Goal: Task Accomplishment & Management: Contribute content

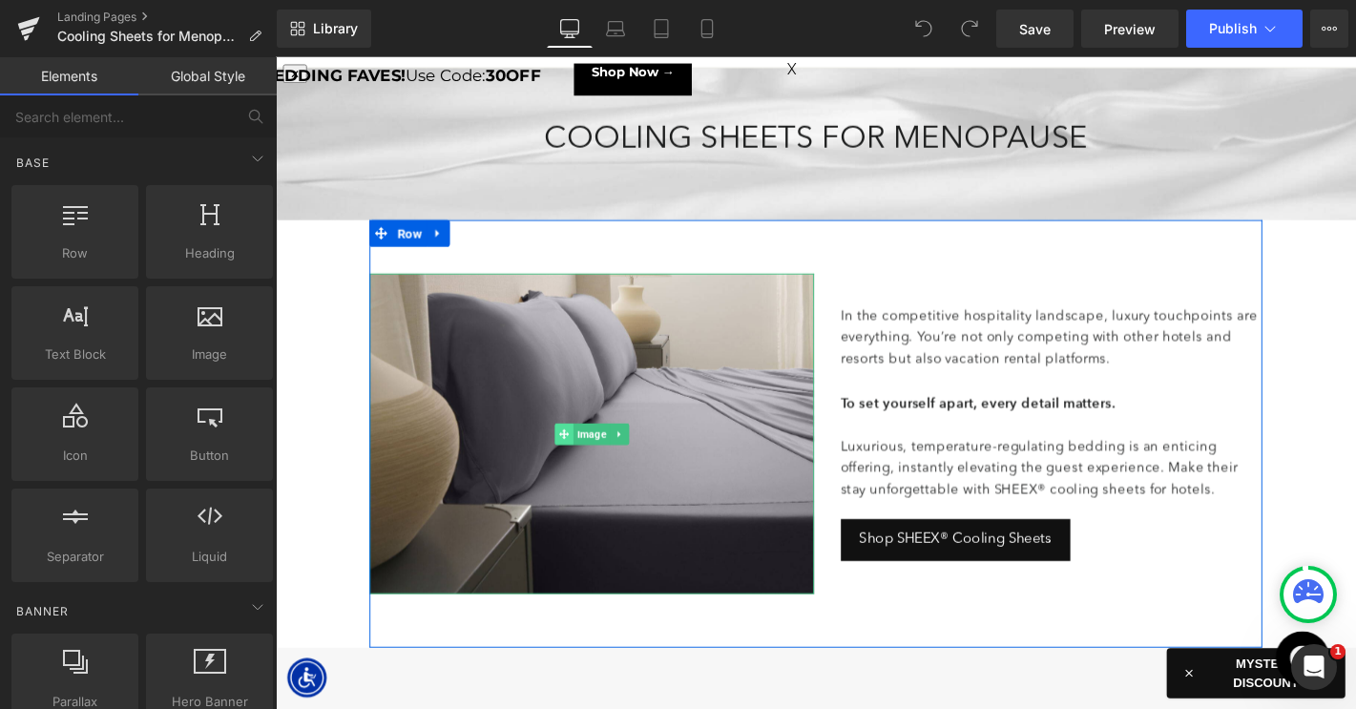
scroll to position [114, 0]
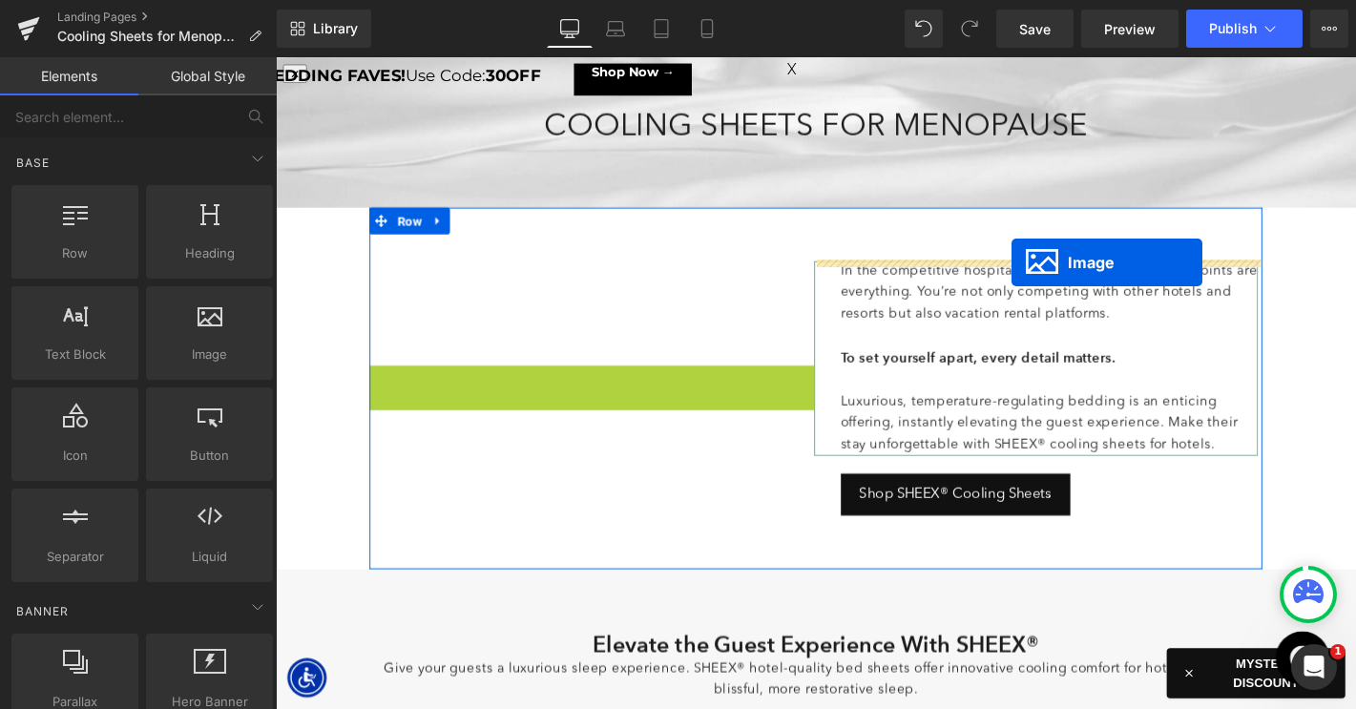
drag, startPoint x: 579, startPoint y: 445, endPoint x: 1062, endPoint y: 277, distance: 511.2
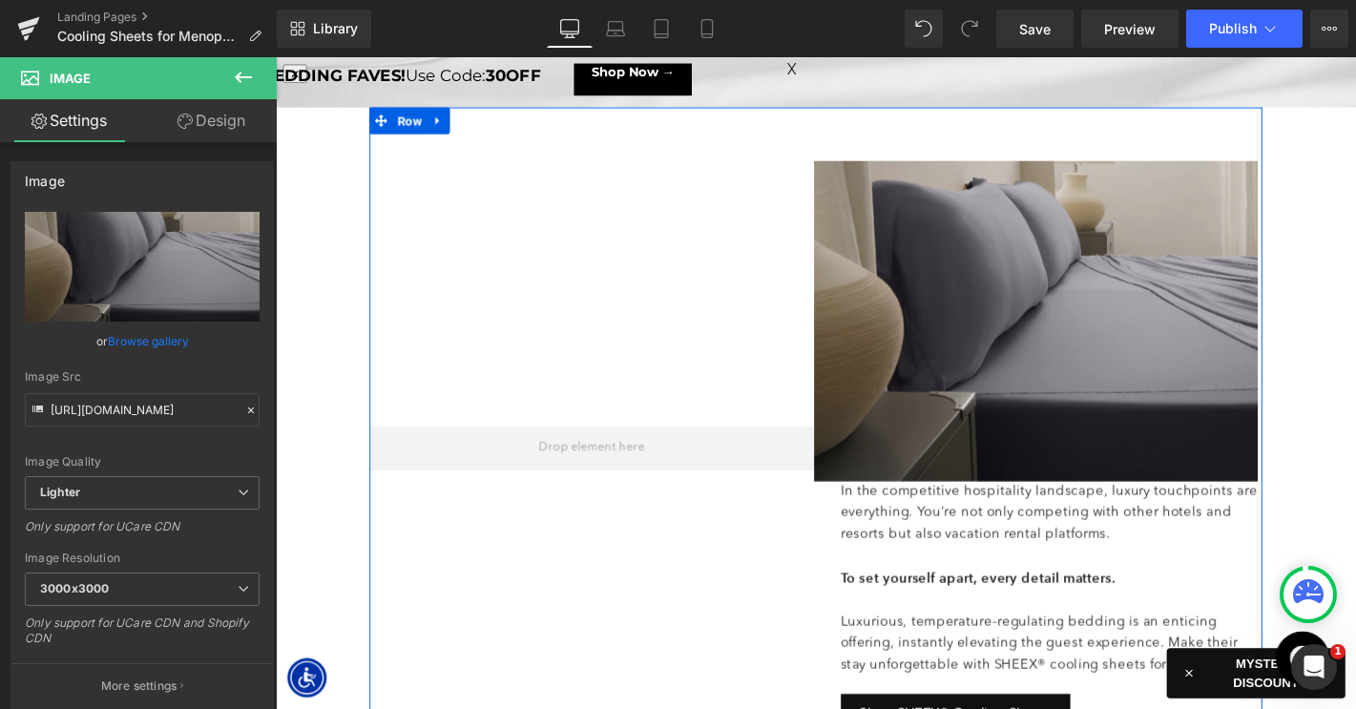
scroll to position [236, 0]
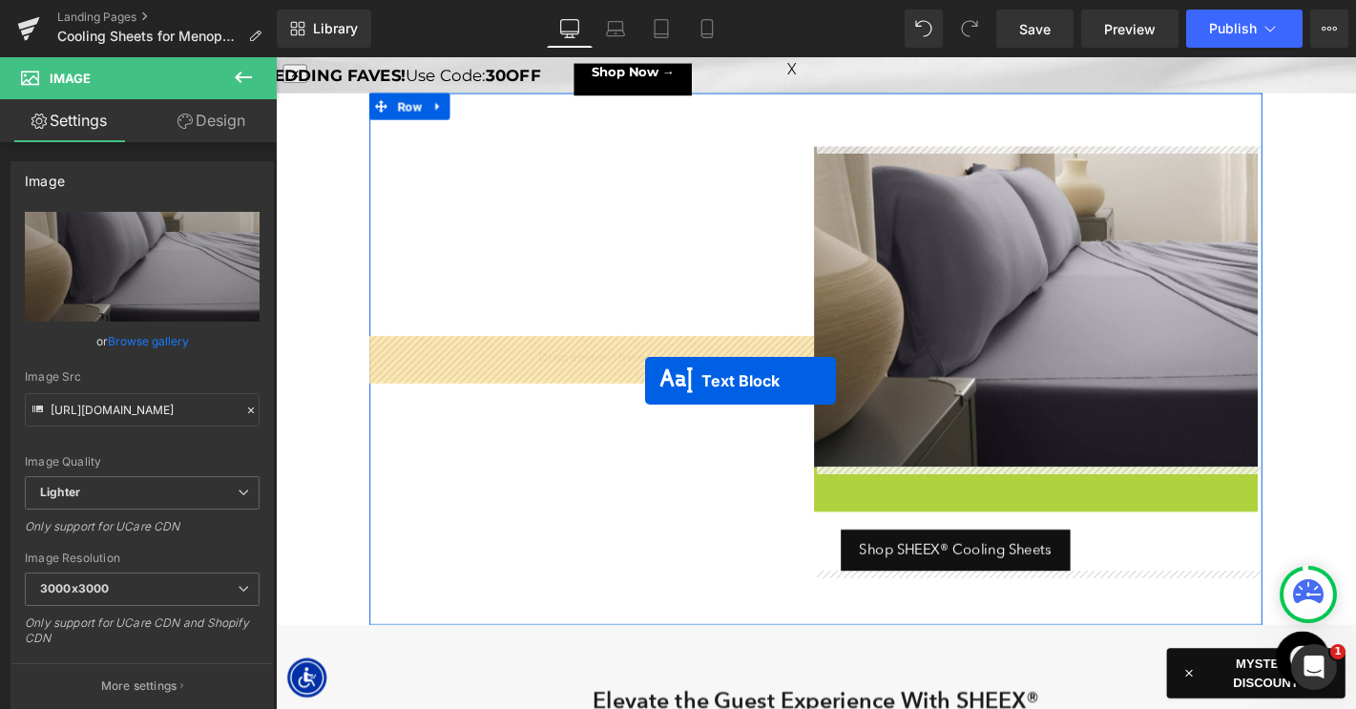
drag, startPoint x: 1037, startPoint y: 598, endPoint x: 671, endPoint y: 403, distance: 415.3
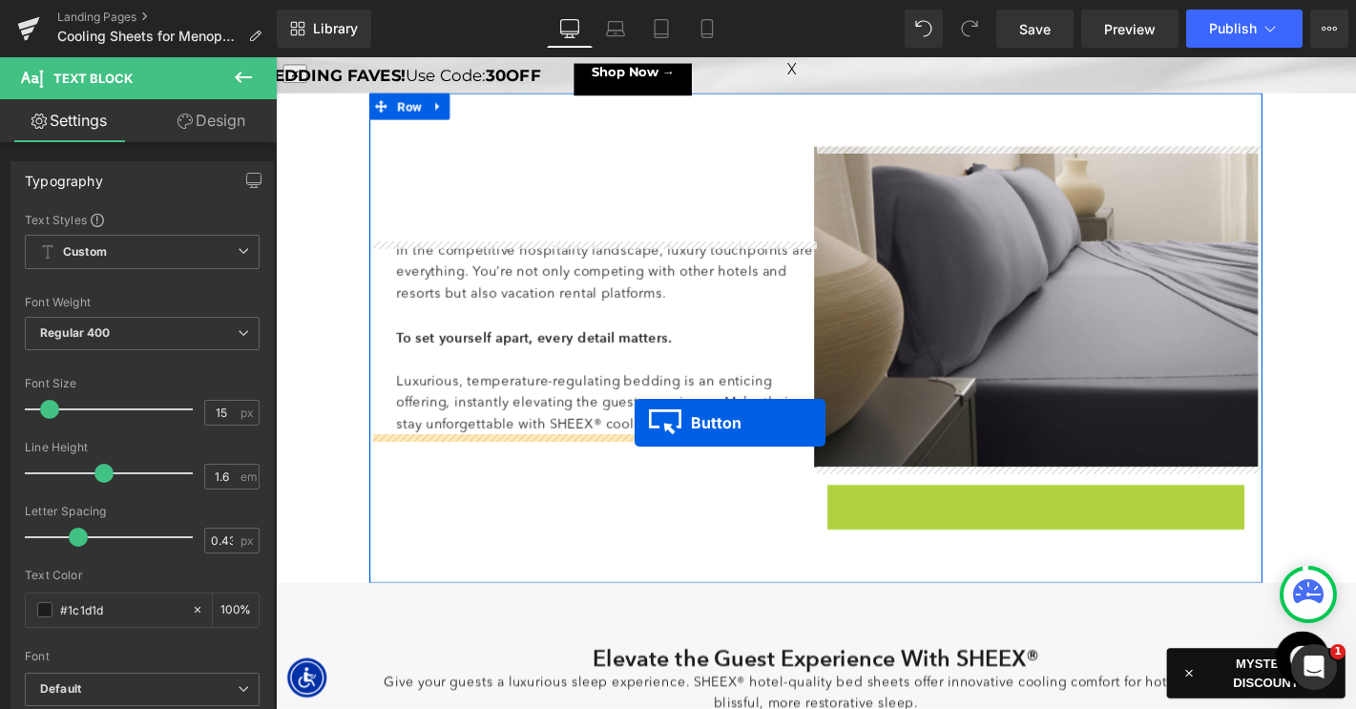
drag, startPoint x: 957, startPoint y: 534, endPoint x: 658, endPoint y: 447, distance: 311.0
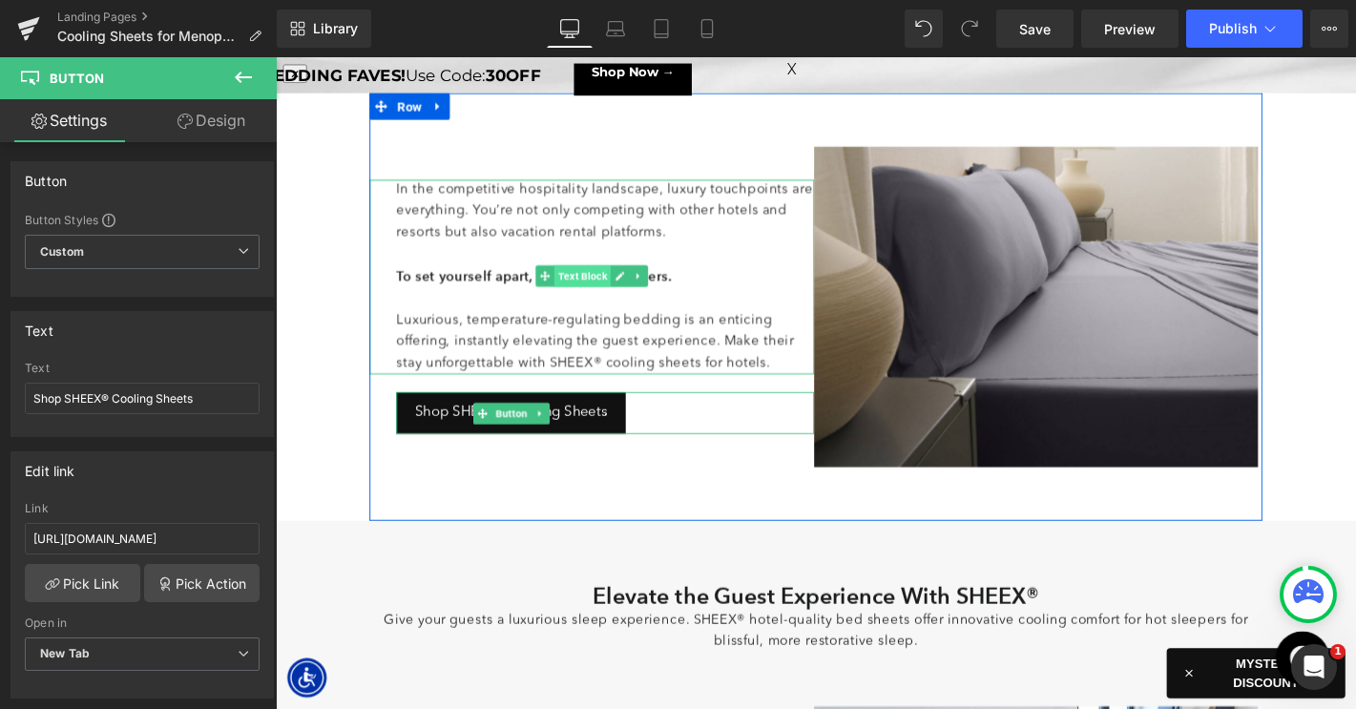
click at [585, 289] on span "Text Block" at bounding box center [603, 291] width 60 height 23
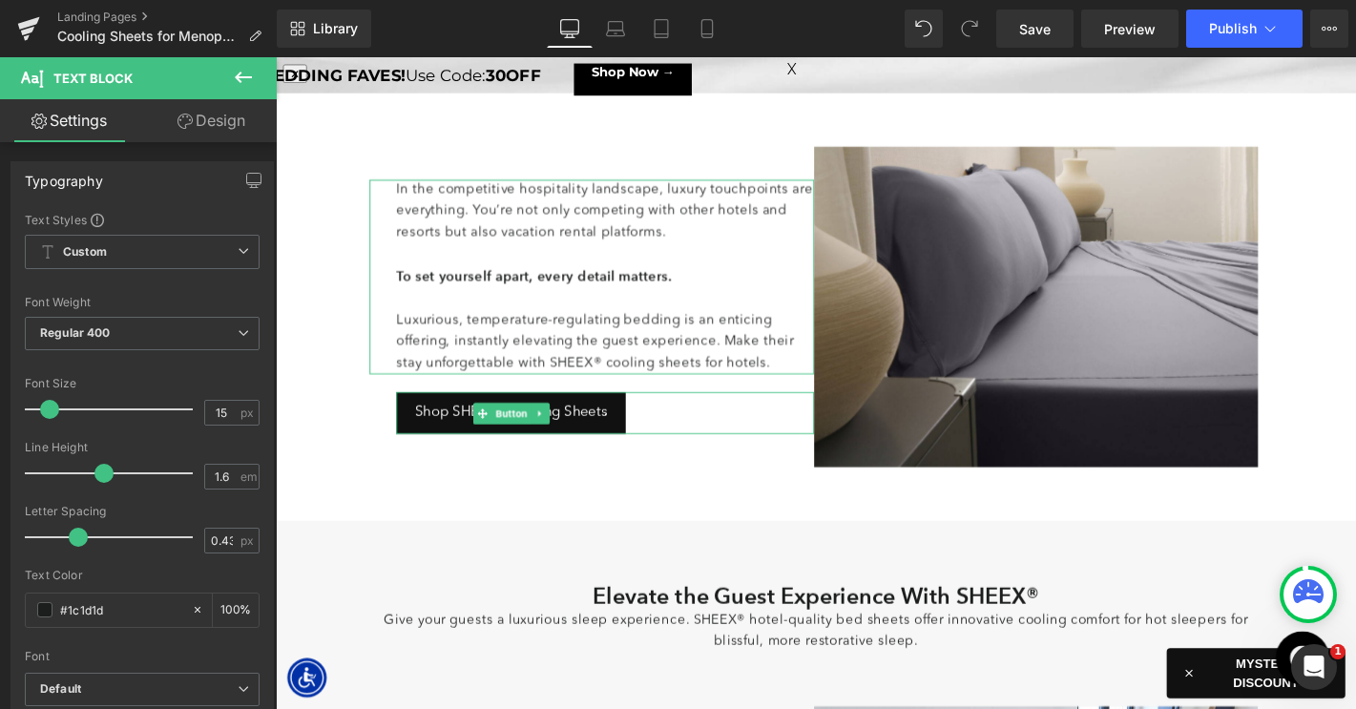
click at [228, 129] on link "Design" at bounding box center [211, 120] width 138 height 43
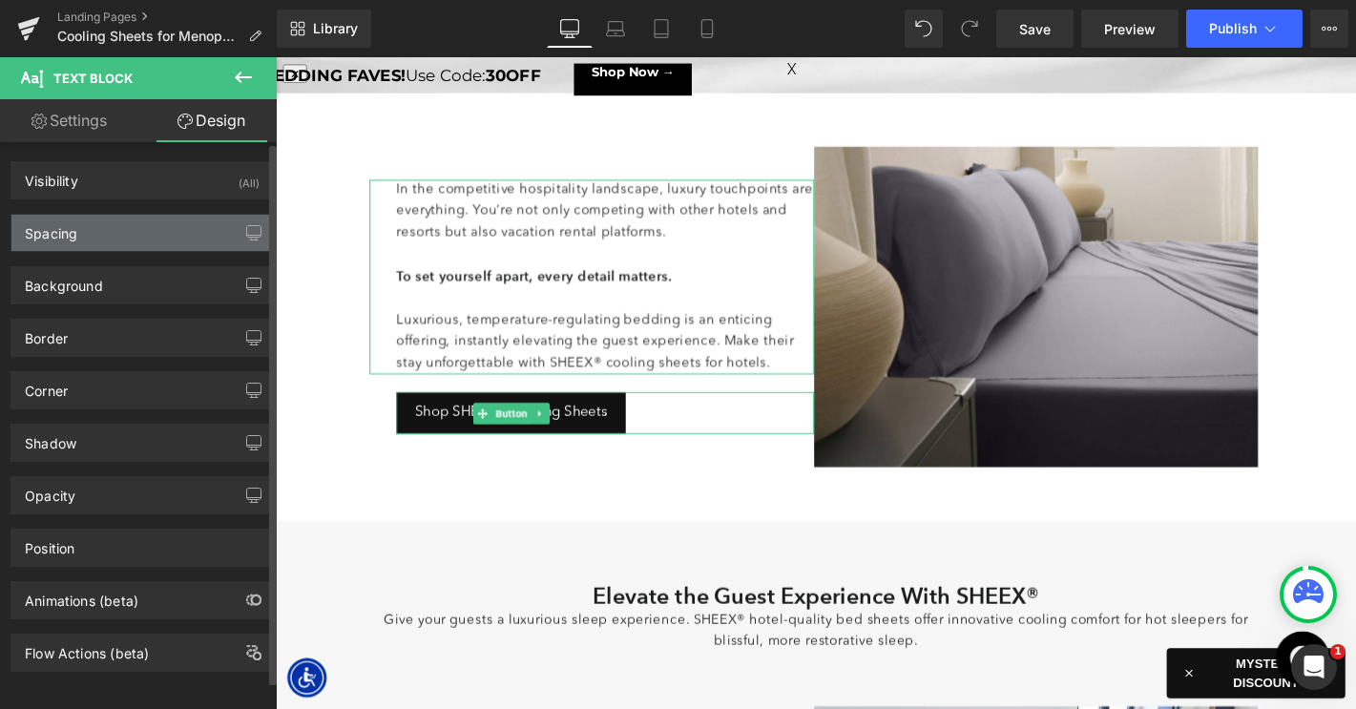
click at [122, 243] on div "Spacing" at bounding box center [141, 233] width 261 height 36
type input "0"
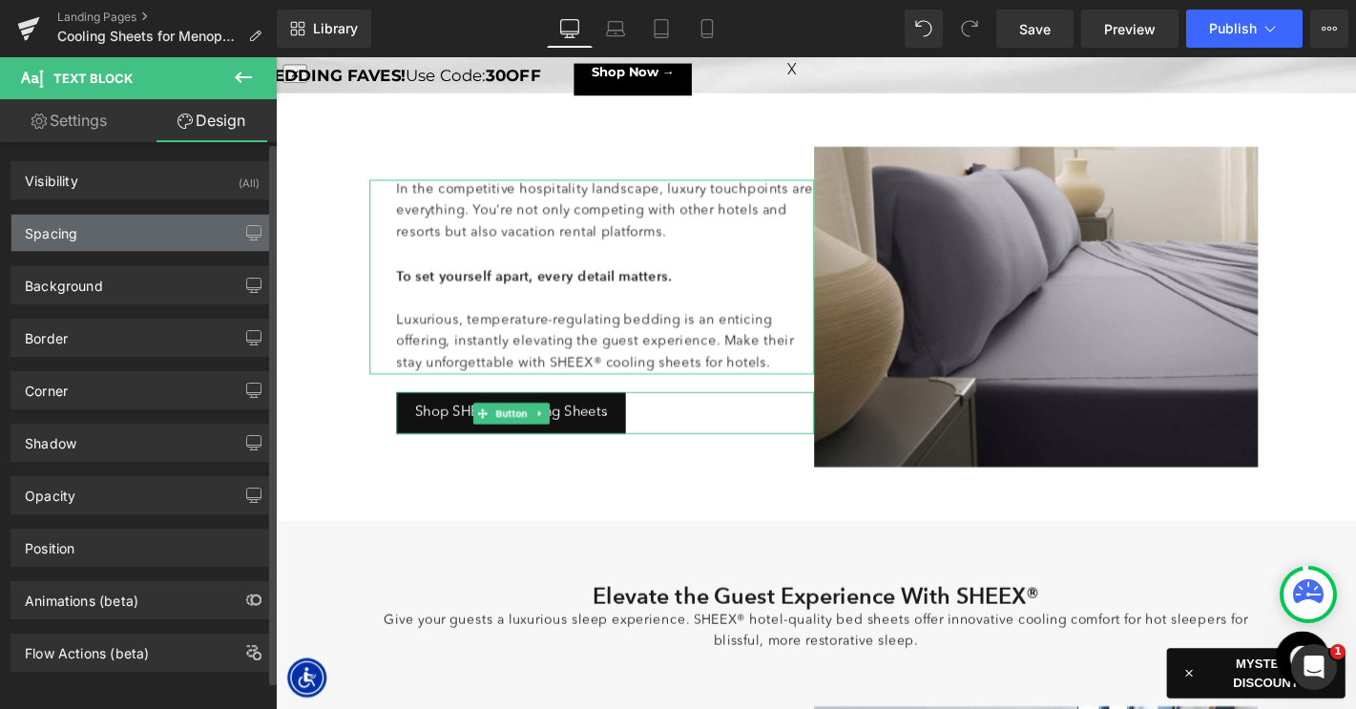
type input "0"
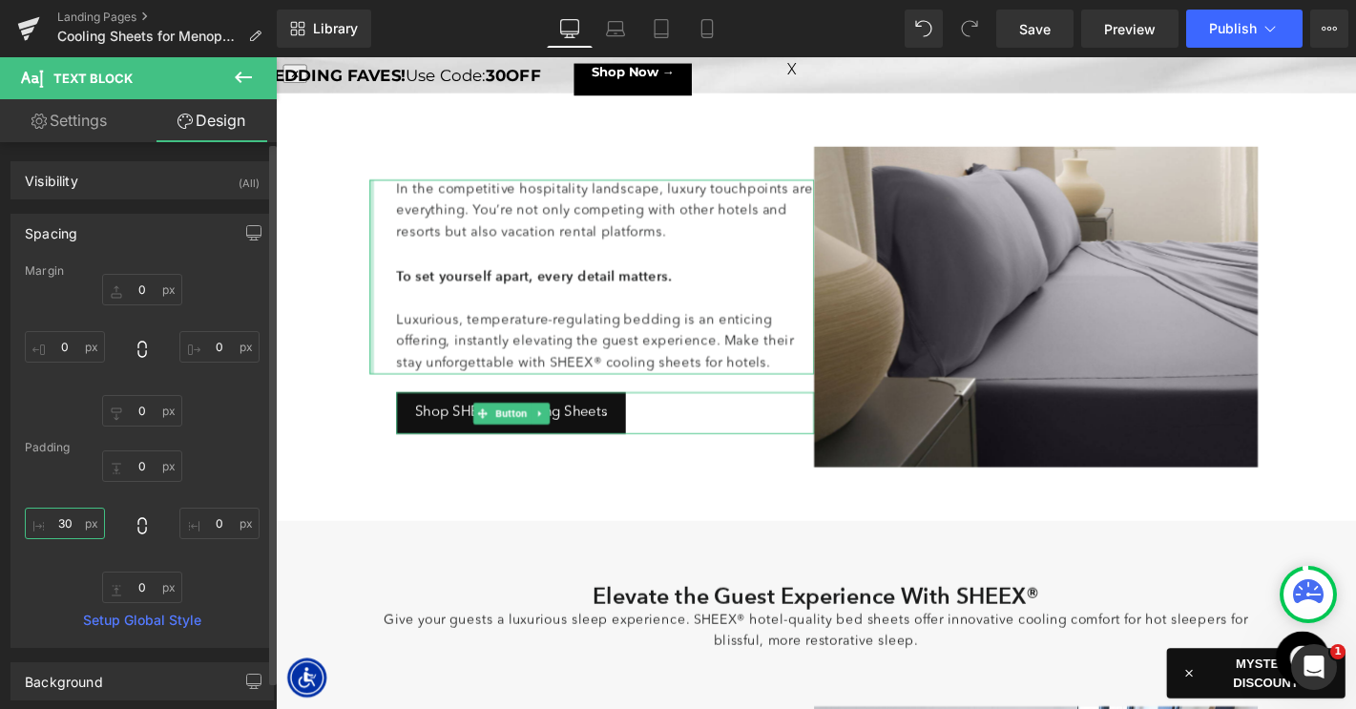
click at [59, 526] on input "30" at bounding box center [65, 523] width 80 height 31
type input "0"
click at [210, 520] on input "0" at bounding box center [219, 523] width 80 height 31
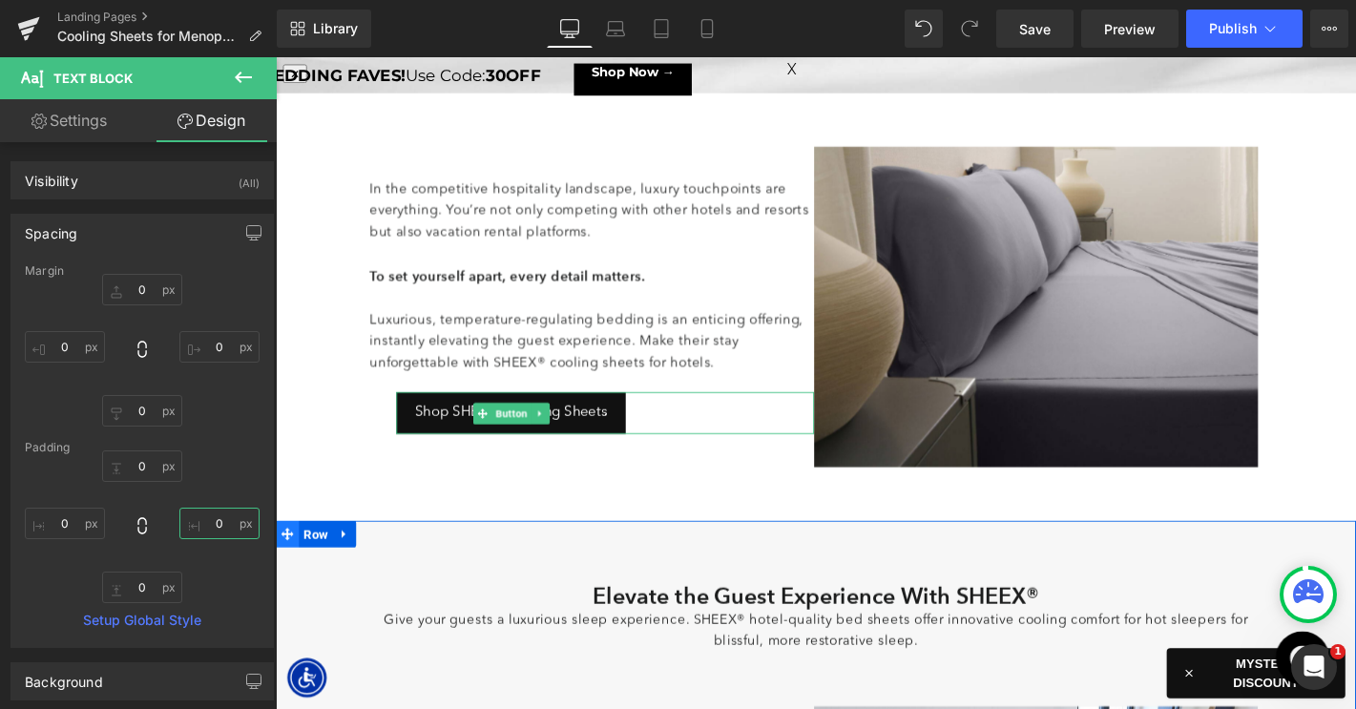
type input "30"
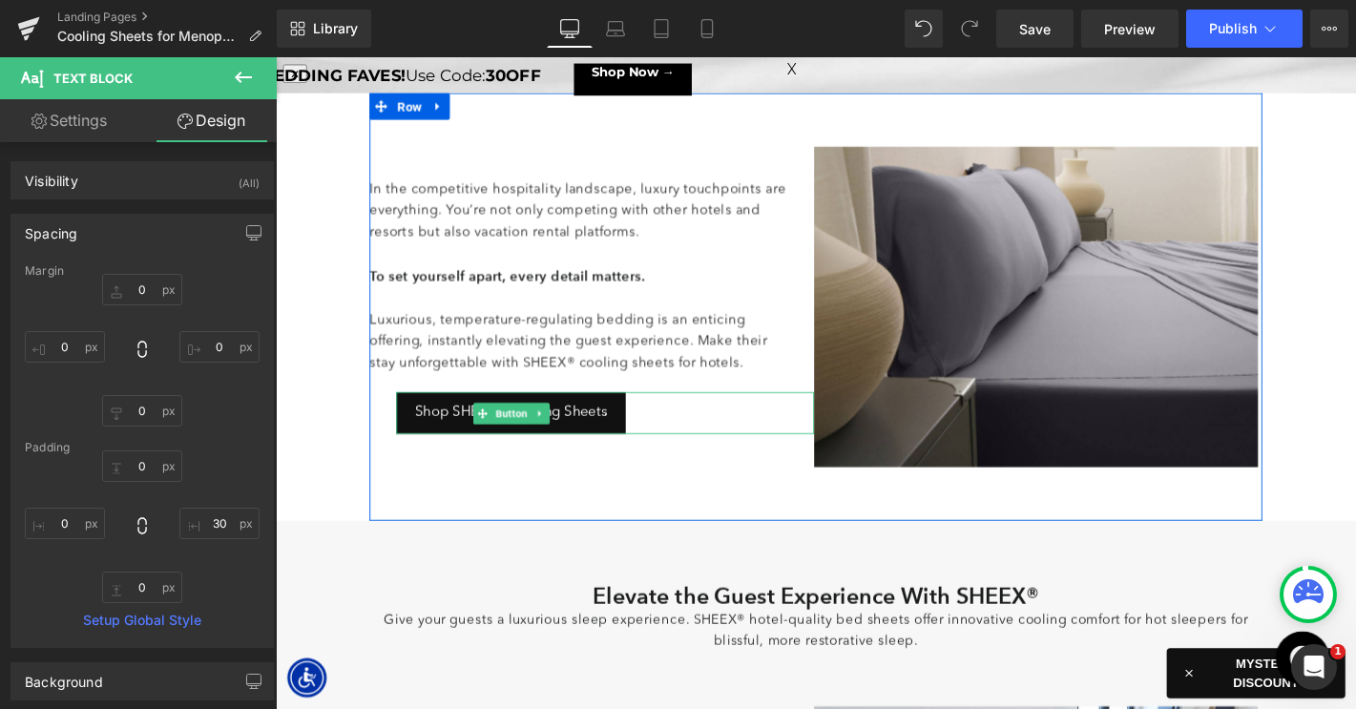
click at [521, 438] on span "Button" at bounding box center [529, 438] width 42 height 23
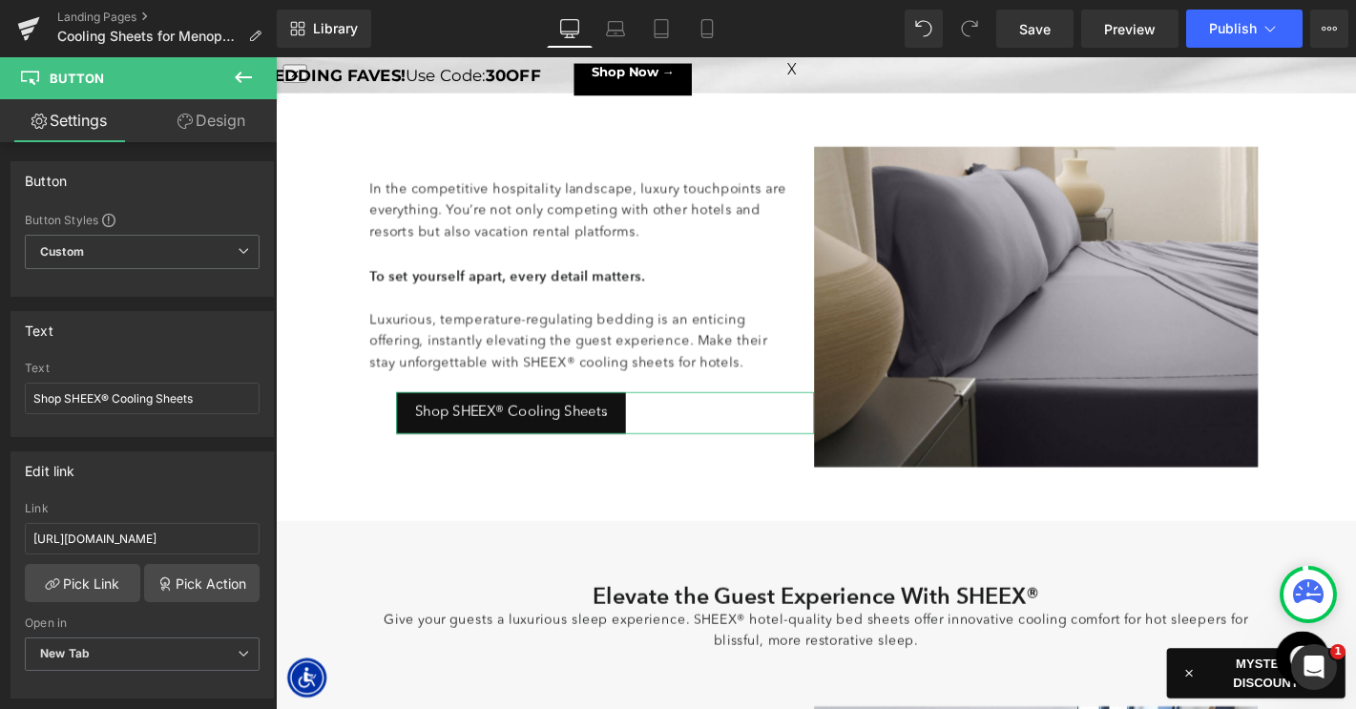
click at [203, 125] on link "Design" at bounding box center [211, 120] width 138 height 43
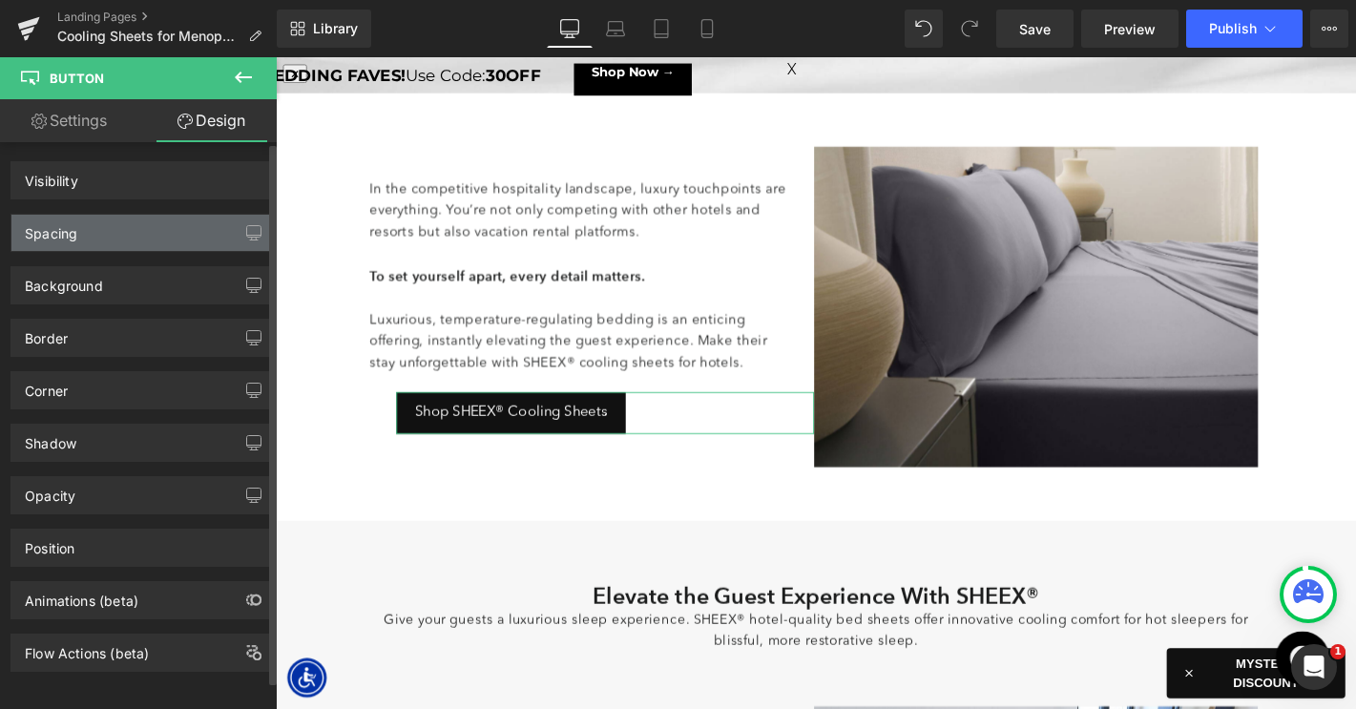
click at [113, 235] on div "Spacing" at bounding box center [141, 233] width 261 height 36
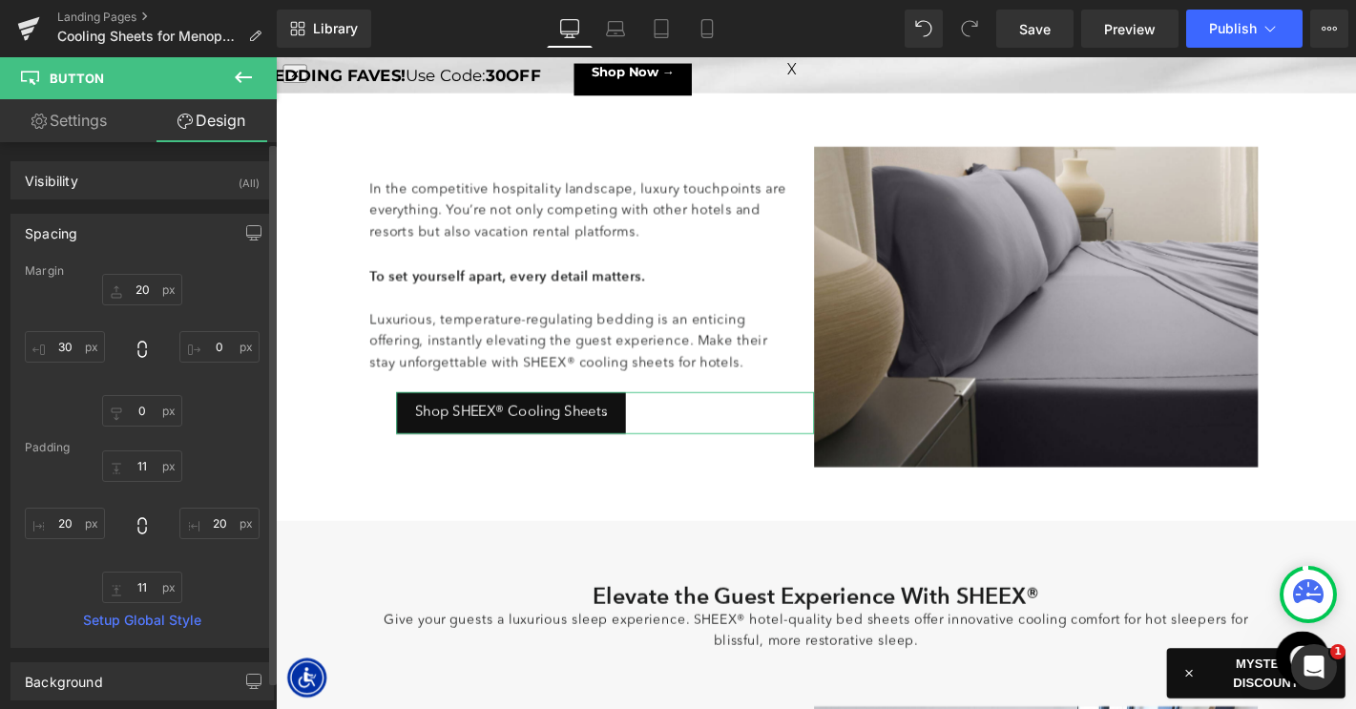
type input "20"
type input "0"
type input "30"
type input "11"
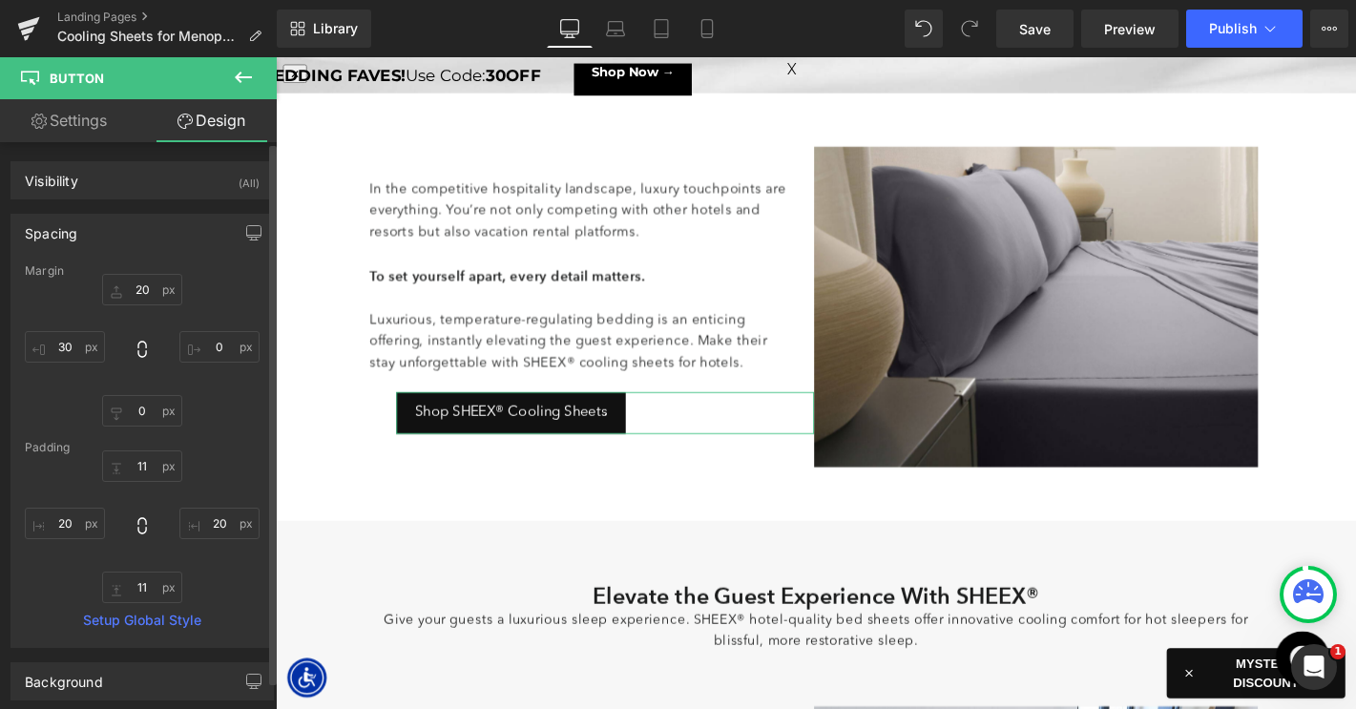
type input "20"
type input "11"
type input "20"
click at [64, 344] on input "30" at bounding box center [65, 346] width 80 height 31
type input "0"
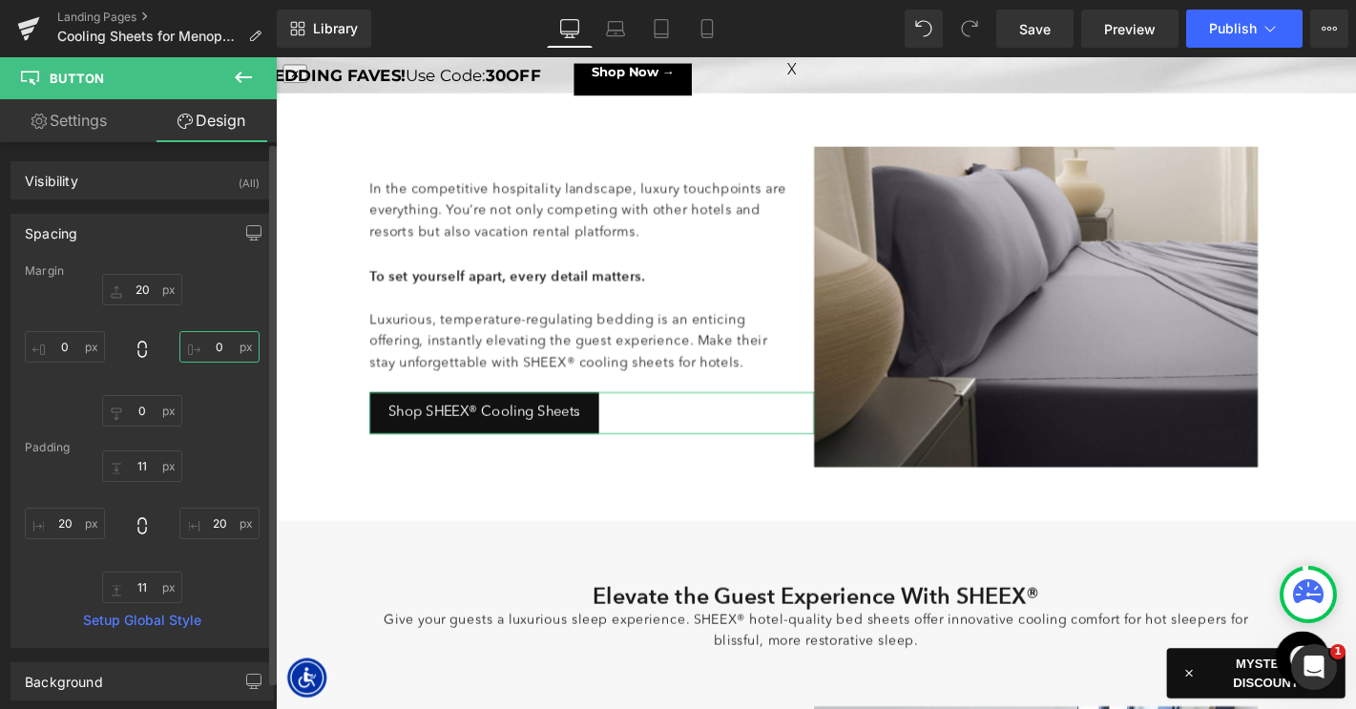
click at [197, 347] on input "0" at bounding box center [219, 346] width 80 height 31
type input "30-"
type input "30"
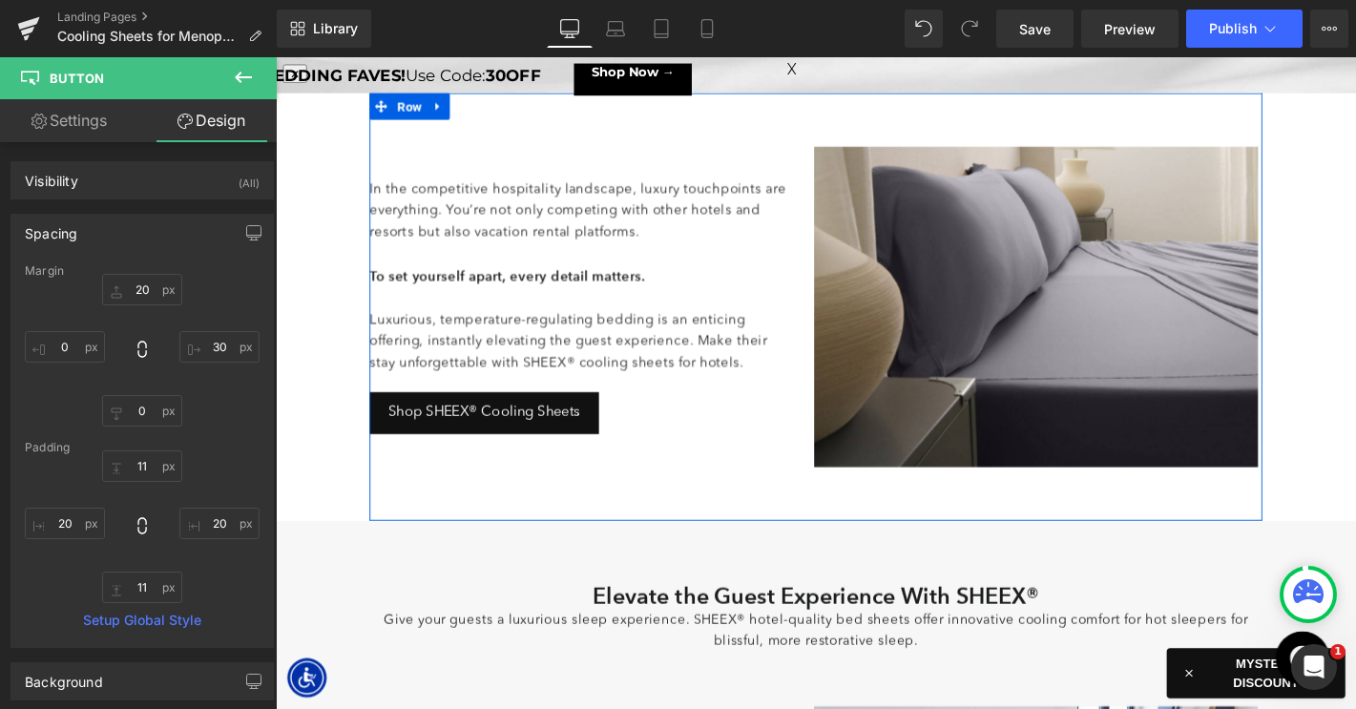
click at [607, 320] on p at bounding box center [599, 315] width 447 height 23
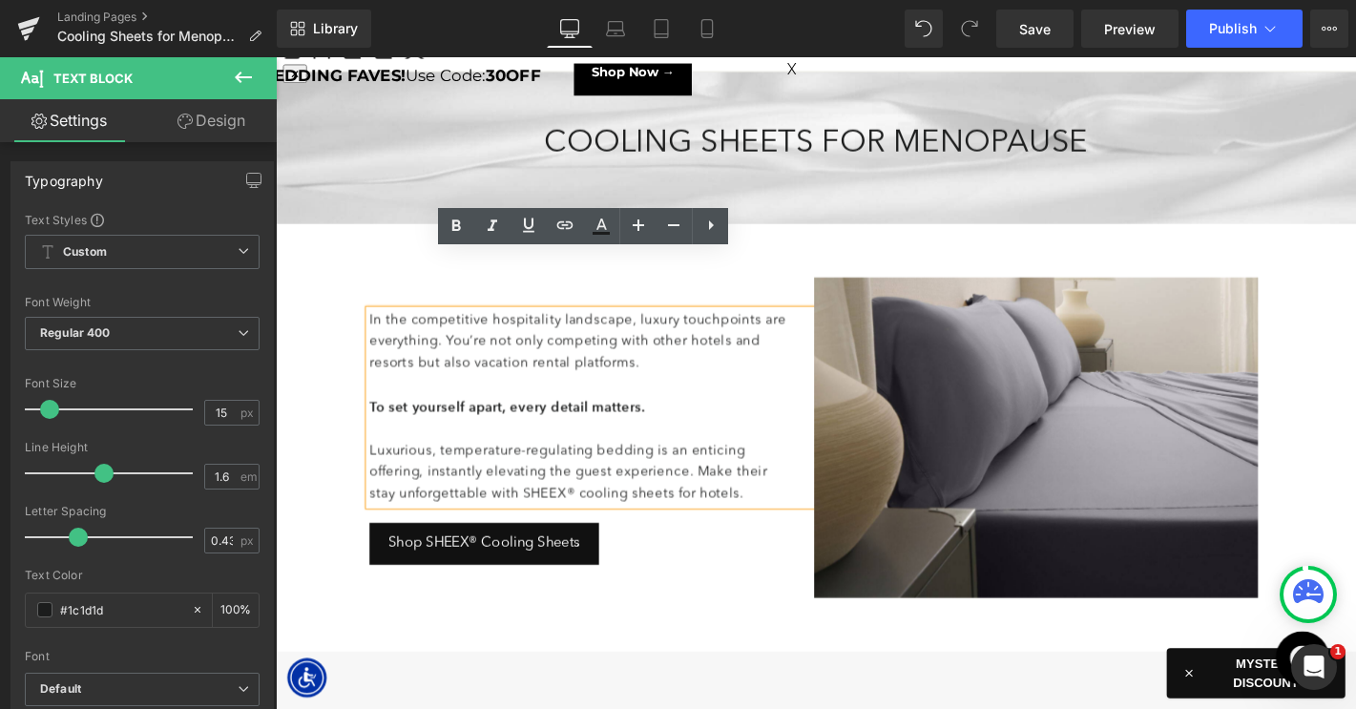
scroll to position [64, 0]
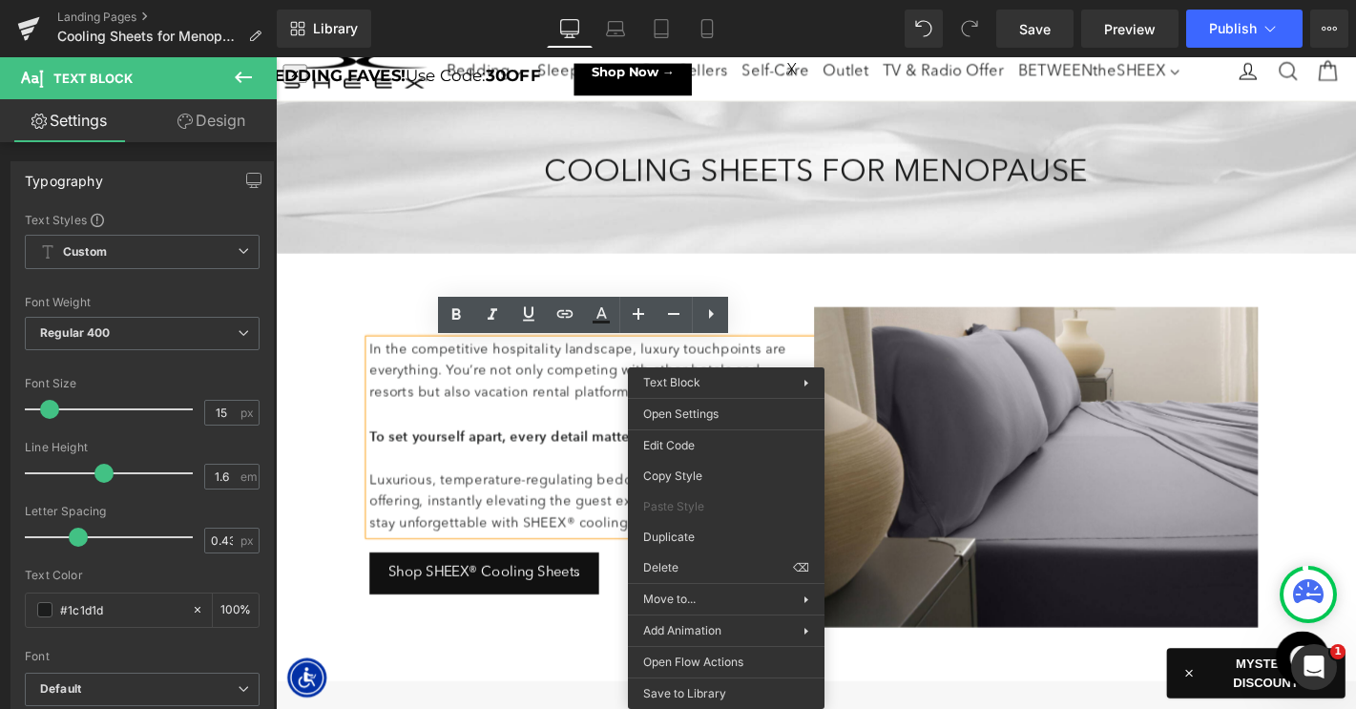
click at [613, 388] on p "In the competitive hospitality landscape, luxury touchpoints are everything. Yo…" at bounding box center [599, 394] width 447 height 69
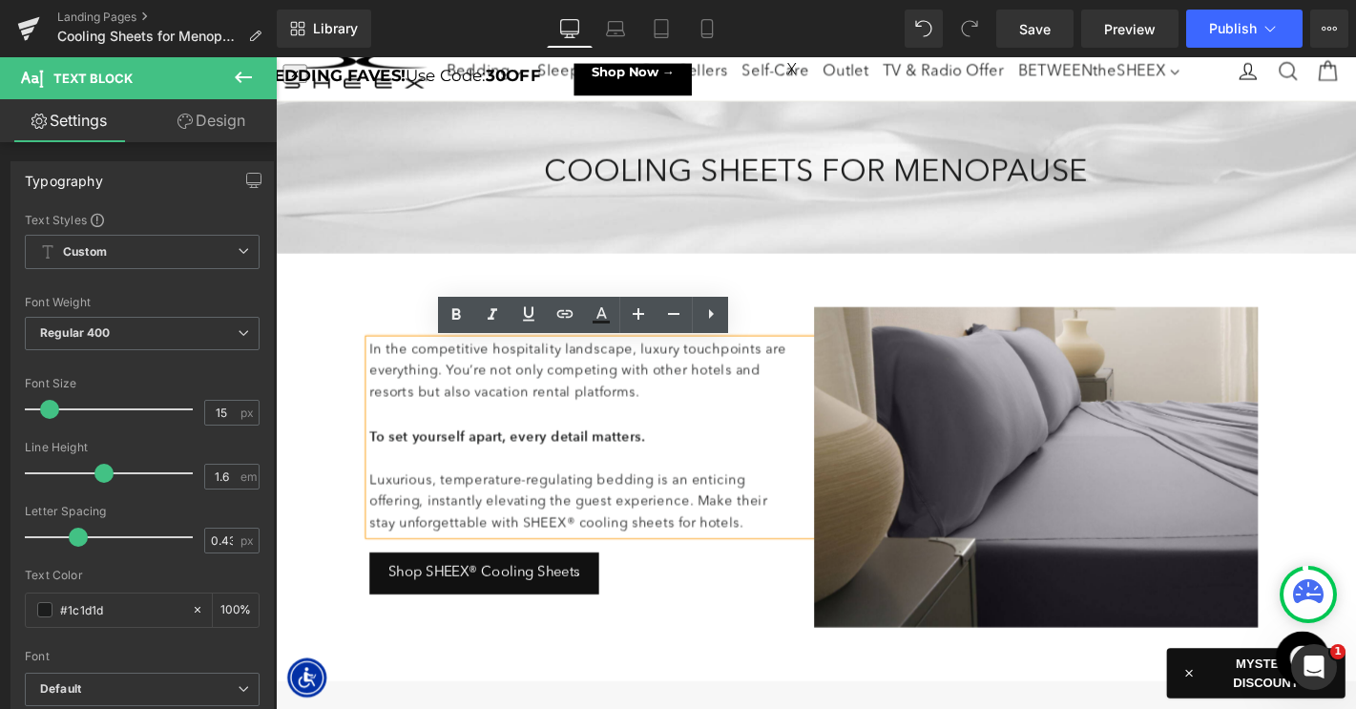
click at [946, 478] on img at bounding box center [1088, 495] width 475 height 343
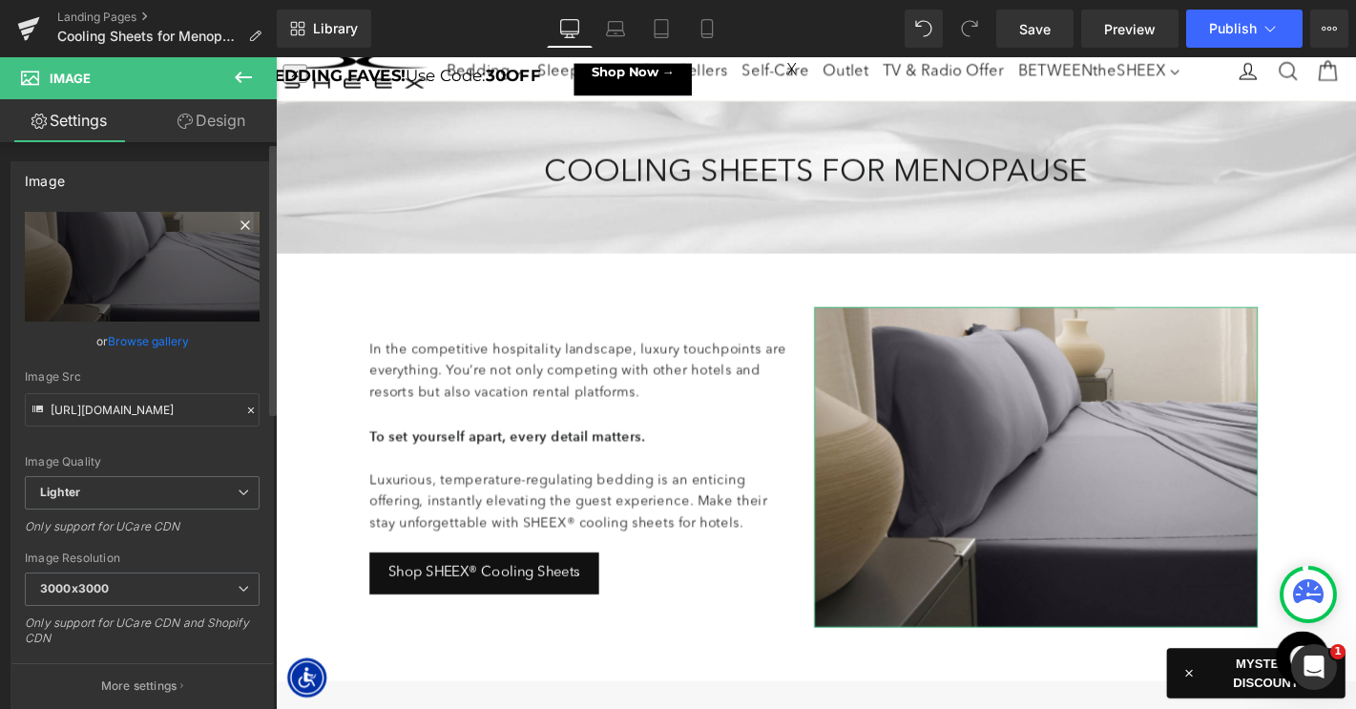
click at [237, 221] on icon at bounding box center [245, 225] width 23 height 23
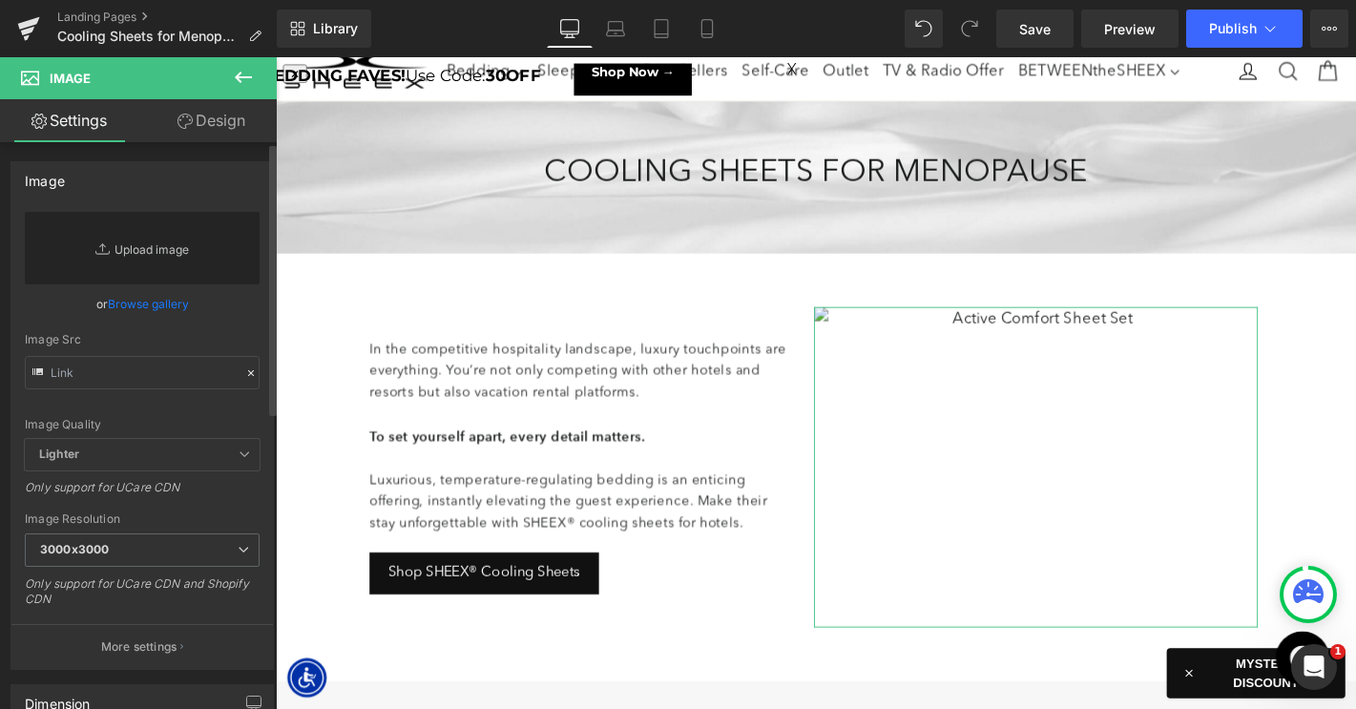
click at [174, 240] on link "Replace Image" at bounding box center [142, 248] width 235 height 73
type input "C:\fakepath\LP-CoolingSheetsMenopause-Images-1.jpg"
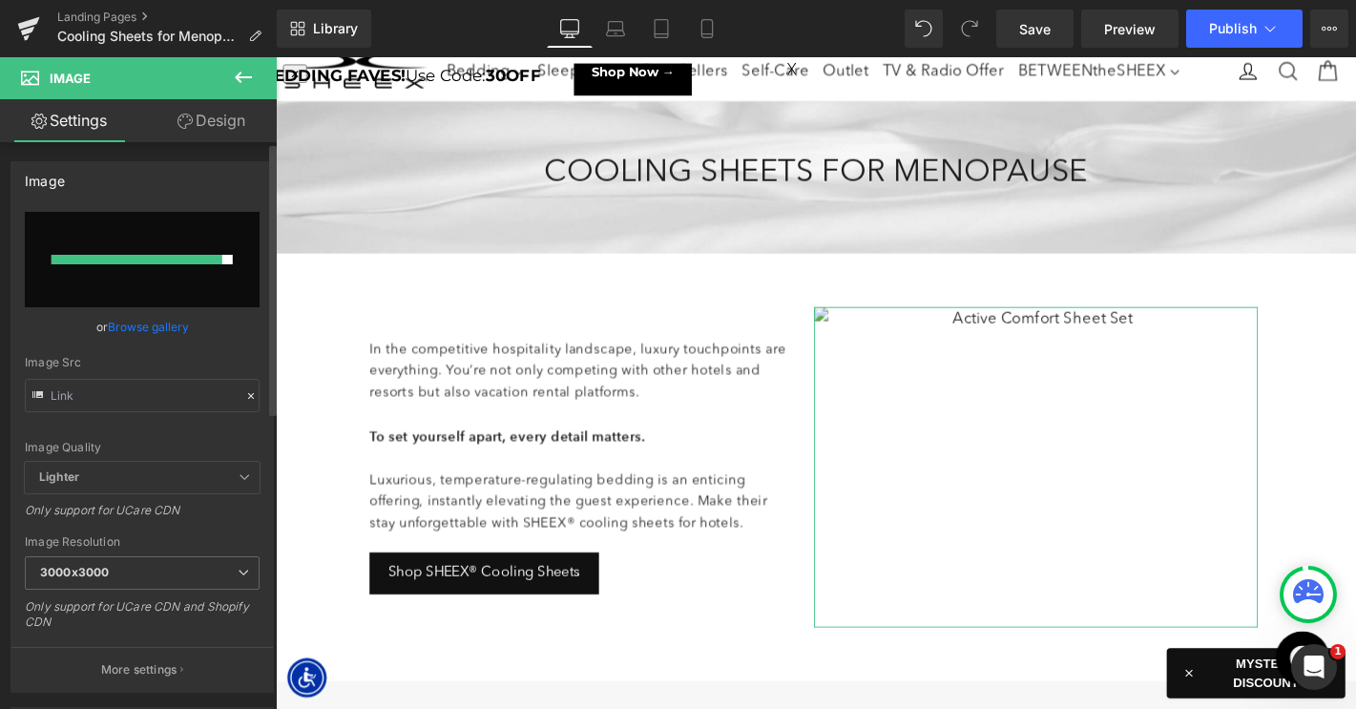
type input "[URL][DOMAIN_NAME]"
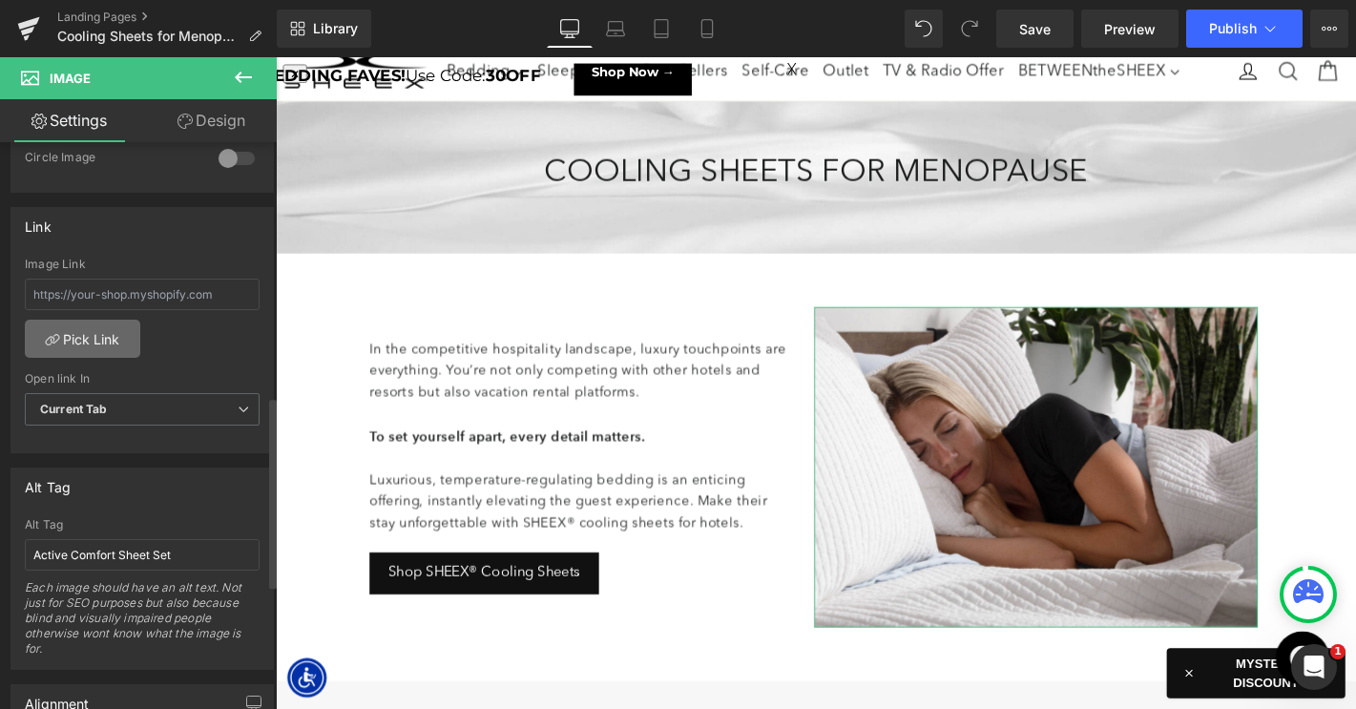
scroll to position [921, 0]
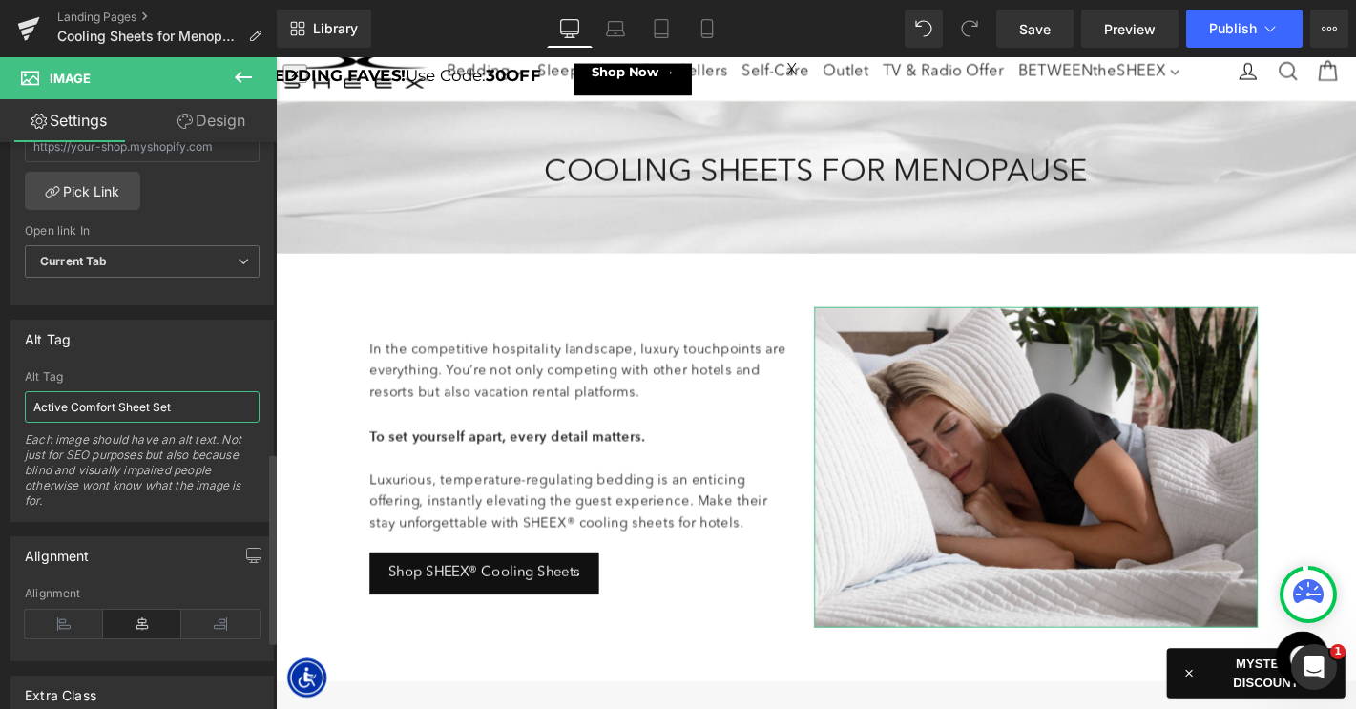
click at [60, 405] on input "Active Comfort Sheet Set" at bounding box center [142, 406] width 235 height 31
type input "Arctic Aire•MAX Washed Quilt"
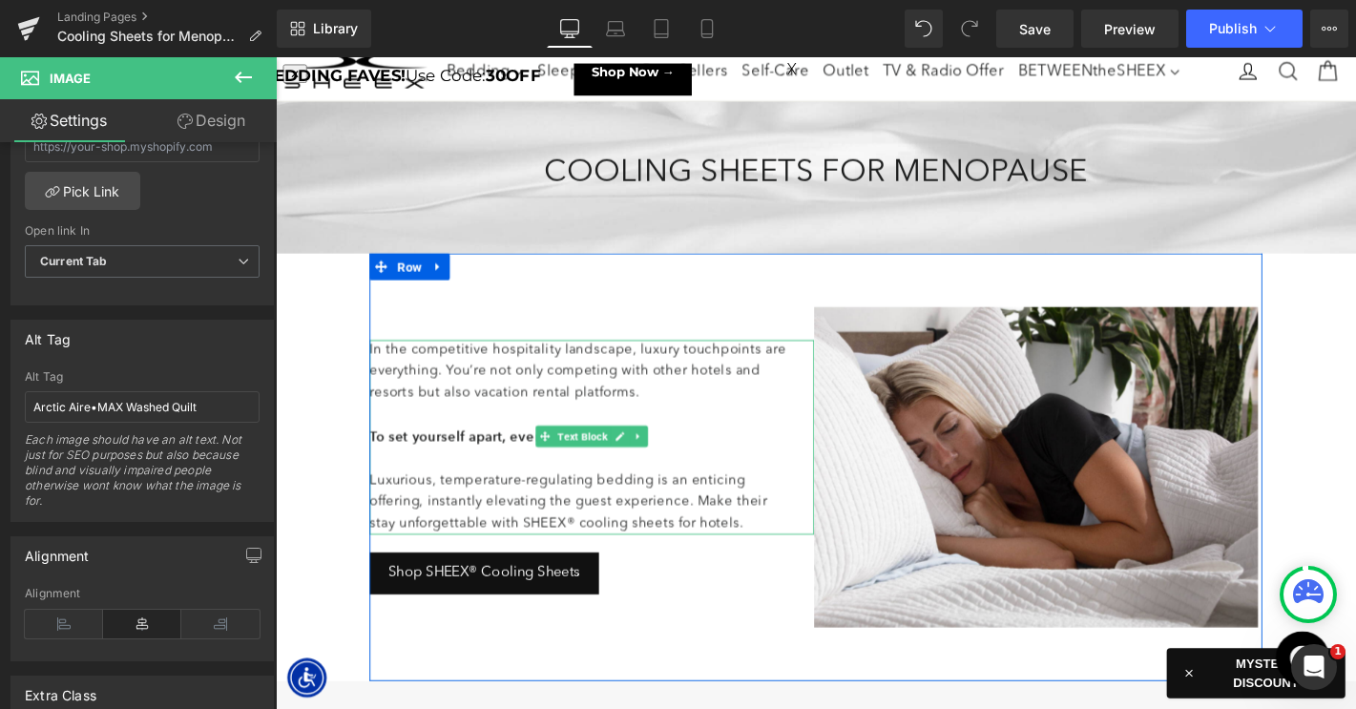
click at [537, 400] on p "In the competitive hospitality landscape, luxury touchpoints are everything. Yo…" at bounding box center [599, 394] width 447 height 69
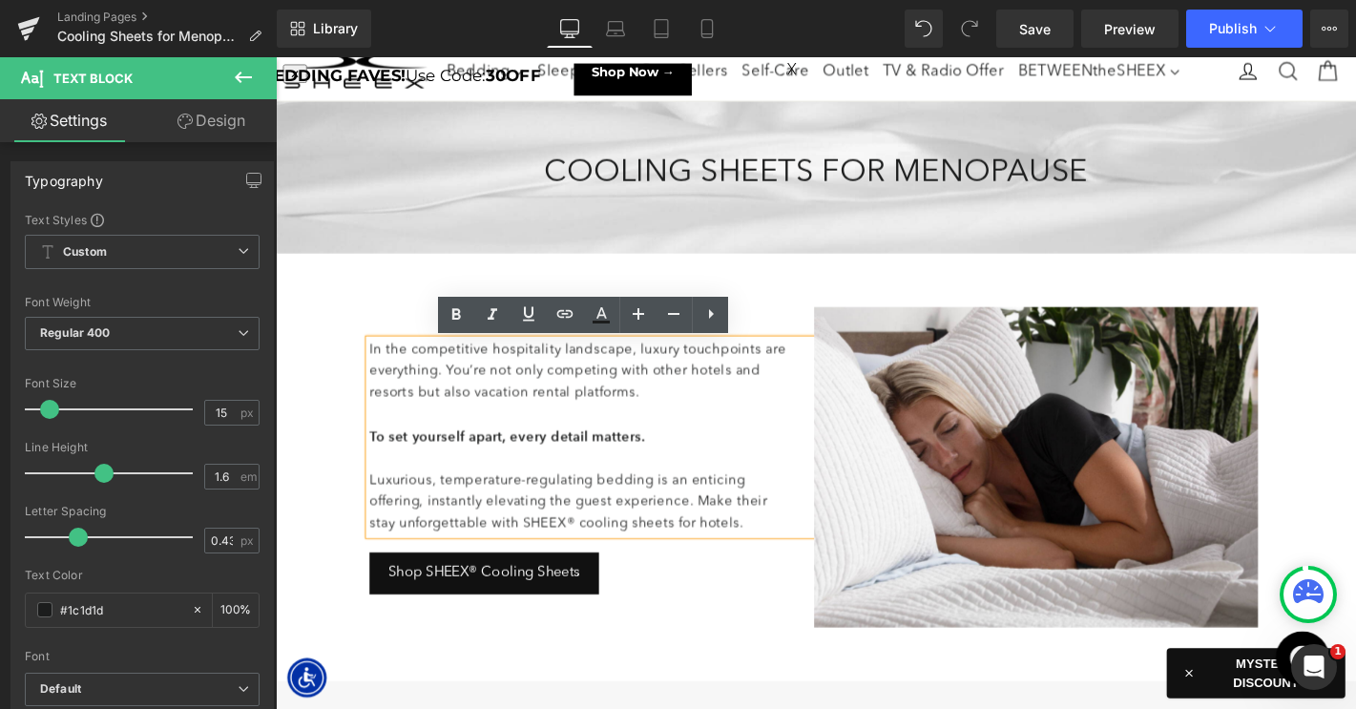
click at [520, 412] on p "In the competitive hospitality landscape, luxury touchpoints are everything. Yo…" at bounding box center [599, 394] width 447 height 69
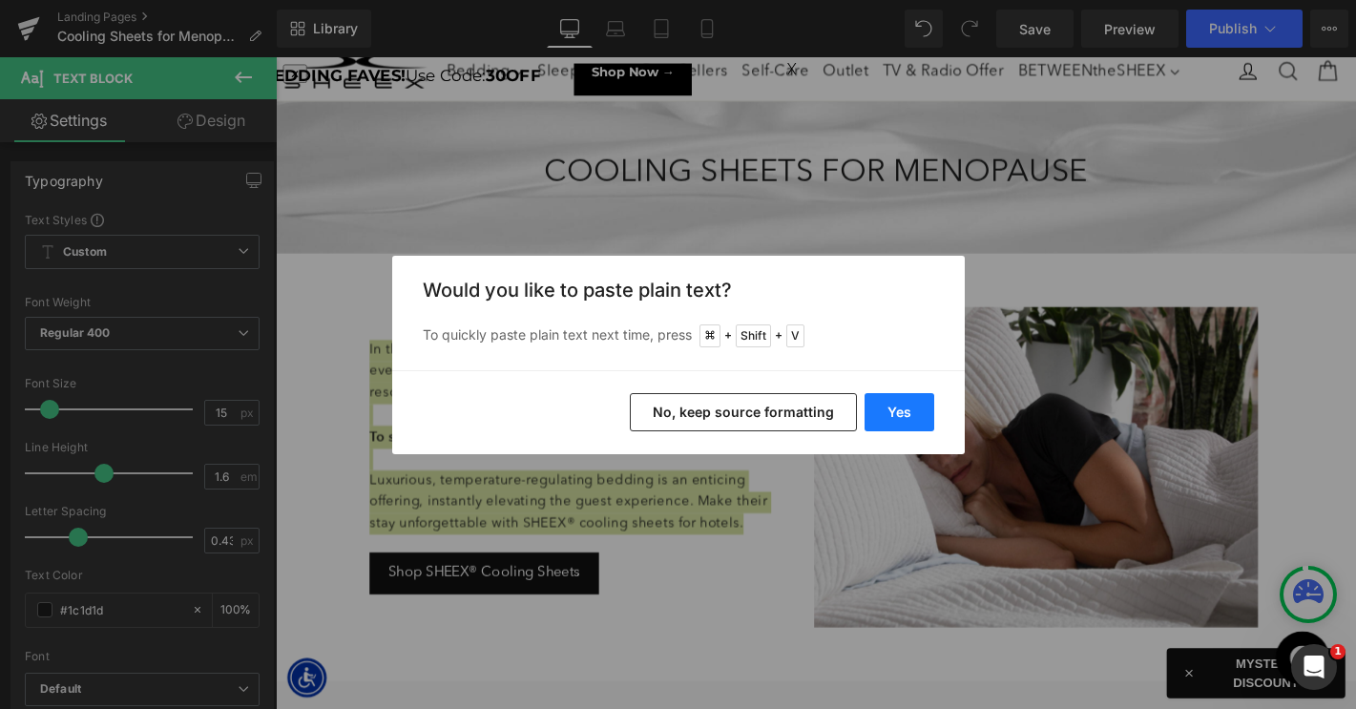
click at [904, 398] on button "Yes" at bounding box center [899, 412] width 70 height 38
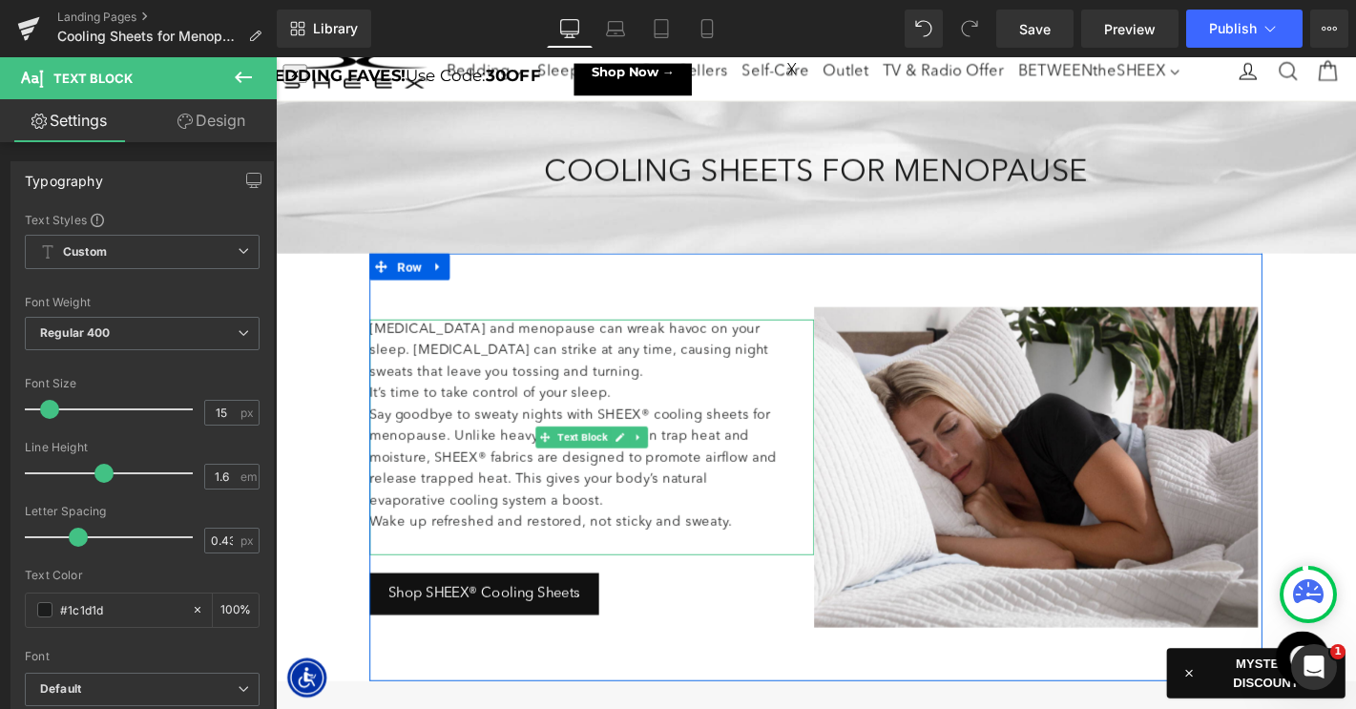
click at [658, 402] on p "[MEDICAL_DATA] and menopause can wreak havoc on your sleep. [MEDICAL_DATA] can …" at bounding box center [599, 372] width 447 height 69
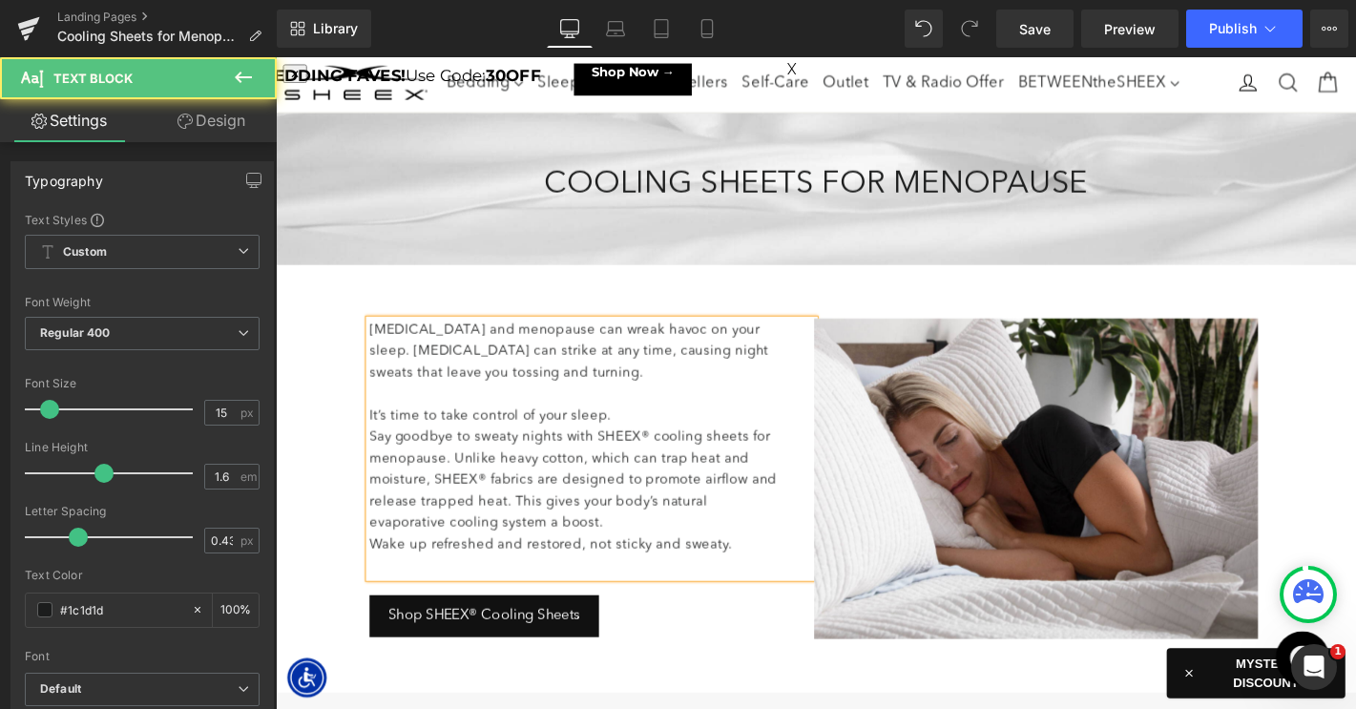
click at [677, 439] on p "It’s time to take control of your sleep." at bounding box center [599, 440] width 447 height 23
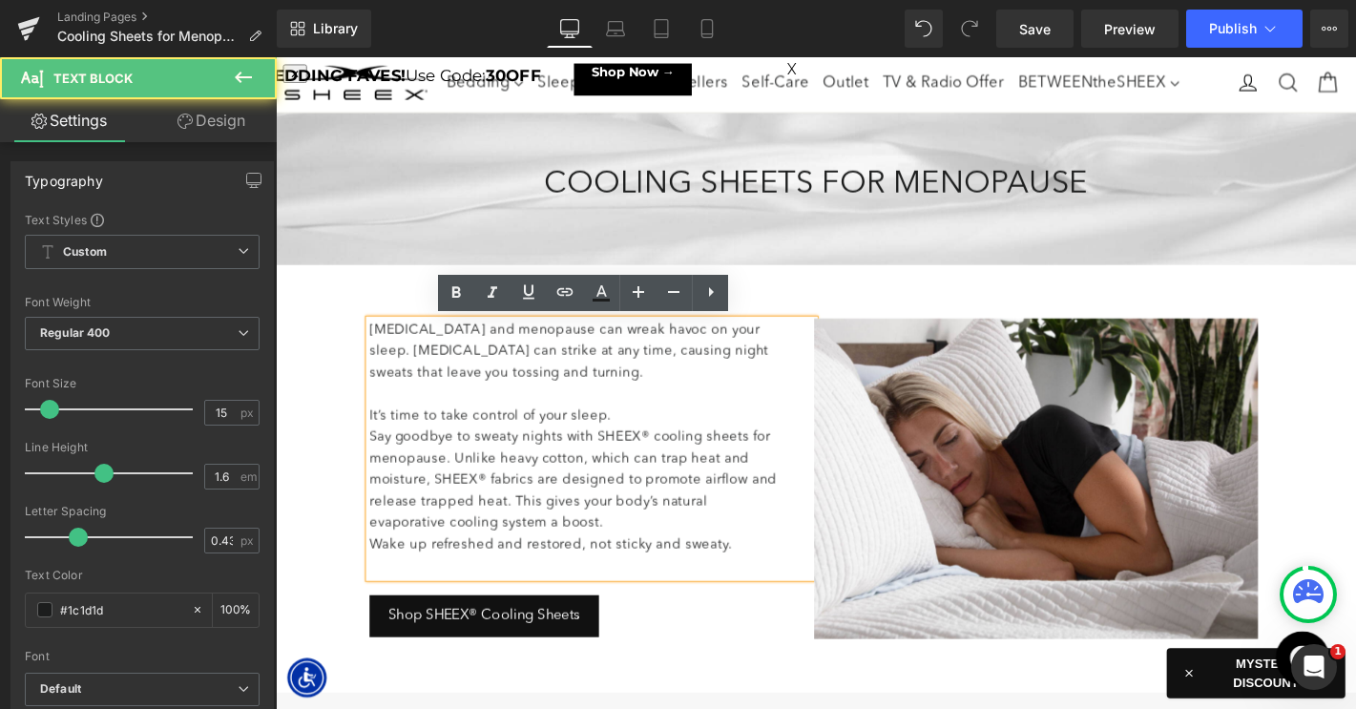
scroll to position [51, 0]
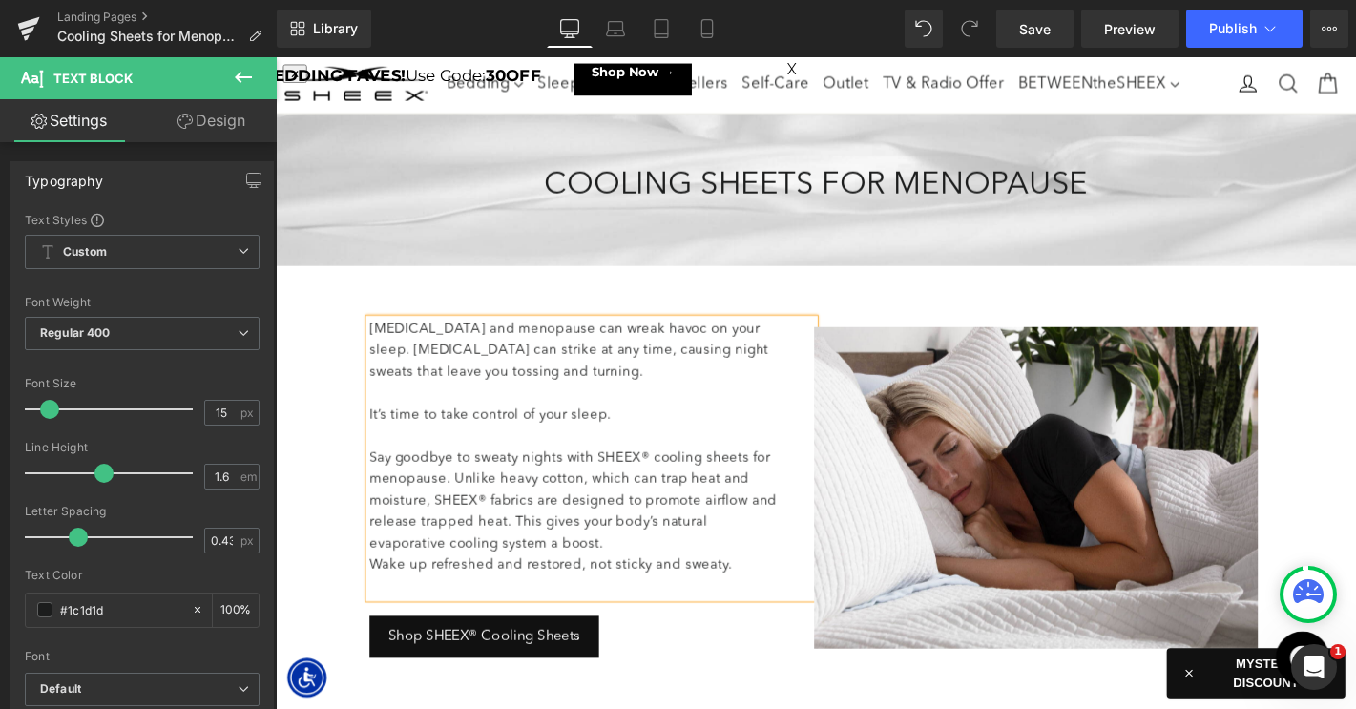
click at [594, 583] on p "Say goodbye to sweaty nights with SHEEX® cooling sheets for menopause. Unlike h…" at bounding box center [599, 532] width 447 height 114
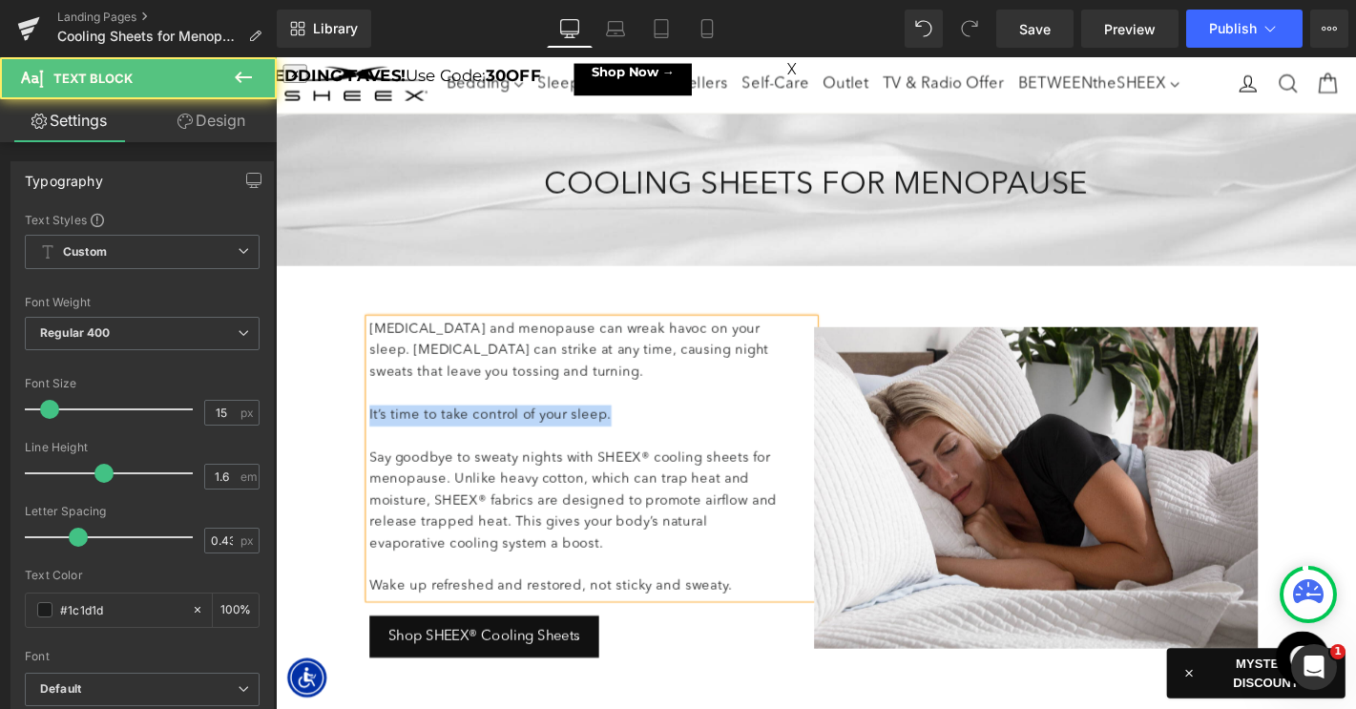
drag, startPoint x: 635, startPoint y: 438, endPoint x: 347, endPoint y: 433, distance: 288.2
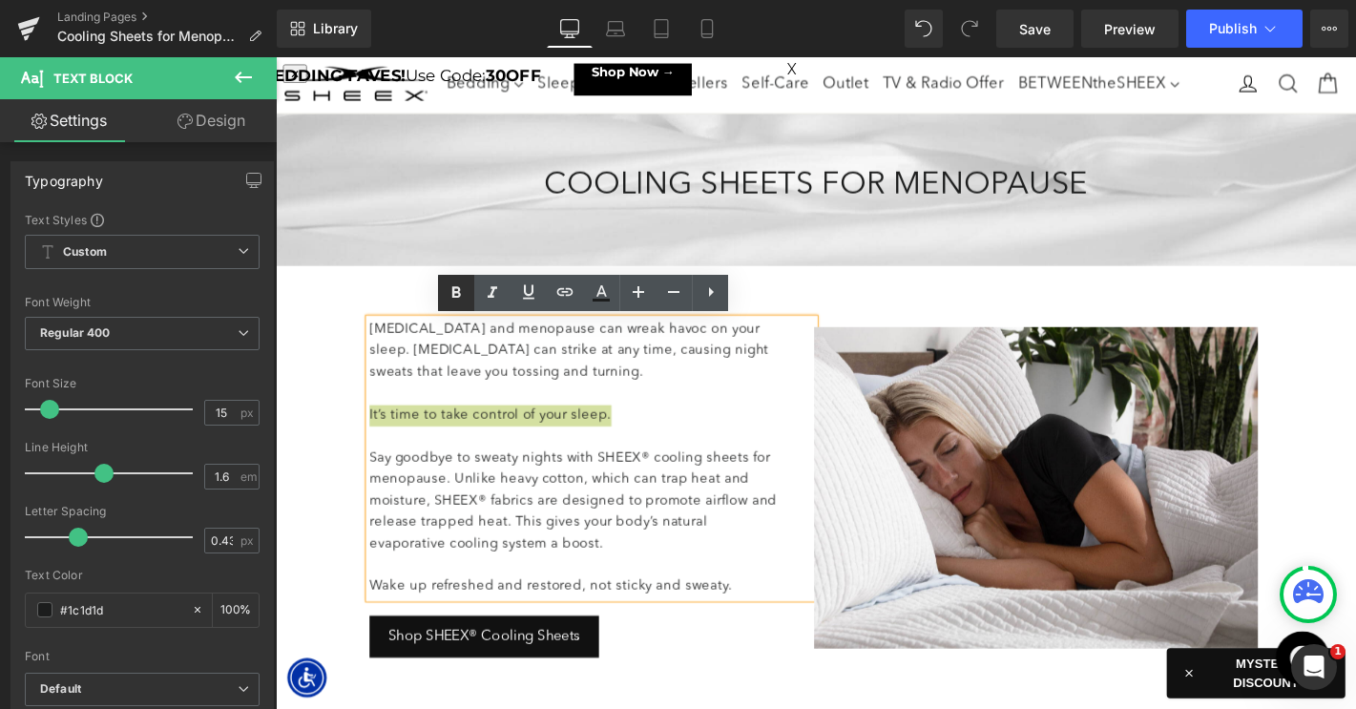
click at [447, 293] on icon at bounding box center [456, 292] width 23 height 23
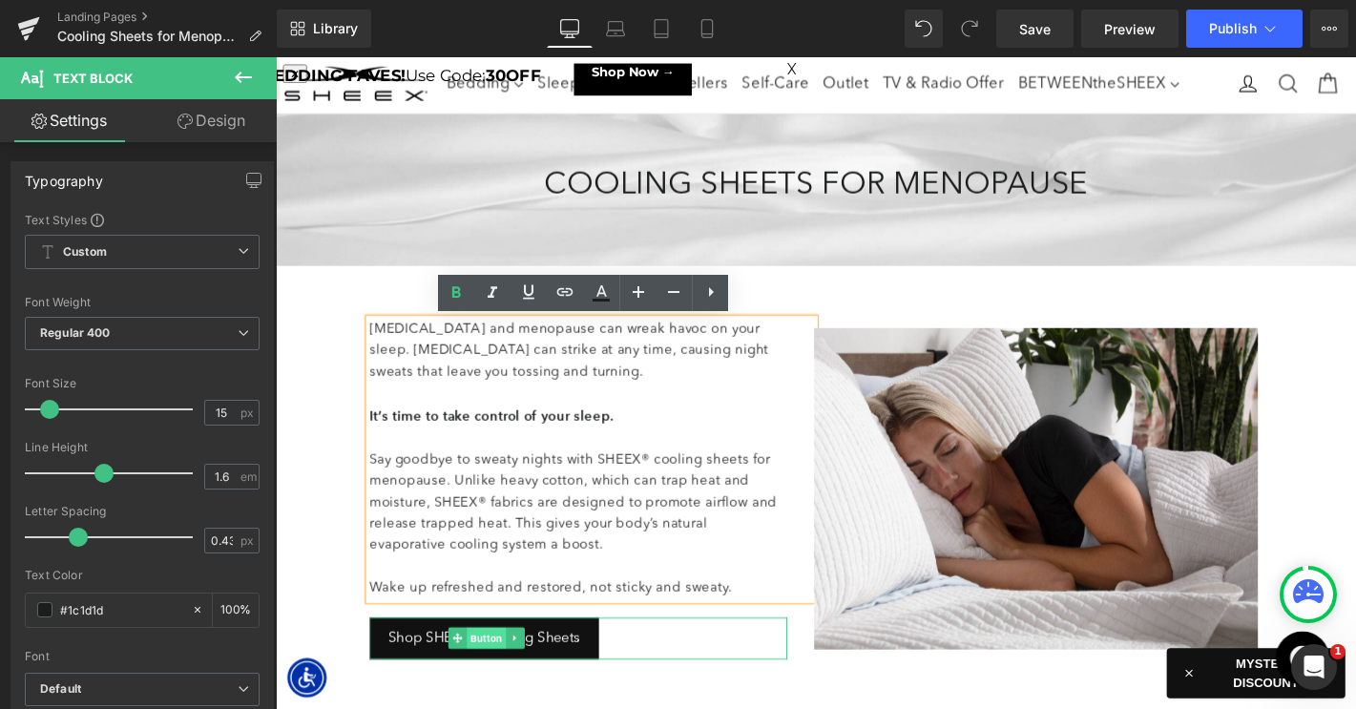
click at [486, 678] on span "Button" at bounding box center [501, 678] width 42 height 23
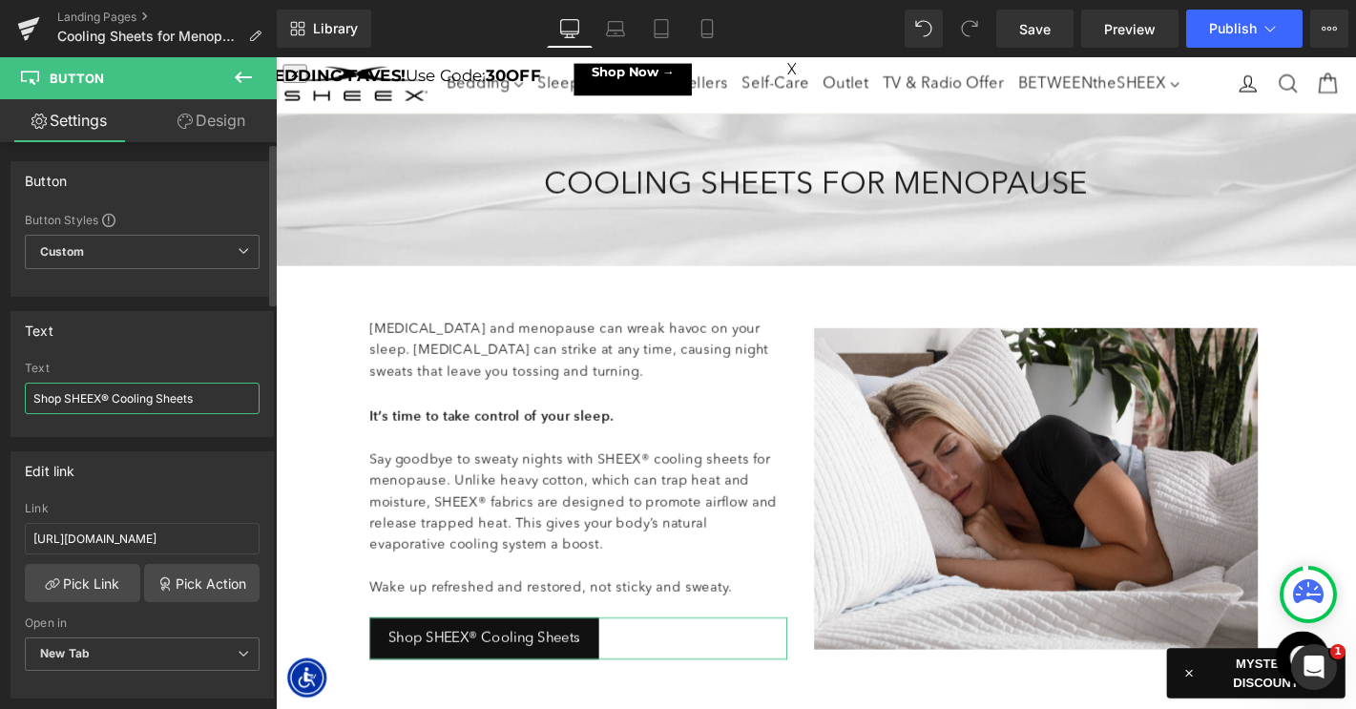
click at [115, 394] on input "Shop SHEEX® Cooling Sheets" at bounding box center [142, 398] width 235 height 31
paste input "HOP SHEEX® MENOPAUSE BEDDING"
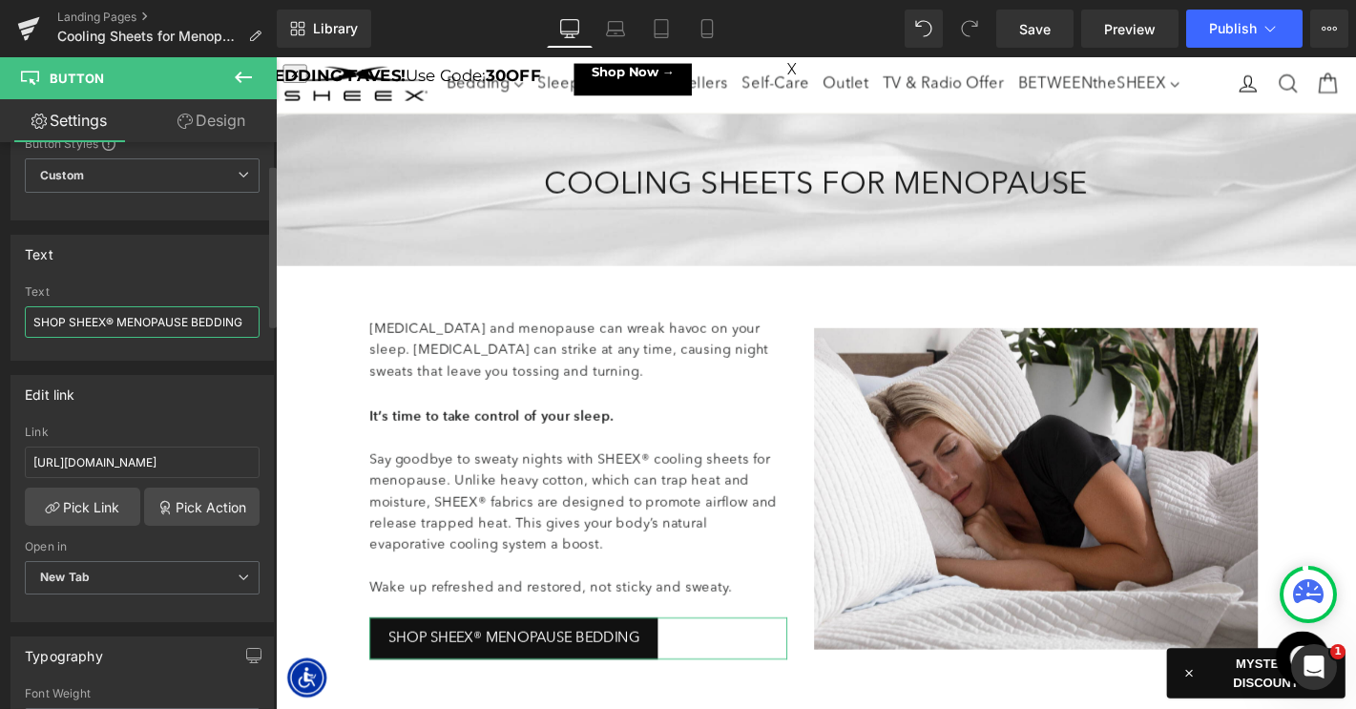
scroll to position [78, 0]
type input "SHOP SHEEX® MENOPAUSE BEDDING"
click at [133, 462] on input "[URL][DOMAIN_NAME]" at bounding box center [142, 460] width 235 height 31
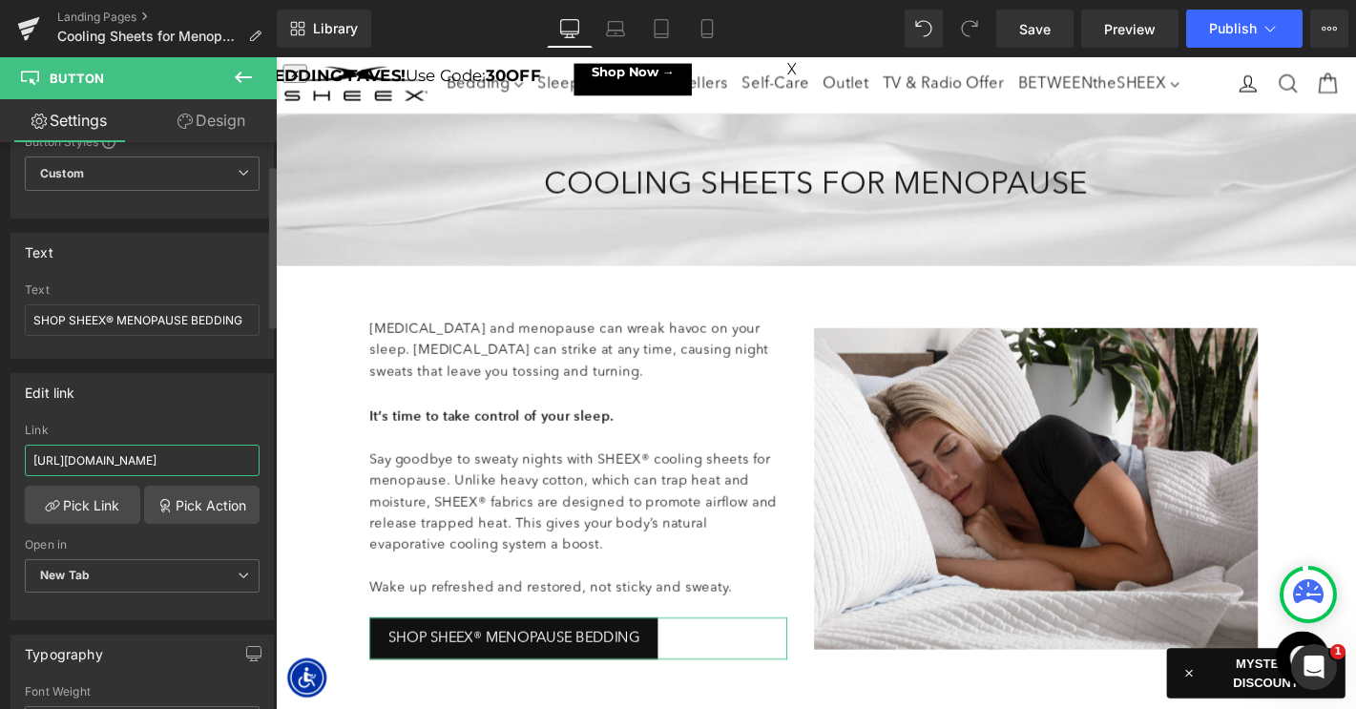
click at [133, 462] on input "[URL][DOMAIN_NAME]" at bounding box center [142, 460] width 235 height 31
paste input "best-seller"
drag, startPoint x: 163, startPoint y: 463, endPoint x: -52, endPoint y: 436, distance: 216.3
click at [0, 436] on html "Button You are previewing how the will restyle your page. You can not edit Elem…" at bounding box center [678, 354] width 1356 height 709
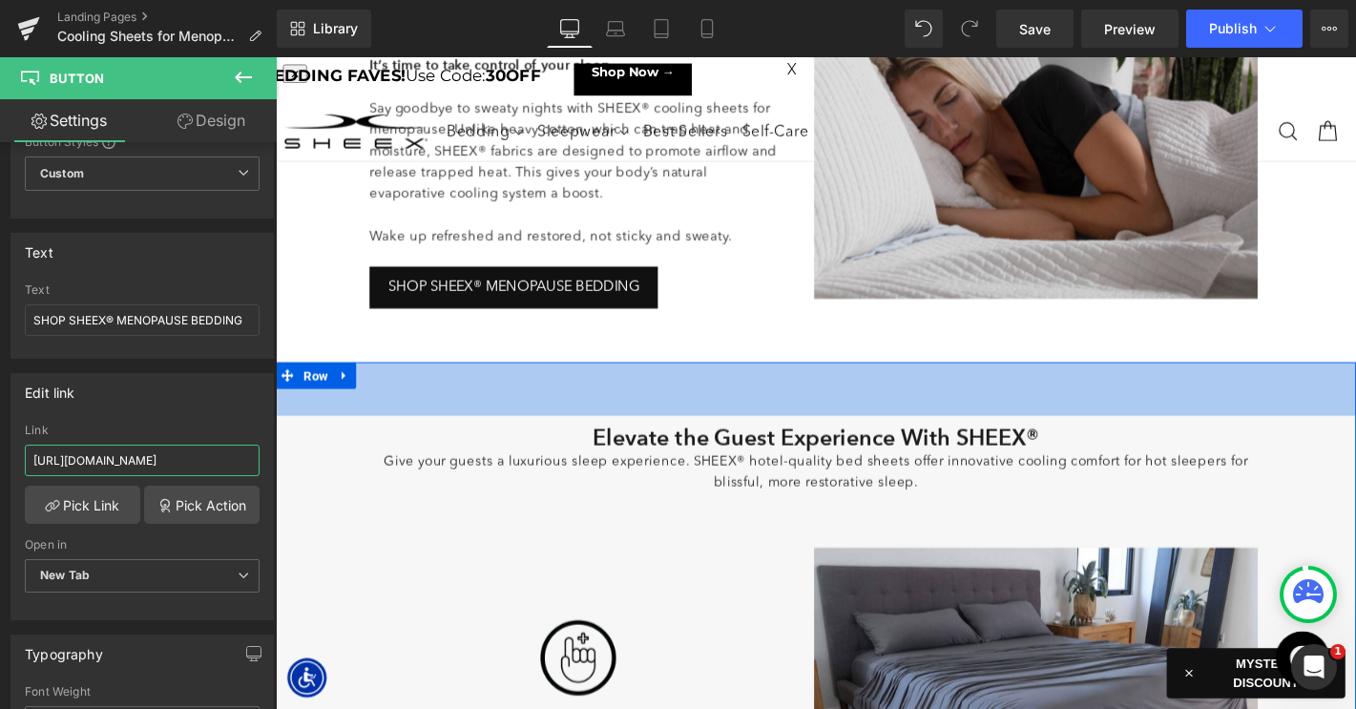
scroll to position [347, 0]
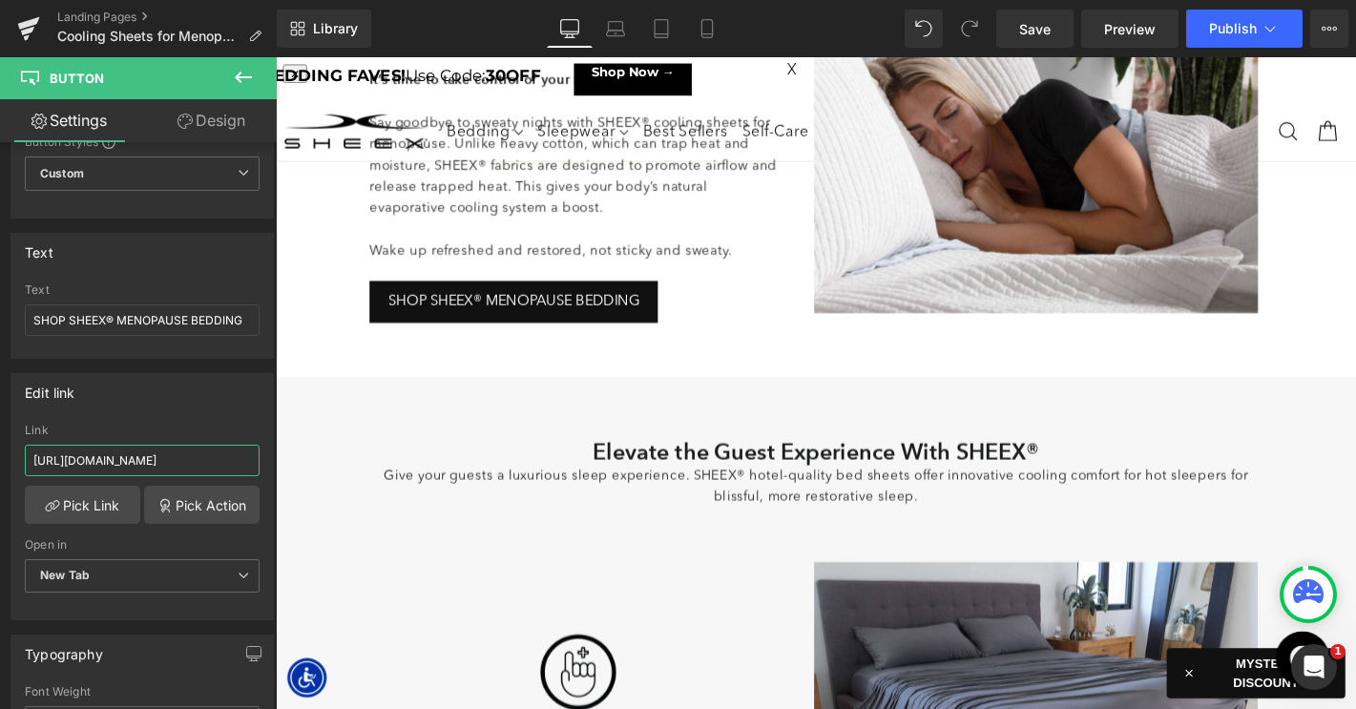
type input "[URL][DOMAIN_NAME]"
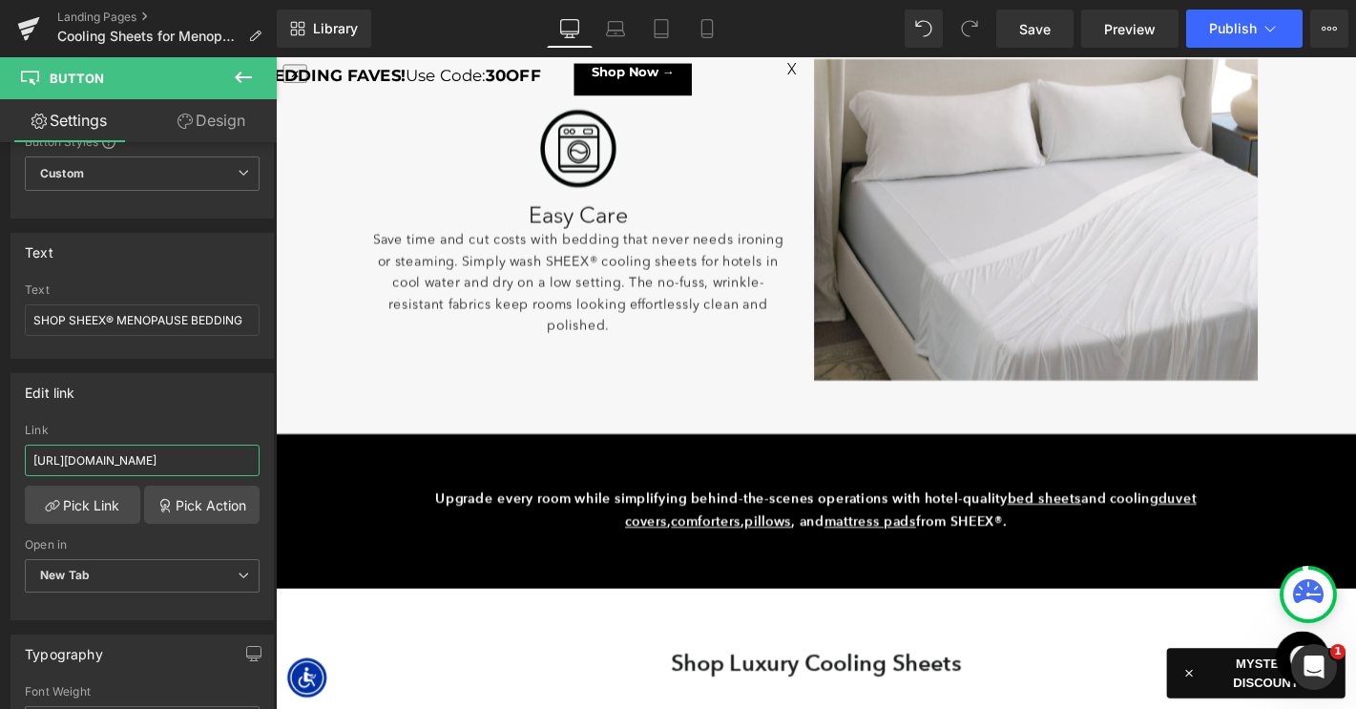
scroll to position [2270, 0]
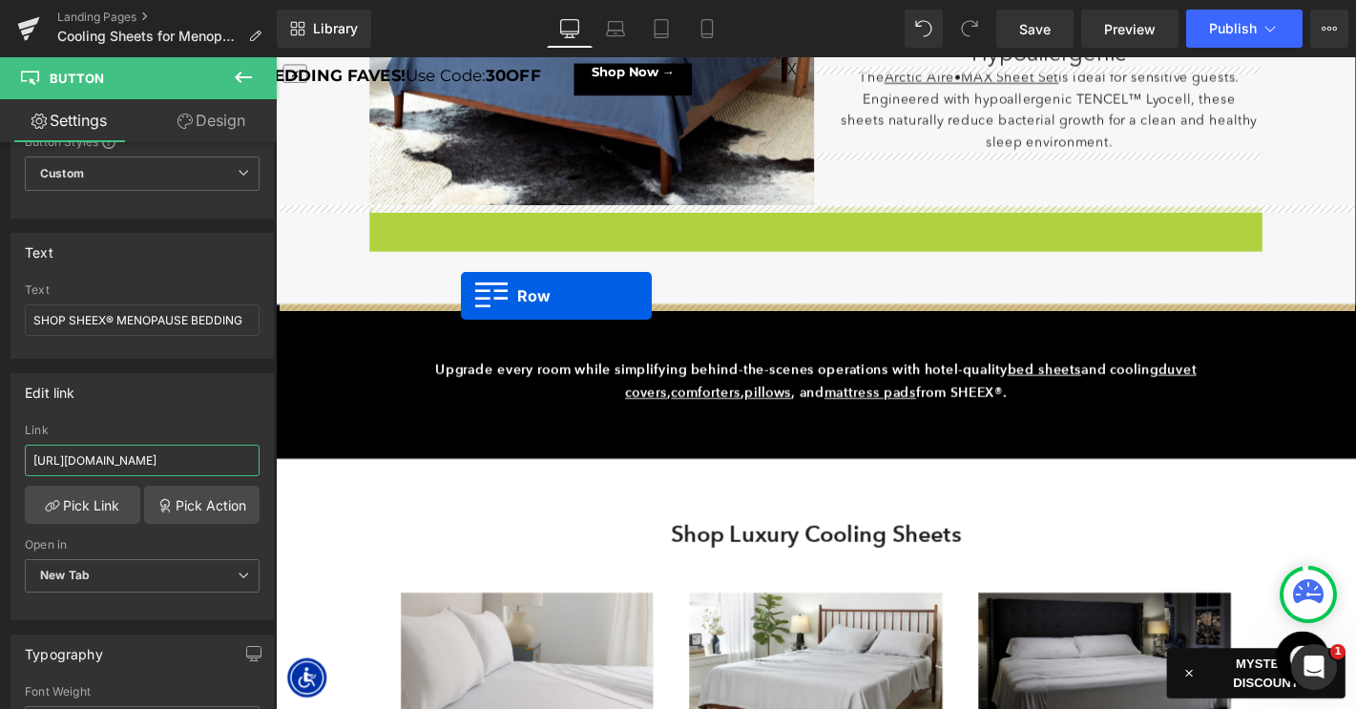
drag, startPoint x: 390, startPoint y: 228, endPoint x: 473, endPoint y: 312, distance: 118.1
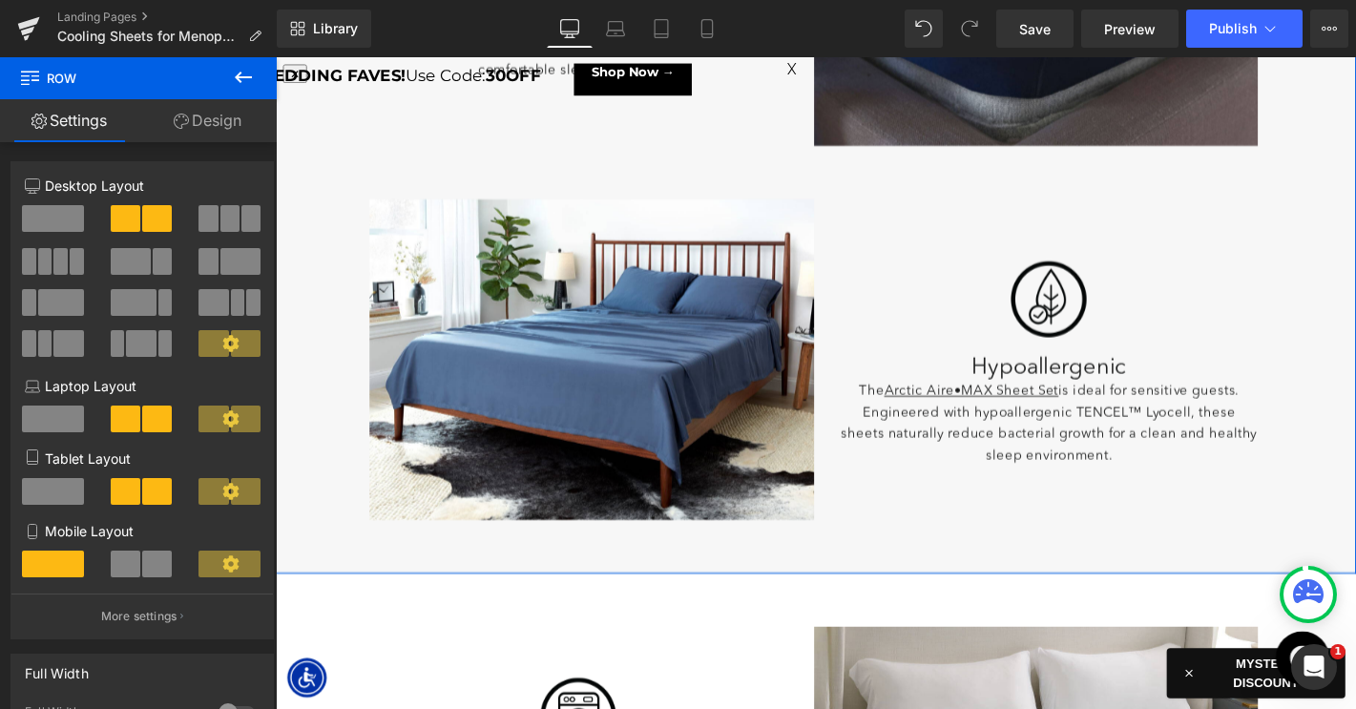
scroll to position [1904, 0]
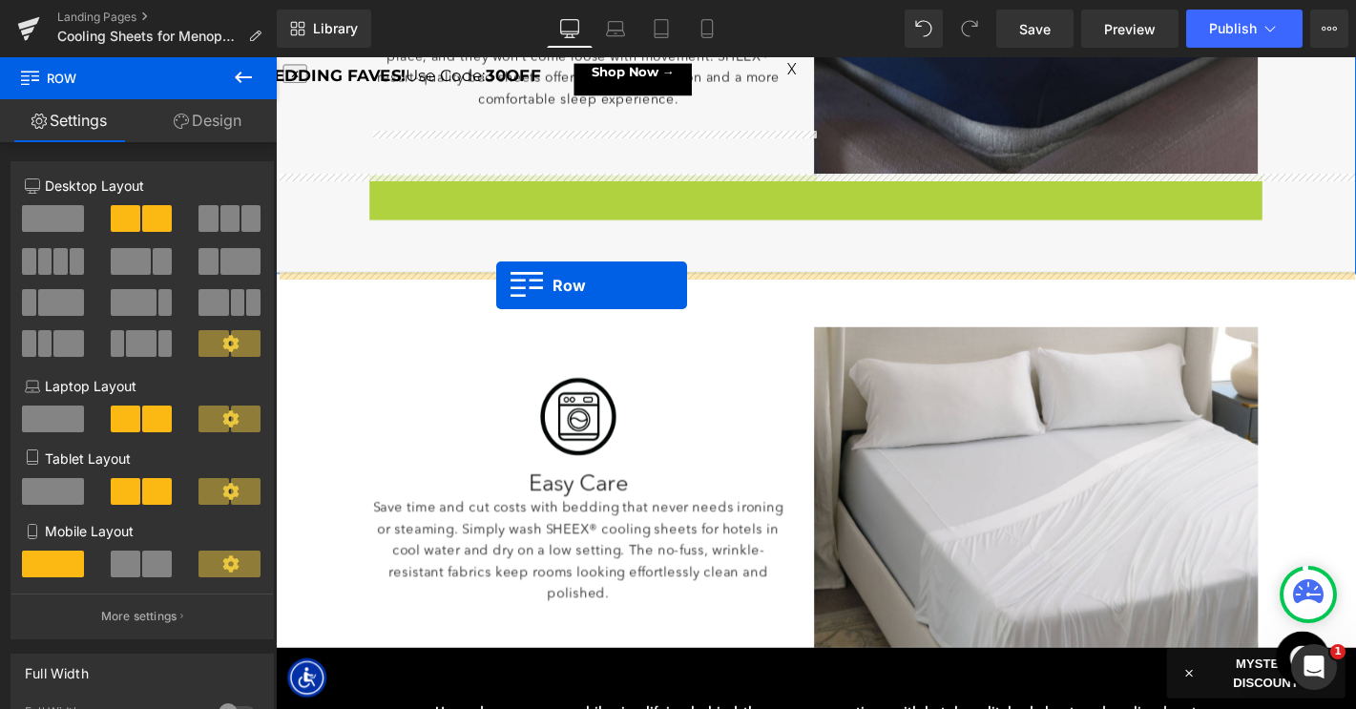
drag, startPoint x: 391, startPoint y: 193, endPoint x: 511, endPoint y: 301, distance: 161.5
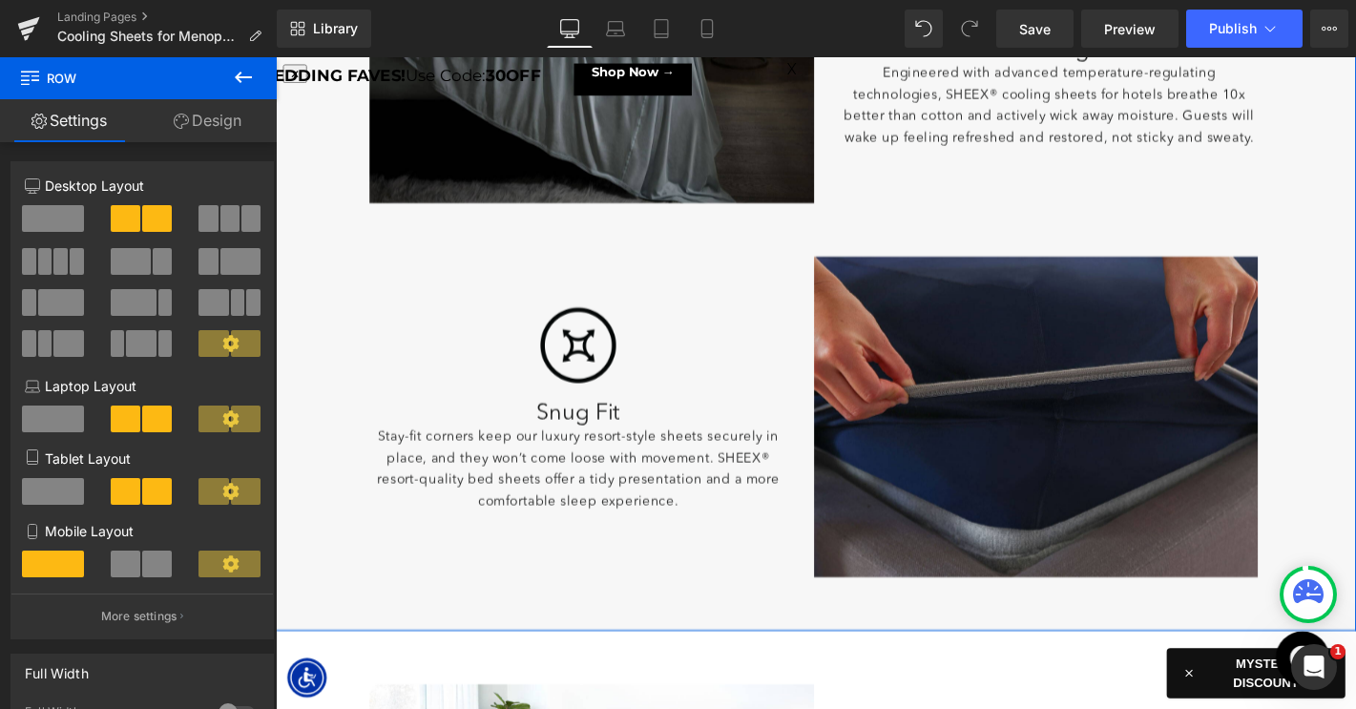
scroll to position [1428, 0]
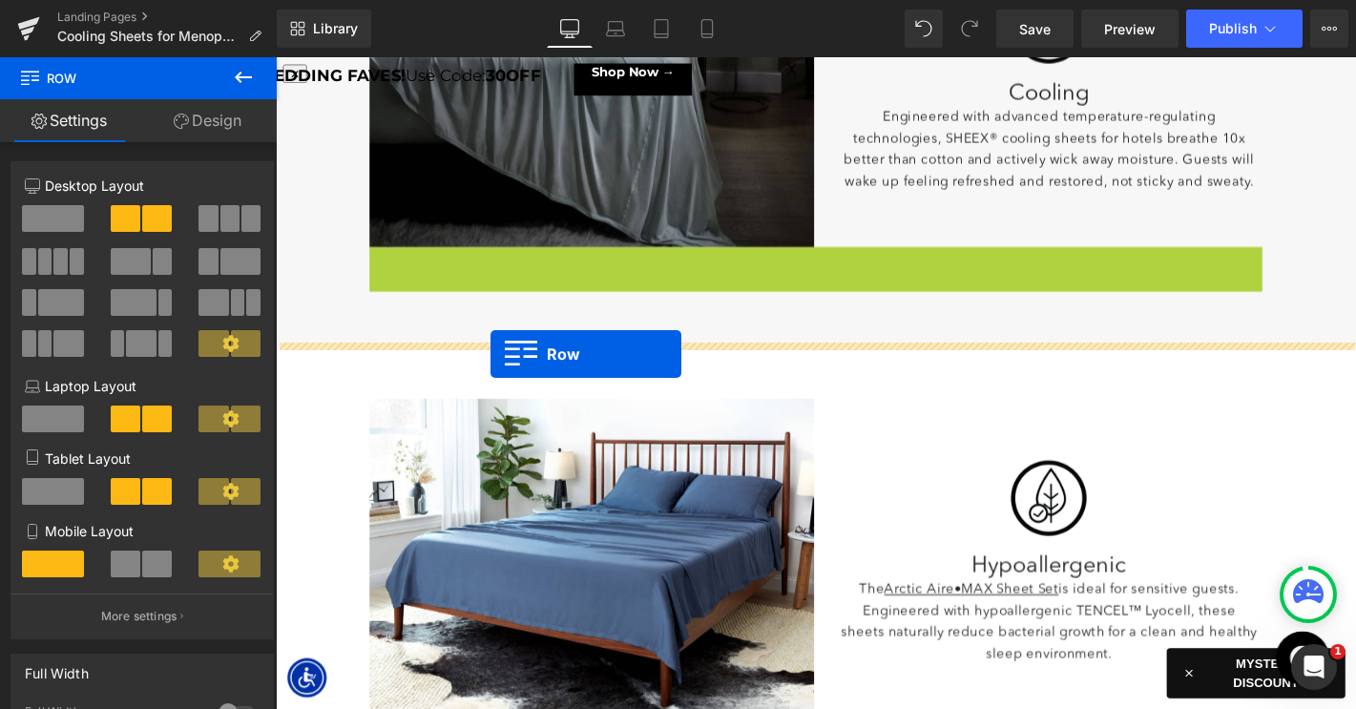
drag, startPoint x: 393, startPoint y: 272, endPoint x: 506, endPoint y: 374, distance: 152.0
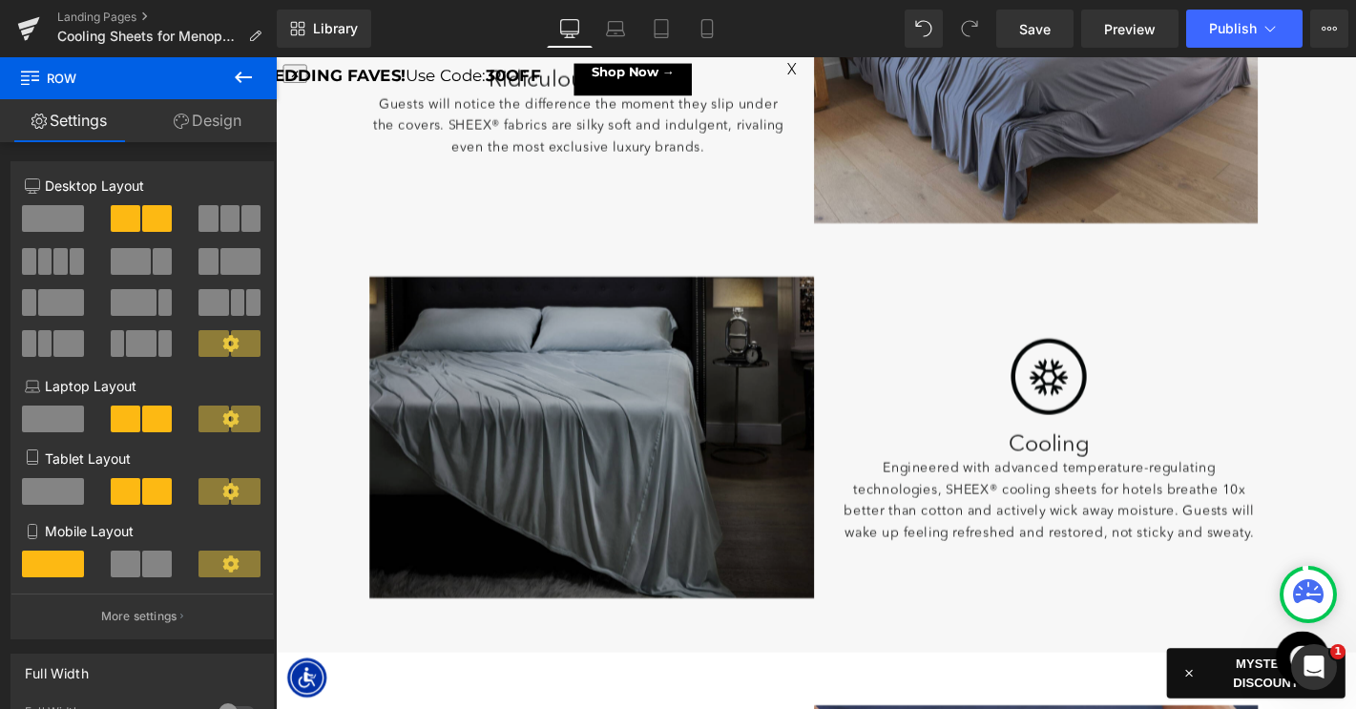
scroll to position [1049, 0]
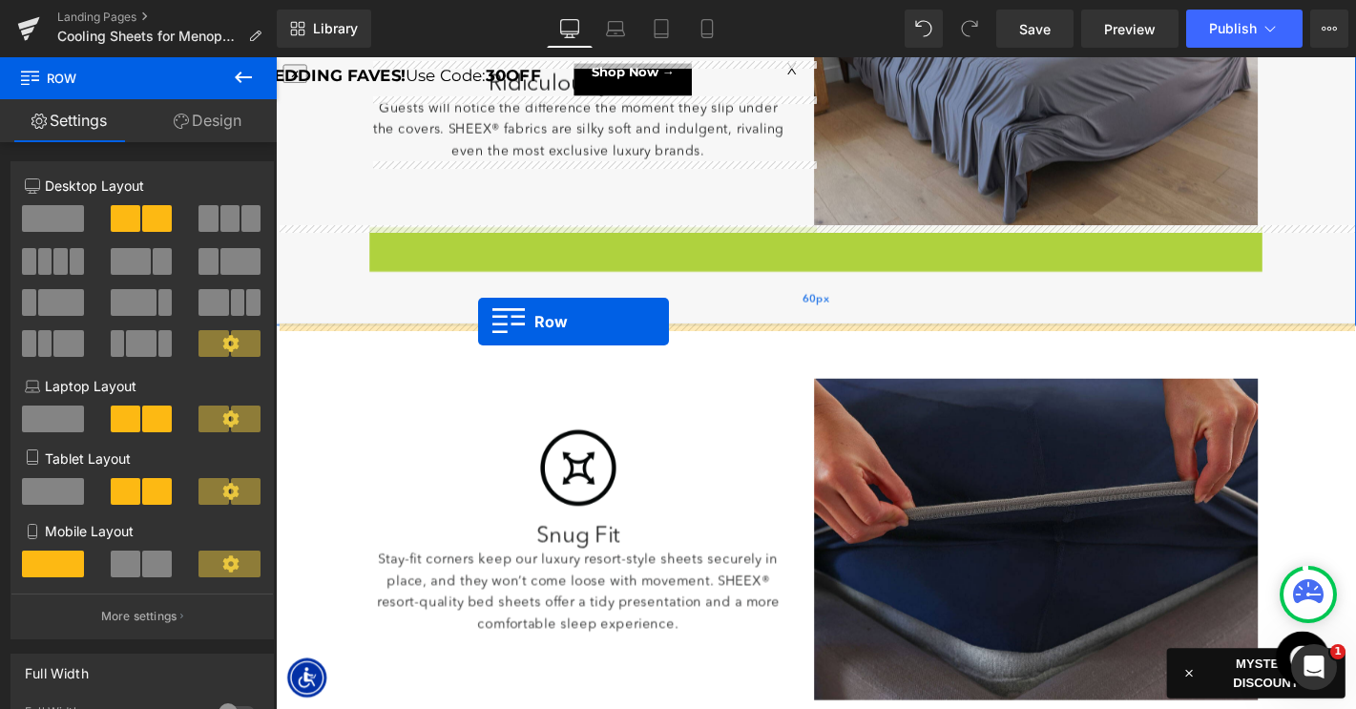
drag, startPoint x: 385, startPoint y: 248, endPoint x: 492, endPoint y: 340, distance: 140.8
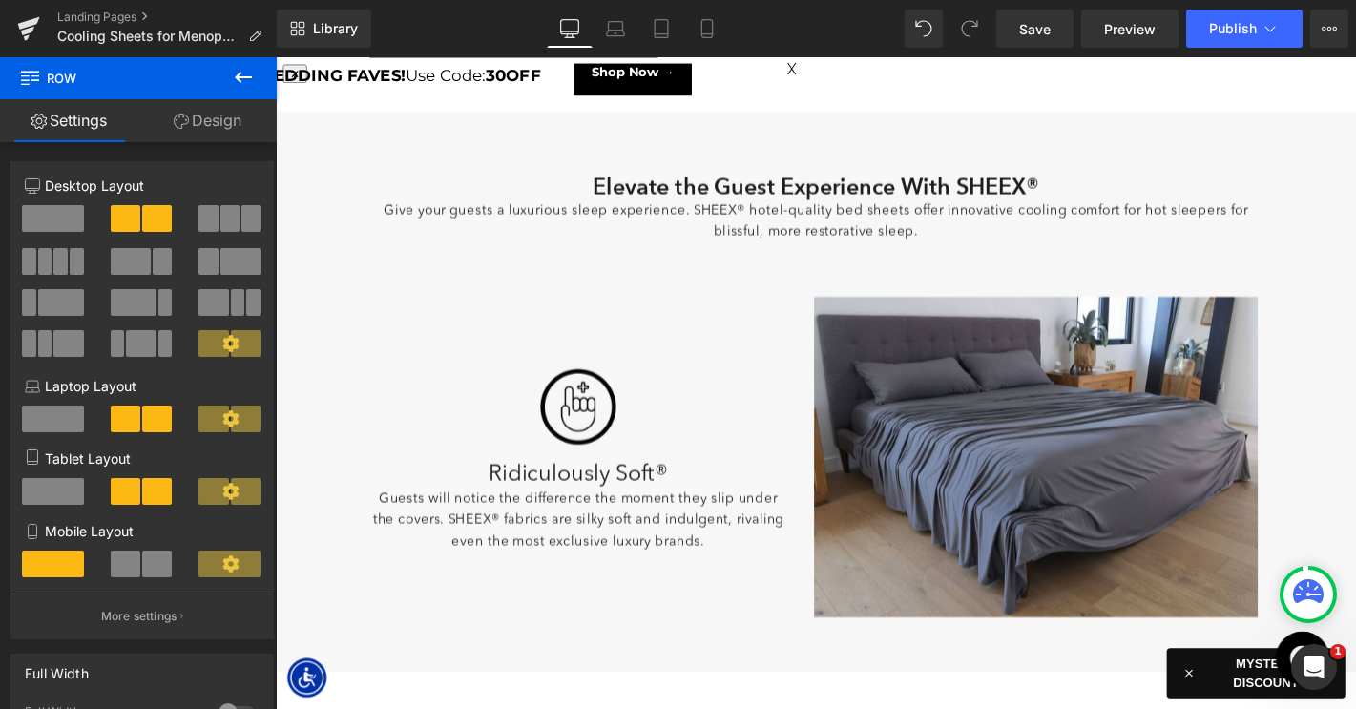
scroll to position [608, 0]
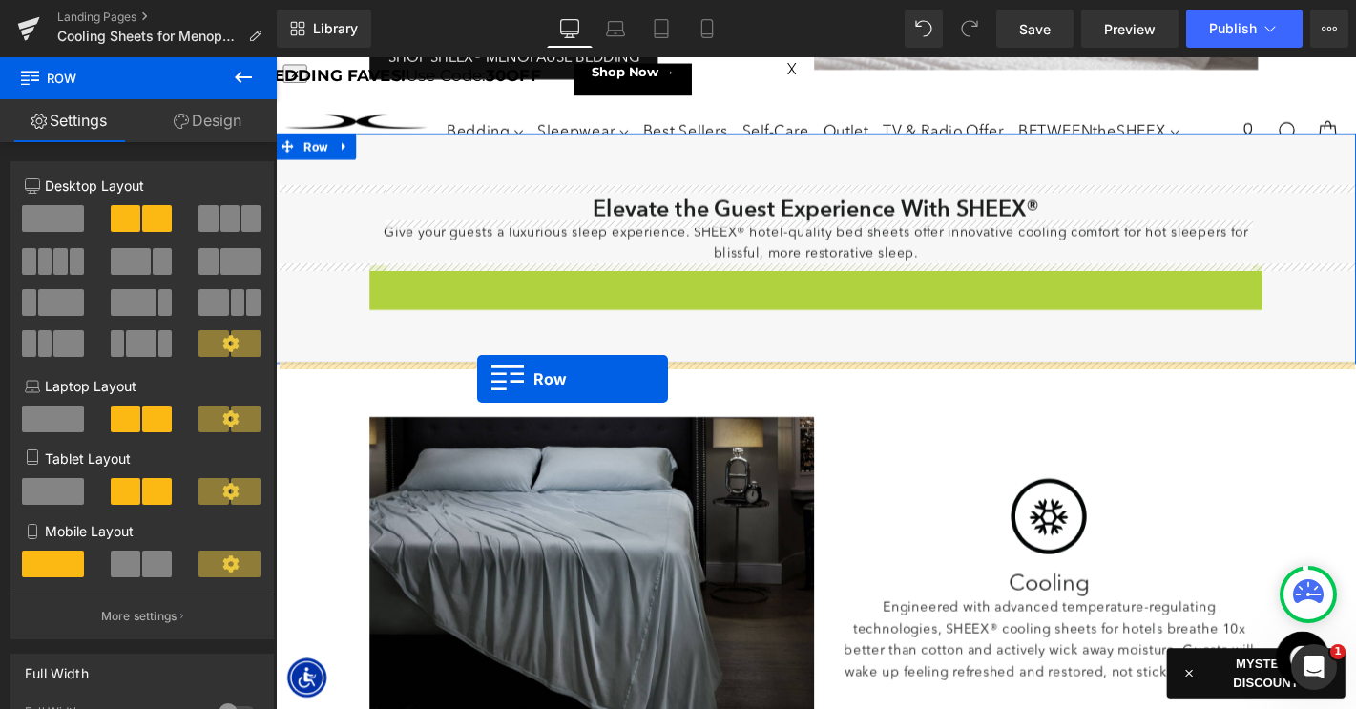
drag, startPoint x: 478, startPoint y: 330, endPoint x: 491, endPoint y: 401, distance: 71.9
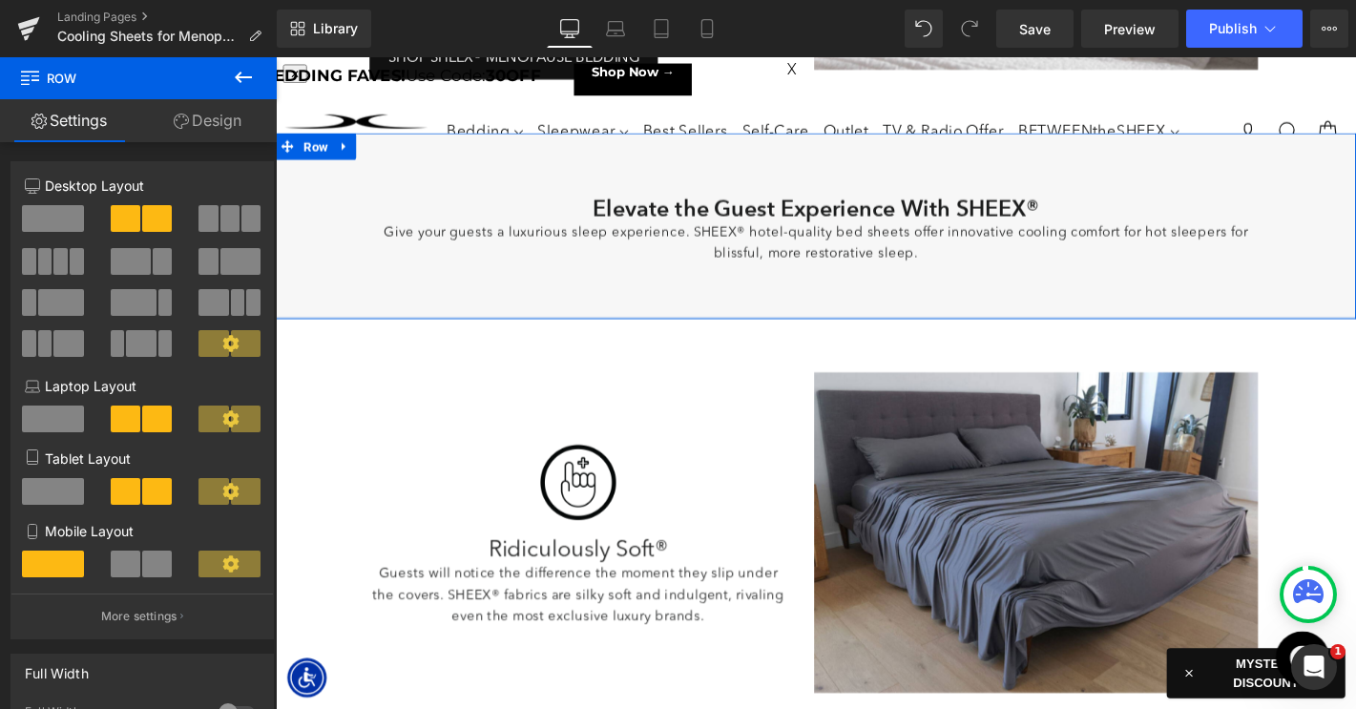
scroll to position [447, 0]
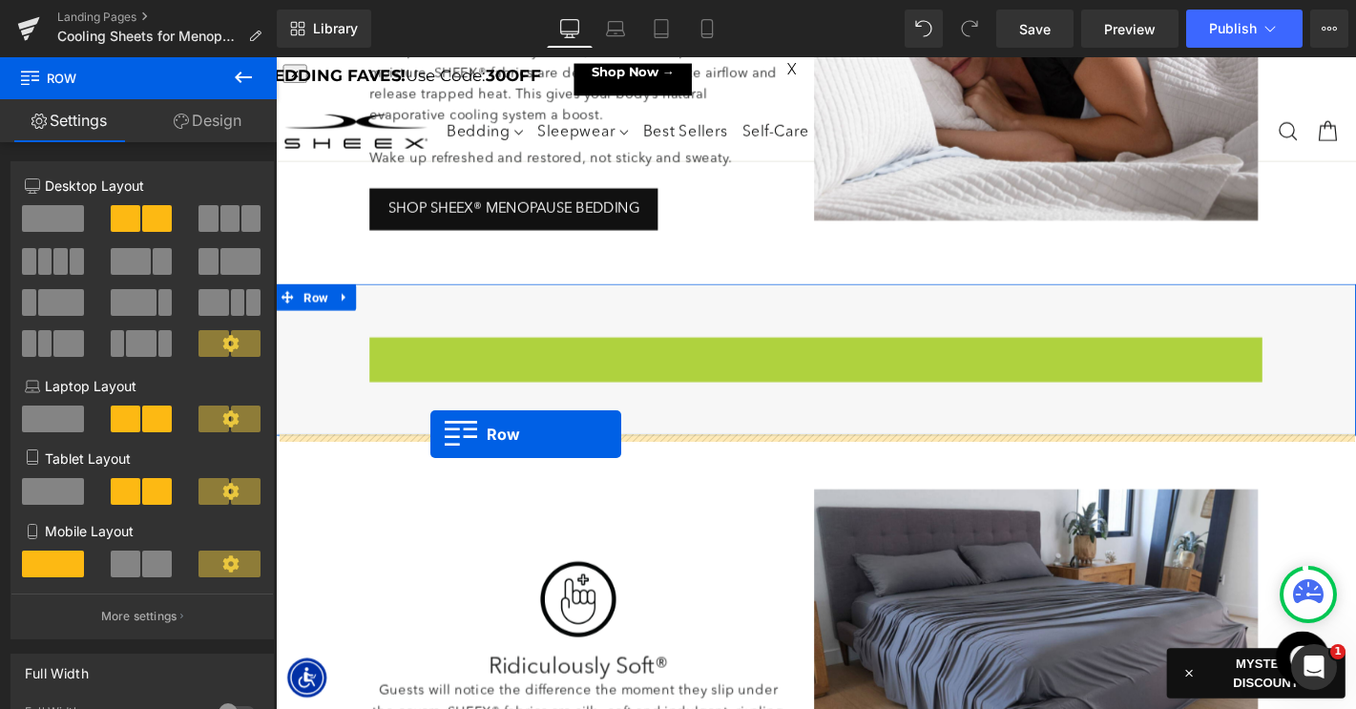
drag, startPoint x: 388, startPoint y: 364, endPoint x: 441, endPoint y: 460, distance: 108.9
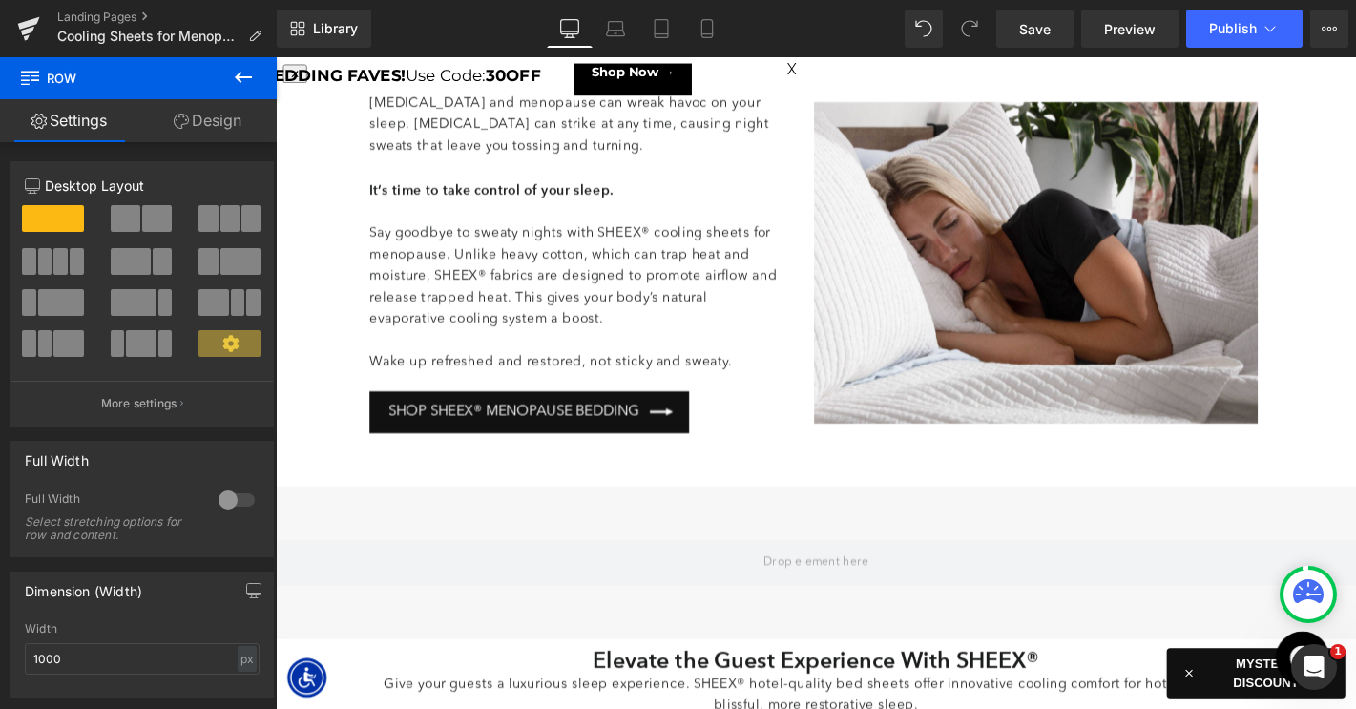
scroll to position [30, 0]
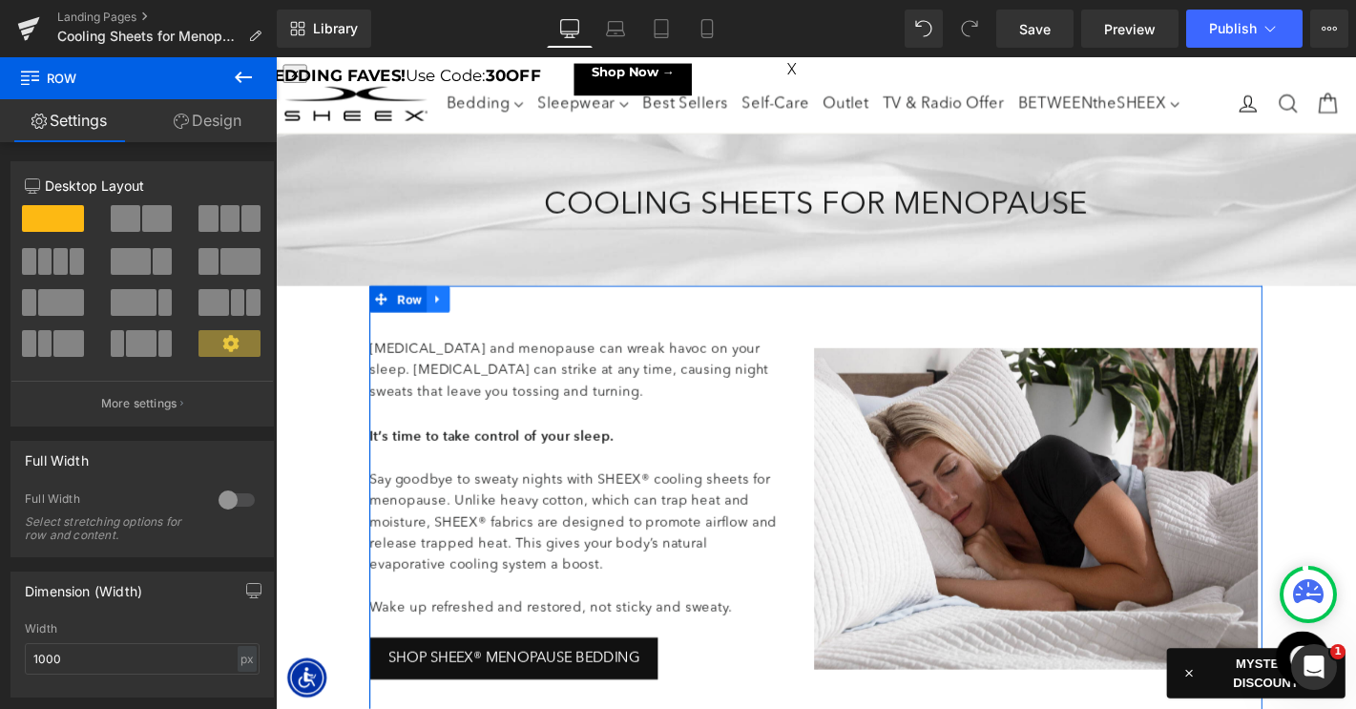
click at [449, 317] on icon at bounding box center [449, 316] width 4 height 9
click at [474, 314] on icon at bounding box center [474, 315] width 13 height 13
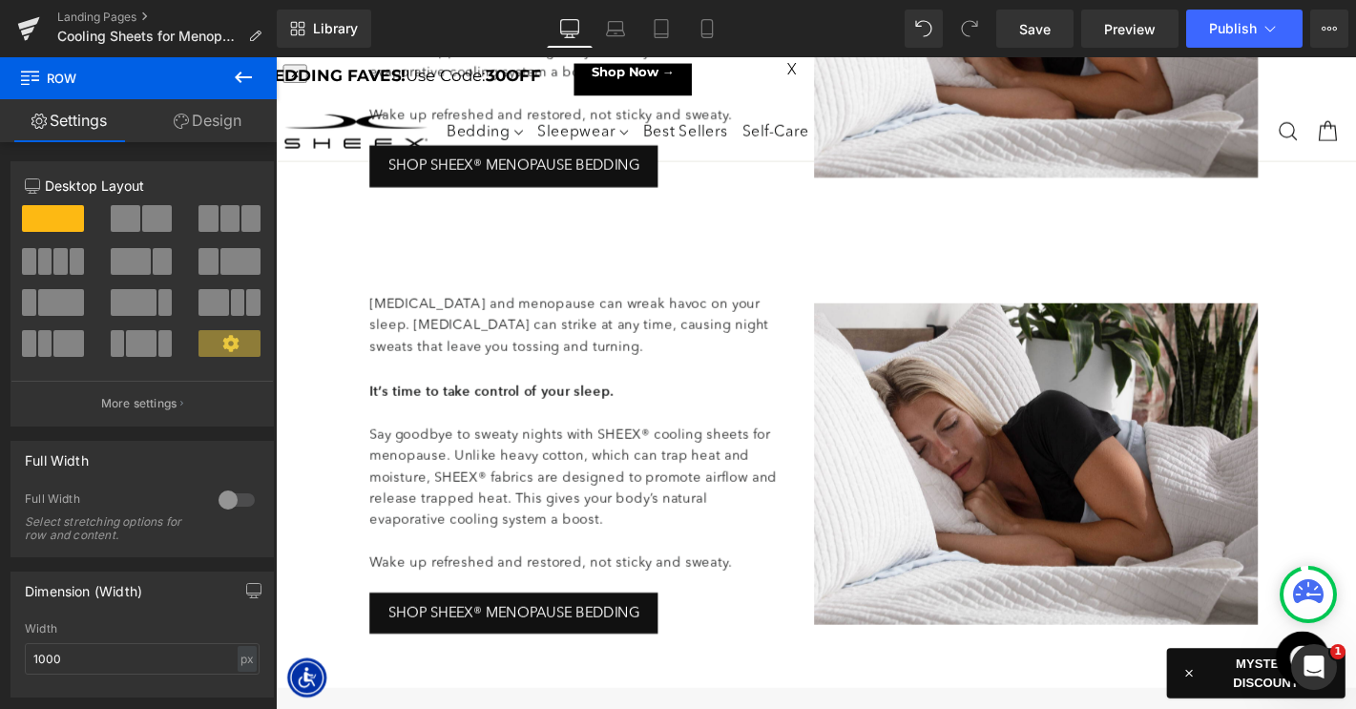
scroll to position [390, 0]
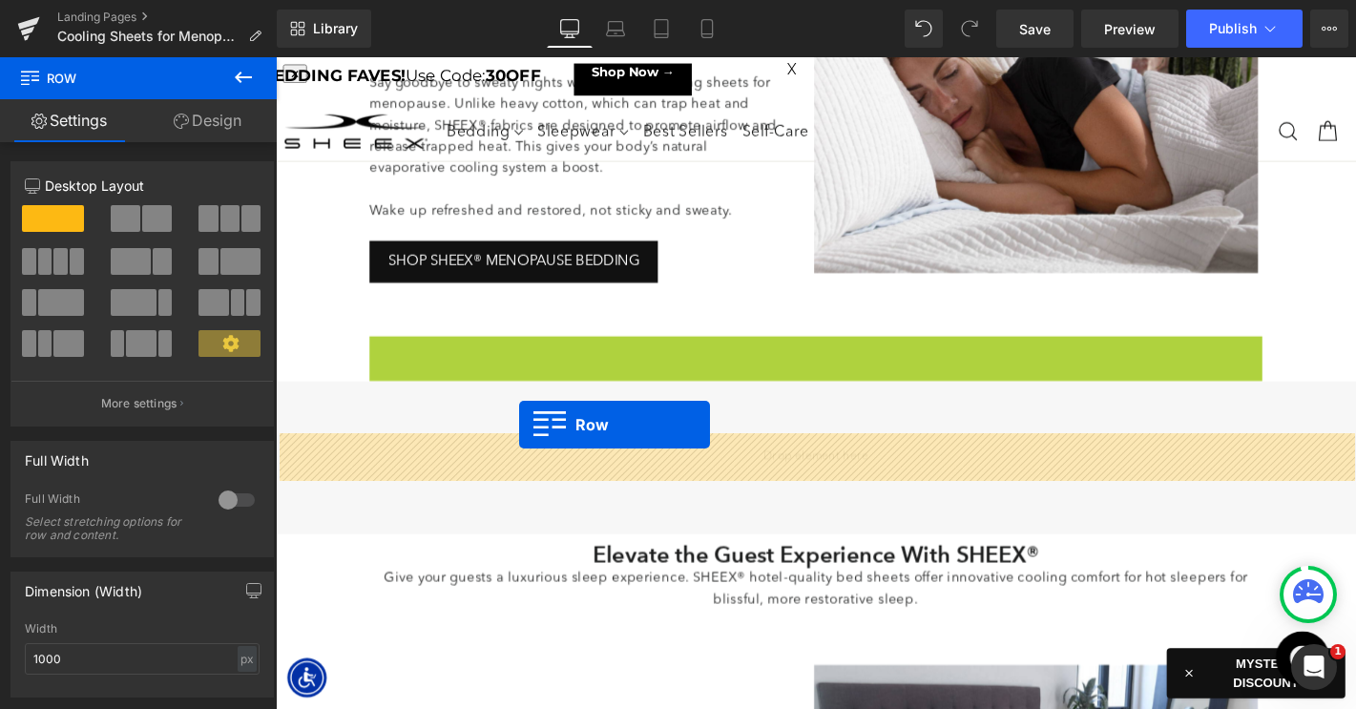
drag, startPoint x: 385, startPoint y: 366, endPoint x: 536, endPoint y: 452, distance: 173.5
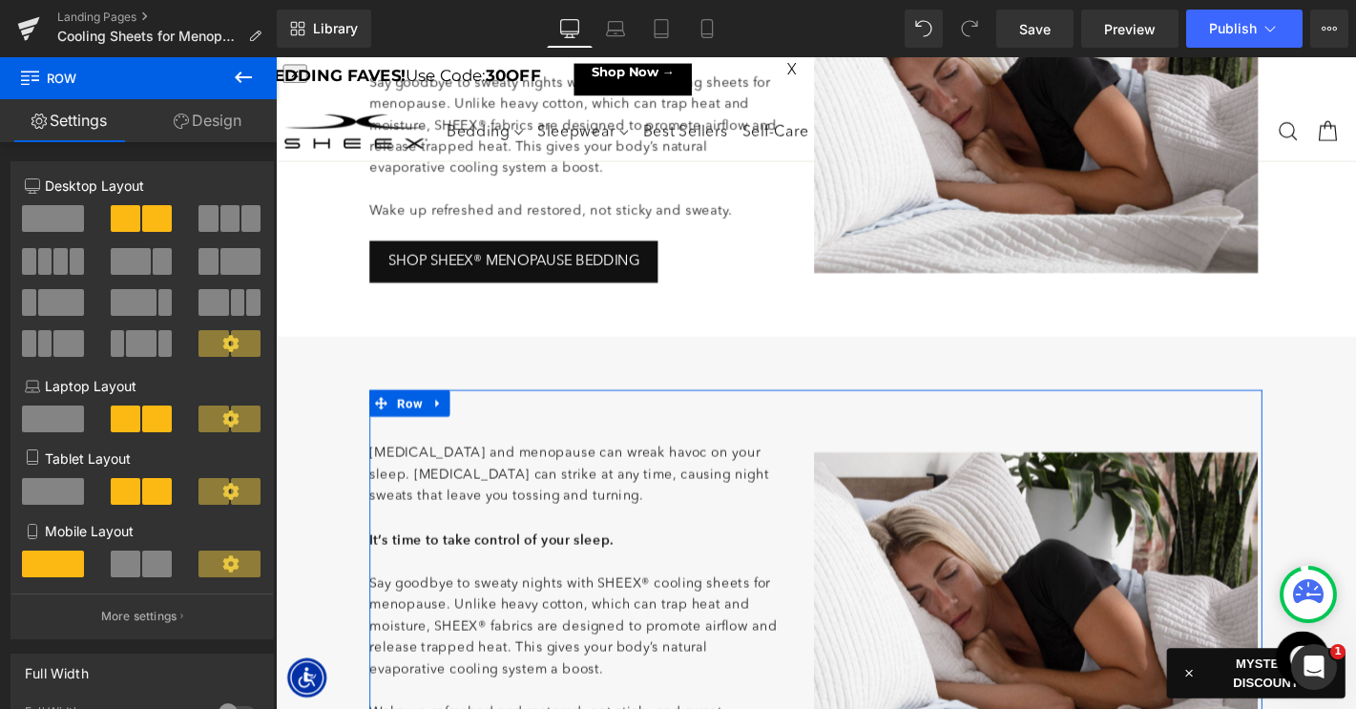
click at [217, 123] on link "Design" at bounding box center [207, 120] width 138 height 43
click at [0, 0] on div "Spacing" at bounding box center [0, 0] width 0 height 0
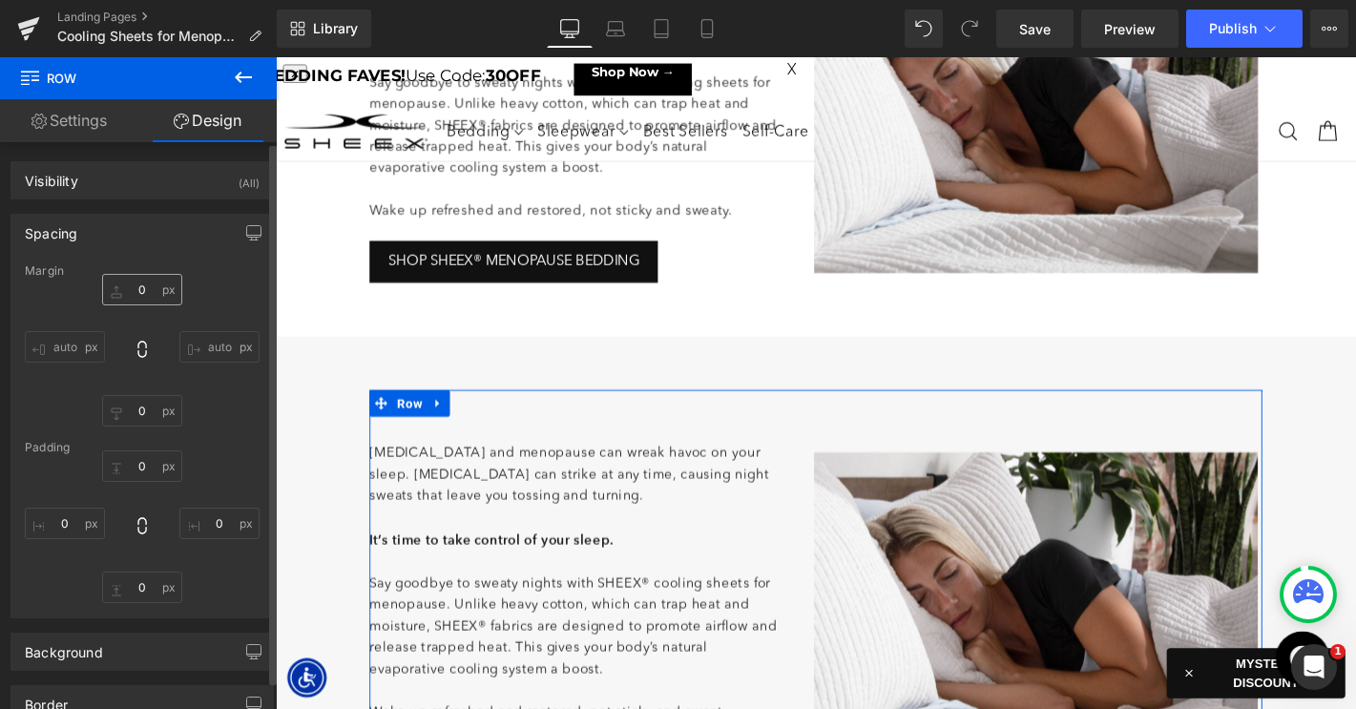
type input "0"
type input "60"
type input "5"
type input "60"
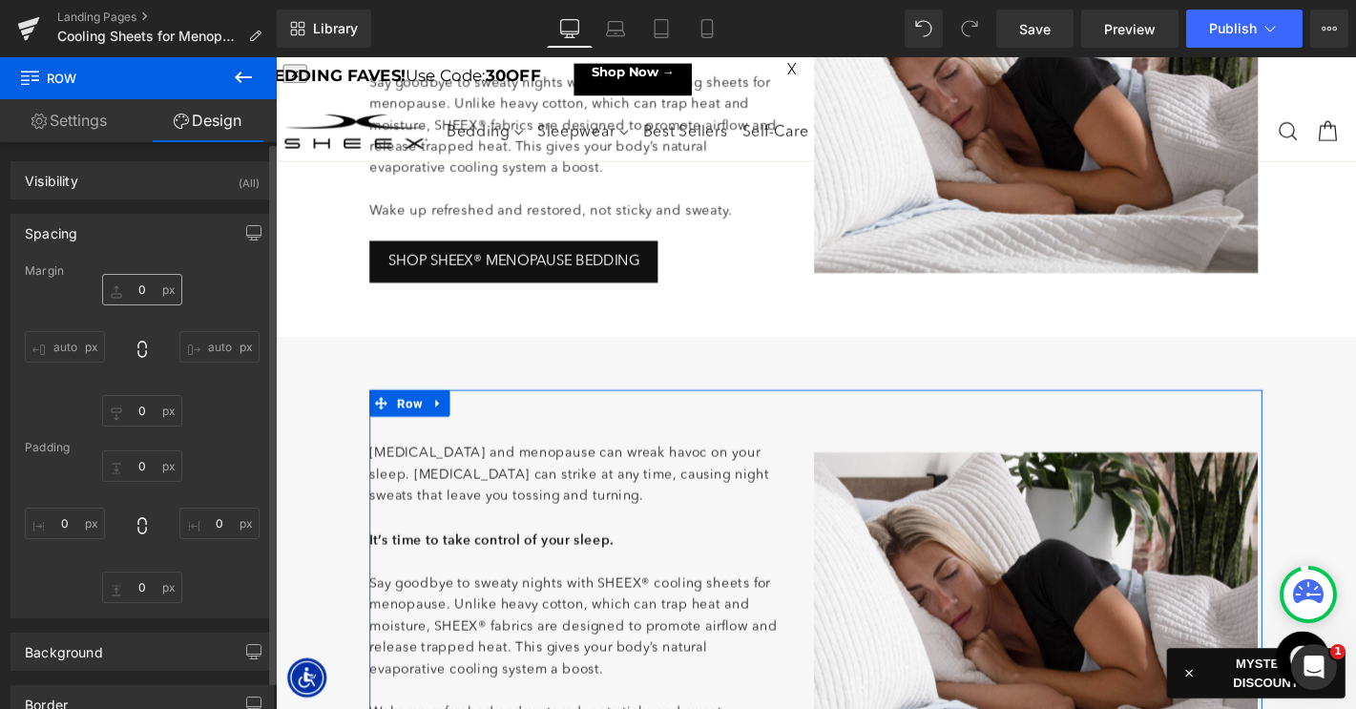
type input "0"
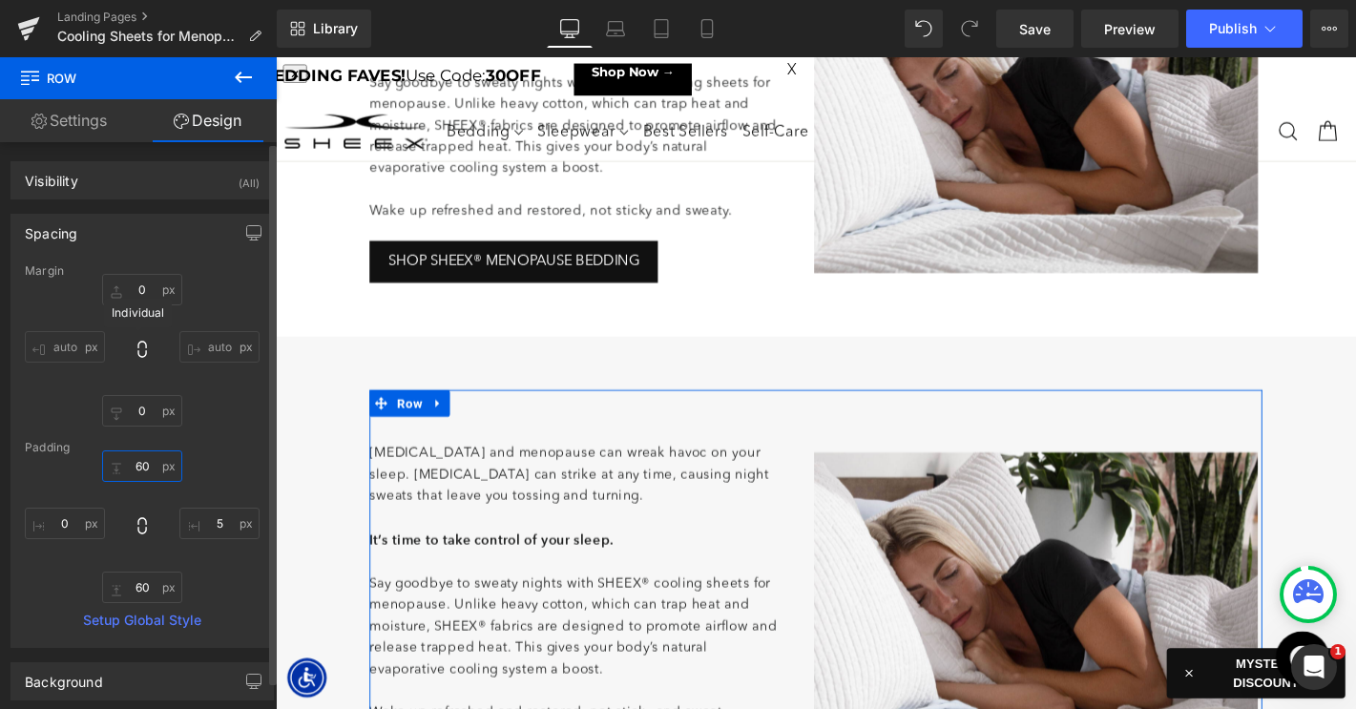
click at [139, 462] on input "60" at bounding box center [142, 465] width 80 height 31
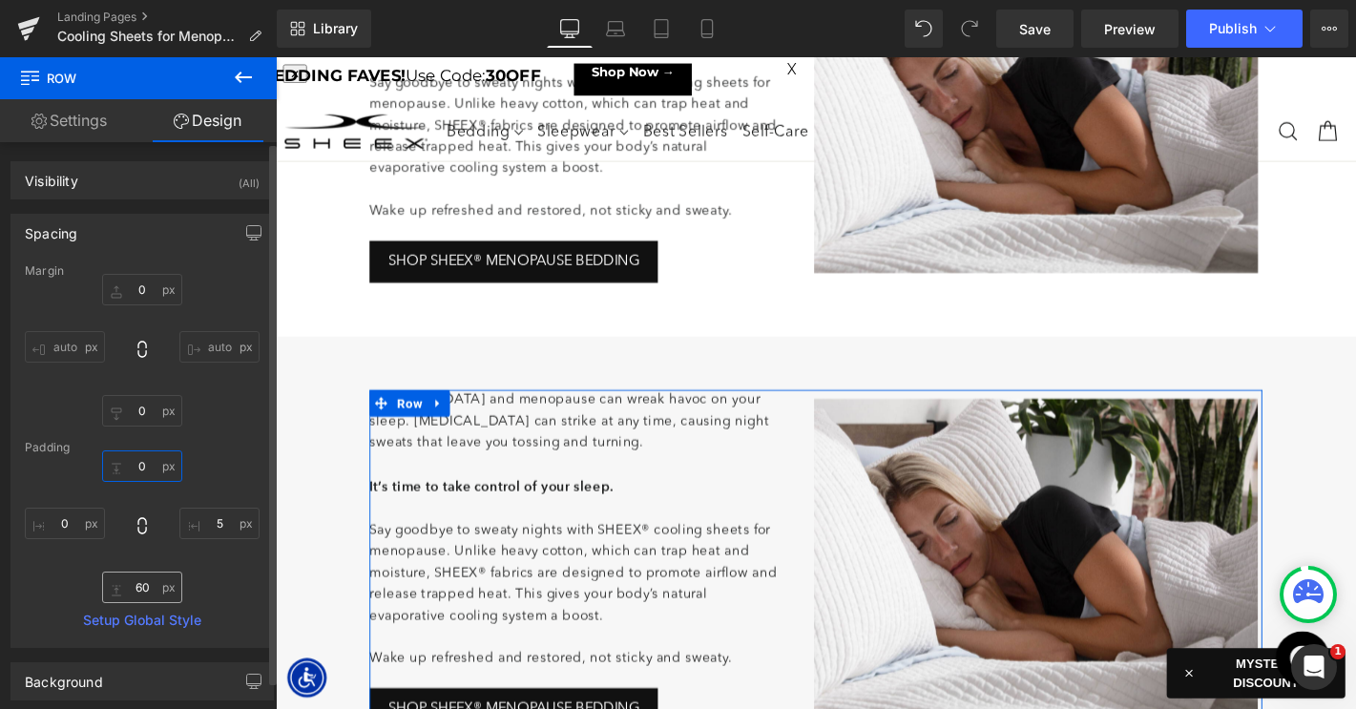
type input "0"
click at [142, 591] on input "60" at bounding box center [142, 587] width 80 height 31
type input "0"
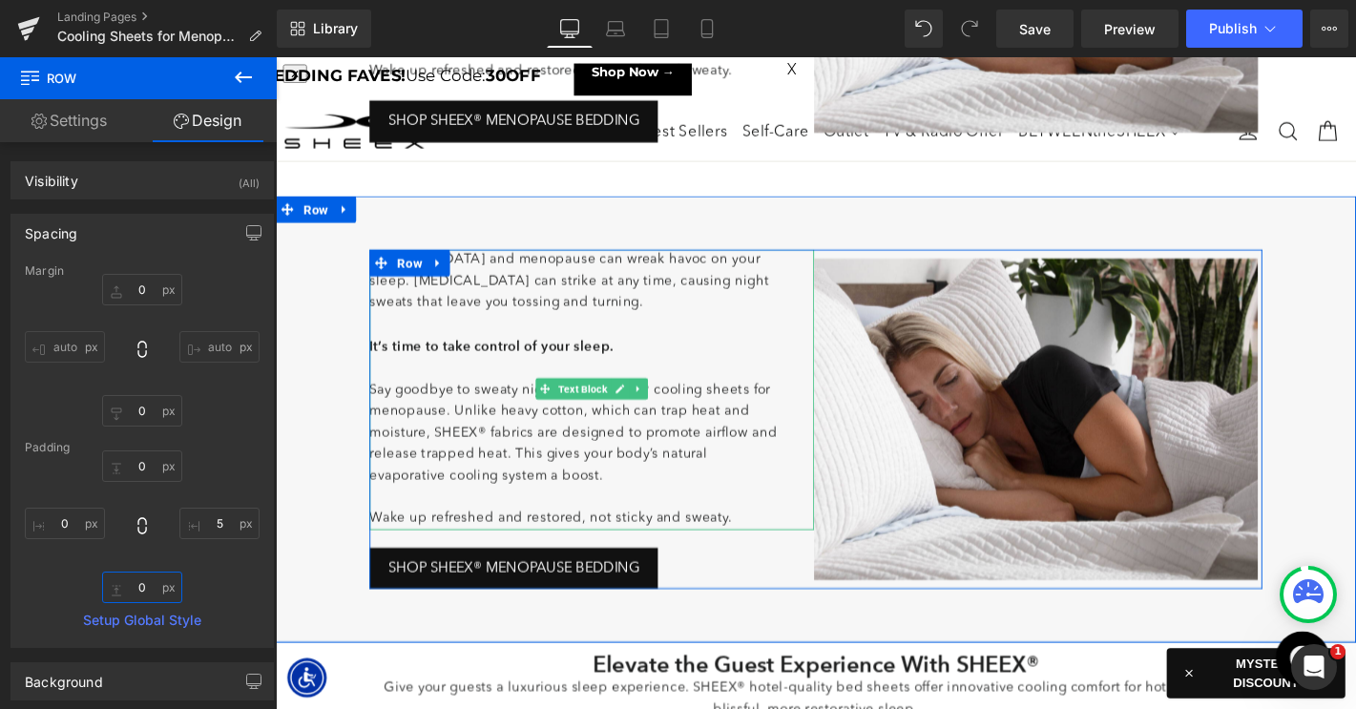
scroll to position [579, 0]
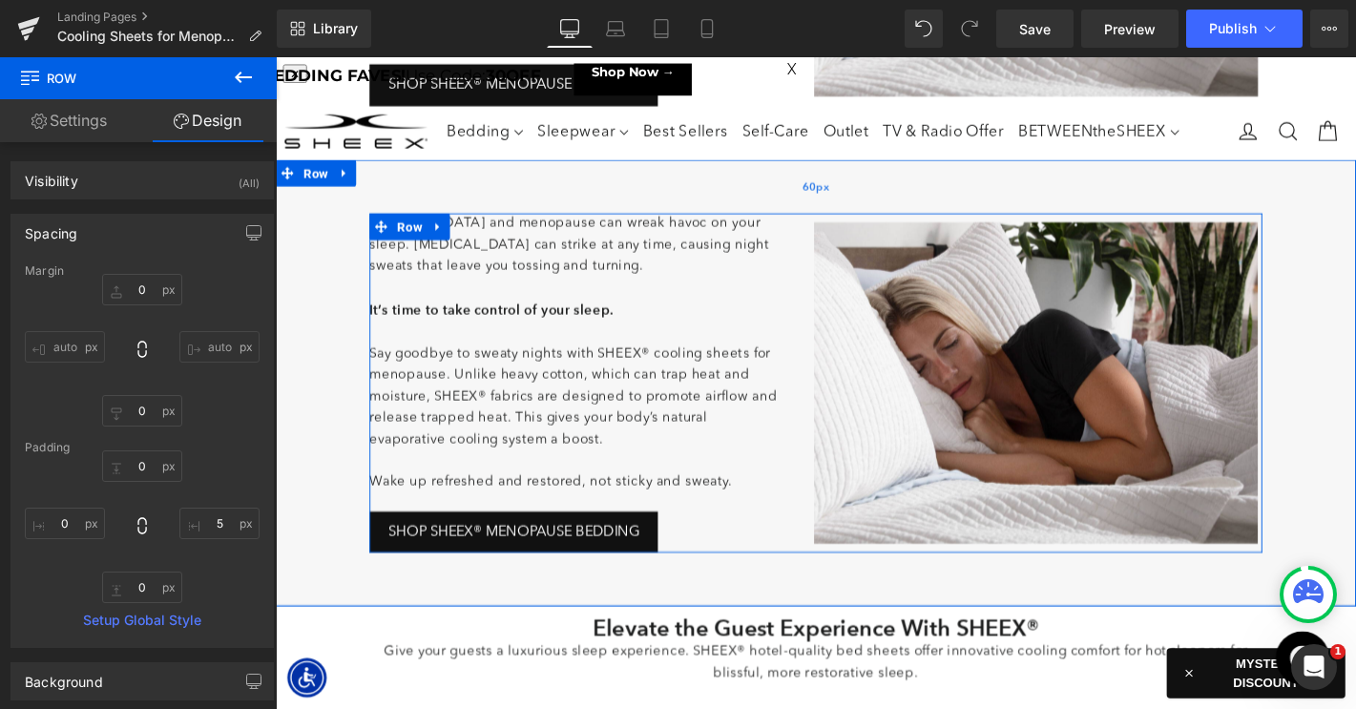
click at [1067, 398] on div "Image" at bounding box center [1088, 405] width 475 height 343
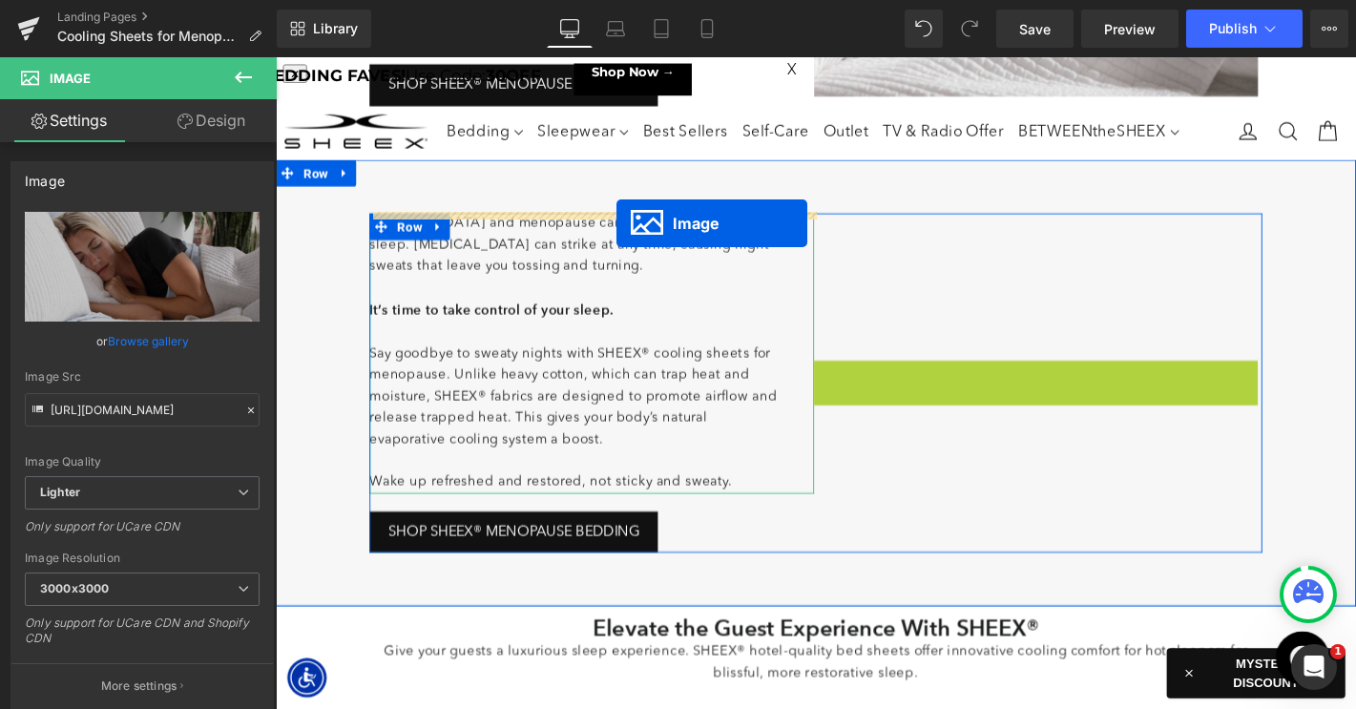
drag, startPoint x: 1062, startPoint y: 405, endPoint x: 639, endPoint y: 234, distance: 455.9
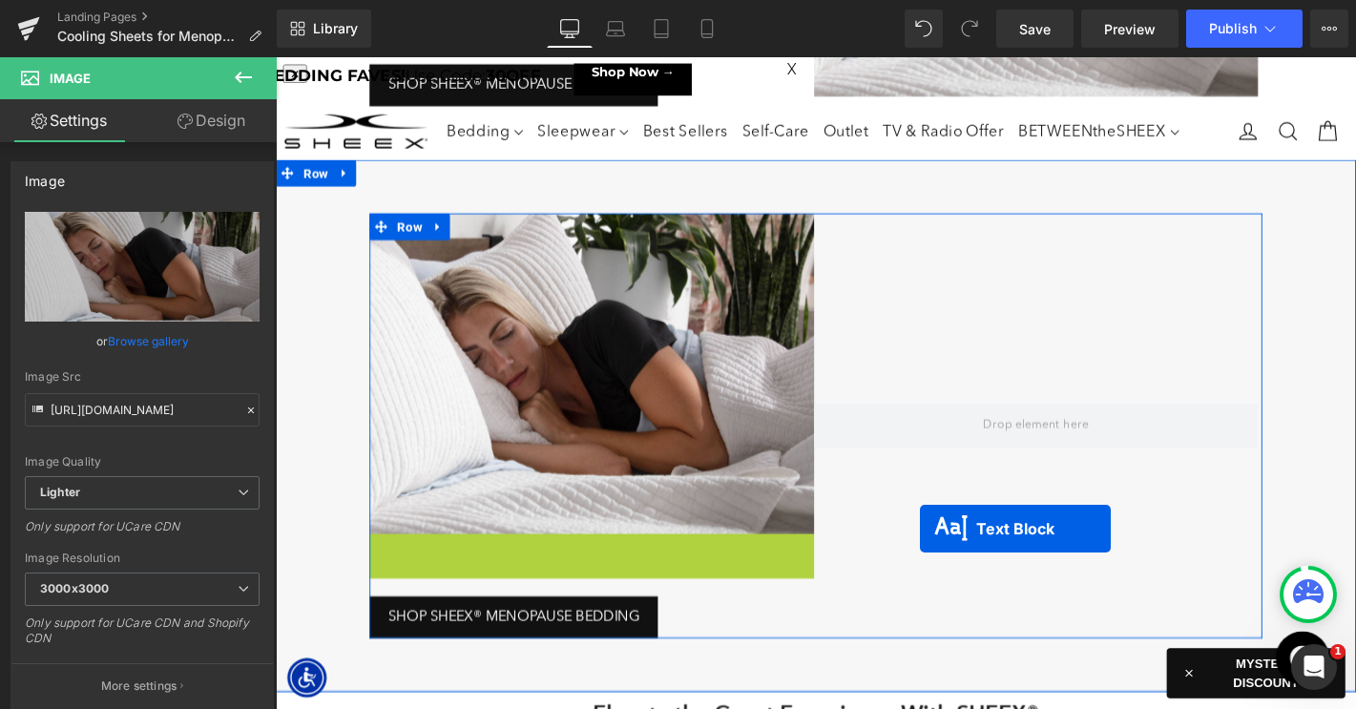
scroll to position [598, 0]
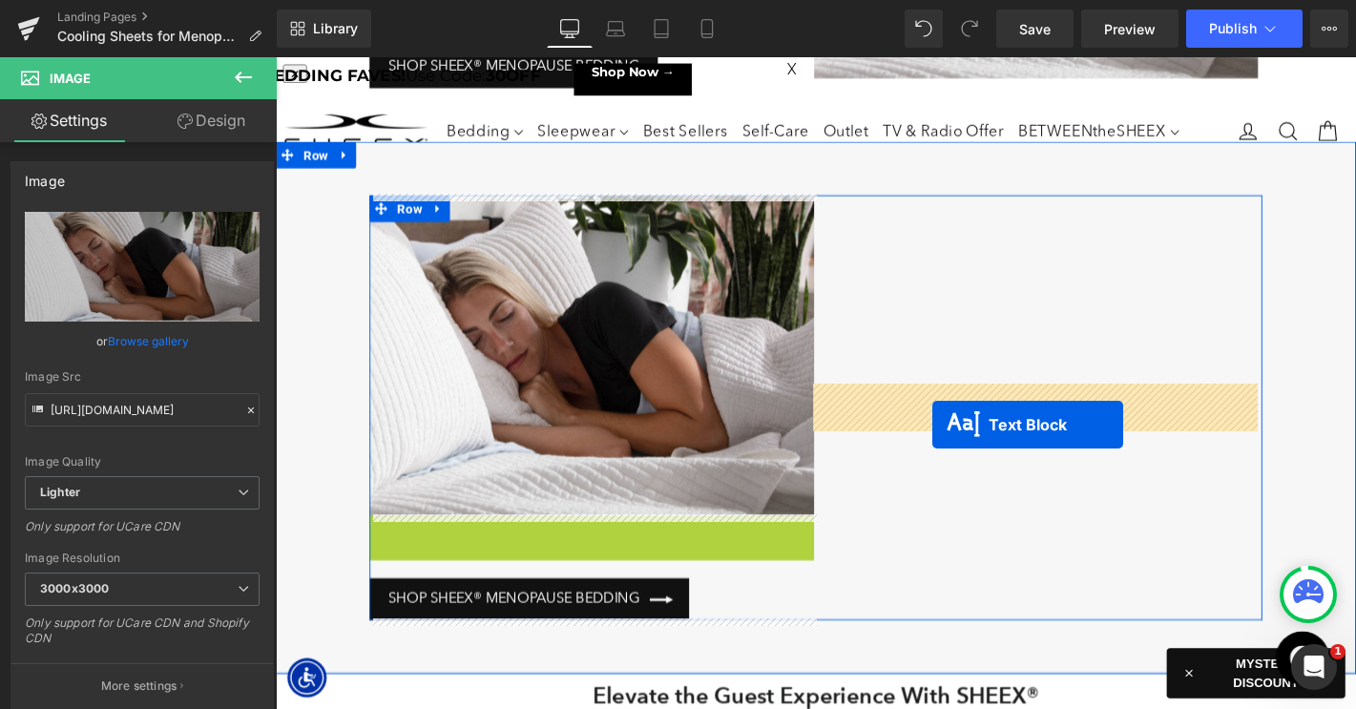
drag, startPoint x: 566, startPoint y: 713, endPoint x: 553, endPoint y: 585, distance: 128.5
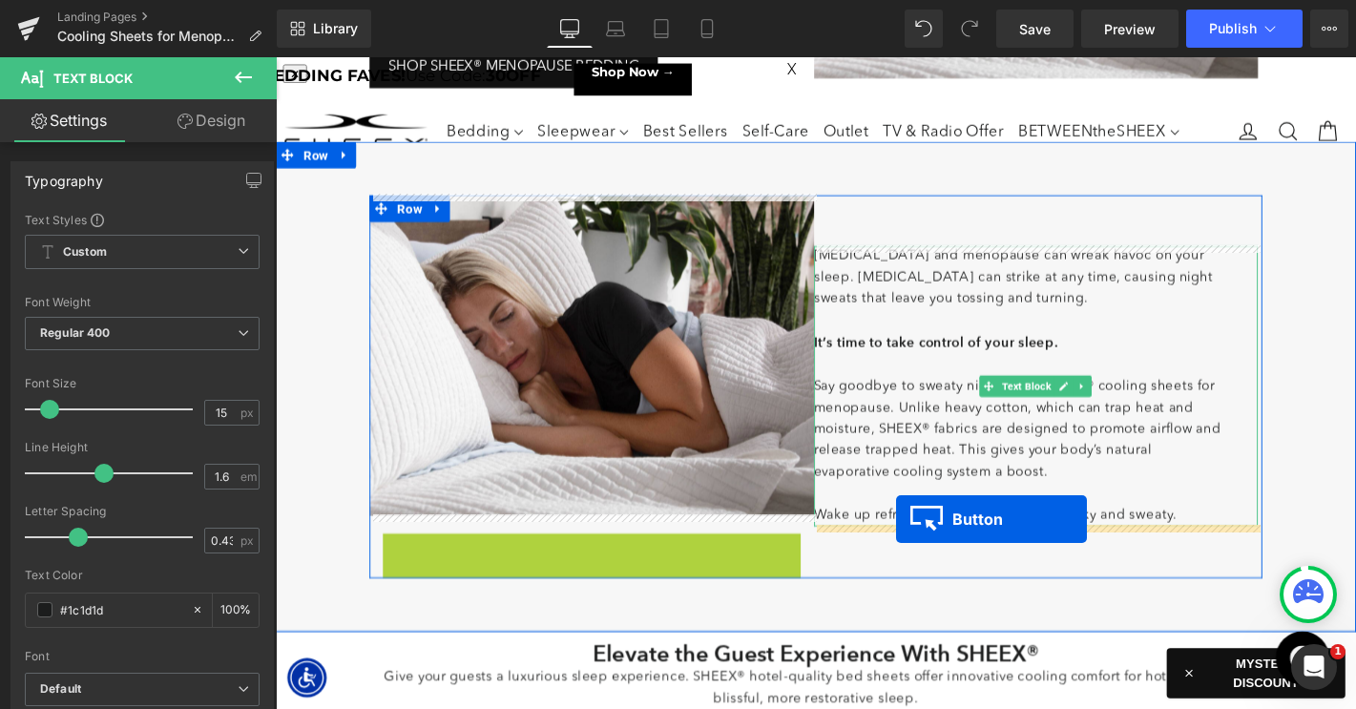
drag, startPoint x: 504, startPoint y: 588, endPoint x: 939, endPoint y: 551, distance: 436.7
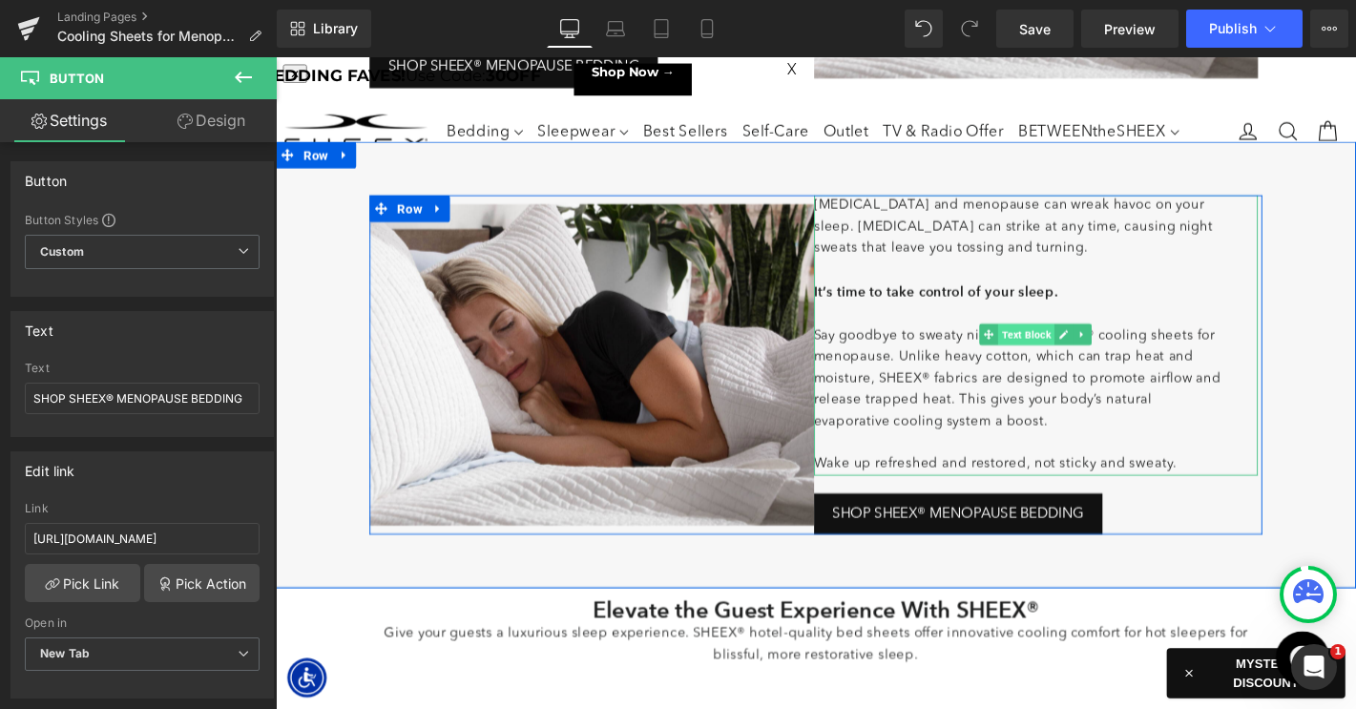
click at [1073, 349] on span "Text Block" at bounding box center [1078, 354] width 60 height 23
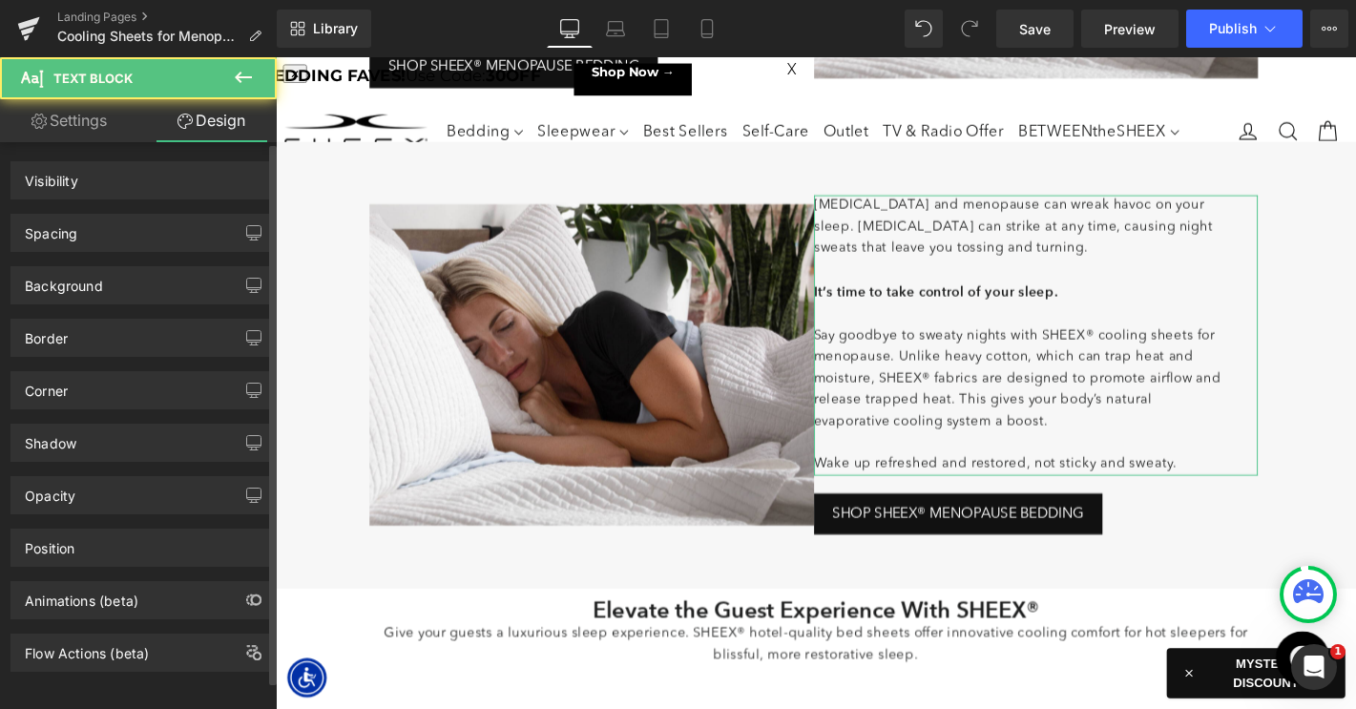
click at [108, 238] on div "Spacing" at bounding box center [141, 233] width 261 height 36
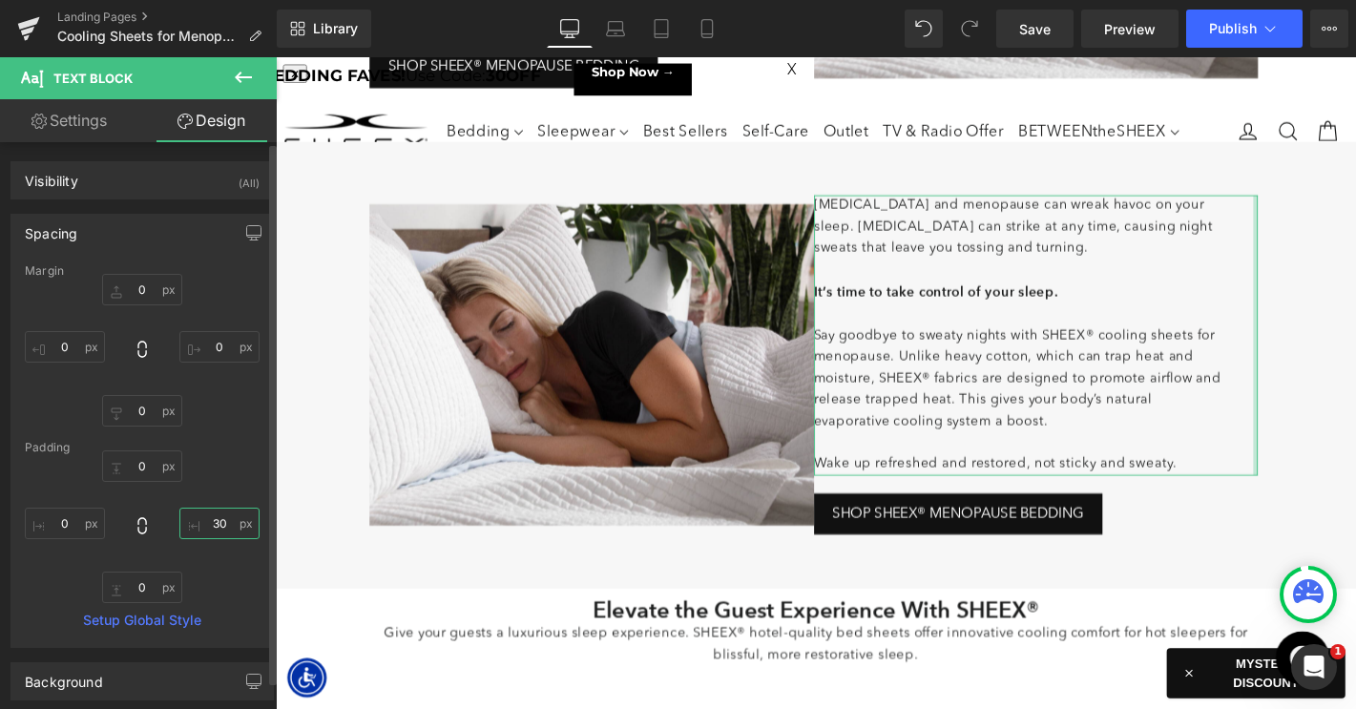
click at [213, 508] on input "30" at bounding box center [219, 523] width 80 height 31
type input "0"
click at [56, 521] on input "0" at bounding box center [65, 523] width 80 height 31
type input "30"
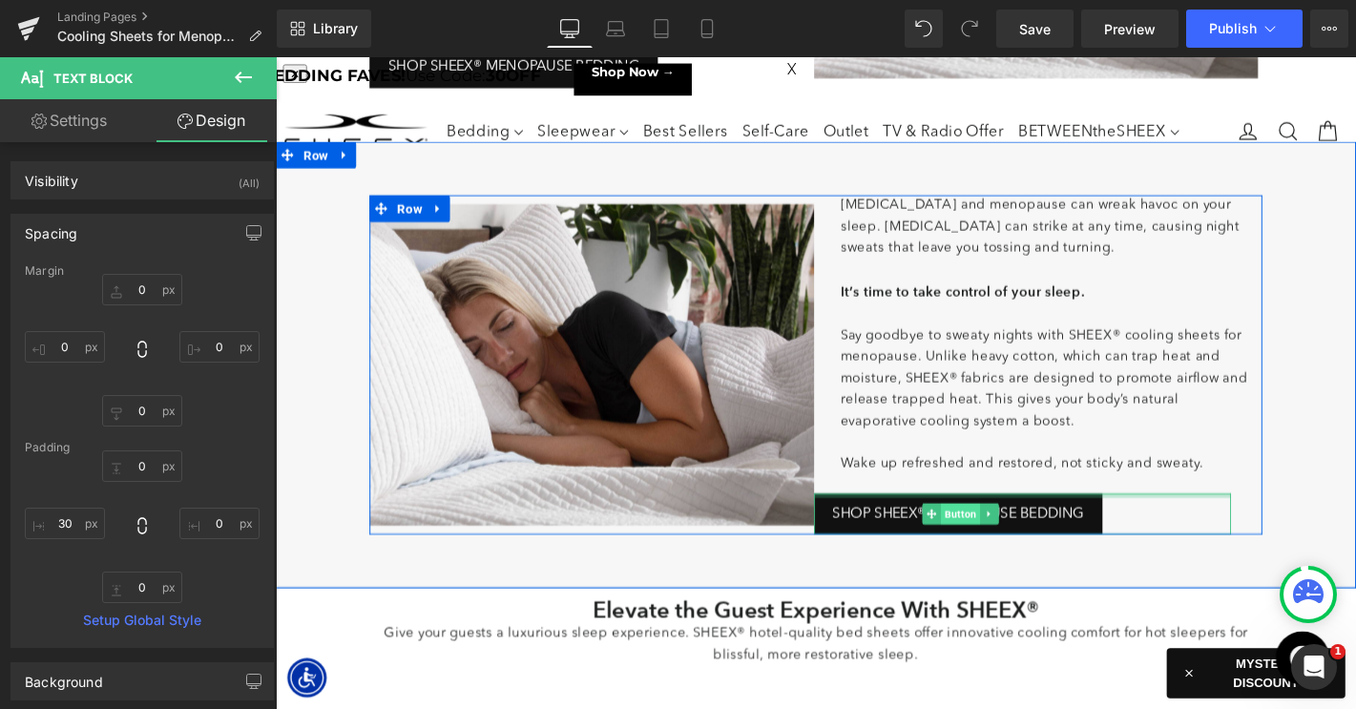
click at [1000, 539] on span "Button" at bounding box center [1008, 545] width 42 height 23
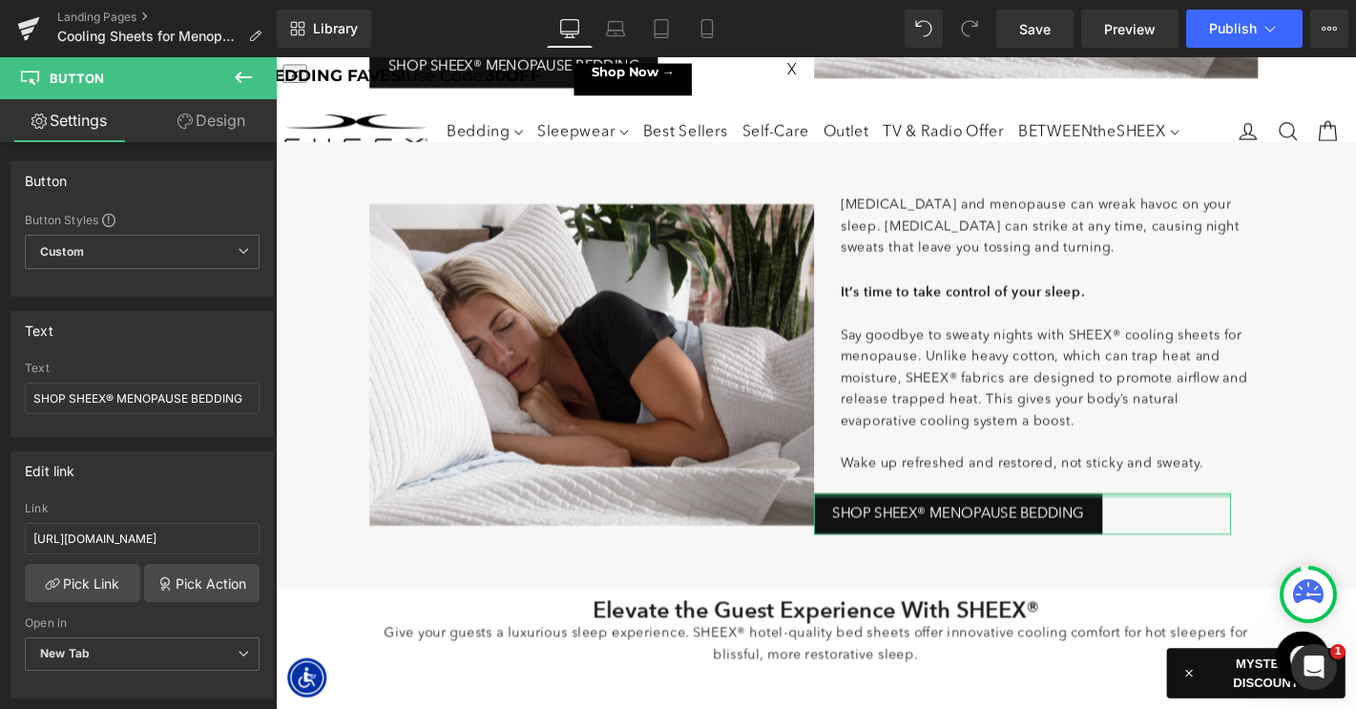
click at [218, 127] on link "Design" at bounding box center [211, 120] width 138 height 43
click at [0, 0] on div "Spacing" at bounding box center [0, 0] width 0 height 0
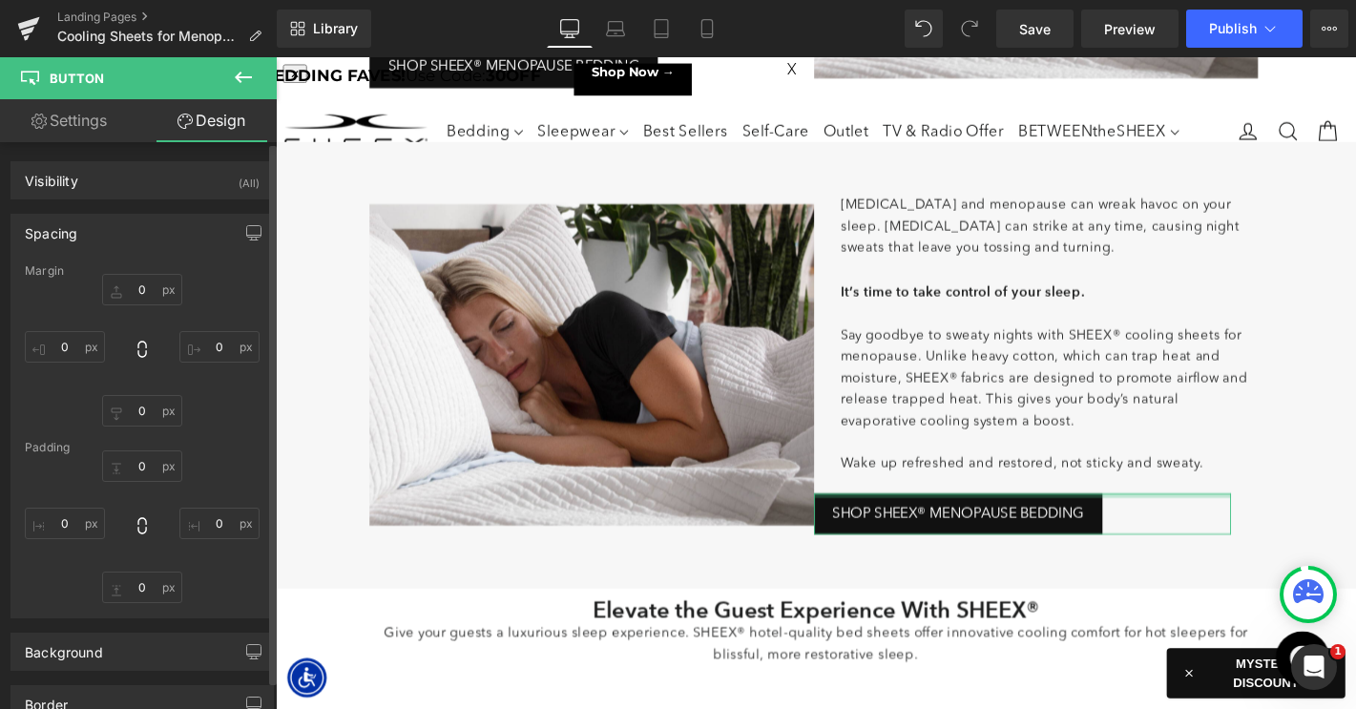
type input "20"
type input "30"
type input "0"
type input "11"
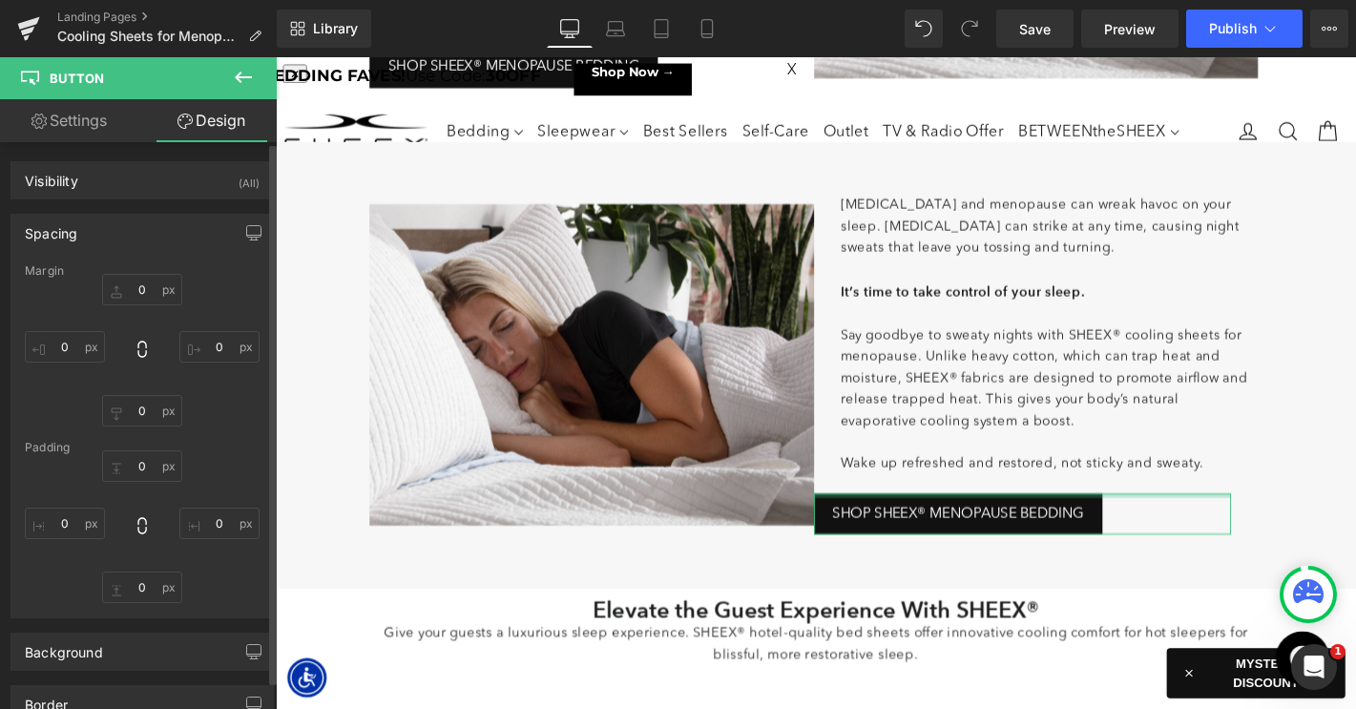
type input "20"
type input "11"
type input "20"
click at [57, 350] on input "0" at bounding box center [65, 346] width 80 height 31
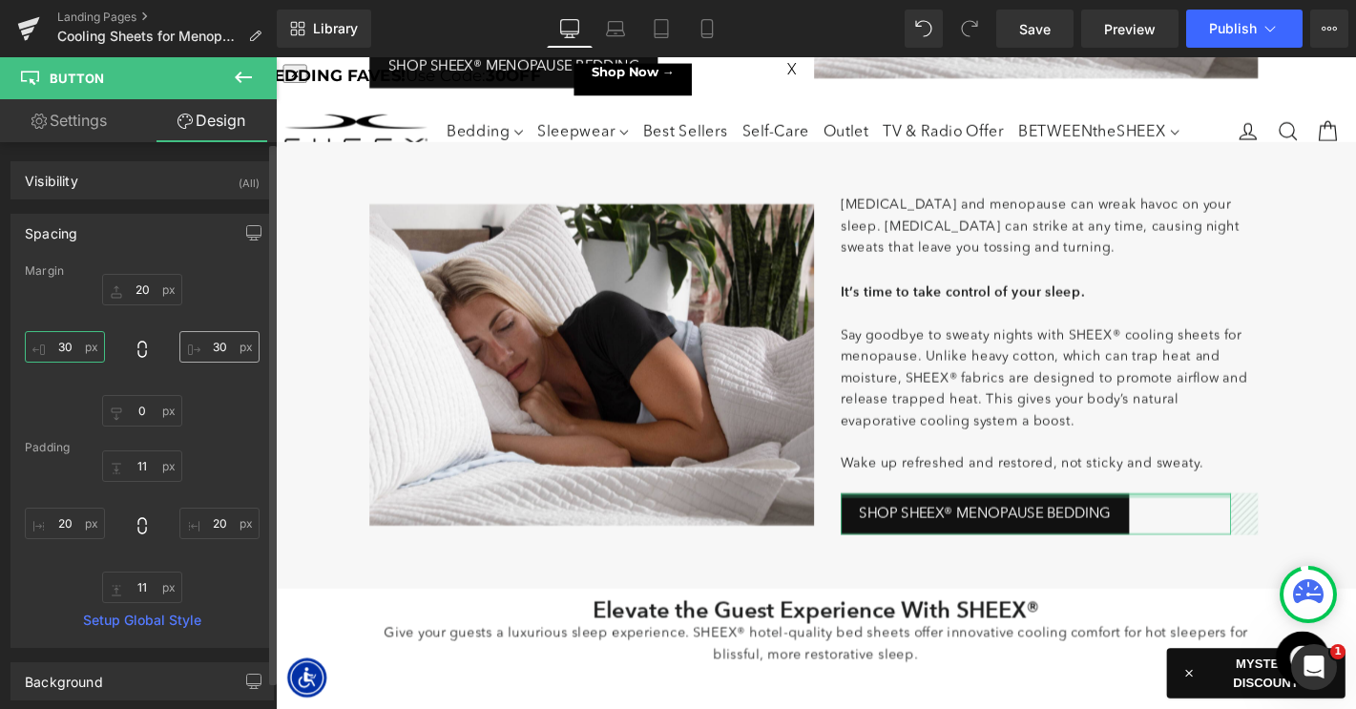
type input "30"
drag, startPoint x: 215, startPoint y: 344, endPoint x: 244, endPoint y: 361, distance: 33.7
click at [215, 344] on input "30" at bounding box center [219, 346] width 80 height 31
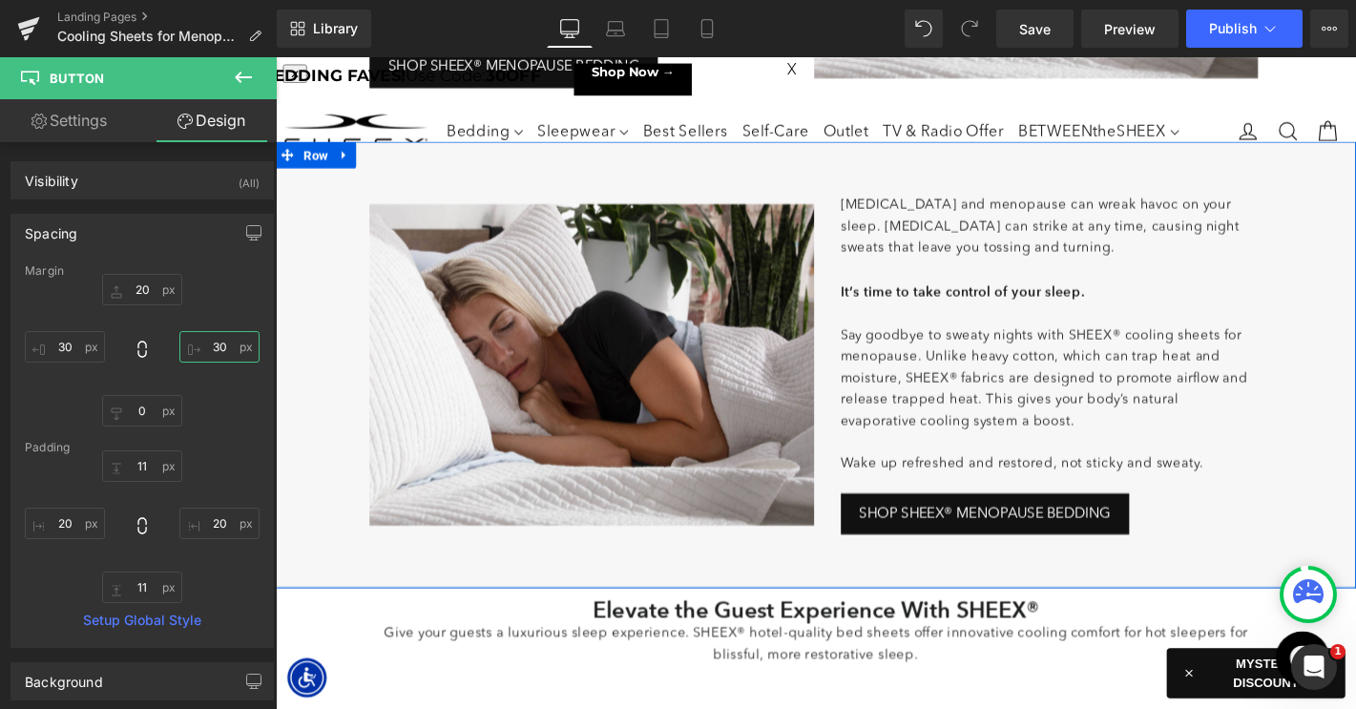
type input "0"
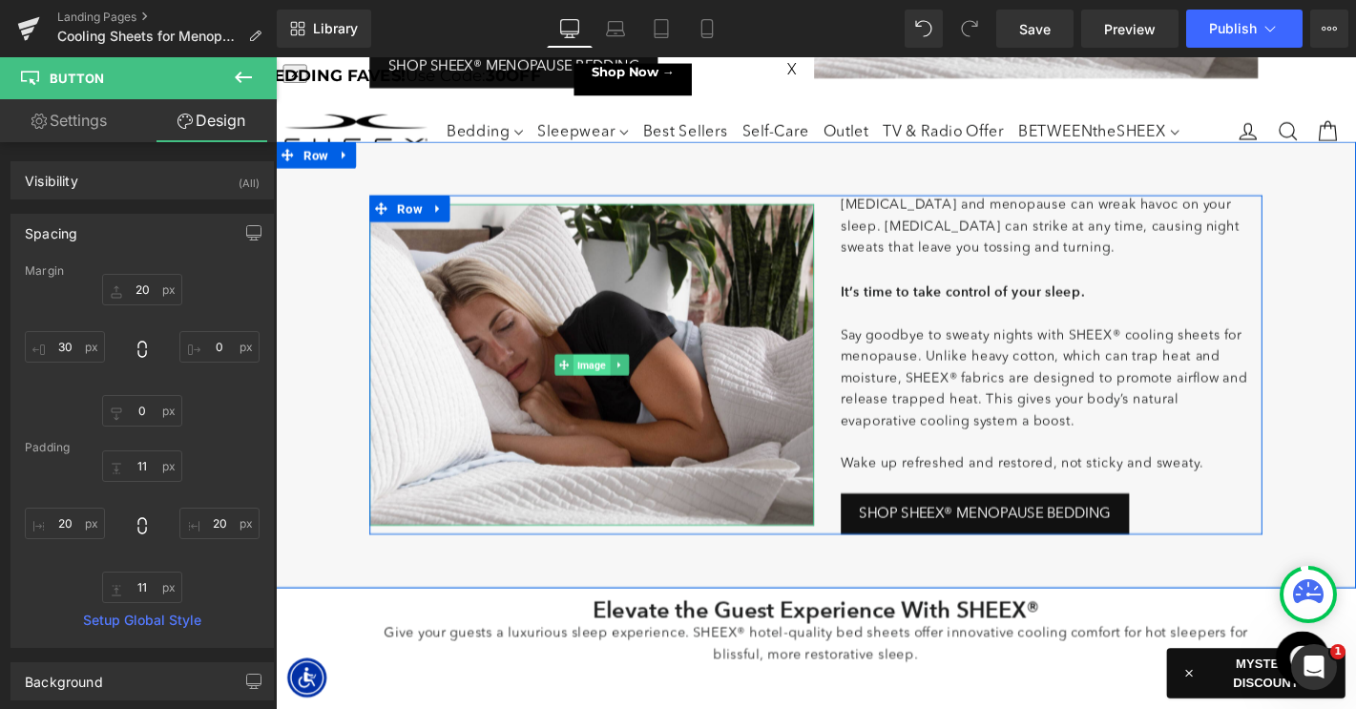
click at [611, 386] on span "Image" at bounding box center [612, 386] width 39 height 23
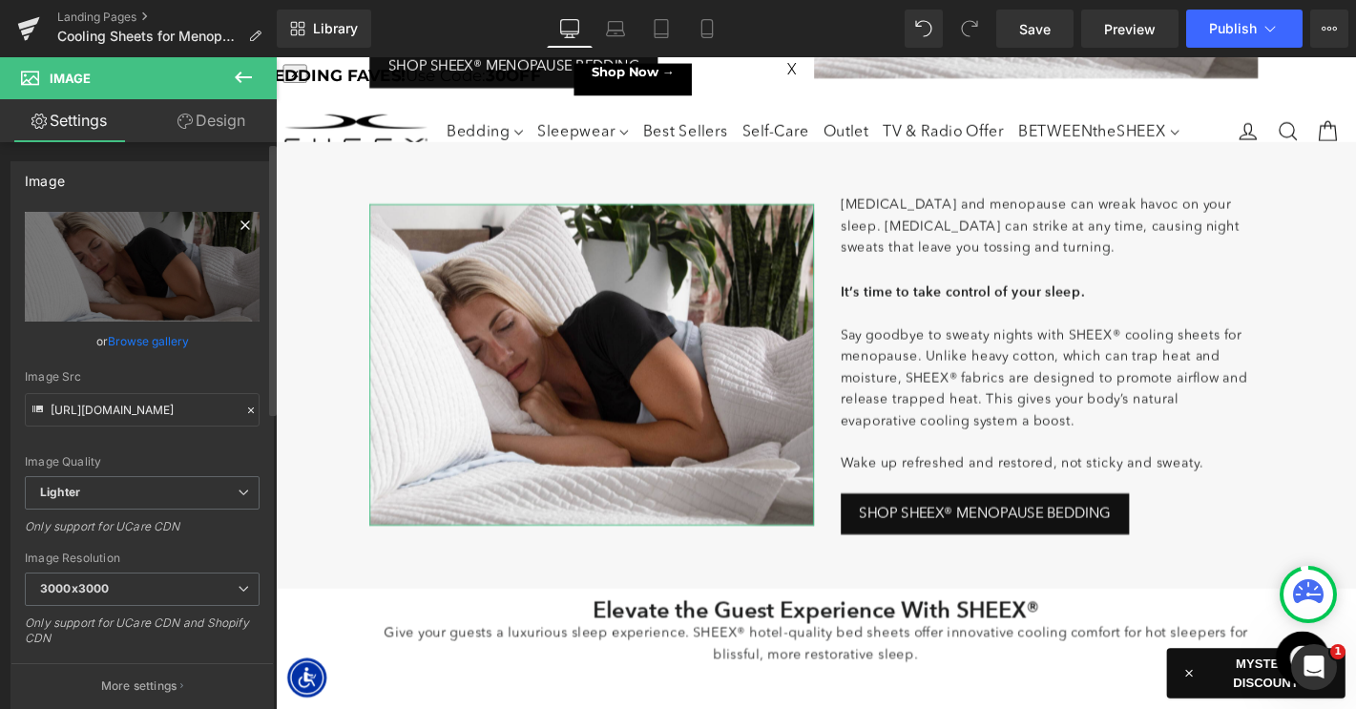
click at [239, 218] on icon at bounding box center [245, 225] width 23 height 23
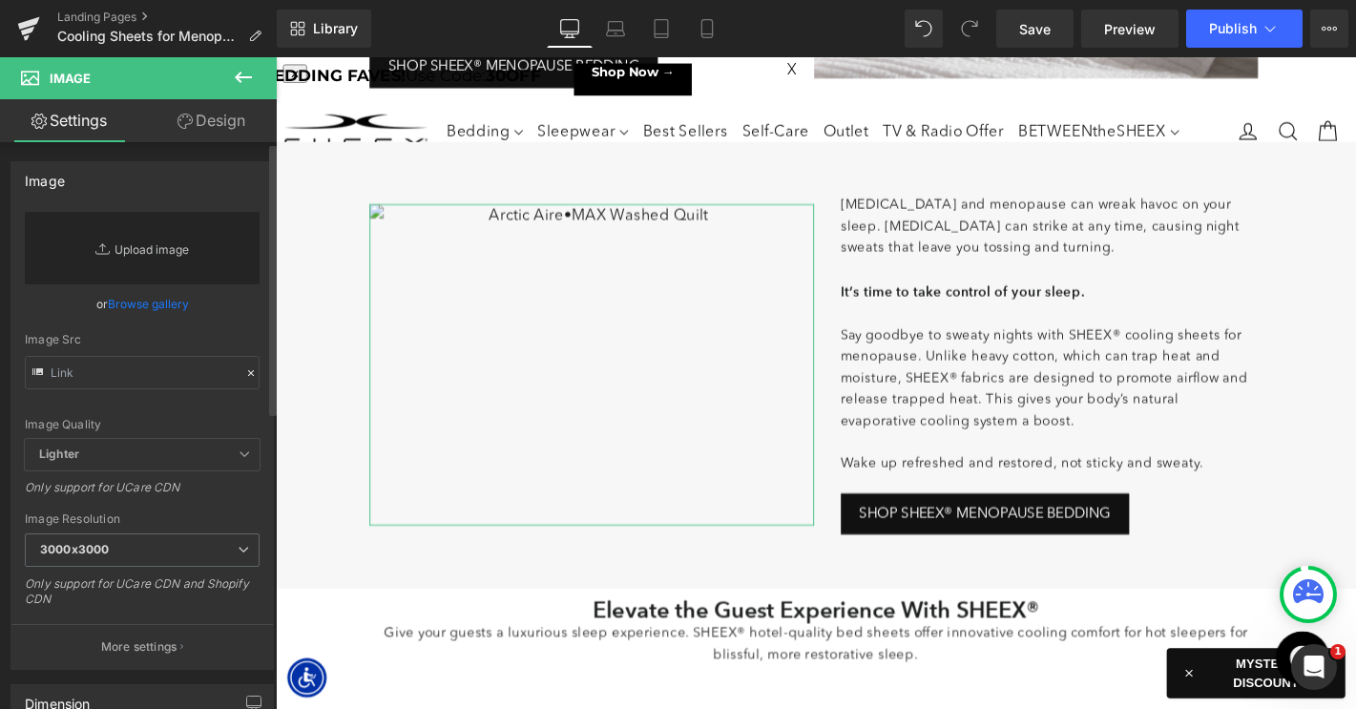
click at [166, 258] on link "Replace Image" at bounding box center [142, 248] width 235 height 73
type input "C:\fakepath\LP-CoolingSheetsMenopause-Images-2.jpg"
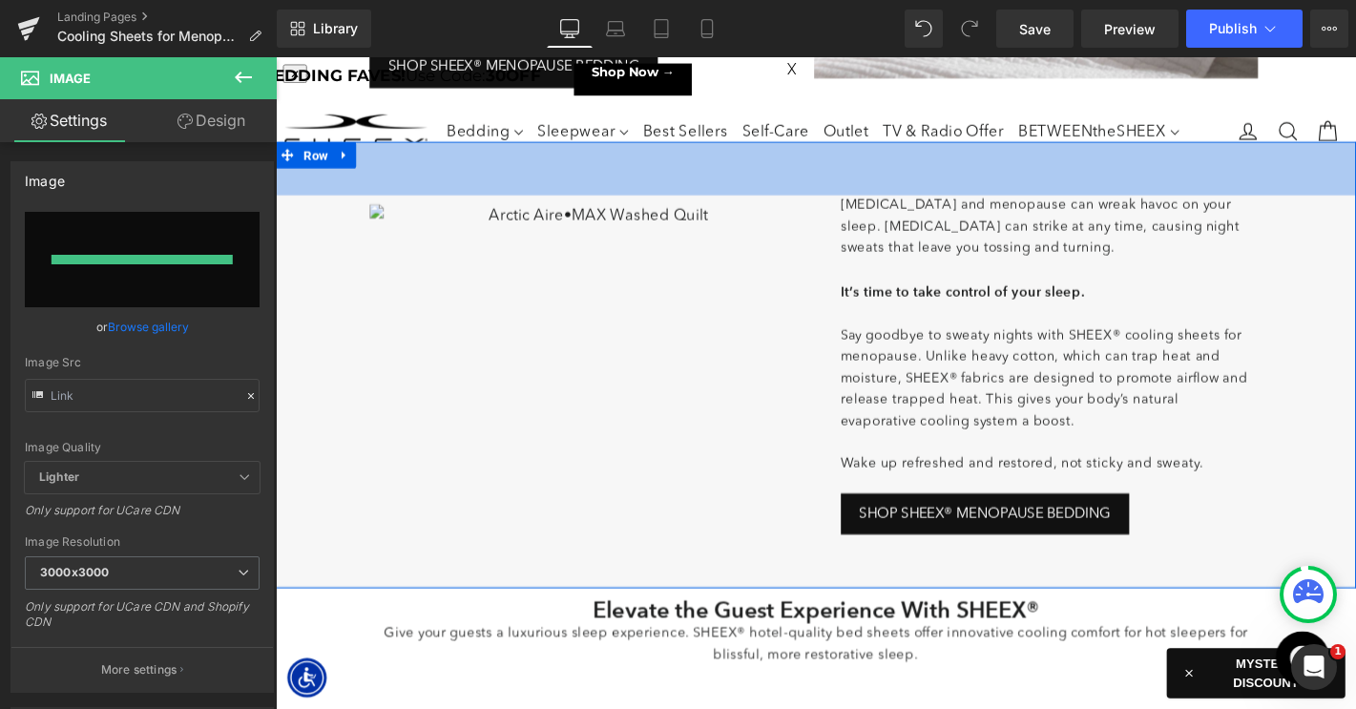
type input "[URL][DOMAIN_NAME]"
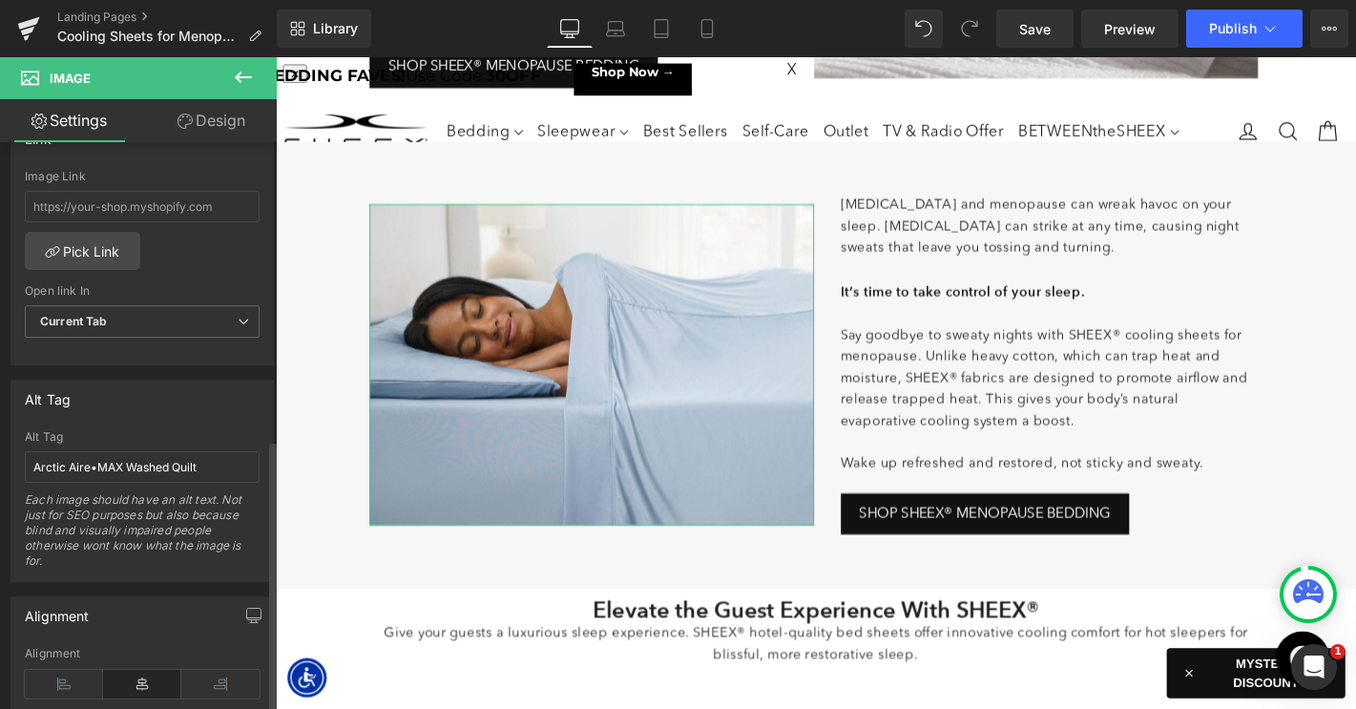
scroll to position [845, 0]
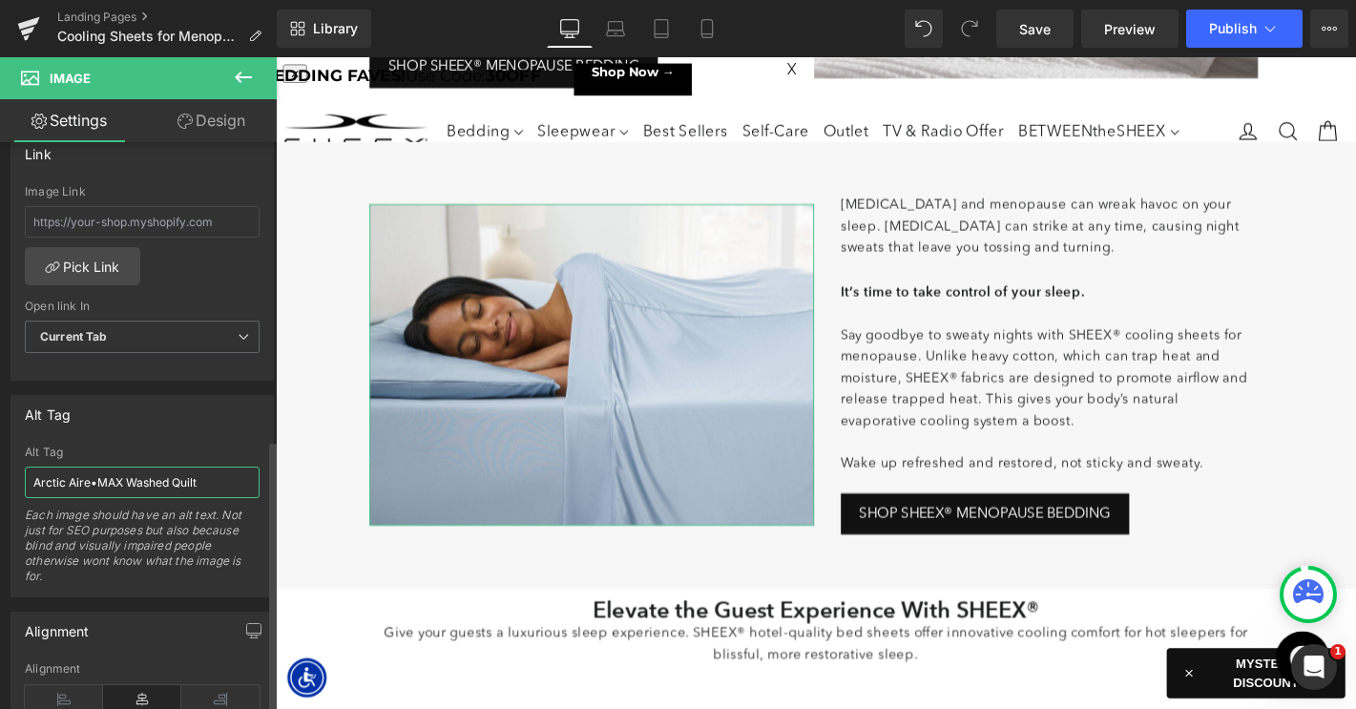
click at [140, 481] on input "Arctic Aire•MAX Washed Quilt" at bounding box center [142, 482] width 235 height 31
type input "Active Comfort Sheet Set"
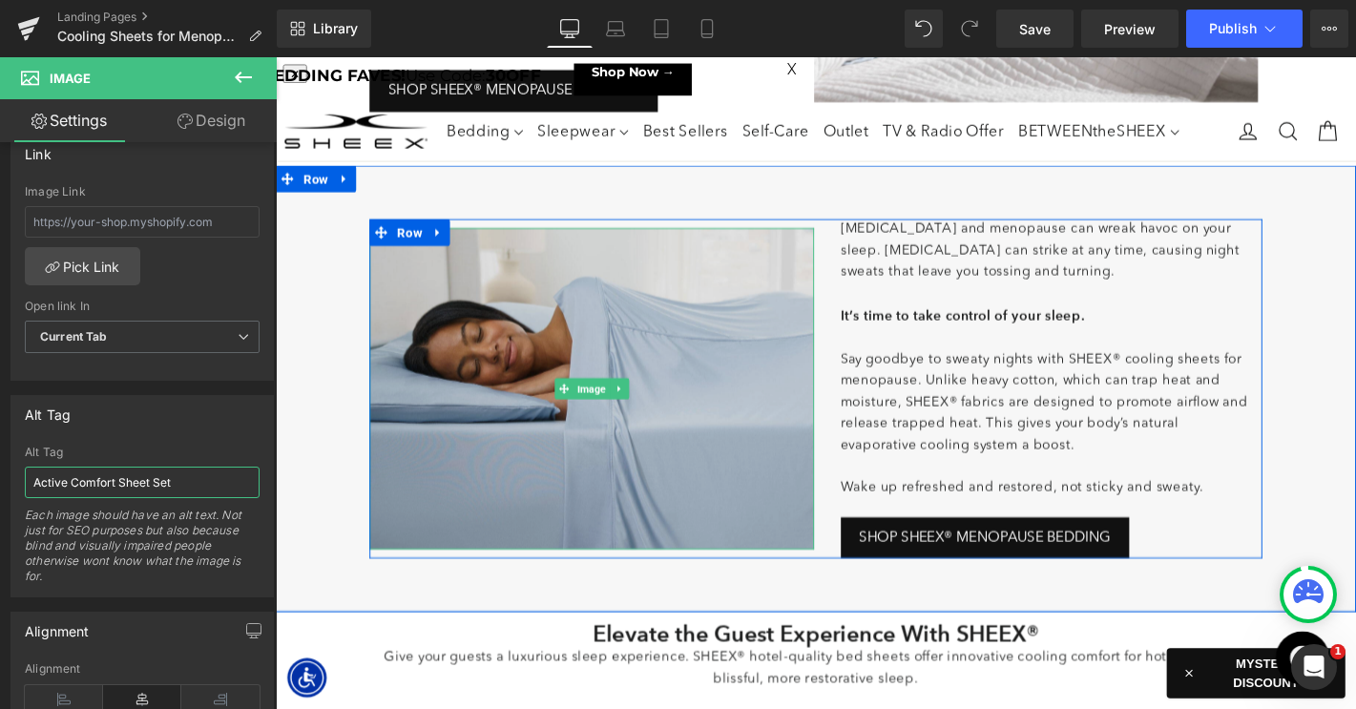
scroll to position [591, 0]
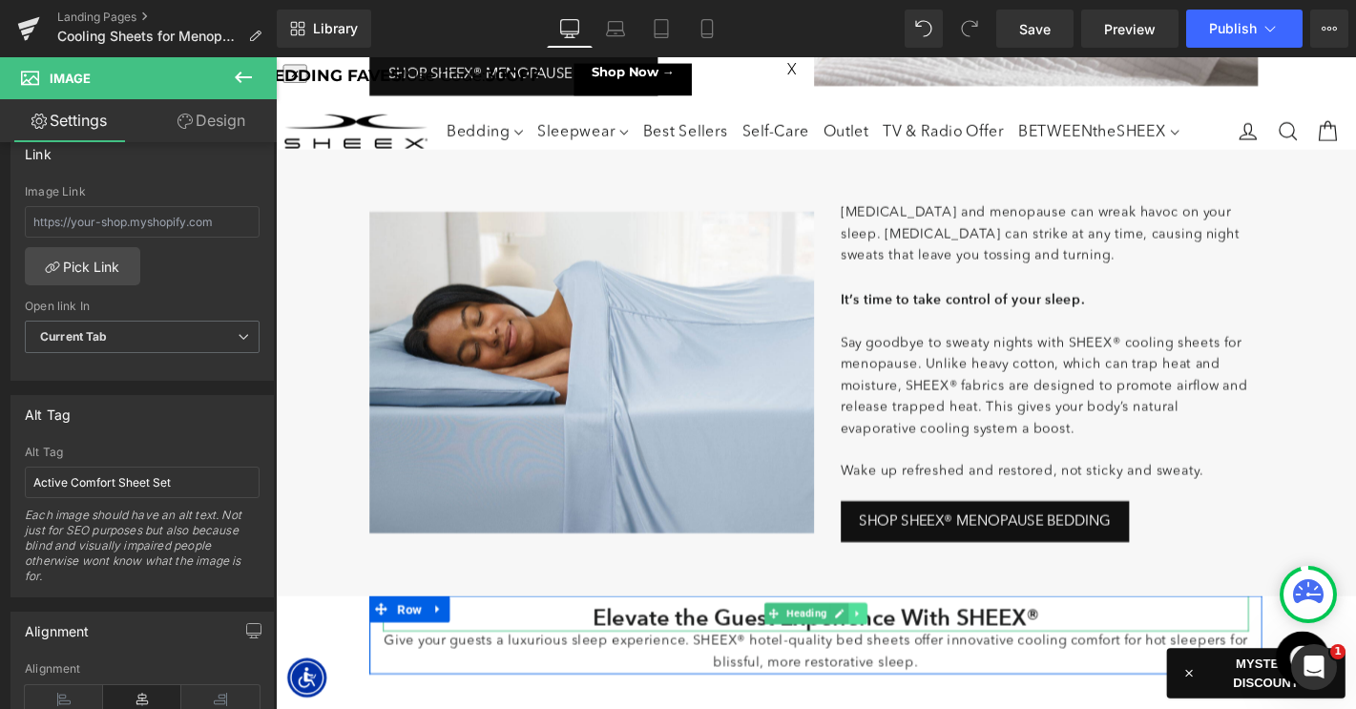
click at [890, 652] on link at bounding box center [898, 651] width 20 height 23
click at [886, 651] on icon at bounding box center [888, 652] width 10 height 10
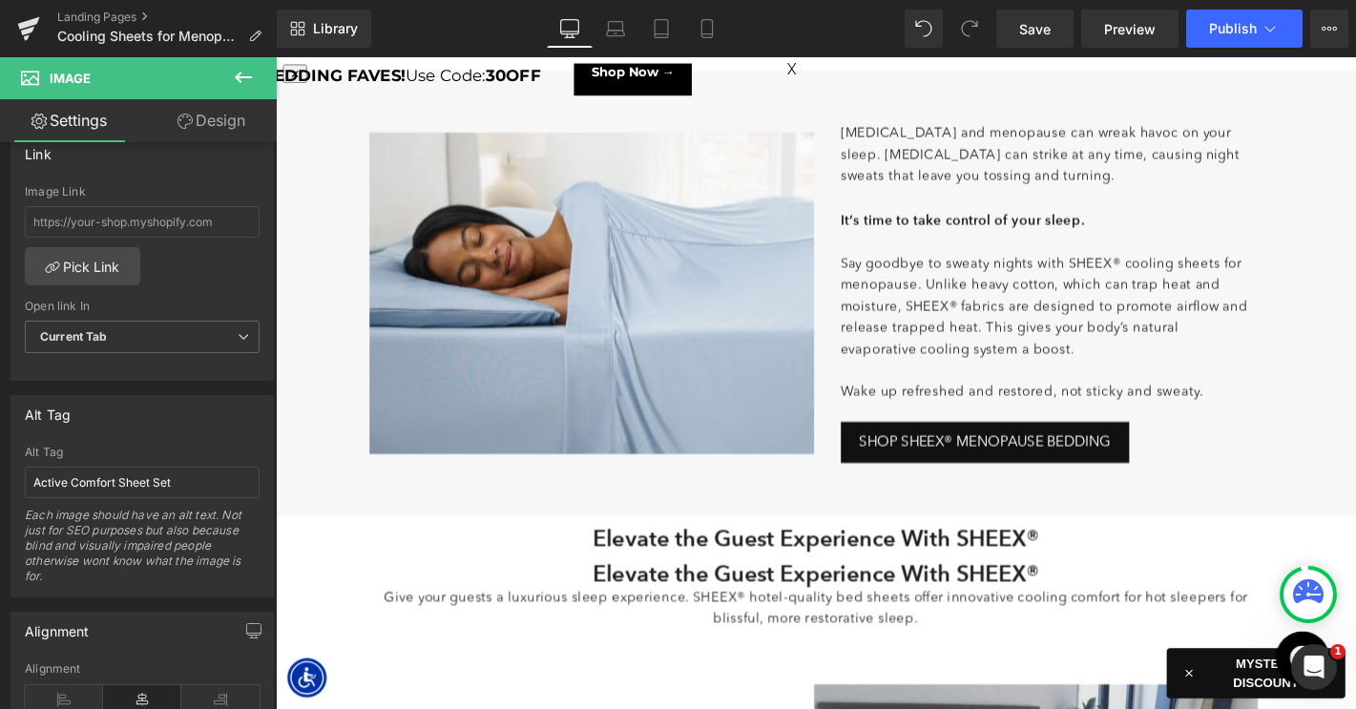
scroll to position [673, 0]
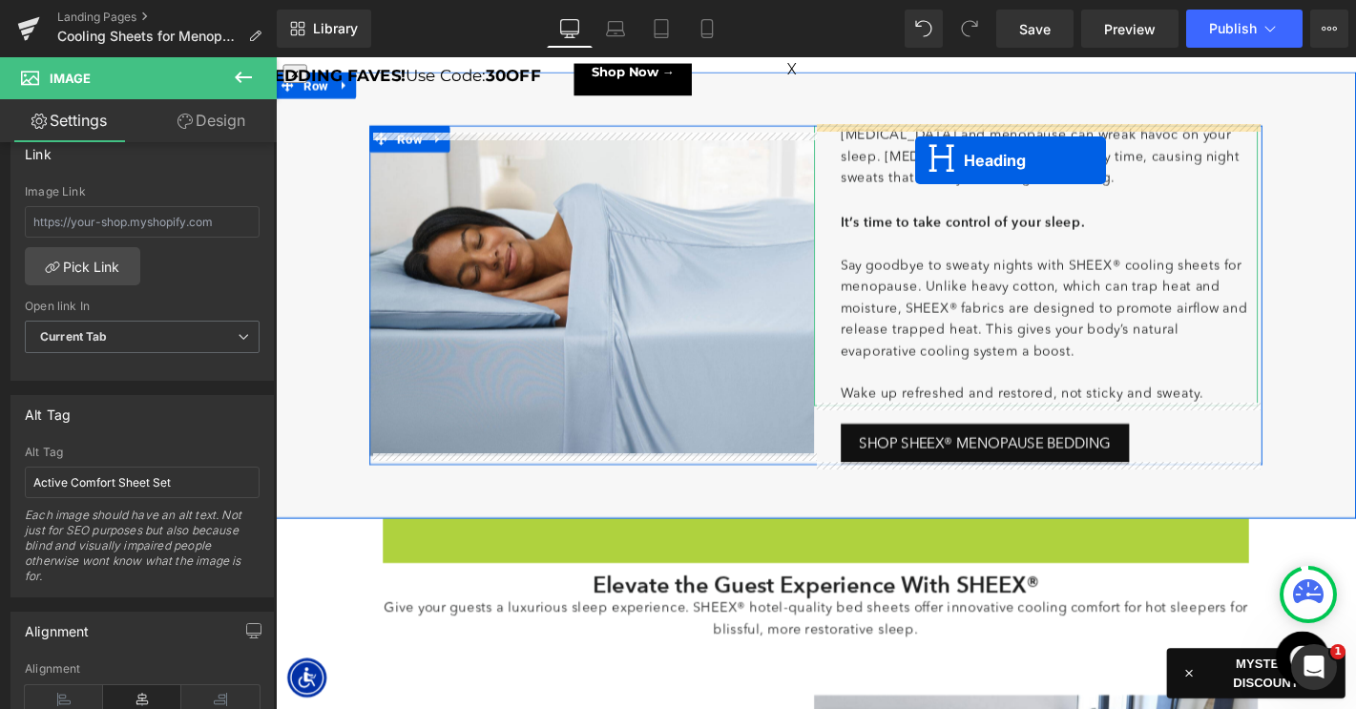
drag, startPoint x: 781, startPoint y: 566, endPoint x: 959, endPoint y: 164, distance: 439.5
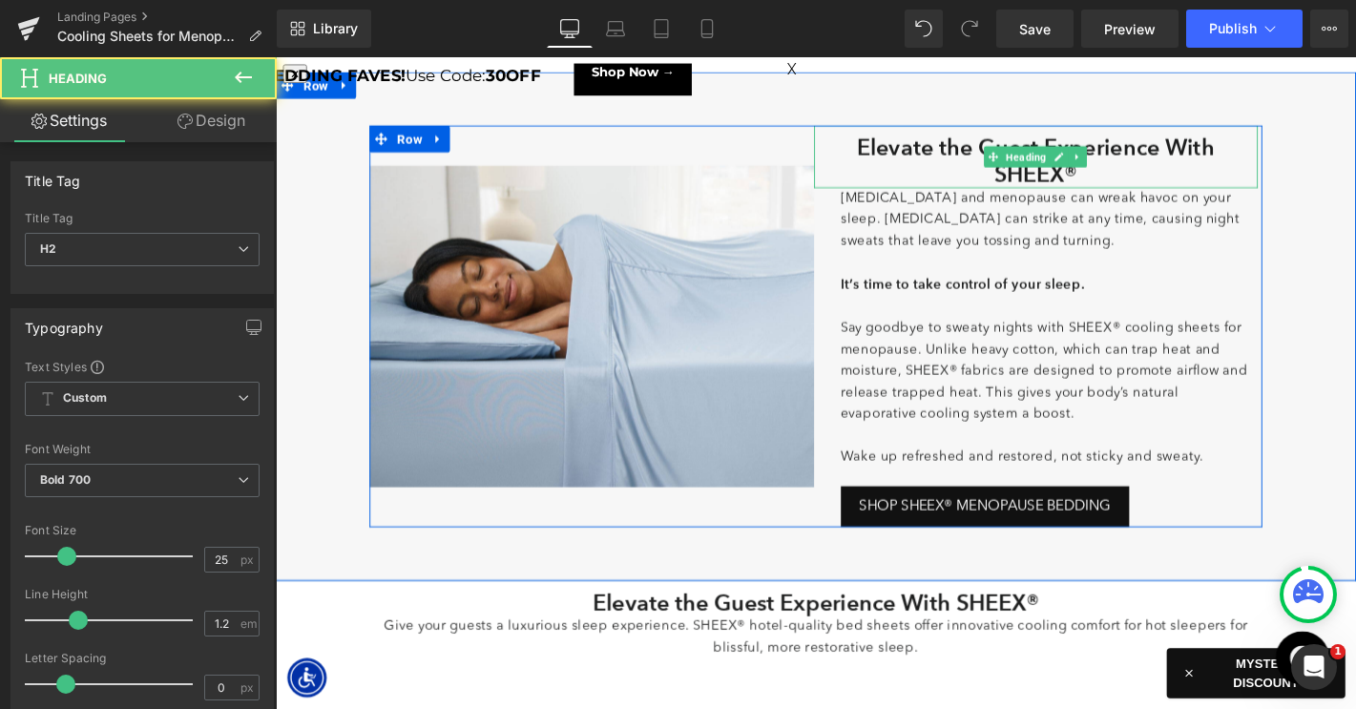
click at [931, 156] on h2 "Elevate the Guest Experience With SHEEX®" at bounding box center [1088, 168] width 475 height 57
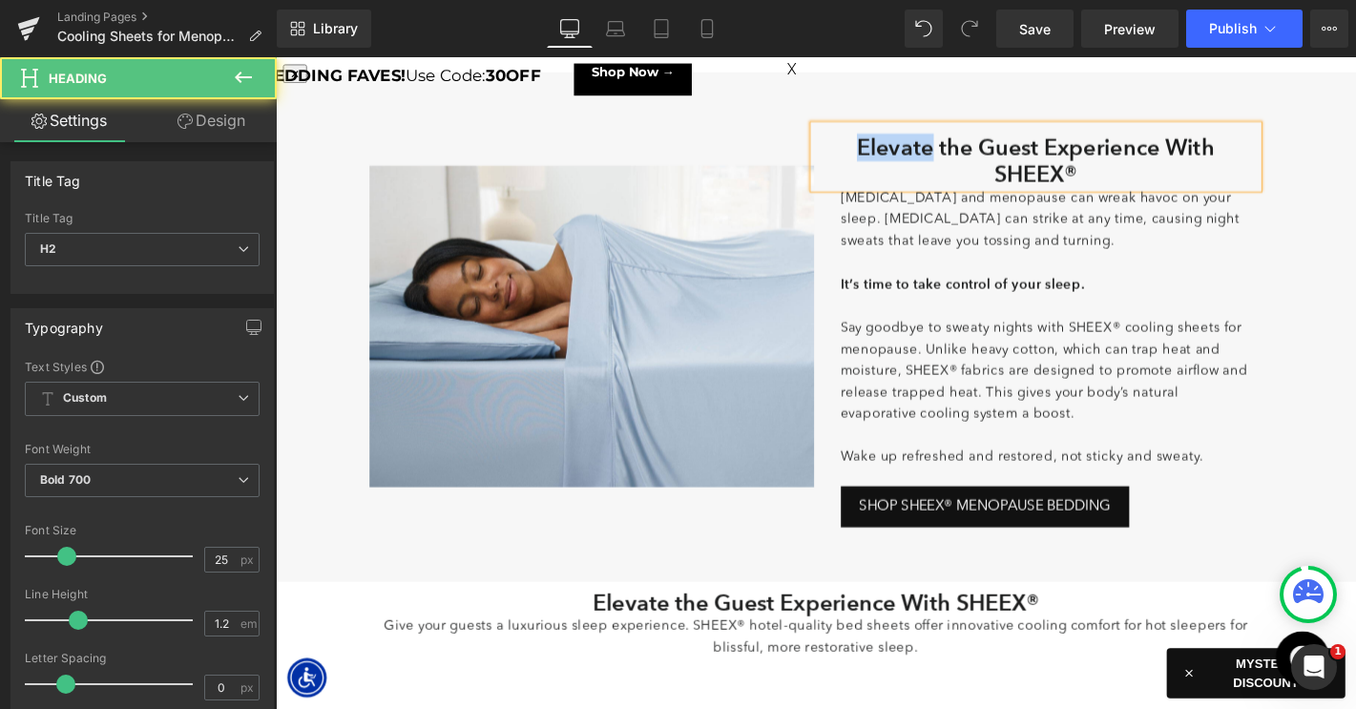
click at [931, 156] on h2 "Elevate the Guest Experience With SHEEX®" at bounding box center [1088, 168] width 475 height 57
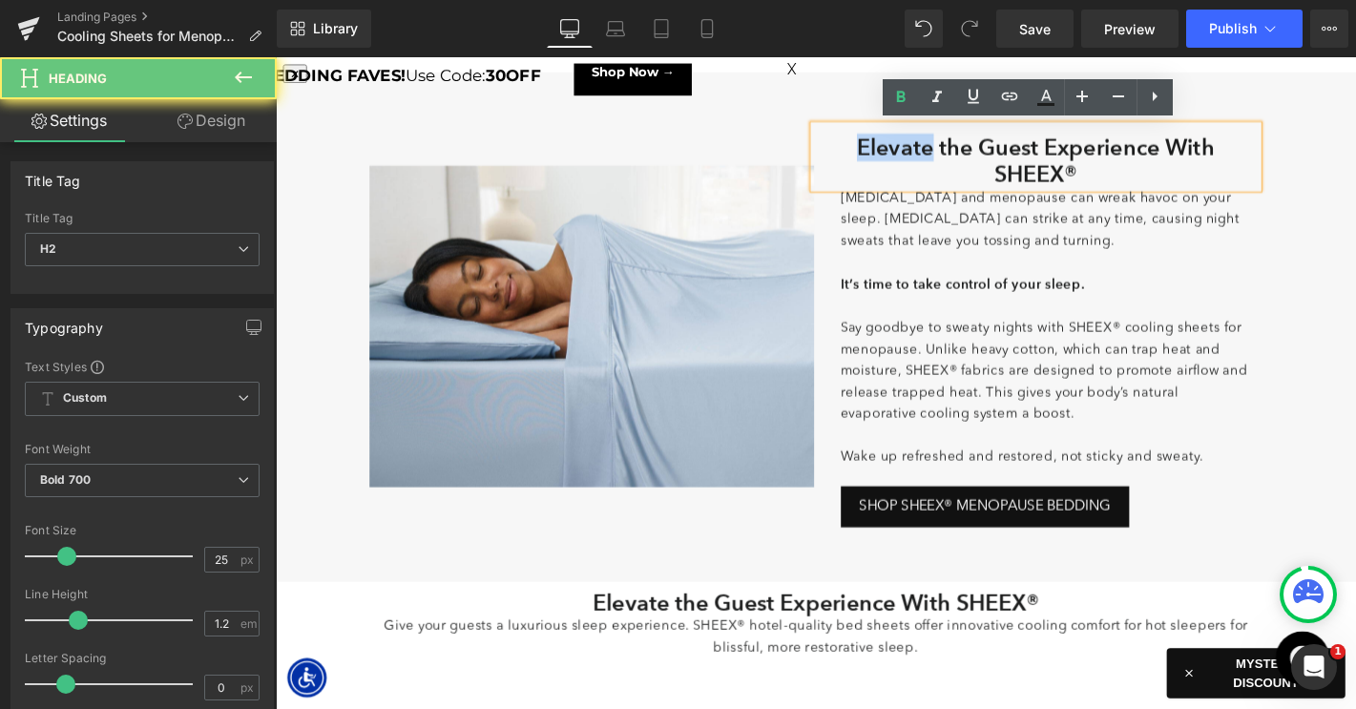
click at [931, 156] on h2 "Elevate the Guest Experience With SHEEX®" at bounding box center [1088, 168] width 475 height 57
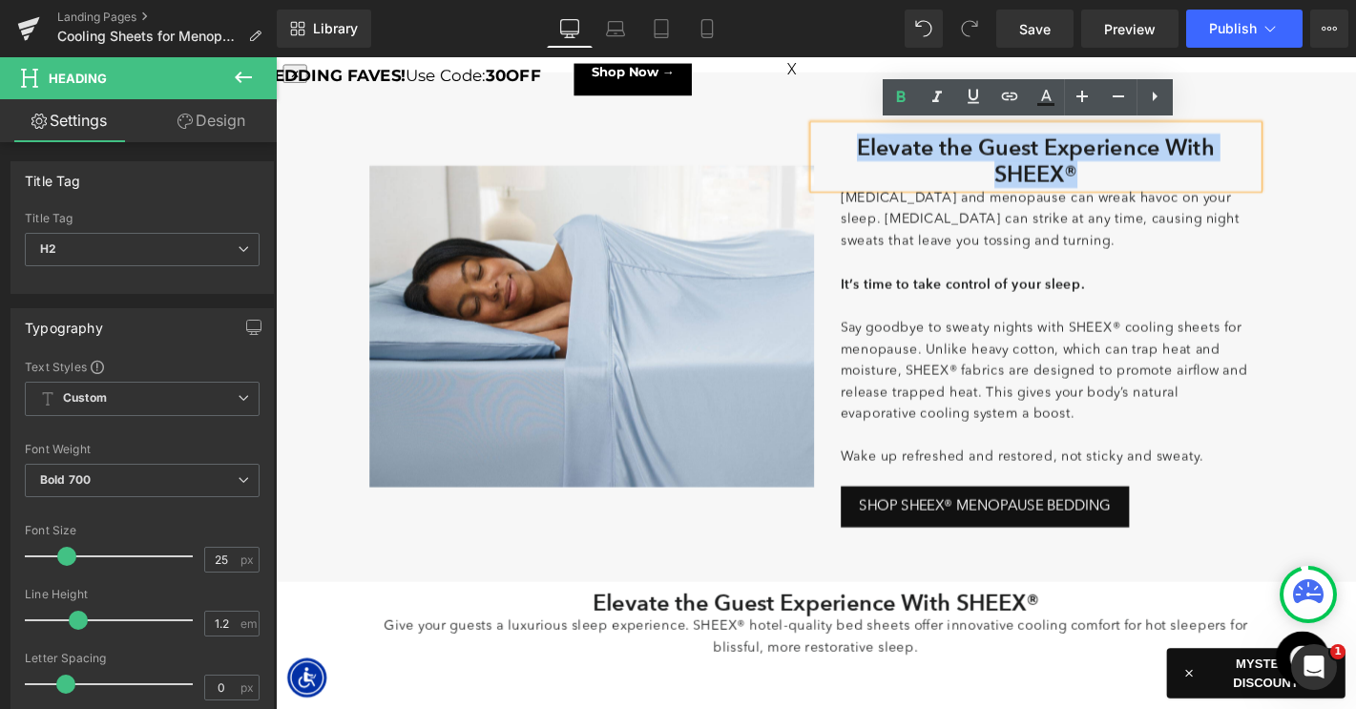
paste div
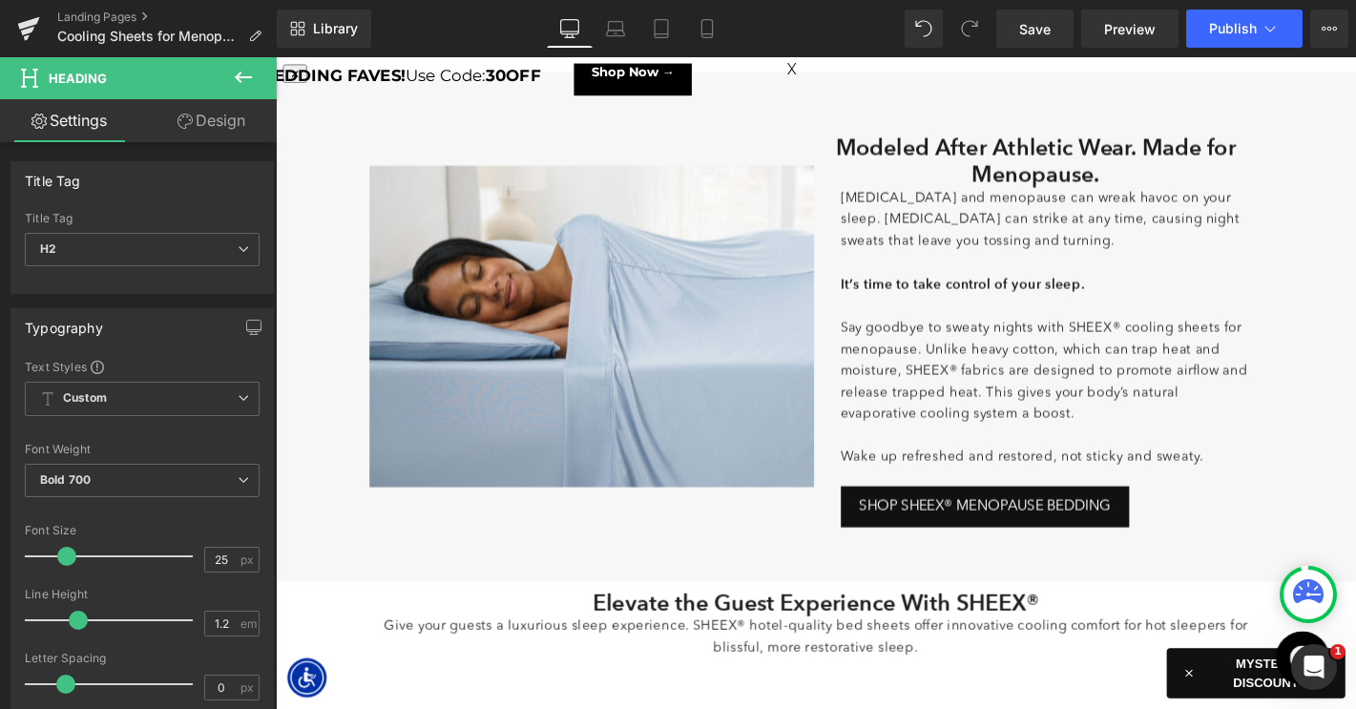
click at [207, 128] on link "Design" at bounding box center [211, 120] width 138 height 43
click at [0, 0] on div "Spacing" at bounding box center [0, 0] width 0 height 0
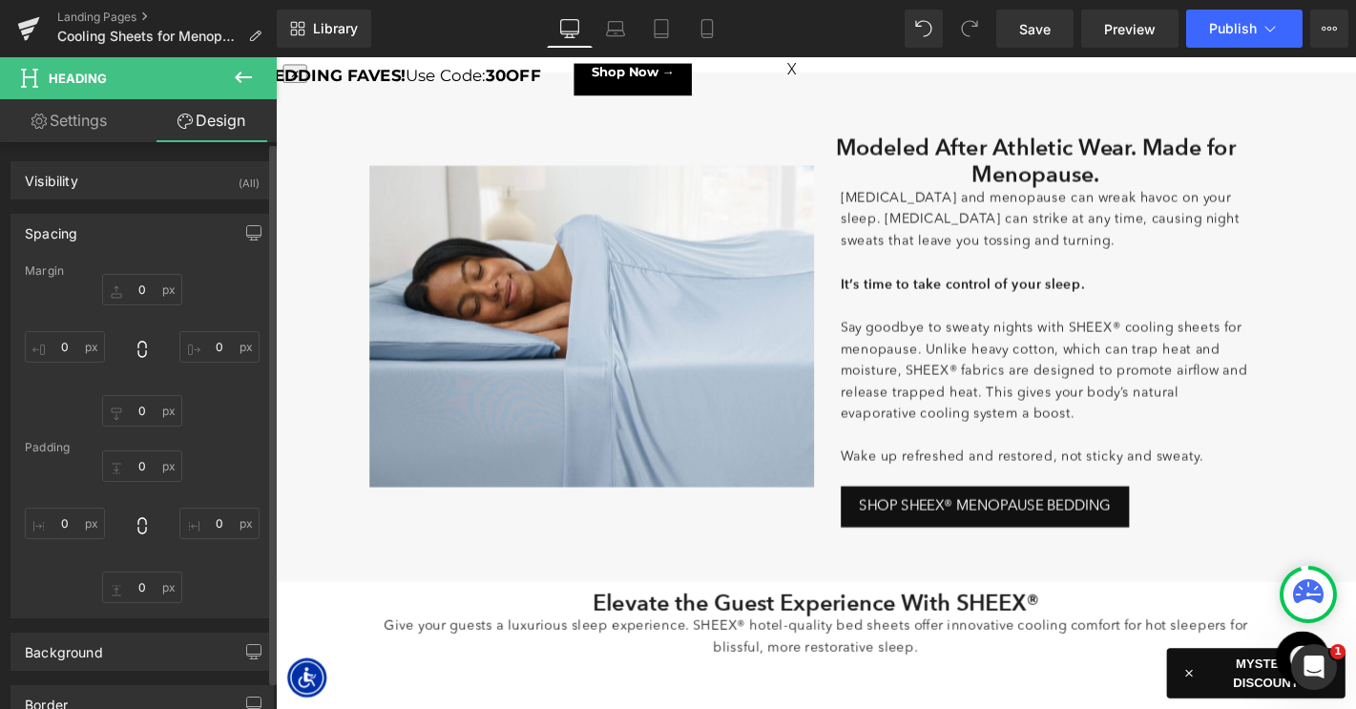
type input "0"
type input "10"
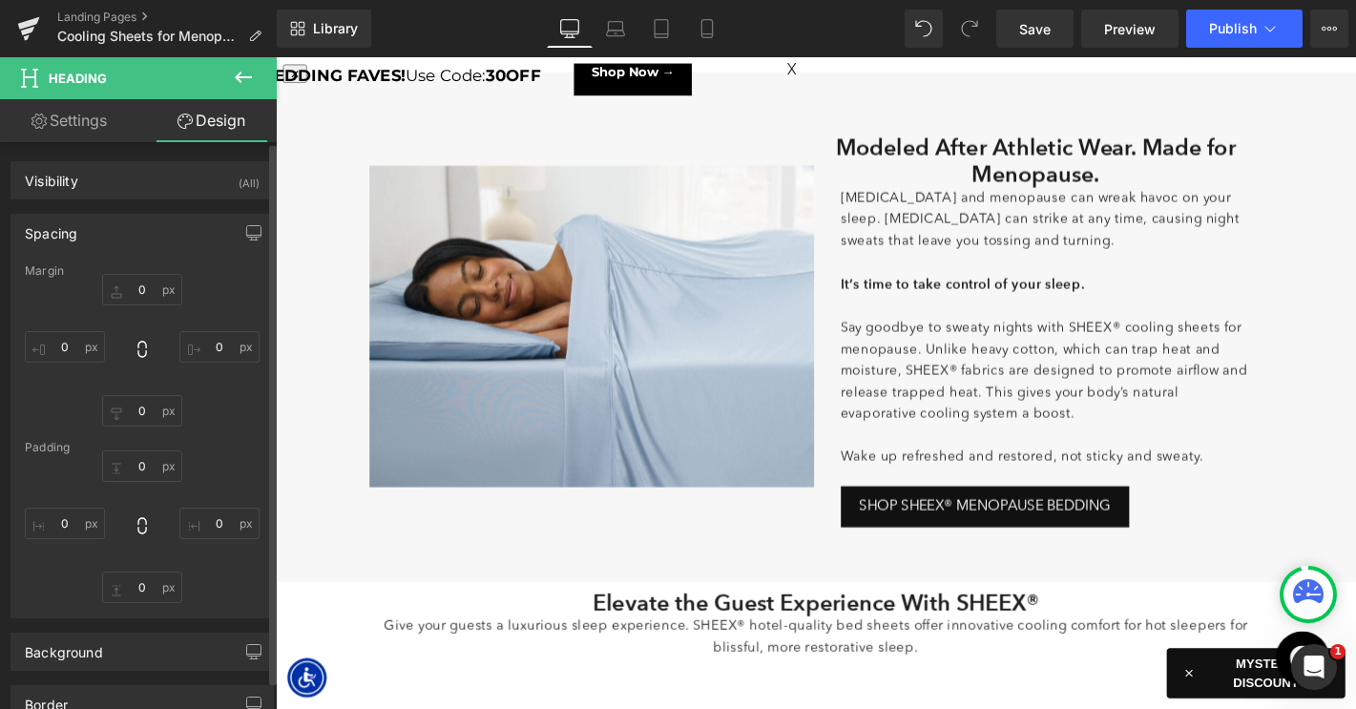
type input "0"
click at [58, 341] on input "0" at bounding box center [65, 346] width 80 height 31
type input "30"
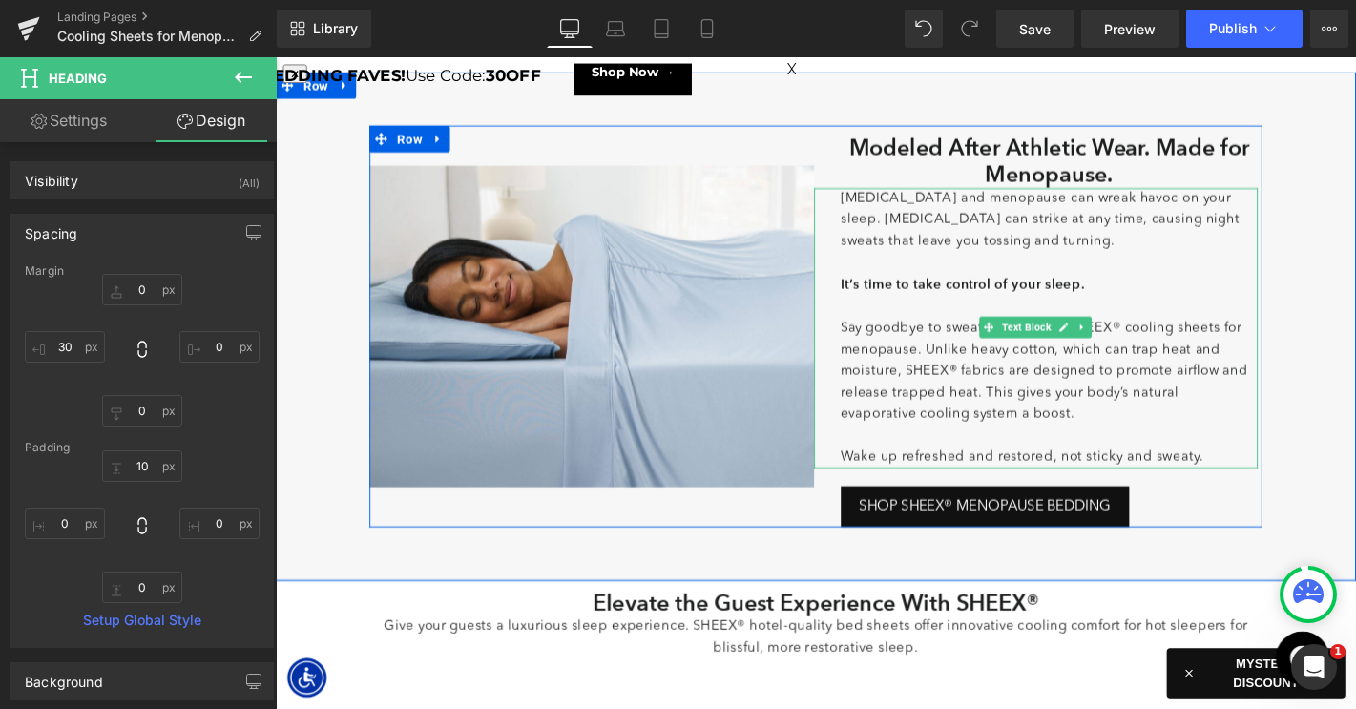
click at [974, 229] on p "[MEDICAL_DATA] and menopause can wreak havoc on your sleep. [MEDICAL_DATA] can …" at bounding box center [1103, 232] width 447 height 69
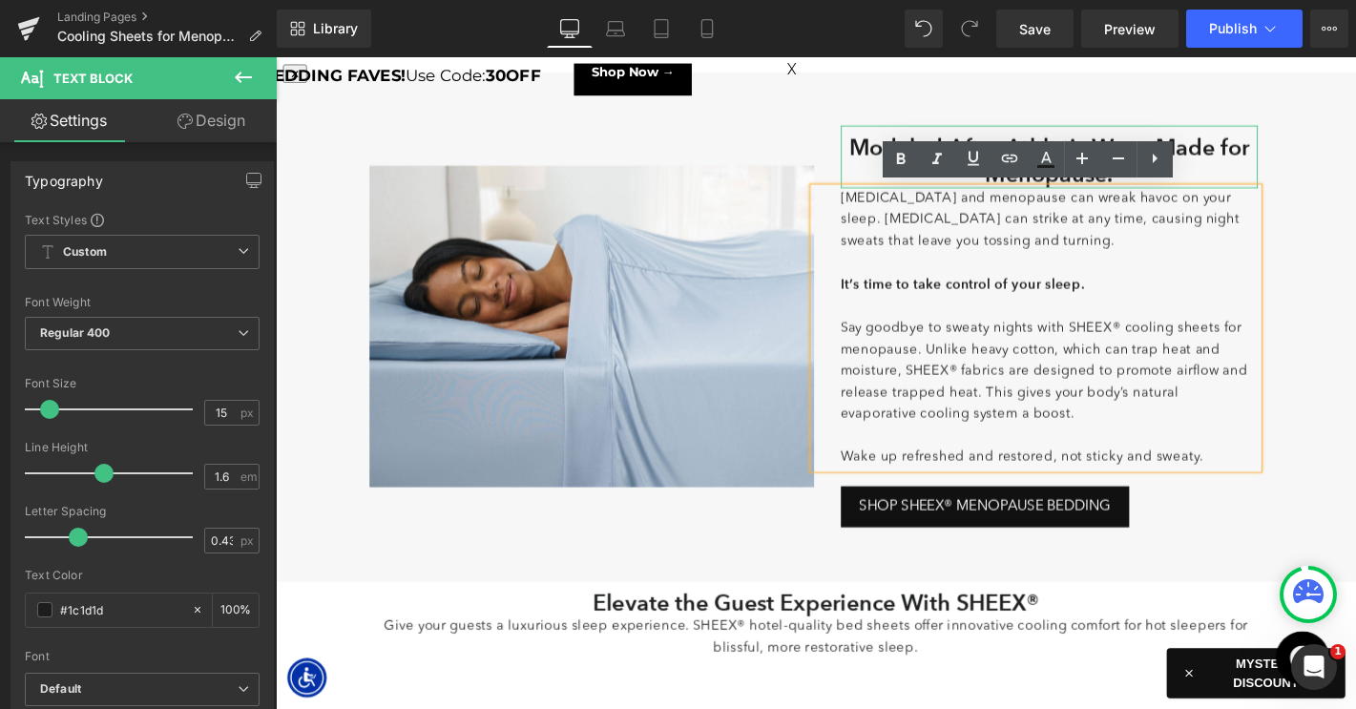
click at [902, 148] on h2 "Modeled After Athletic Wear. Made for Menopause." at bounding box center [1103, 168] width 447 height 57
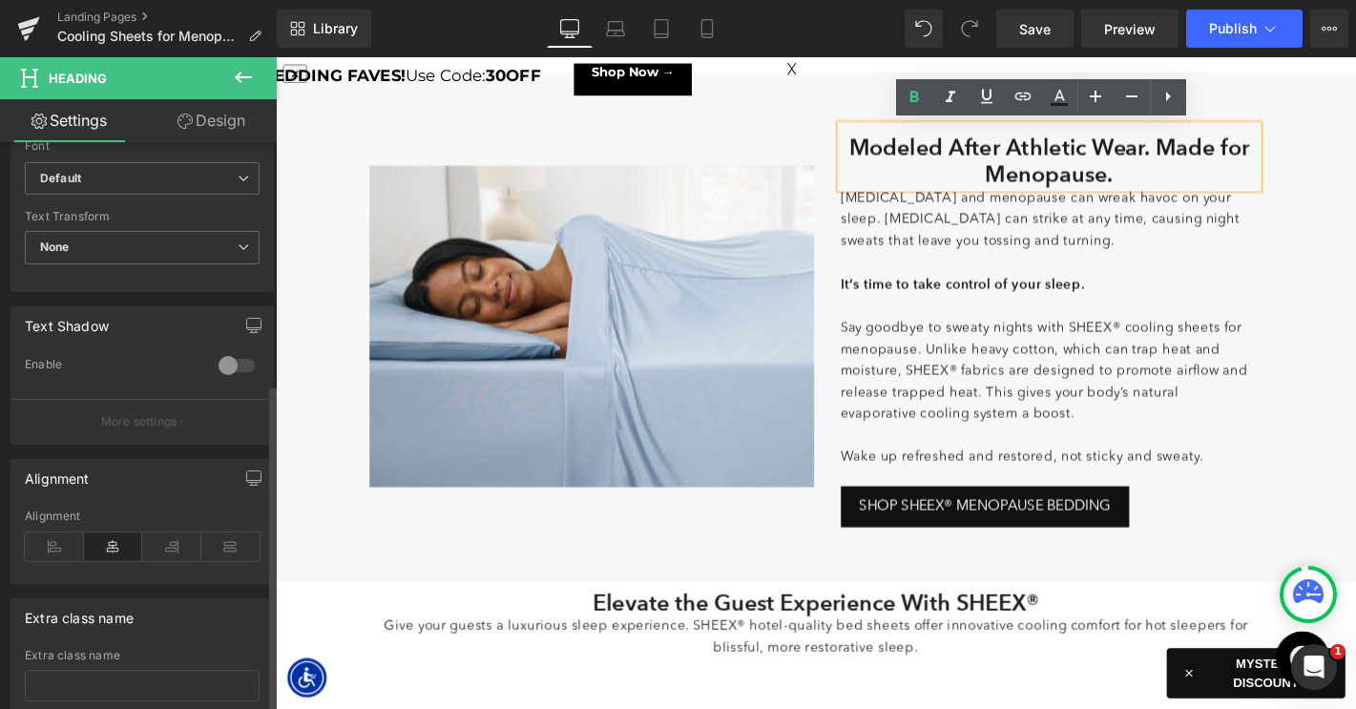
scroll to position [787, 0]
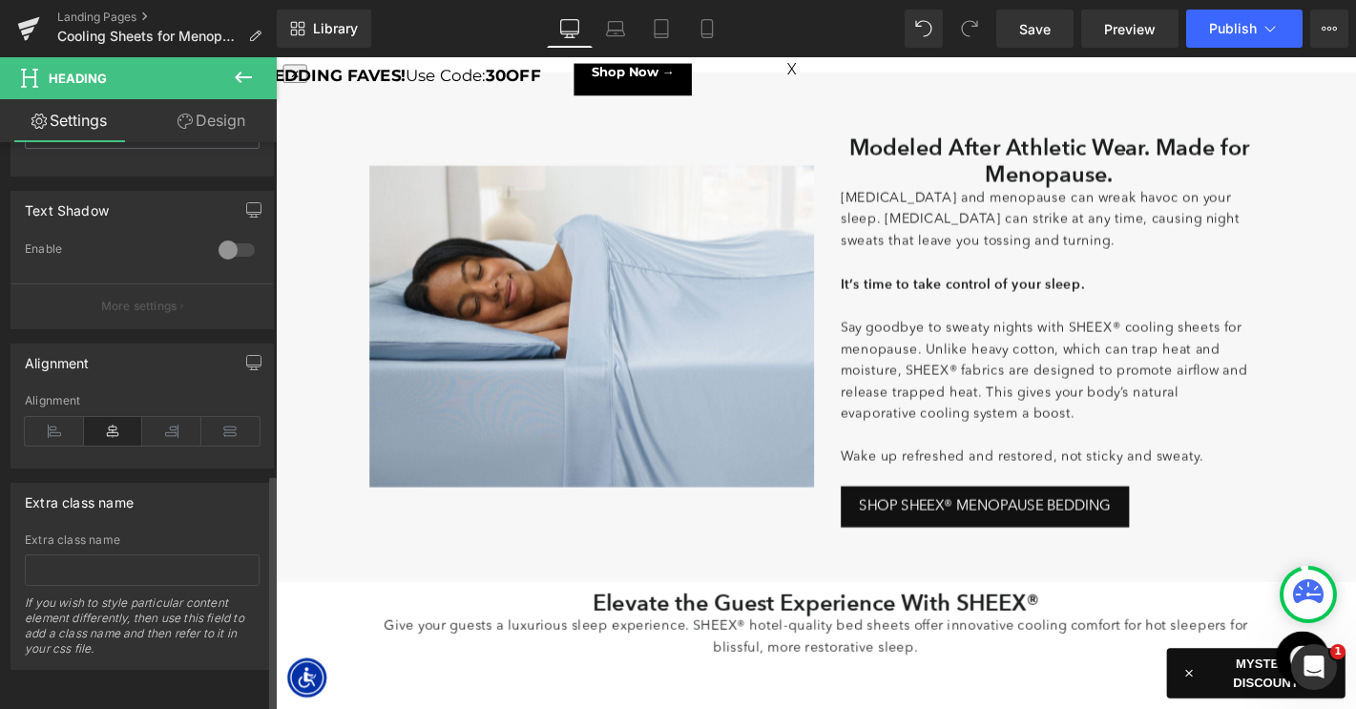
drag, startPoint x: 57, startPoint y: 409, endPoint x: 151, endPoint y: 387, distance: 96.0
click at [57, 417] on icon at bounding box center [54, 431] width 59 height 29
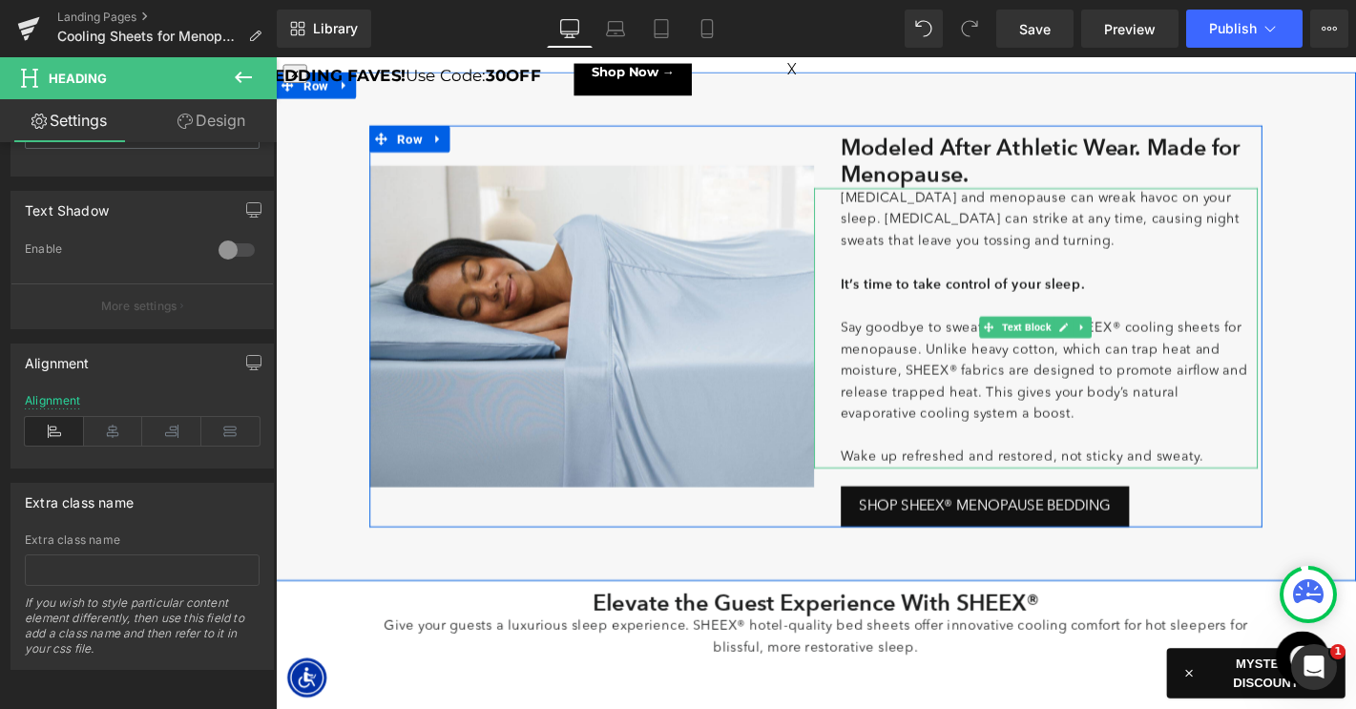
click at [961, 385] on p "Say goodbye to sweaty nights with SHEEX® cooling sheets for menopause. Unlike h…" at bounding box center [1103, 394] width 447 height 114
click at [957, 385] on p "Say goodbye to sweaty nights with SHEEX® cooling sheets for menopause. Unlike h…" at bounding box center [1103, 394] width 447 height 114
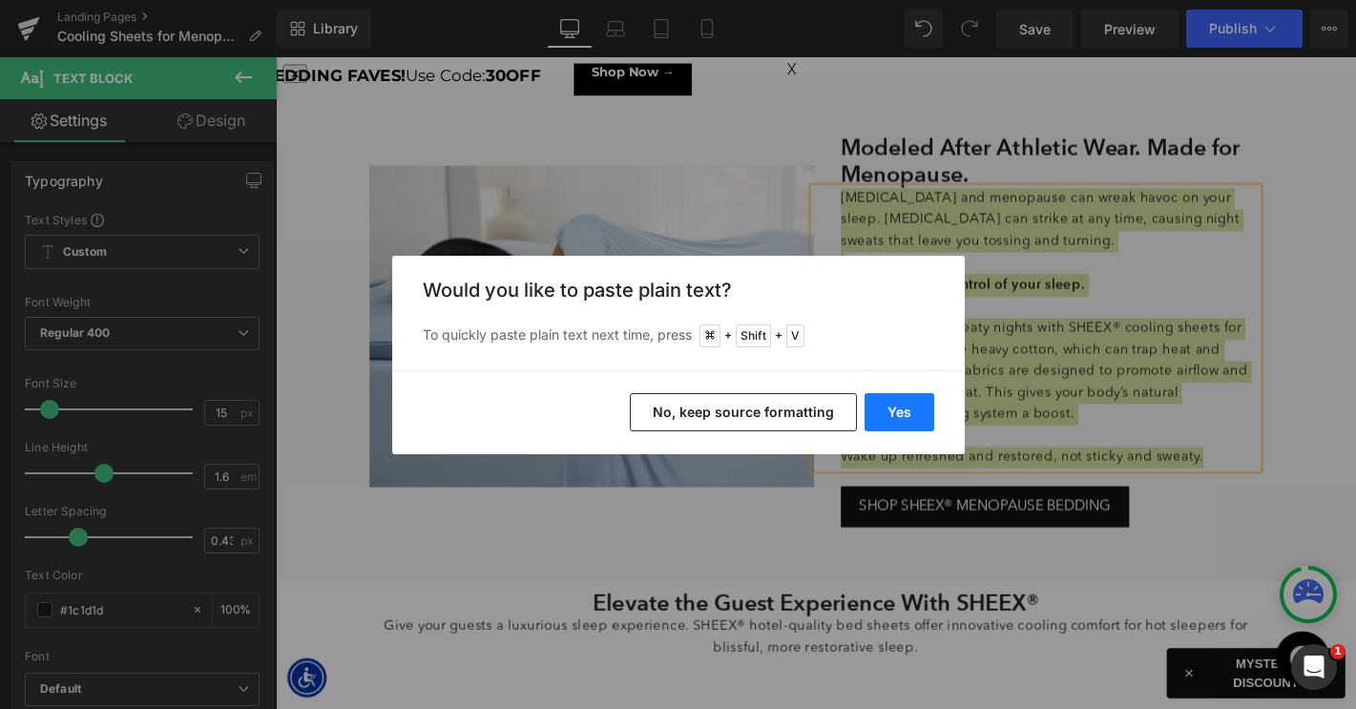
click at [880, 417] on button "Yes" at bounding box center [899, 412] width 70 height 38
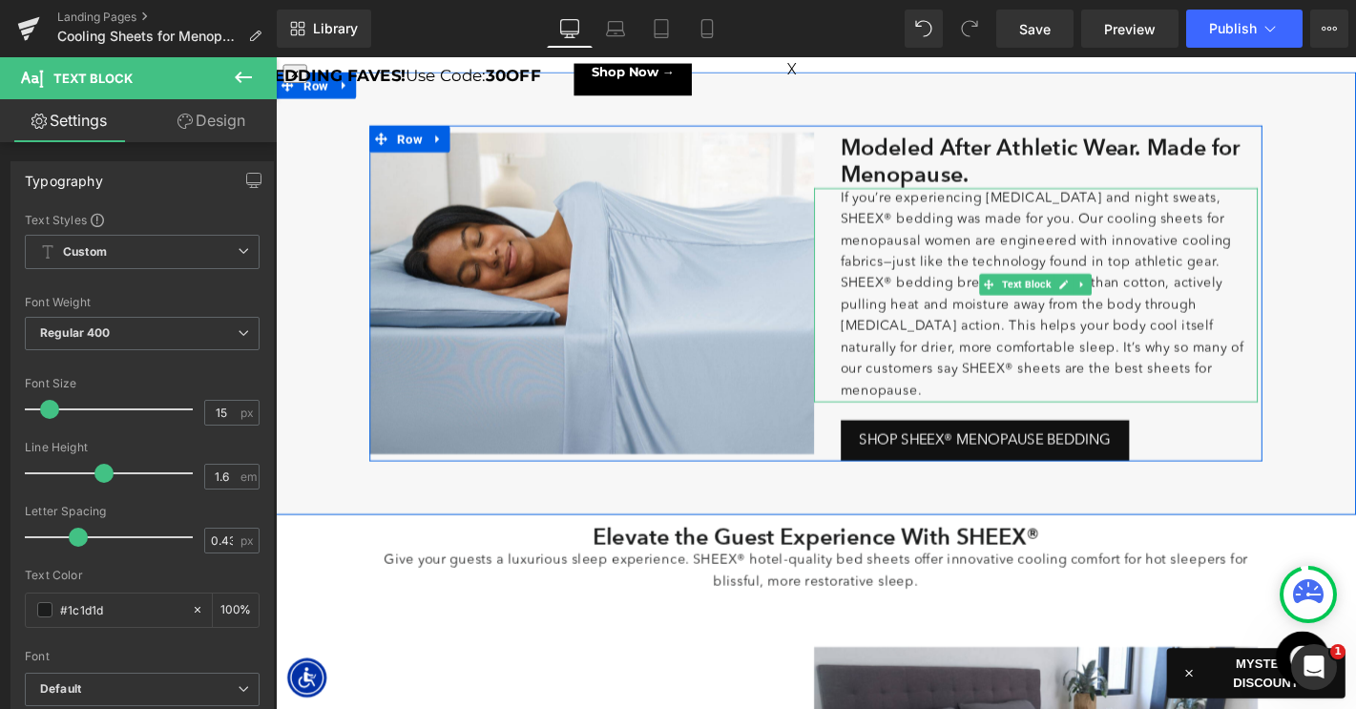
click at [1193, 283] on p "If you’re experiencing [MEDICAL_DATA] and night sweats, SHEEX® bedding was made…" at bounding box center [1103, 244] width 447 height 92
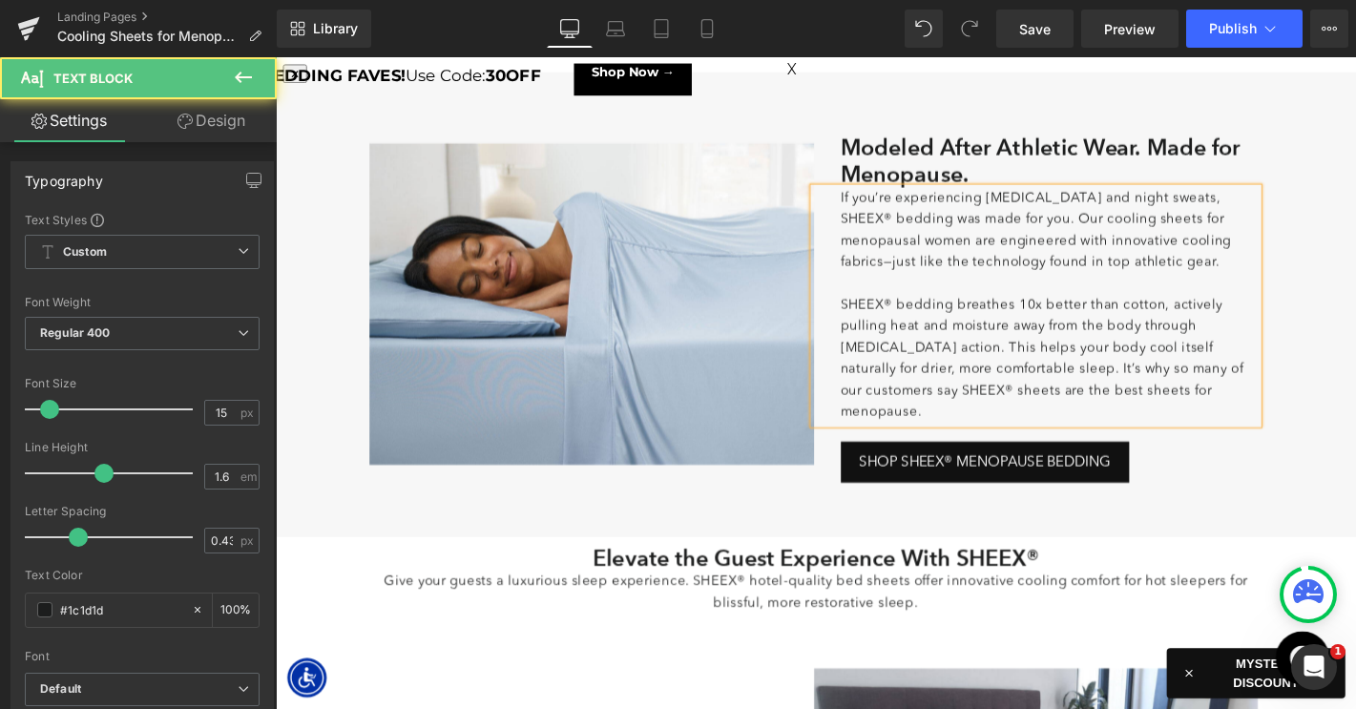
scroll to position [670, 0]
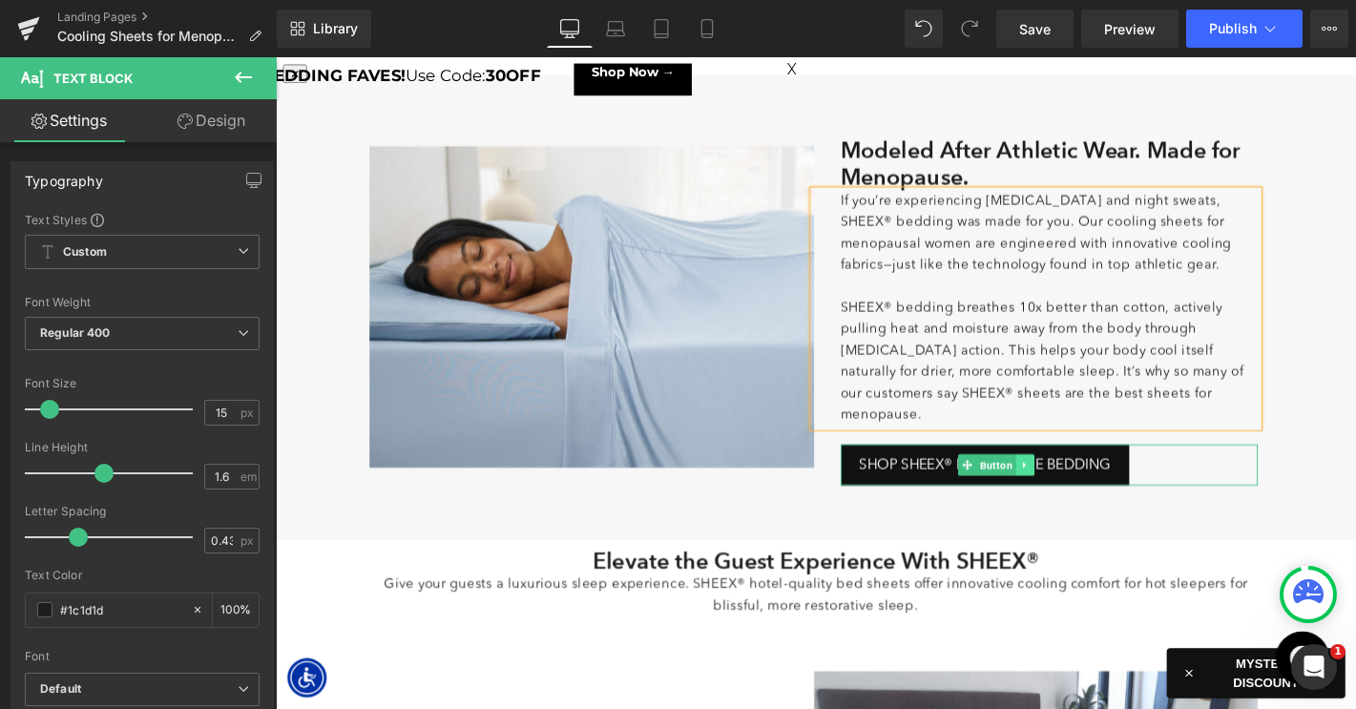
click at [1071, 488] on icon at bounding box center [1076, 493] width 10 height 11
click at [1075, 488] on icon at bounding box center [1077, 493] width 10 height 10
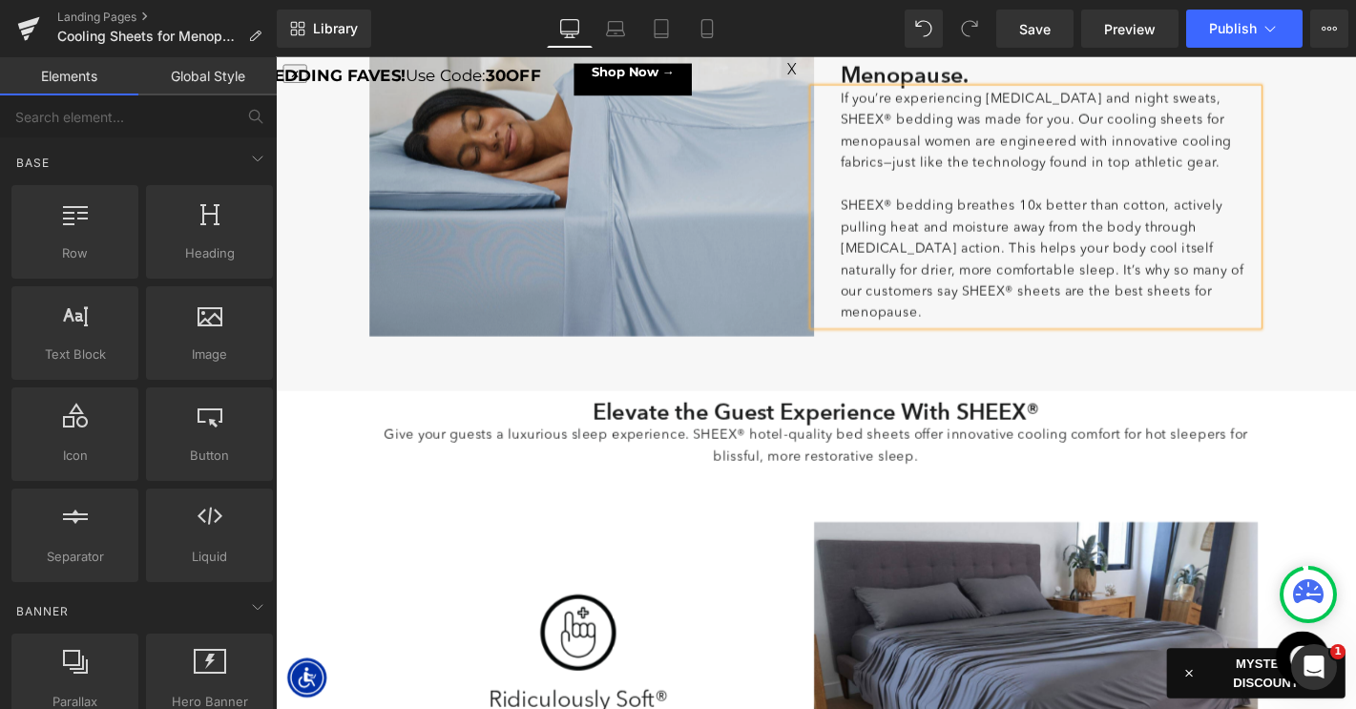
scroll to position [802, 0]
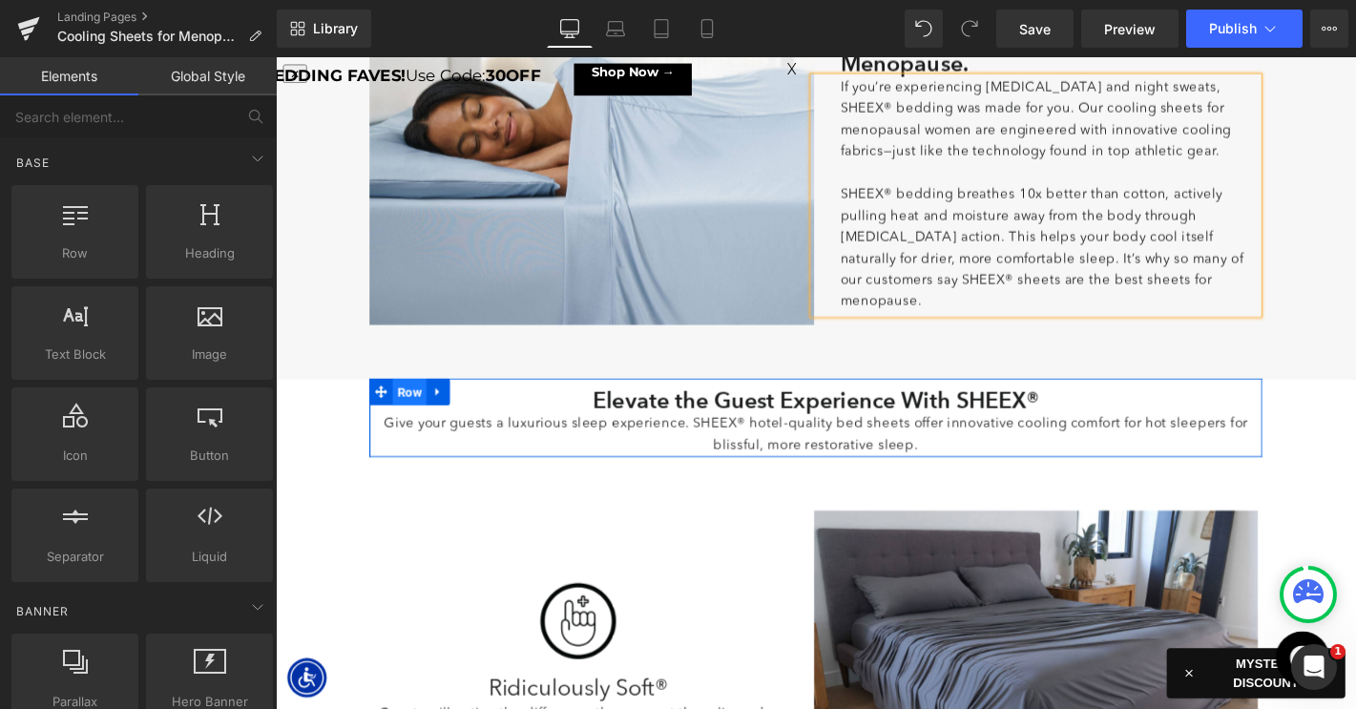
click at [415, 408] on span "Row" at bounding box center [419, 415] width 36 height 29
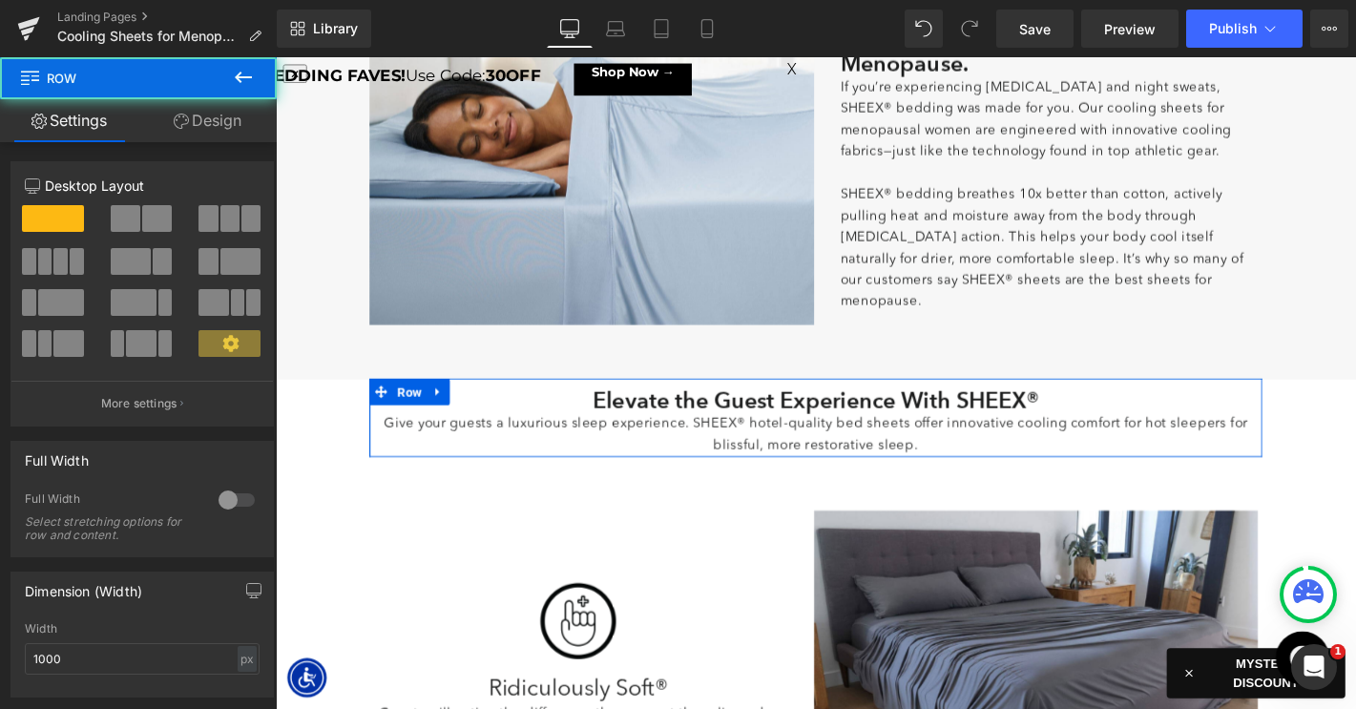
click at [208, 115] on link "Design" at bounding box center [207, 120] width 138 height 43
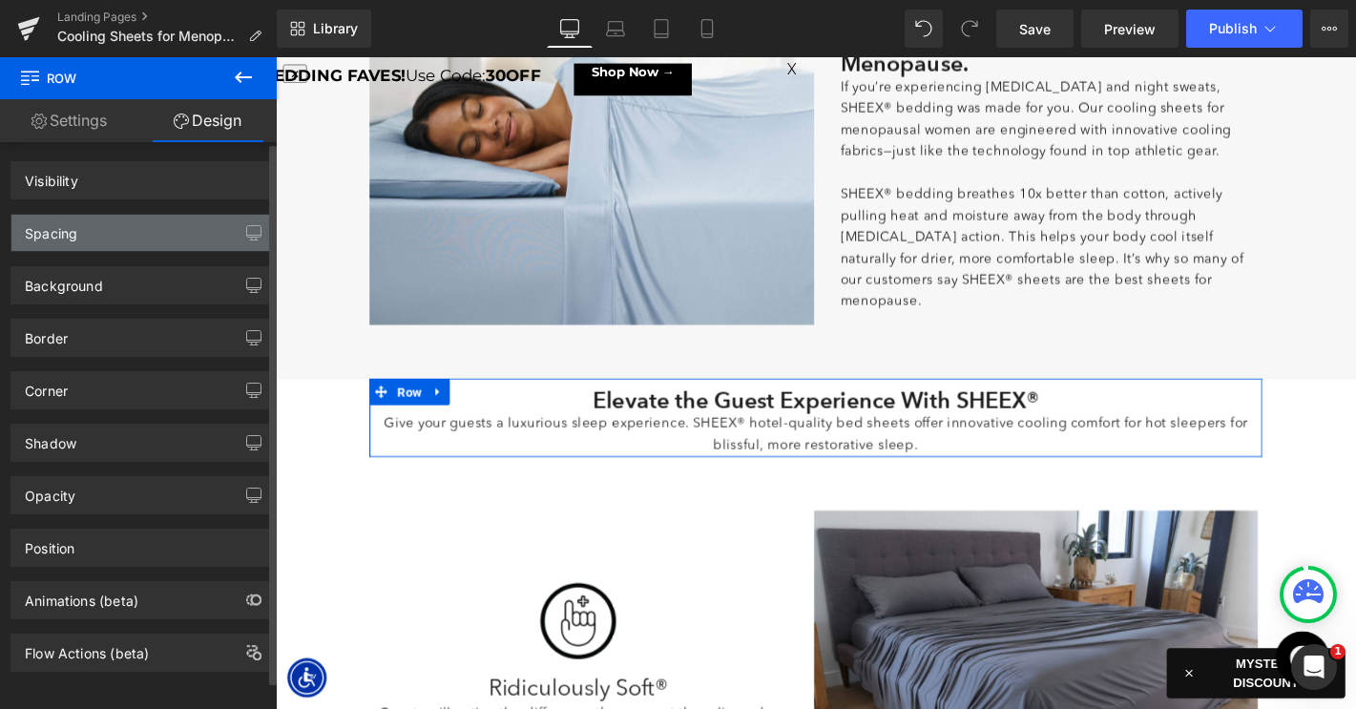
click at [119, 233] on div "Spacing" at bounding box center [141, 233] width 261 height 36
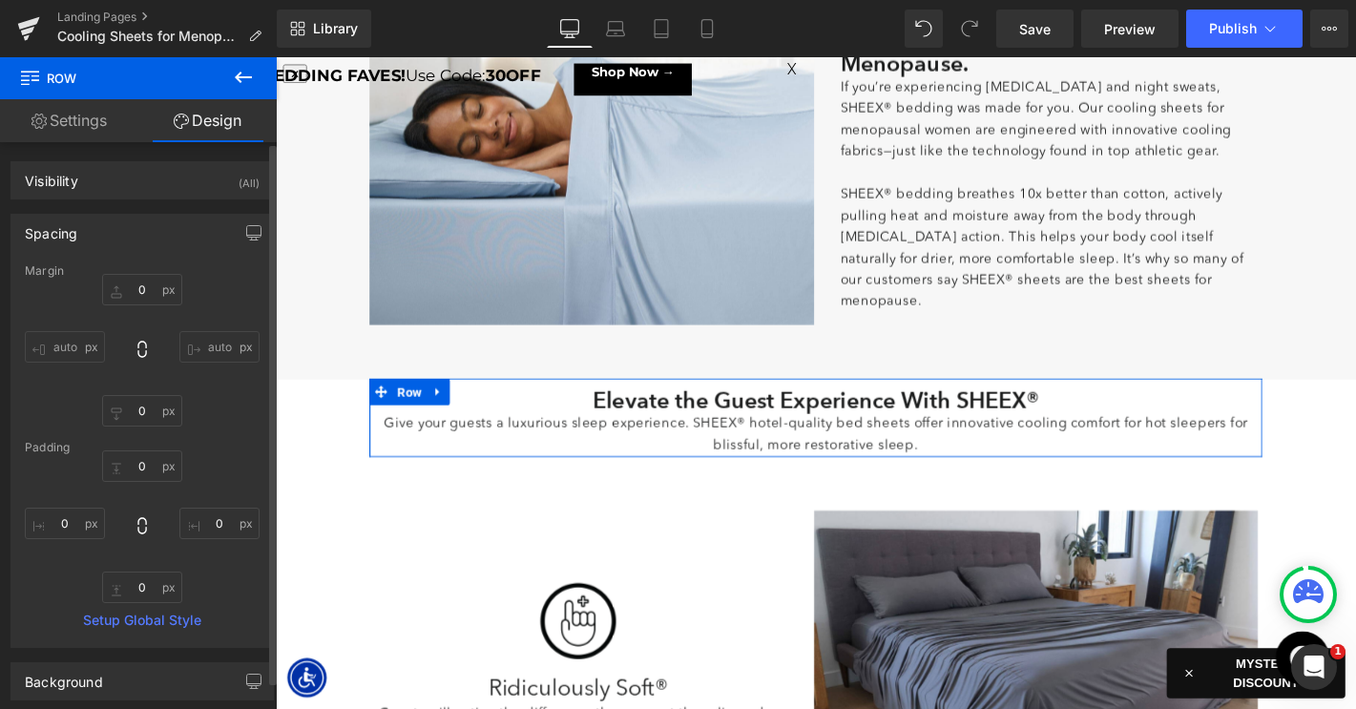
type input "0"
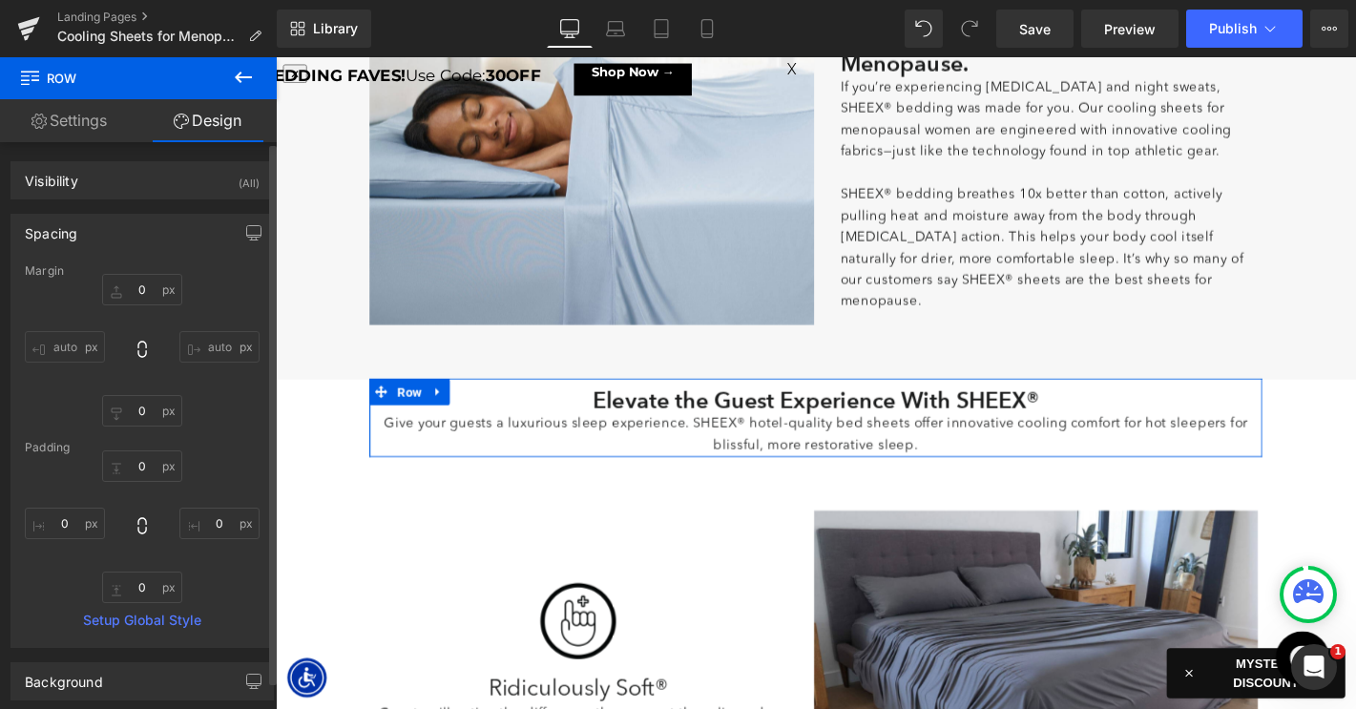
type input "0"
click at [129, 455] on input "0" at bounding box center [142, 465] width 80 height 31
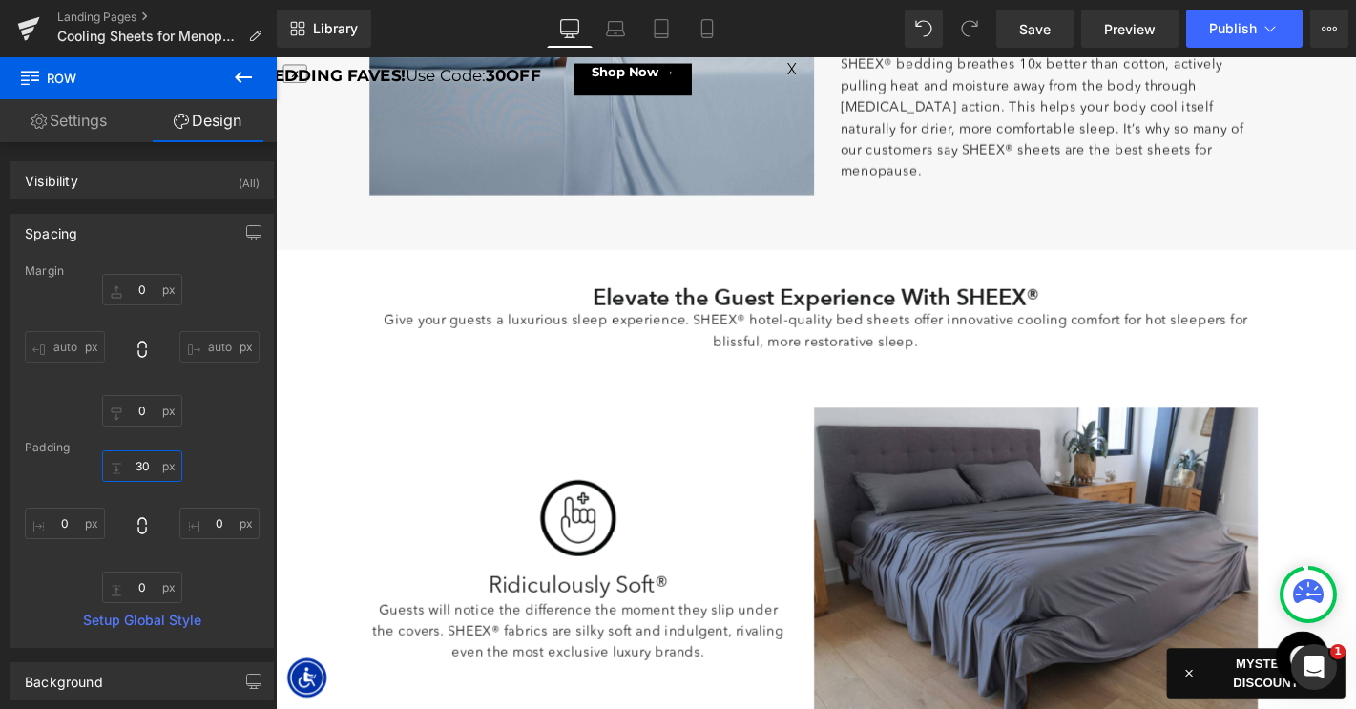
scroll to position [956, 0]
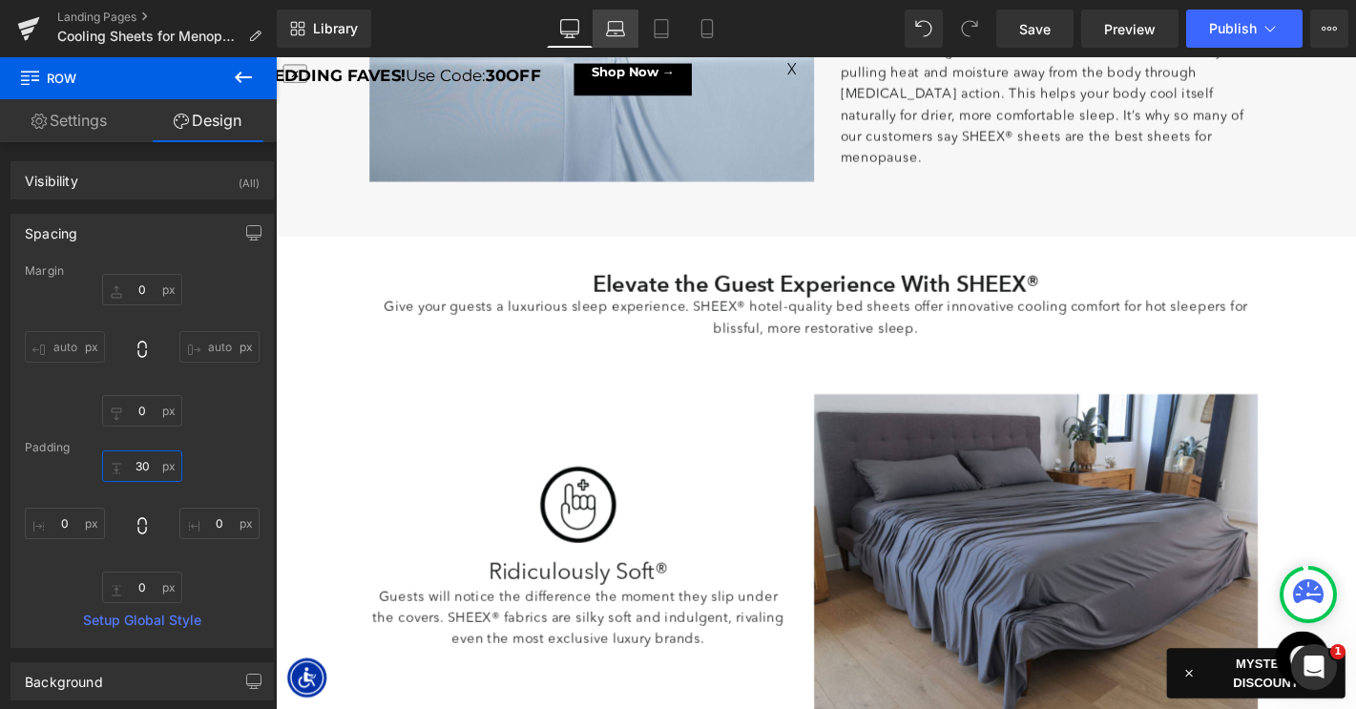
type input "30"
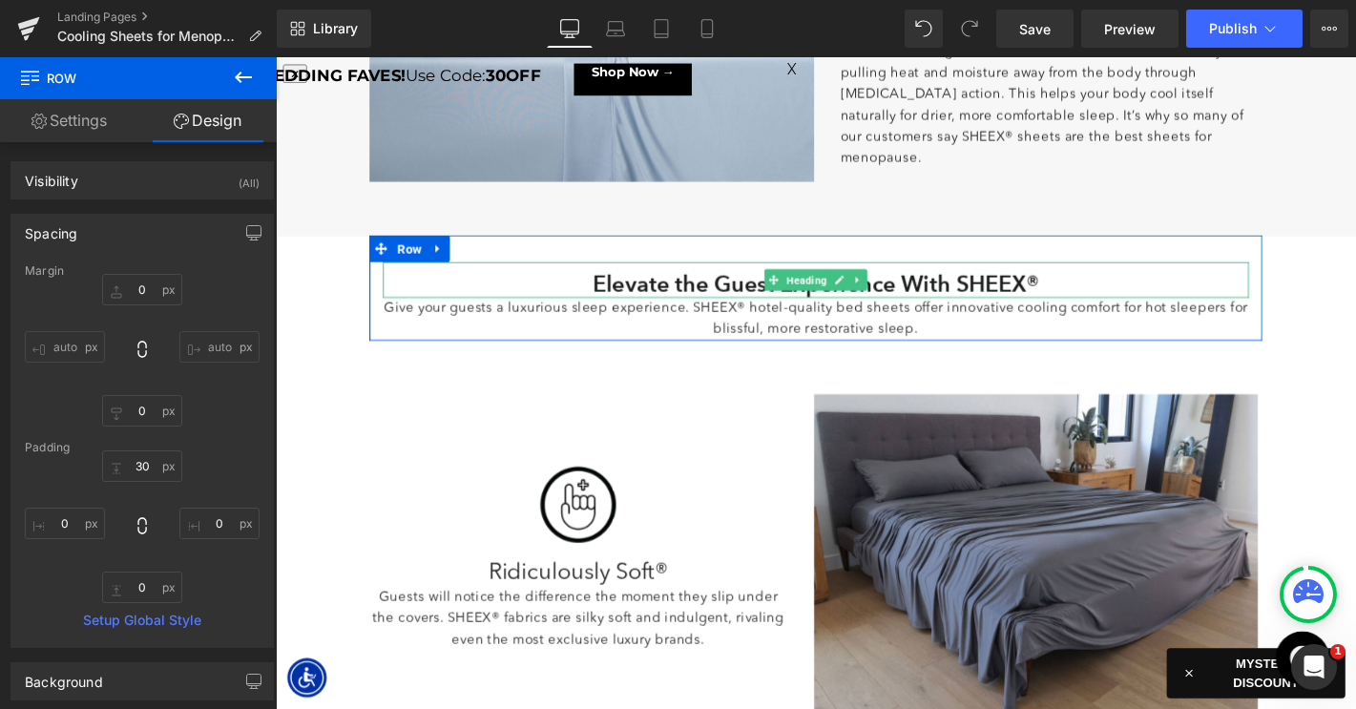
click at [744, 296] on h2 "Elevate the Guest Experience With SHEEX®" at bounding box center [853, 299] width 926 height 29
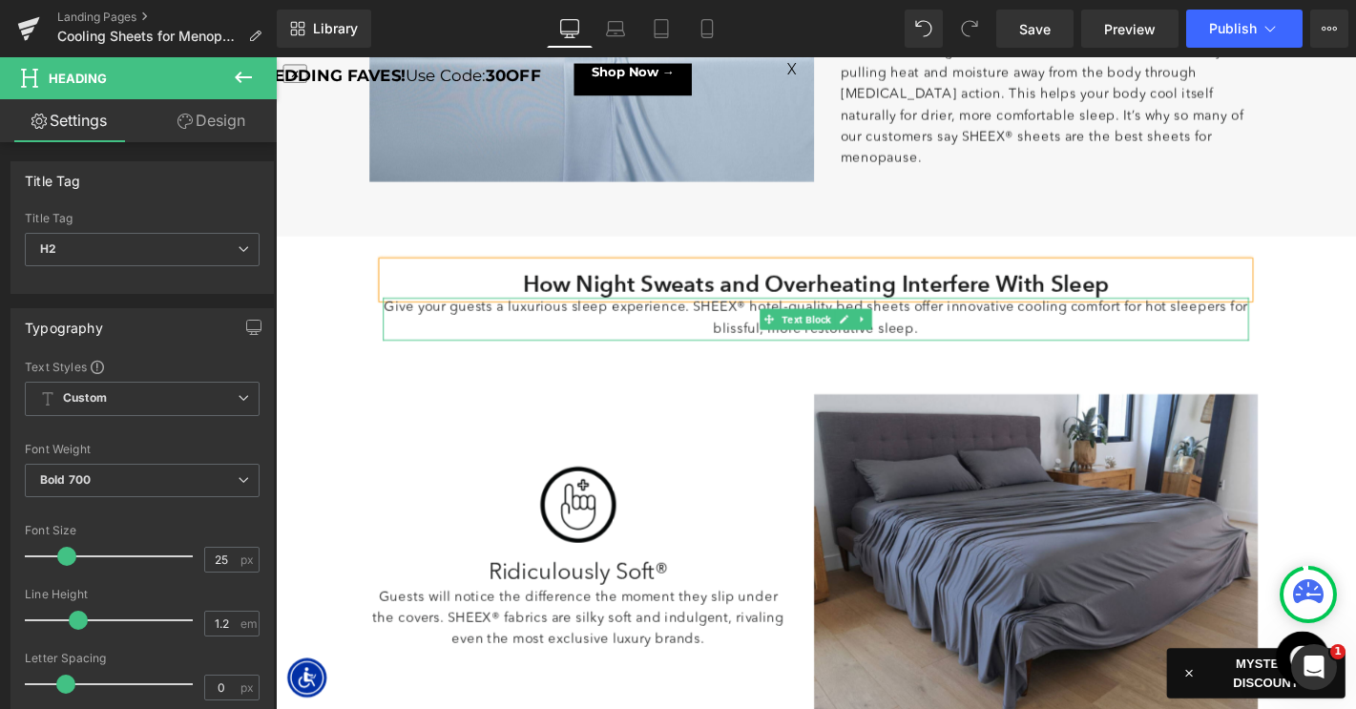
click at [766, 340] on p "Give your guests a luxurious sleep experience. SHEEX® hotel-quality bed sheets …" at bounding box center [853, 337] width 926 height 46
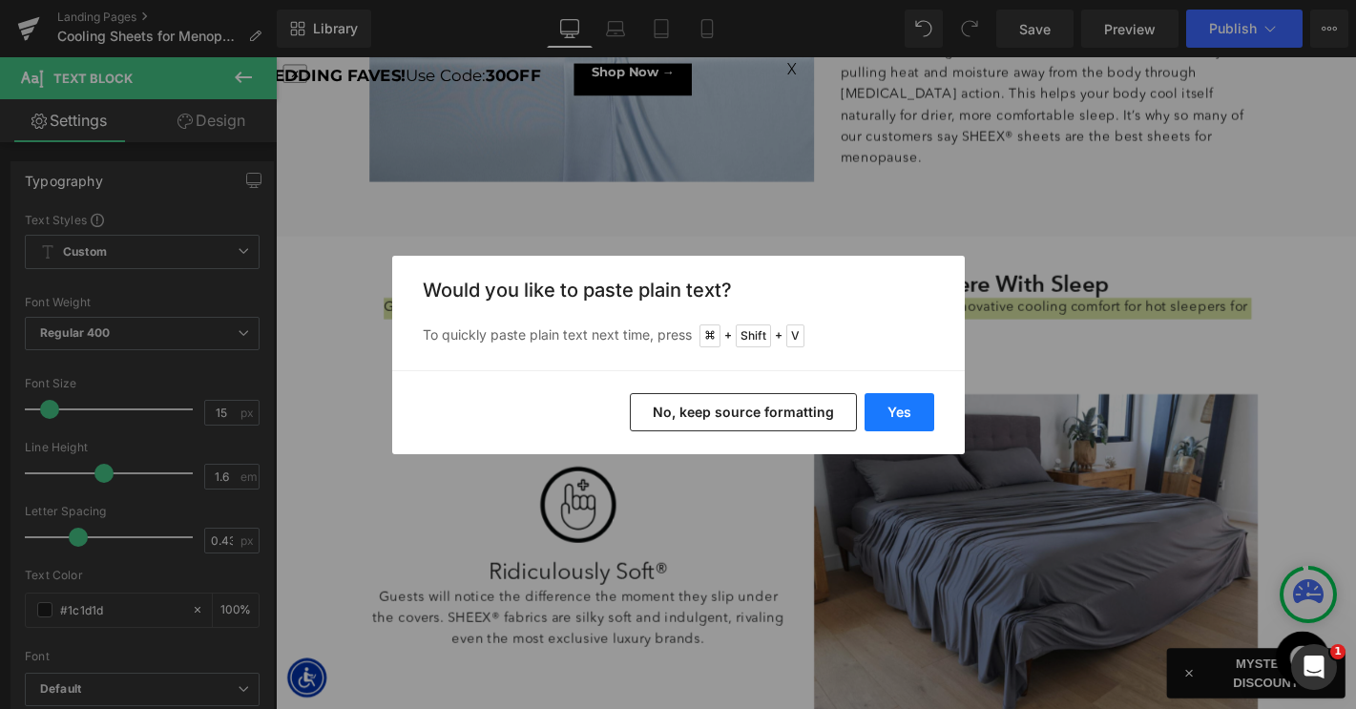
click at [875, 397] on button "Yes" at bounding box center [899, 412] width 70 height 38
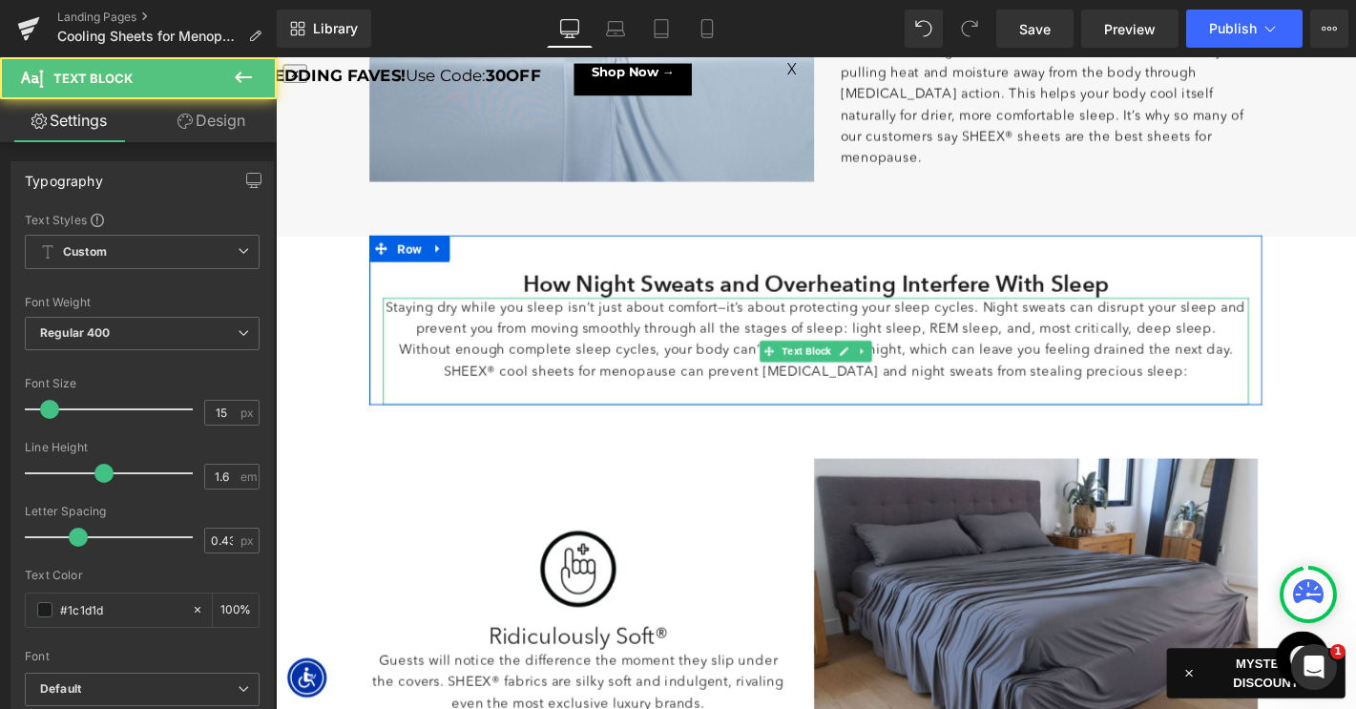
click at [491, 394] on p "SHEEX® cool sheets for menopause can prevent [MEDICAL_DATA] and night sweats fr…" at bounding box center [853, 394] width 926 height 23
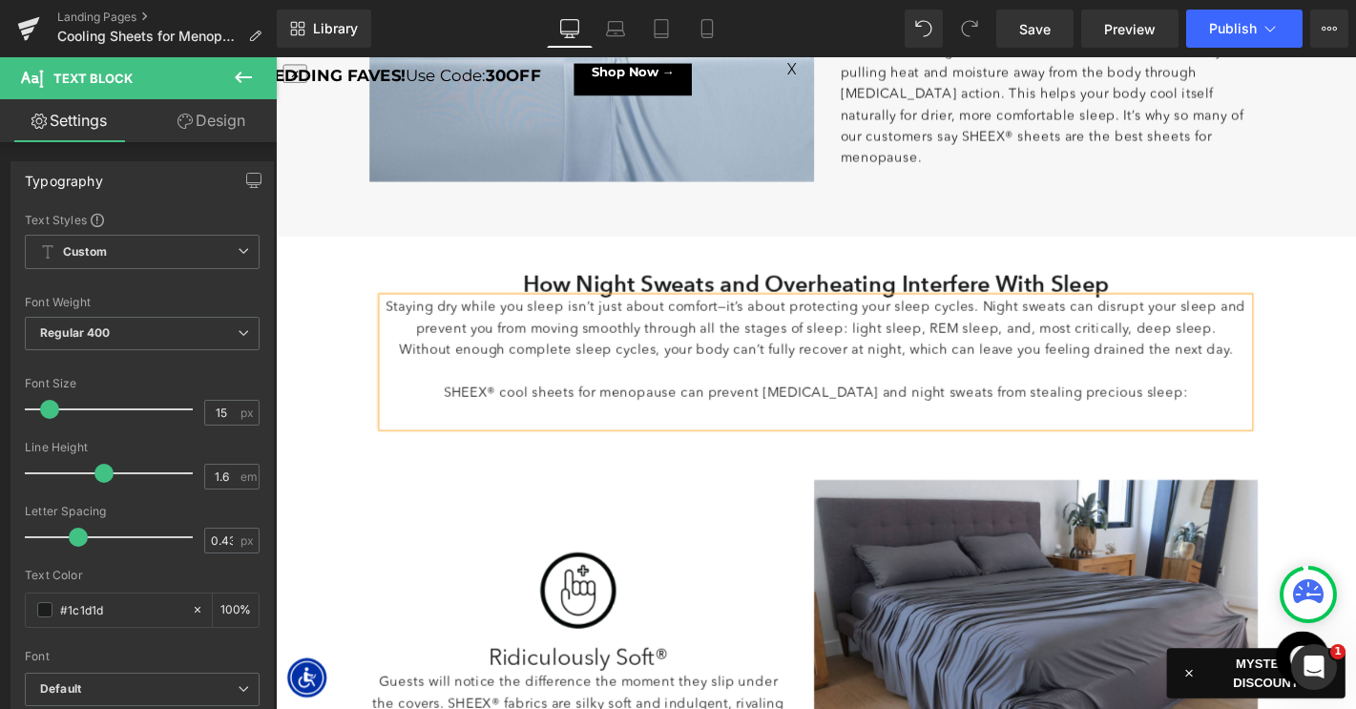
scroll to position [1004, 0]
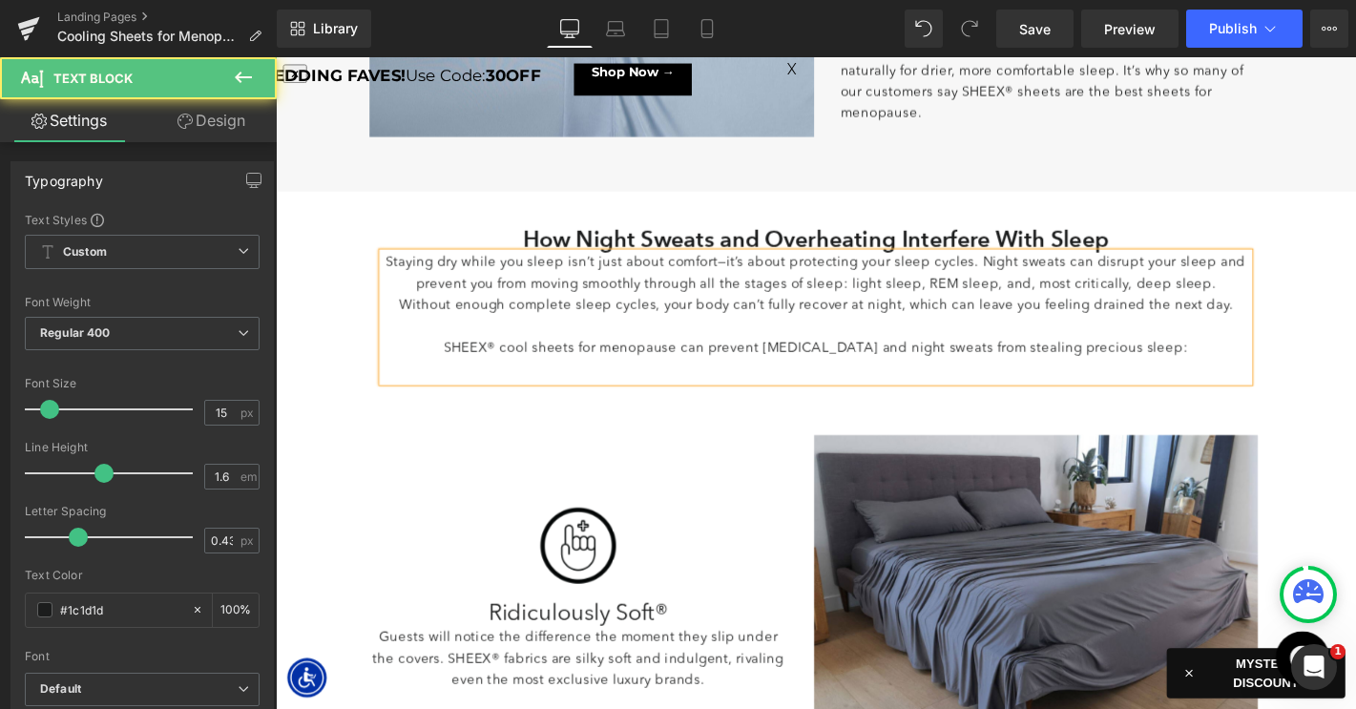
click at [962, 397] on p at bounding box center [853, 392] width 926 height 23
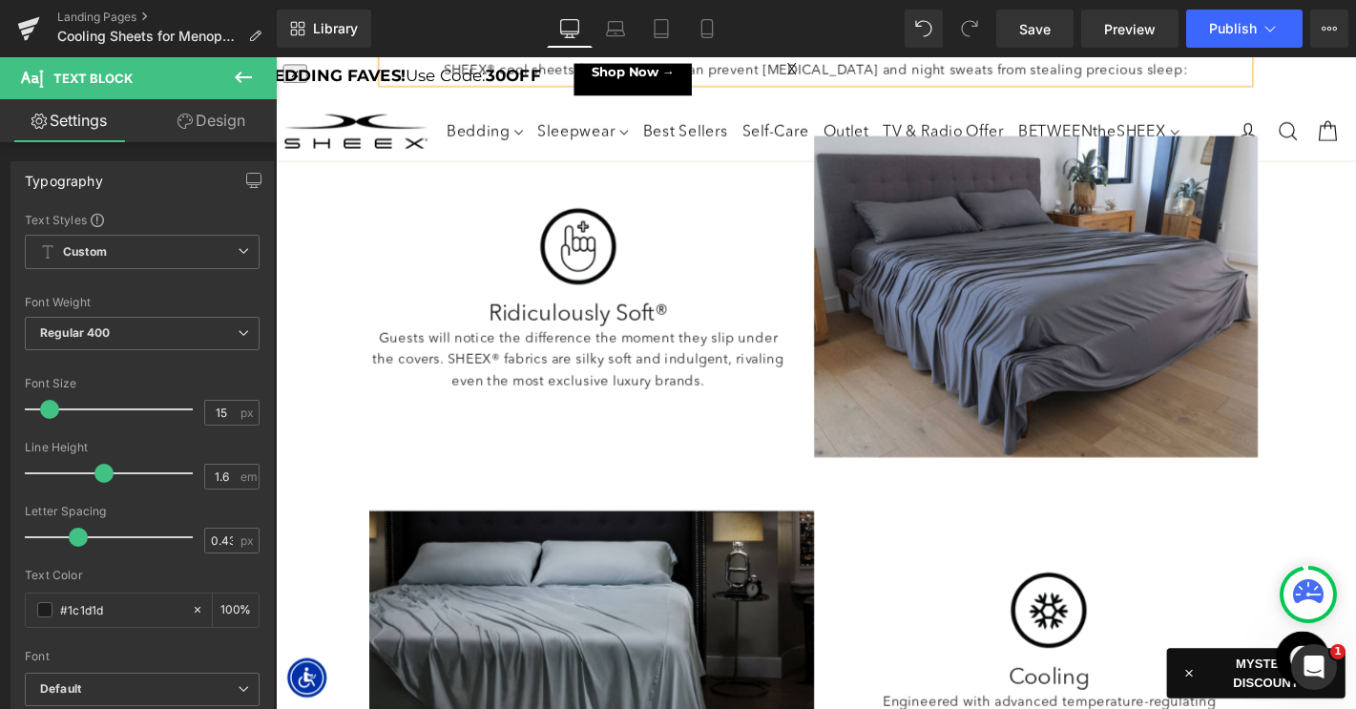
scroll to position [1238, 0]
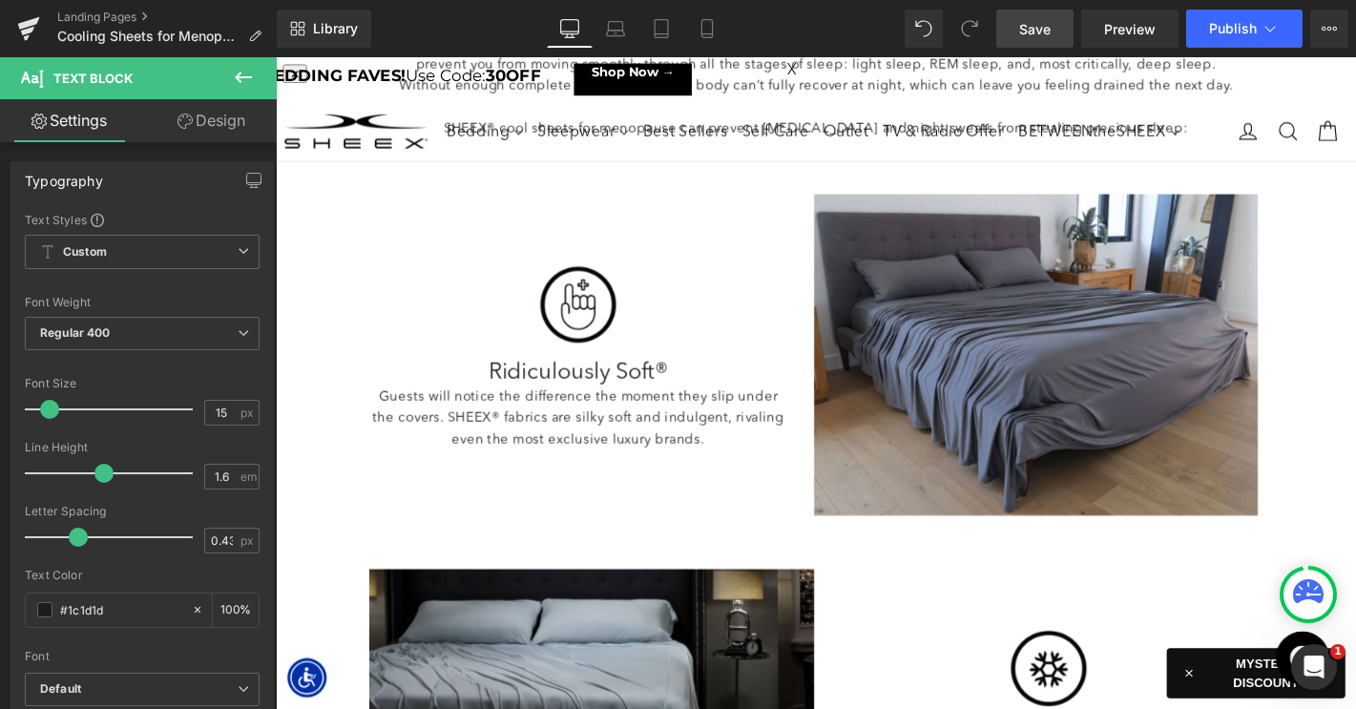
click at [1036, 20] on span "Save" at bounding box center [1034, 29] width 31 height 20
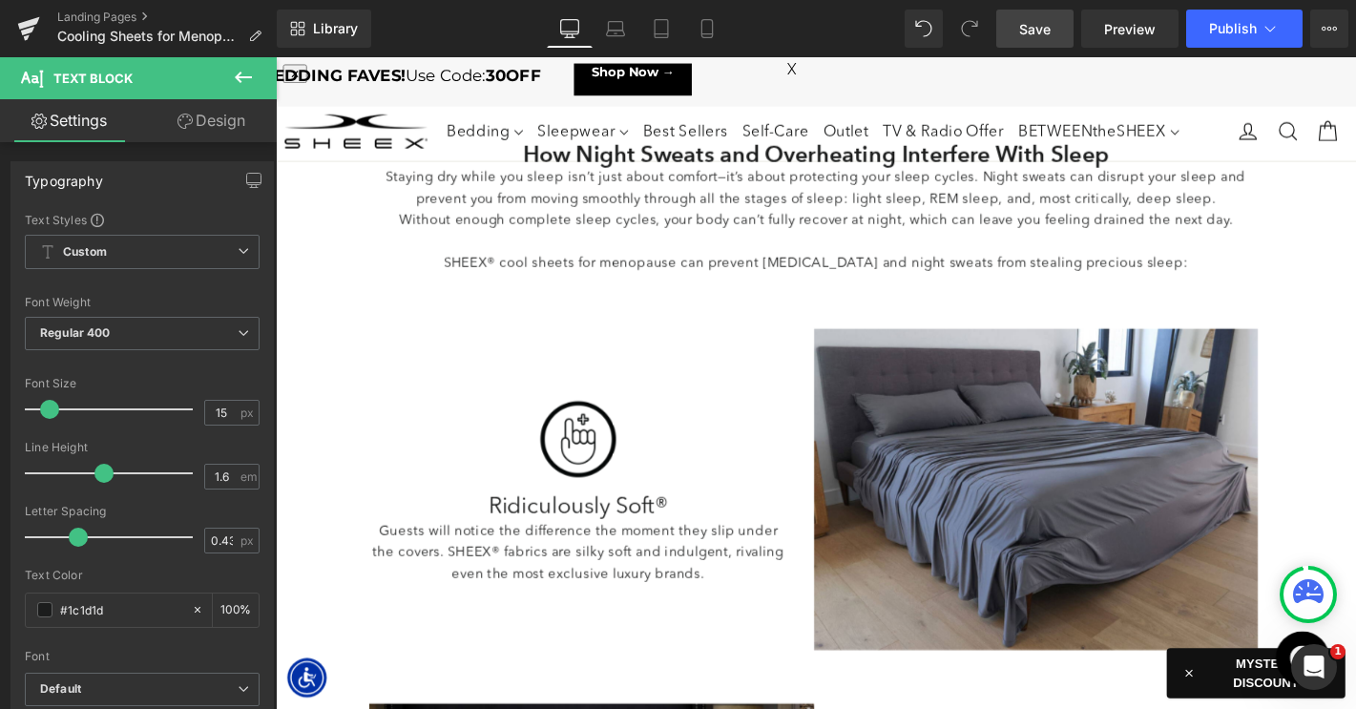
scroll to position [1093, 0]
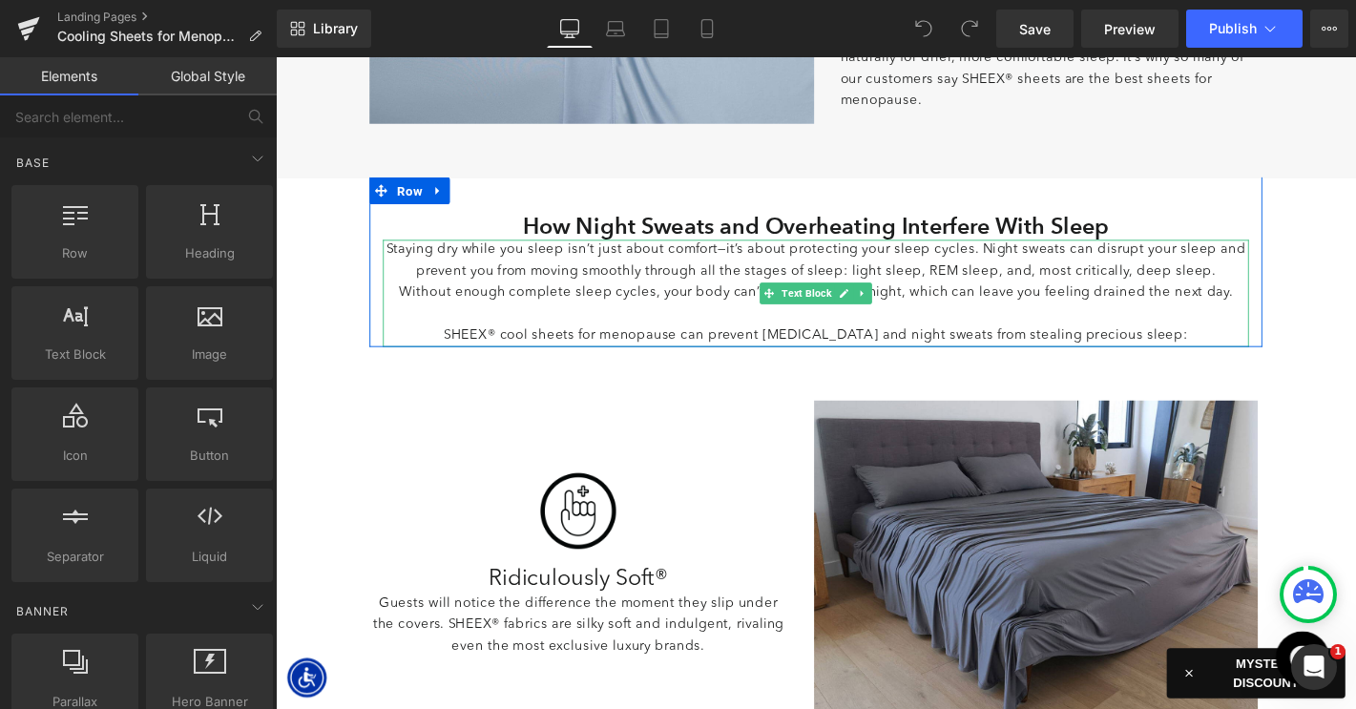
scroll to position [969, 0]
click at [674, 355] on p "SHEEX® cool sheets for menopause can prevent [MEDICAL_DATA] and night sweats fr…" at bounding box center [853, 354] width 926 height 23
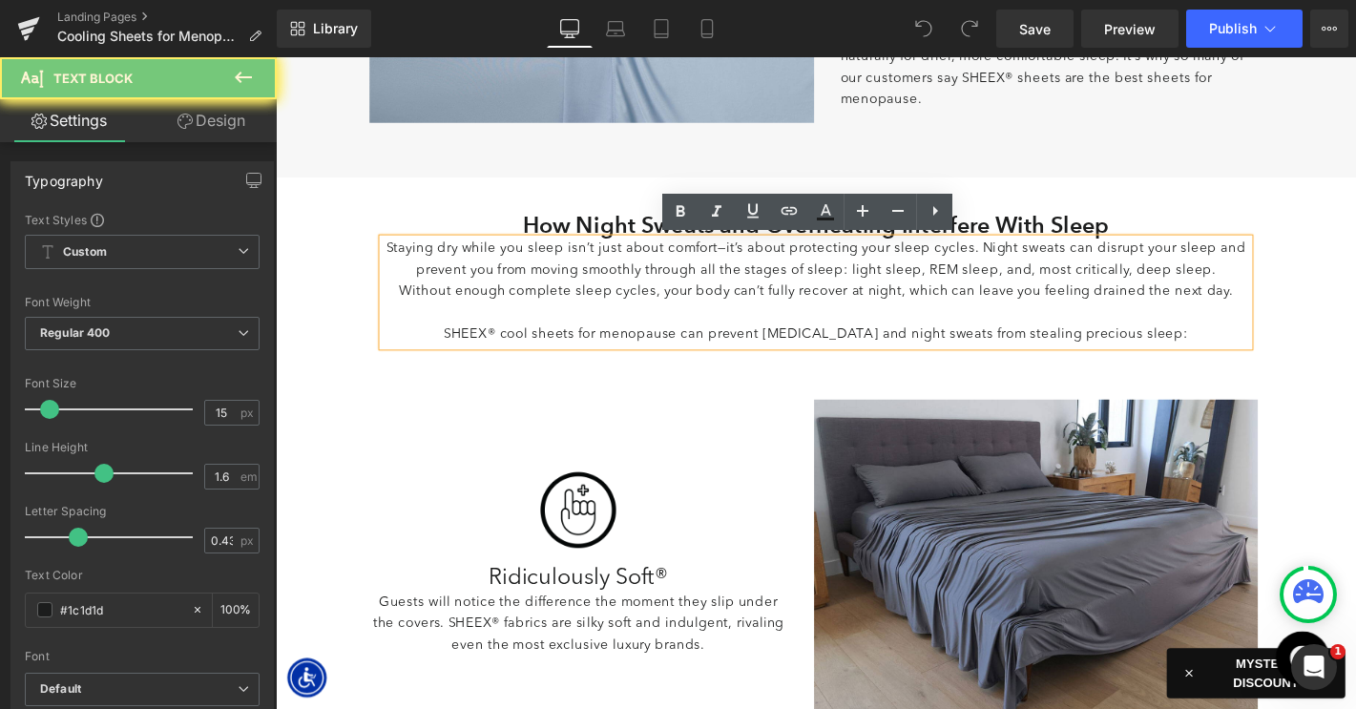
click at [674, 355] on p "SHEEX® cool sheets for menopause can prevent [MEDICAL_DATA] and night sweats fr…" at bounding box center [853, 354] width 926 height 23
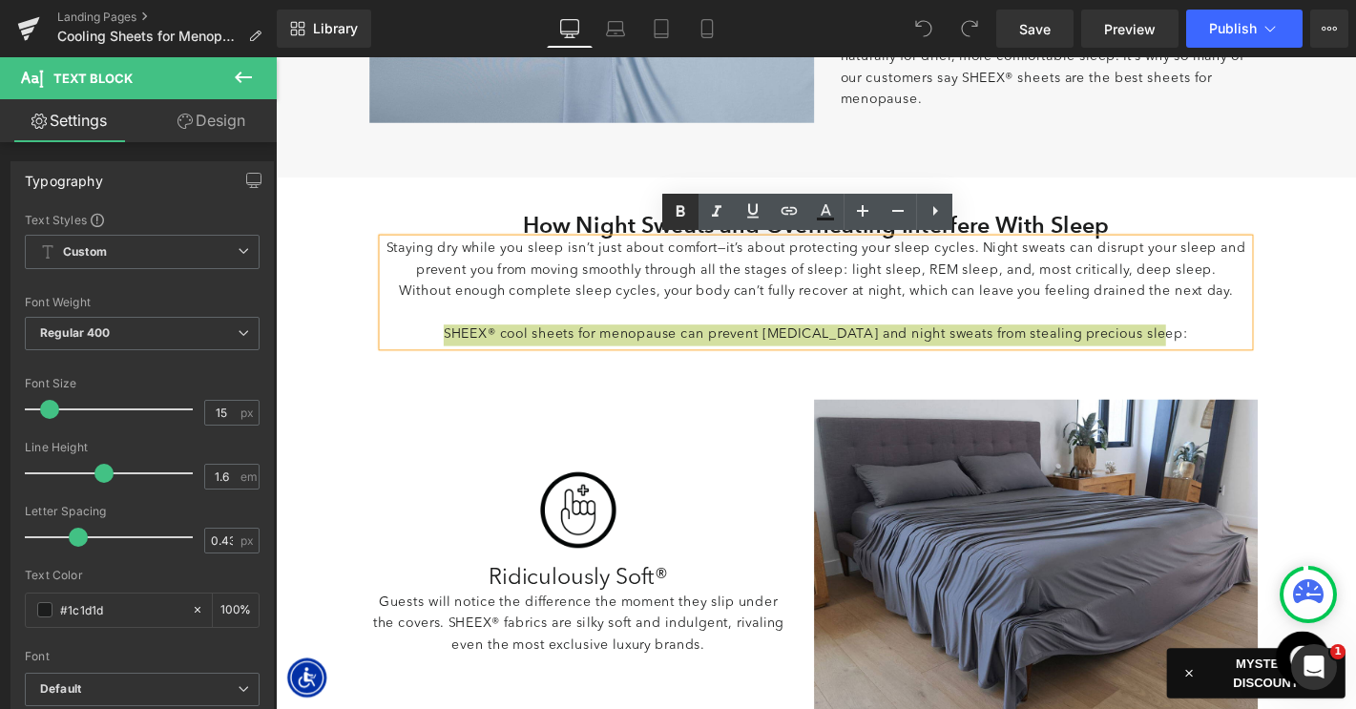
click at [684, 219] on icon at bounding box center [680, 211] width 23 height 23
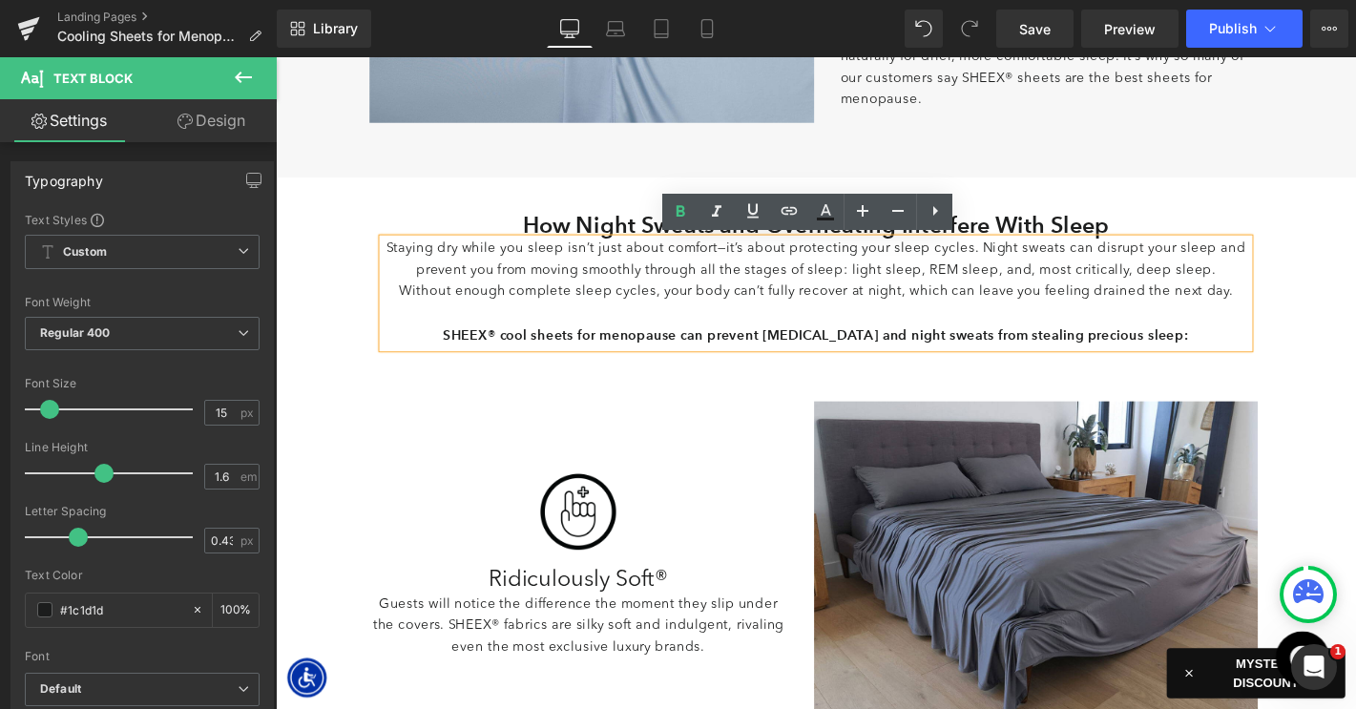
click at [624, 309] on p "Without enough complete sleep cycles, your body can’t fully recover at night, w…" at bounding box center [853, 309] width 926 height 23
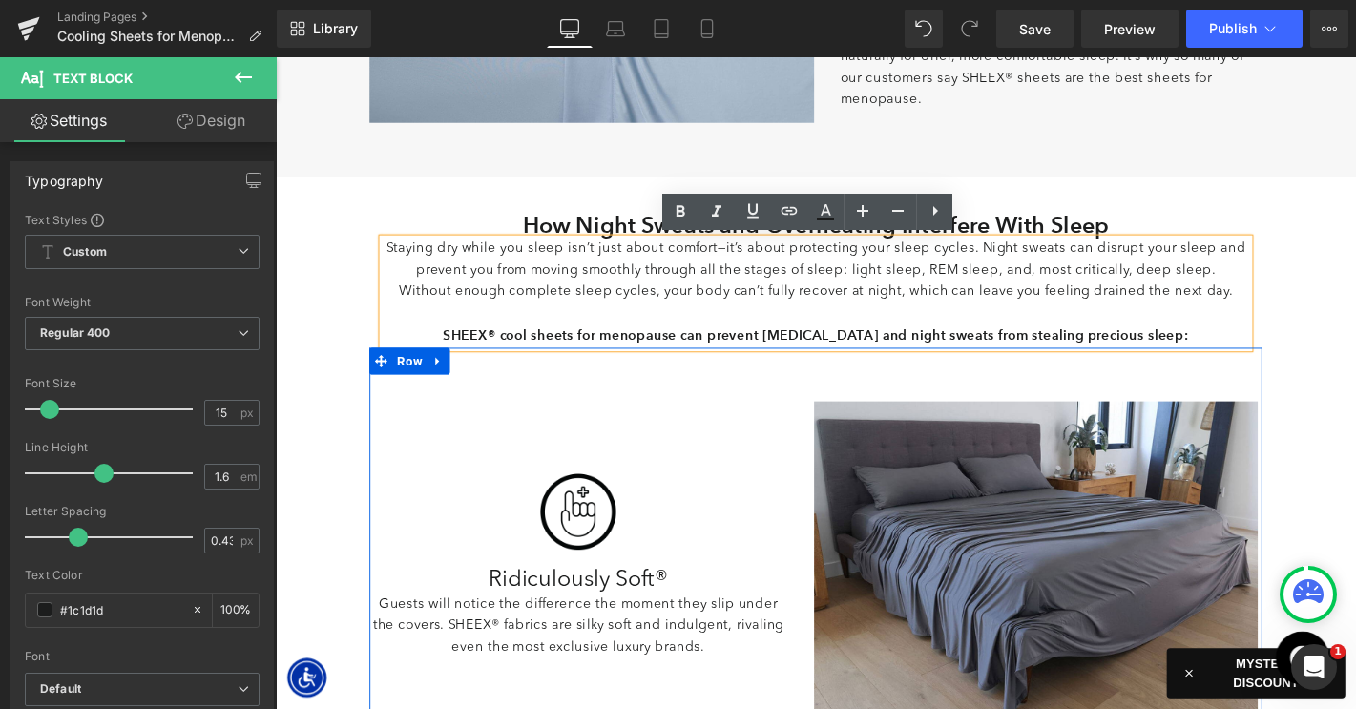
click at [562, 437] on div "Image Ridiculously Soft® Heading Guests will notice the difference the moment t…" at bounding box center [613, 597] width 475 height 343
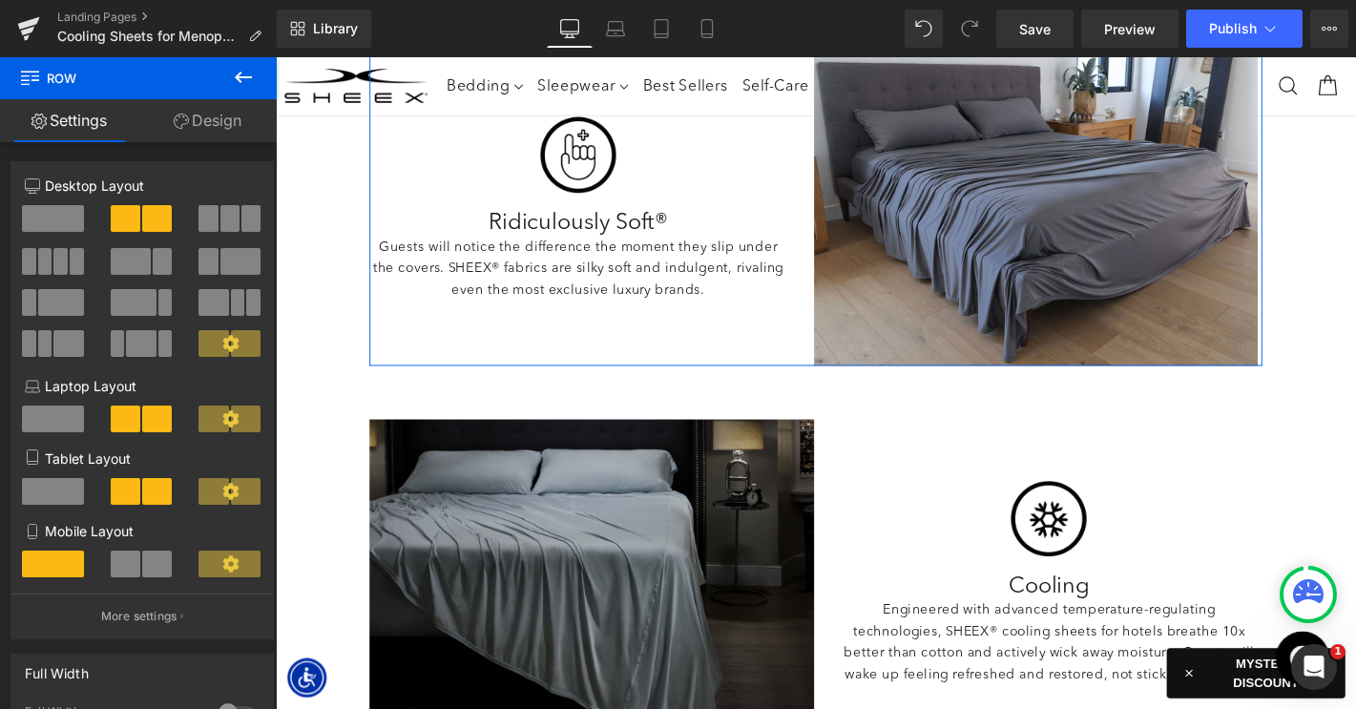
scroll to position [1390, 0]
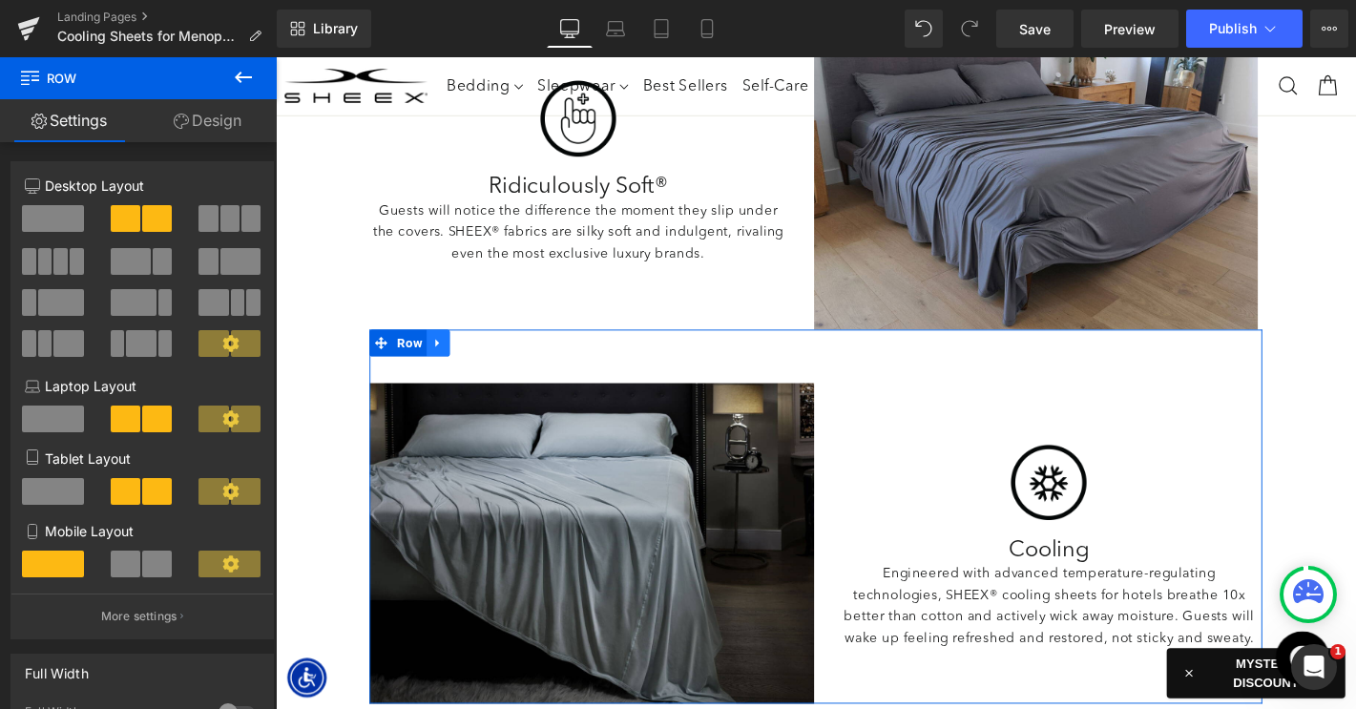
click at [460, 350] on link at bounding box center [449, 362] width 25 height 29
click at [473, 358] on icon at bounding box center [474, 362] width 13 height 13
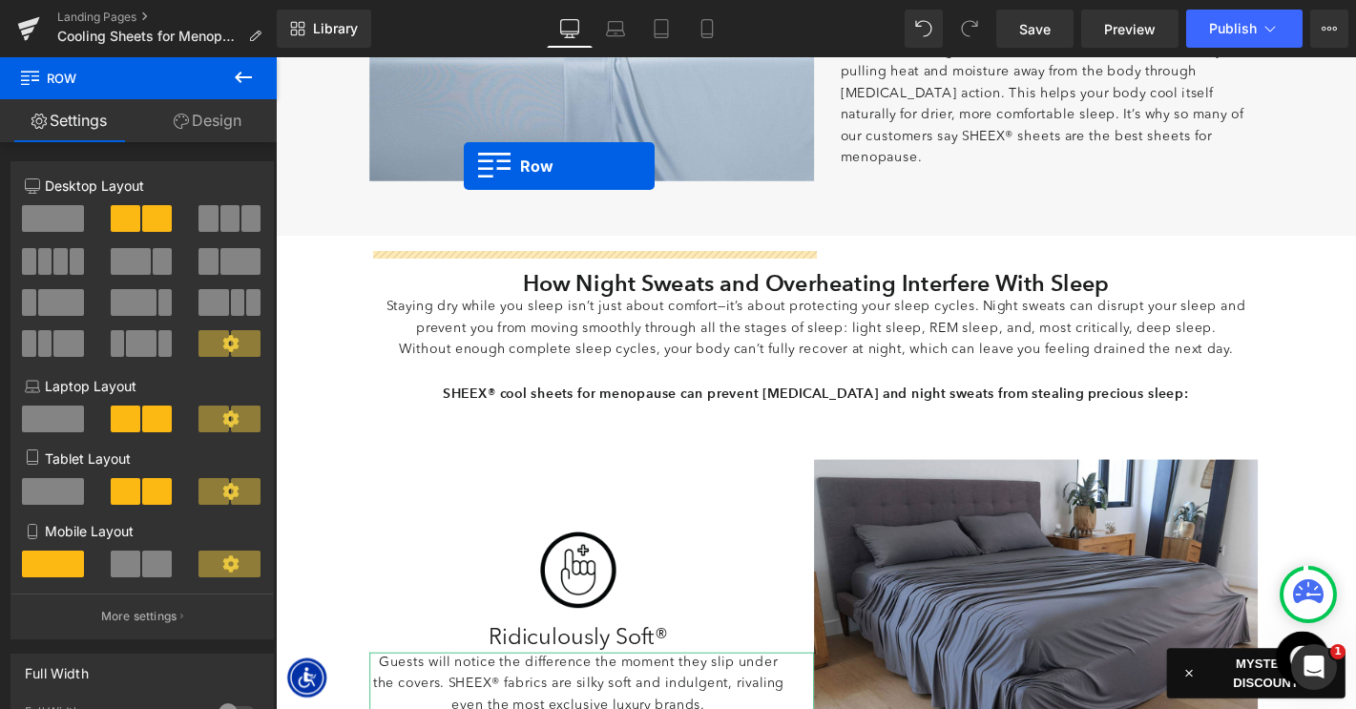
scroll to position [831, 0]
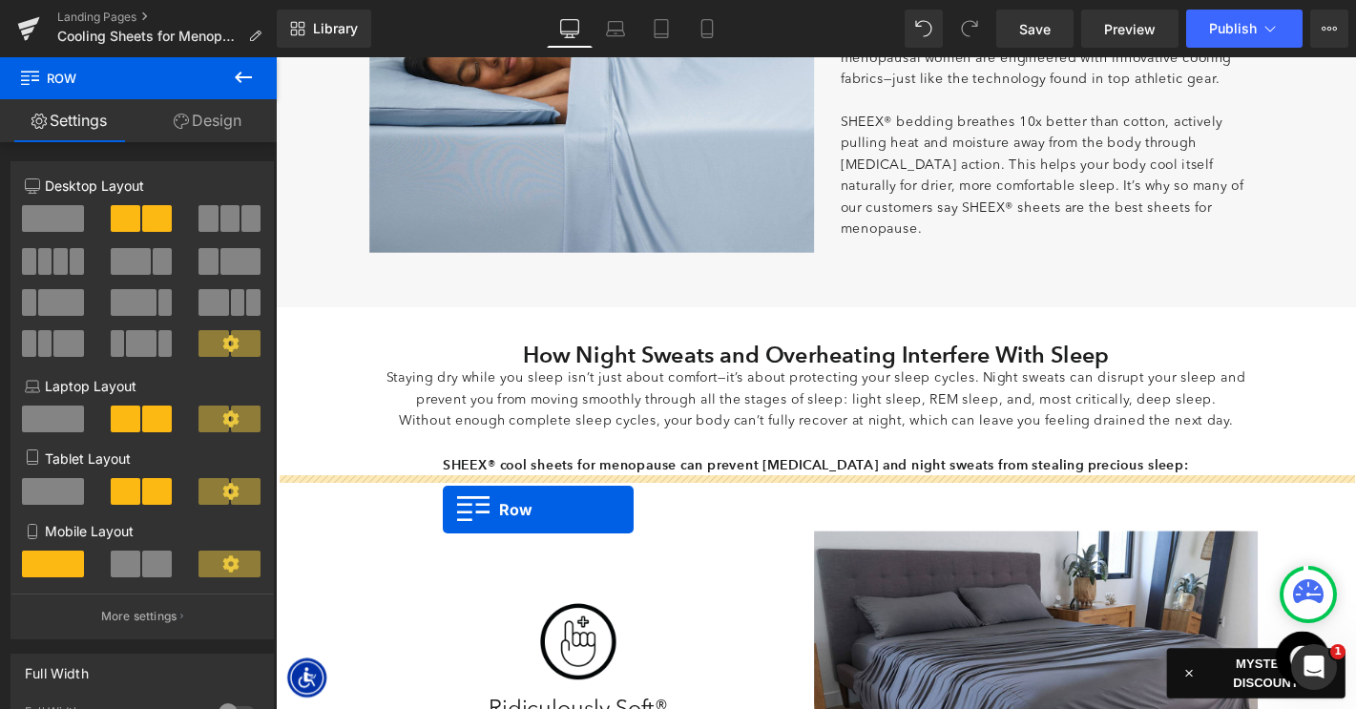
drag, startPoint x: 385, startPoint y: 455, endPoint x: 454, endPoint y: 541, distance: 110.6
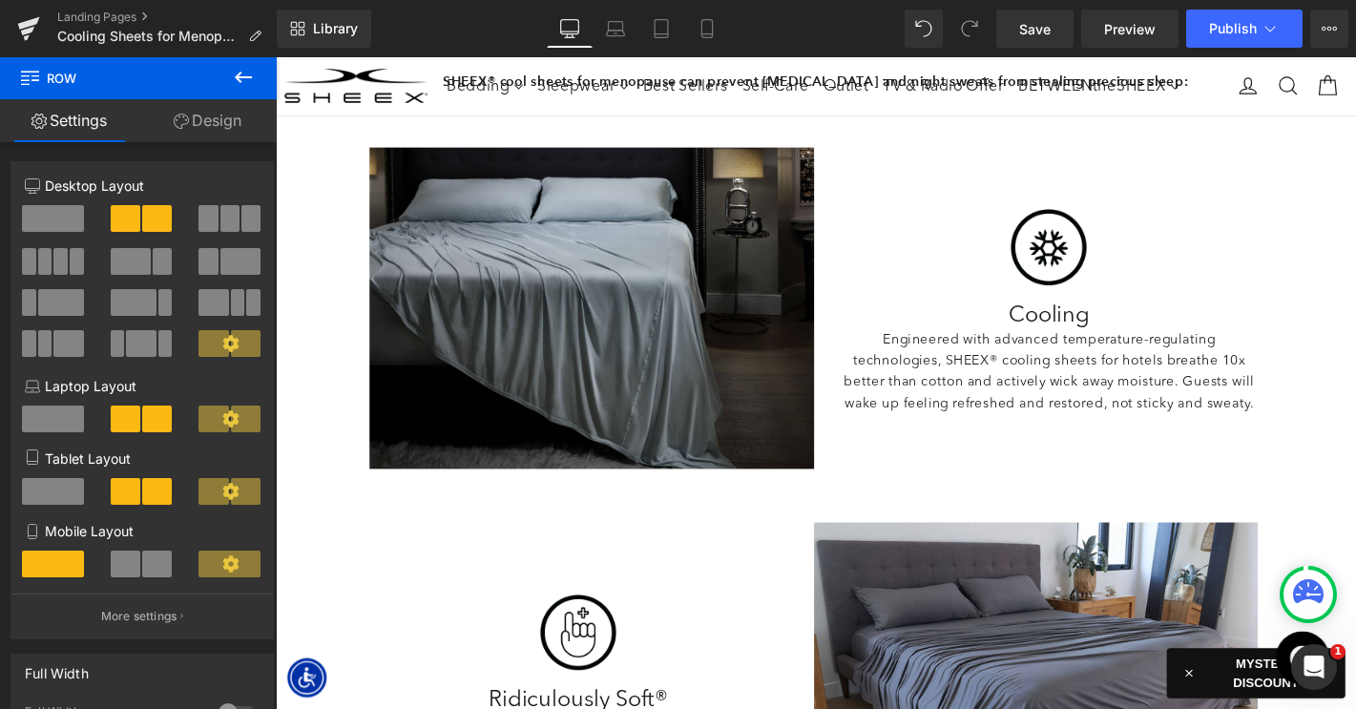
scroll to position [1208, 0]
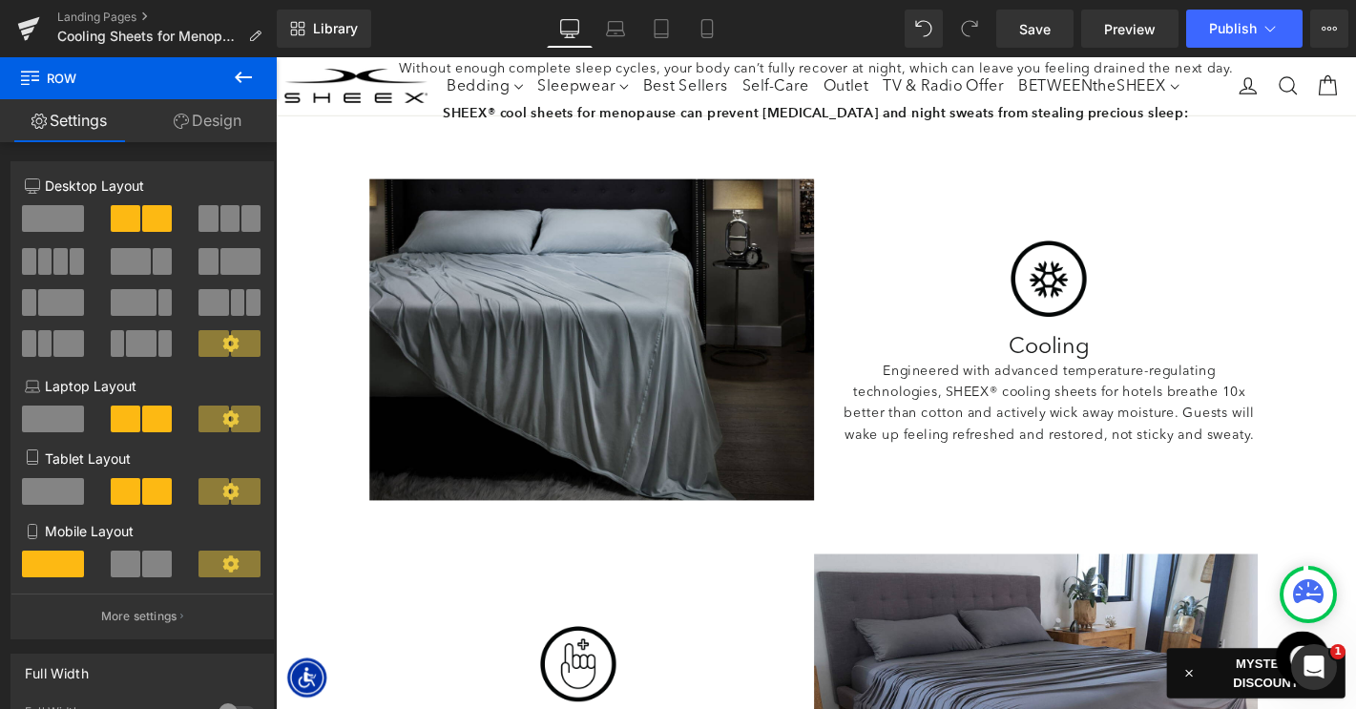
click at [1102, 268] on img at bounding box center [1101, 293] width 95 height 99
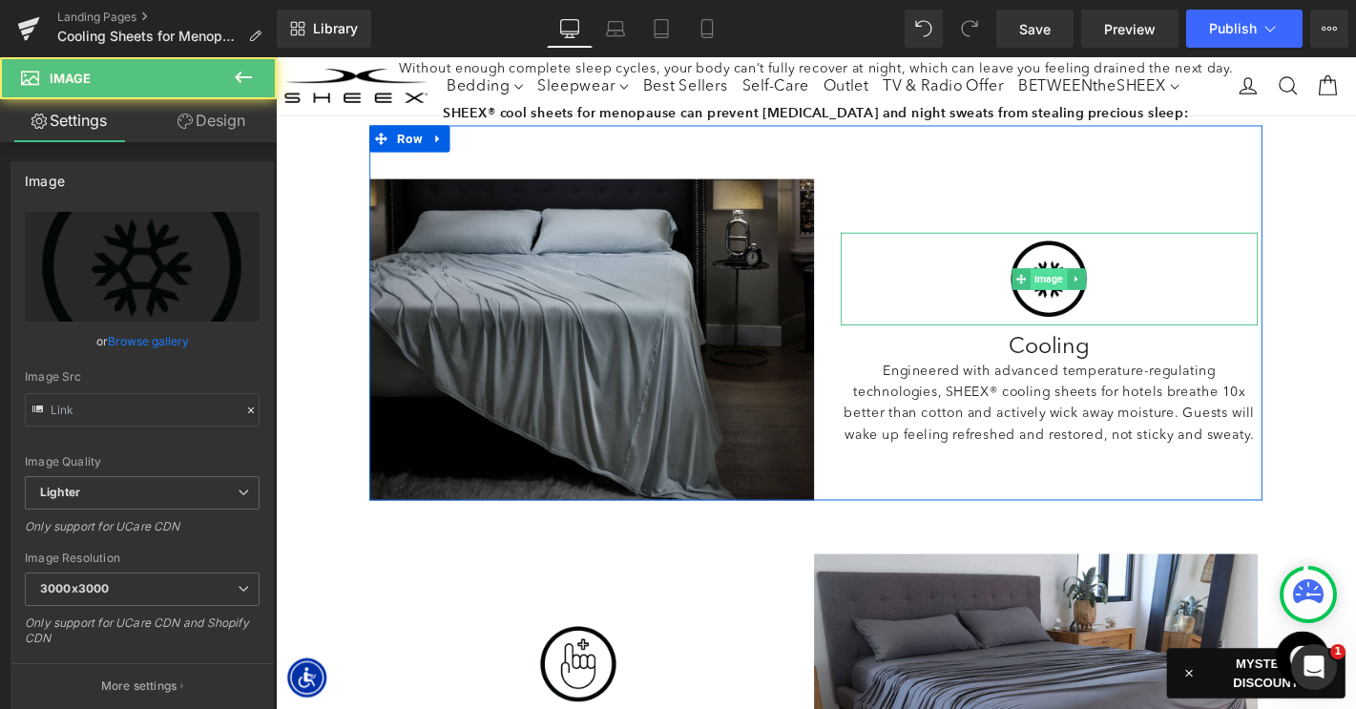
type input "https://ucarecdn.com/ba29bee2-a399-49cc-abb3-dda4c8c338ba/-/format/auto/-/previ…"
click at [1101, 287] on span "Image" at bounding box center [1102, 294] width 39 height 23
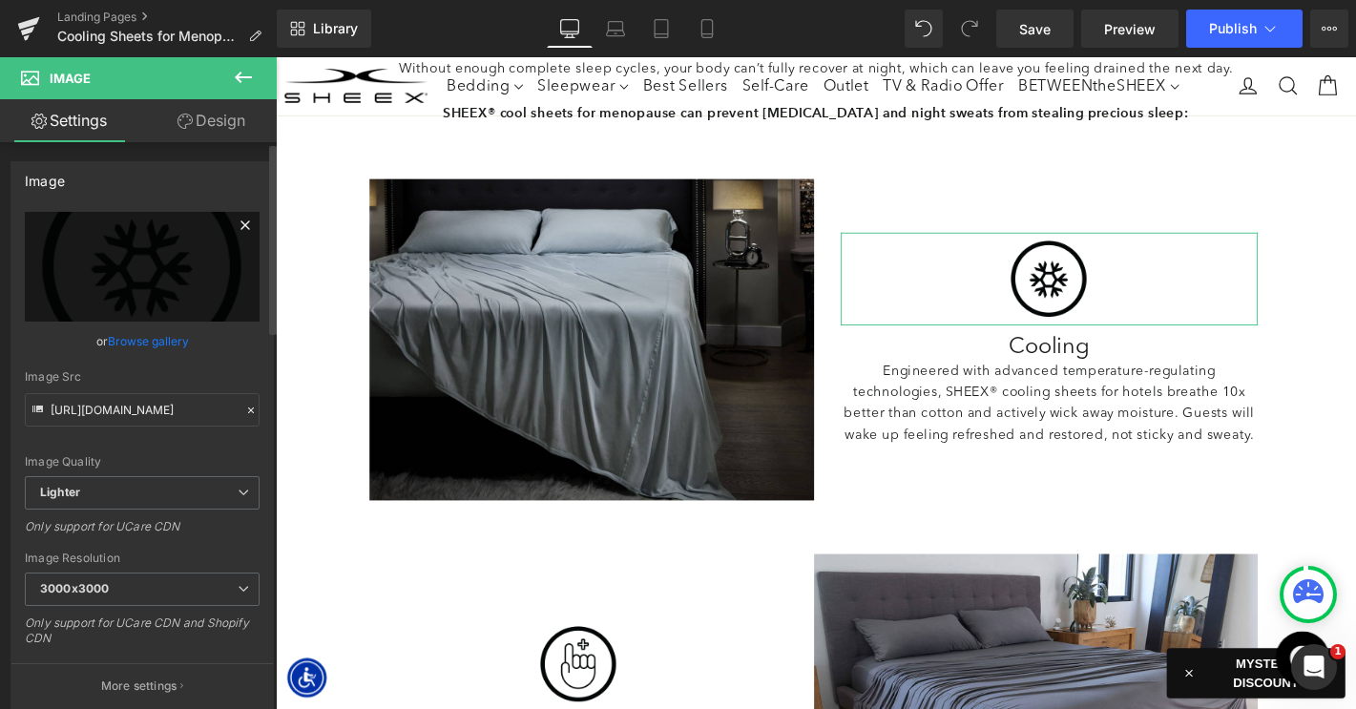
click at [236, 238] on link at bounding box center [245, 228] width 29 height 29
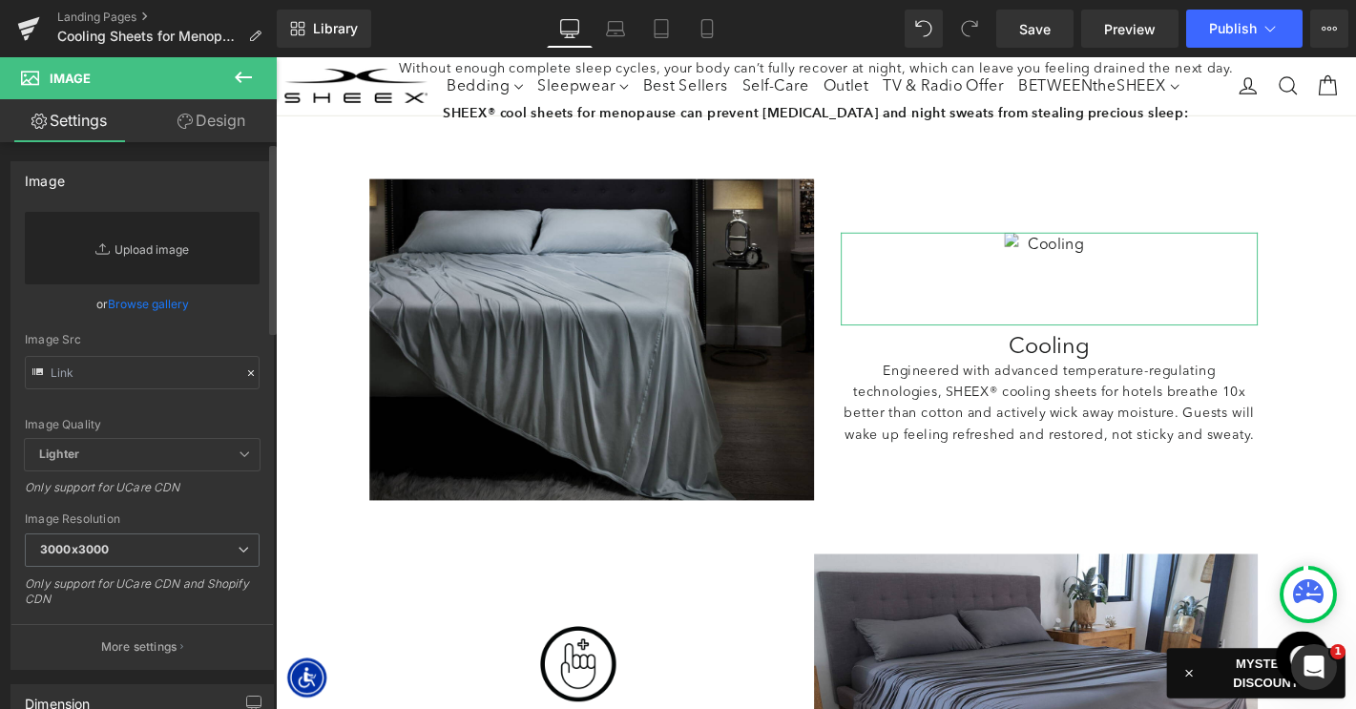
click at [157, 260] on link "Replace Image" at bounding box center [142, 248] width 235 height 73
type input "C:\fakepath\LP_CoolingSheetsMenopause-Icons-MoistureWicking.png"
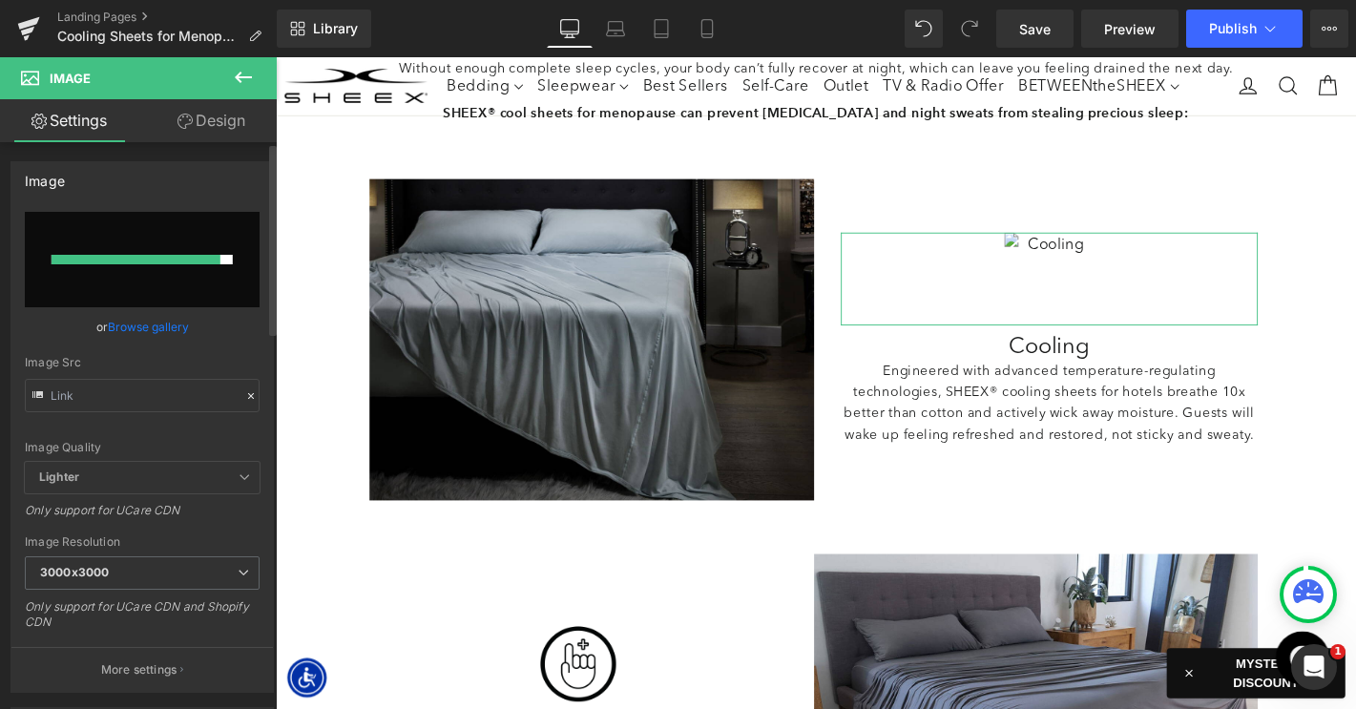
type input "https://ucarecdn.com/4a1e1401-5539-4360-8351-de71c02387f5/-/format/auto/-/previ…"
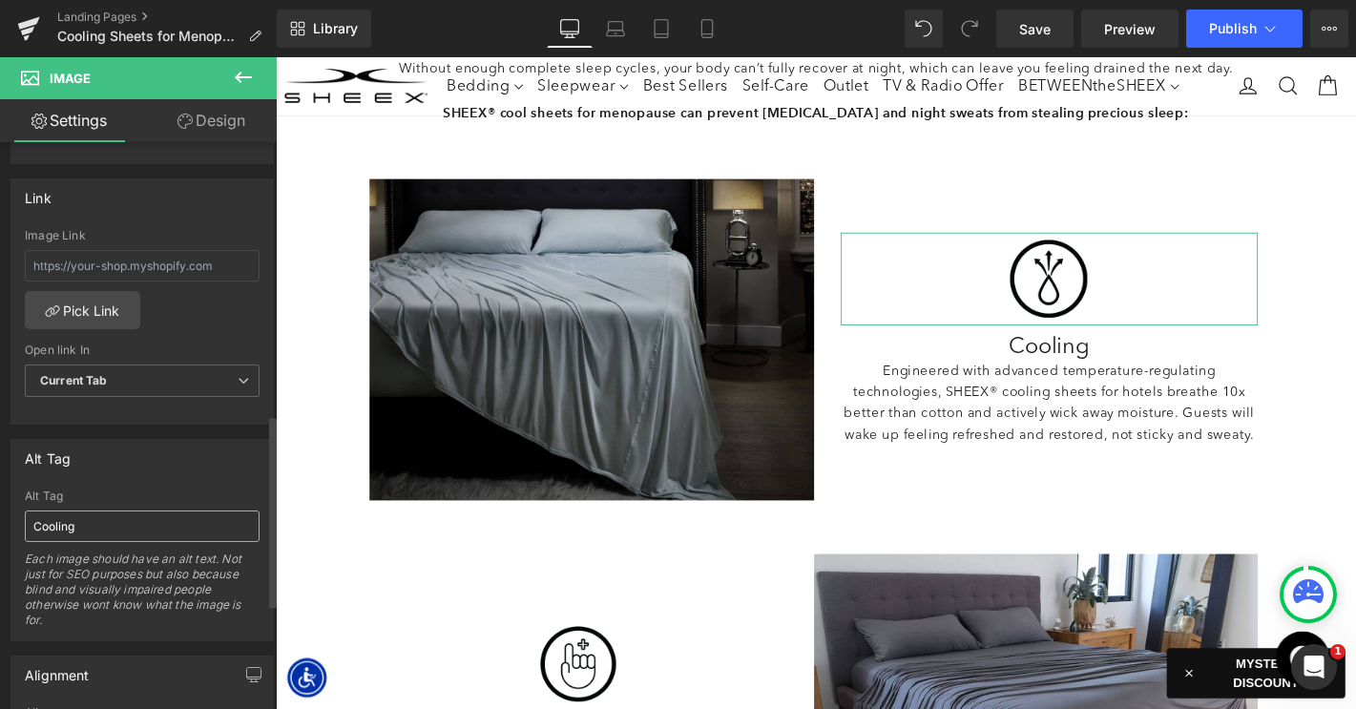
scroll to position [798, 0]
click at [148, 544] on input "Cooling" at bounding box center [142, 529] width 235 height 31
click at [142, 537] on input "Cooling" at bounding box center [142, 529] width 235 height 31
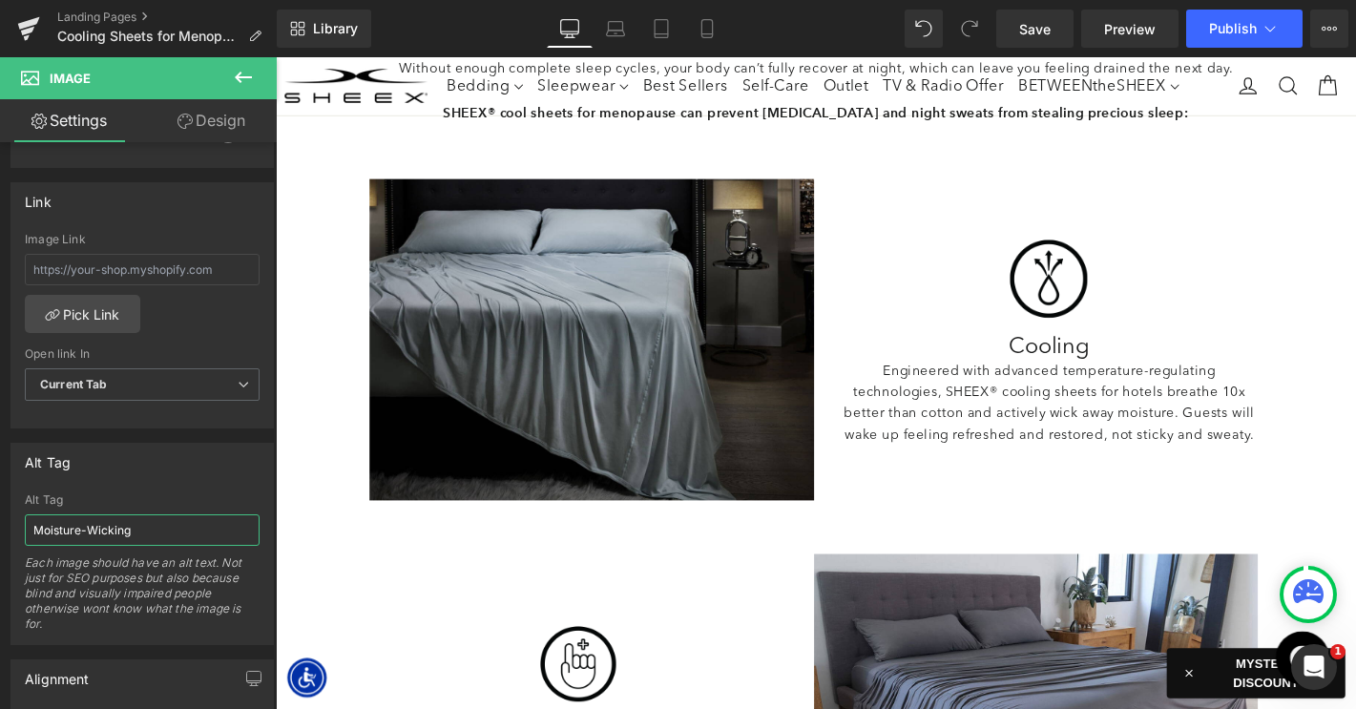
type input "Moisture-Wicking"
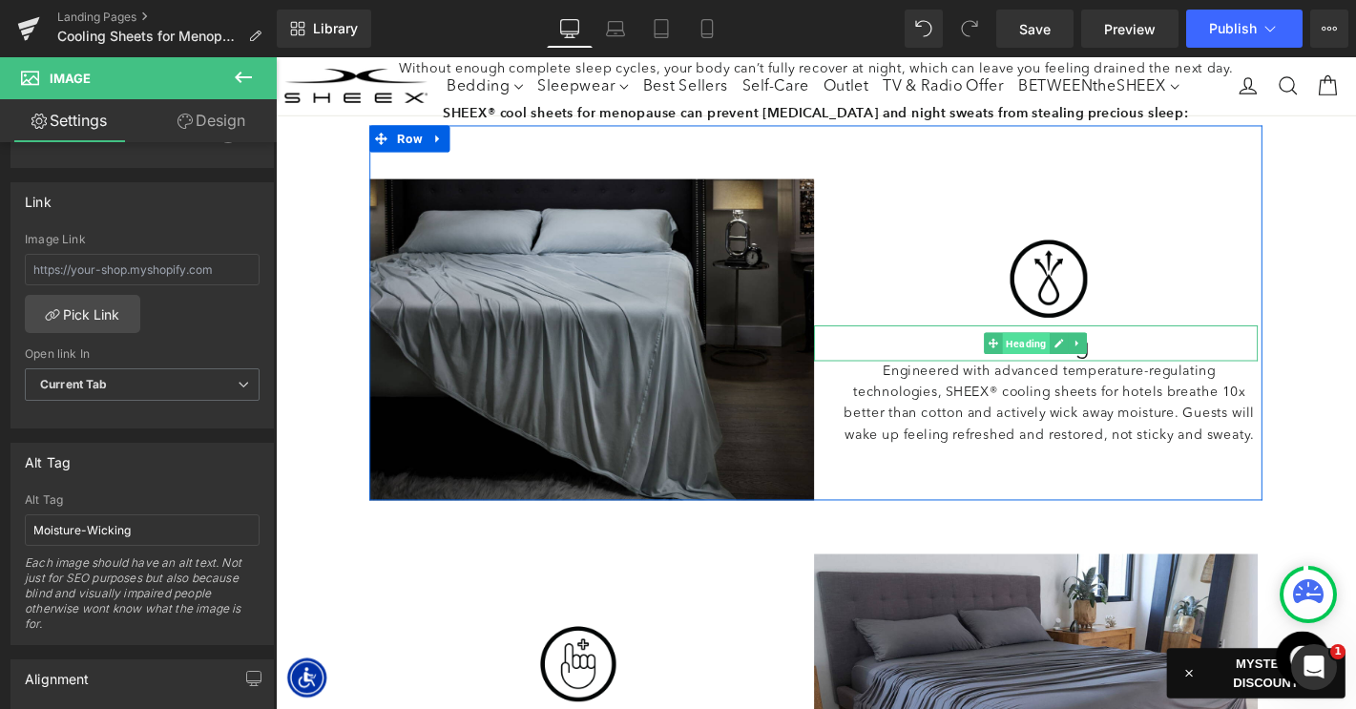
click at [1071, 368] on span "Heading" at bounding box center [1077, 362] width 51 height 23
click at [986, 360] on h2 "Cooling" at bounding box center [1103, 367] width 447 height 29
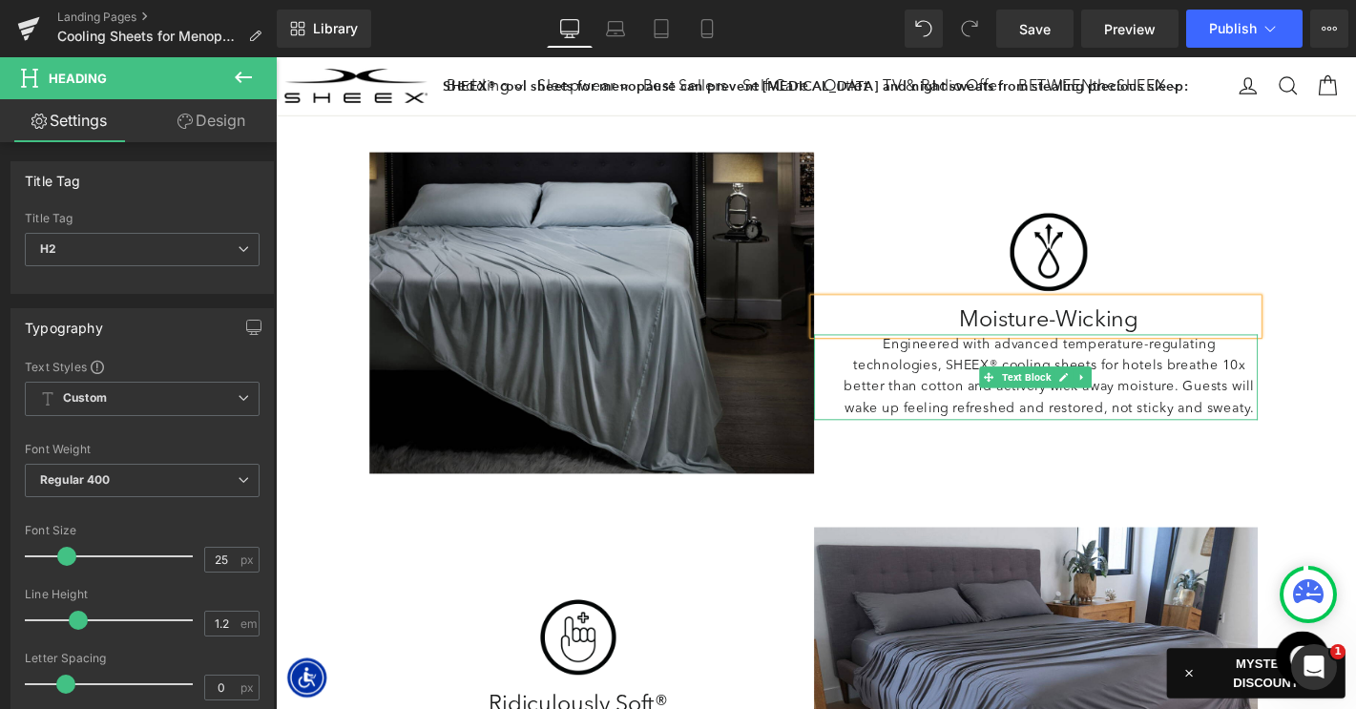
scroll to position [1240, 0]
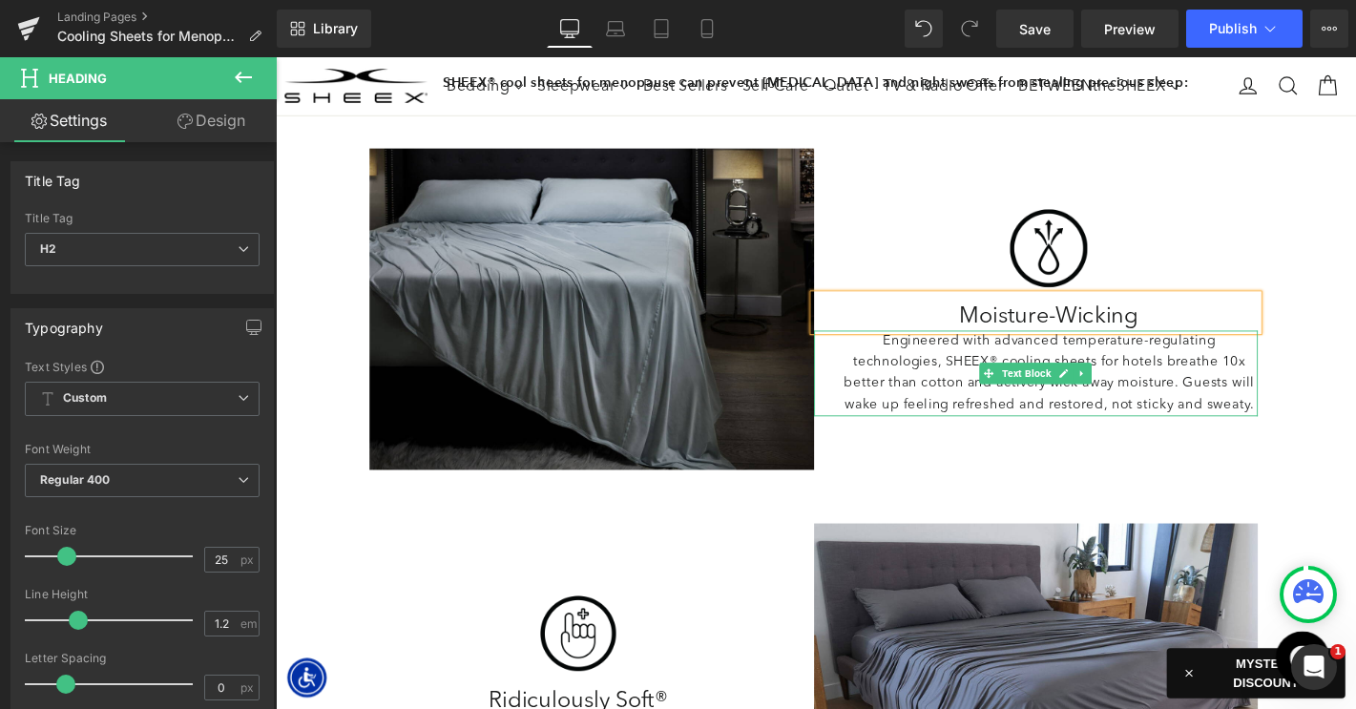
click at [984, 400] on p "Engineered with advanced temperature-regulating technologies, SHEEX® cooling sh…" at bounding box center [1103, 395] width 447 height 92
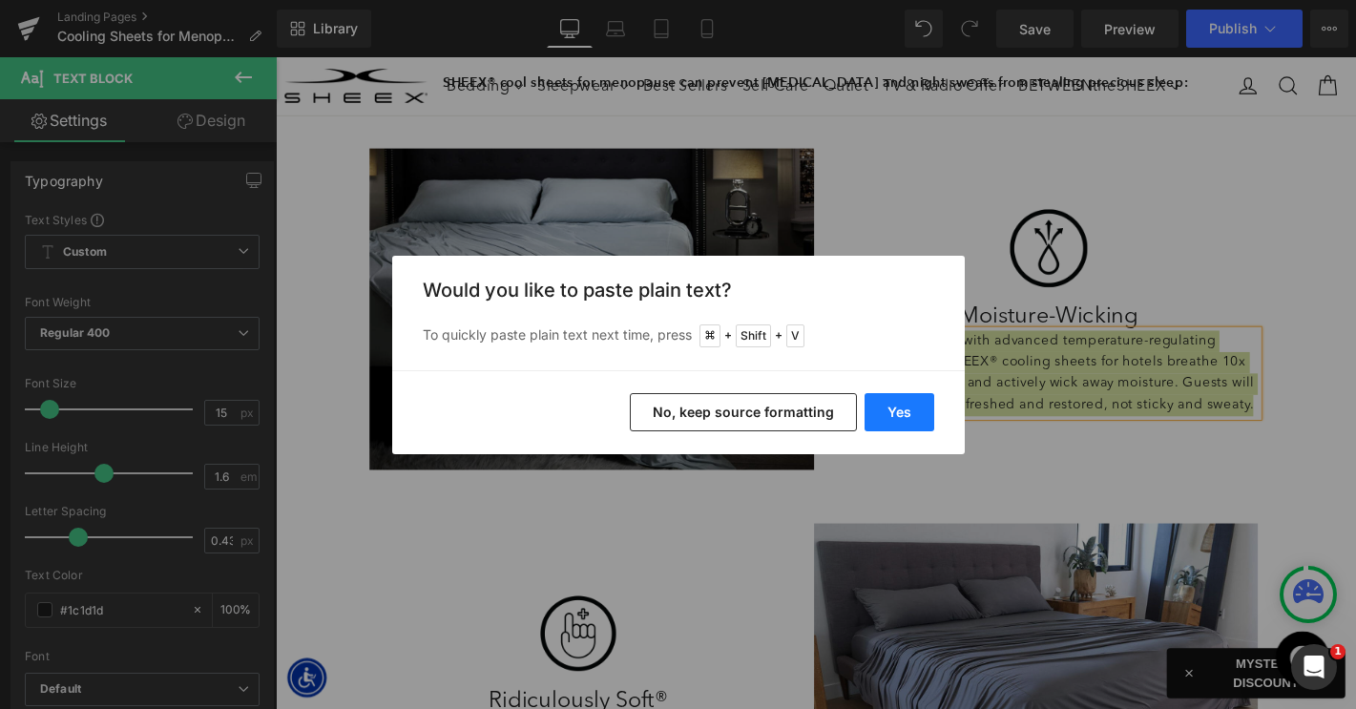
click at [885, 415] on button "Yes" at bounding box center [899, 412] width 70 height 38
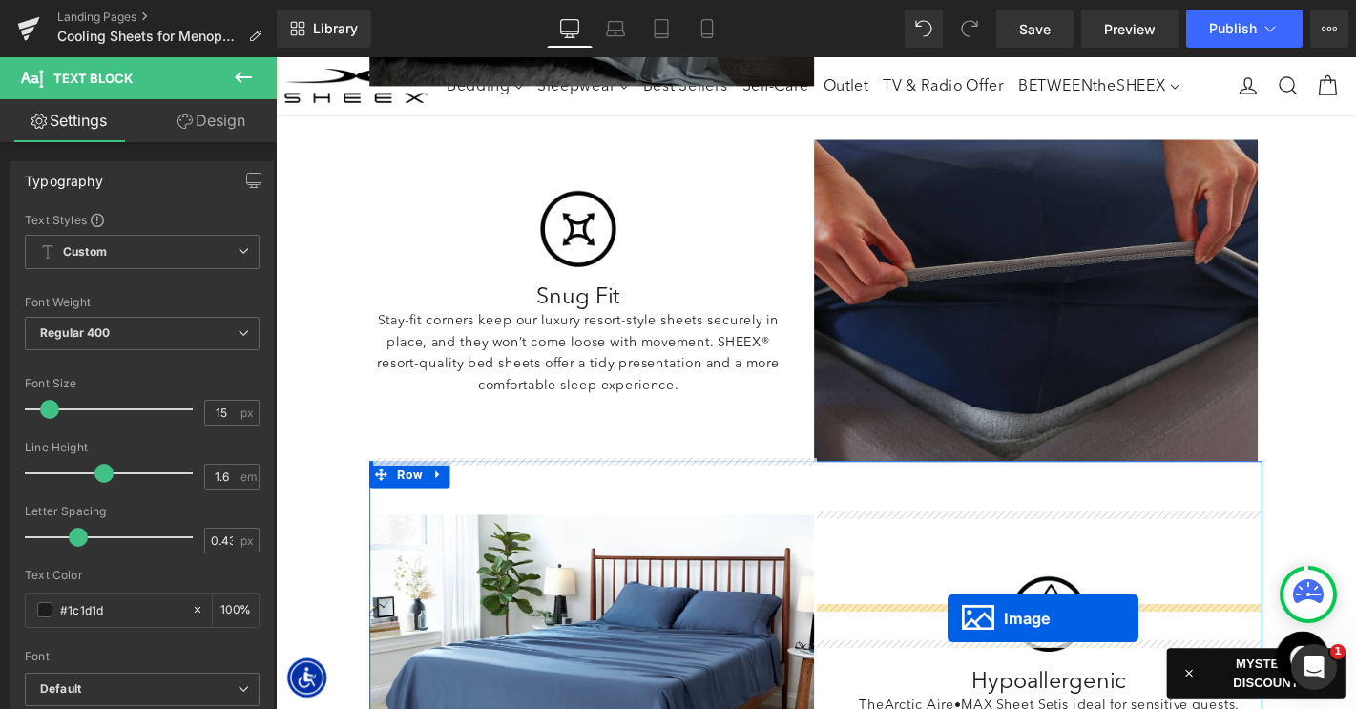
scroll to position [2507, 0]
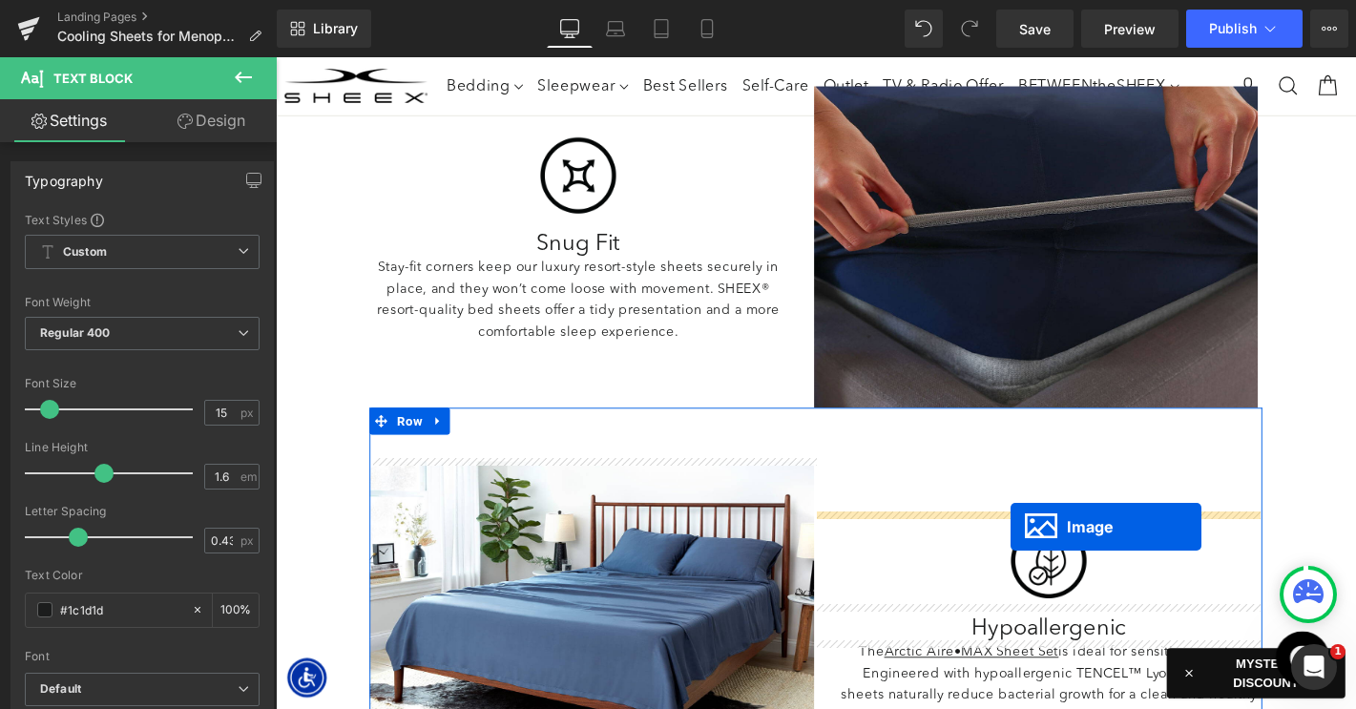
drag, startPoint x: 574, startPoint y: 264, endPoint x: 1061, endPoint y: 559, distance: 569.0
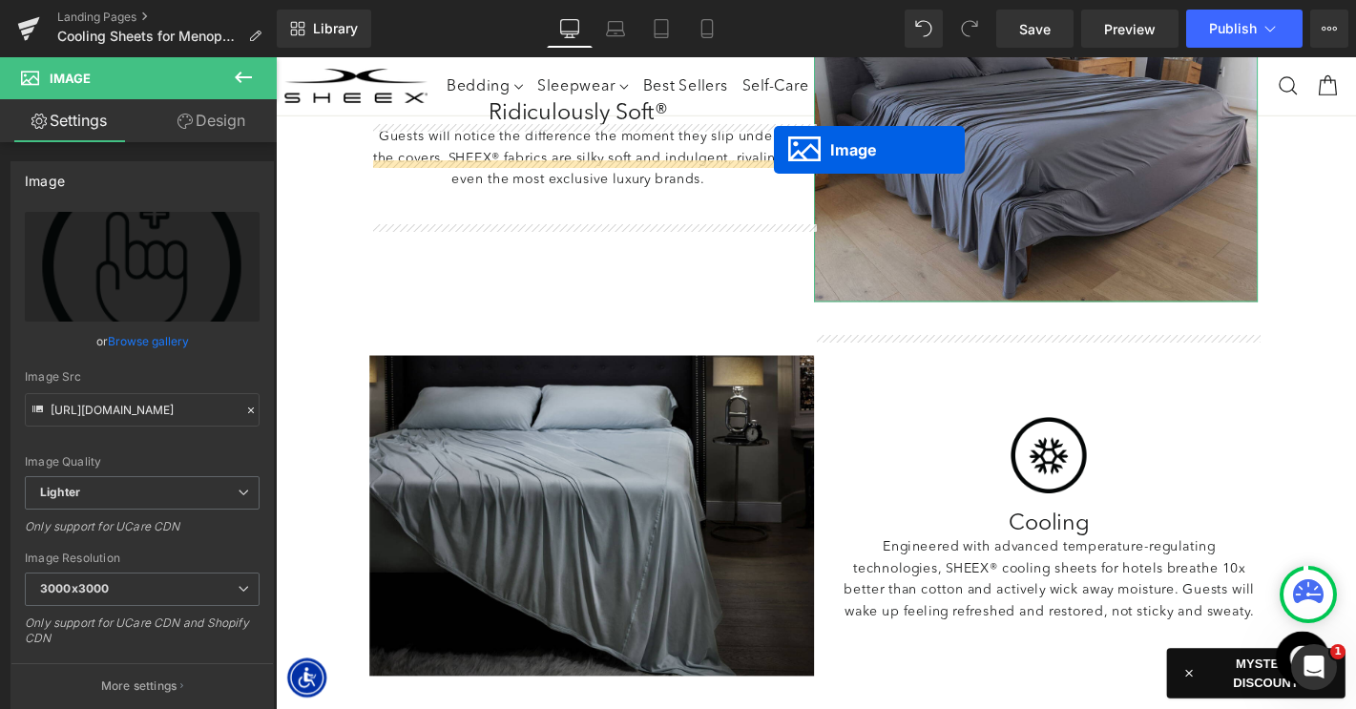
scroll to position [1724, 0]
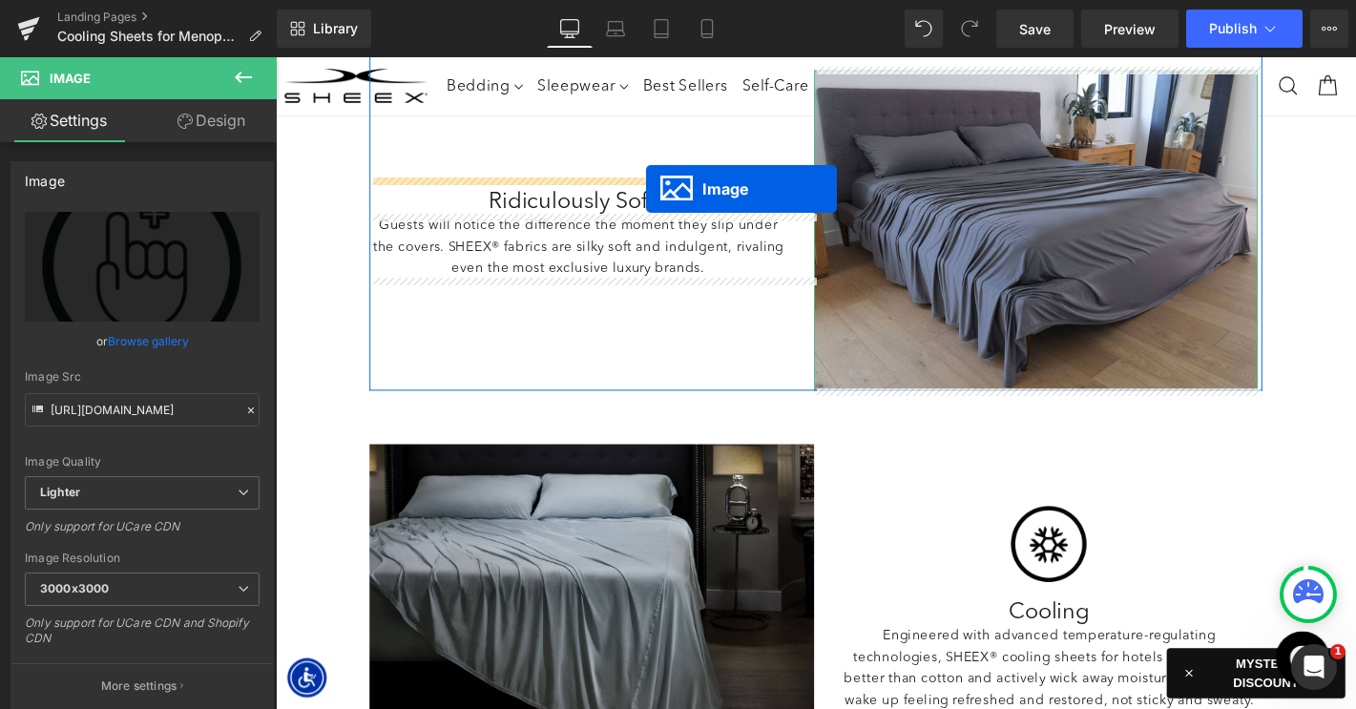
drag, startPoint x: 1069, startPoint y: 640, endPoint x: 672, endPoint y: 196, distance: 596.0
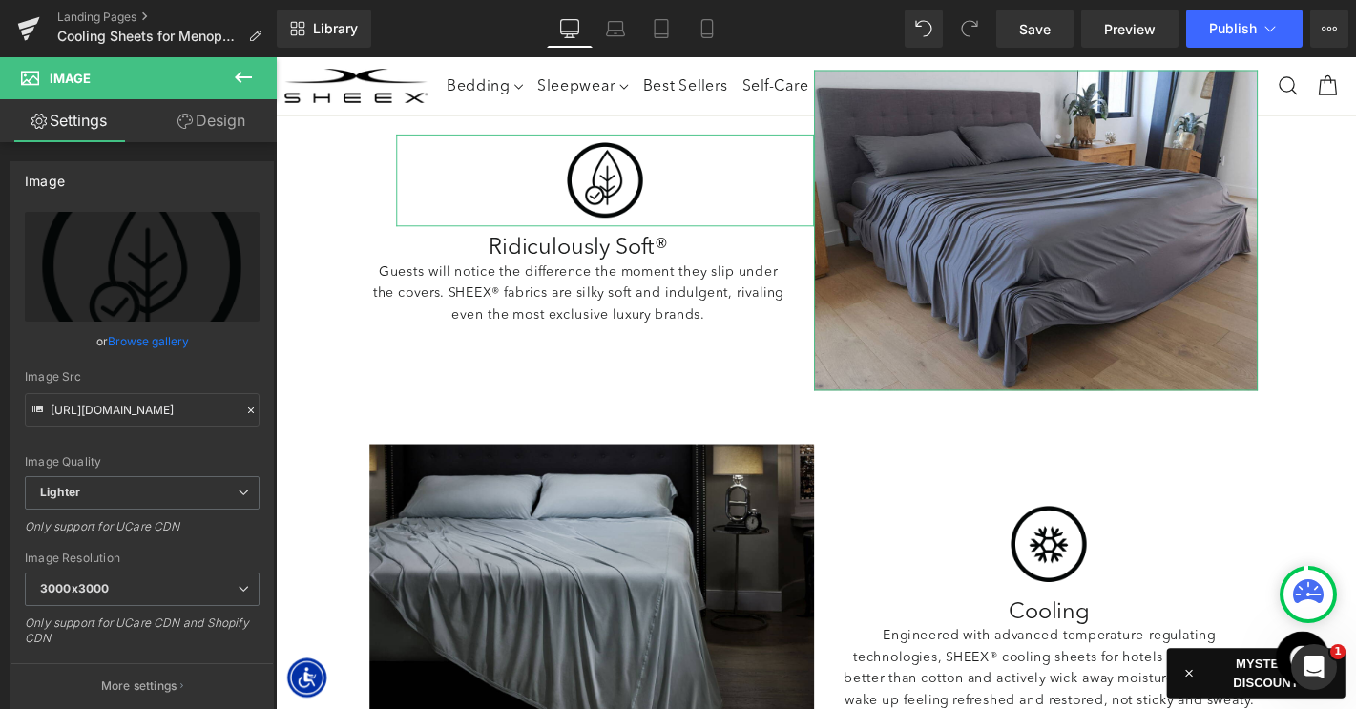
click at [216, 124] on link "Design" at bounding box center [211, 120] width 138 height 43
click at [0, 0] on div "Spacing" at bounding box center [0, 0] width 0 height 0
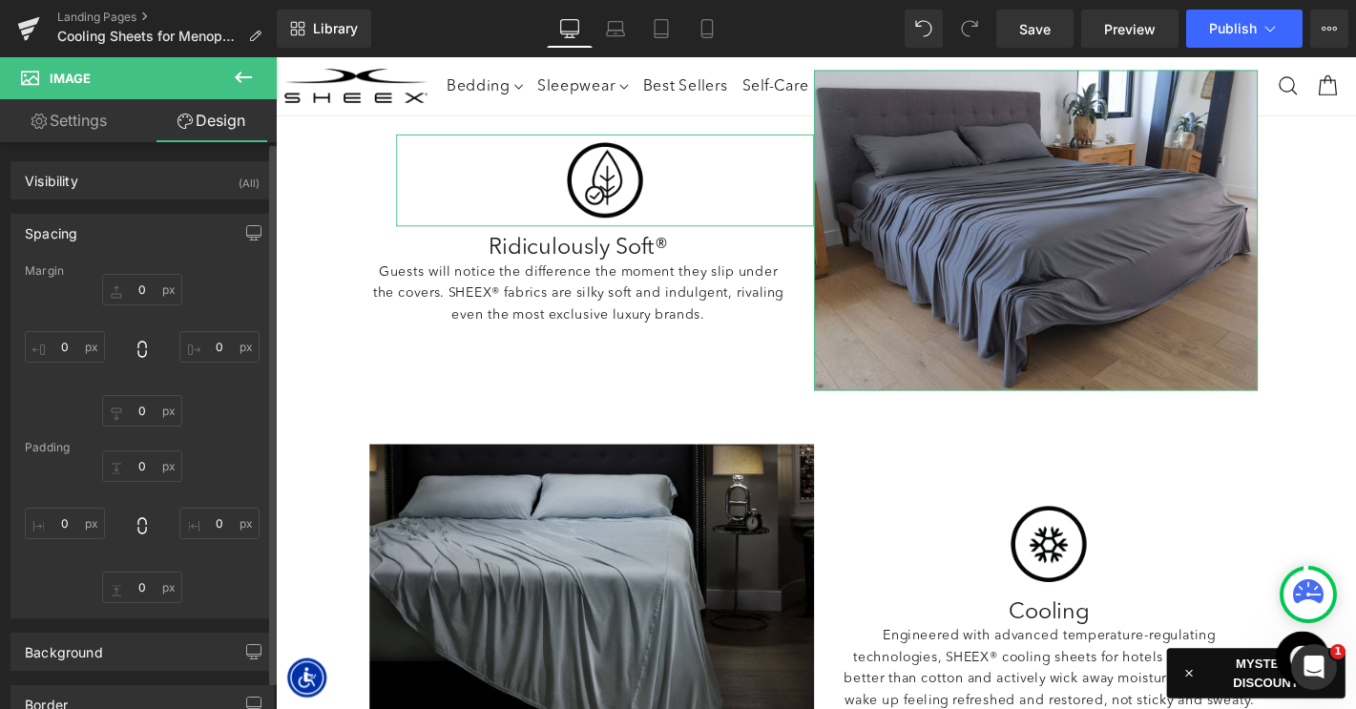
type input "0"
type input "30"
type input "0"
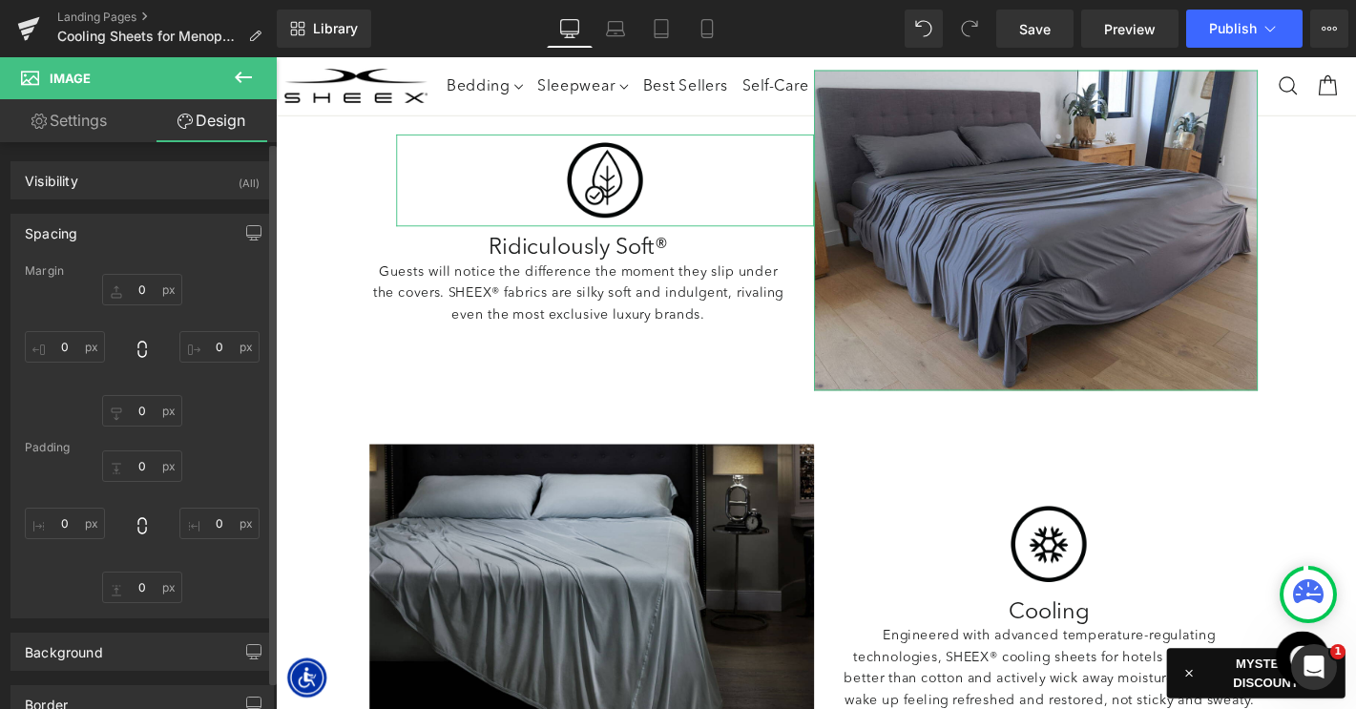
type input "0"
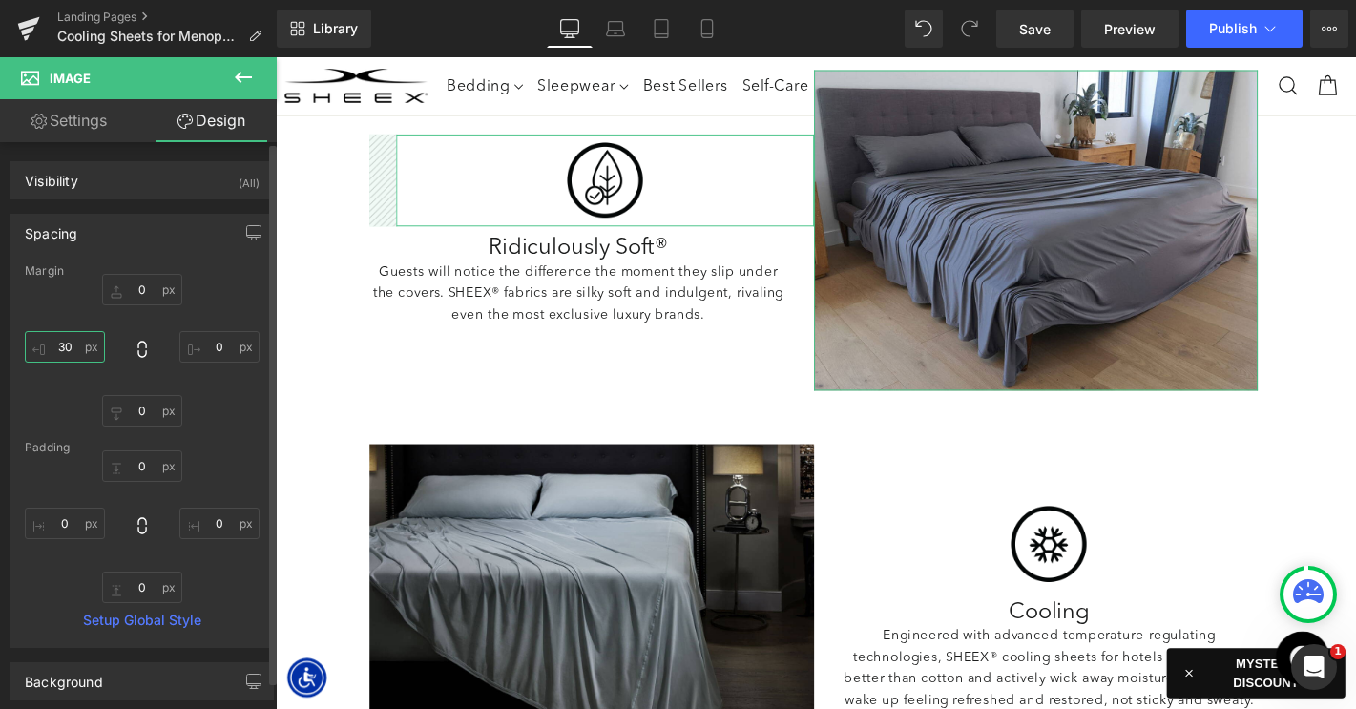
click at [65, 347] on input "30" at bounding box center [65, 346] width 80 height 31
type input "0"
click at [202, 346] on input "0" at bounding box center [219, 346] width 80 height 31
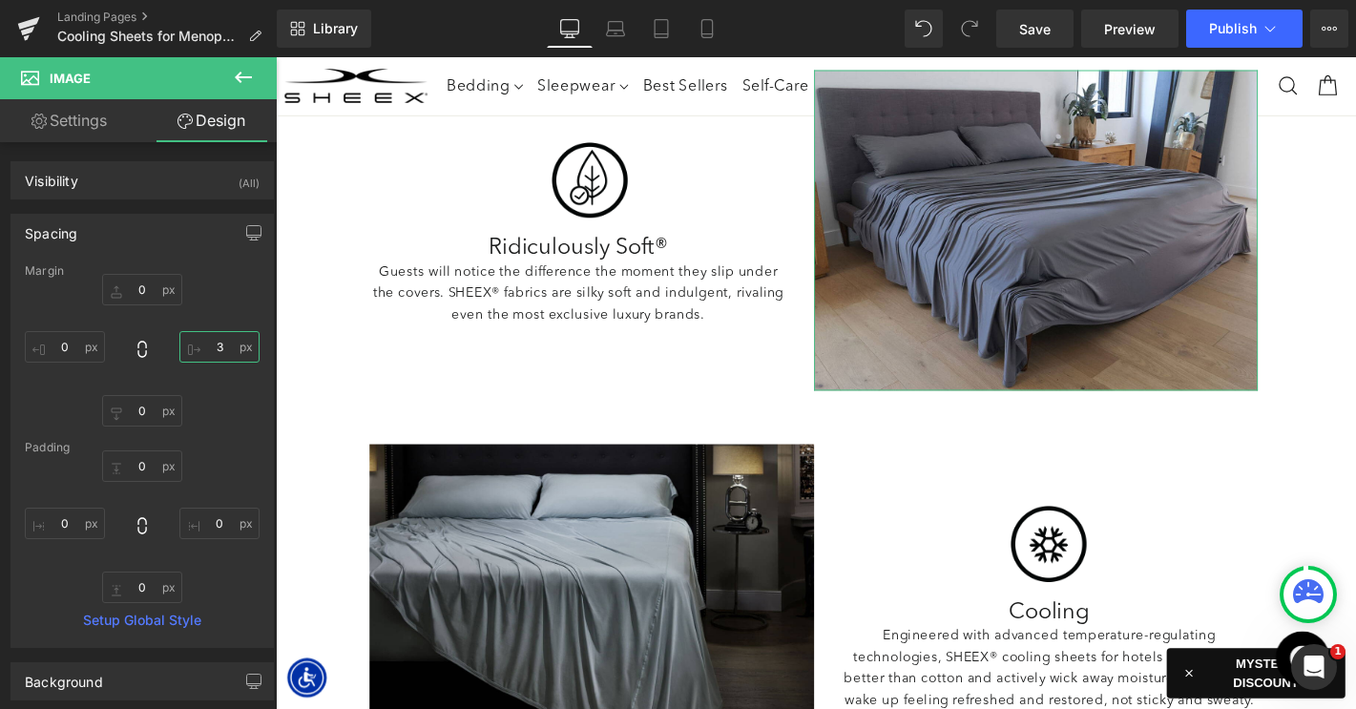
type input "30"
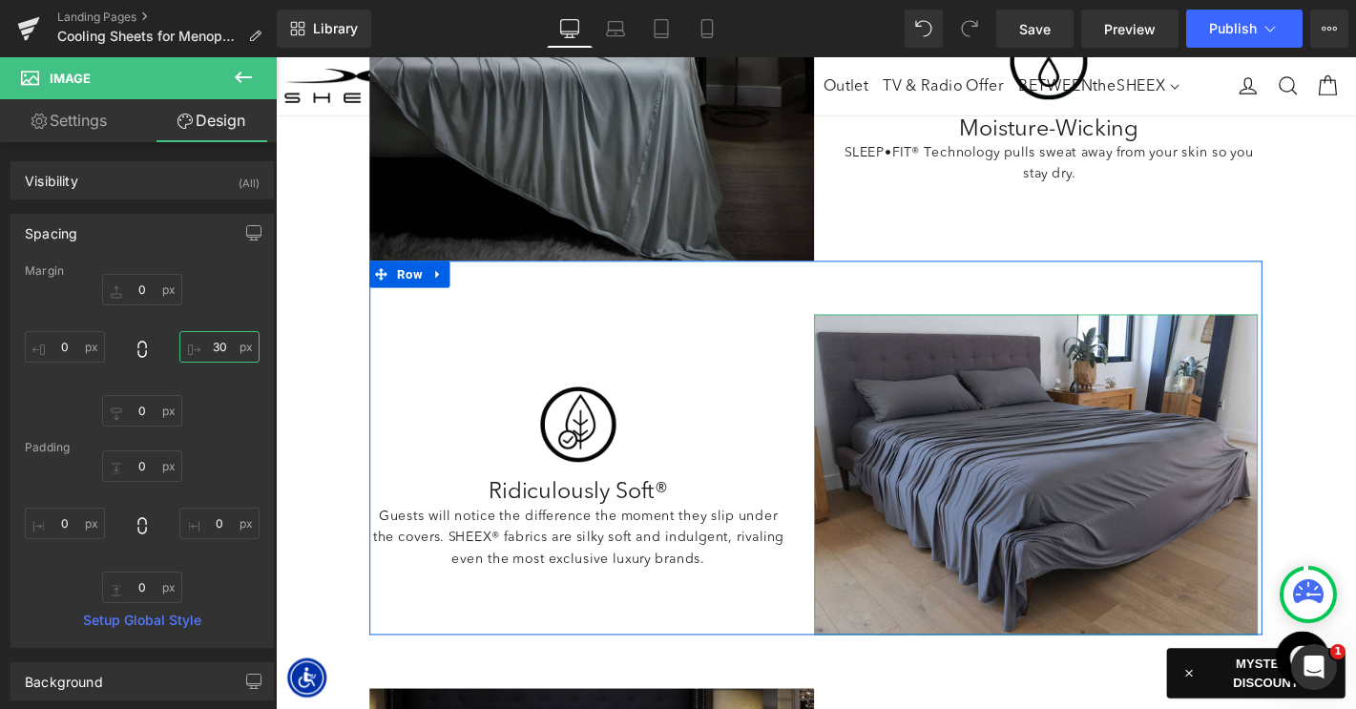
scroll to position [1445, 0]
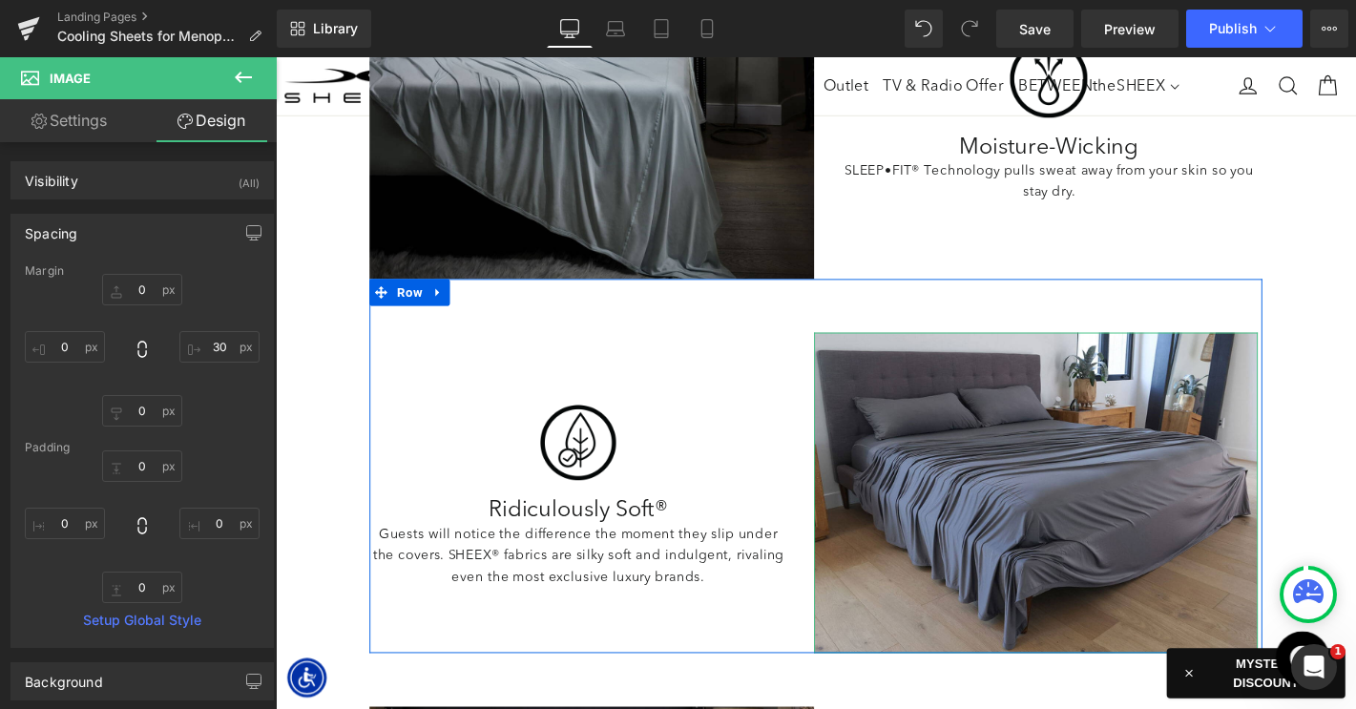
click at [593, 472] on div "Image" at bounding box center [599, 469] width 447 height 99
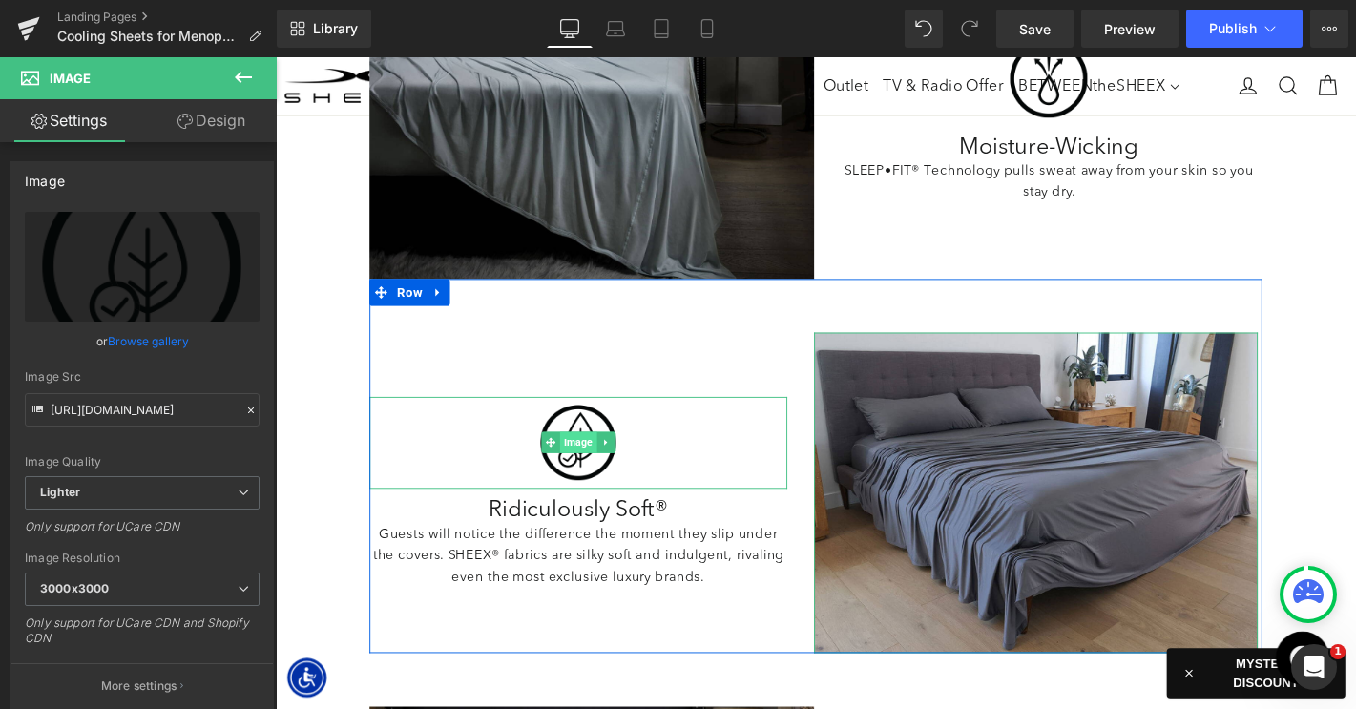
click at [595, 468] on span "Image" at bounding box center [598, 468] width 39 height 23
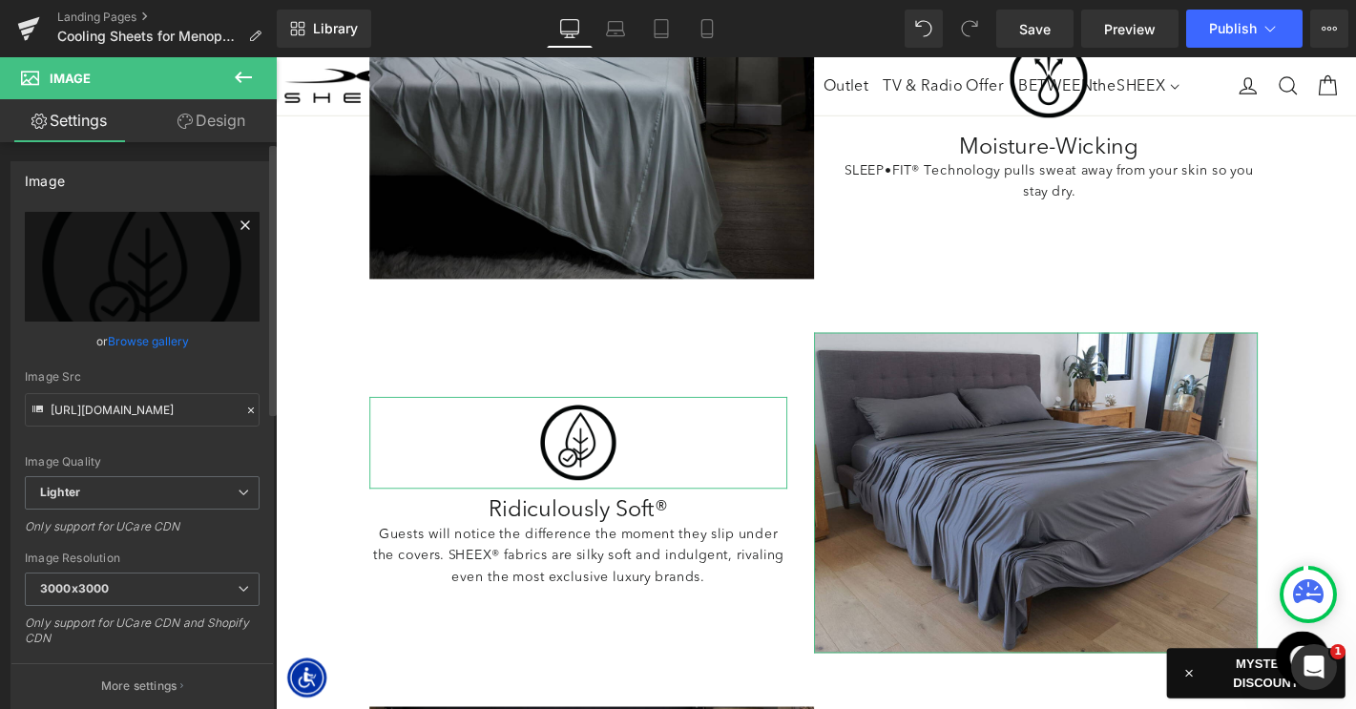
click at [240, 222] on icon at bounding box center [244, 224] width 9 height 9
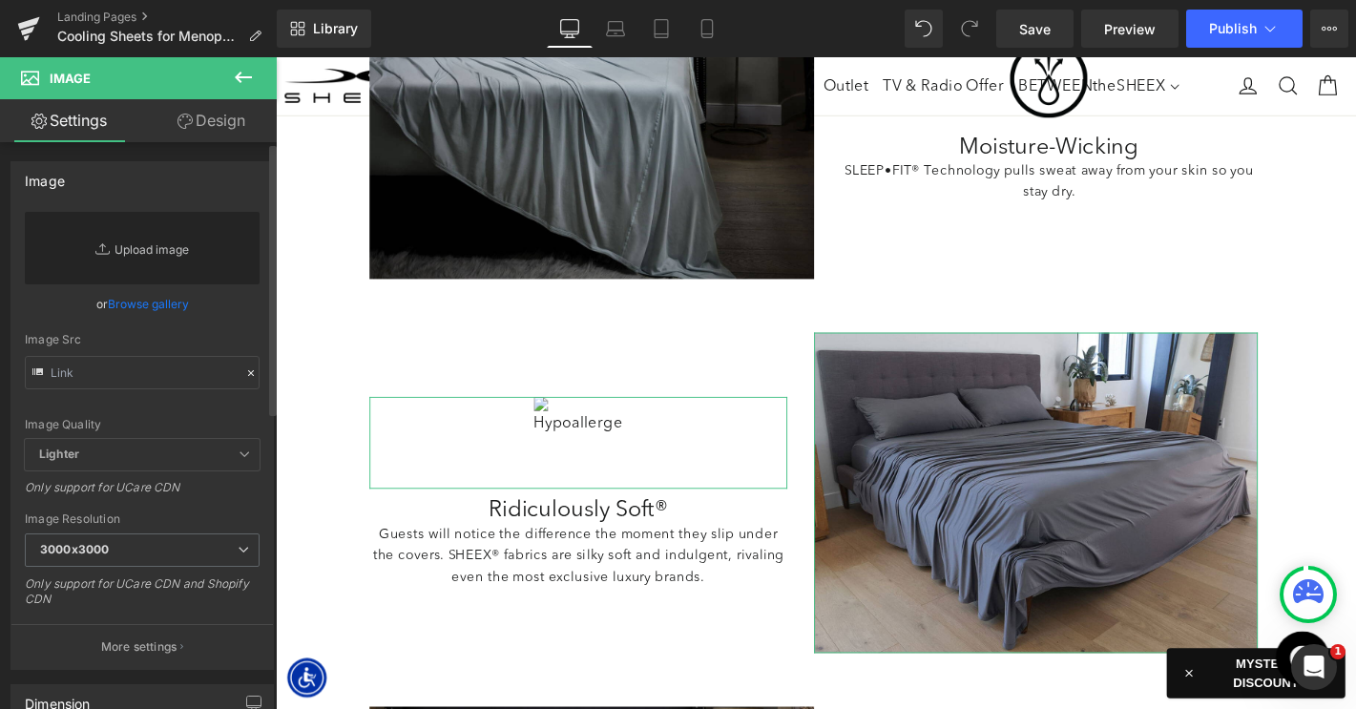
click at [164, 255] on link "Replace Image" at bounding box center [142, 248] width 235 height 73
type input "C:\fakepath\LP_CoolingSheetsMenopause-Icons-Breathable.png"
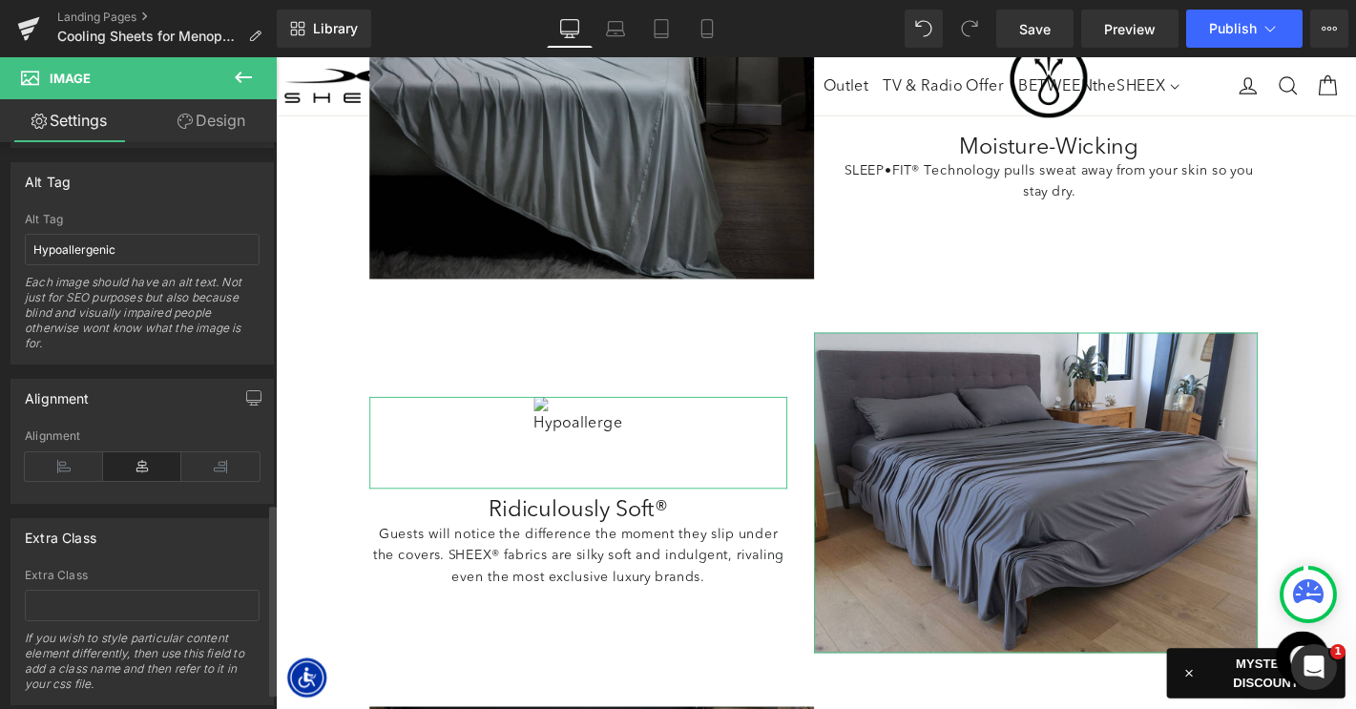
scroll to position [993, 0]
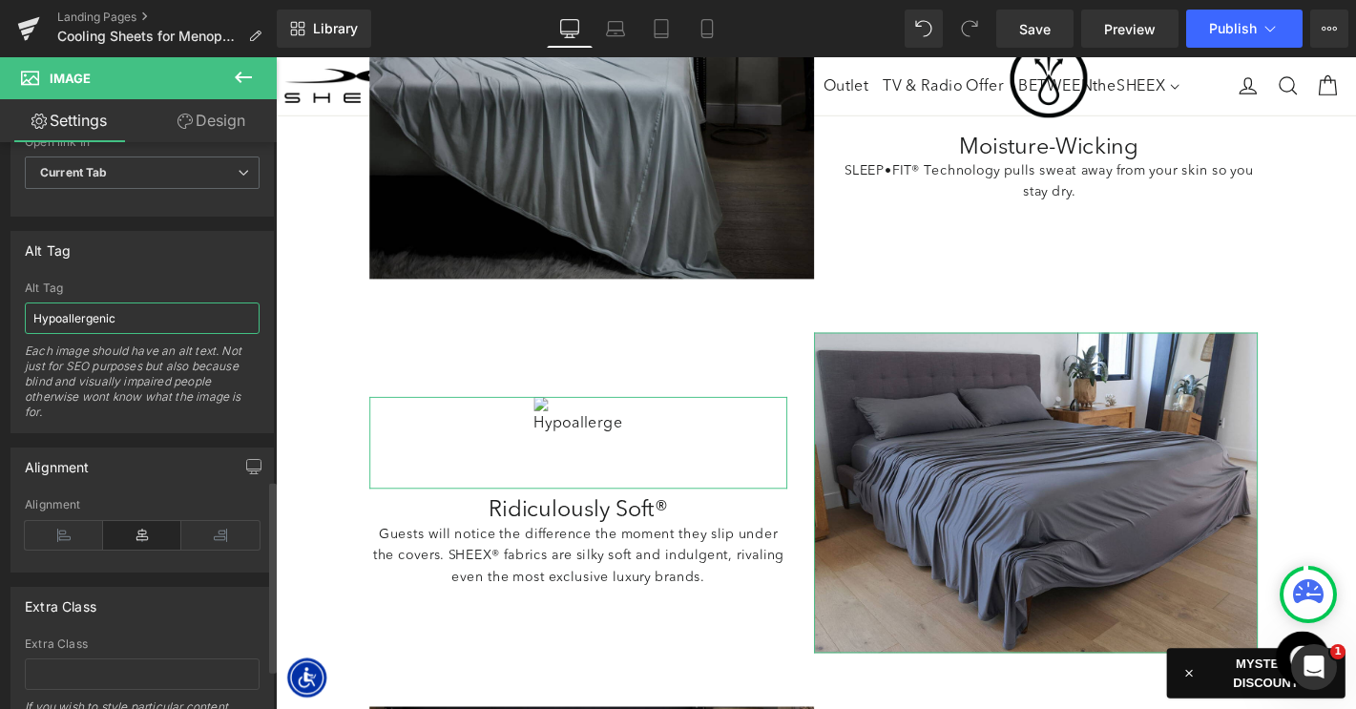
click at [114, 317] on input "Hypoallergenic" at bounding box center [142, 317] width 235 height 31
click at [113, 317] on input "Hypoallergenic" at bounding box center [142, 317] width 235 height 31
type input "Breathable"
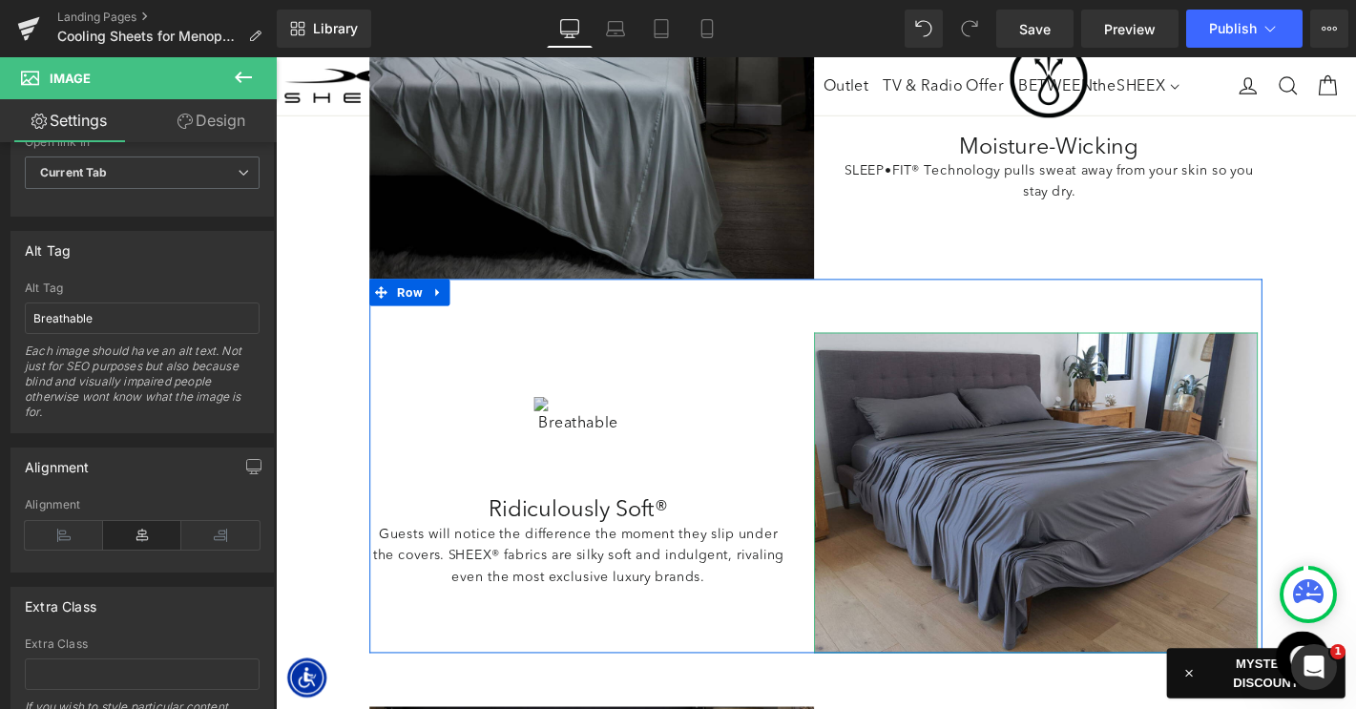
click at [493, 351] on div "Image Ridiculously Soft® Heading Guests will notice the difference the moment t…" at bounding box center [613, 522] width 475 height 343
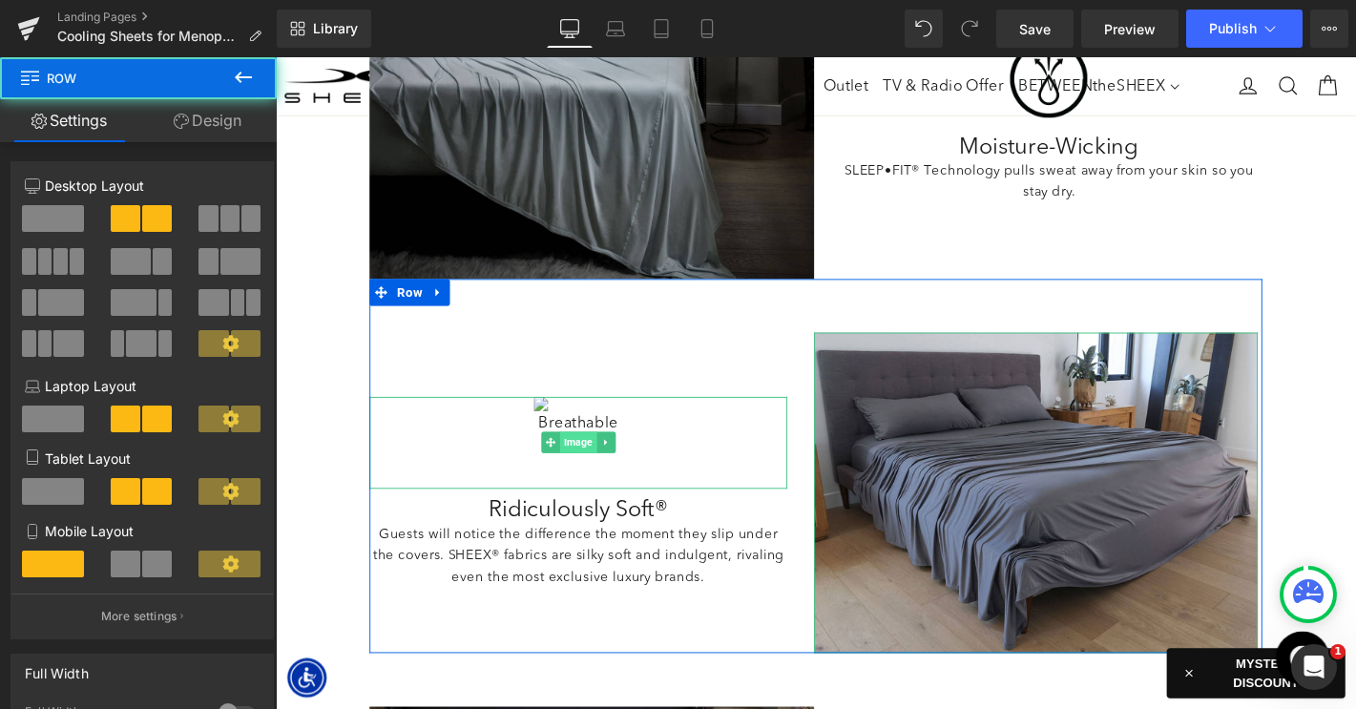
click at [587, 445] on img at bounding box center [599, 469] width 95 height 99
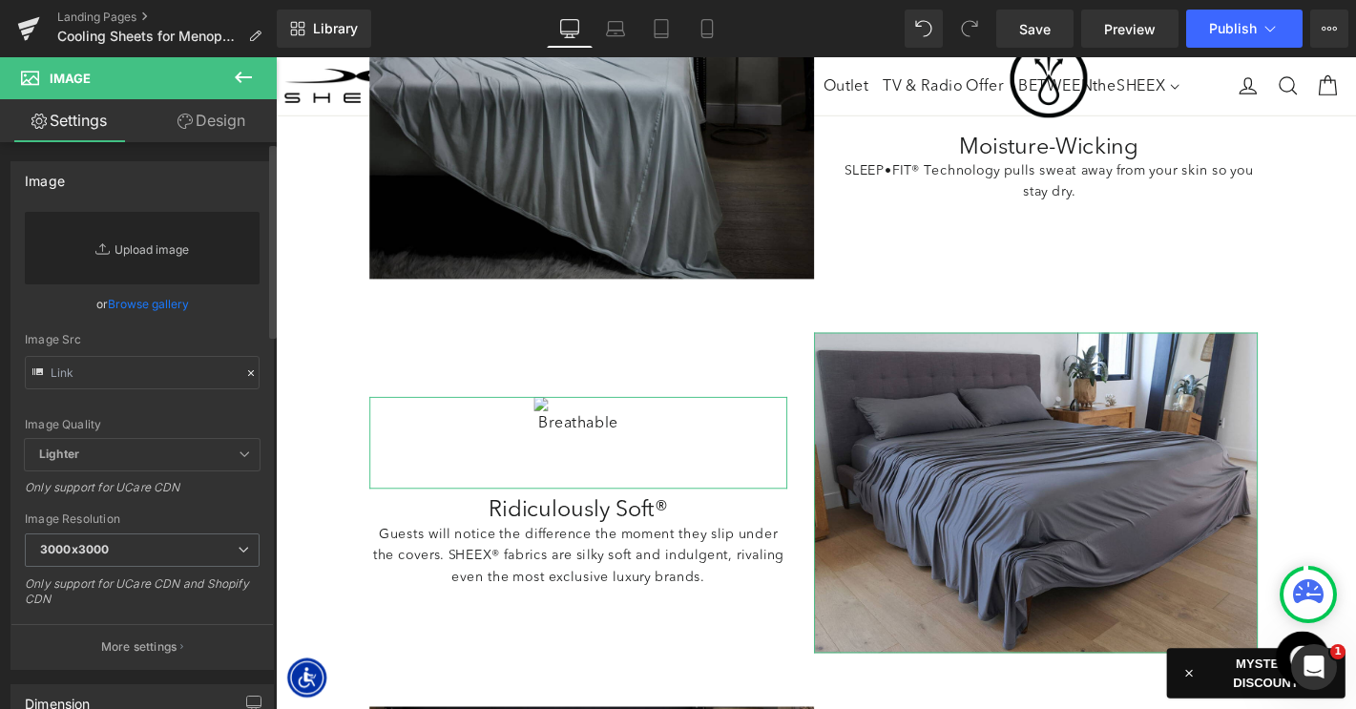
click at [138, 246] on link "Replace Image" at bounding box center [142, 248] width 235 height 73
type input "C:\fakepath\LP_CoolingSheetsMenopause-Icons-Breathable.png"
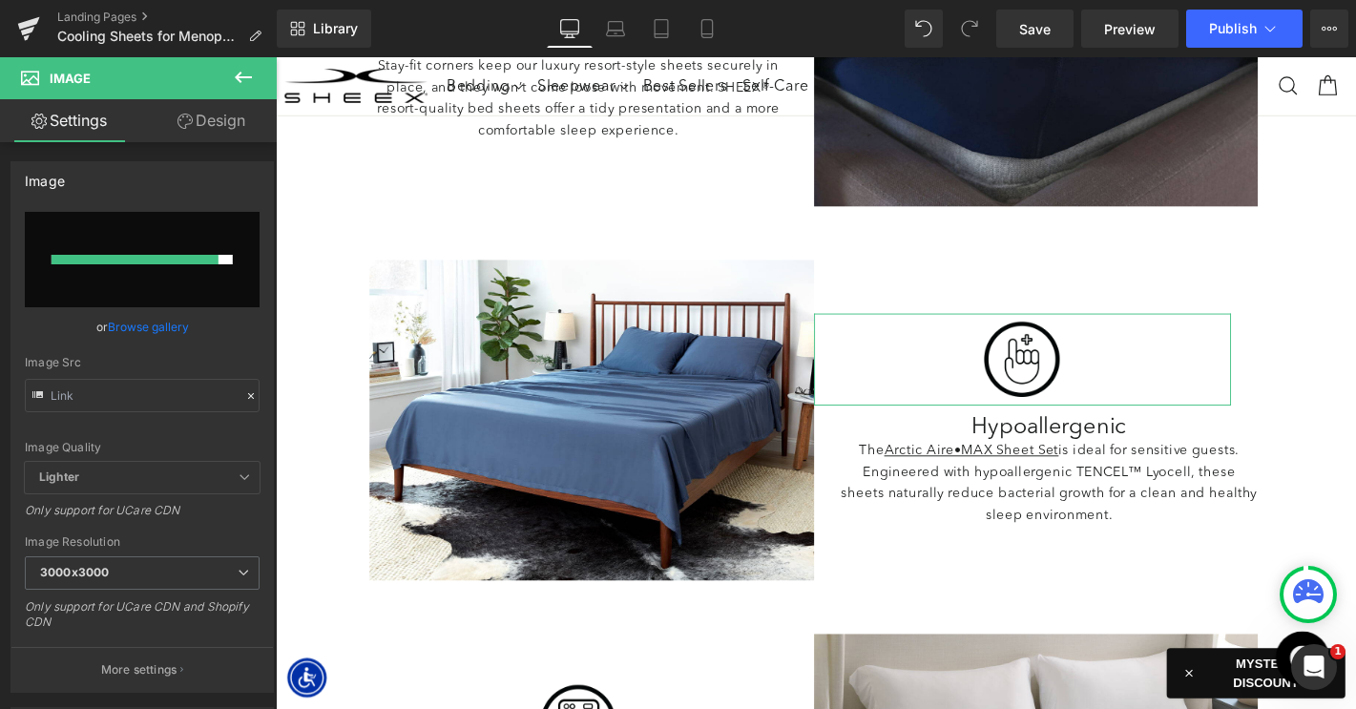
scroll to position [2767, 0]
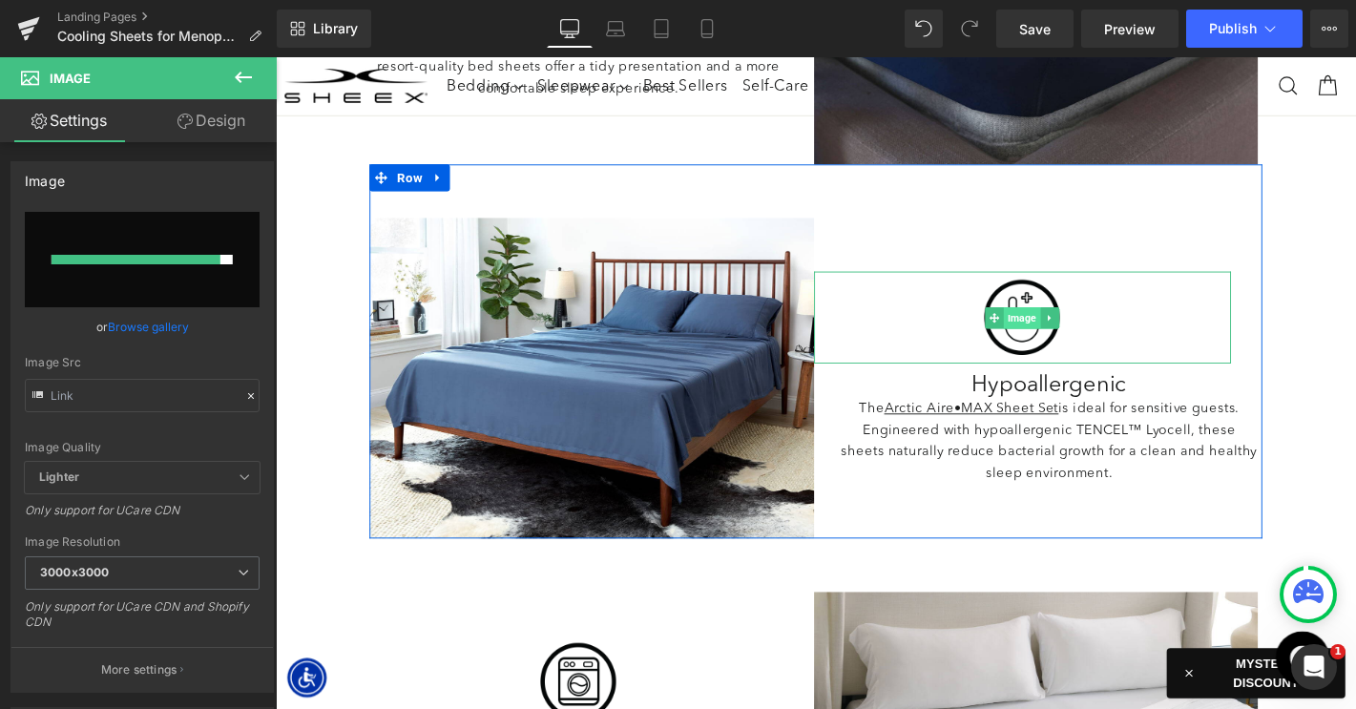
click at [1071, 333] on span "Image" at bounding box center [1073, 335] width 39 height 23
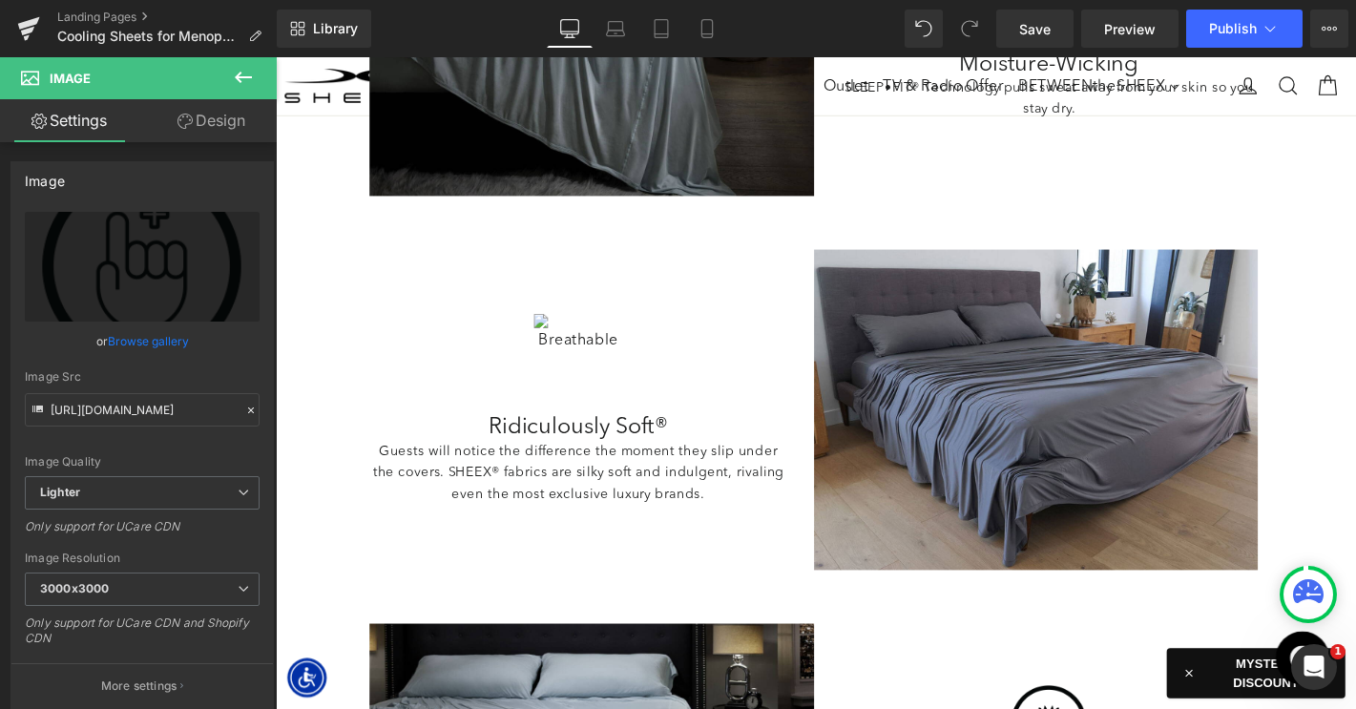
scroll to position [1513, 0]
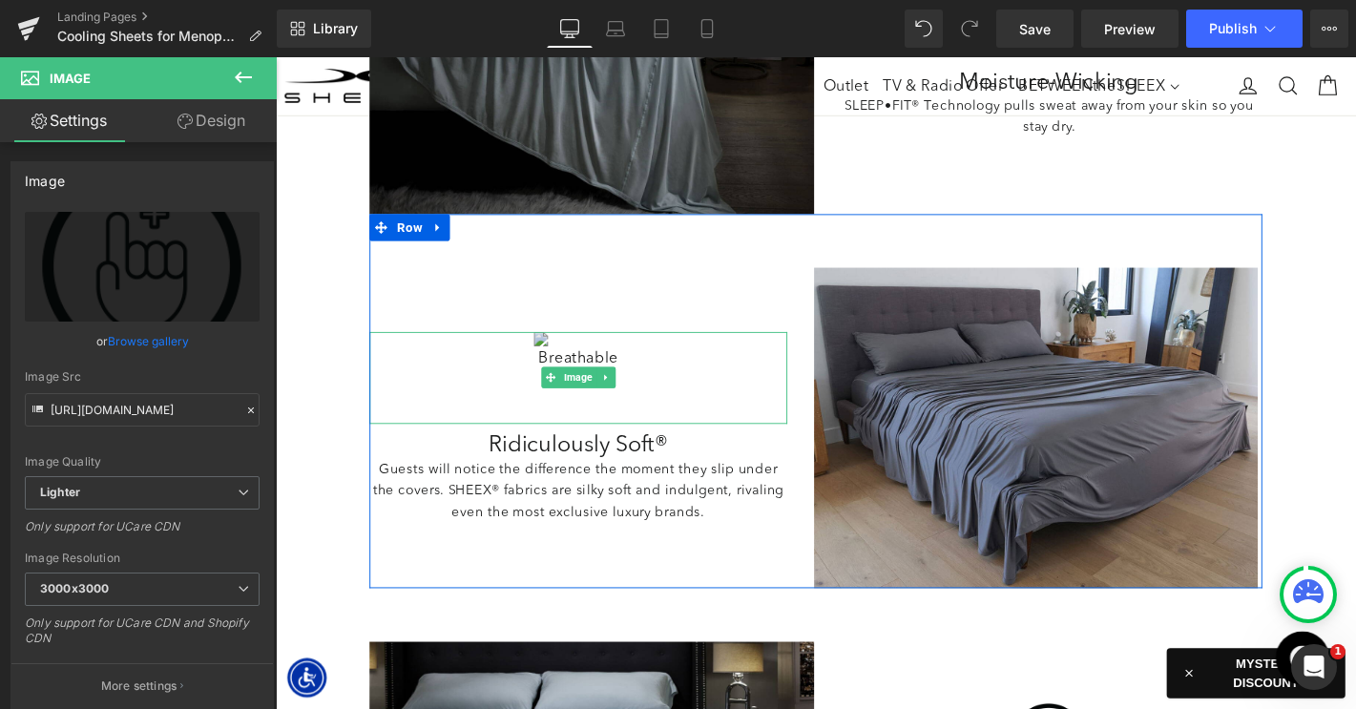
click at [588, 378] on img at bounding box center [599, 400] width 95 height 99
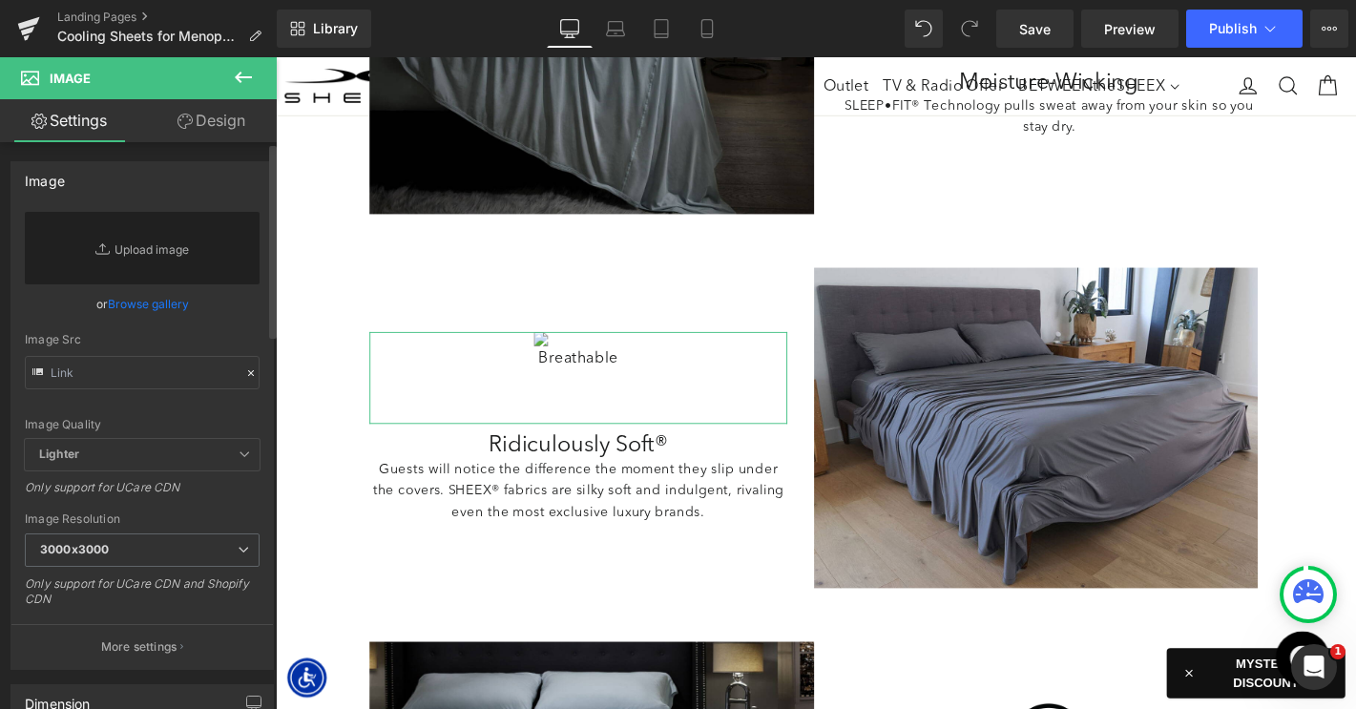
click at [166, 297] on link "Browse gallery" at bounding box center [148, 303] width 81 height 33
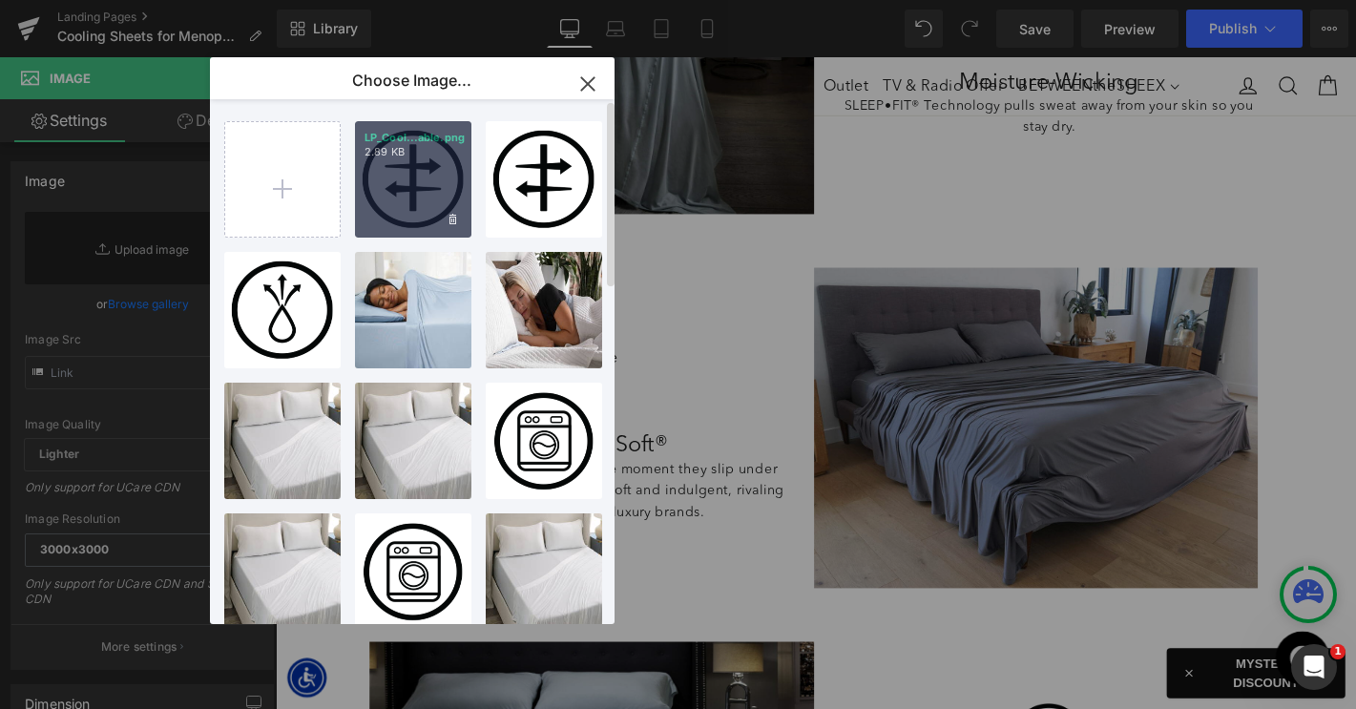
click at [403, 178] on div "LP_Cool...able.png 2.89 KB" at bounding box center [413, 179] width 116 height 116
type input "https://ucarecdn.com/f24977bc-906d-4b89-a29b-85cf88e643bb/-/format/auto/-/previ…"
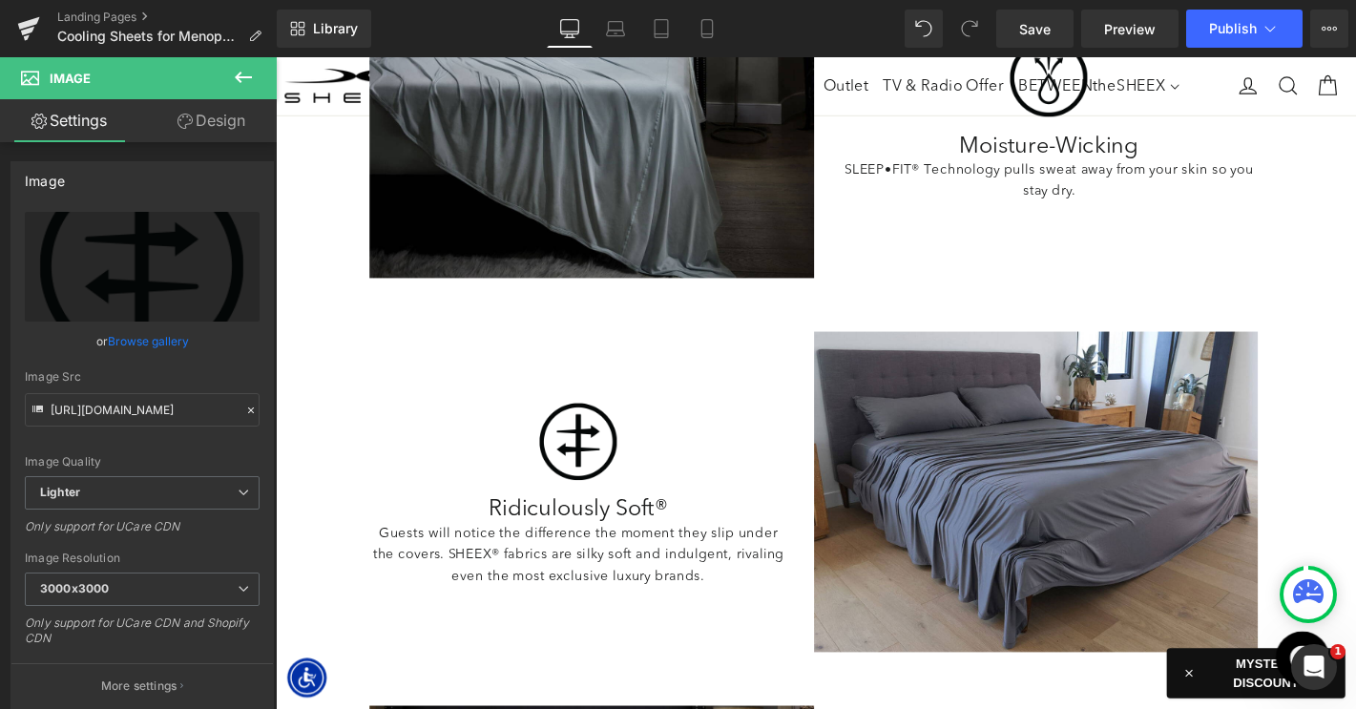
scroll to position [1546, 0]
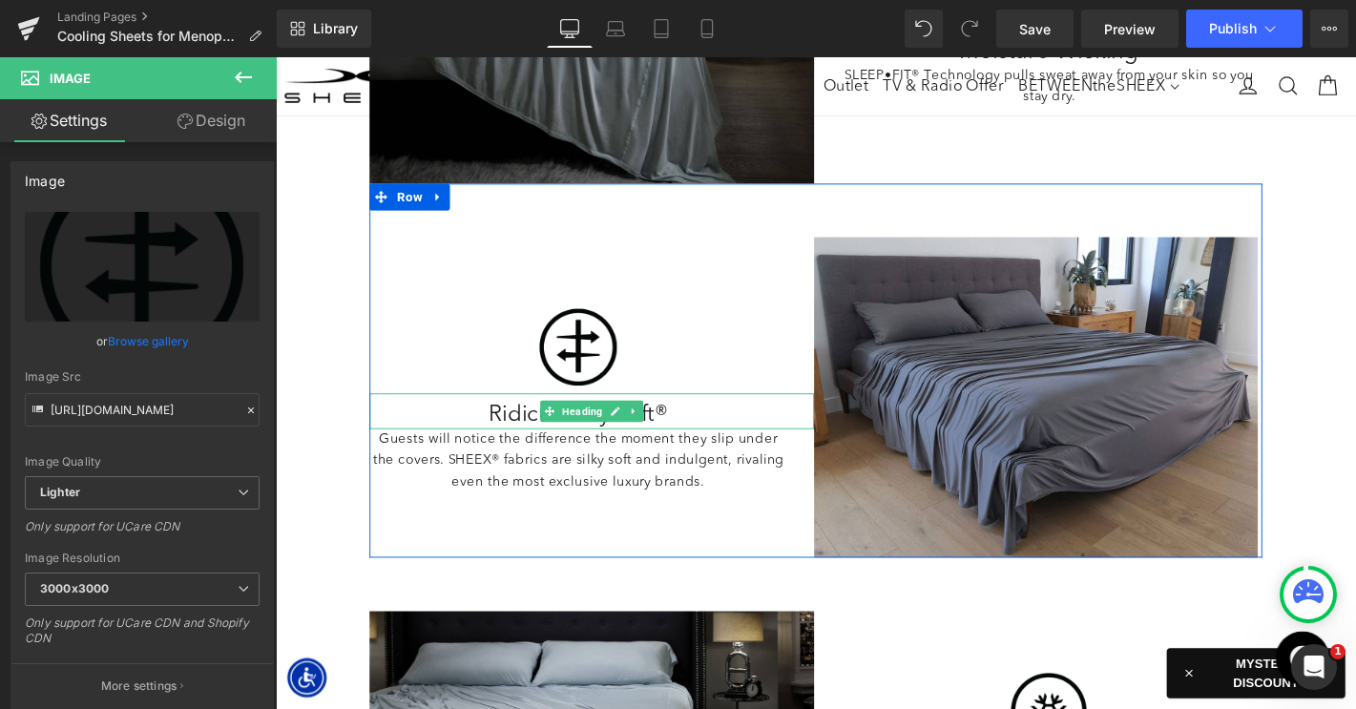
click at [537, 439] on h2 "Ridiculously Soft®" at bounding box center [599, 441] width 447 height 29
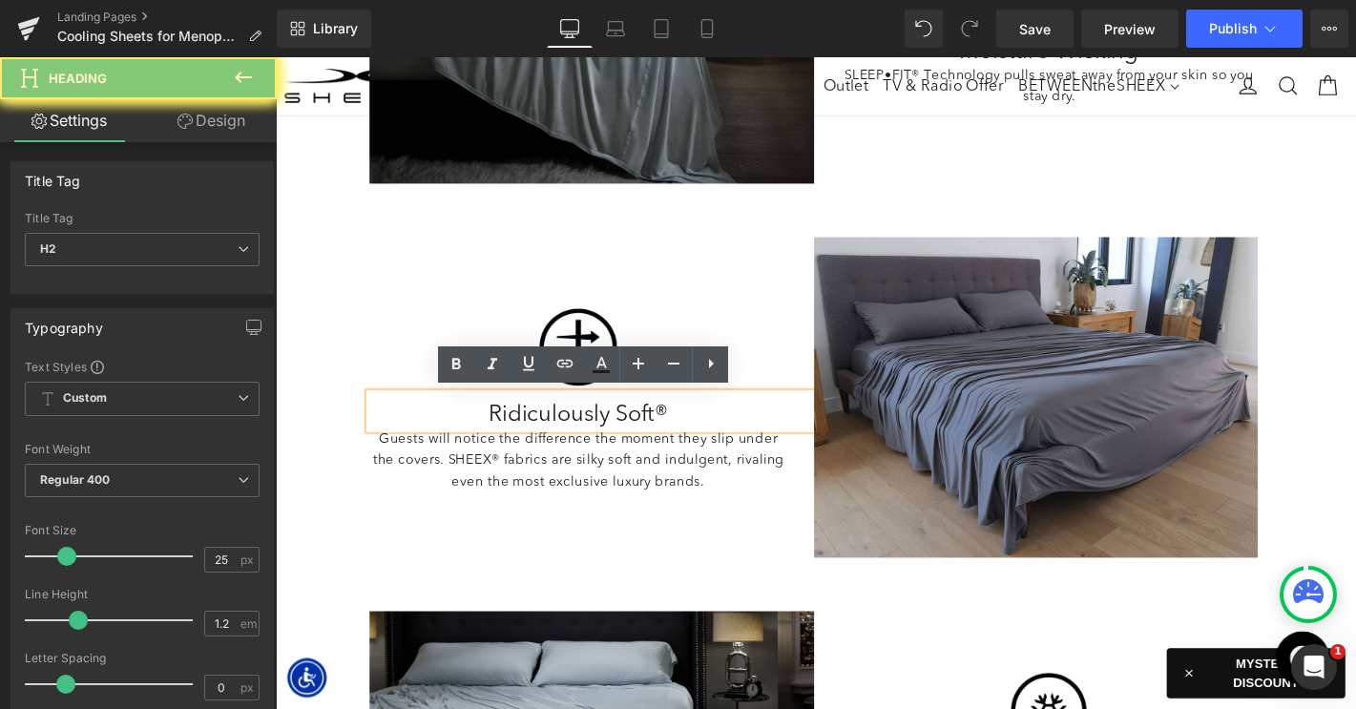
paste div
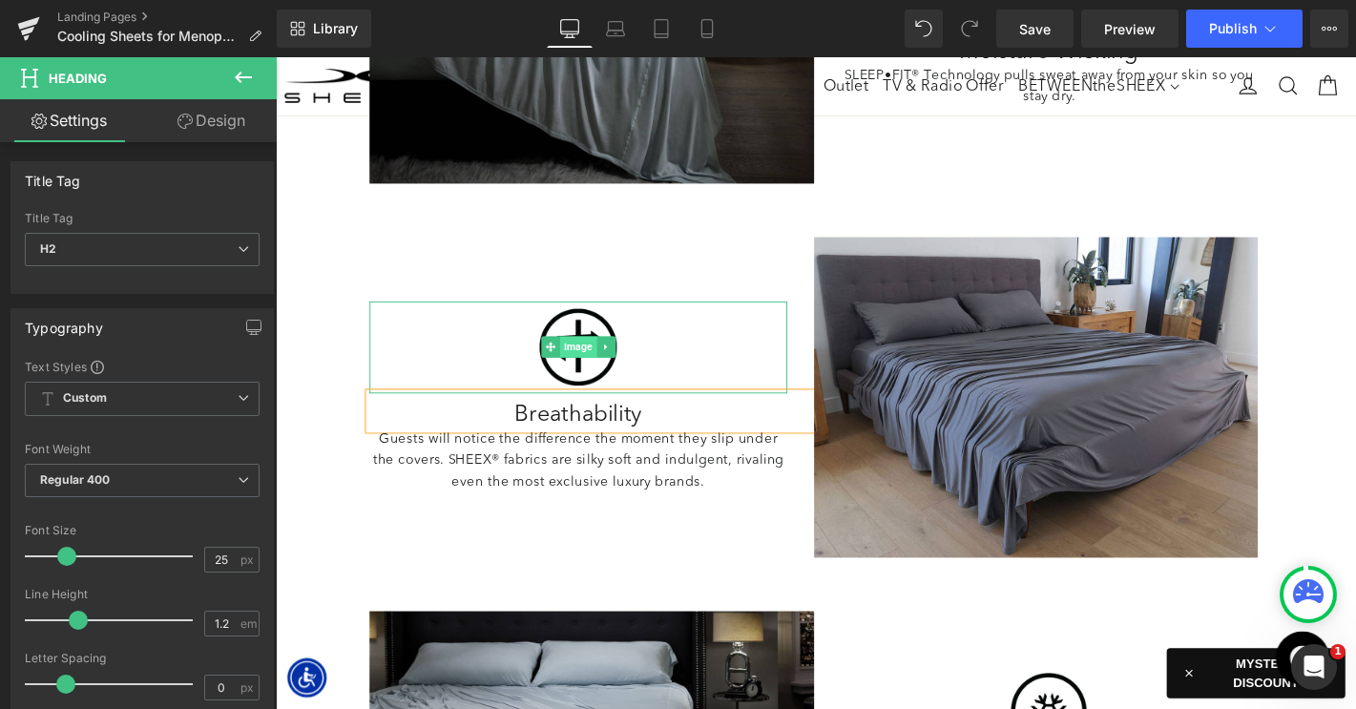
click at [596, 363] on span "Image" at bounding box center [598, 367] width 39 height 23
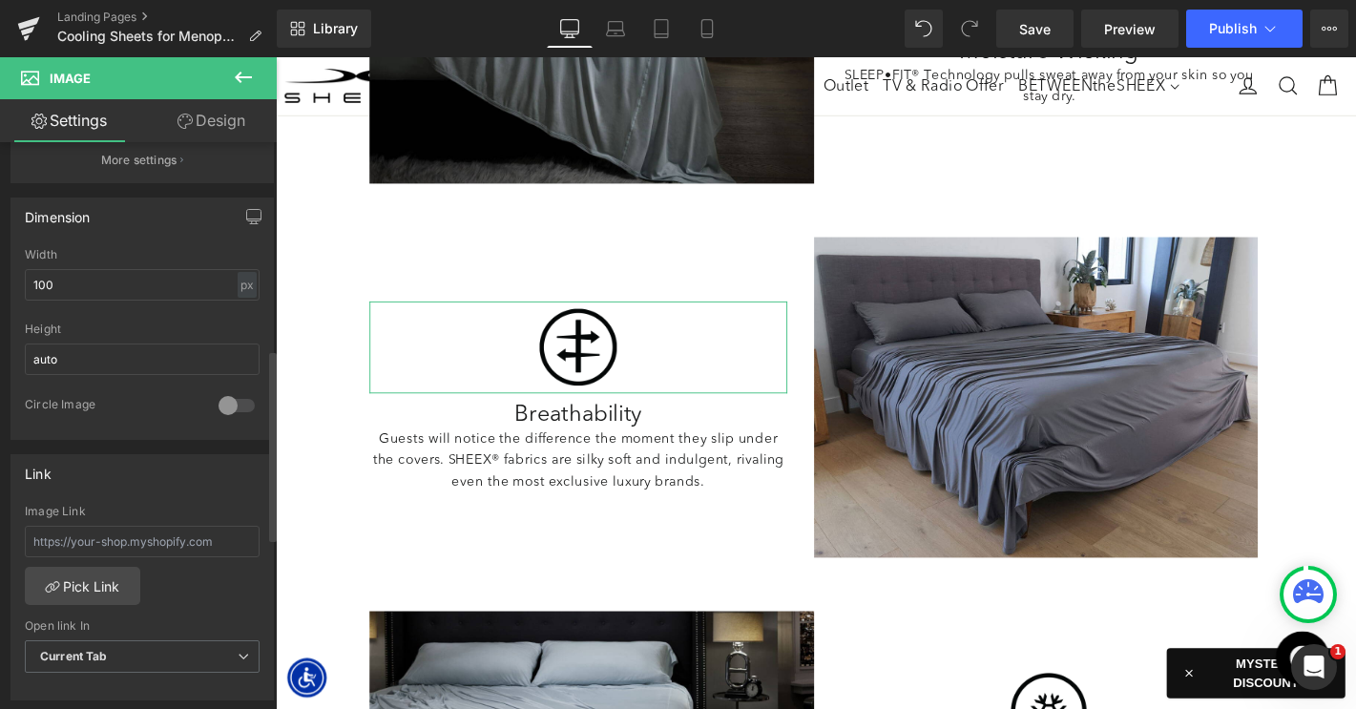
scroll to position [728, 0]
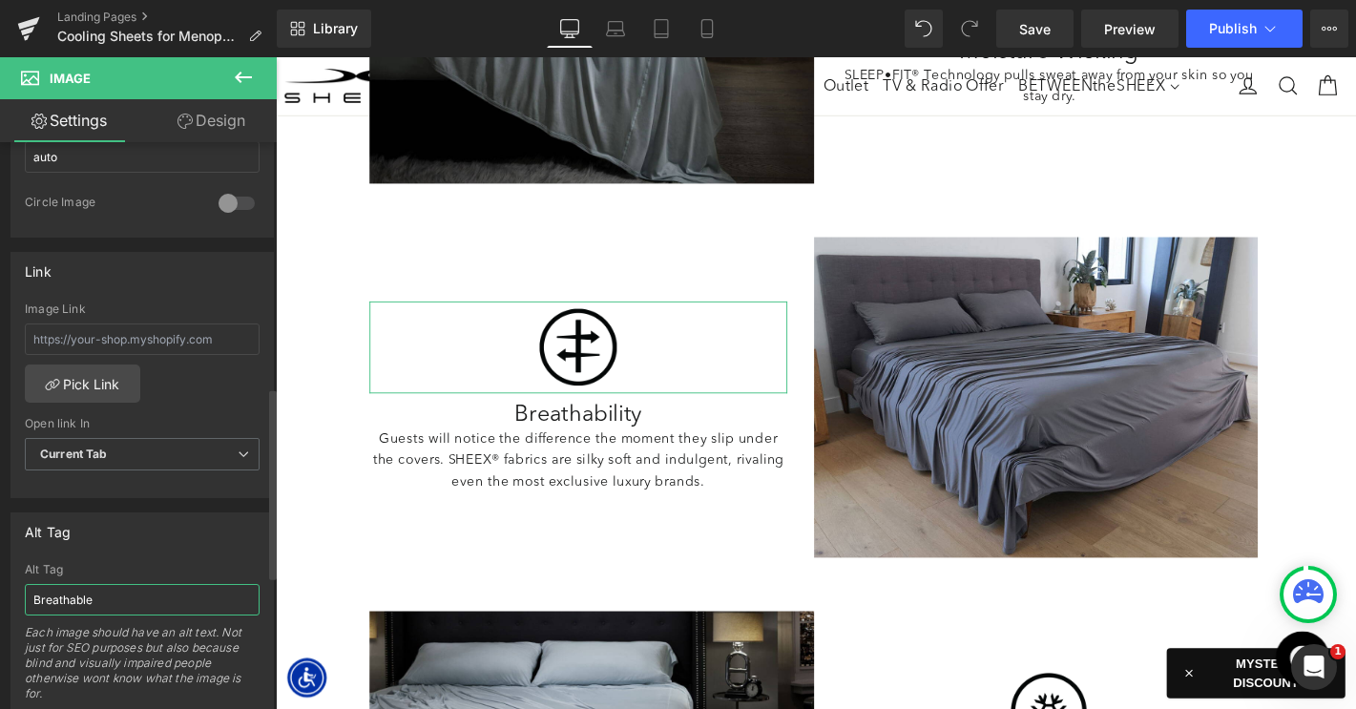
click at [95, 597] on input "Breathable" at bounding box center [142, 599] width 235 height 31
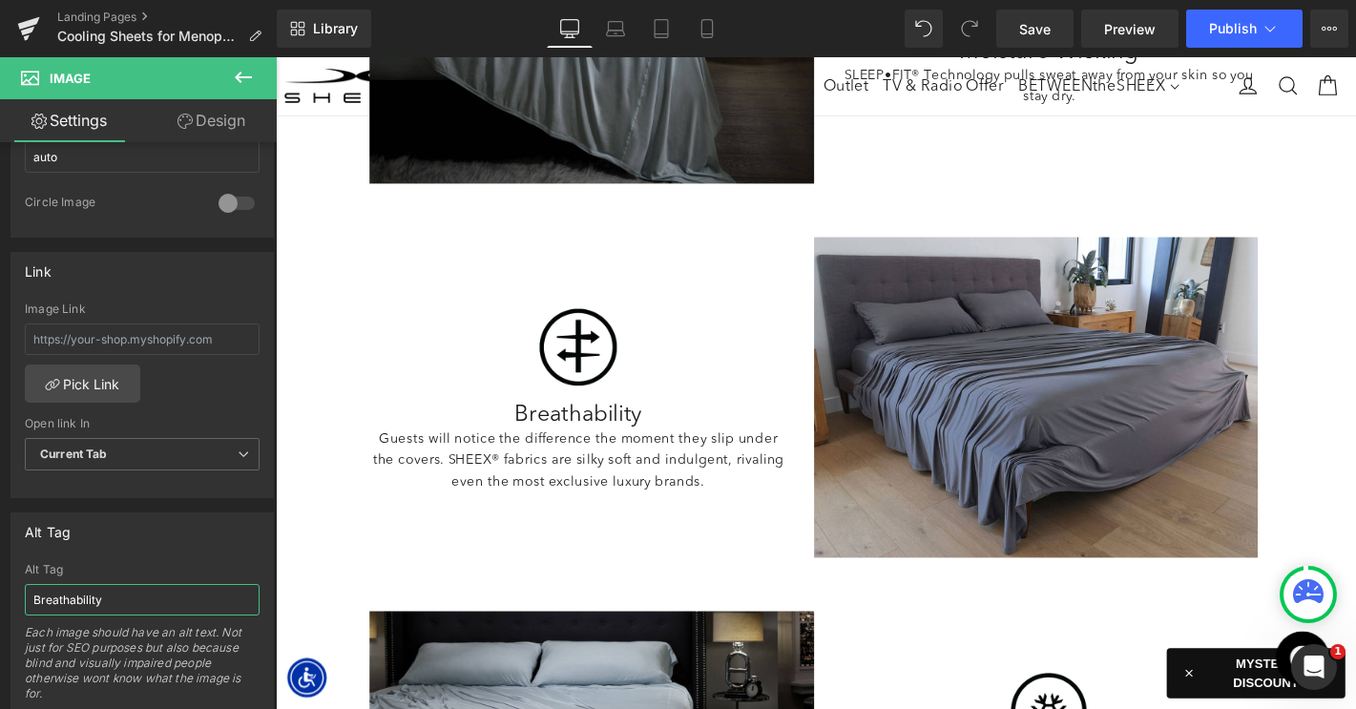
type input "Breathability"
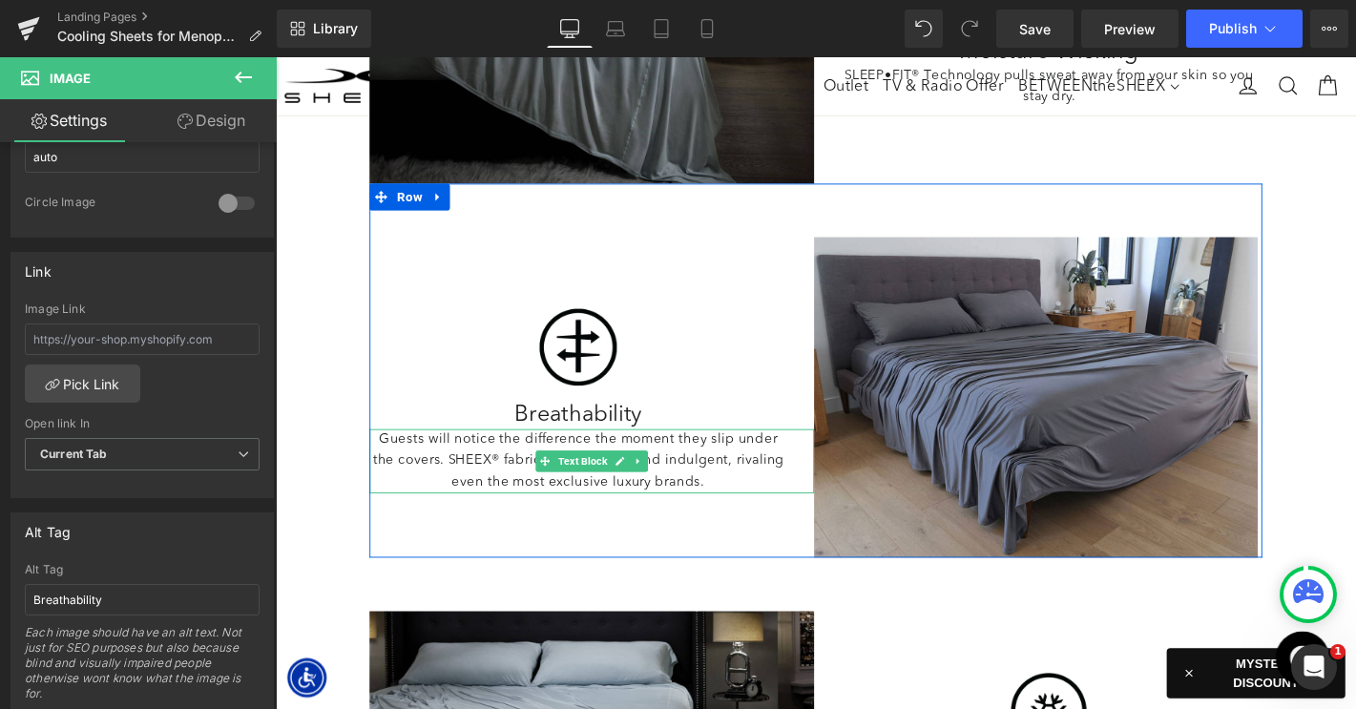
click at [507, 494] on p "Guests will notice the difference the moment they slip under the covers. SHEEX®…" at bounding box center [599, 489] width 447 height 69
click at [507, 489] on p "Guests will notice the difference the moment they slip under the covers. SHEEX®…" at bounding box center [599, 489] width 447 height 69
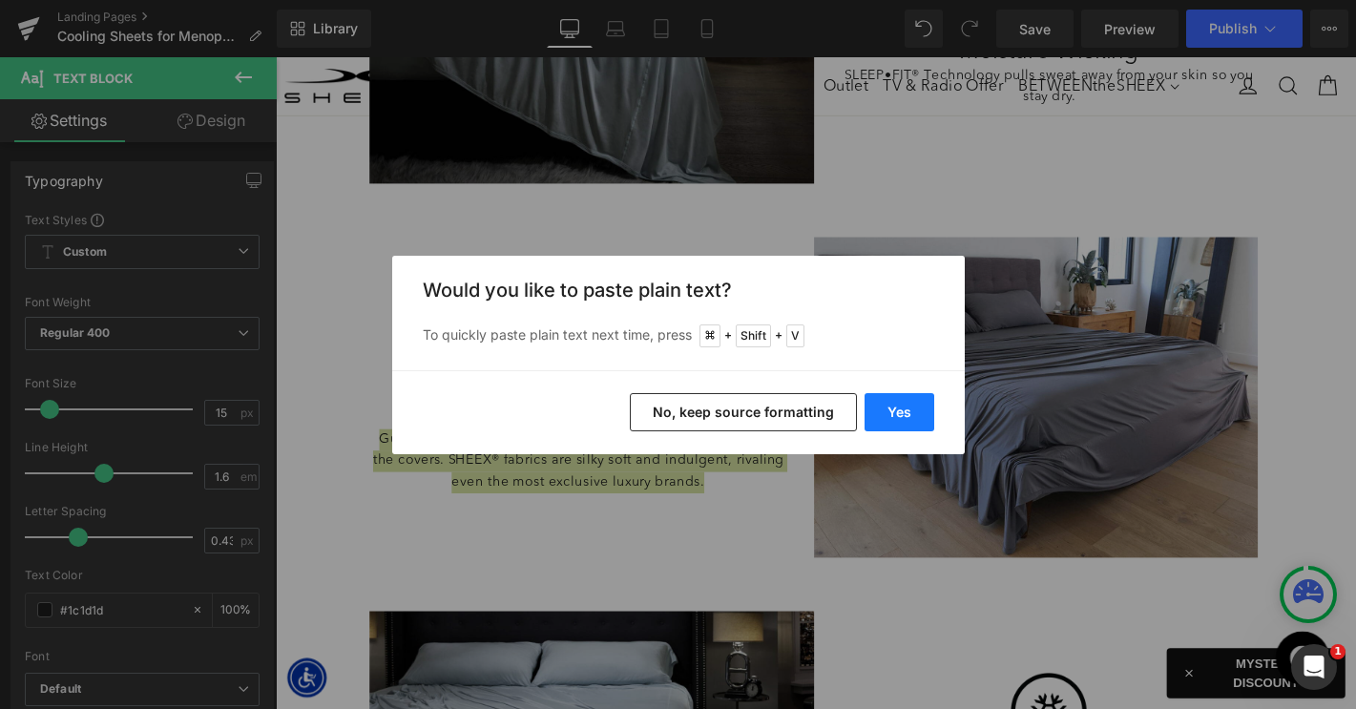
click at [892, 405] on button "Yes" at bounding box center [899, 412] width 70 height 38
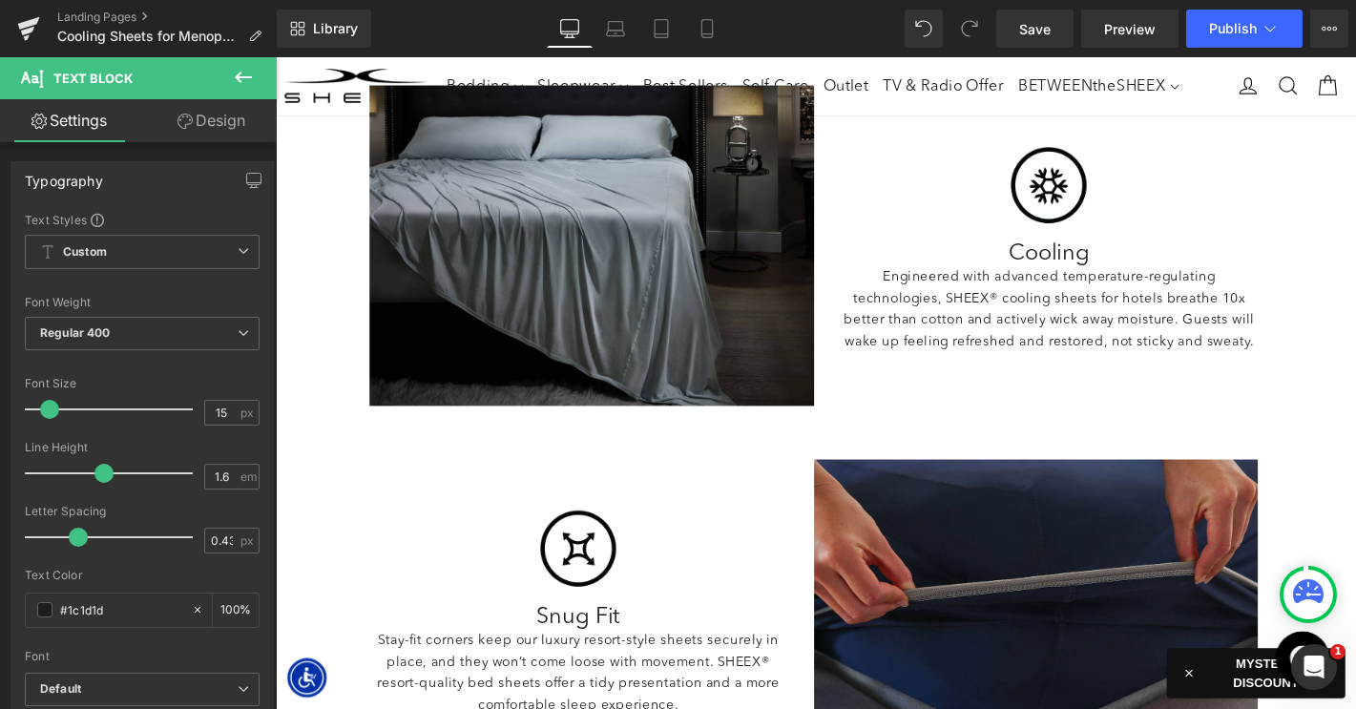
scroll to position [2073, 0]
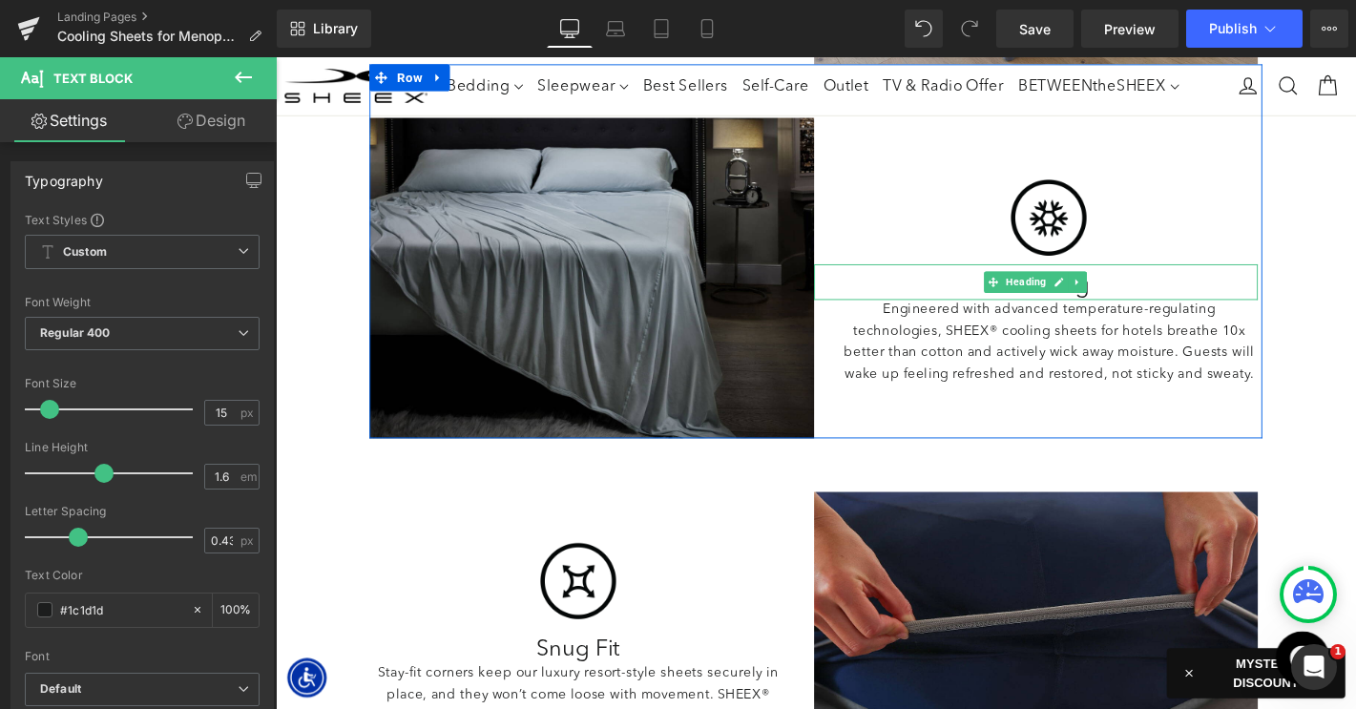
click at [1027, 295] on h2 "Cooling" at bounding box center [1103, 302] width 447 height 29
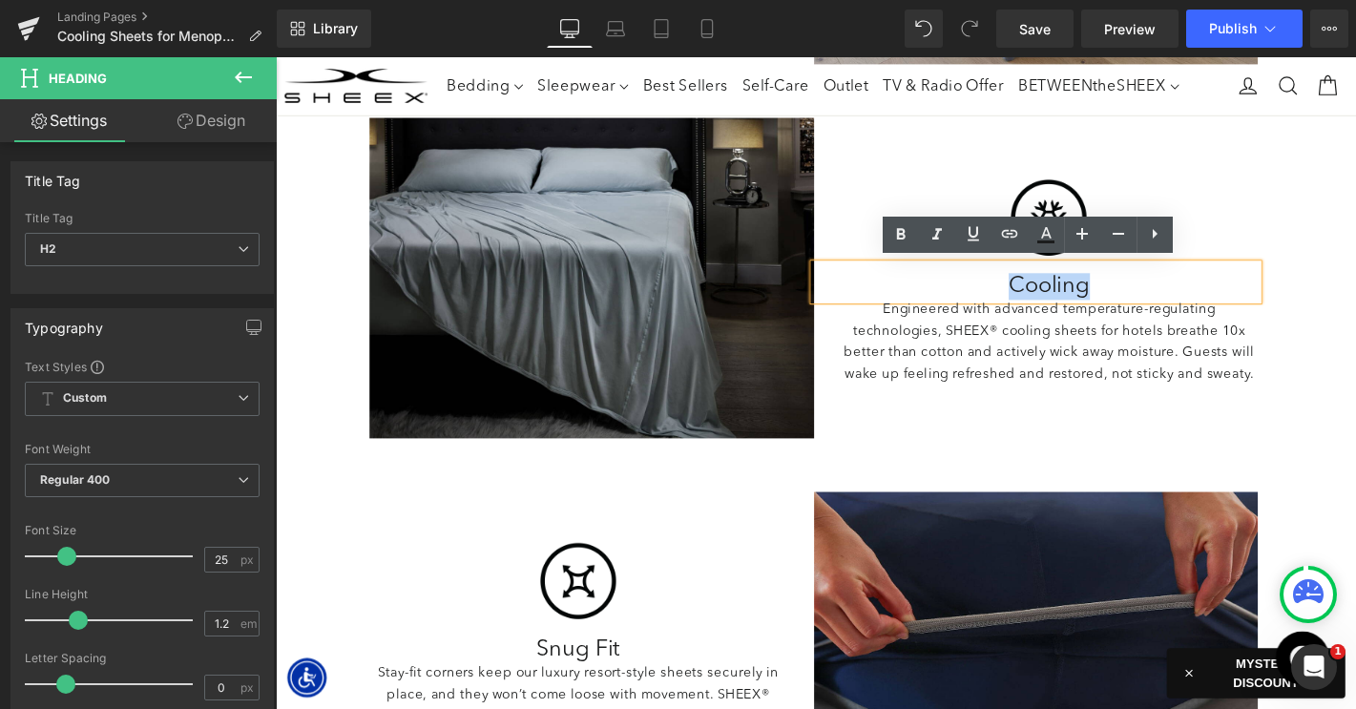
click at [1109, 296] on h2 "Cooling" at bounding box center [1103, 302] width 447 height 29
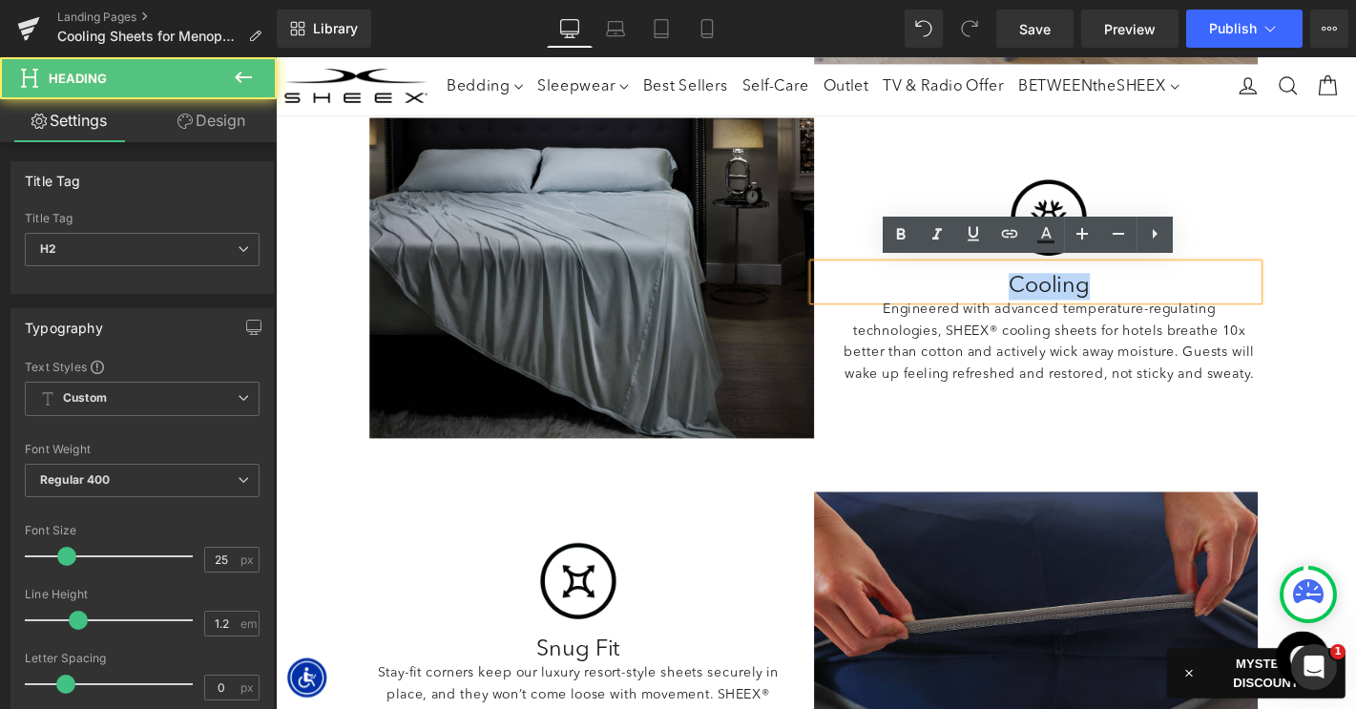
click at [1109, 296] on h2 "Cooling" at bounding box center [1103, 302] width 447 height 29
paste div
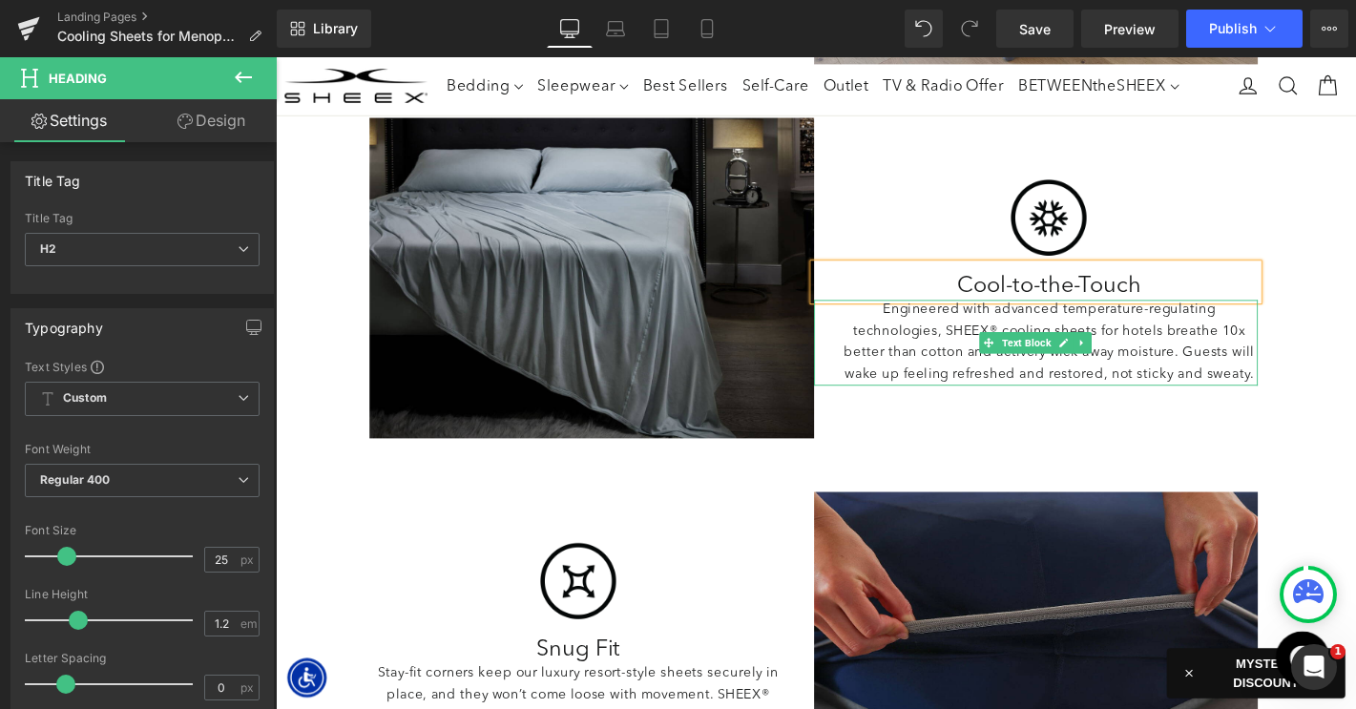
click at [1074, 373] on p "Engineered with advanced temperature-regulating technologies, SHEEX® cooling sh…" at bounding box center [1103, 363] width 447 height 92
click at [970, 354] on p "Engineered with advanced temperature-regulating technologies, SHEEX® cooling sh…" at bounding box center [1103, 363] width 447 height 92
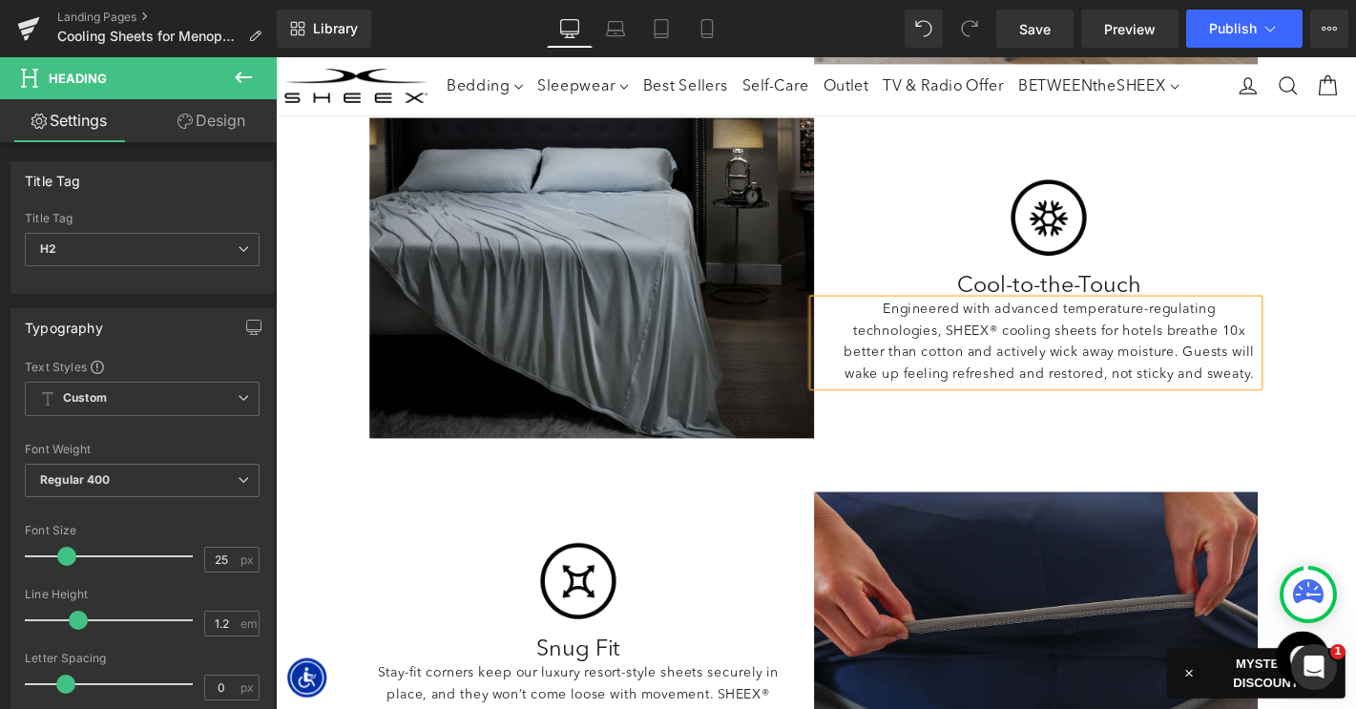
click at [970, 354] on p "Engineered with advanced temperature-regulating technologies, SHEEX® cooling sh…" at bounding box center [1103, 363] width 447 height 92
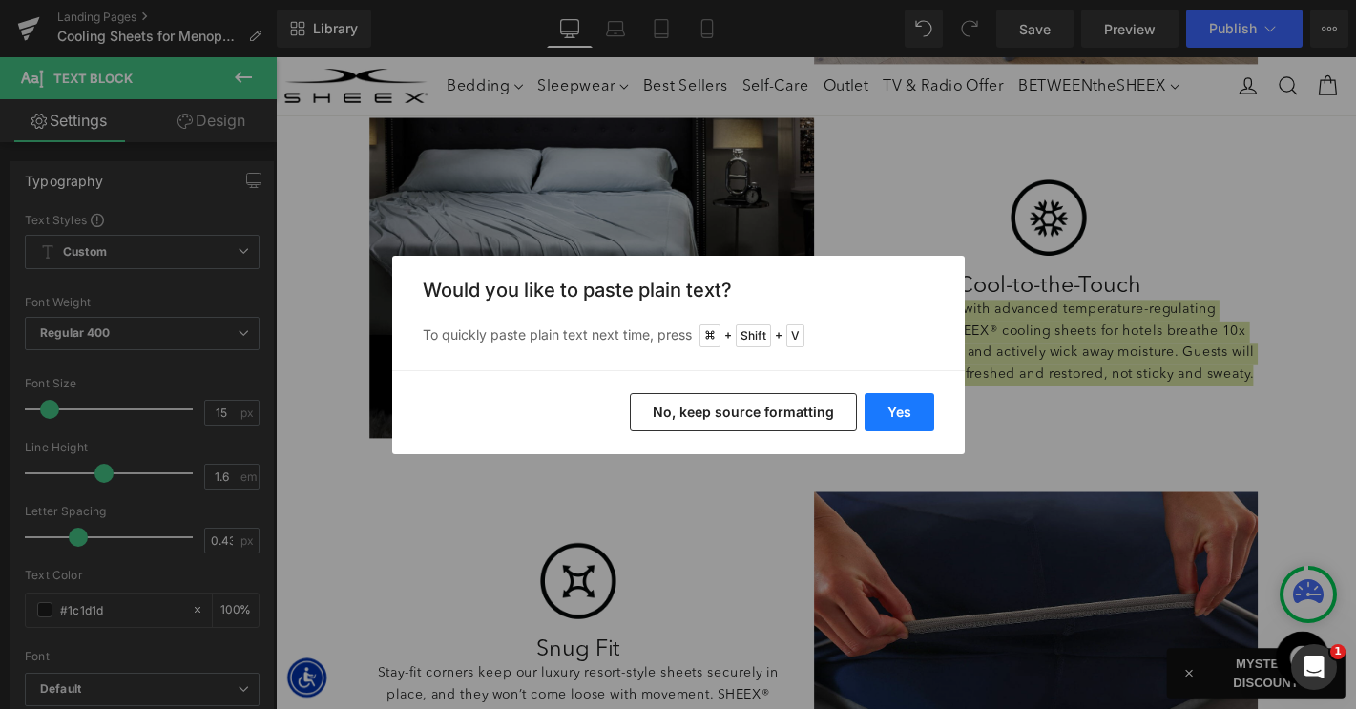
click at [891, 403] on button "Yes" at bounding box center [899, 412] width 70 height 38
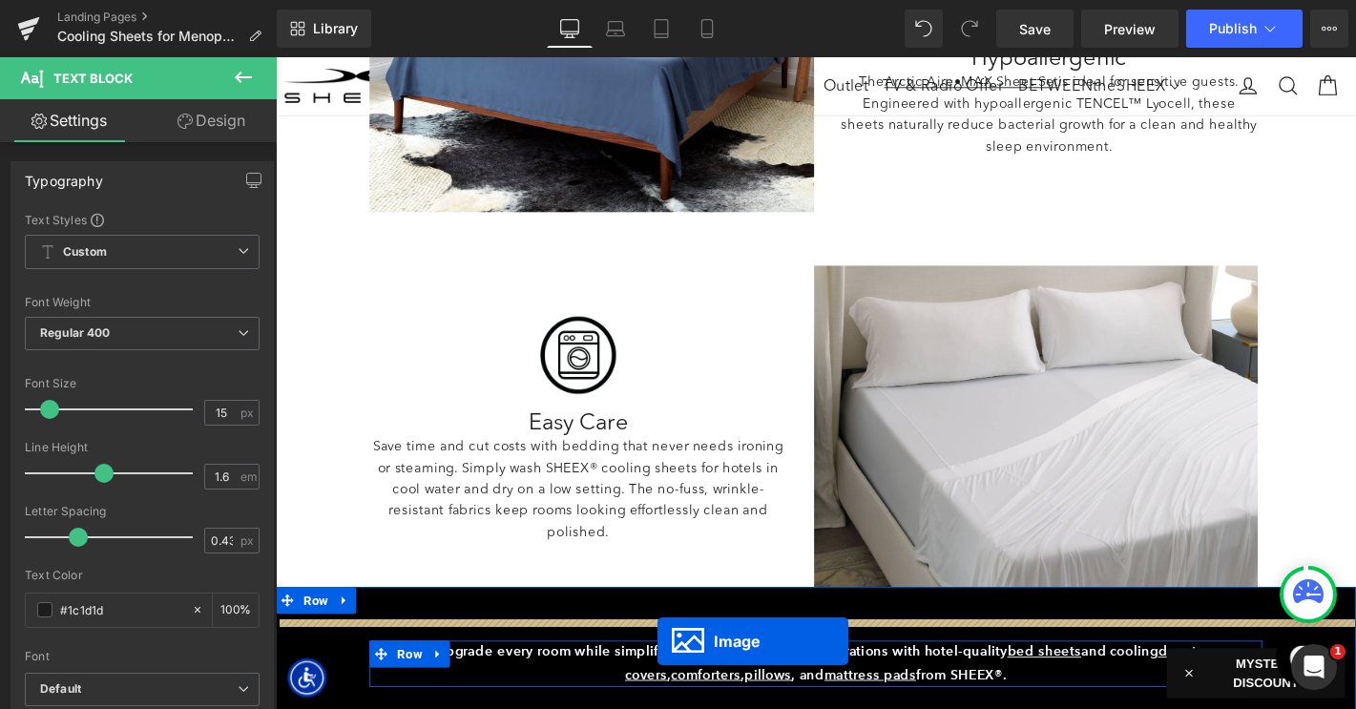
scroll to position [3134, 0]
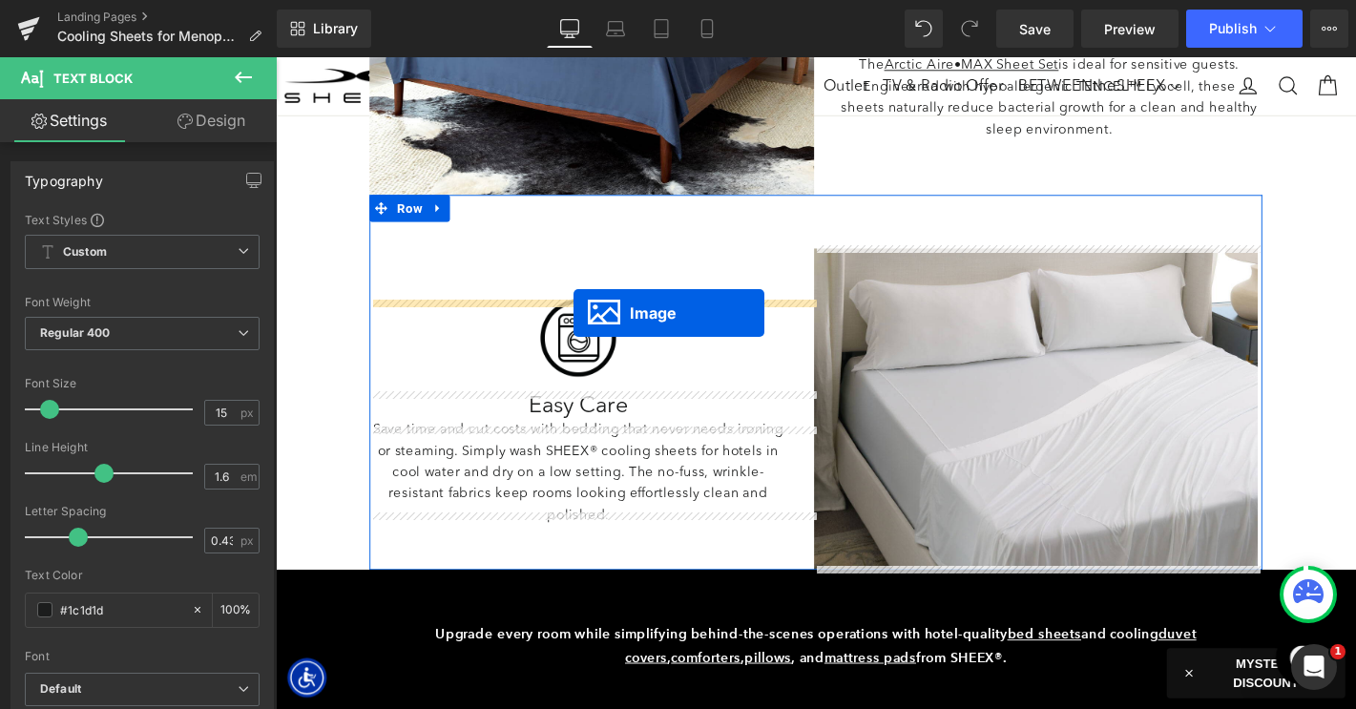
drag, startPoint x: 573, startPoint y: 221, endPoint x: 593, endPoint y: 330, distance: 110.6
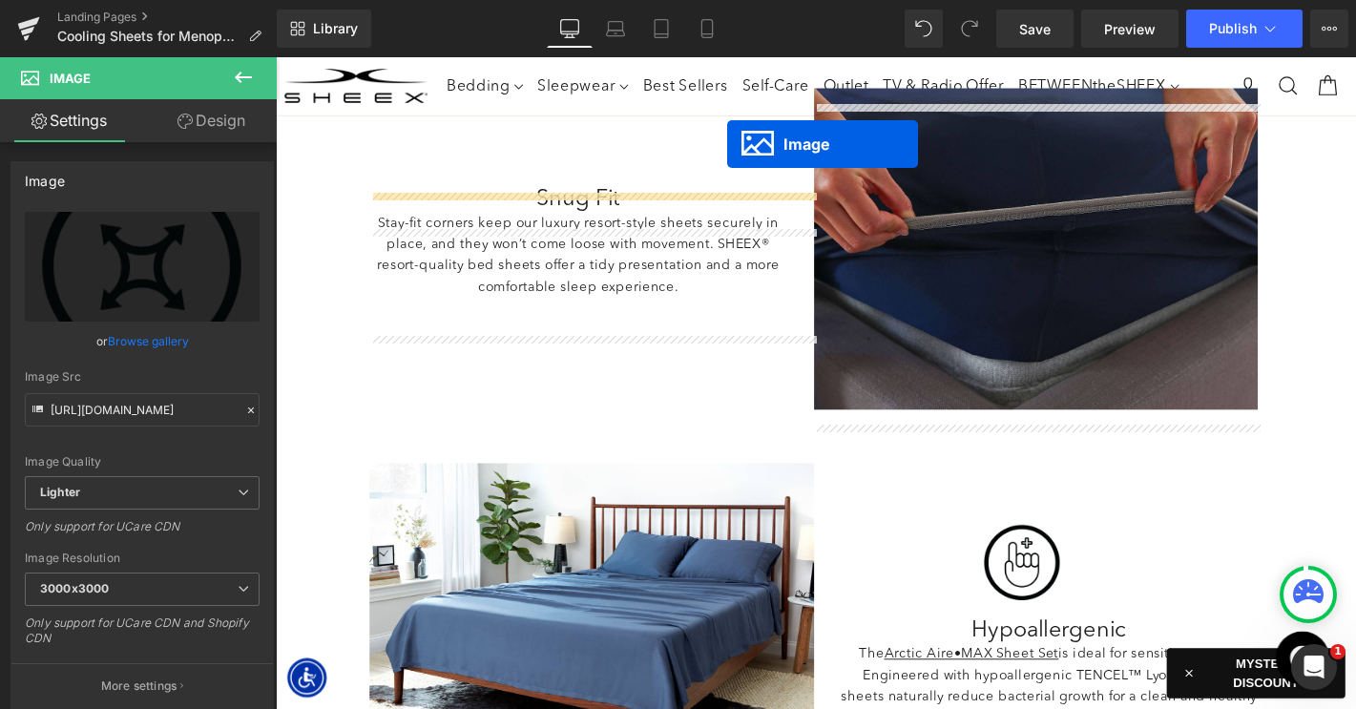
scroll to position [2486, 0]
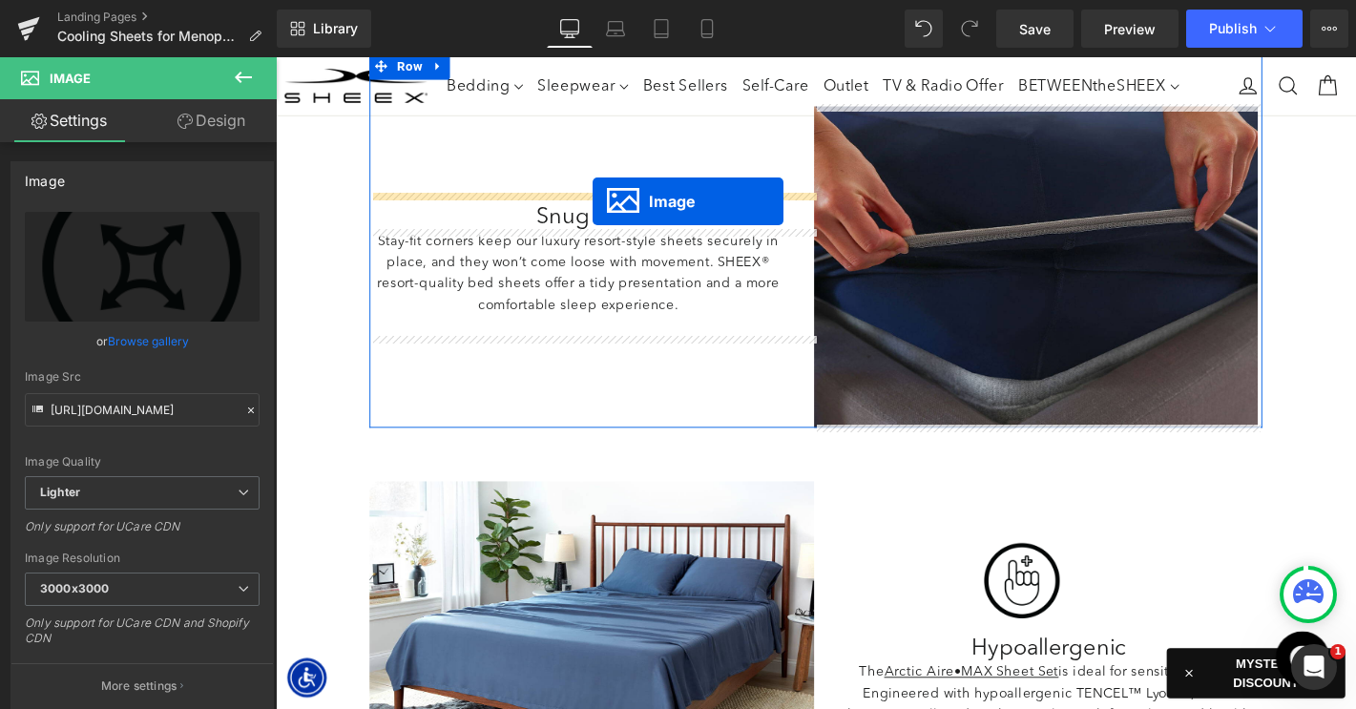
drag, startPoint x: 569, startPoint y: 416, endPoint x: 614, endPoint y: 211, distance: 210.2
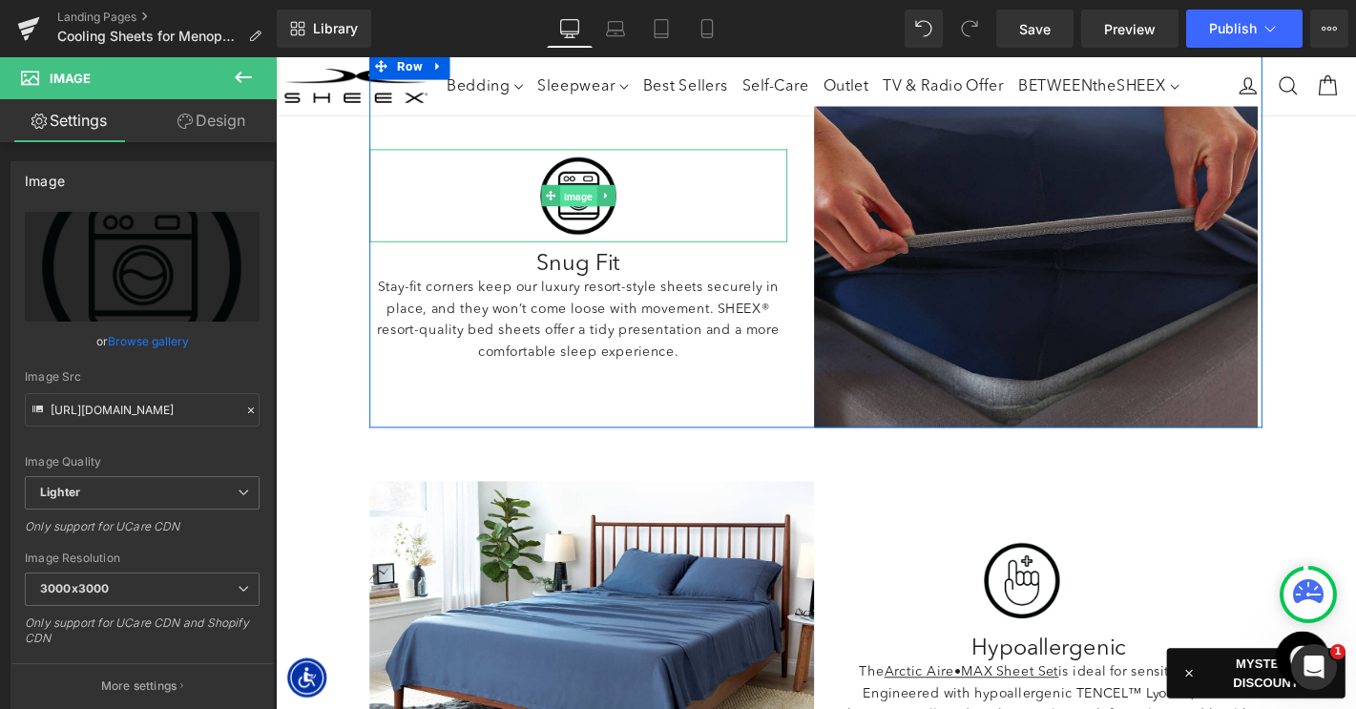
click at [597, 199] on span "Image" at bounding box center [598, 206] width 39 height 23
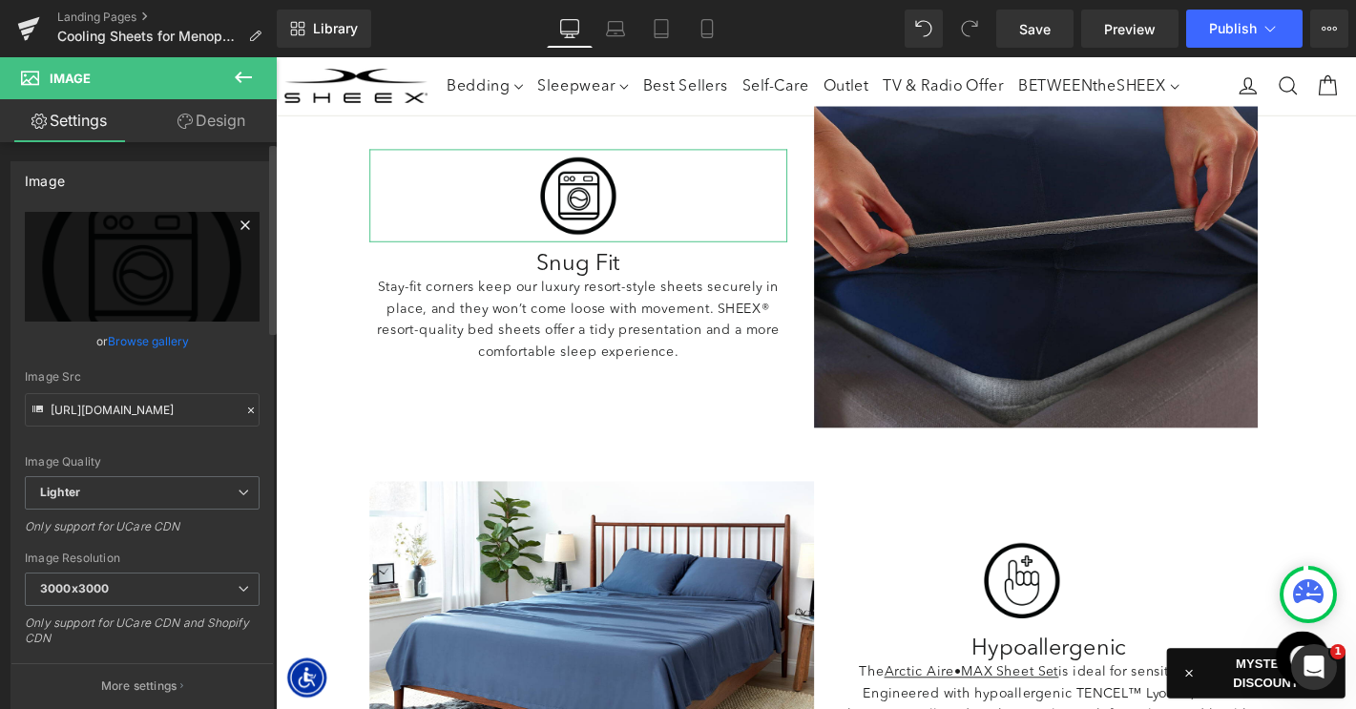
click at [234, 225] on icon at bounding box center [245, 225] width 23 height 23
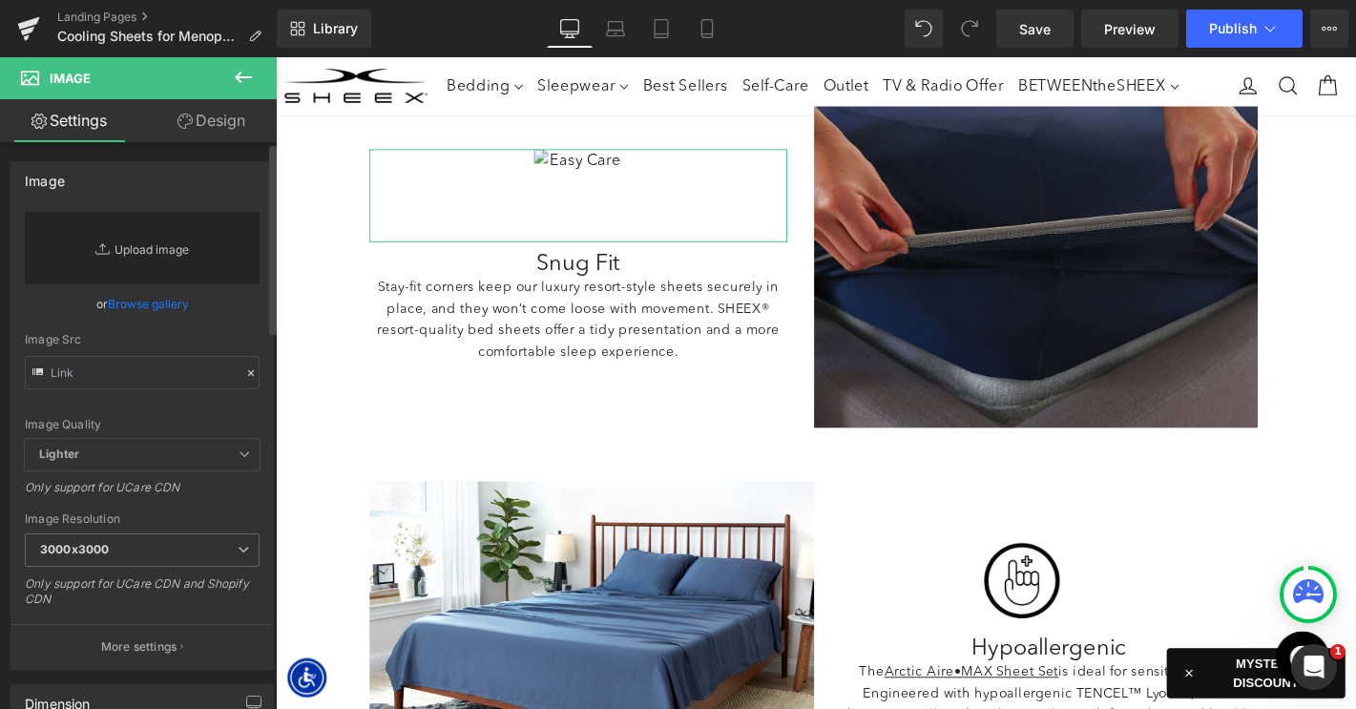
click at [140, 259] on link "Replace Image" at bounding box center [142, 248] width 235 height 73
type input "C:\fakepath\LP_CoolingSheetsMenopause-Icons-QuickDrying.png"
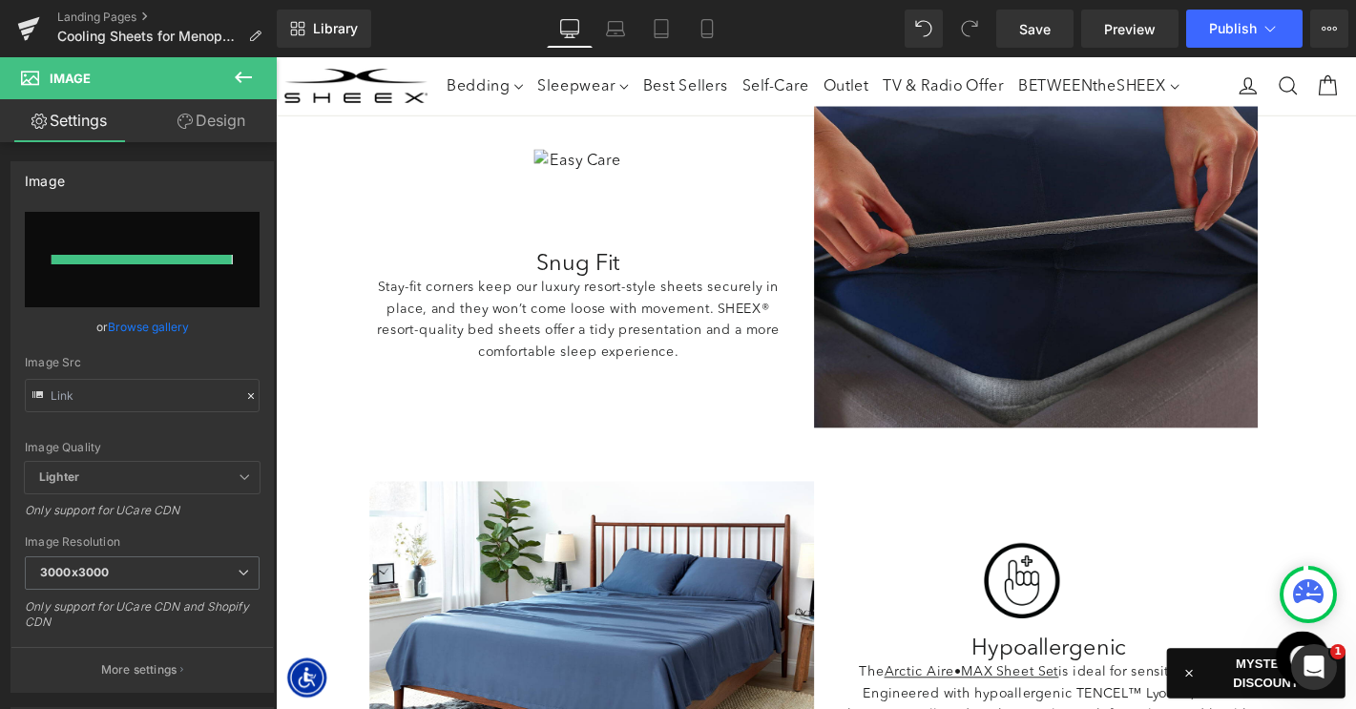
type input "https://ucarecdn.com/db96bd4a-30b0-406f-af52-b1c87171dee9/-/format/auto/-/previ…"
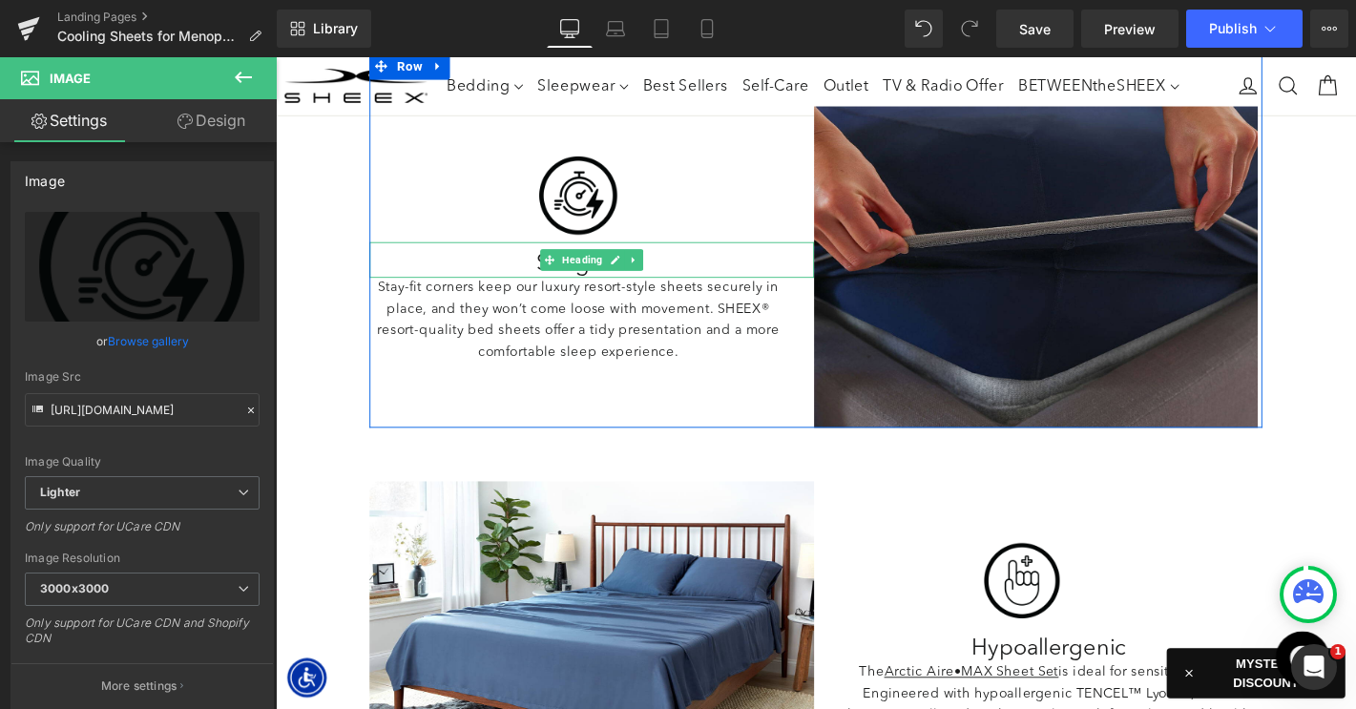
click at [553, 276] on h2 "Snug Fit" at bounding box center [599, 278] width 447 height 29
click at [534, 276] on h2 "Snug Fit" at bounding box center [599, 278] width 447 height 29
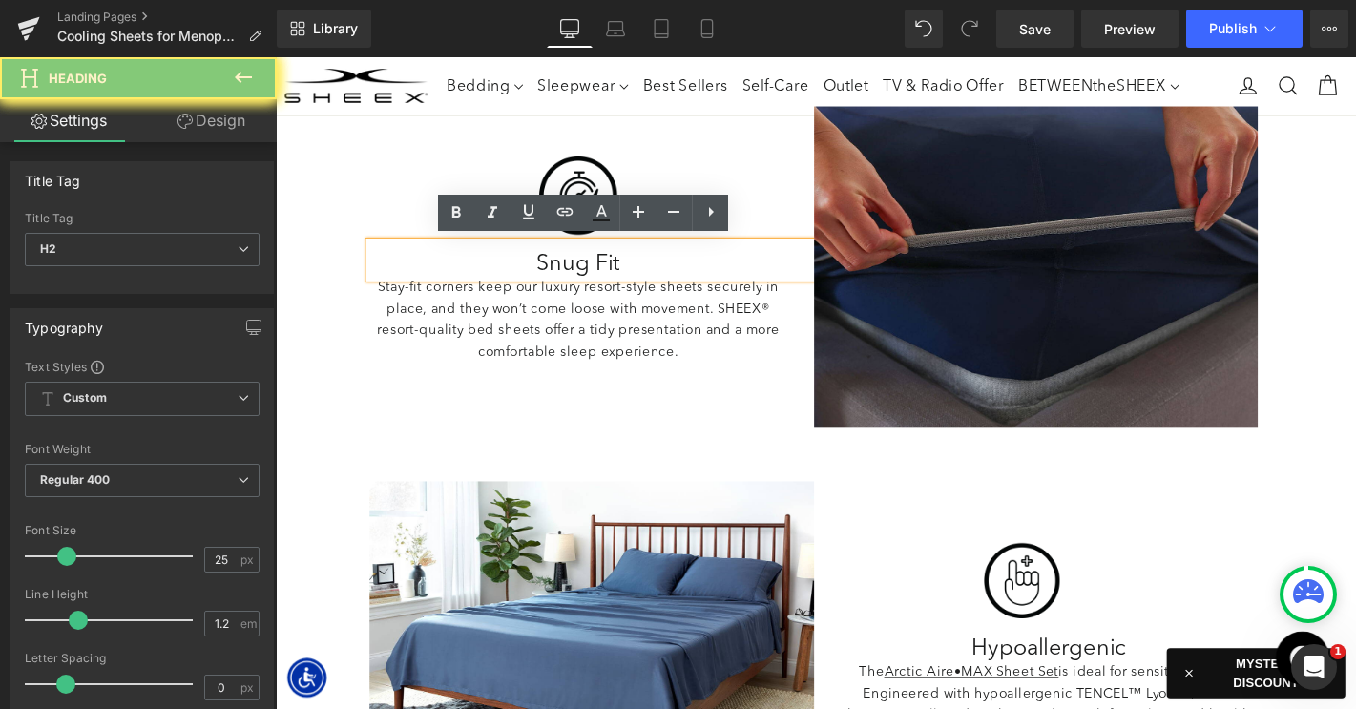
paste div
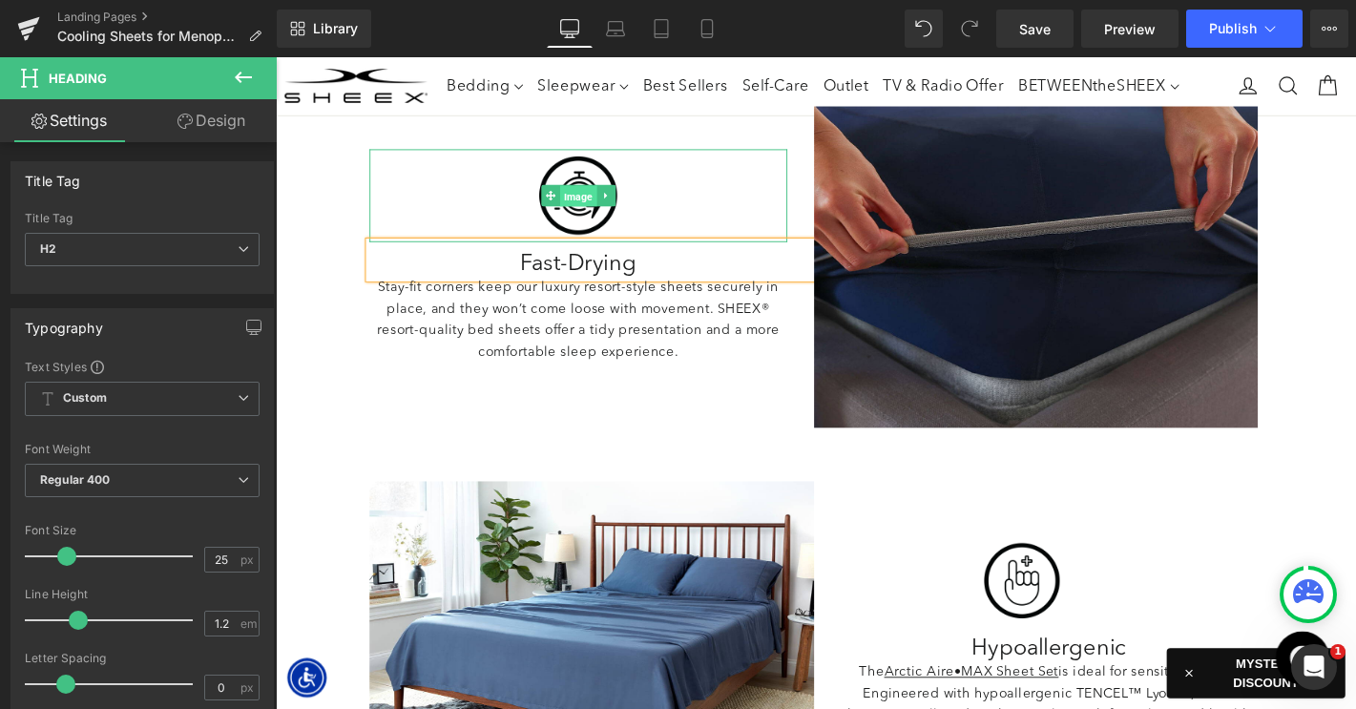
click at [589, 201] on span "Image" at bounding box center [598, 206] width 39 height 23
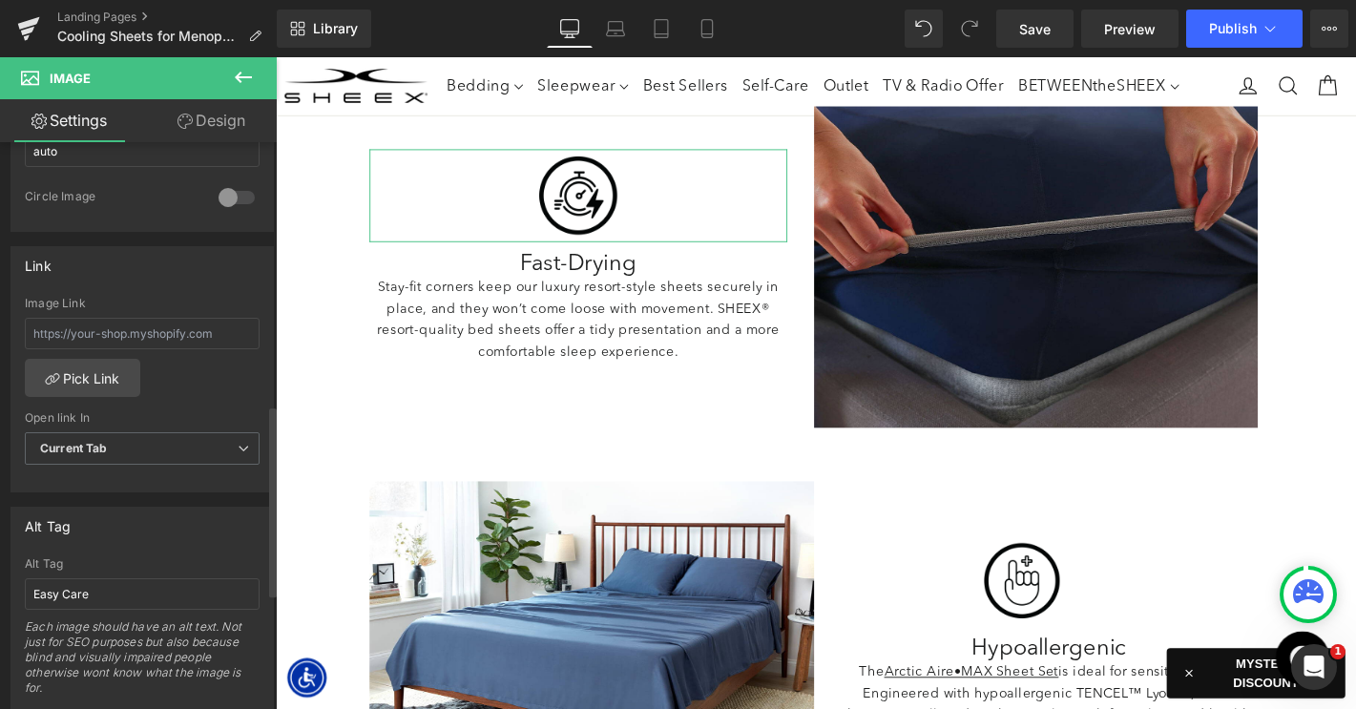
scroll to position [781, 0]
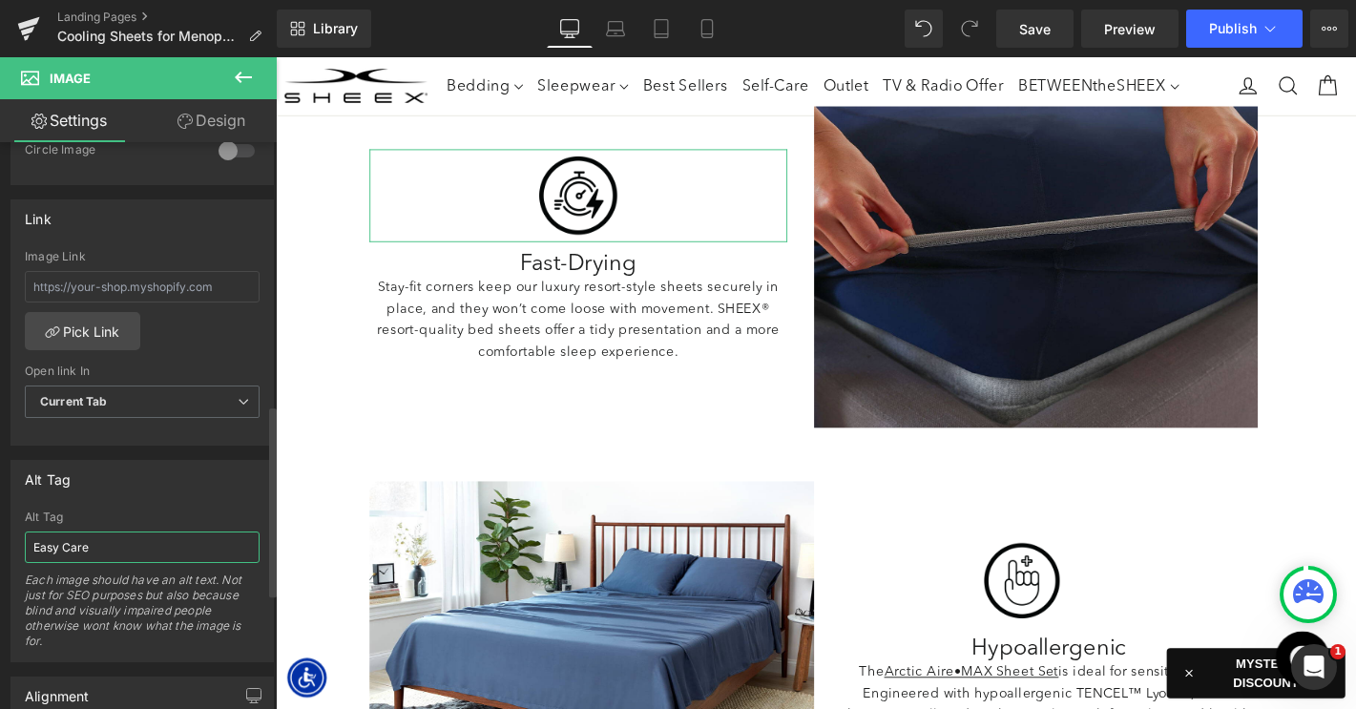
click at [98, 549] on input "Easy Care" at bounding box center [142, 546] width 235 height 31
click at [98, 547] on input "Easy Care" at bounding box center [142, 546] width 235 height 31
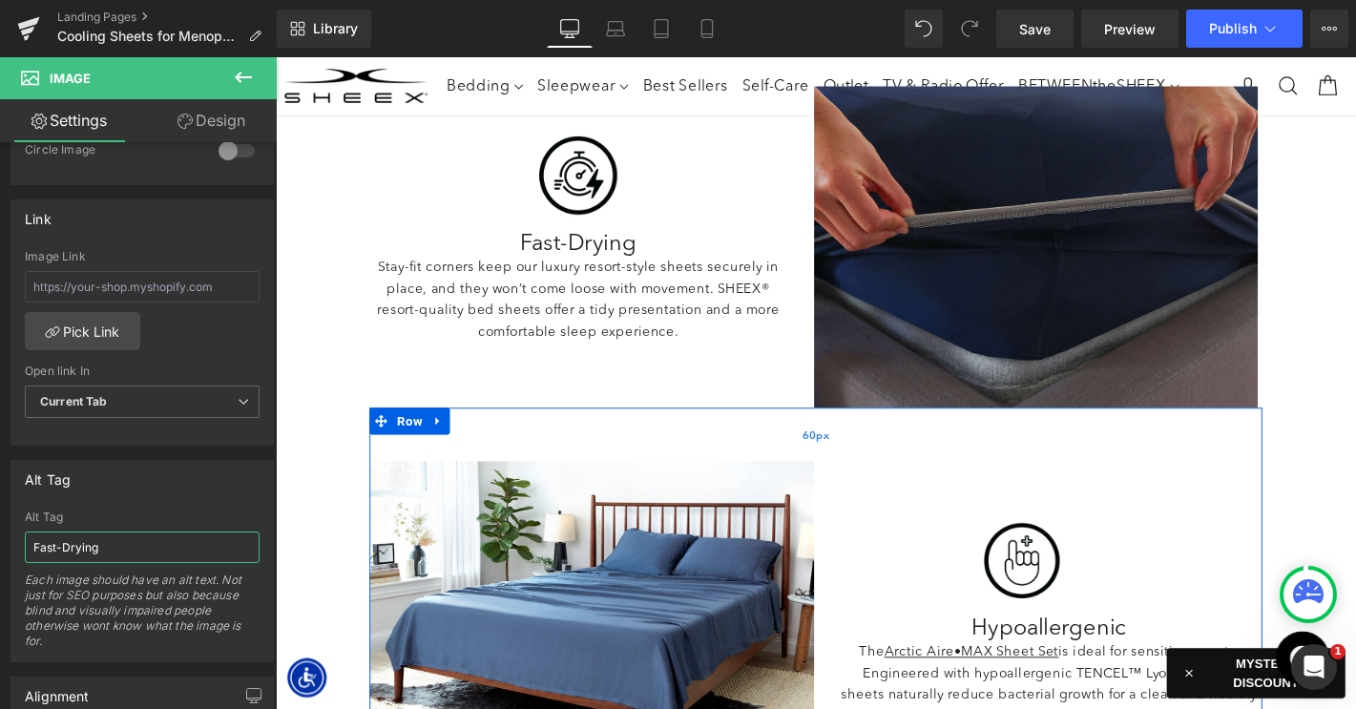
scroll to position [2504, 0]
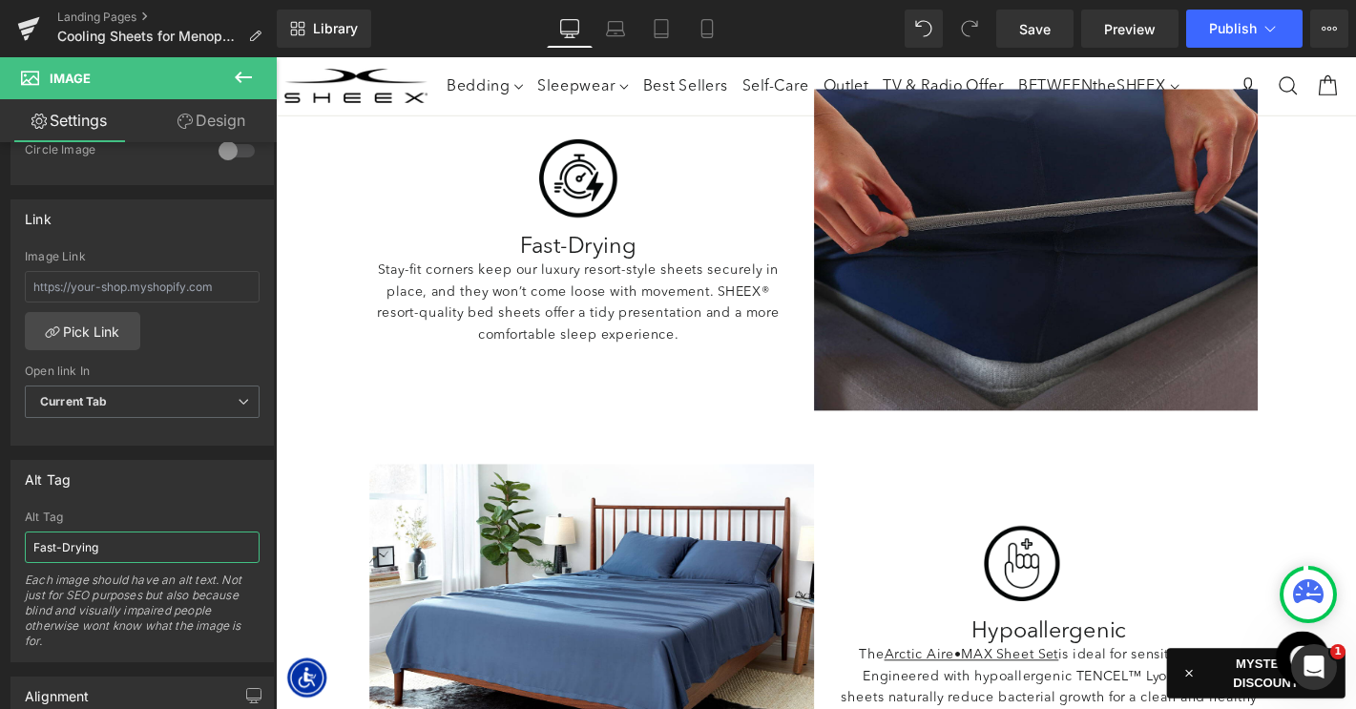
type input "Fast-Drying"
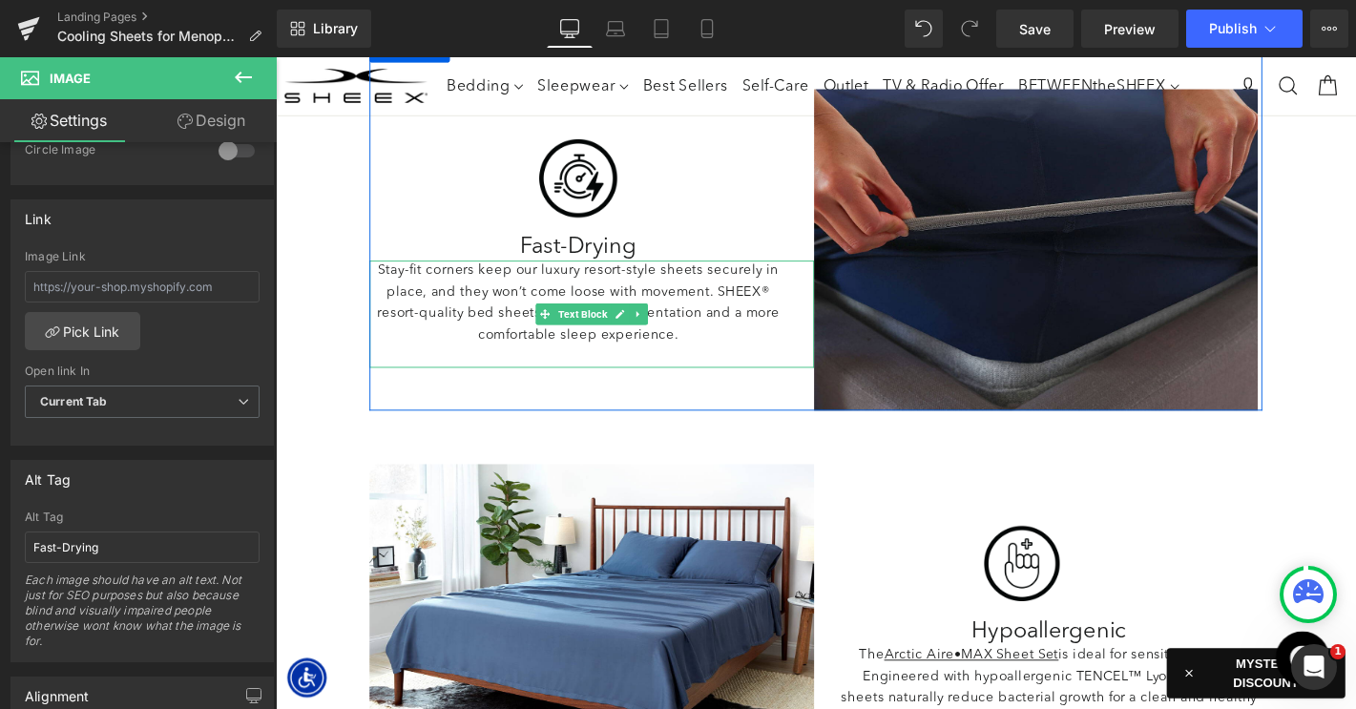
click at [504, 312] on p "Stay-fit corners keep our luxury resort-style sheets securely in place, and the…" at bounding box center [599, 321] width 447 height 92
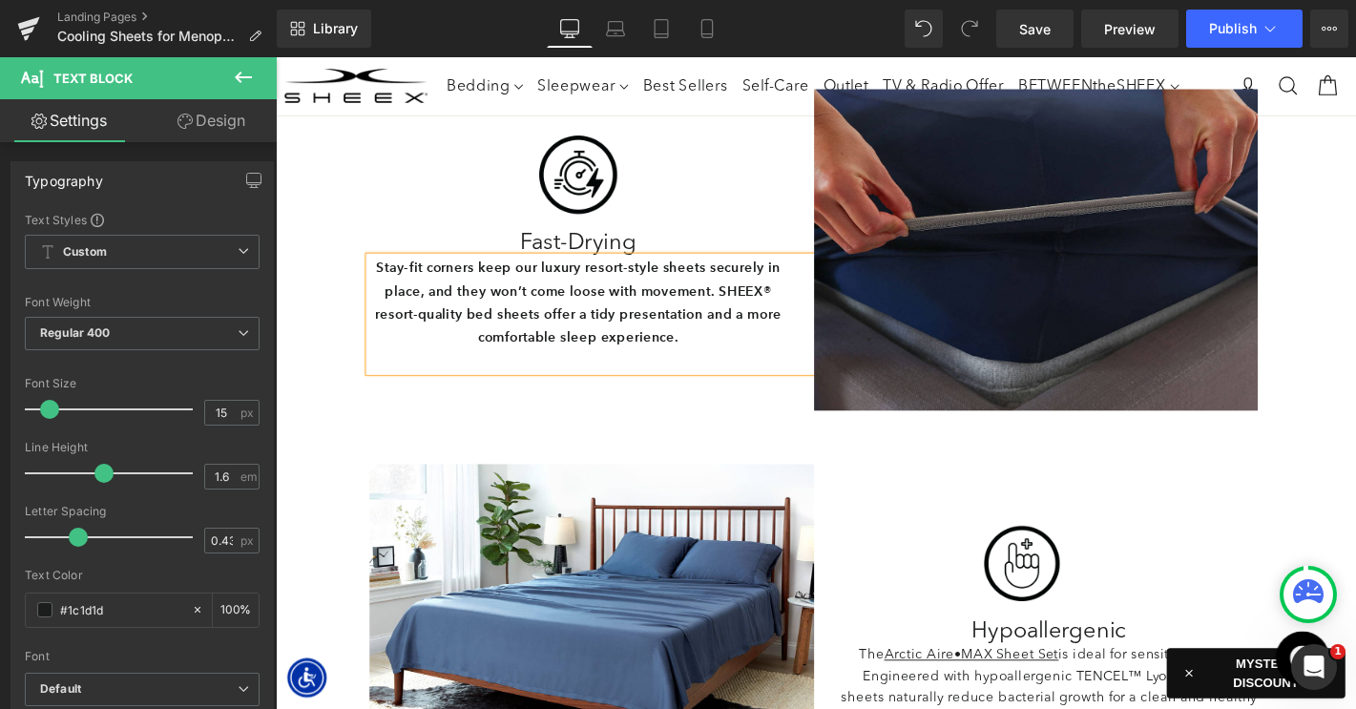
click at [510, 311] on strong "Stay-fit corners keep our luxury resort-style sheets securely in place, and the…" at bounding box center [599, 319] width 433 height 93
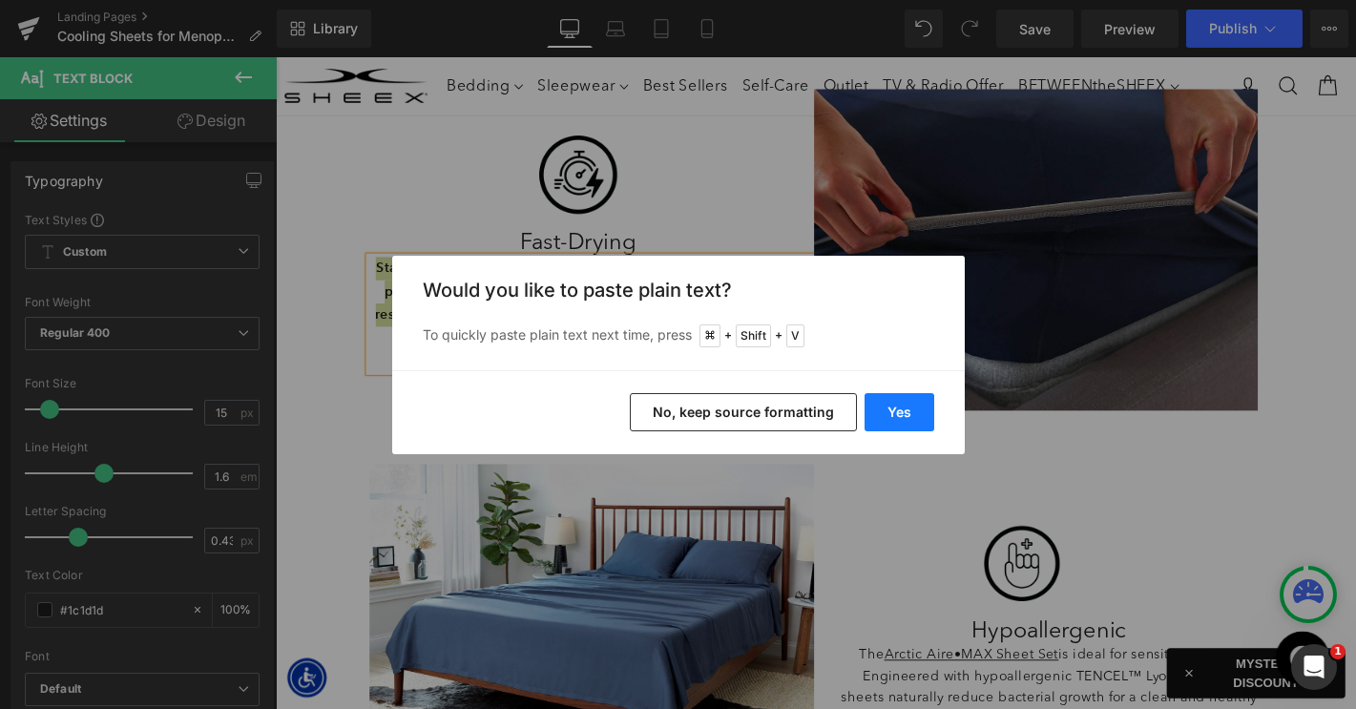
click at [891, 408] on button "Yes" at bounding box center [899, 412] width 70 height 38
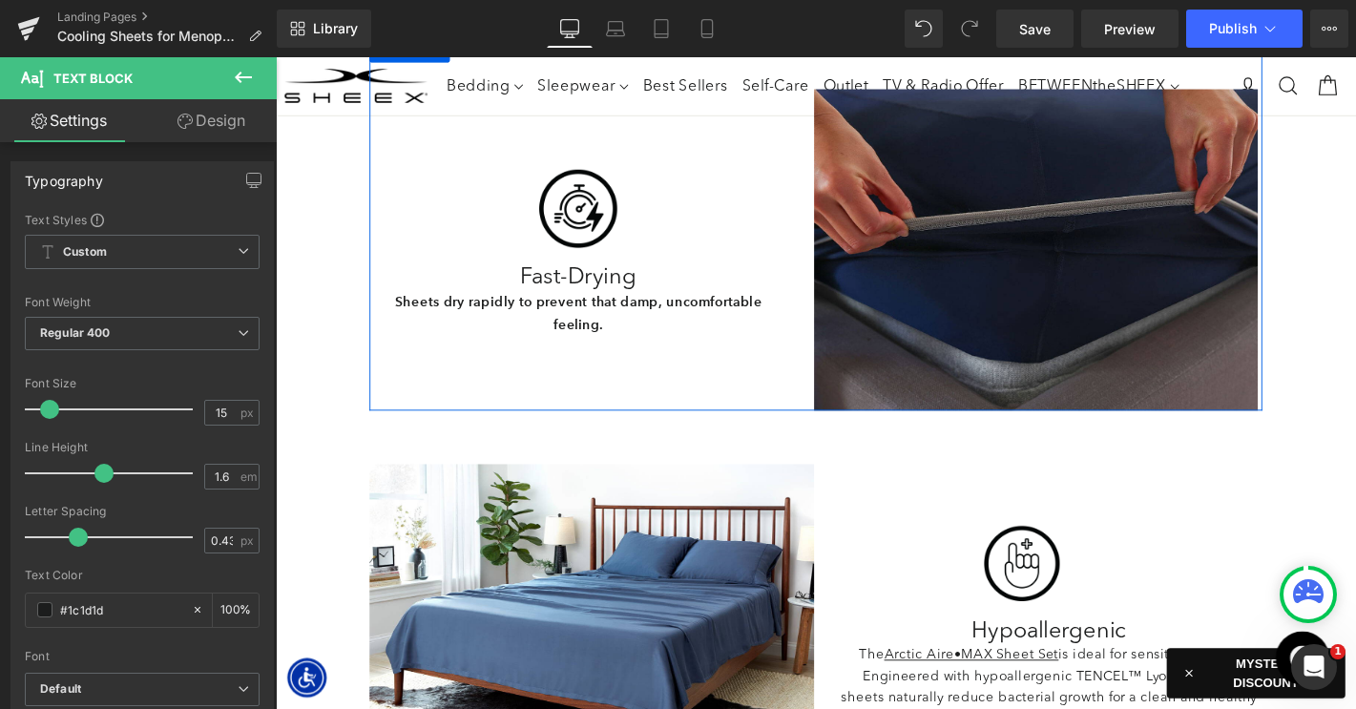
click at [596, 353] on span "Text Block" at bounding box center [603, 364] width 60 height 23
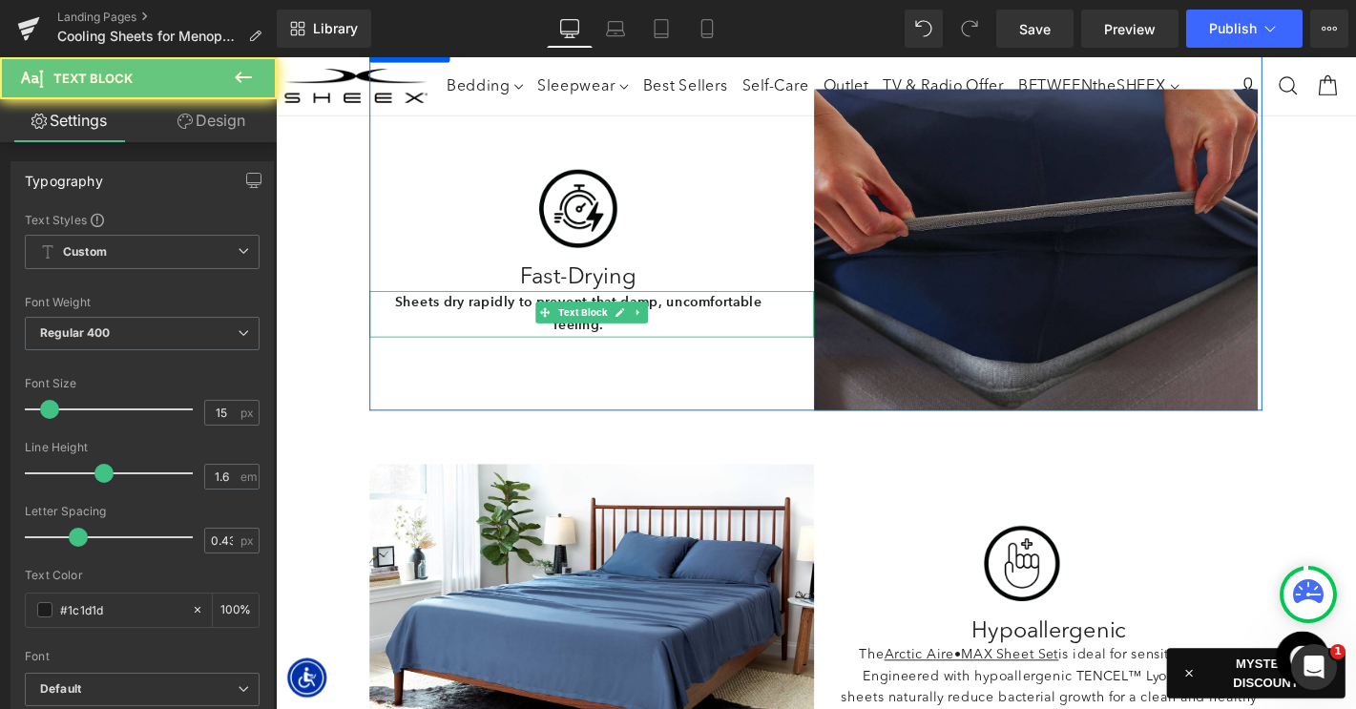
click at [485, 323] on b "Sheets dry rapidly to prevent that damp, uncomfortable feeling." at bounding box center [599, 330] width 392 height 43
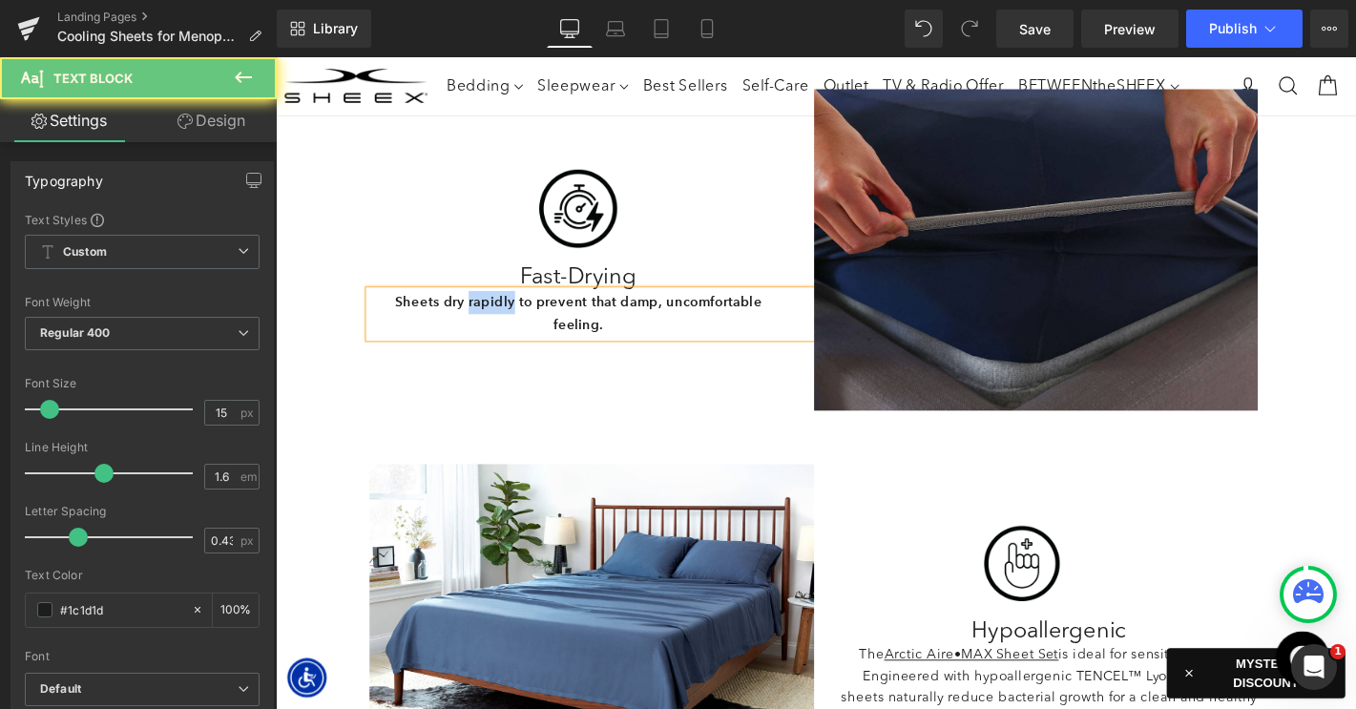
click at [485, 323] on b "Sheets dry rapidly to prevent that damp, uncomfortable feeling." at bounding box center [599, 330] width 392 height 43
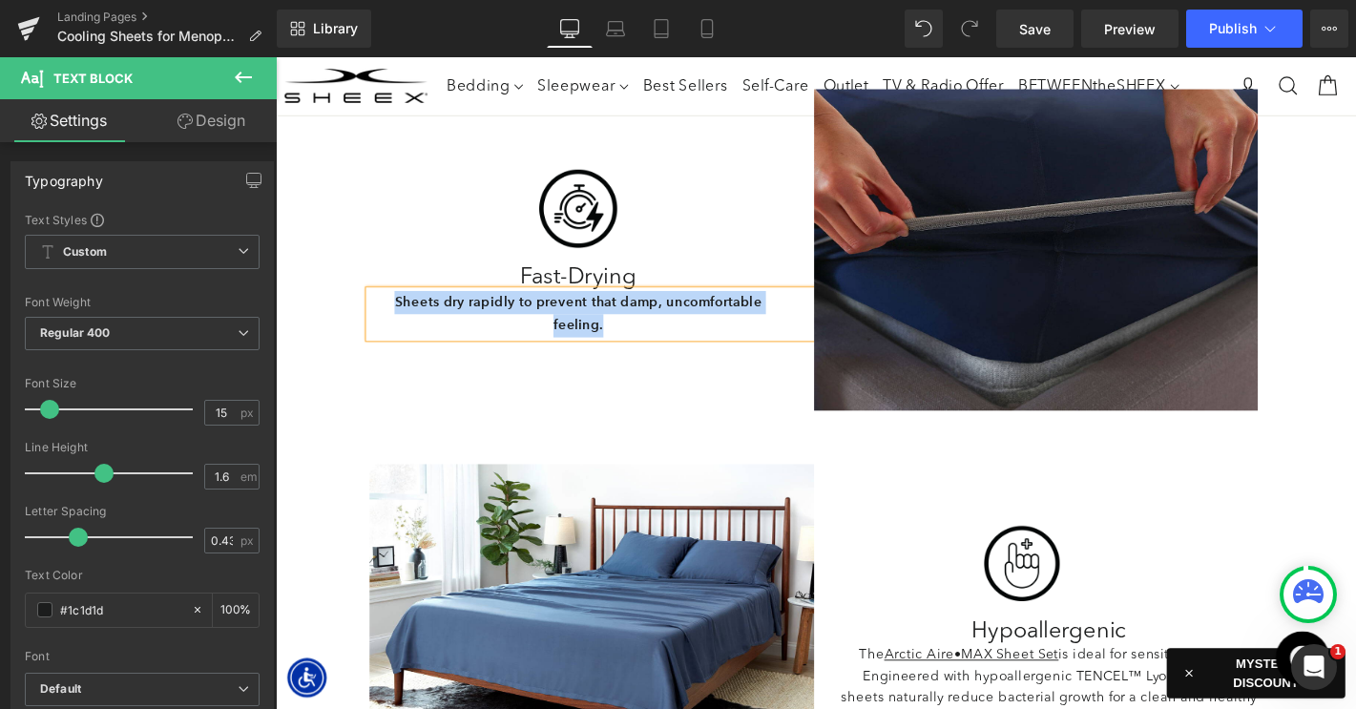
click at [476, 321] on b "Sheets dry rapidly to prevent that damp, uncomfortable feeling." at bounding box center [599, 330] width 392 height 43
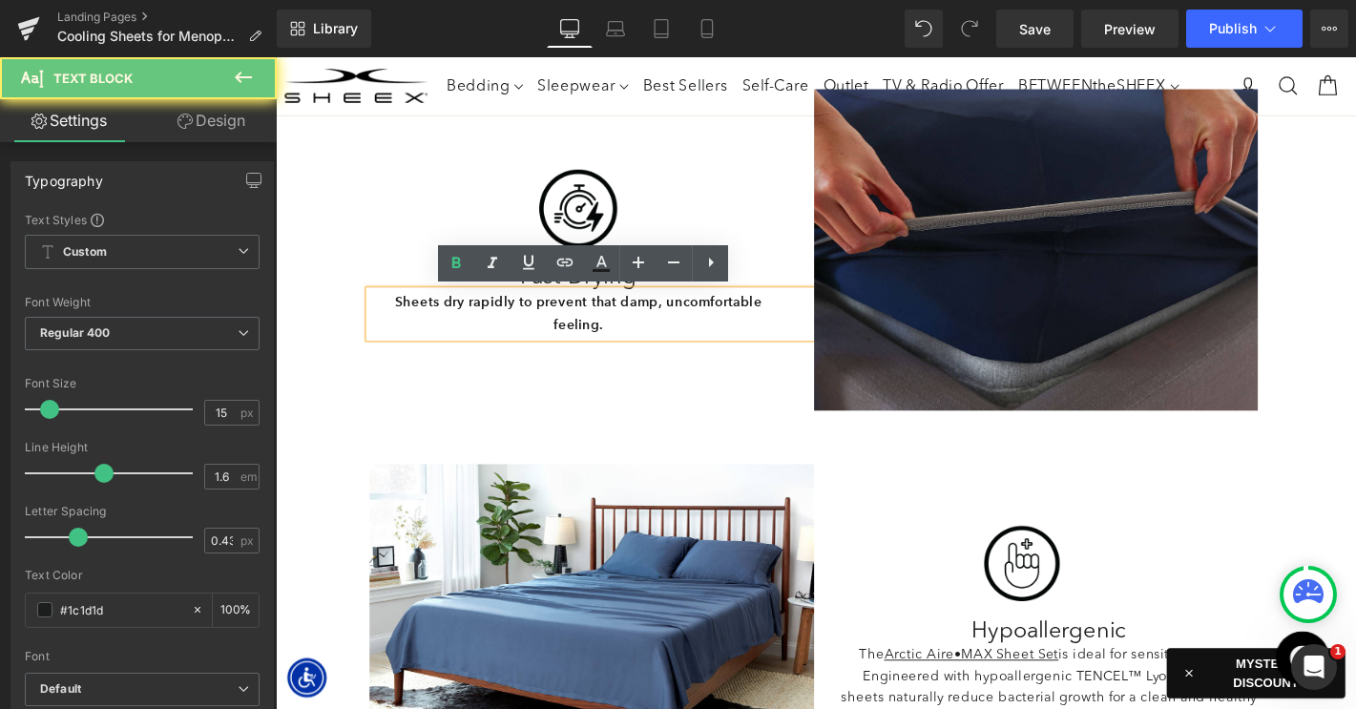
click at [476, 321] on b "Sheets dry rapidly to prevent that damp, uncomfortable feeling." at bounding box center [599, 330] width 392 height 43
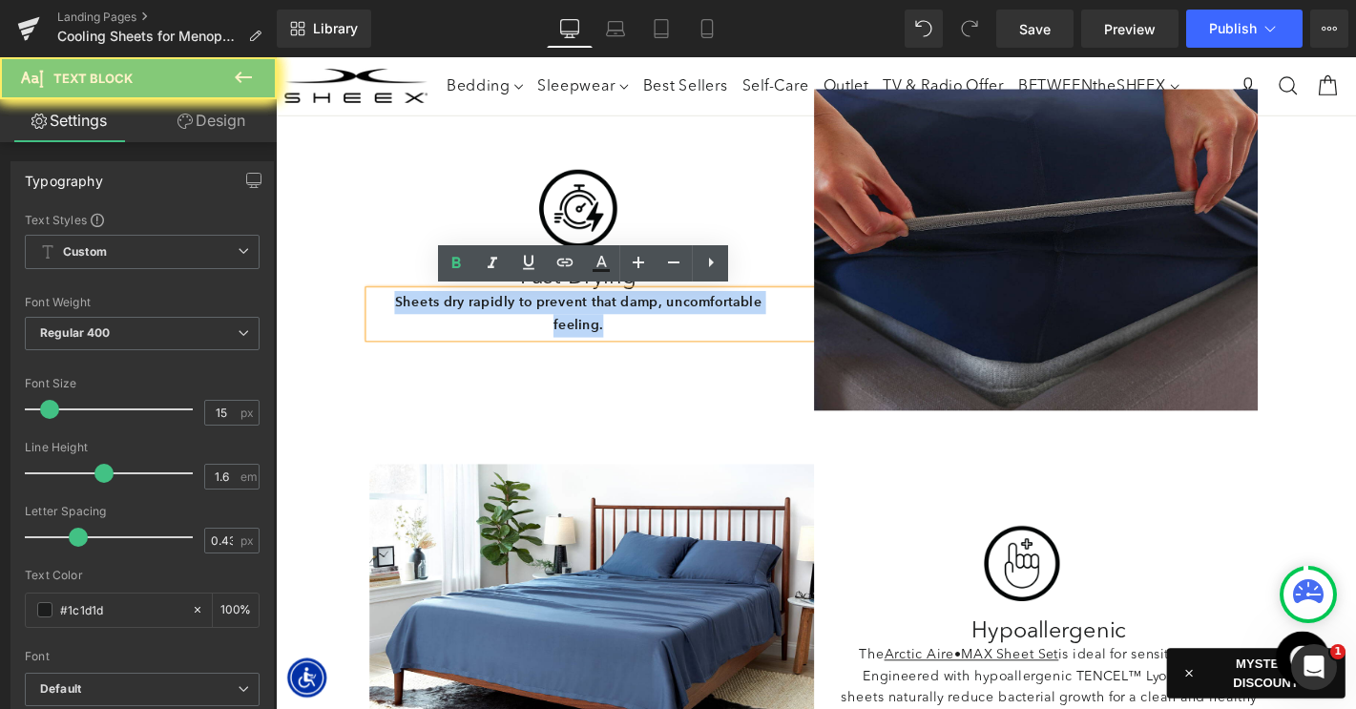
click at [476, 321] on b "Sheets dry rapidly to prevent that damp, uncomfortable feeling." at bounding box center [599, 330] width 392 height 43
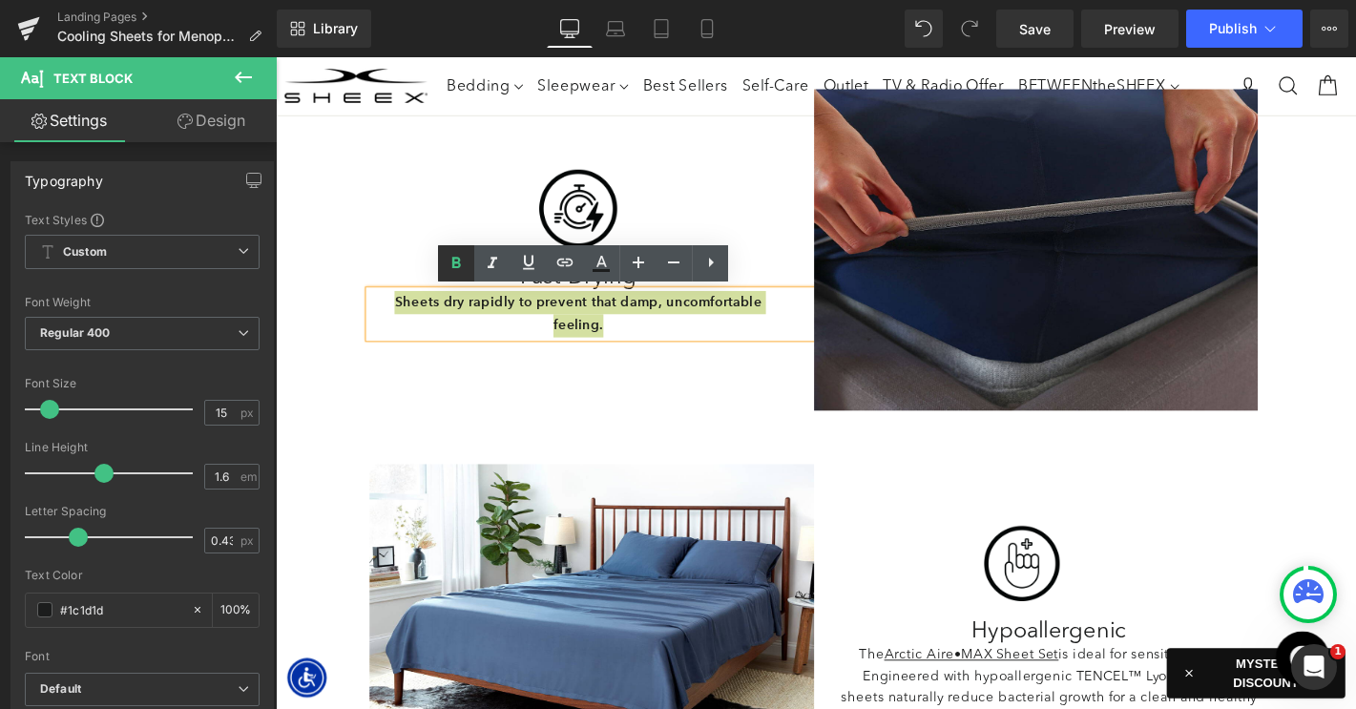
click at [454, 259] on icon at bounding box center [456, 263] width 23 height 23
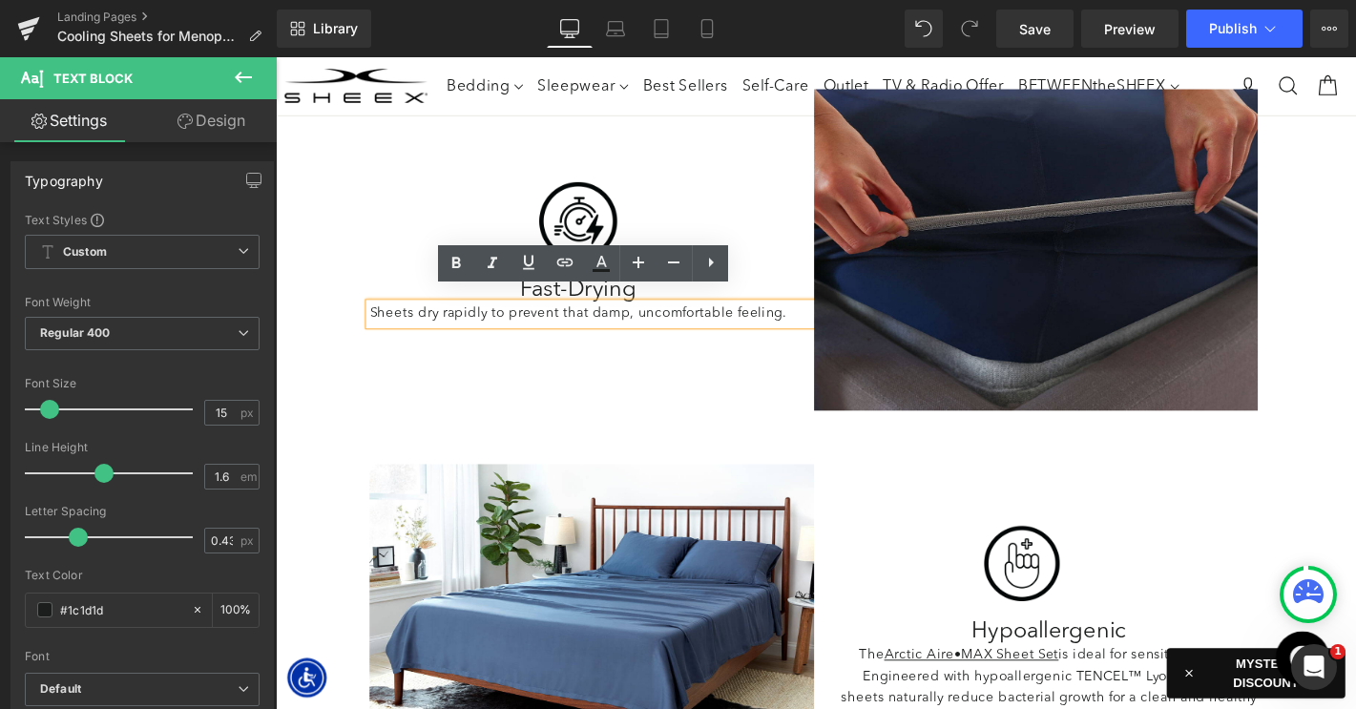
click at [662, 334] on p "Sheets dry rapidly to prevent that damp, uncomfortable feeling." at bounding box center [599, 332] width 447 height 23
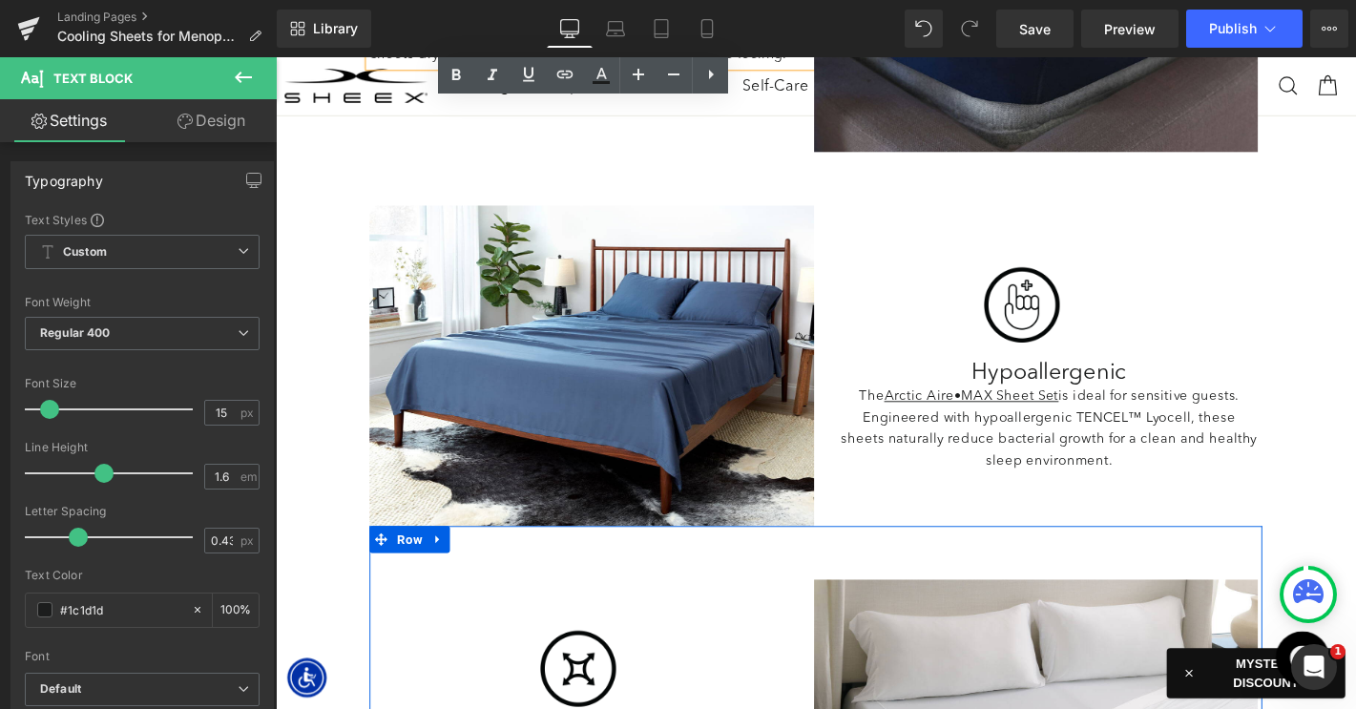
scroll to position [2788, 0]
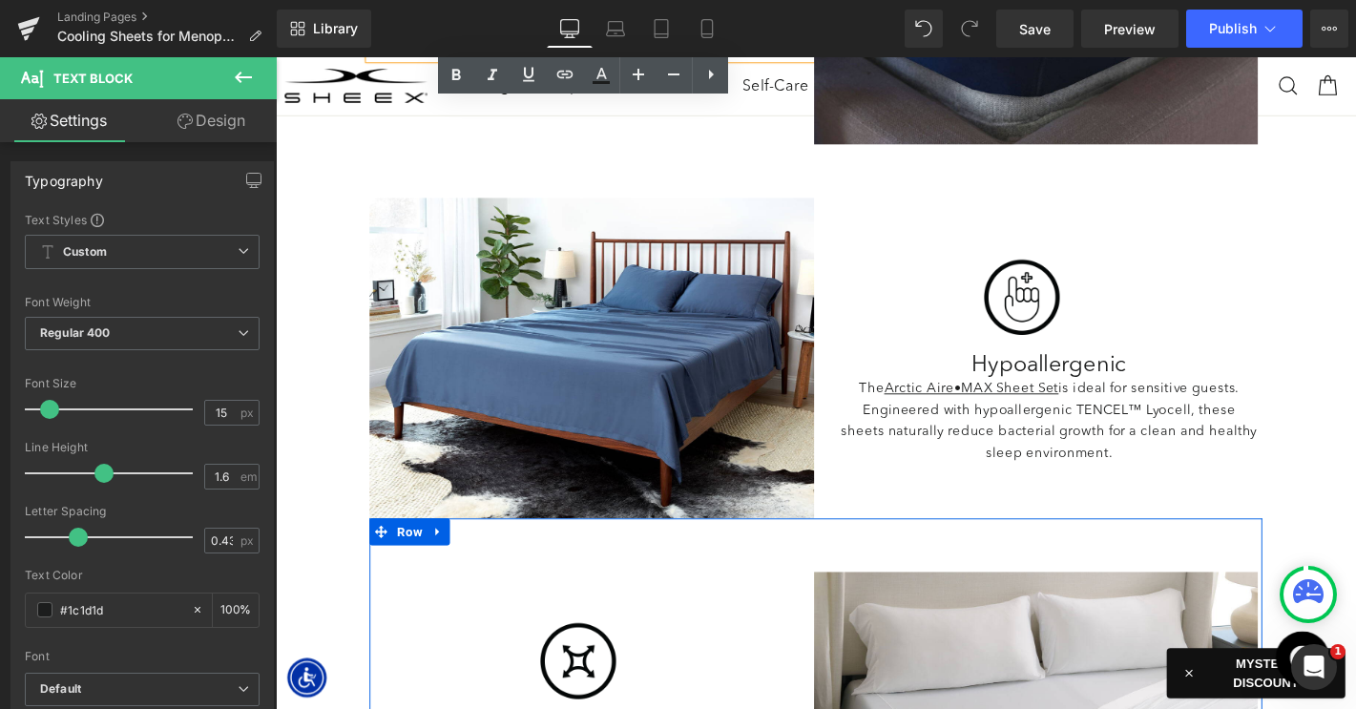
click at [1072, 309] on div "Image" at bounding box center [1074, 314] width 447 height 99
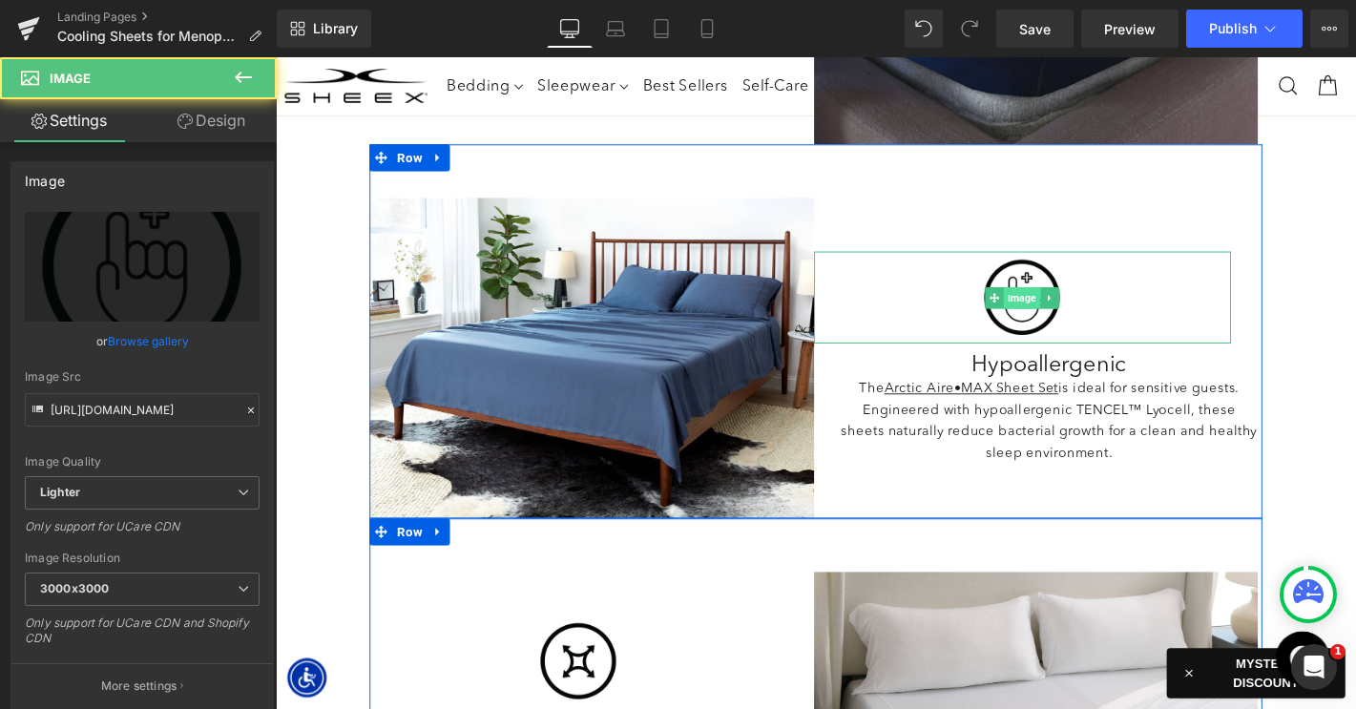
click at [1074, 310] on span "Image" at bounding box center [1073, 314] width 39 height 23
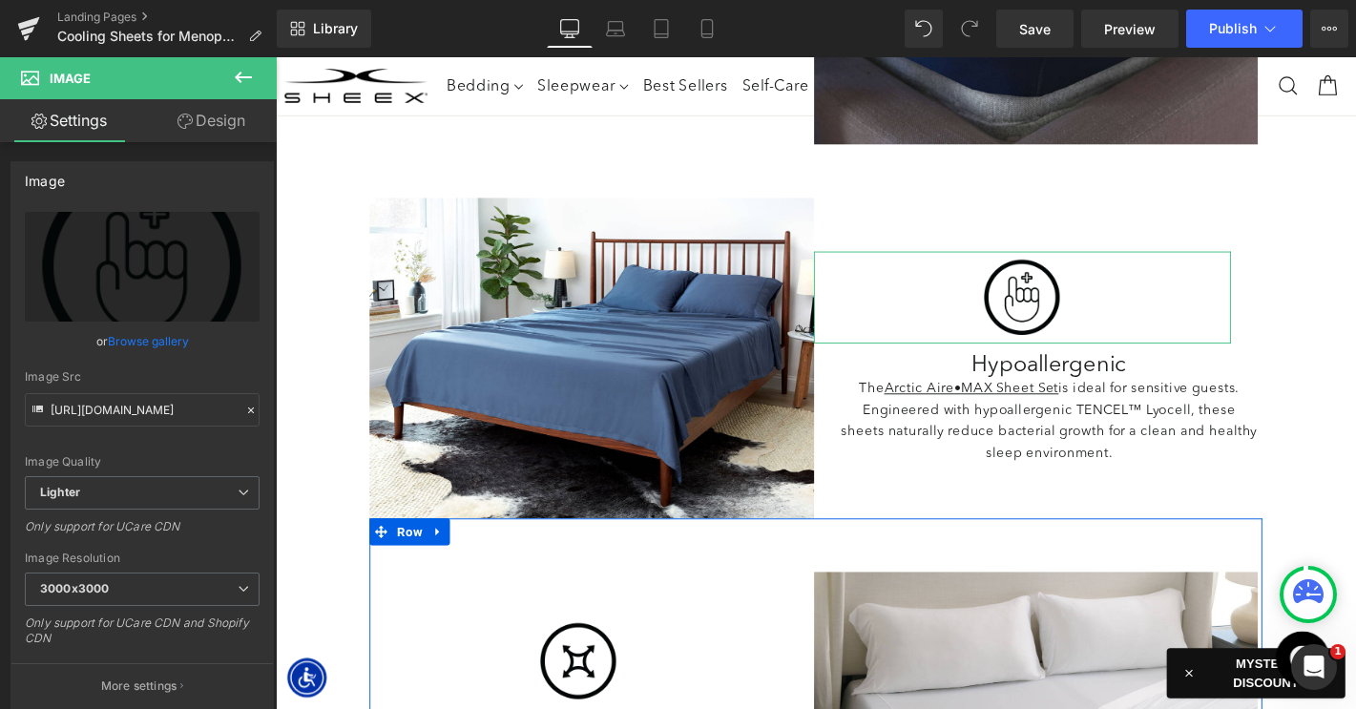
click at [217, 127] on link "Design" at bounding box center [211, 120] width 138 height 43
click at [0, 0] on div "Spacing" at bounding box center [0, 0] width 0 height 0
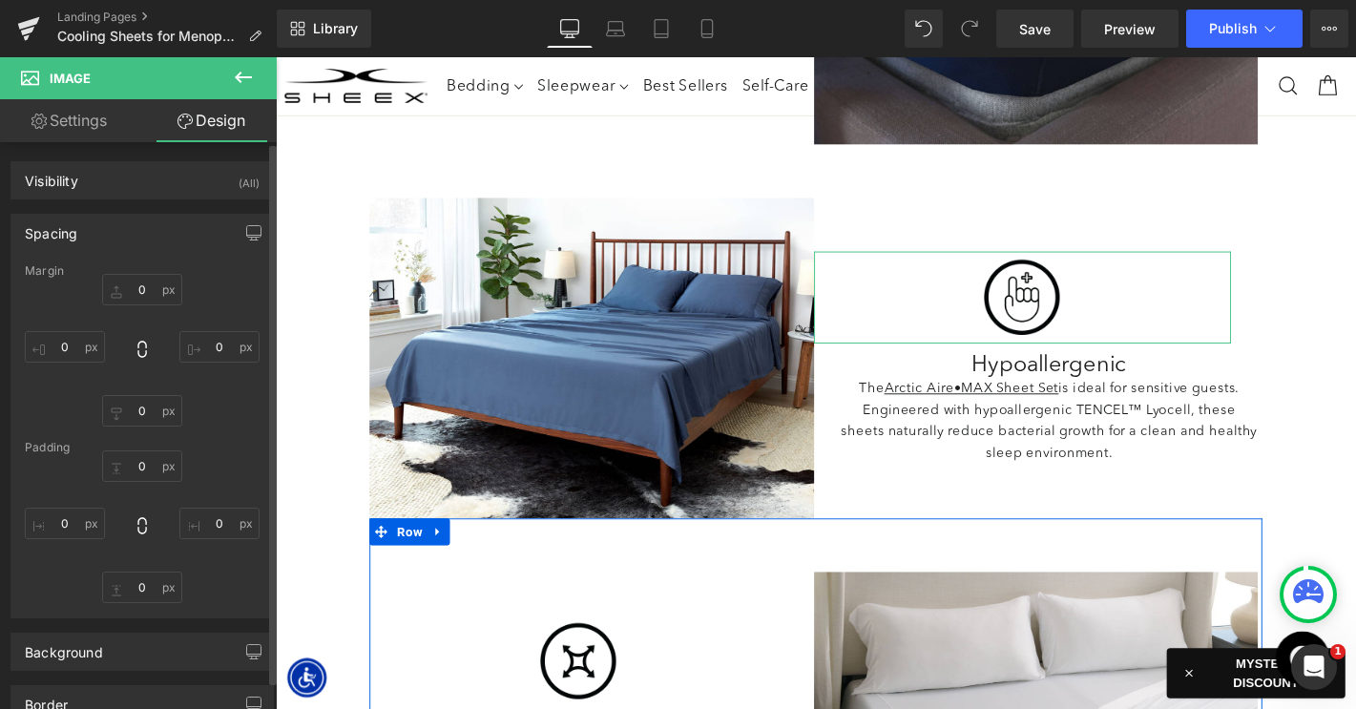
type input "0"
type input "30"
type input "0"
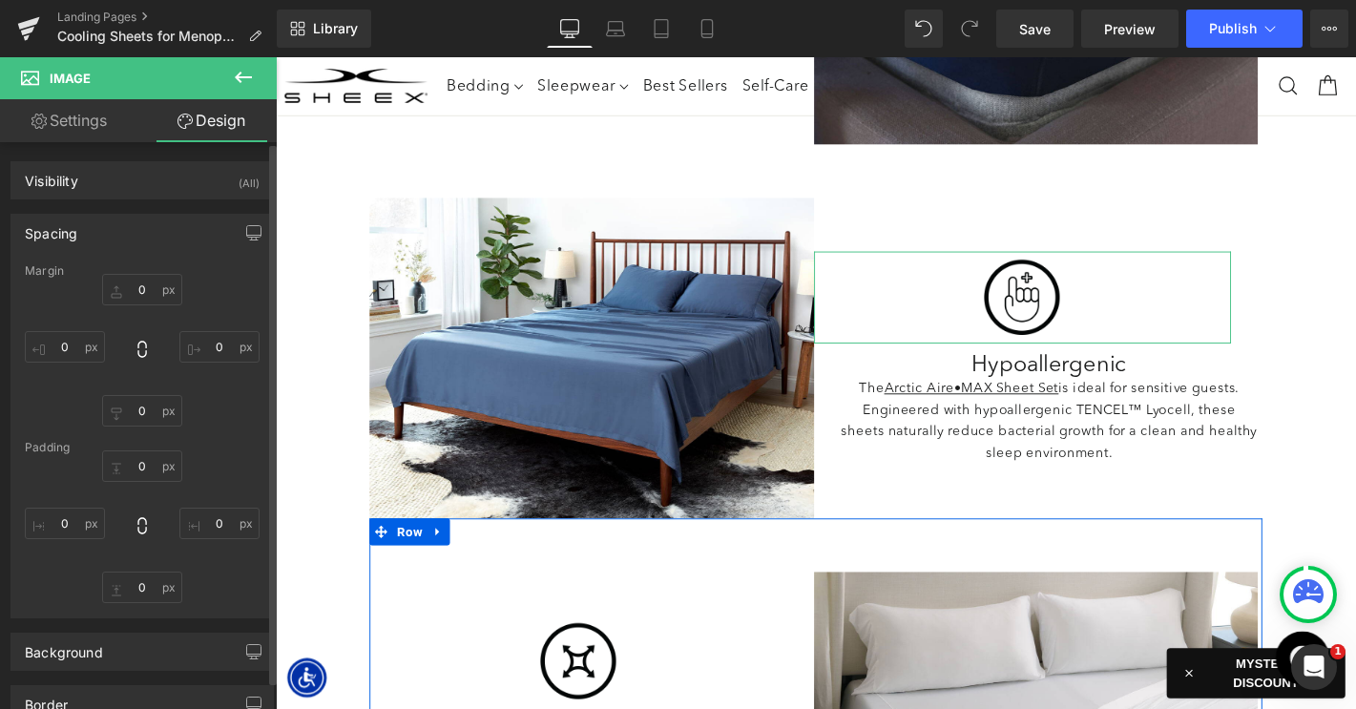
type input "0"
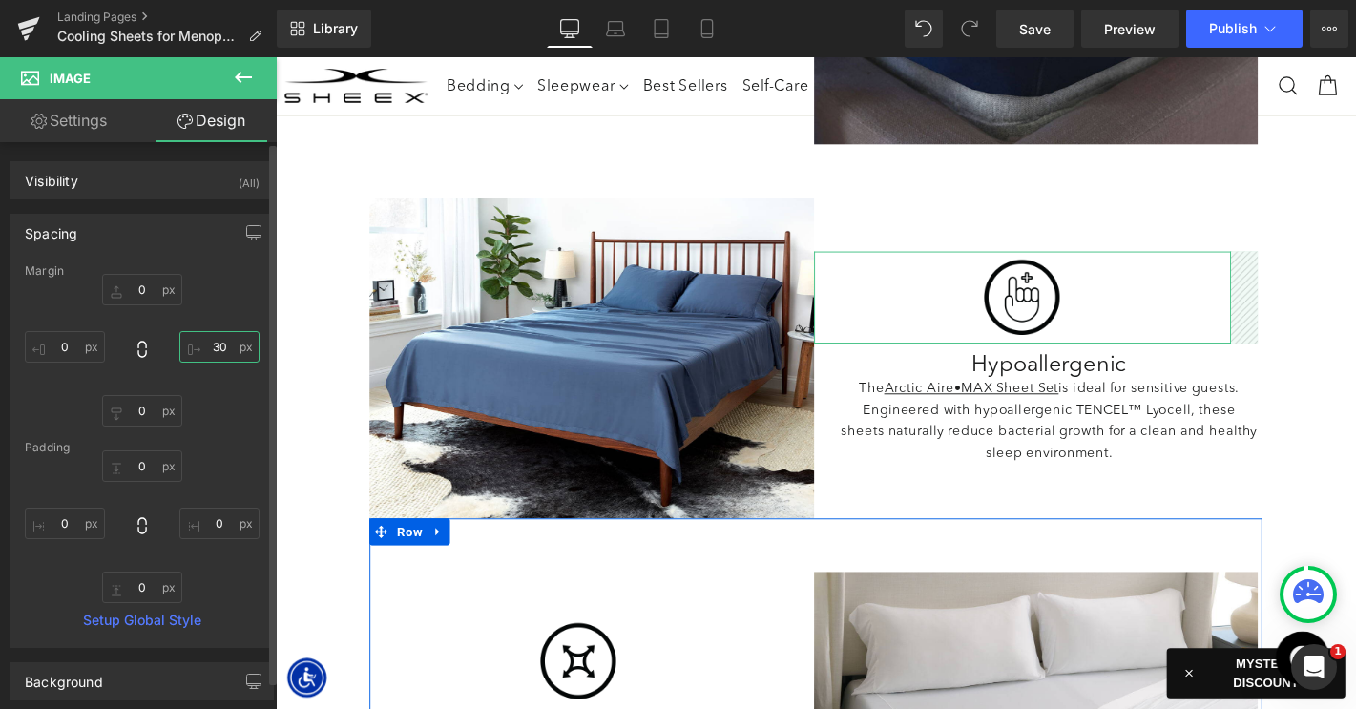
click at [206, 349] on input "30" at bounding box center [219, 346] width 80 height 31
type input "0"
click at [55, 341] on input "0" at bounding box center [65, 346] width 80 height 31
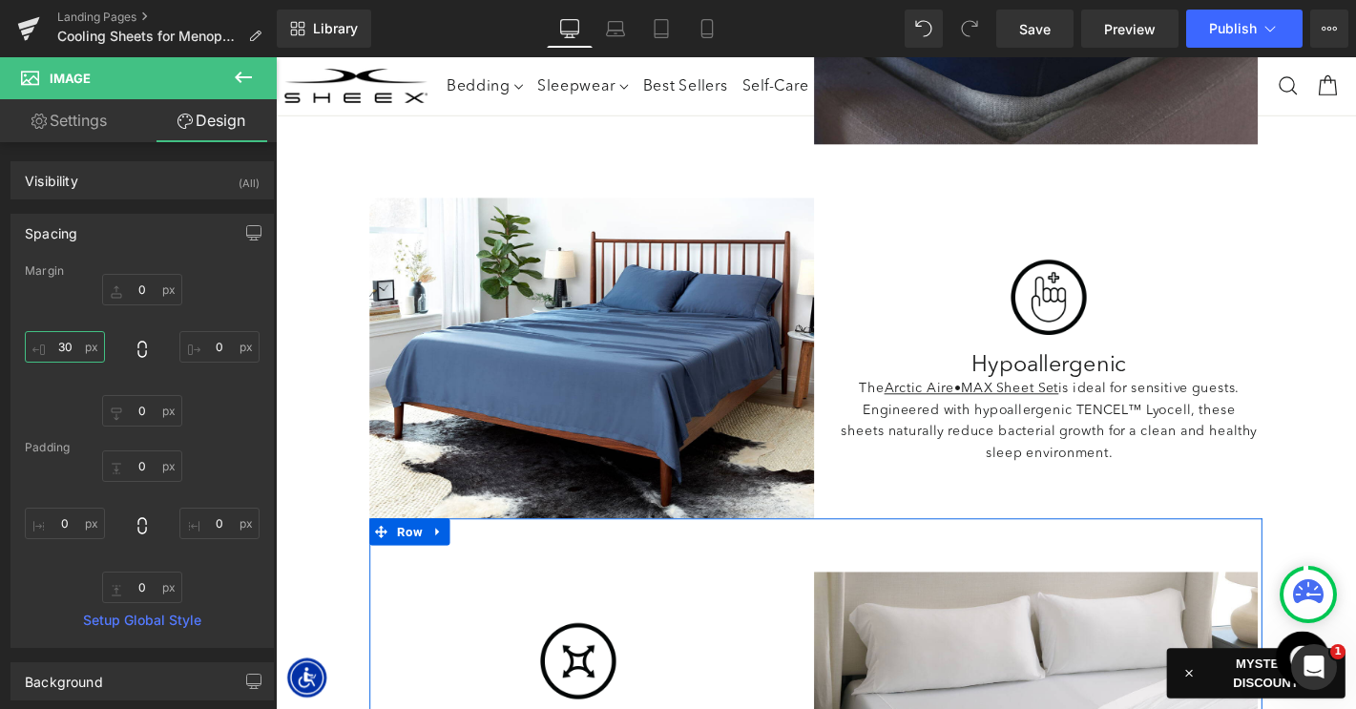
type input "30"
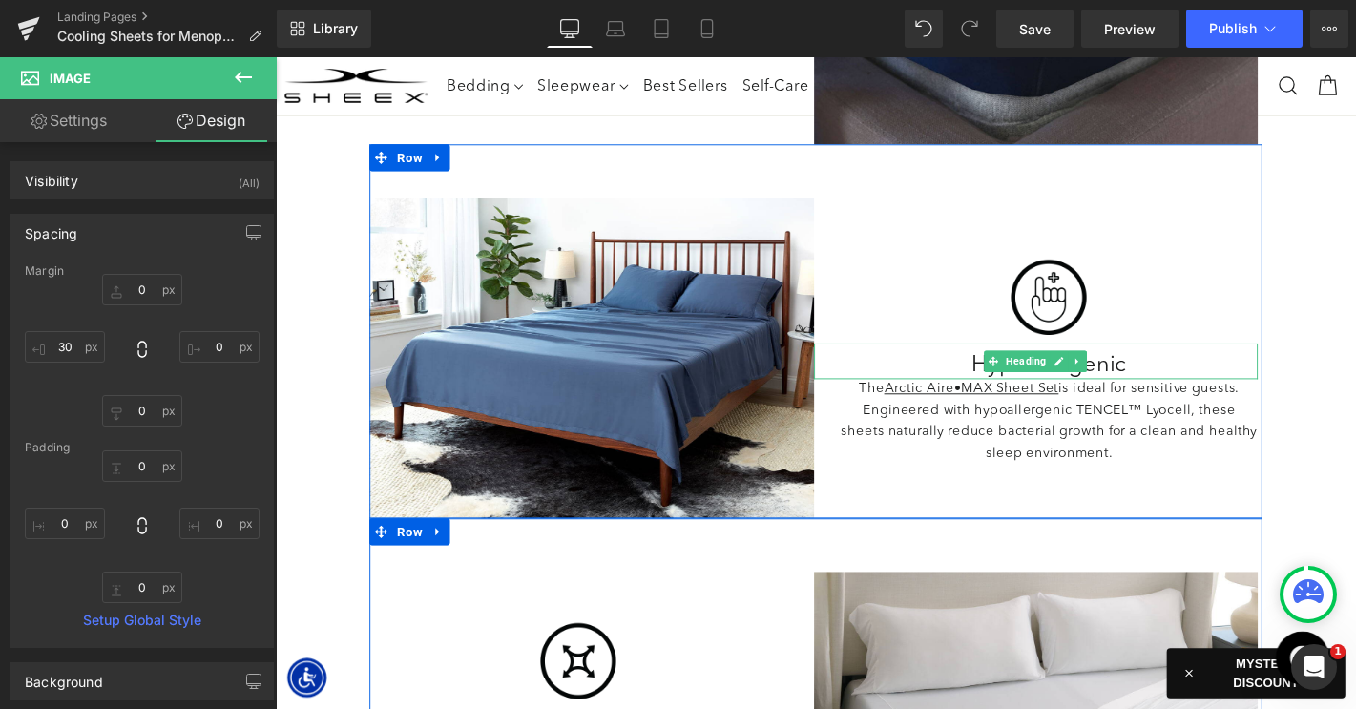
click at [1028, 378] on h2 "Hypoallergenic" at bounding box center [1103, 387] width 447 height 29
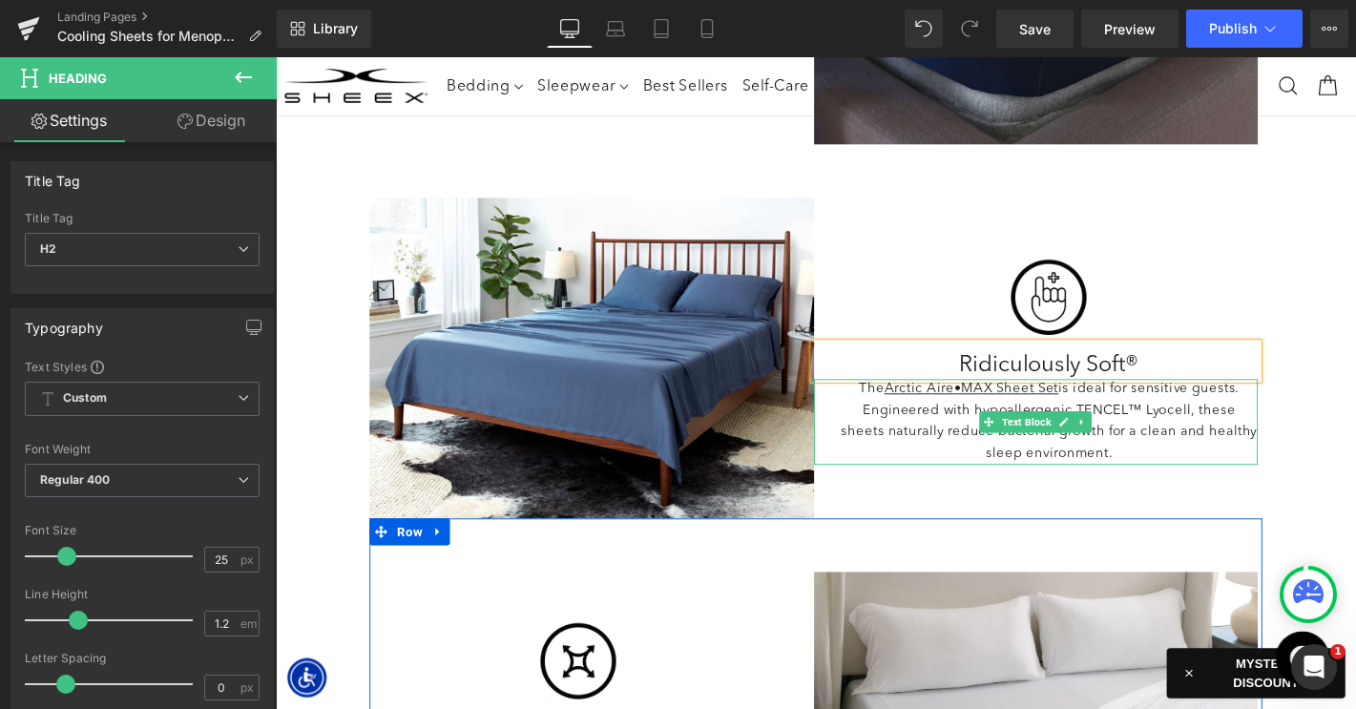
click at [939, 445] on p "The Arctic Aire•MAX Sheet Set is ideal for sensitive guests. Engineered with hy…" at bounding box center [1103, 448] width 447 height 92
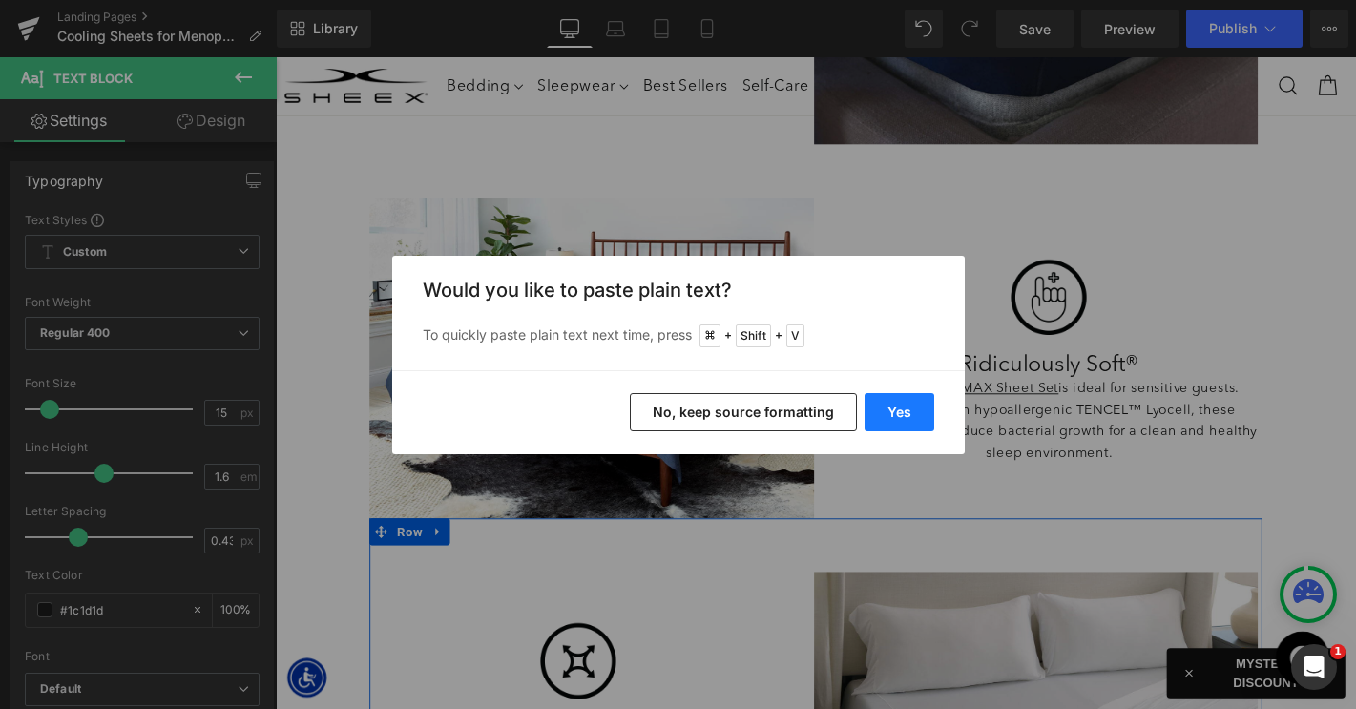
click at [891, 413] on button "Yes" at bounding box center [899, 412] width 70 height 38
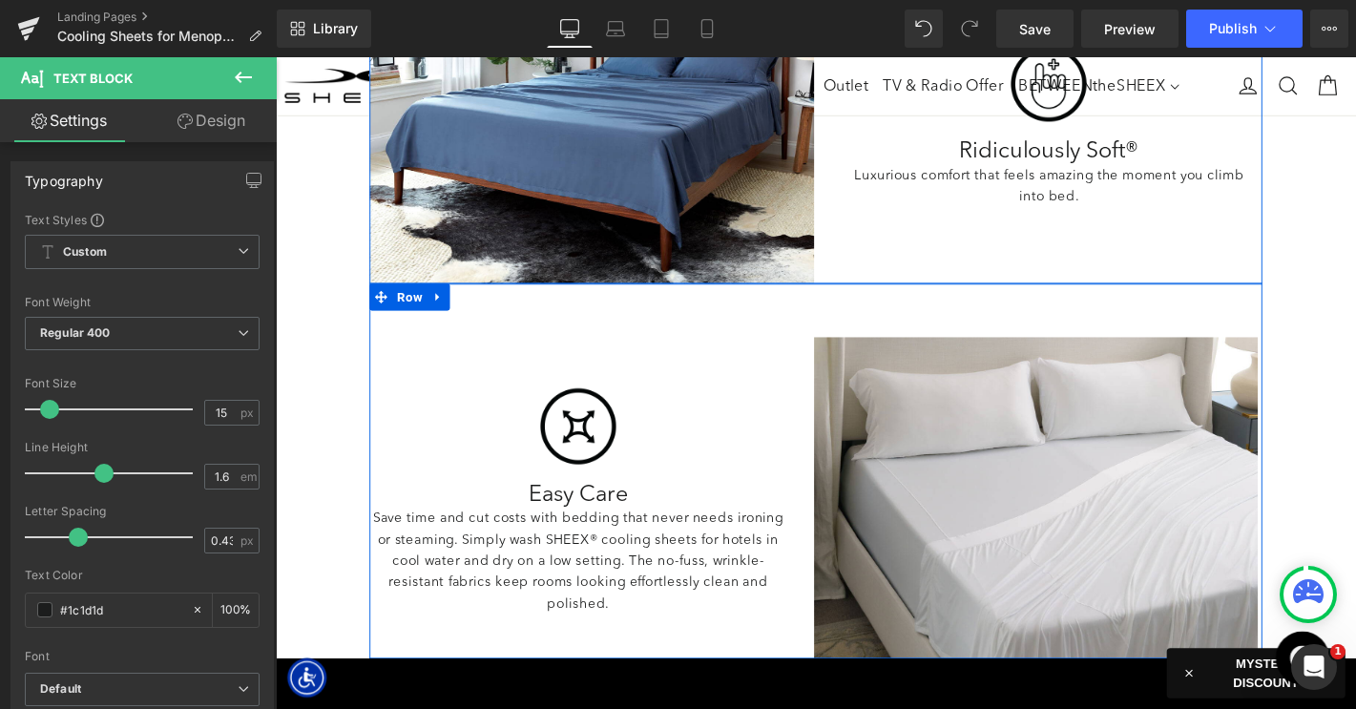
scroll to position [3189, 0]
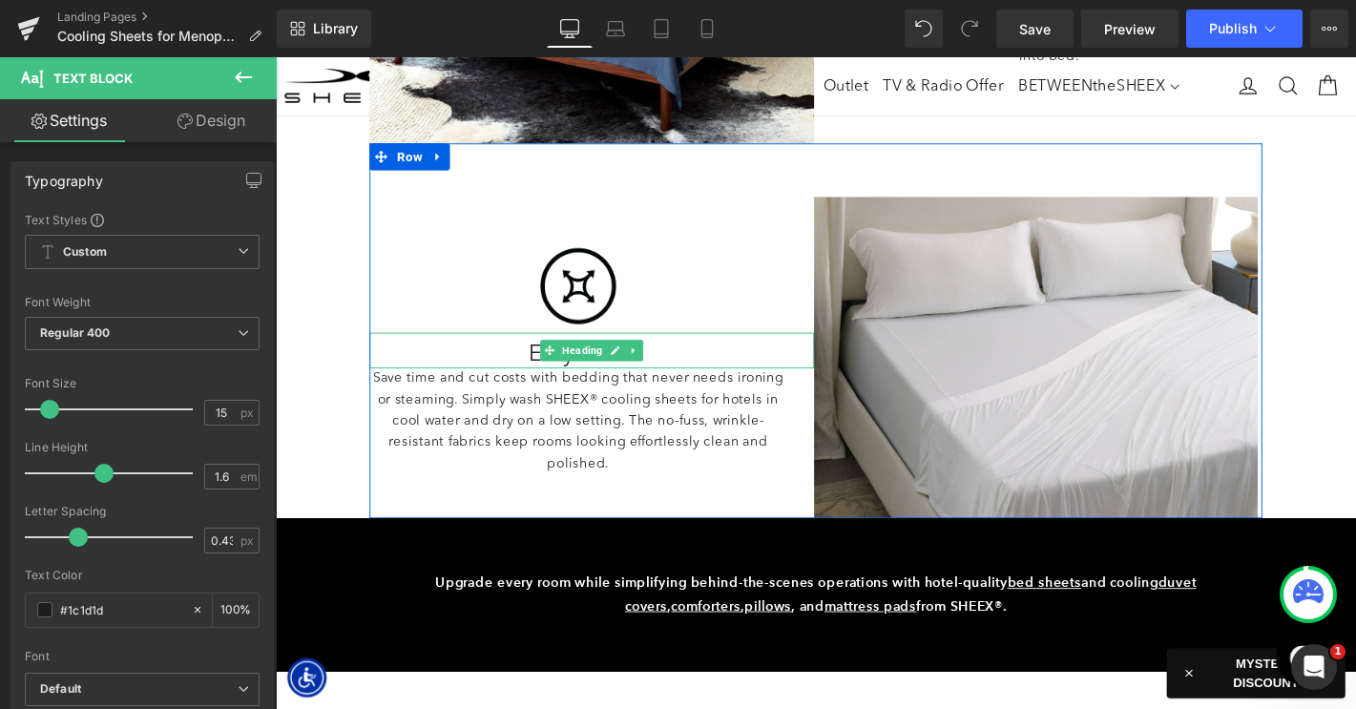
click at [552, 388] on h2 "Easy Care" at bounding box center [599, 376] width 447 height 29
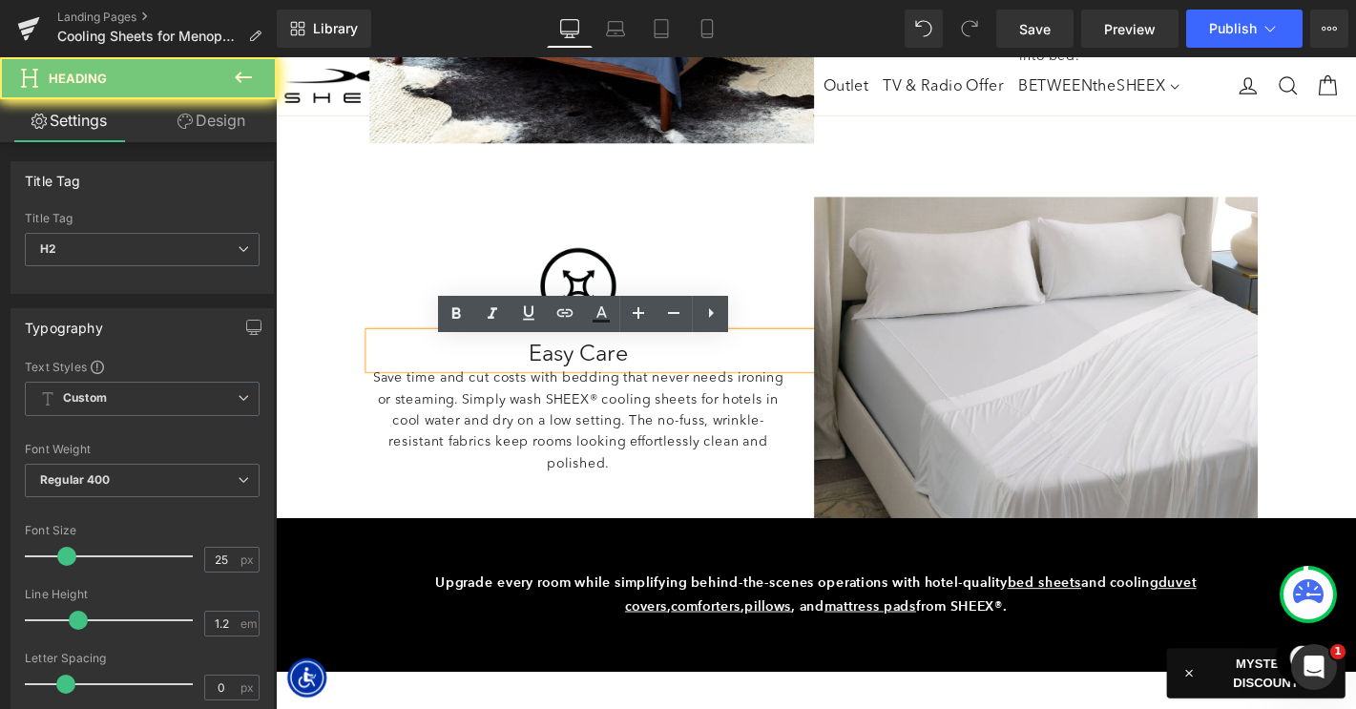
paste div
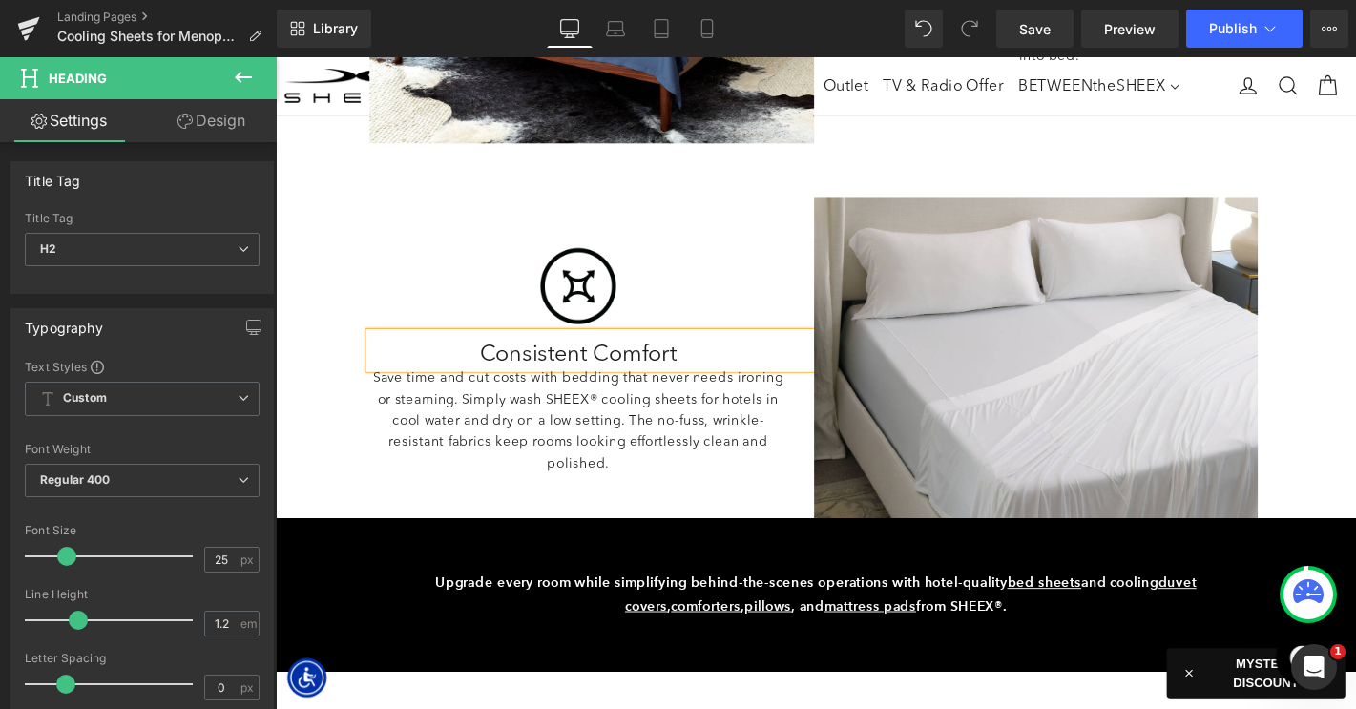
click at [507, 456] on p "Save time and cut costs with bedding that never needs ironing or steaming. Simp…" at bounding box center [599, 447] width 447 height 114
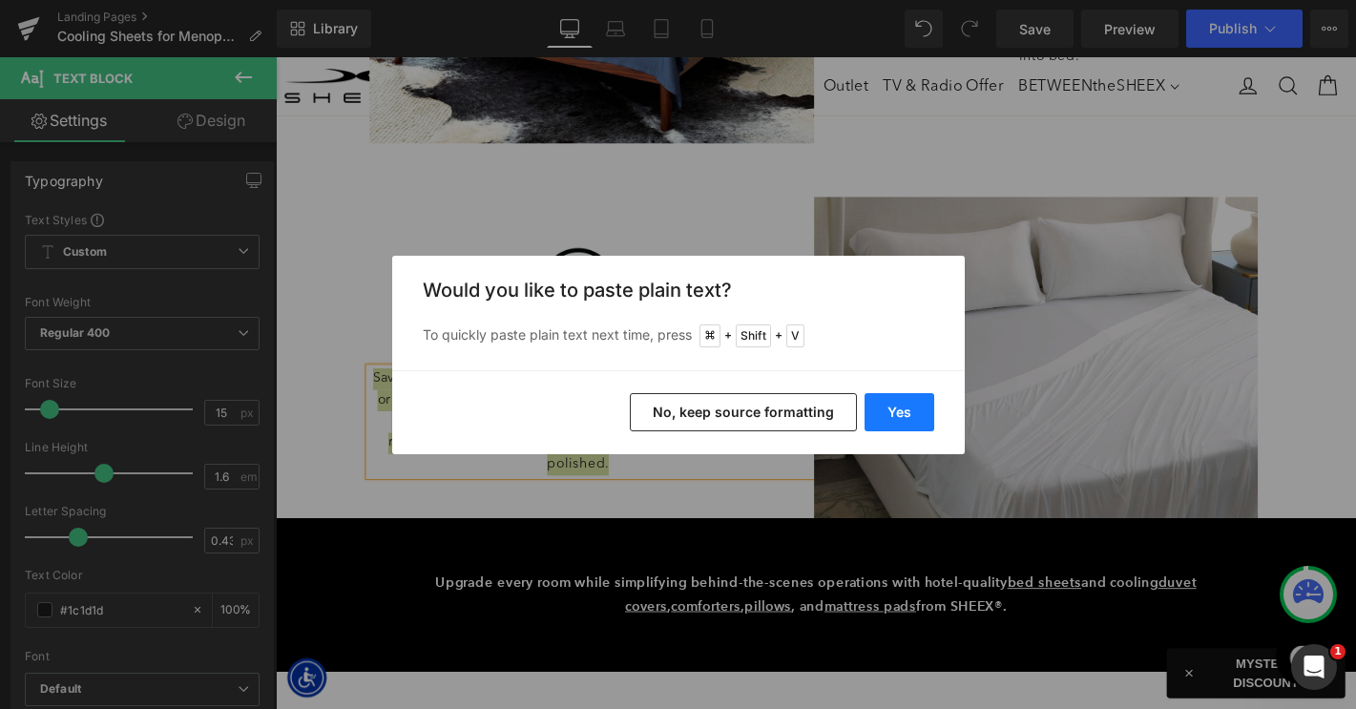
drag, startPoint x: 895, startPoint y: 401, endPoint x: 662, endPoint y: 364, distance: 235.8
click at [895, 401] on button "Yes" at bounding box center [899, 412] width 70 height 38
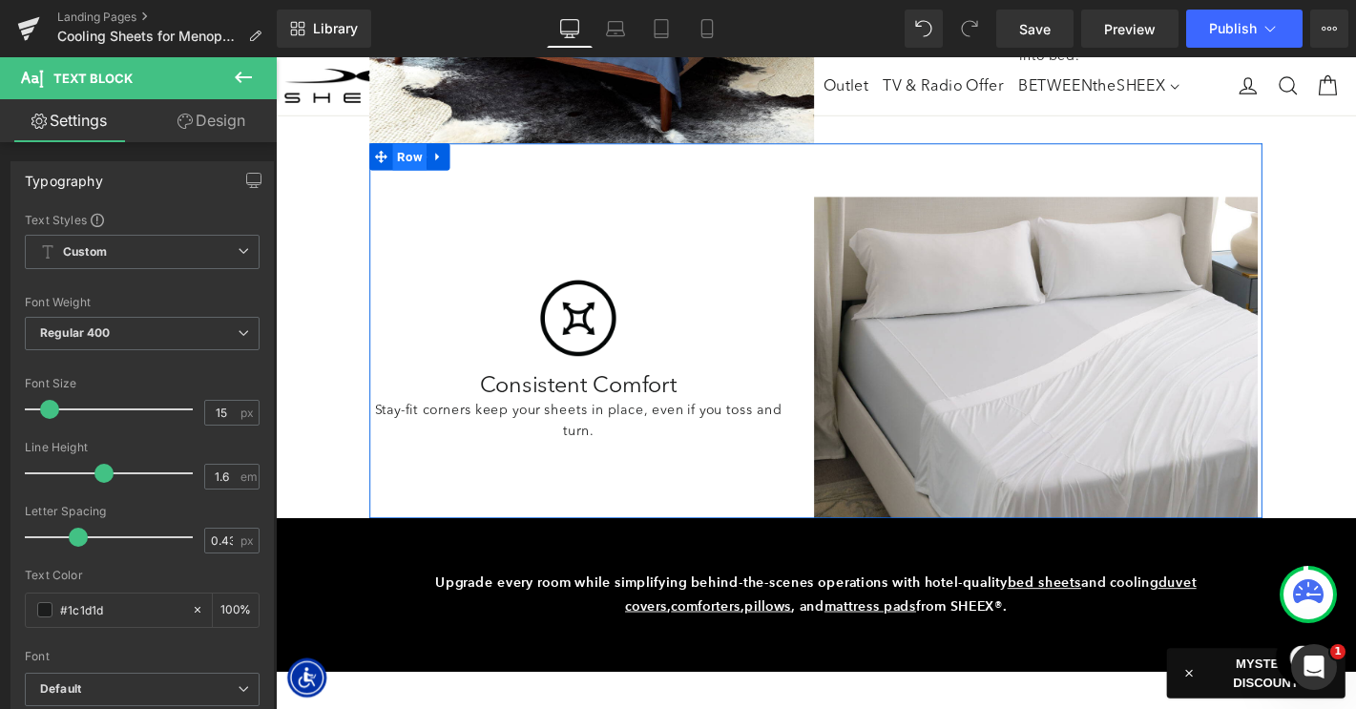
click at [417, 162] on span "Row" at bounding box center [419, 164] width 36 height 29
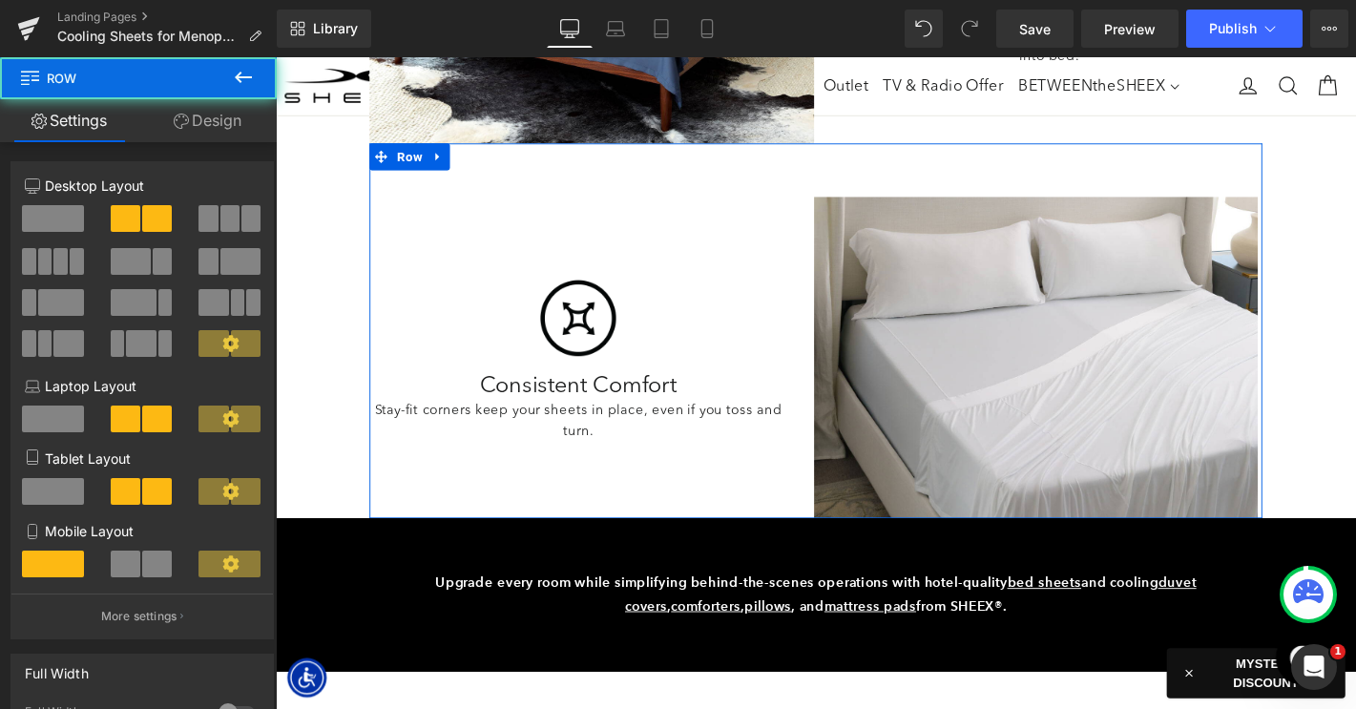
click at [219, 120] on link "Design" at bounding box center [207, 120] width 138 height 43
click at [0, 0] on div "Spacing" at bounding box center [0, 0] width 0 height 0
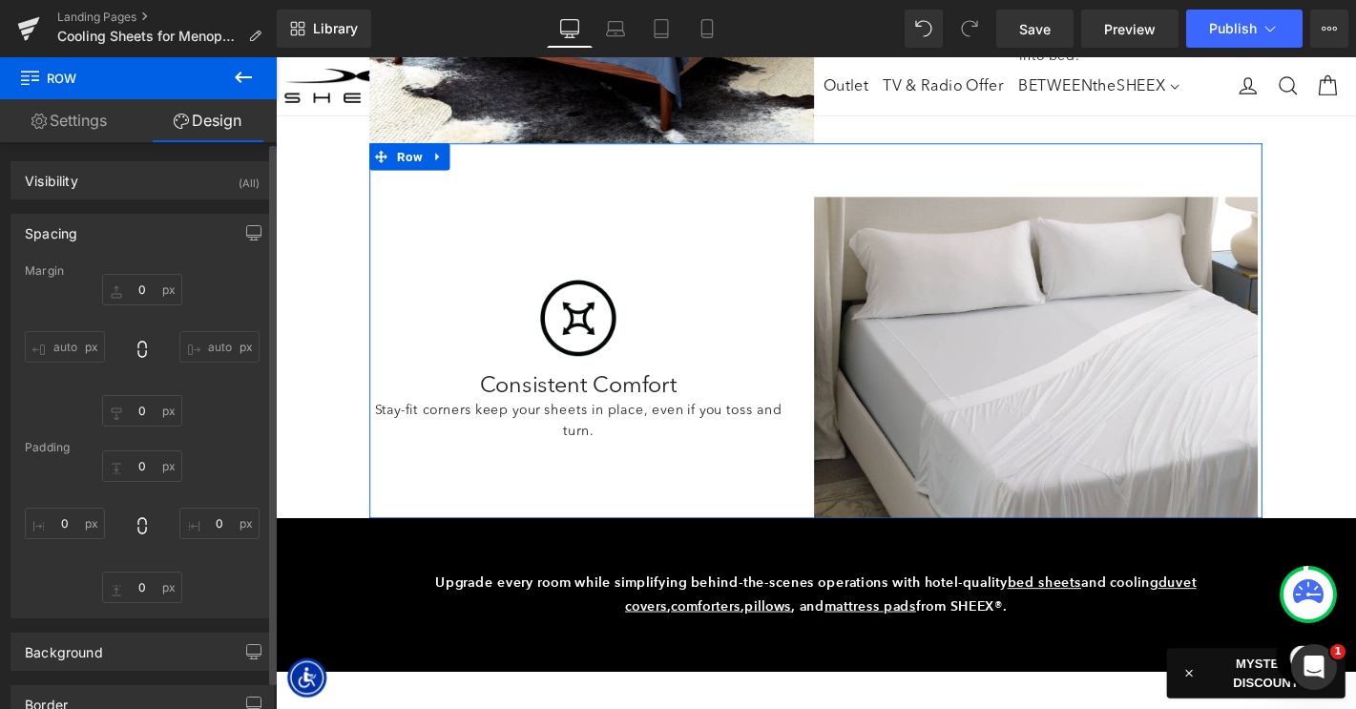
type input "0"
type input "60"
type input "5"
type input "0"
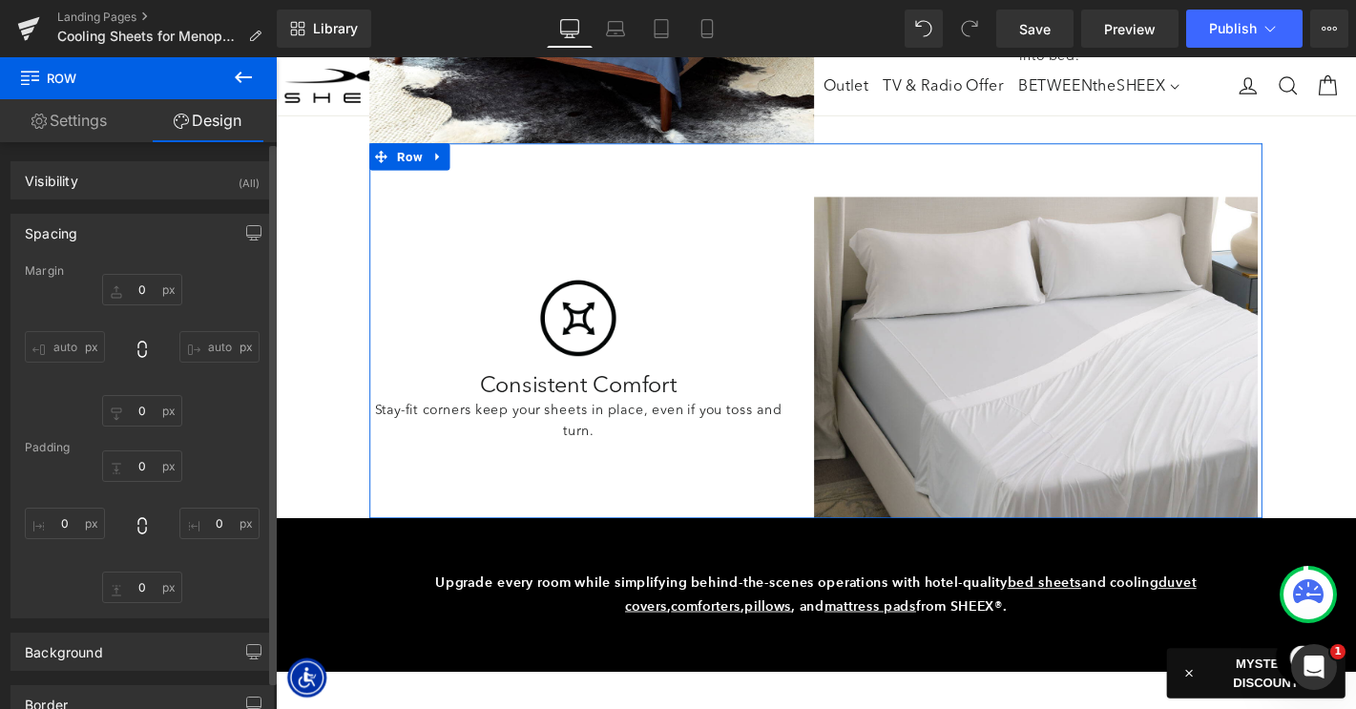
type input "0"
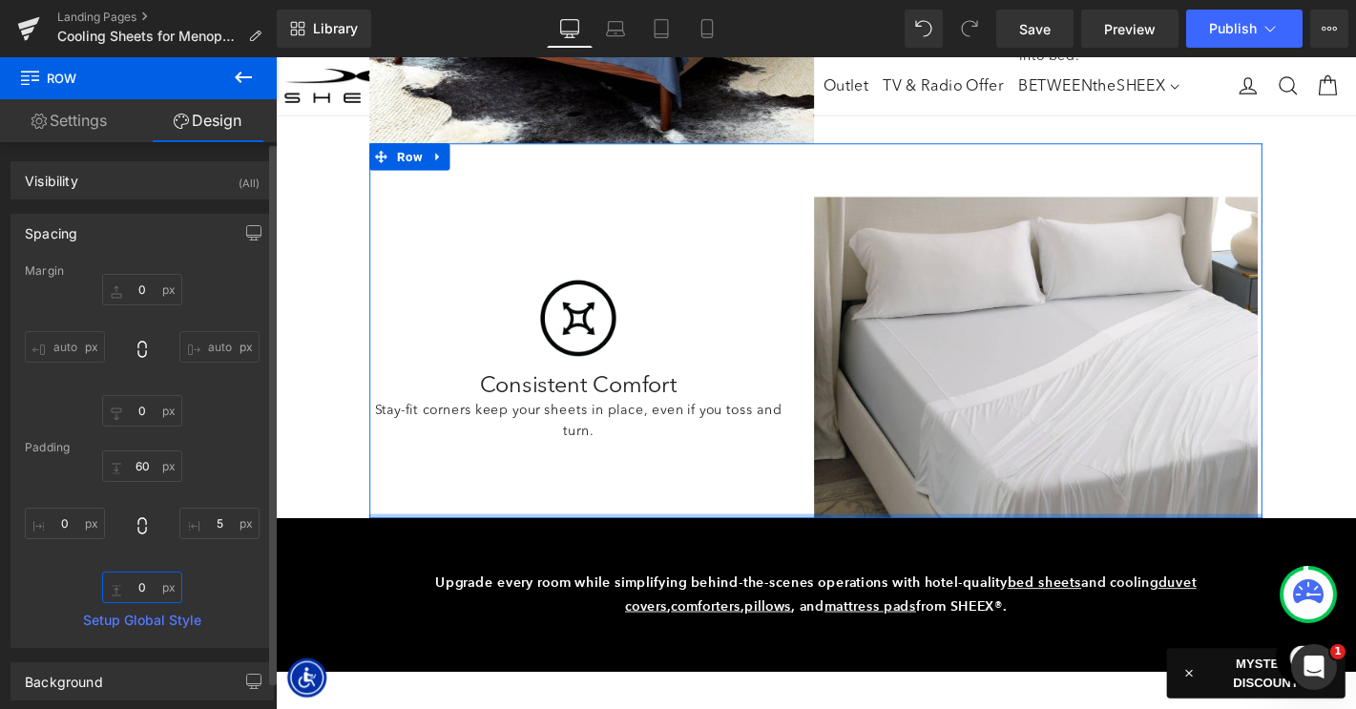
click at [130, 585] on input "0" at bounding box center [142, 587] width 80 height 31
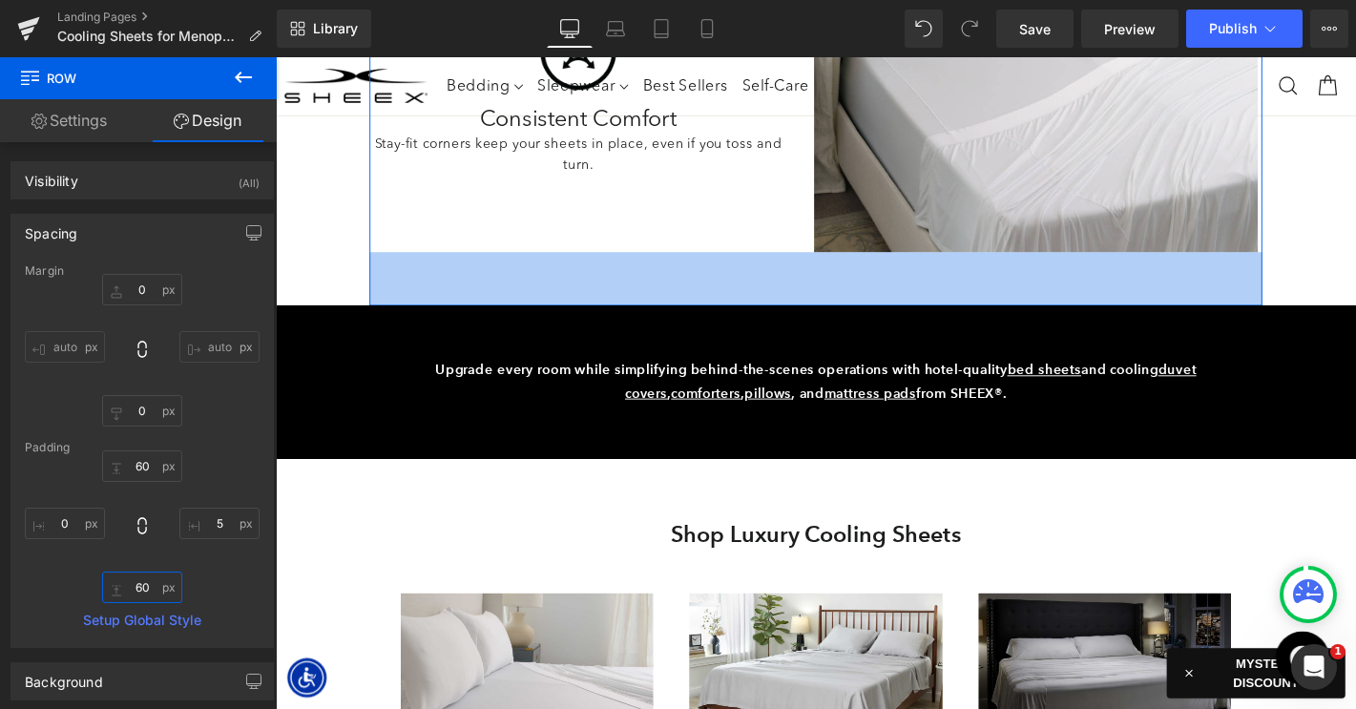
scroll to position [3489, 0]
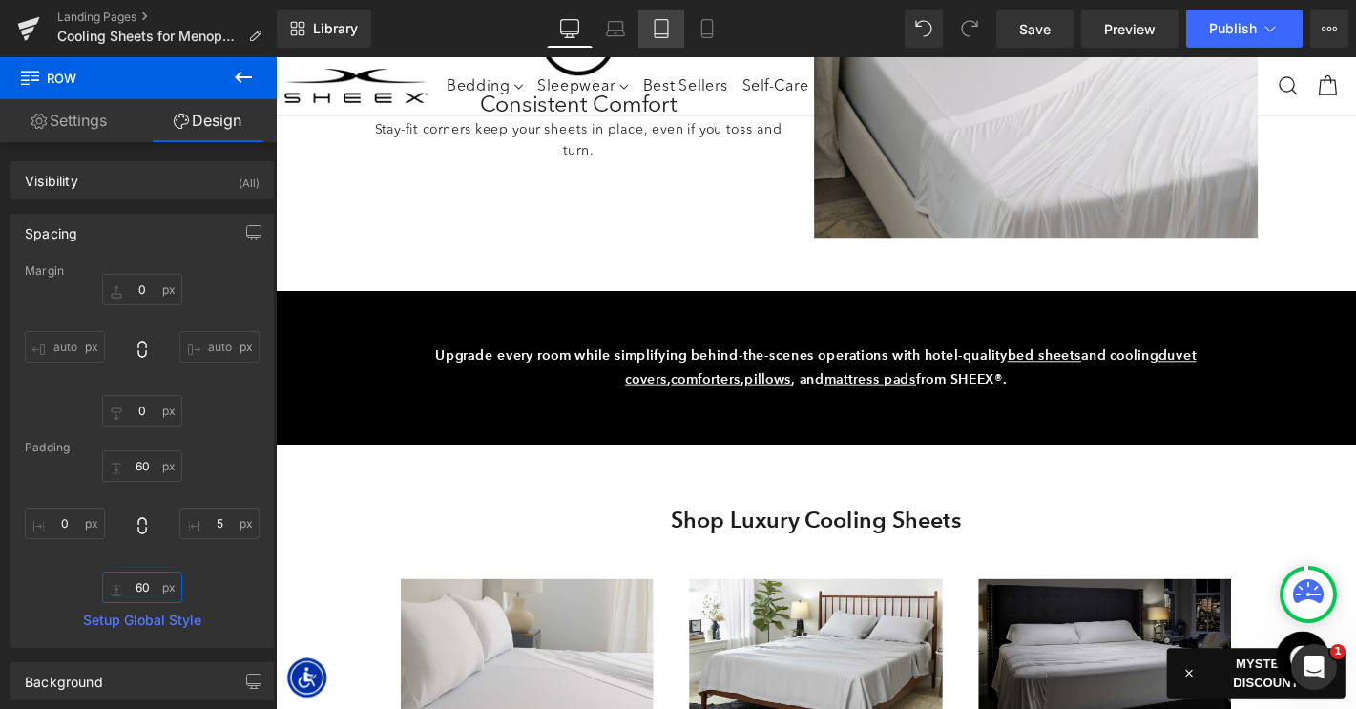
type input "60"
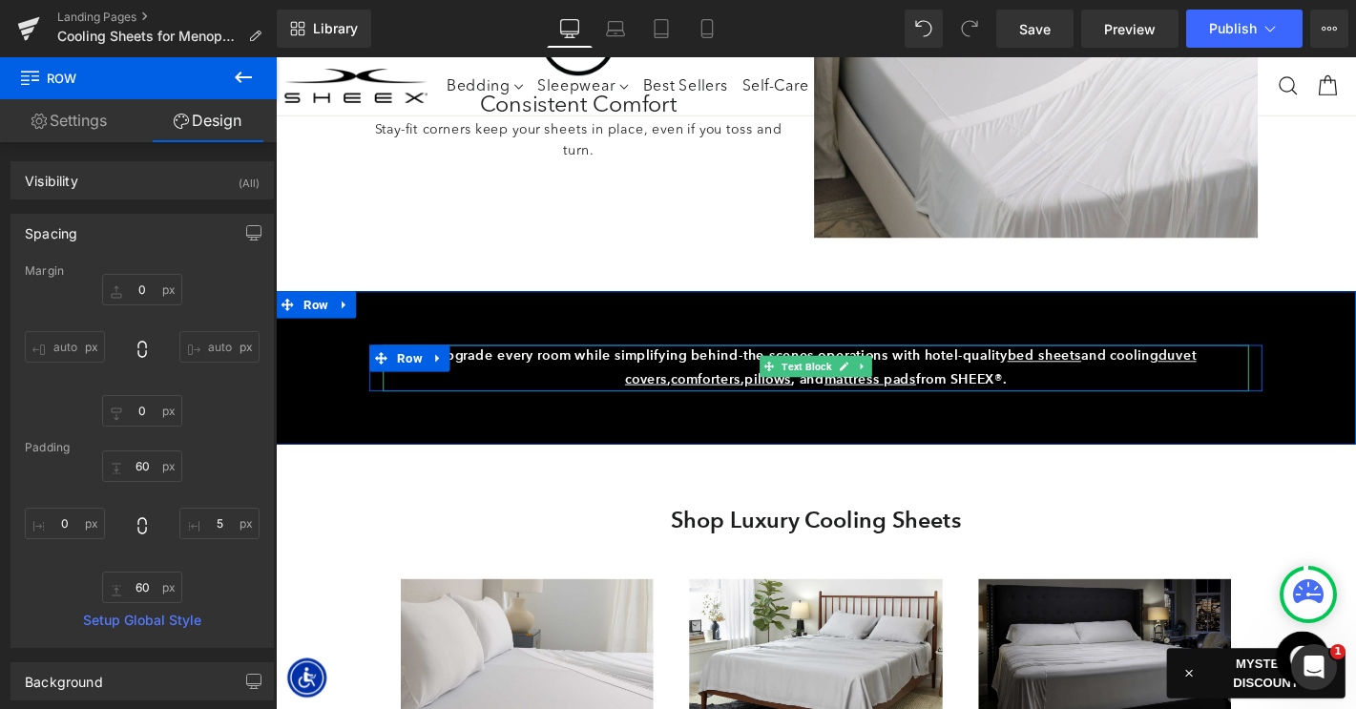
click at [621, 372] on strong "Upgrade every room while simplifying behind-the-scenes operations with hotel-qu…" at bounding box center [853, 387] width 813 height 43
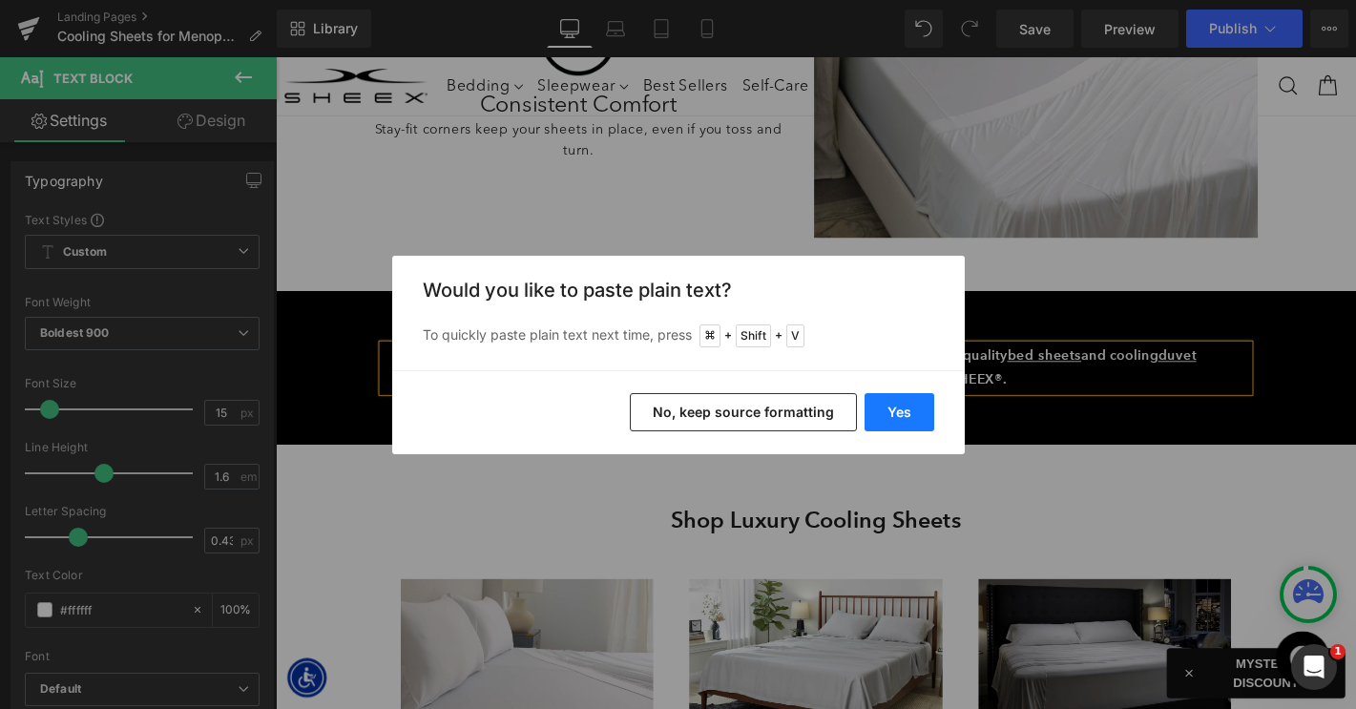
click at [931, 413] on button "Yes" at bounding box center [899, 412] width 70 height 38
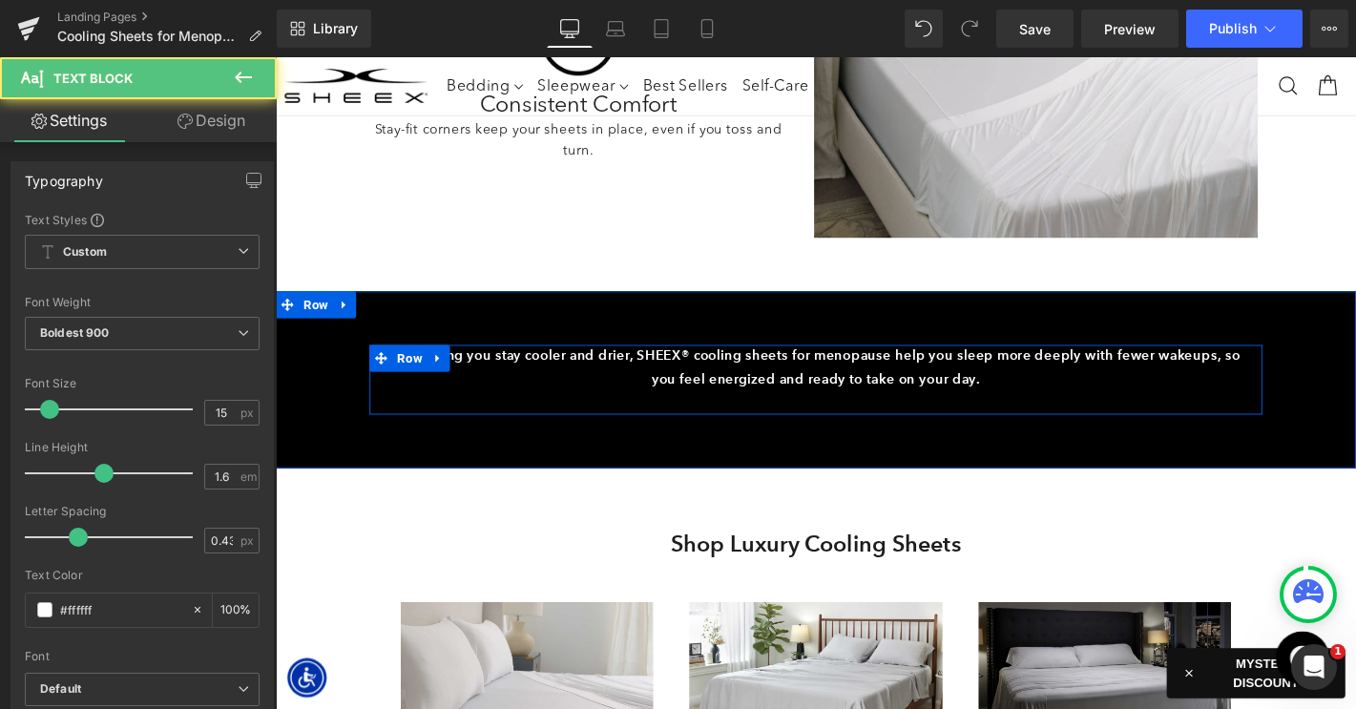
click at [763, 424] on p at bounding box center [853, 426] width 926 height 25
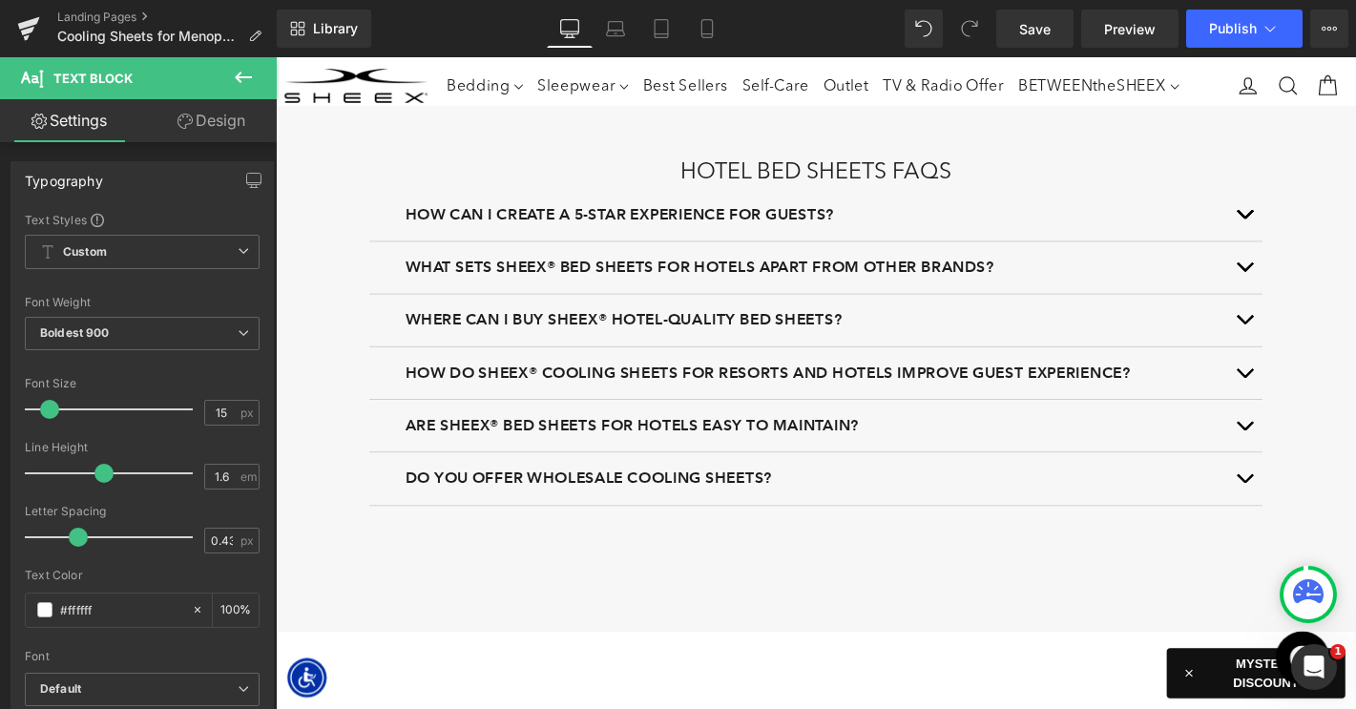
scroll to position [4426, 0]
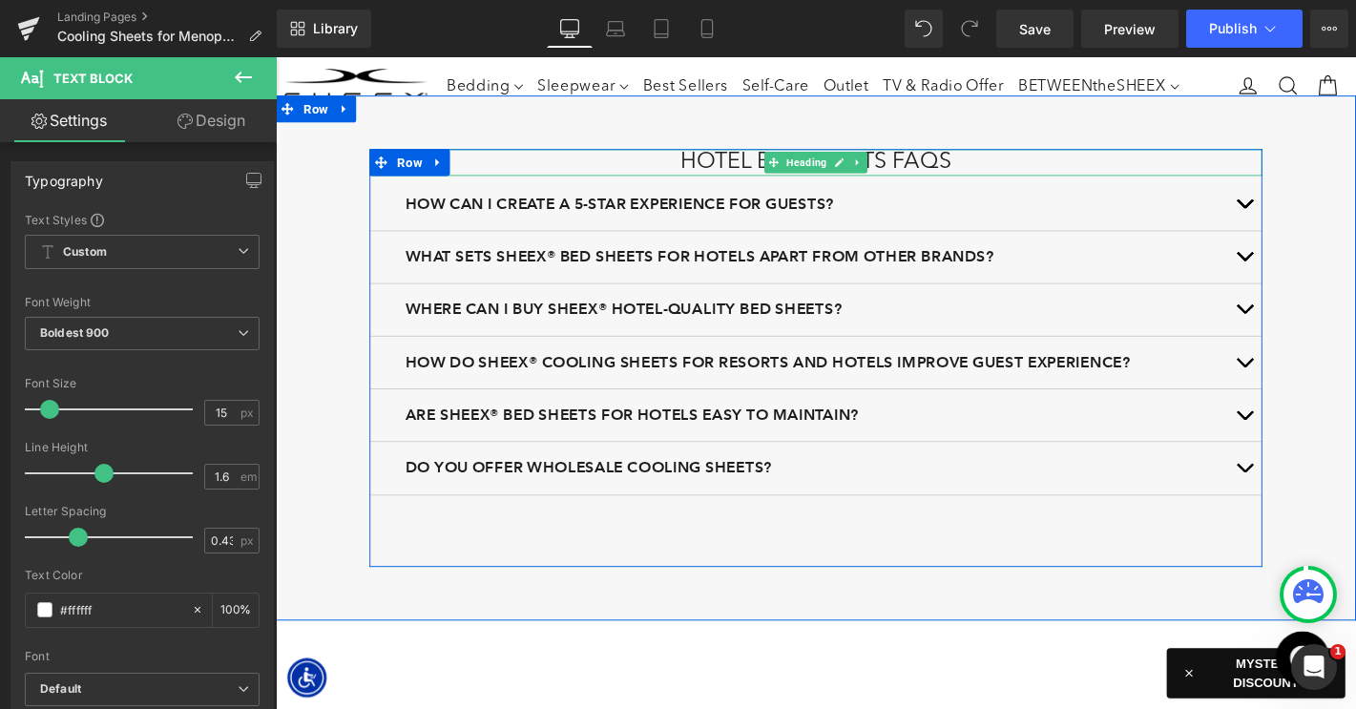
click at [759, 161] on h2 "Hotel Bed Sheets FAQs" at bounding box center [853, 170] width 954 height 29
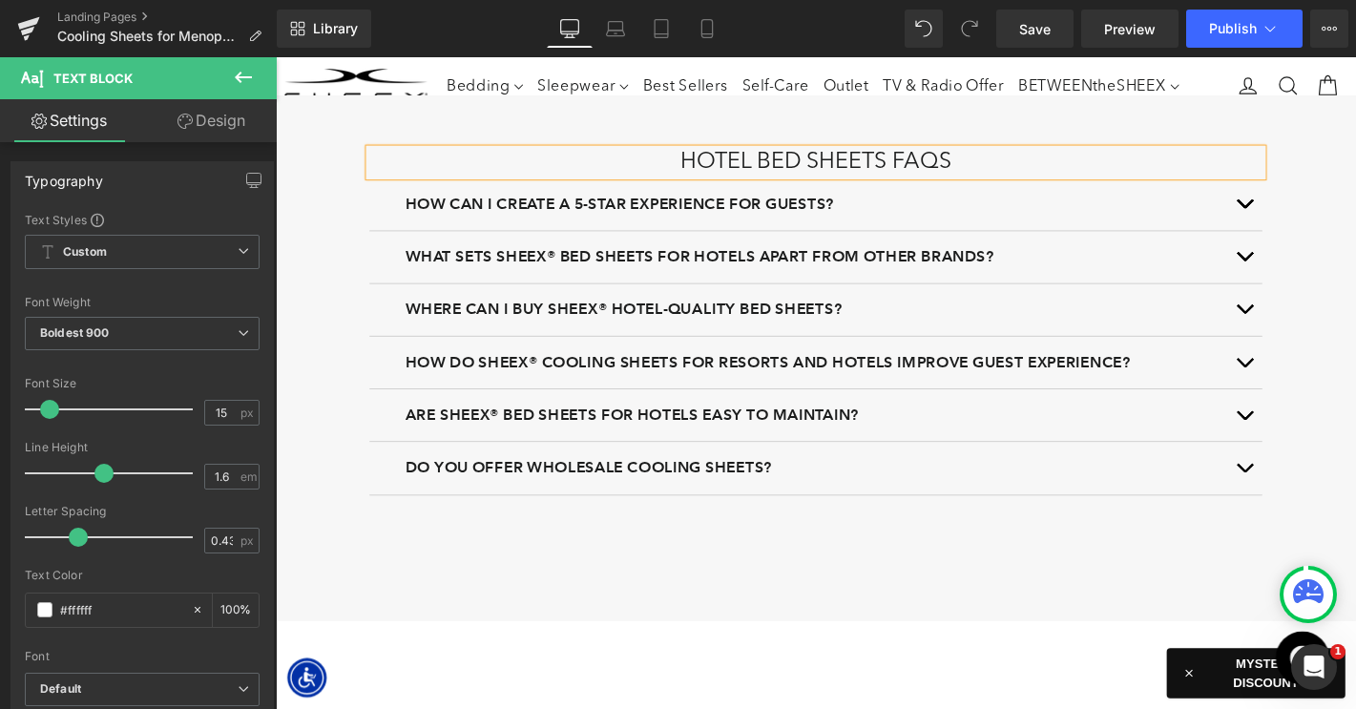
paste div
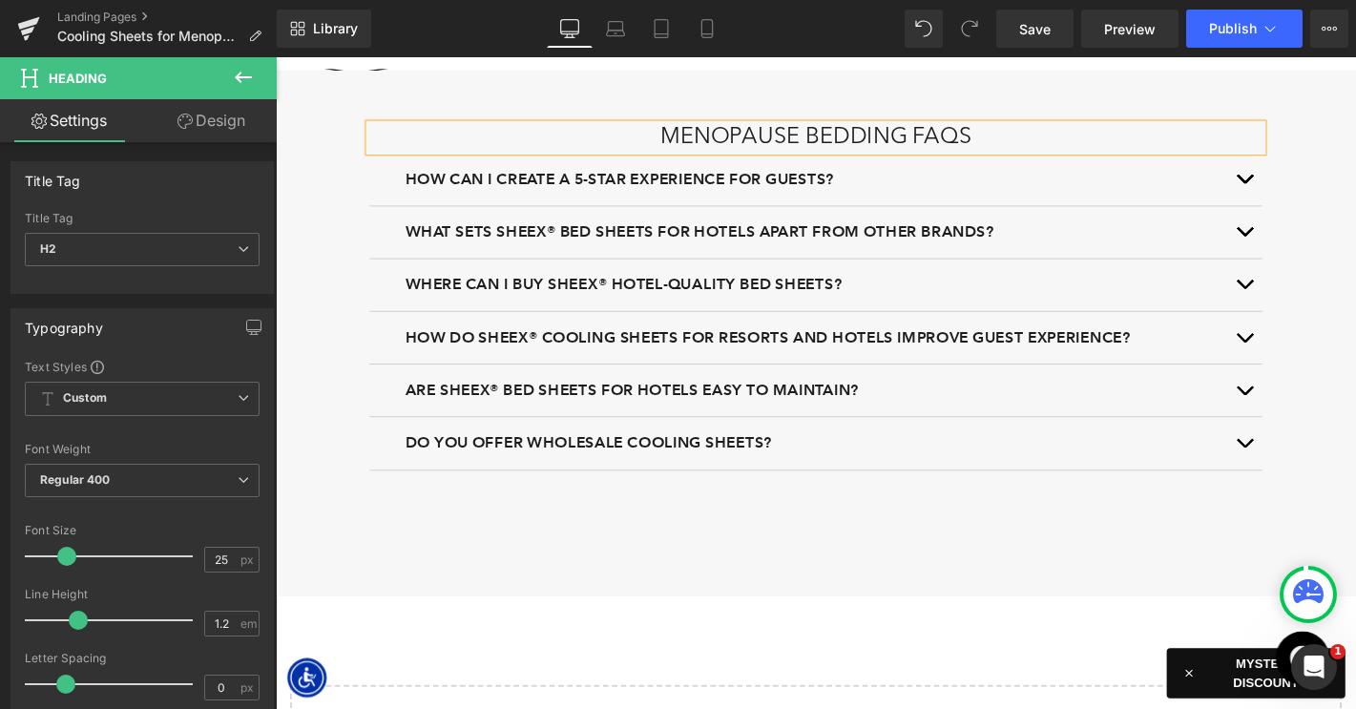
scroll to position [4461, 0]
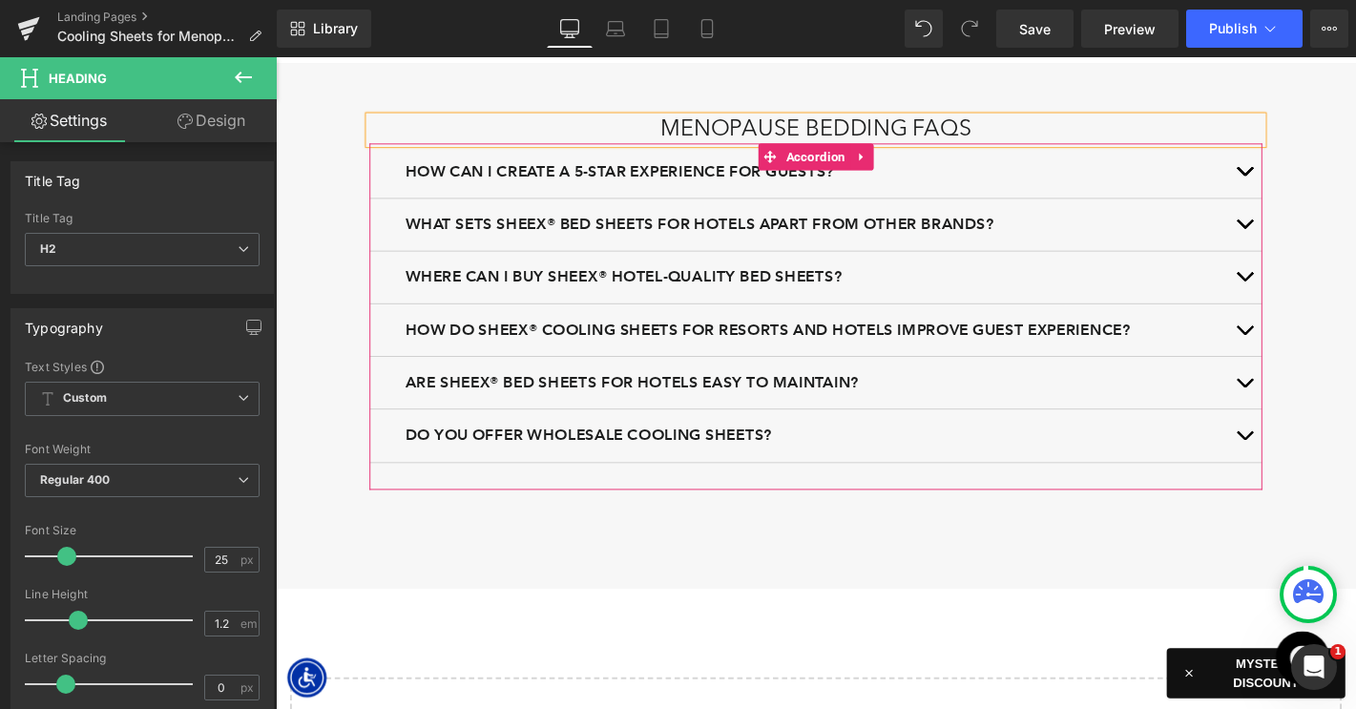
click at [1307, 177] on button "button" at bounding box center [1311, 180] width 38 height 55
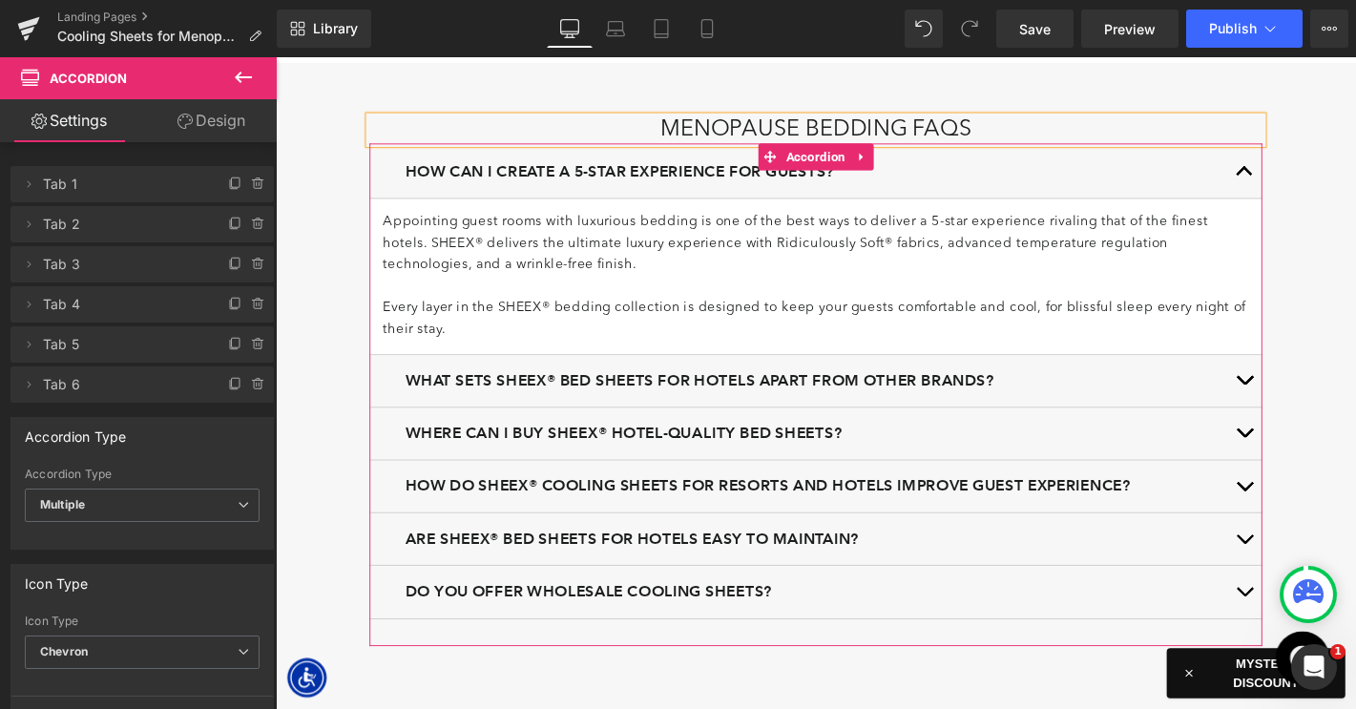
click at [569, 177] on span "How can I create a 5-star experience for guests?" at bounding box center [643, 179] width 458 height 19
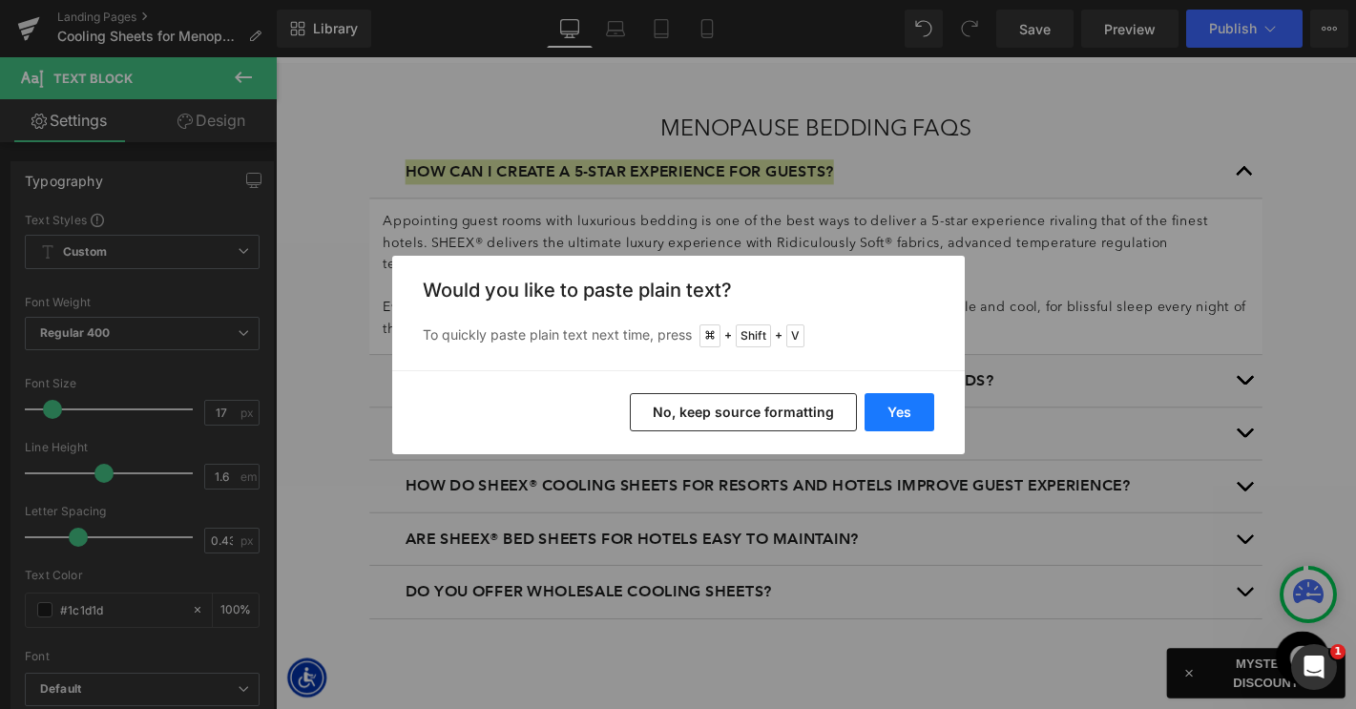
click at [890, 405] on button "Yes" at bounding box center [899, 412] width 70 height 38
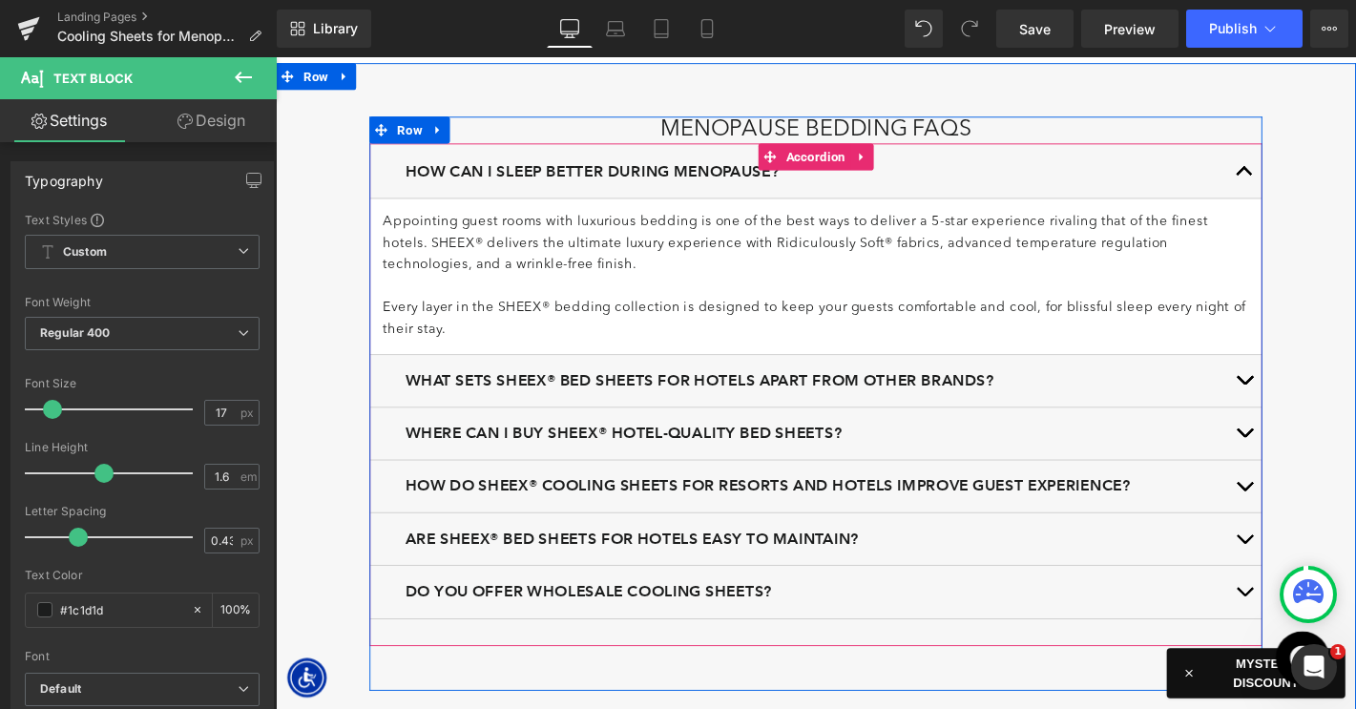
click at [551, 273] on p "Appointing guest rooms with luxurious bedding is one of the best ways to delive…" at bounding box center [853, 257] width 926 height 69
click at [474, 260] on p "Appointing guest rooms with luxurious bedding is one of the best ways to delive…" at bounding box center [853, 257] width 926 height 69
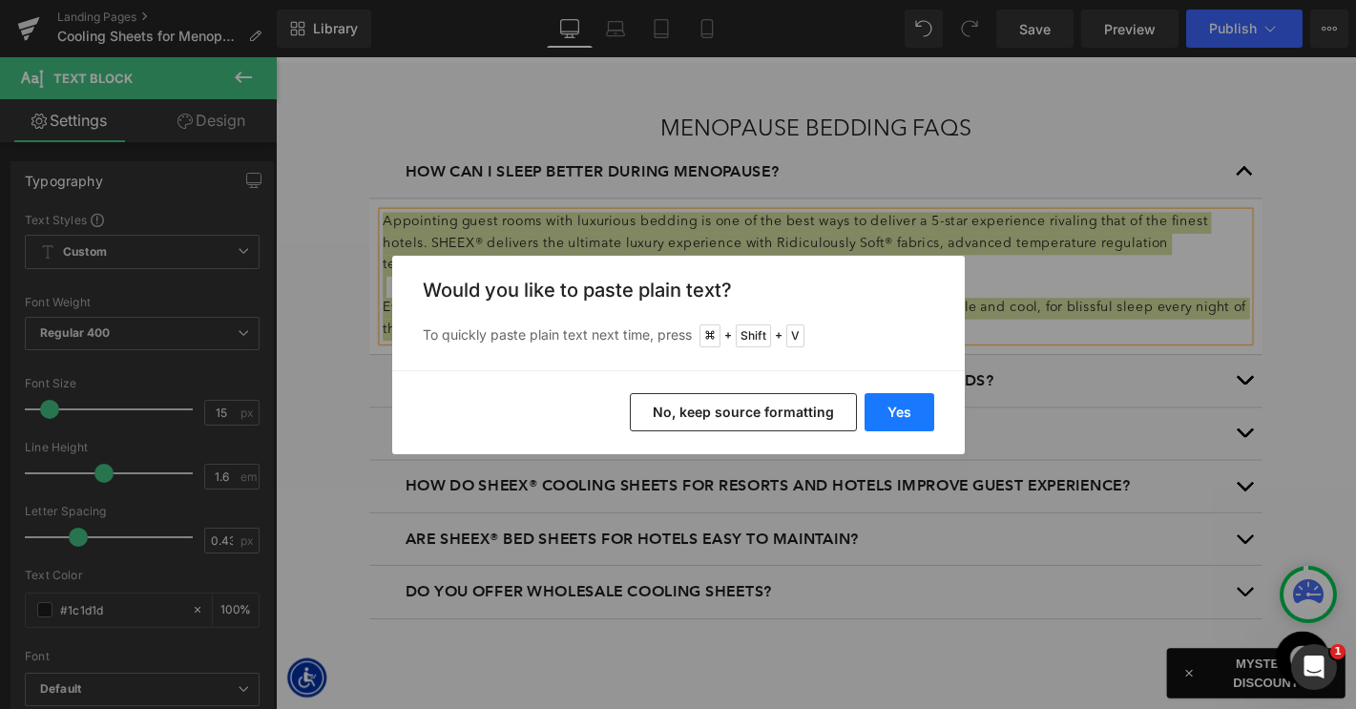
drag, startPoint x: 906, startPoint y: 420, endPoint x: 674, endPoint y: 386, distance: 235.2
click at [906, 420] on button "Yes" at bounding box center [899, 412] width 70 height 38
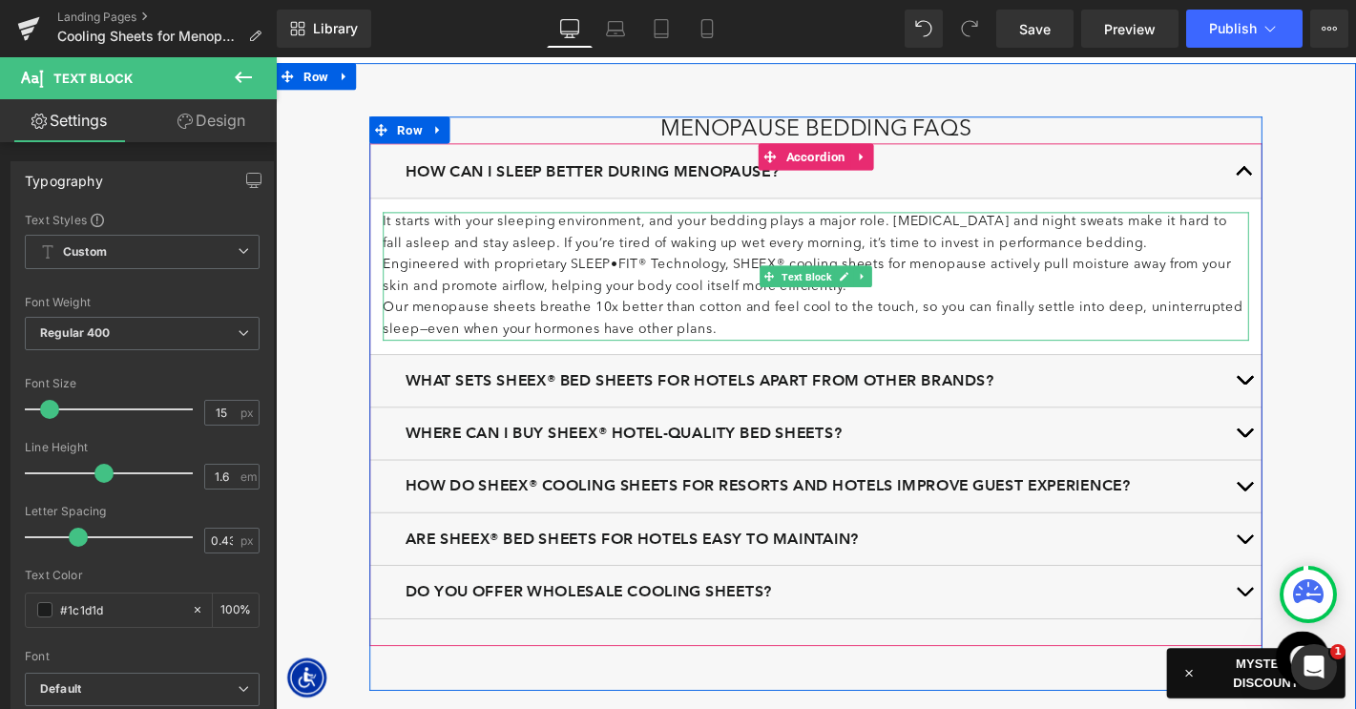
click at [913, 296] on p "Engineered with proprietary SLEEP•FIT® Technology, SHEEX® cooling sheets for me…" at bounding box center [853, 292] width 926 height 46
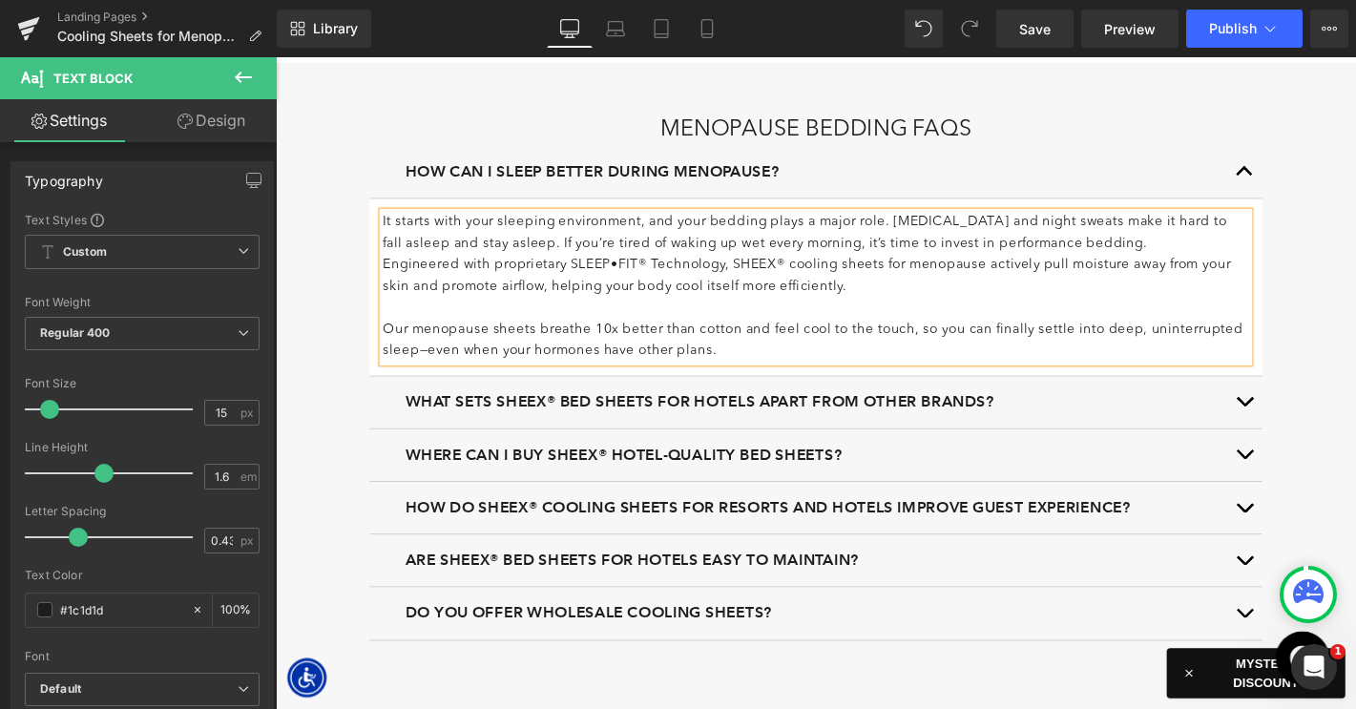
click at [1159, 250] on p "It starts with your sleeping environment, and your bedding plays a major role. …" at bounding box center [853, 246] width 926 height 46
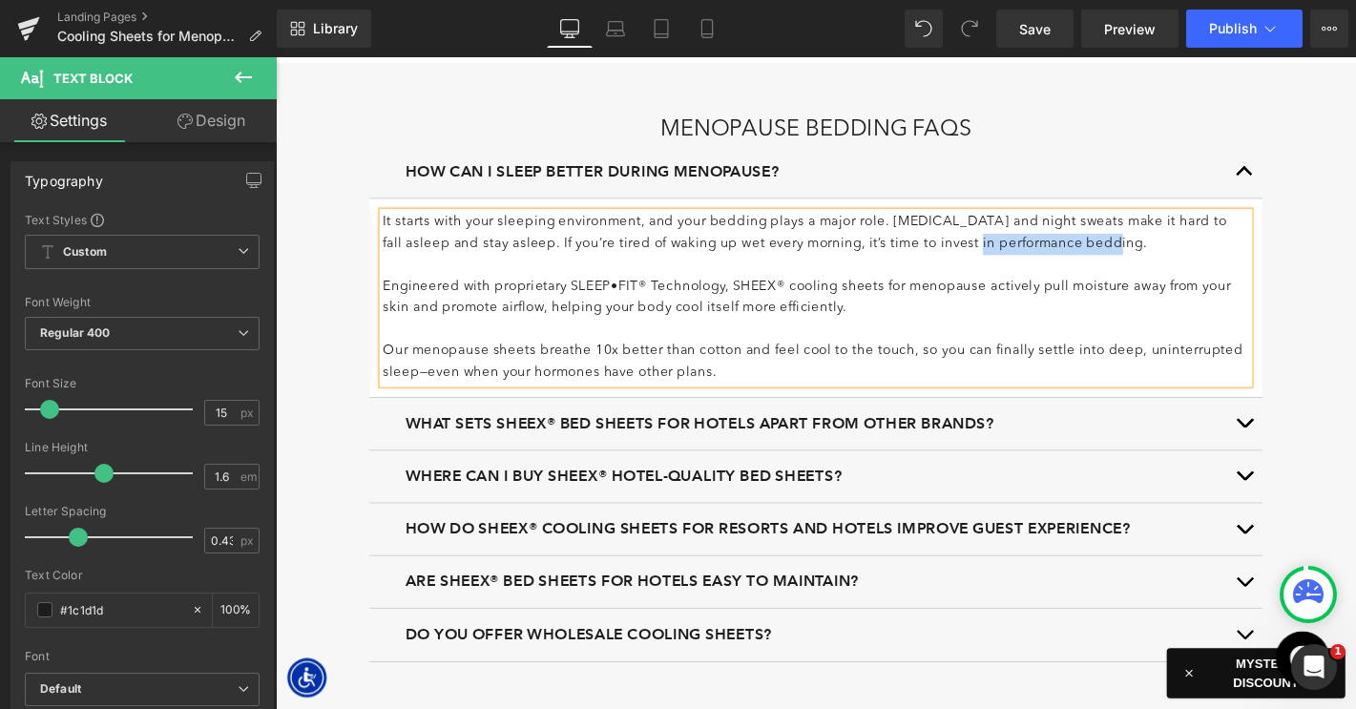
drag, startPoint x: 964, startPoint y: 253, endPoint x: 1112, endPoint y: 258, distance: 148.0
click at [1112, 258] on p "It starts with your sleeping environment, and your bedding plays a major role. …" at bounding box center [853, 246] width 926 height 46
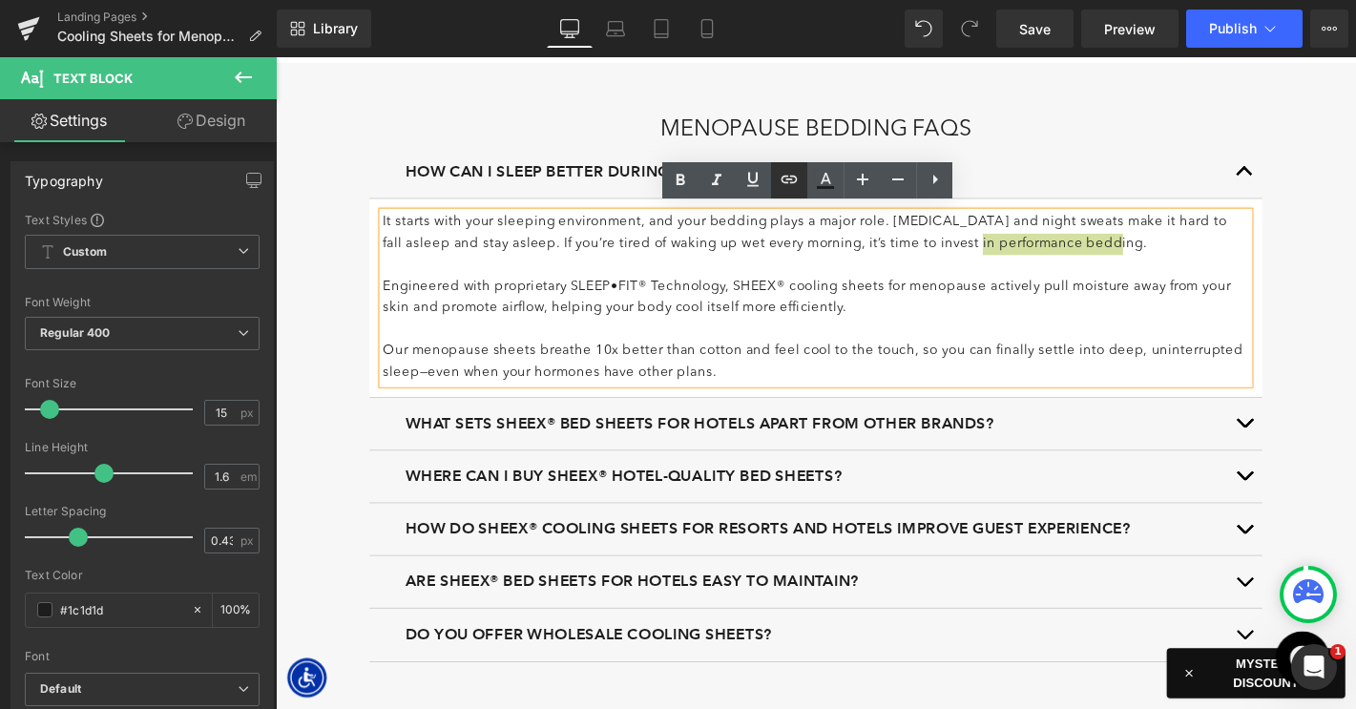
click at [784, 178] on icon at bounding box center [789, 179] width 23 height 23
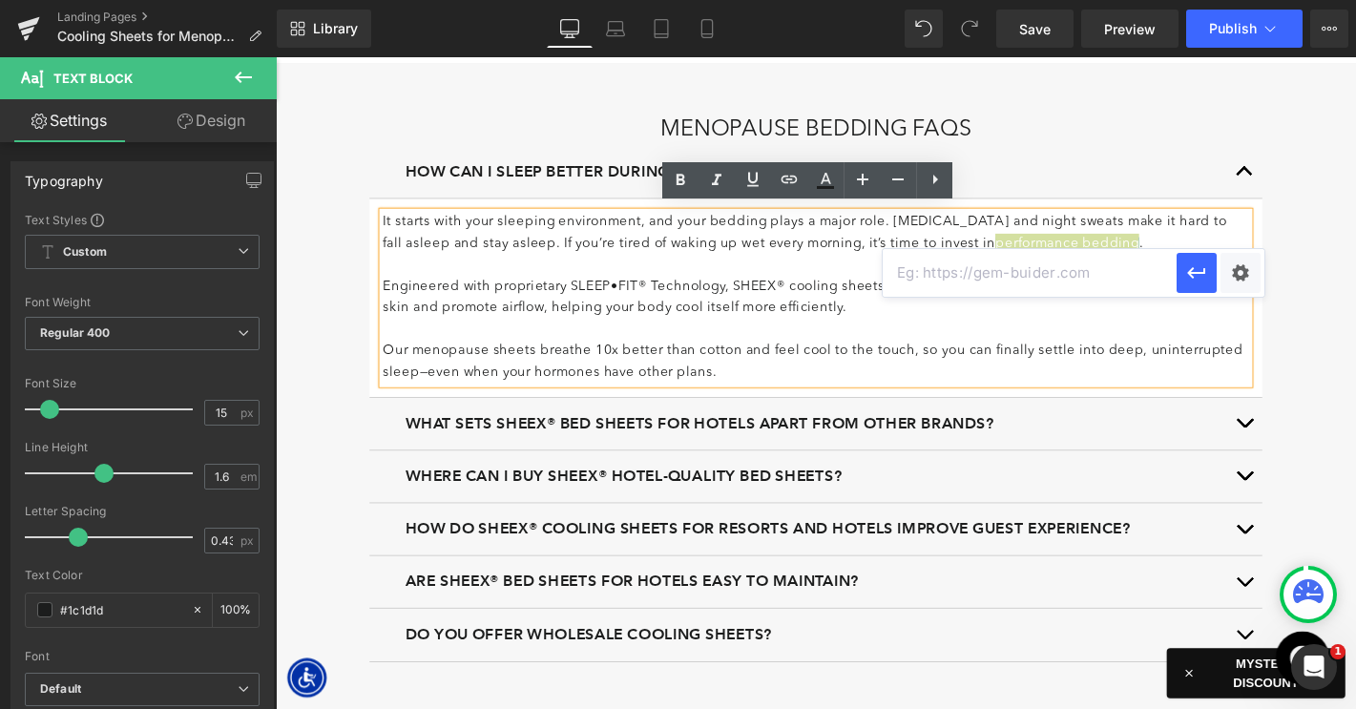
click at [968, 270] on input "text" at bounding box center [1030, 273] width 294 height 48
paste input "https://www.sheex.com/pages/why-sheex"
type input "https://www.sheex.com/pages/why-sheex"
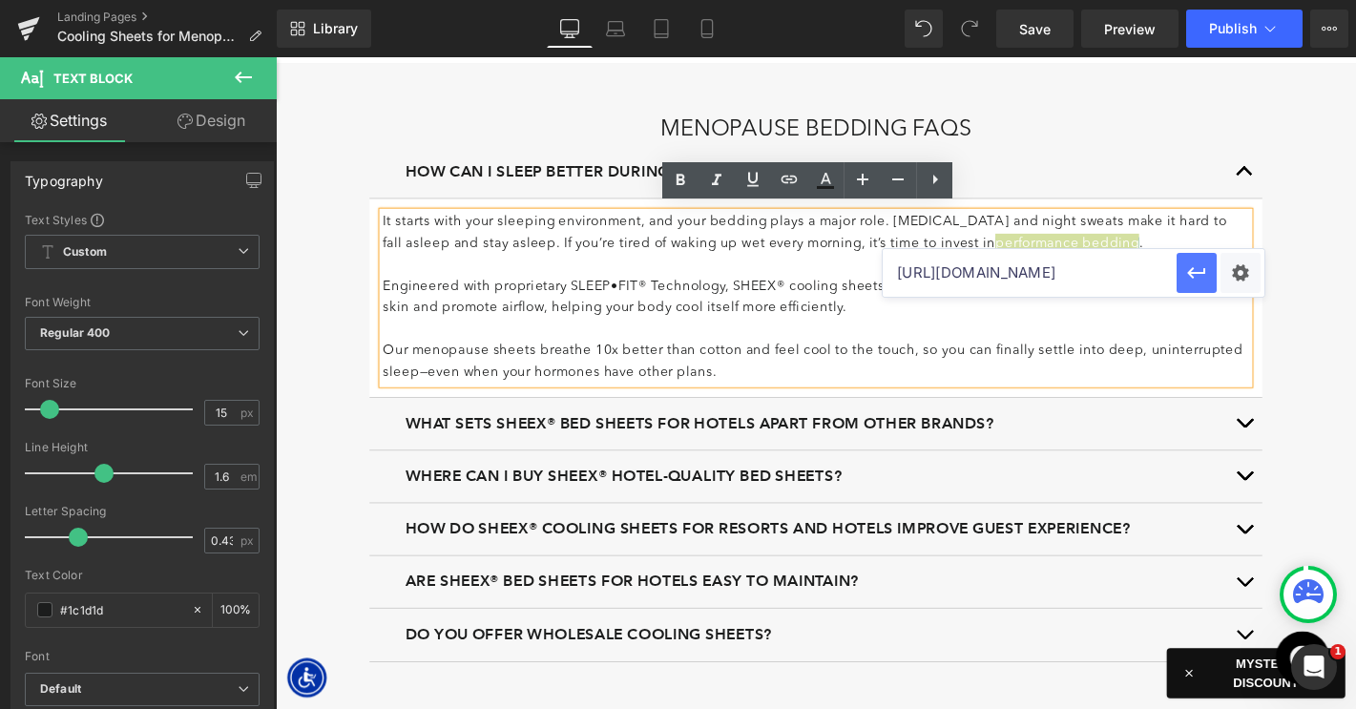
click at [1200, 278] on icon "button" at bounding box center [1196, 272] width 23 height 23
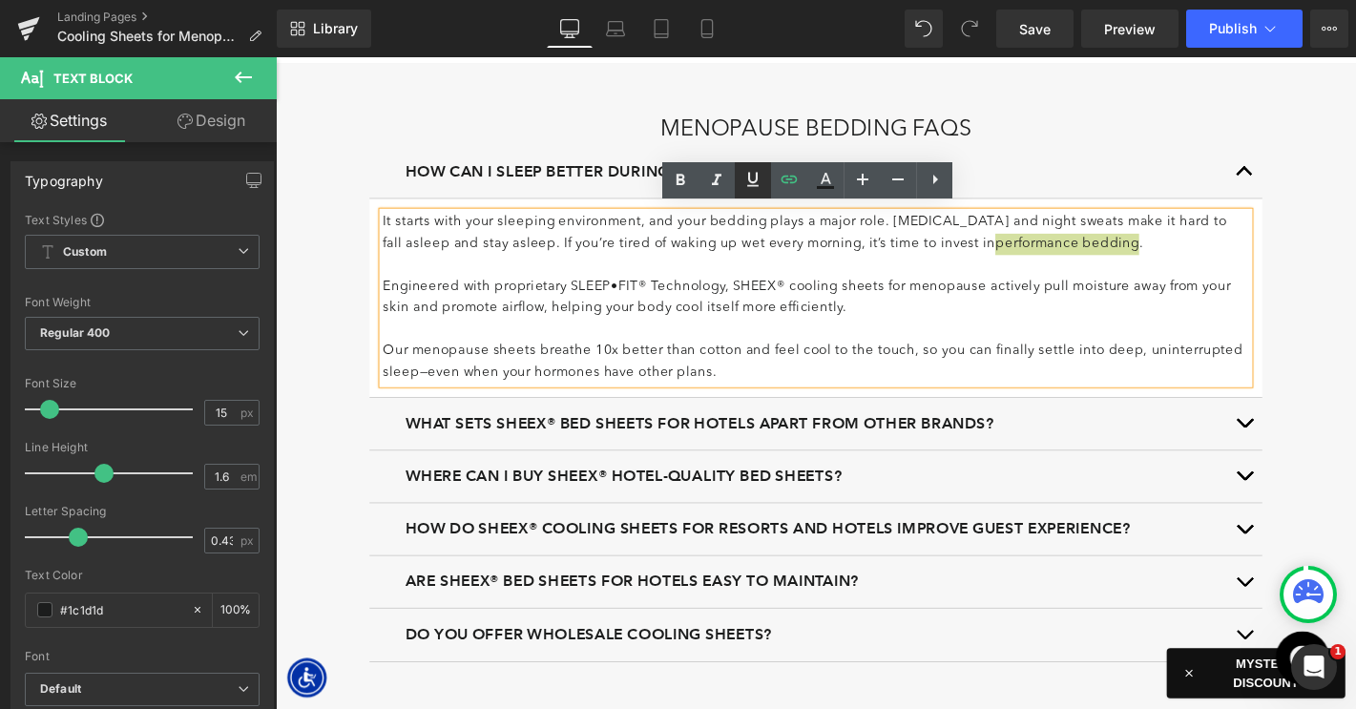
click at [749, 181] on icon at bounding box center [752, 179] width 23 height 23
click at [777, 314] on p "Engineered with proprietary SLEEP•FIT® Technology, SHEEX® cooling sheets for me…" at bounding box center [853, 315] width 926 height 46
drag, startPoint x: 817, startPoint y: 298, endPoint x: 916, endPoint y: 298, distance: 99.2
click at [916, 298] on p "Engineered with proprietary SLEEP•FIT® Technology, SHEEX® cooling sheets for me…" at bounding box center [853, 315] width 926 height 46
click at [787, 183] on icon at bounding box center [789, 179] width 23 height 23
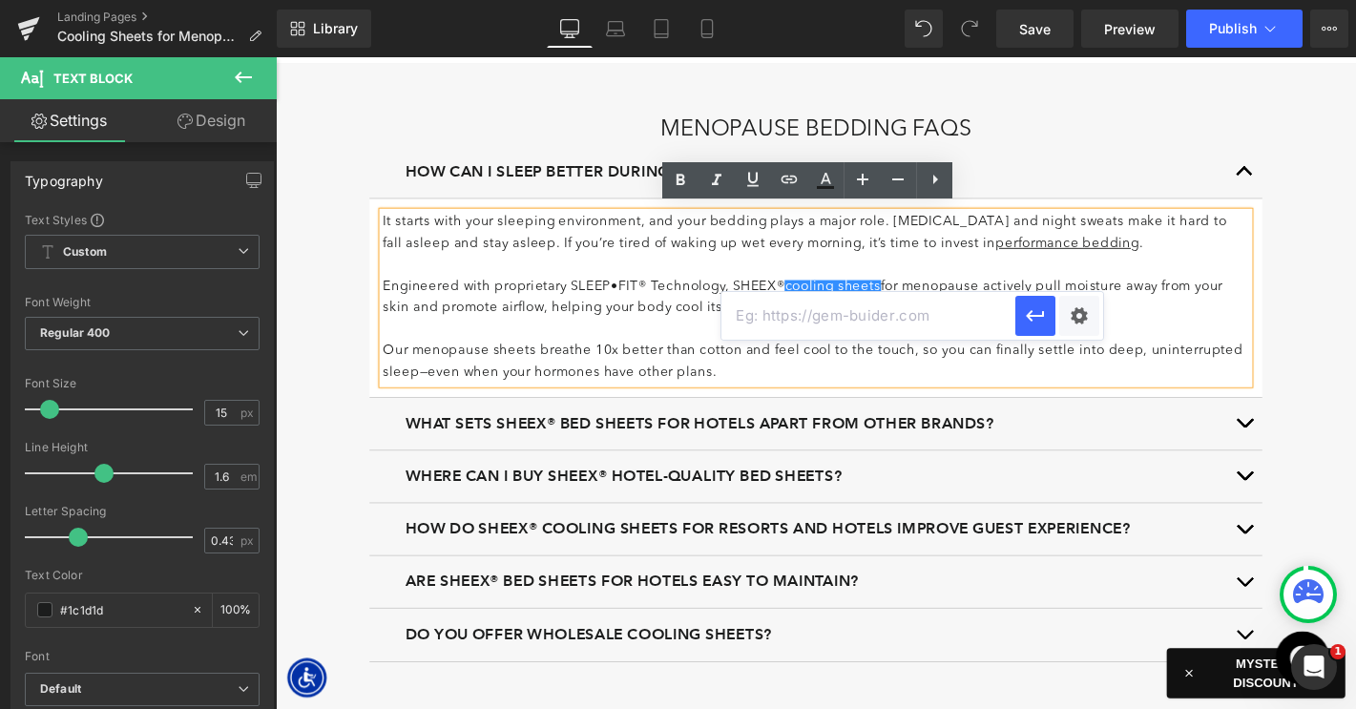
click at [817, 311] on input "text" at bounding box center [868, 316] width 294 height 48
paste input "[URL][DOMAIN_NAME]"
type input "[URL][DOMAIN_NAME]"
click at [1038, 316] on icon "button" at bounding box center [1036, 315] width 18 height 11
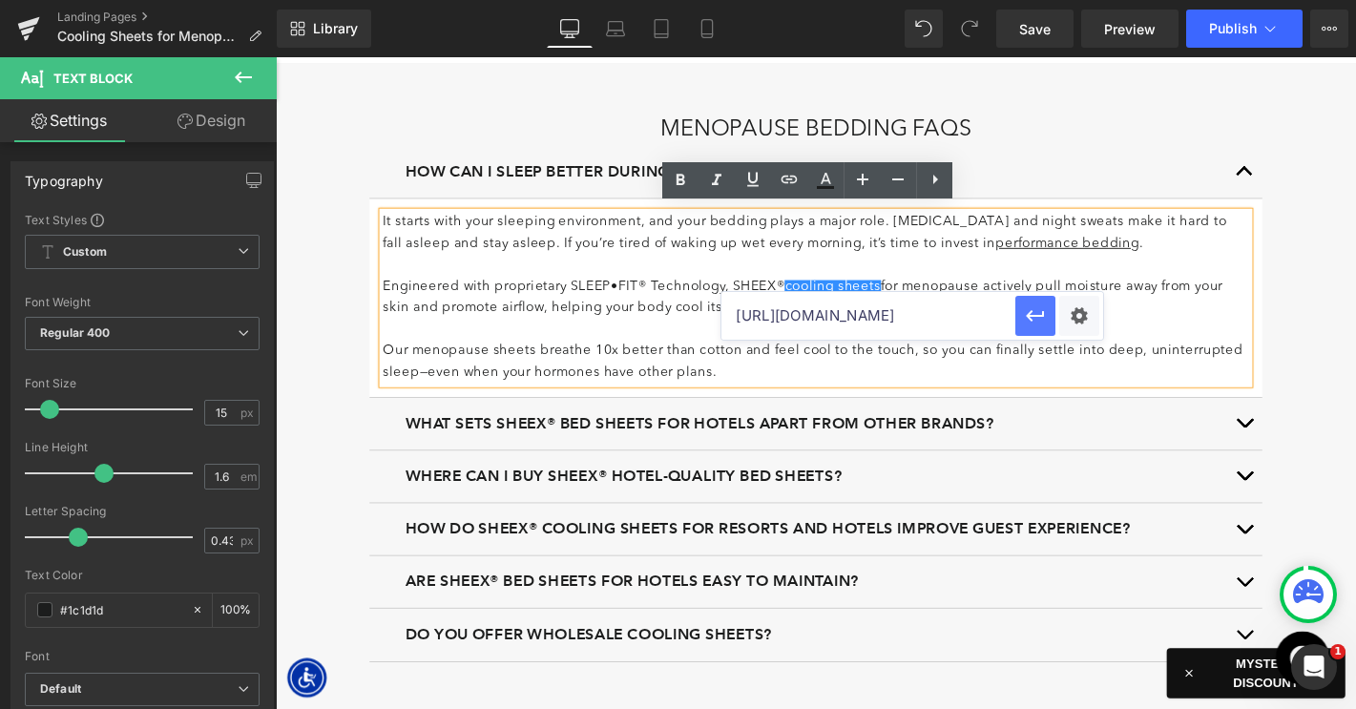
scroll to position [0, 0]
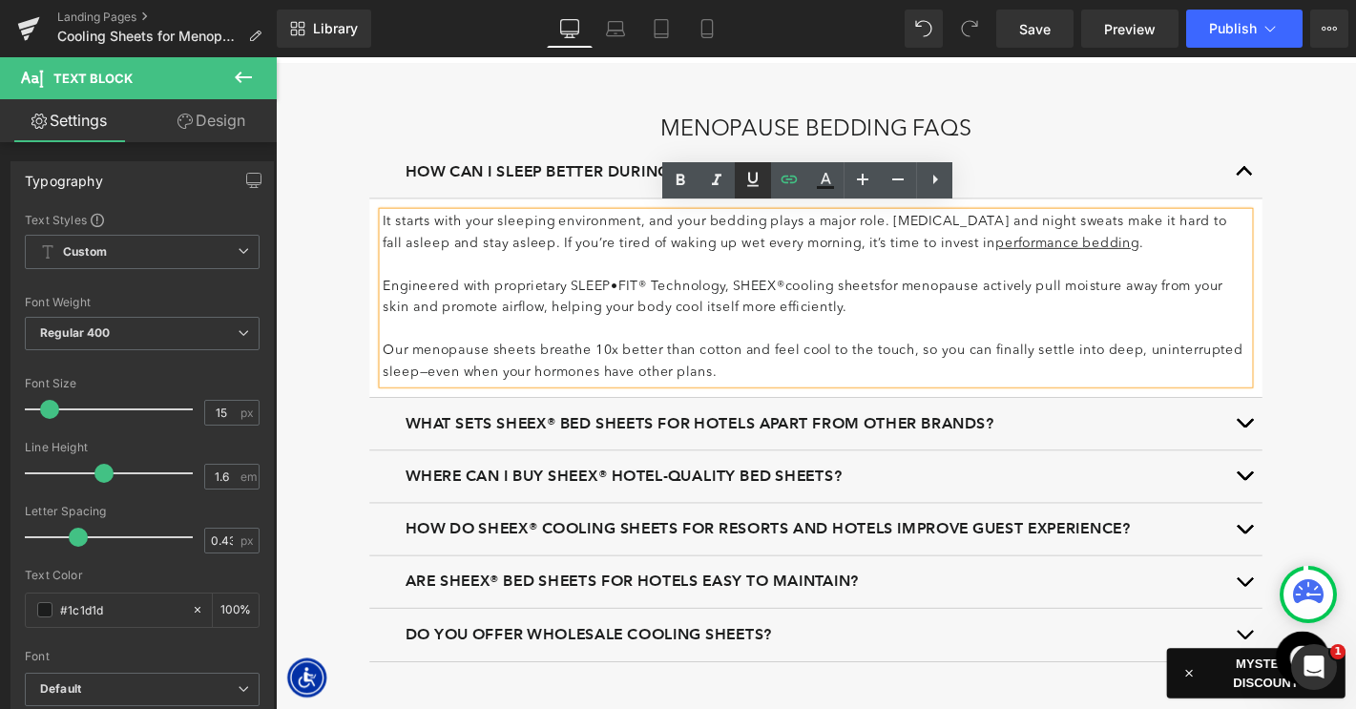
click at [747, 186] on icon at bounding box center [752, 180] width 11 height 14
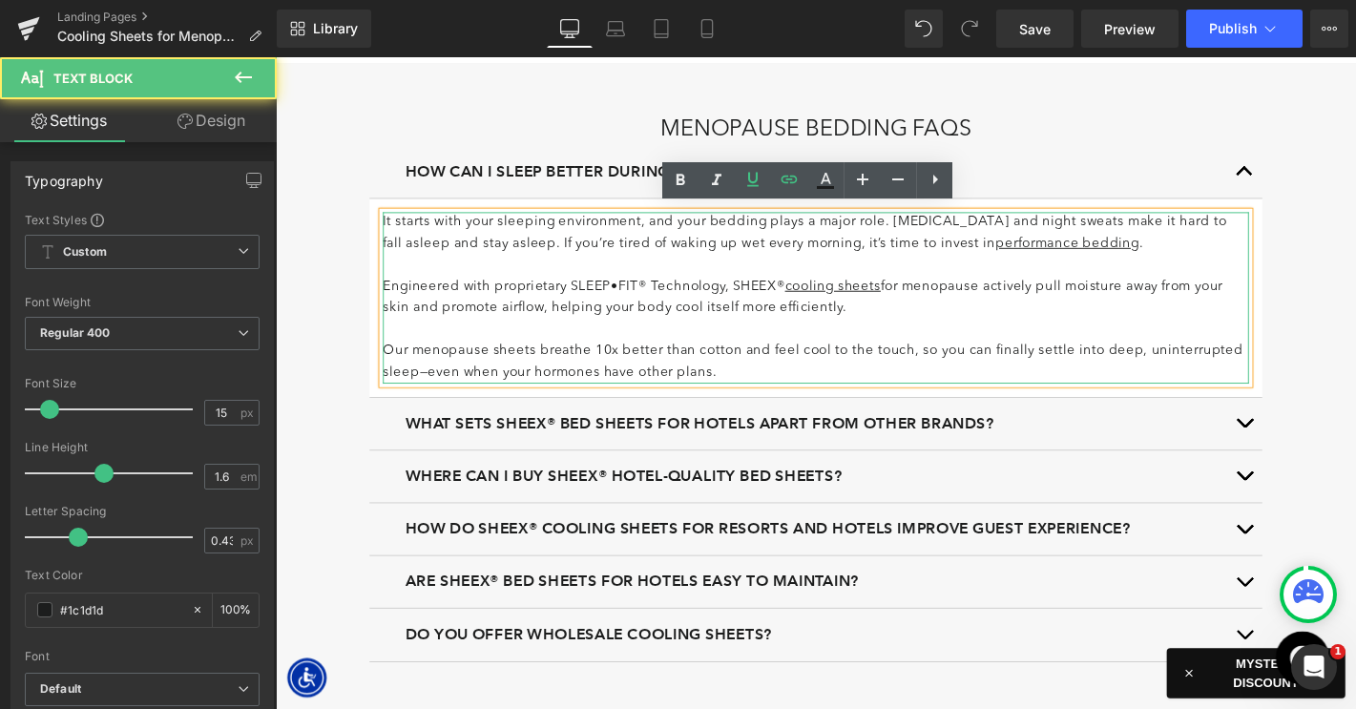
click at [712, 325] on p "Engineered with proprietary SLEEP•FIT® Technology, SHEEX® cooling sheets for me…" at bounding box center [853, 315] width 926 height 46
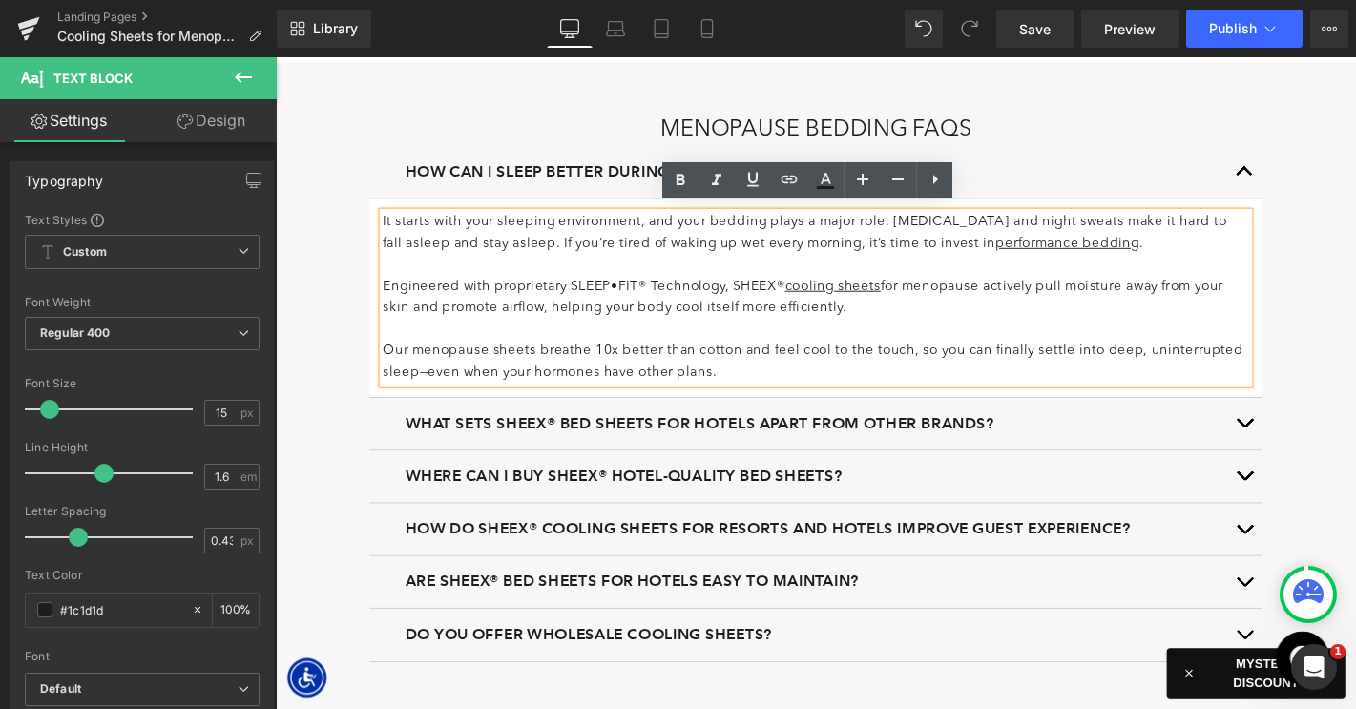
click at [1311, 184] on span "button" at bounding box center [1311, 184] width 0 height 0
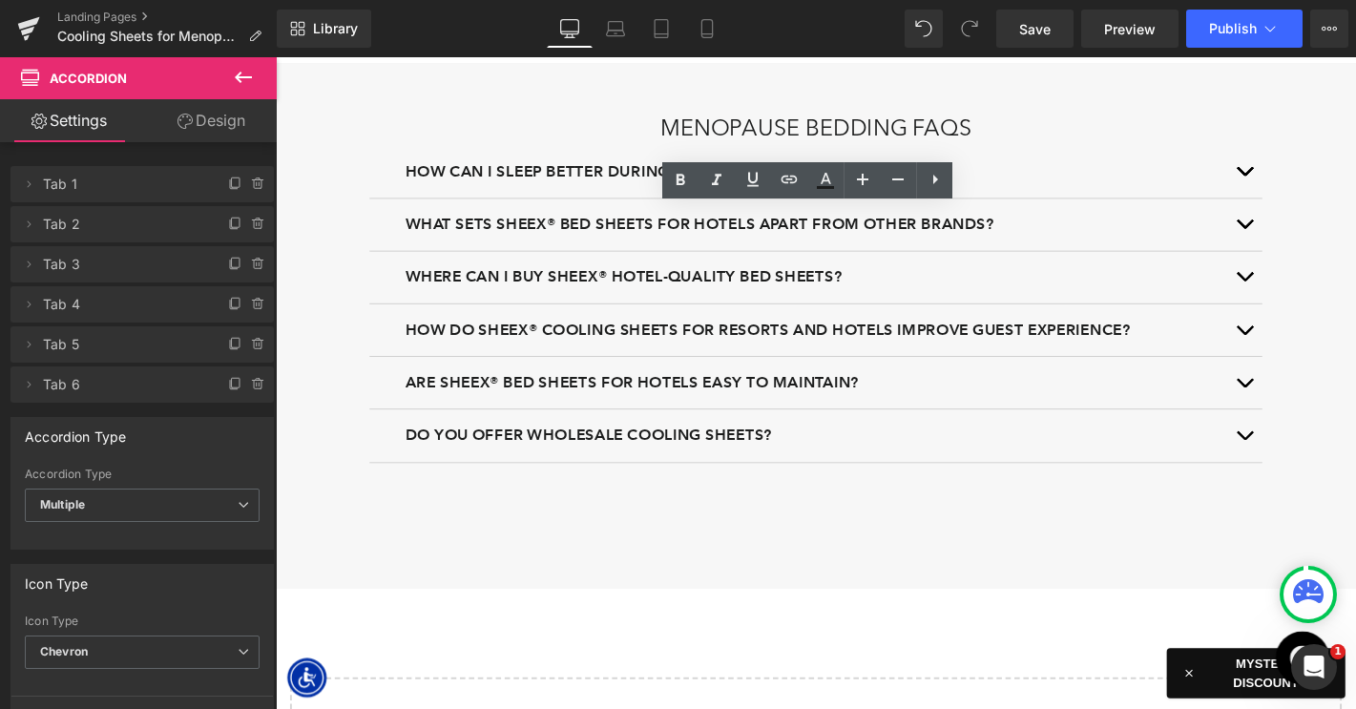
click at [1313, 220] on button "button" at bounding box center [1311, 236] width 38 height 55
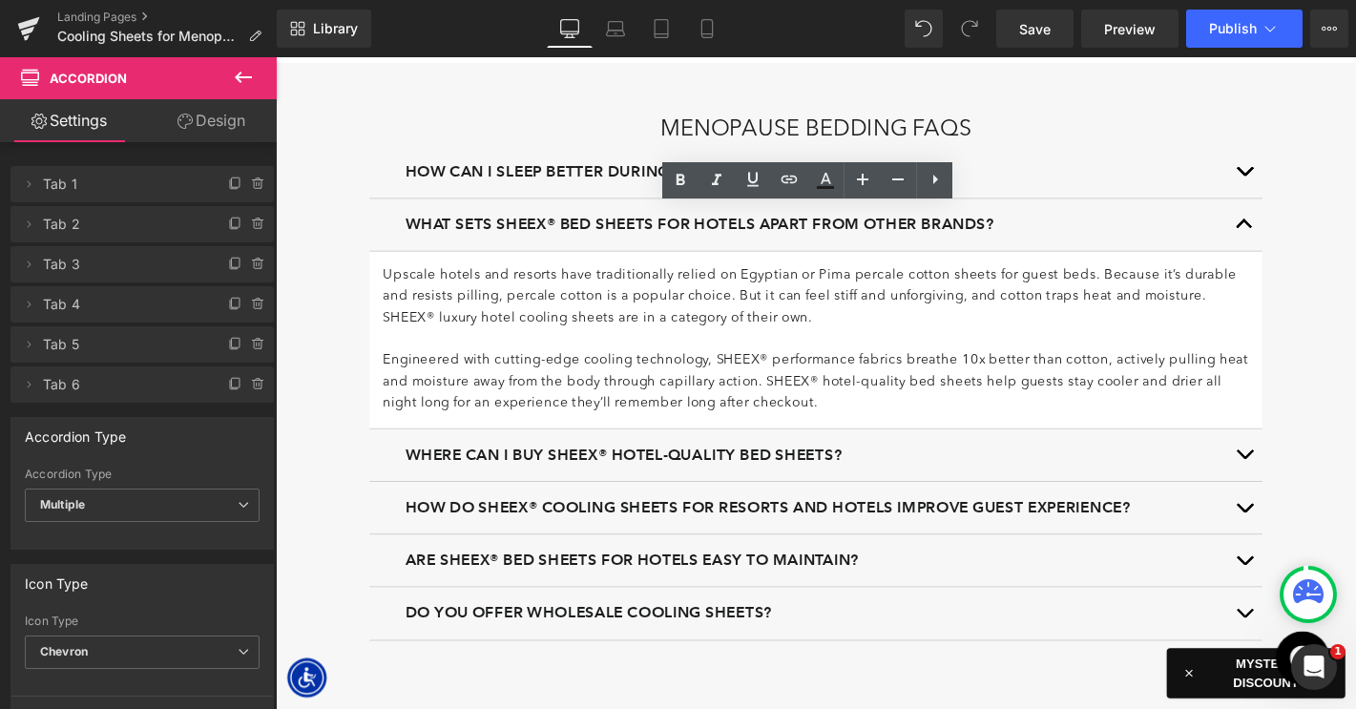
click at [589, 230] on span "What sets SHEEX® bed sheets for hotels apart from other brands?" at bounding box center [729, 235] width 630 height 19
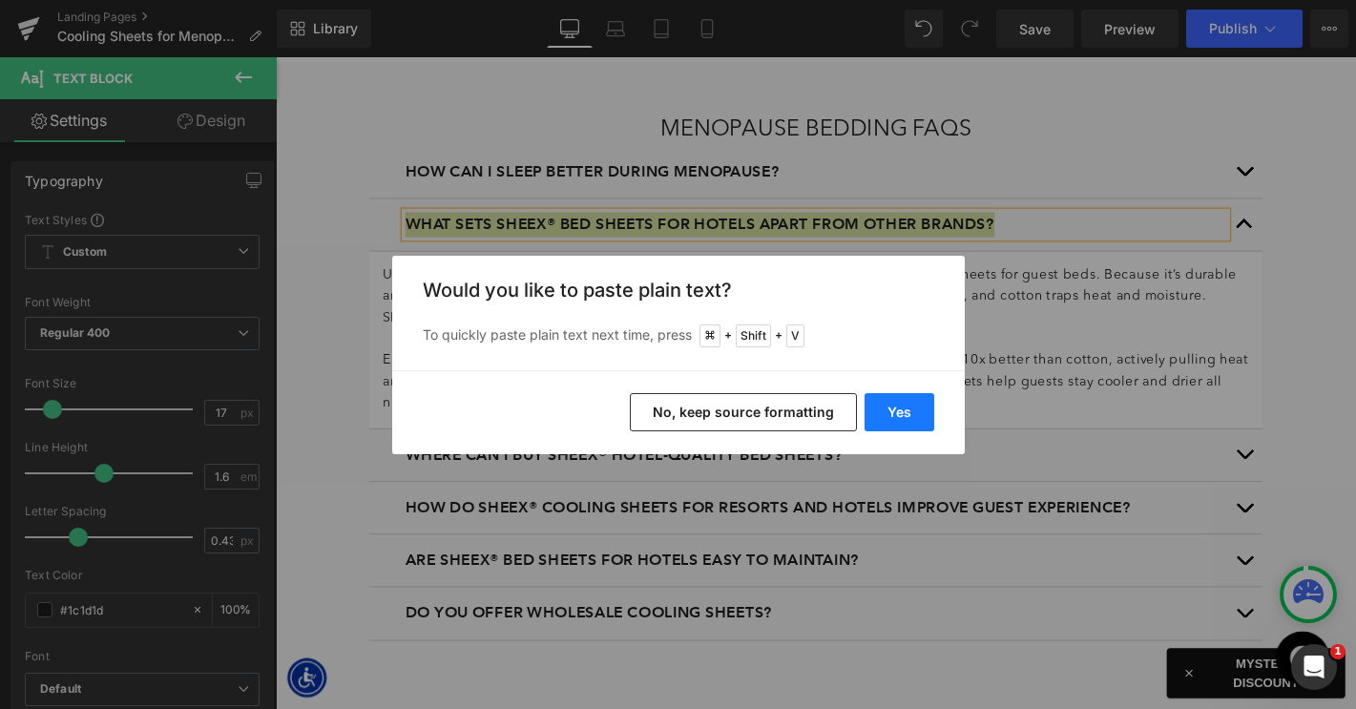
click at [898, 410] on button "Yes" at bounding box center [899, 412] width 70 height 38
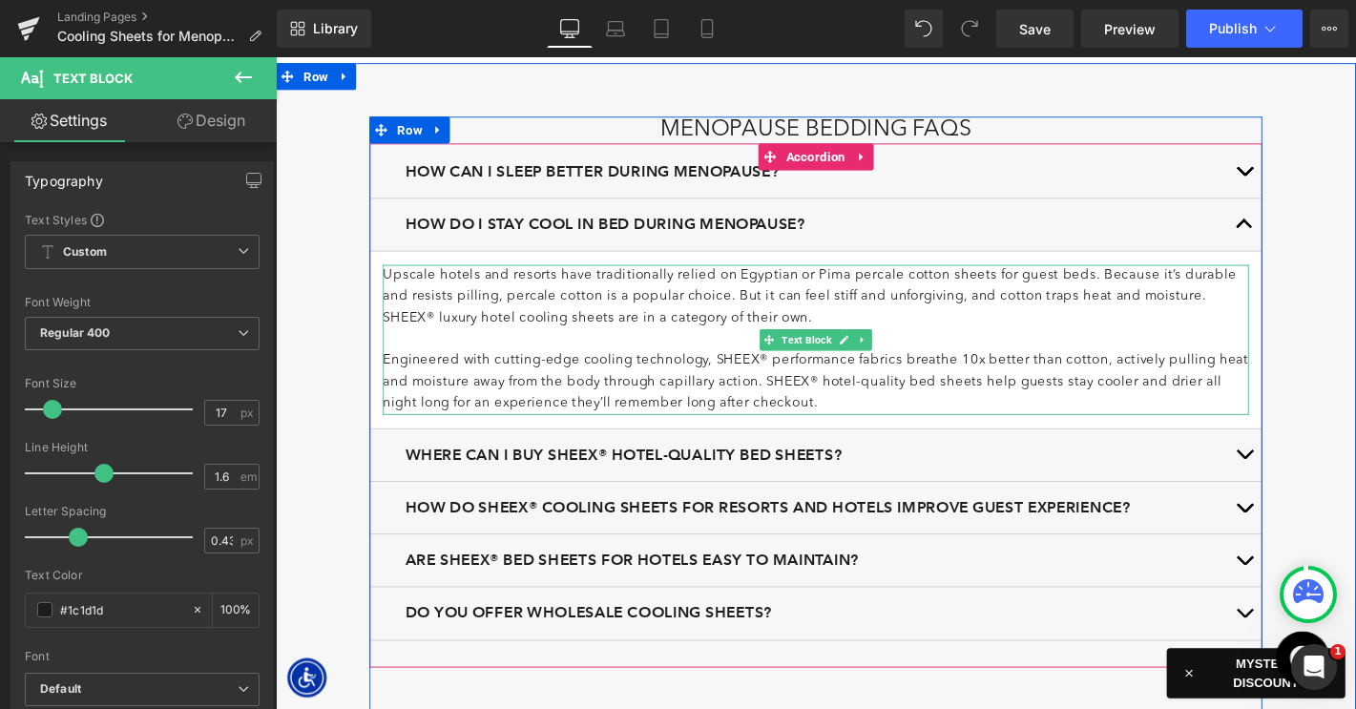
click at [597, 300] on p "Upscale hotels and resorts have traditionally relied on Egyptian or Pima percal…" at bounding box center [853, 314] width 926 height 69
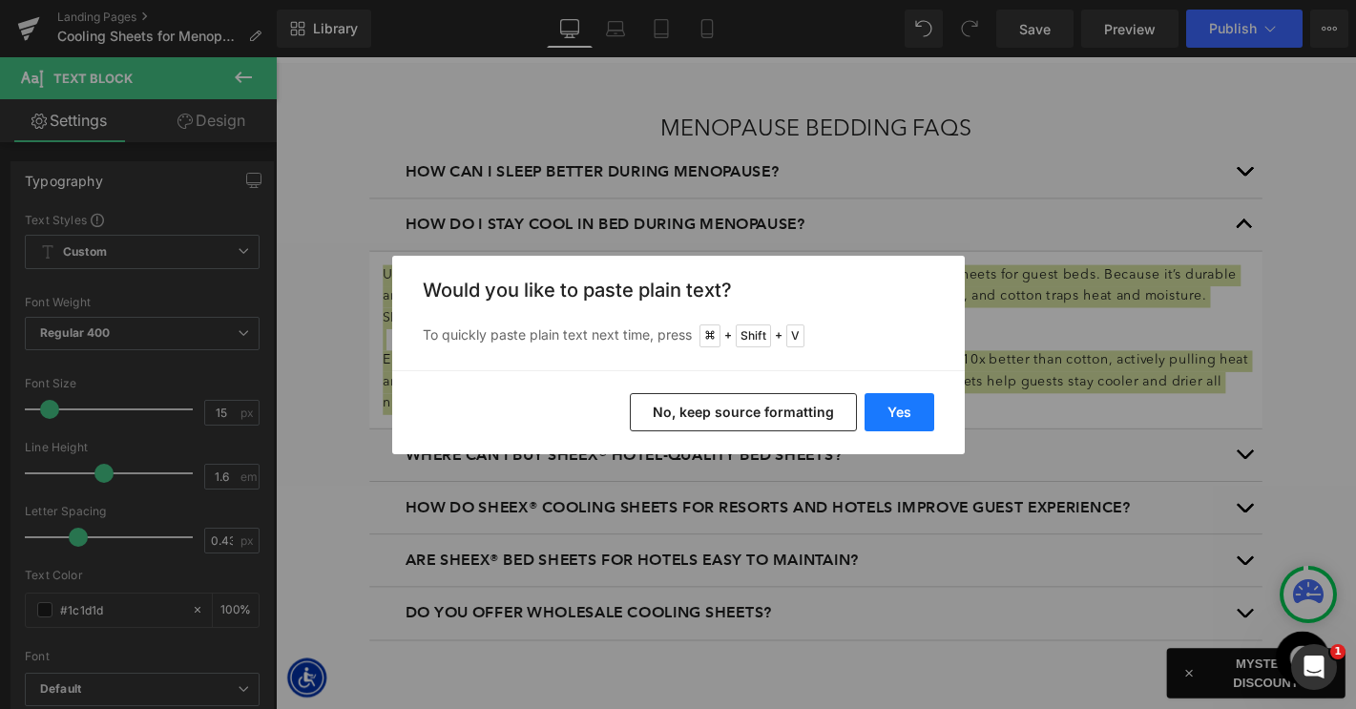
click at [892, 406] on button "Yes" at bounding box center [899, 412] width 70 height 38
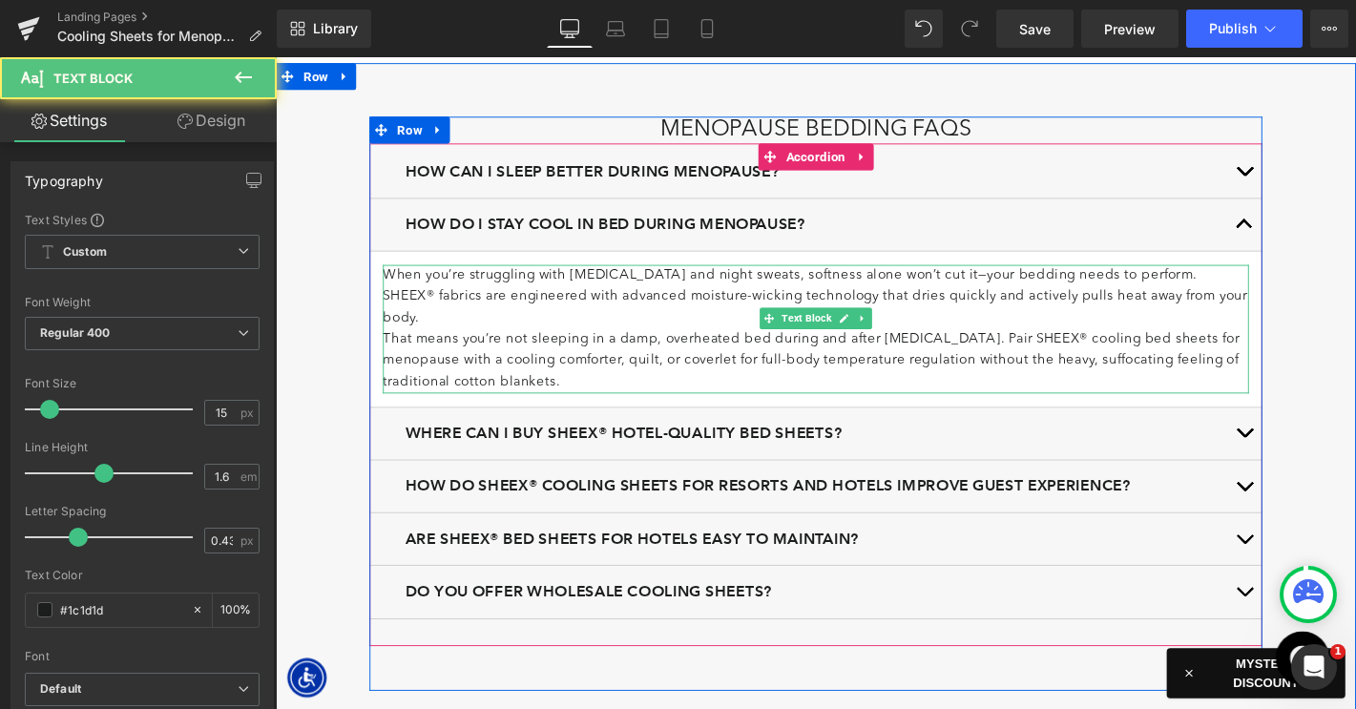
click at [1242, 302] on p "When you’re struggling with hot flashes and night sweats, softness alone won’t …" at bounding box center [853, 314] width 926 height 69
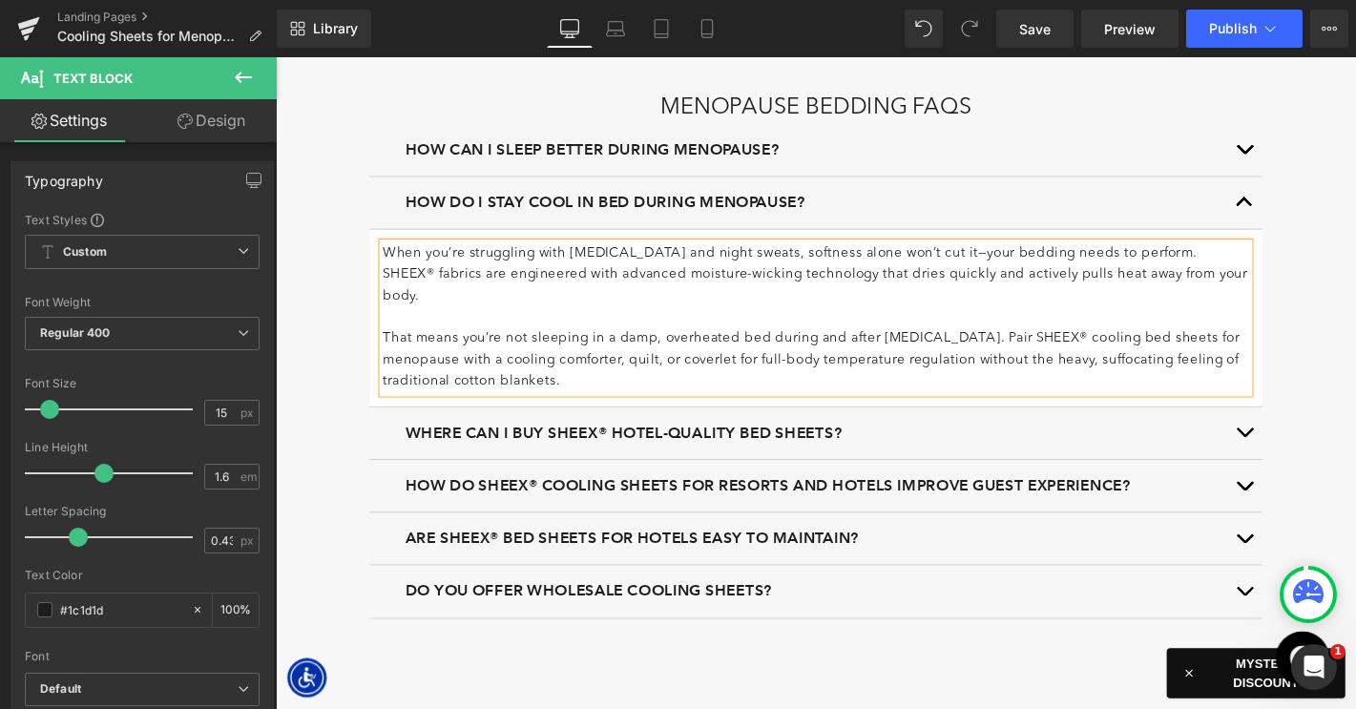
scroll to position [4491, 0]
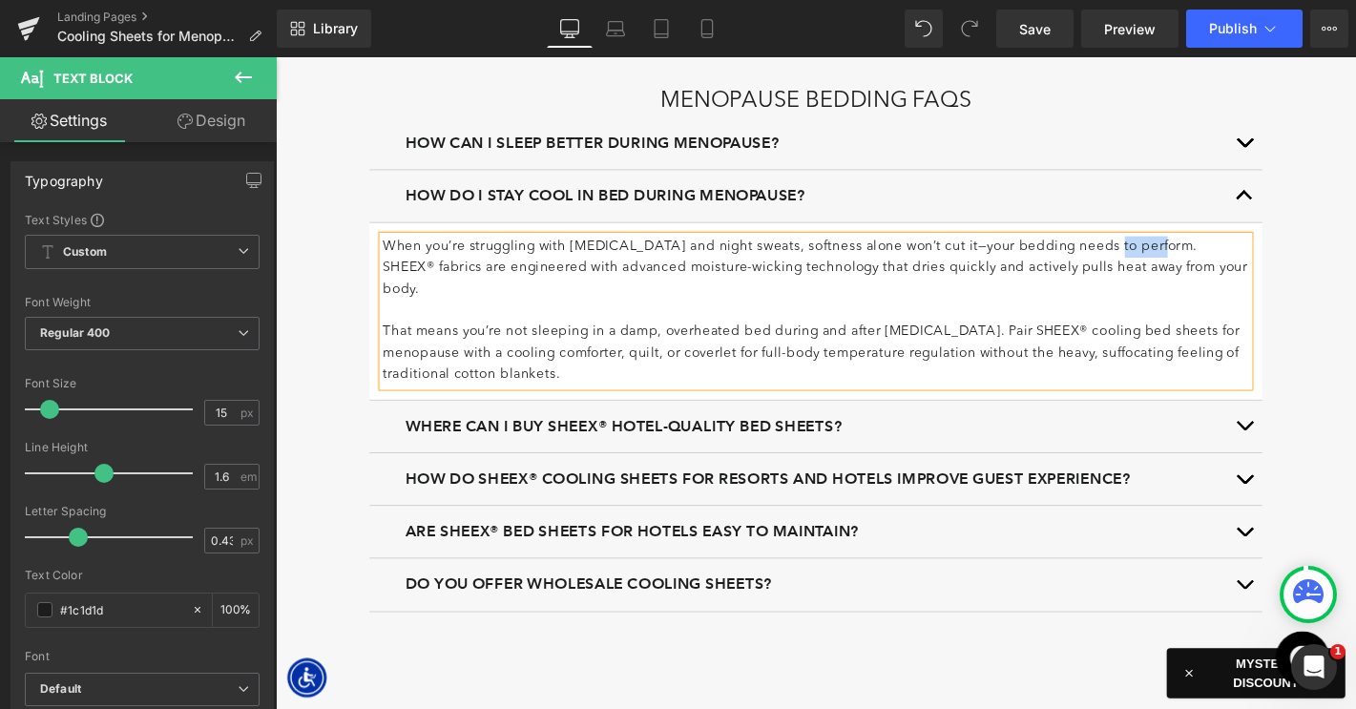
drag, startPoint x: 1190, startPoint y: 254, endPoint x: 1135, endPoint y: 253, distance: 54.4
click at [1135, 253] on p "When you’re struggling with hot flashes and night sweats, softness alone won’t …" at bounding box center [853, 283] width 926 height 69
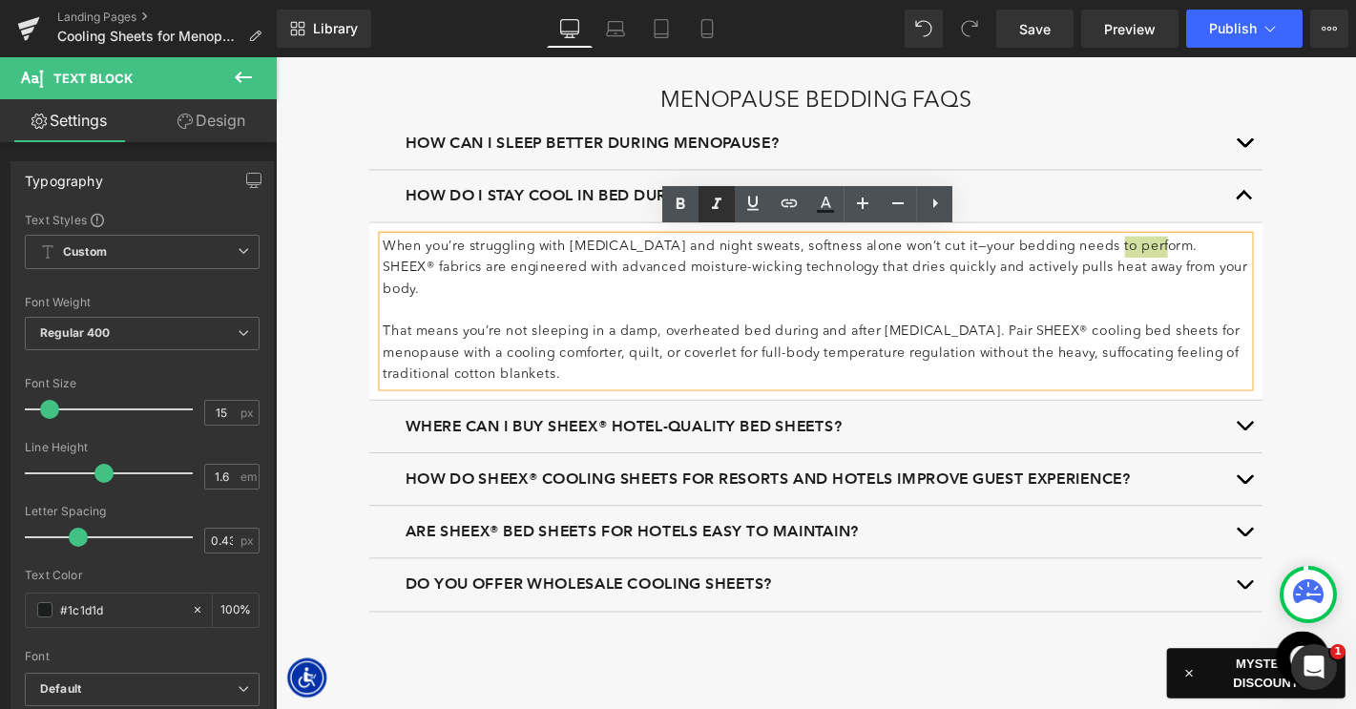
click at [718, 199] on icon at bounding box center [717, 203] width 10 height 11
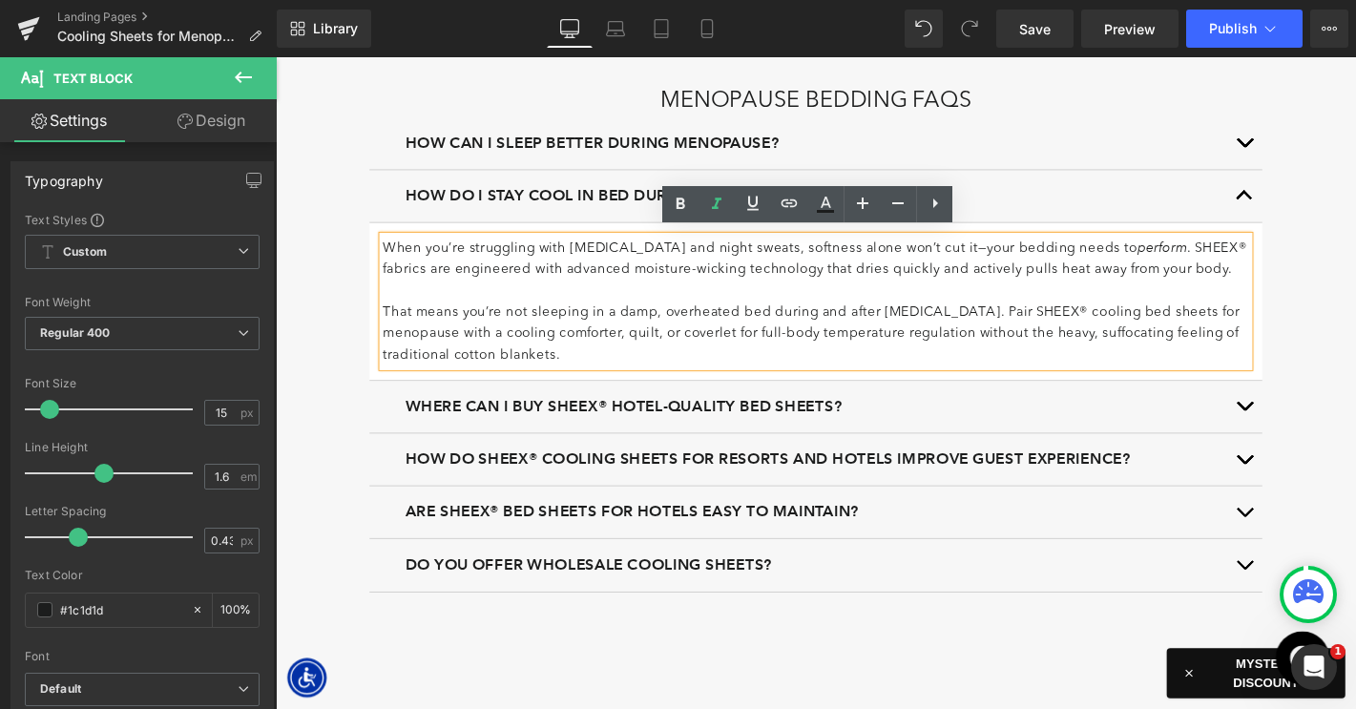
click at [623, 342] on p "That means you’re not sleeping in a damp, overheated bed during and after hot f…" at bounding box center [853, 354] width 926 height 69
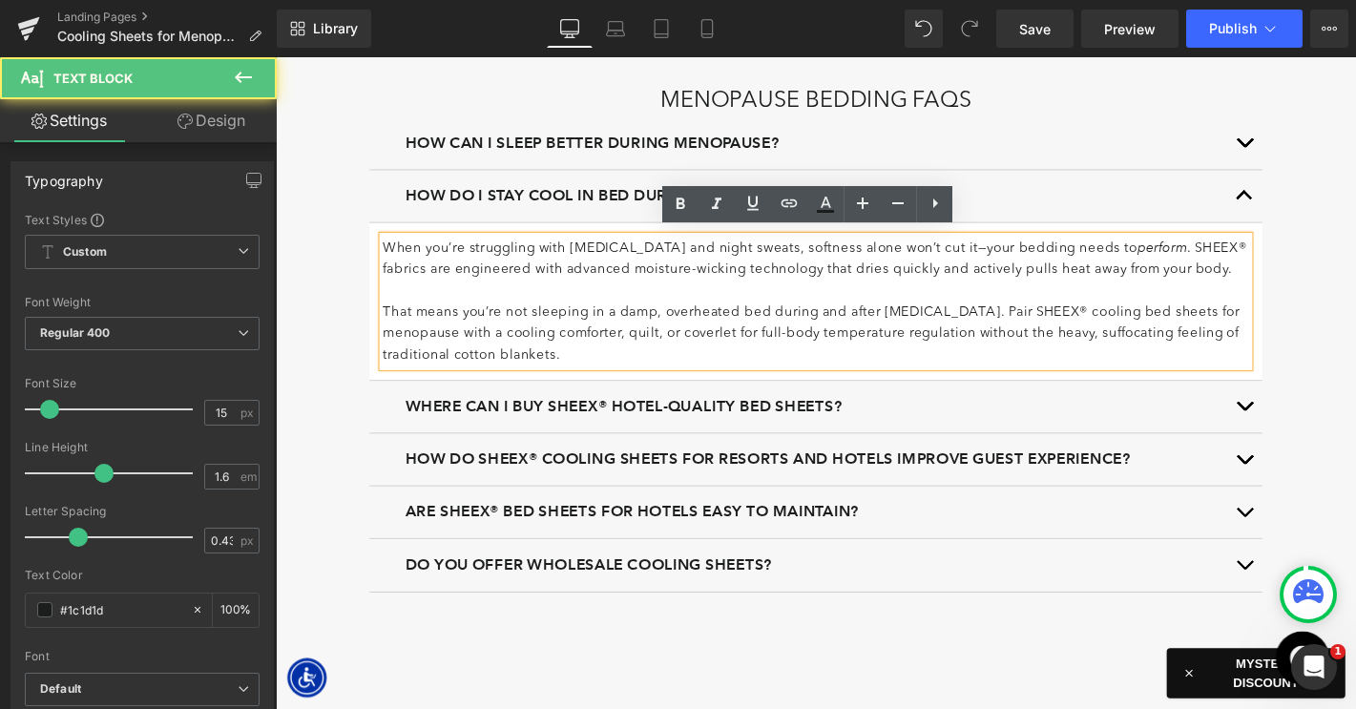
scroll to position [4537, 0]
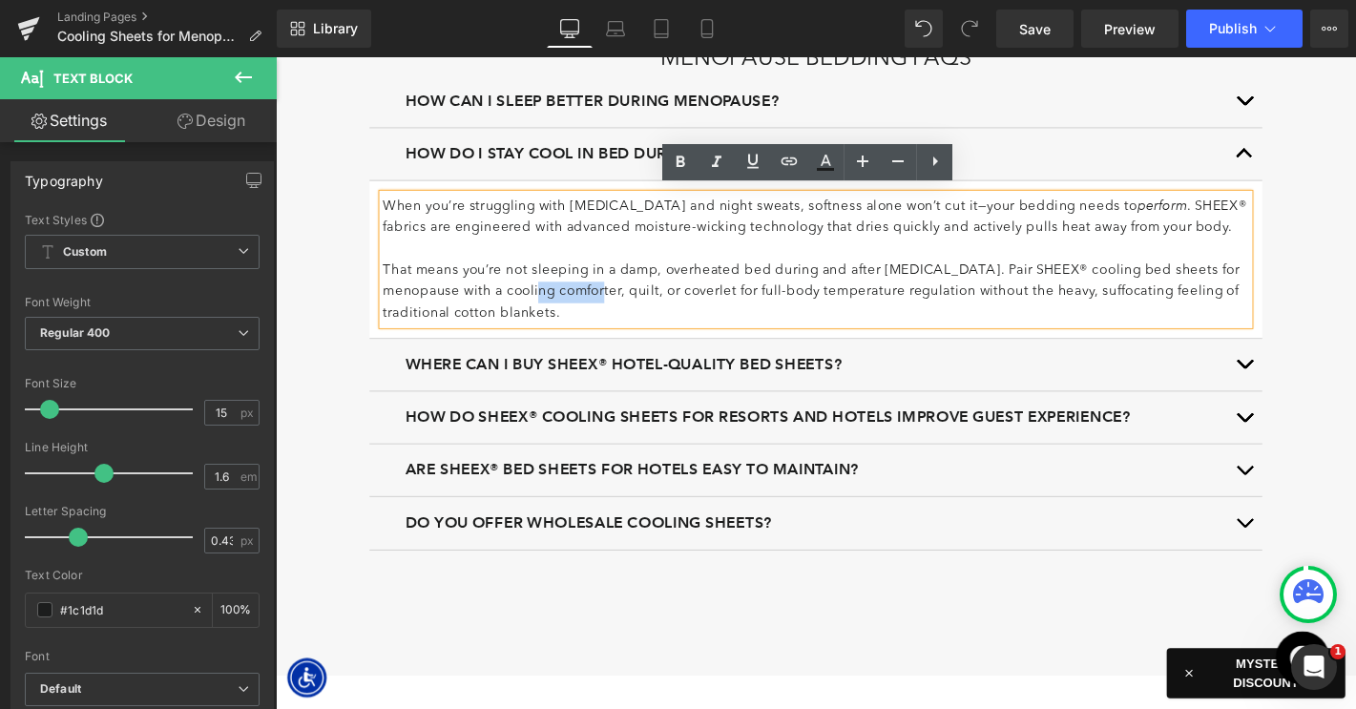
drag, startPoint x: 576, startPoint y: 301, endPoint x: 641, endPoint y: 303, distance: 64.9
click at [641, 303] on p "That means you’re not sleeping in a damp, overheated bed during and after hot f…" at bounding box center [853, 308] width 926 height 69
click at [788, 161] on icon at bounding box center [789, 161] width 23 height 23
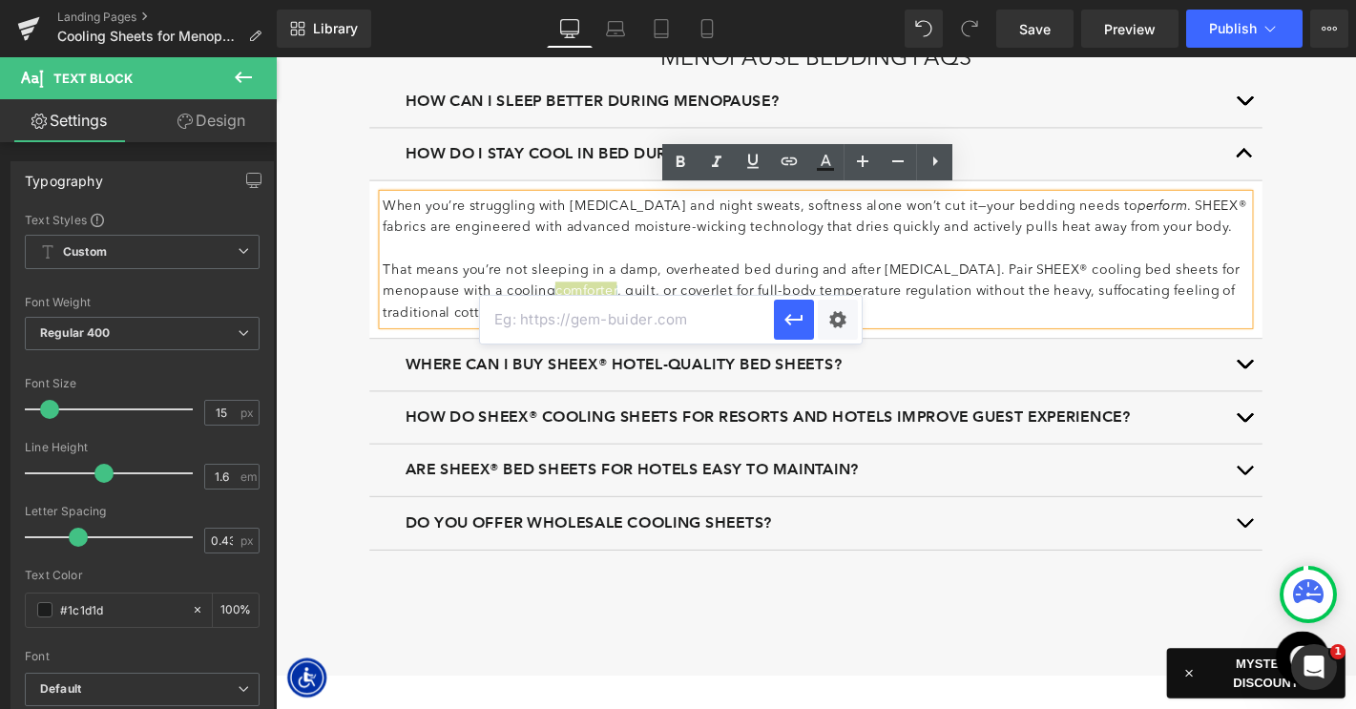
click at [664, 311] on input "text" at bounding box center [627, 320] width 294 height 48
paste input "https://www.sheex.com/collections/cooling-comforters"
type input "https://www.sheex.com/collections/cooling-comforters"
click at [791, 316] on icon "button" at bounding box center [793, 319] width 23 height 23
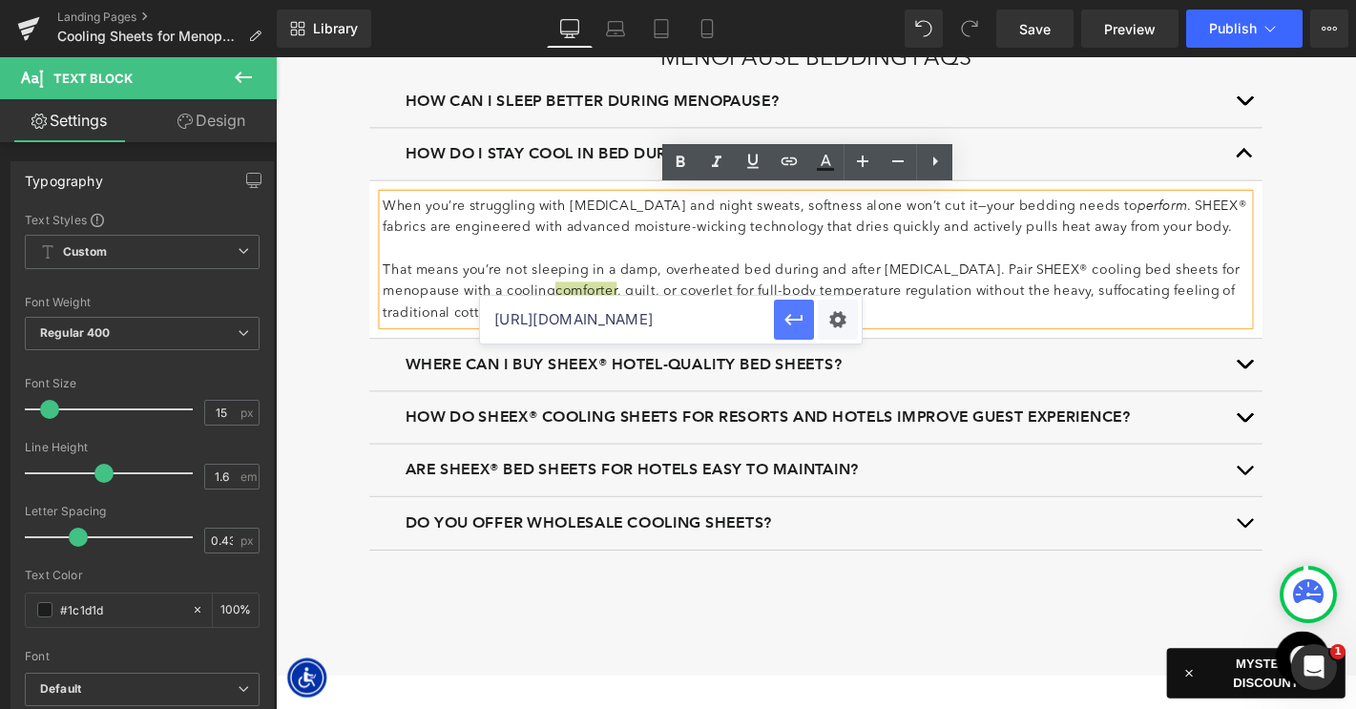
scroll to position [0, 0]
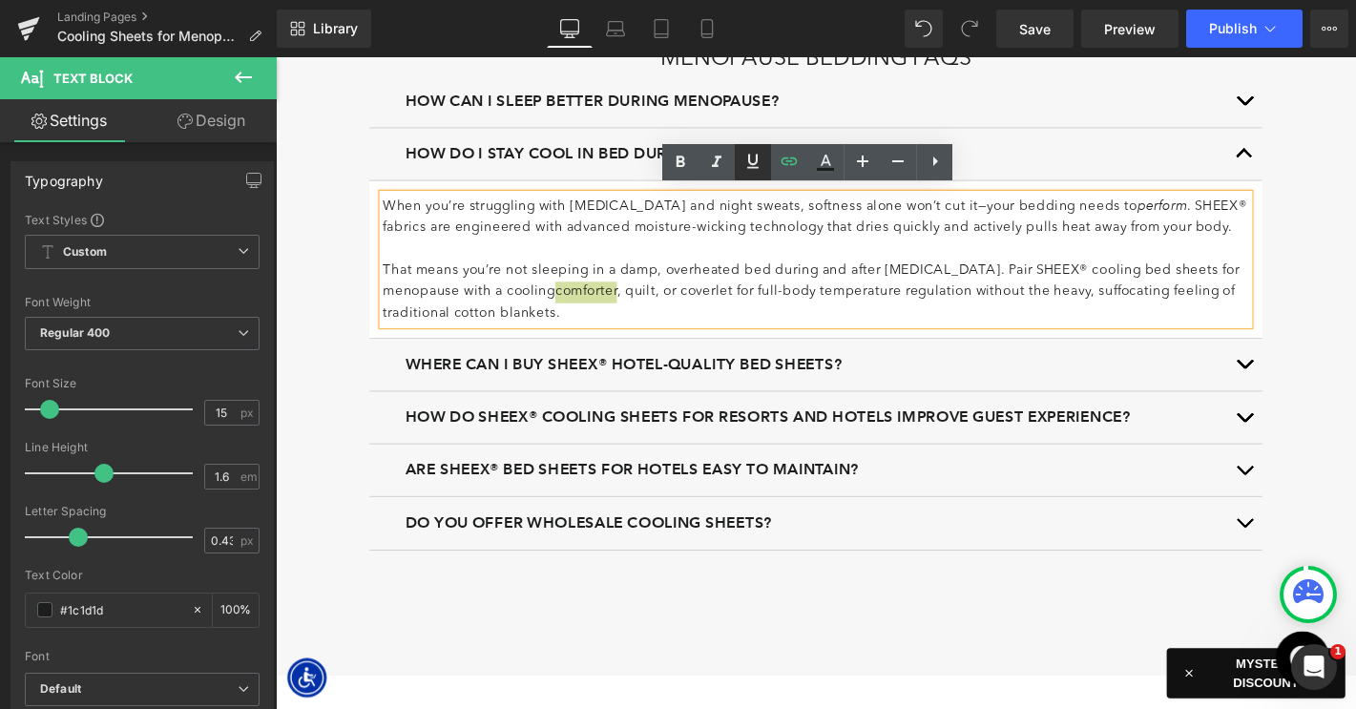
click at [758, 156] on icon at bounding box center [752, 161] width 23 height 23
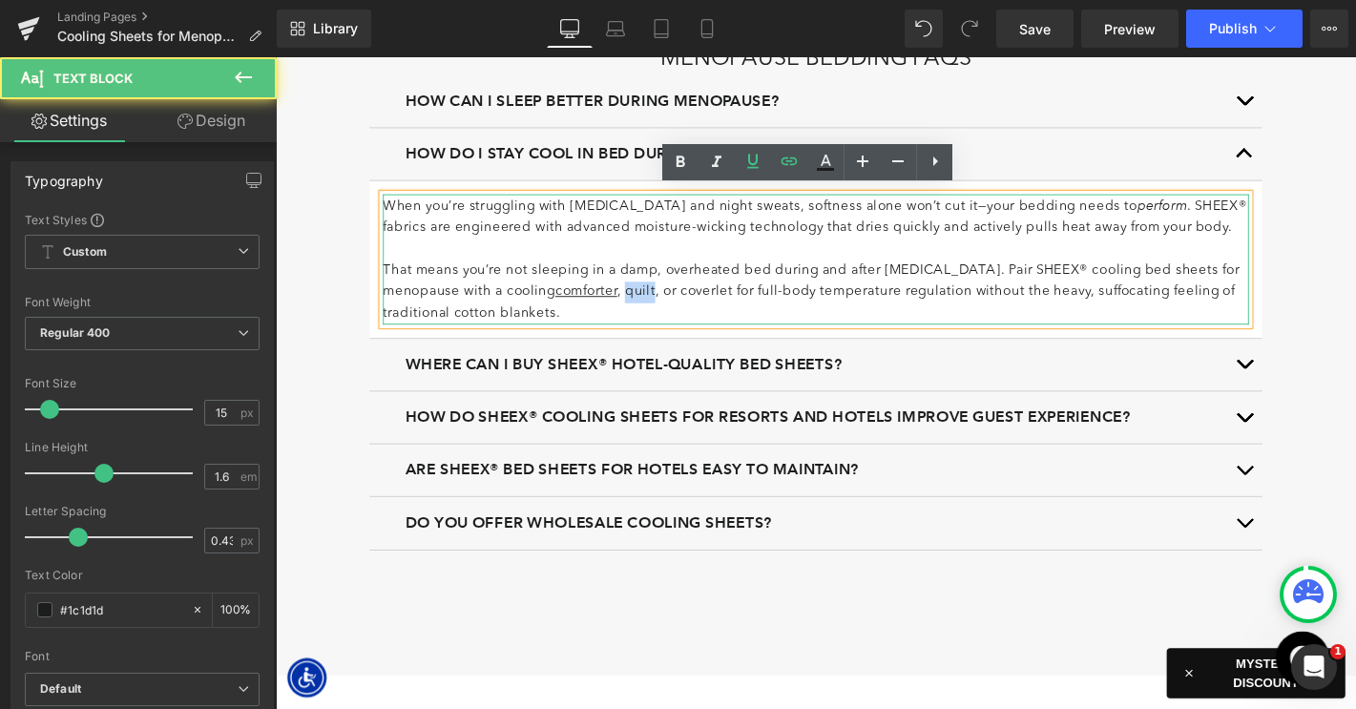
drag, startPoint x: 654, startPoint y: 303, endPoint x: 679, endPoint y: 302, distance: 25.8
click at [679, 302] on p "That means you’re not sleeping in a damp, overheated bed during and after hot f…" at bounding box center [853, 308] width 926 height 69
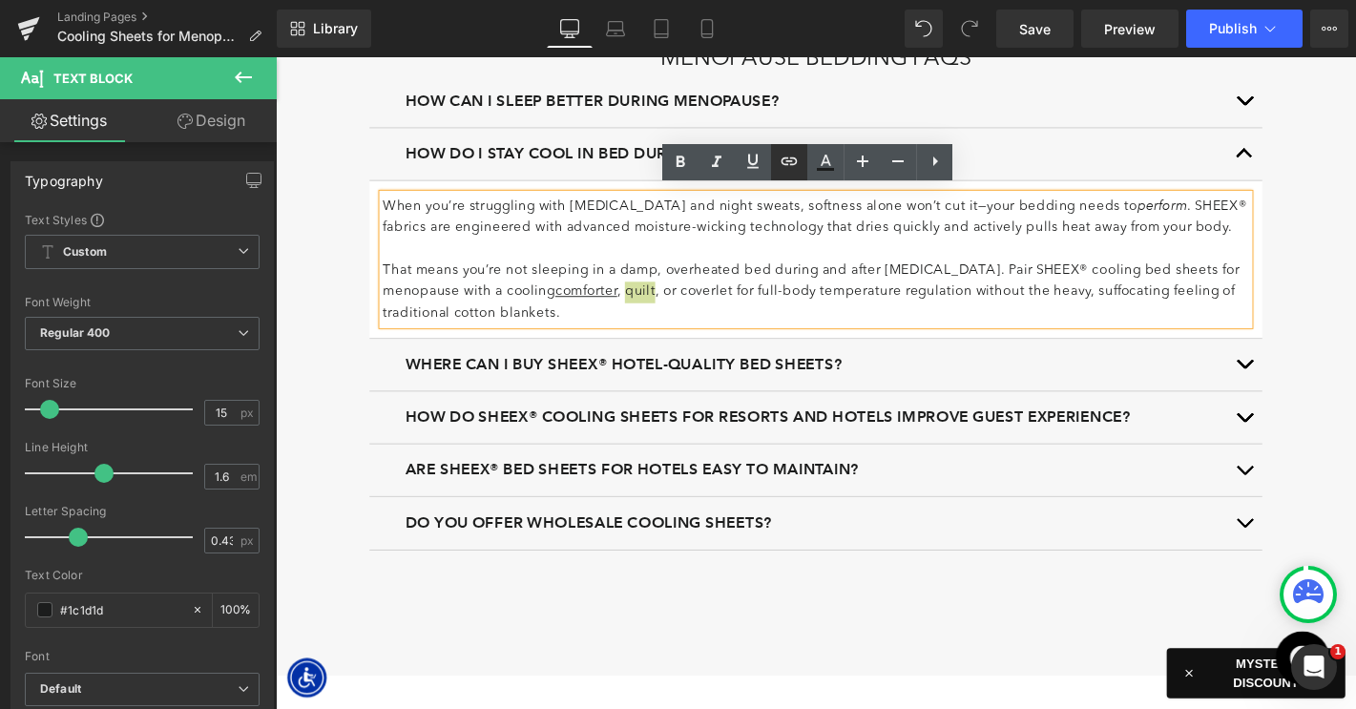
click at [781, 163] on icon at bounding box center [789, 161] width 23 height 23
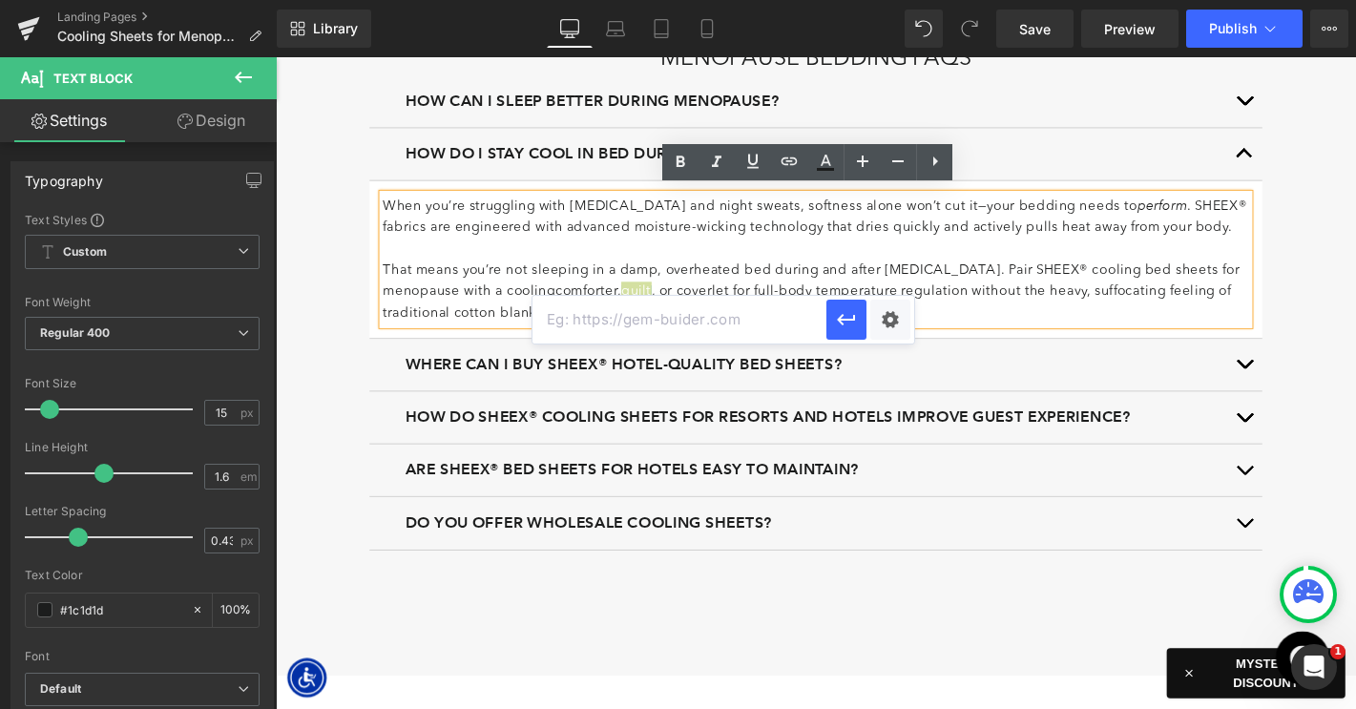
click at [731, 319] on input "text" at bounding box center [679, 320] width 294 height 48
paste input "https://www.sheex.com/products/arctic-aire-max-diamond-collection-quilt-and-sha…"
type input "https://www.sheex.com/products/arctic-aire-max-diamond-collection-quilt-and-sha…"
click at [836, 322] on icon "button" at bounding box center [846, 319] width 23 height 23
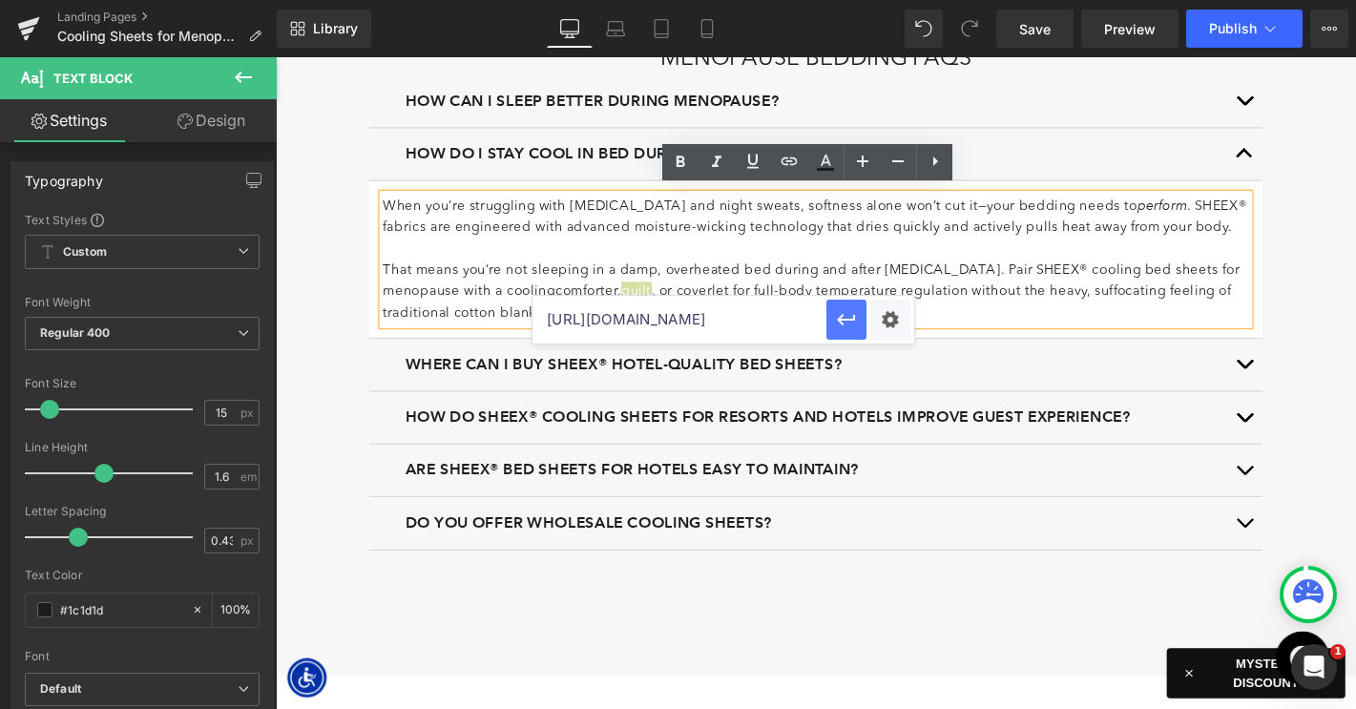
scroll to position [0, 0]
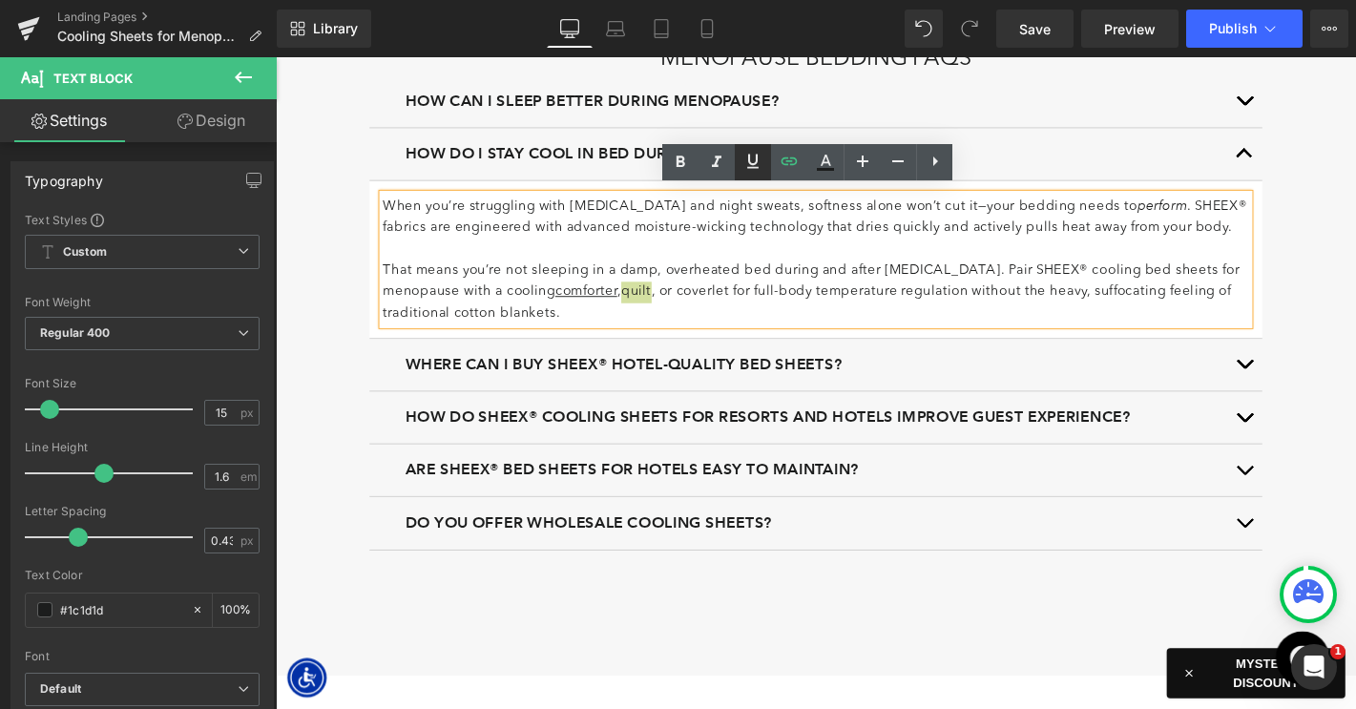
click at [758, 159] on icon at bounding box center [752, 161] width 23 height 23
drag, startPoint x: 709, startPoint y: 301, endPoint x: 761, endPoint y: 300, distance: 52.5
click at [761, 300] on p "That means you’re not sleeping in a damp, overheated bed during and after hot f…" at bounding box center [853, 308] width 926 height 69
click at [790, 162] on icon at bounding box center [789, 161] width 23 height 23
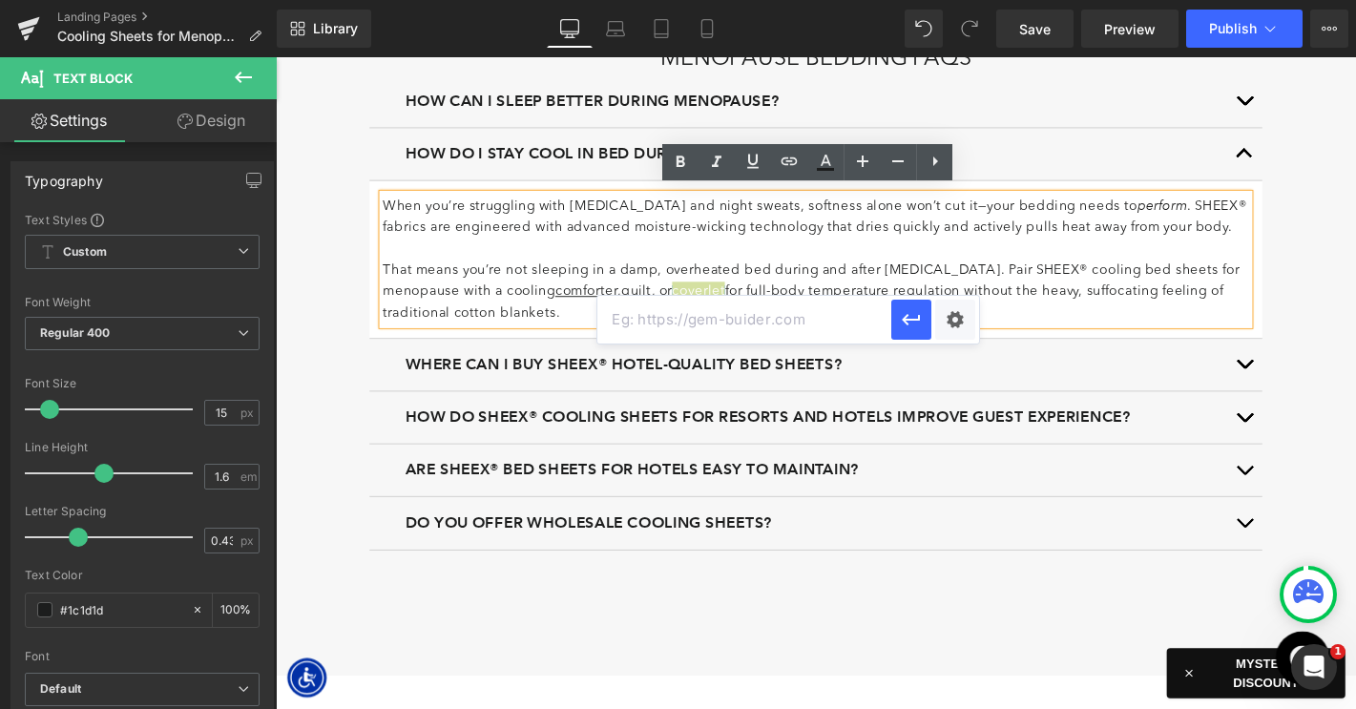
click at [818, 310] on input "text" at bounding box center [744, 320] width 294 height 48
paste input "https://www.sheex.com/products/sheex-arctic-aire-max-channel-coverlet?variant=4…"
type input "https://www.sheex.com/products/sheex-arctic-aire-max-channel-coverlet?variant=4…"
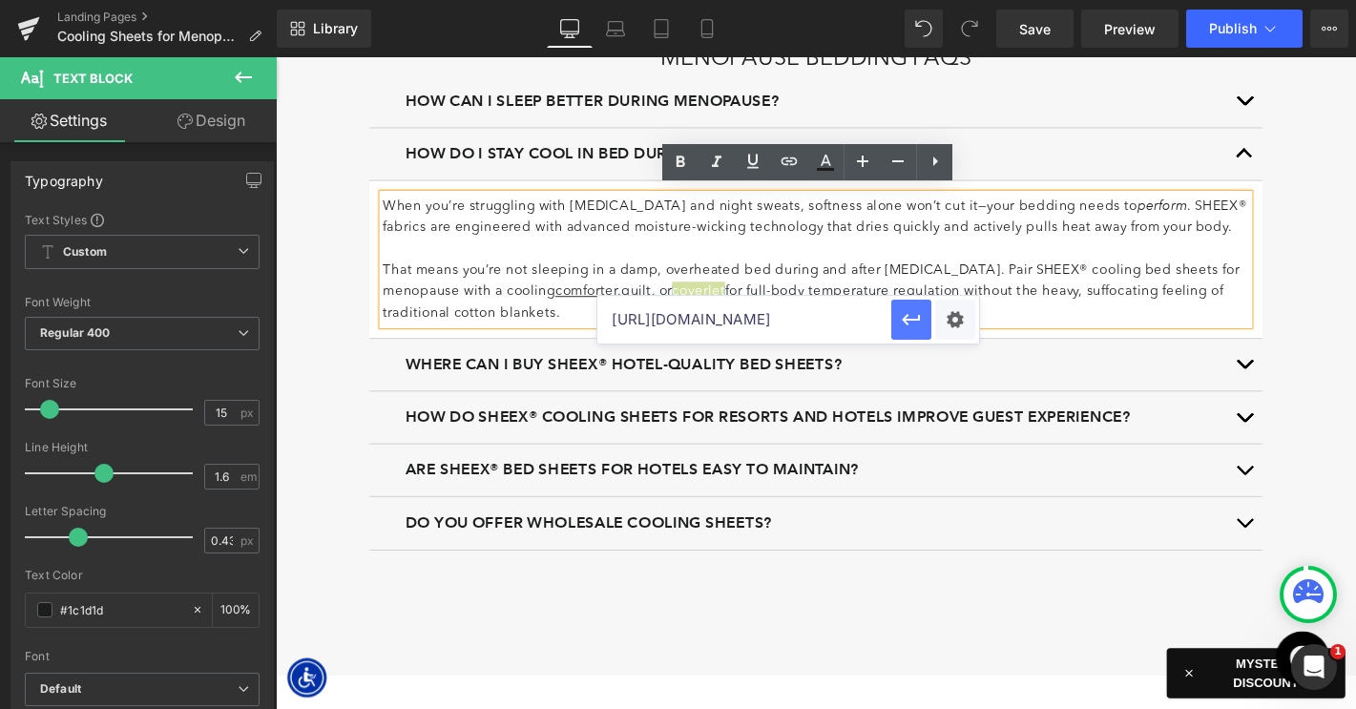
click at [908, 330] on button "button" at bounding box center [911, 320] width 40 height 40
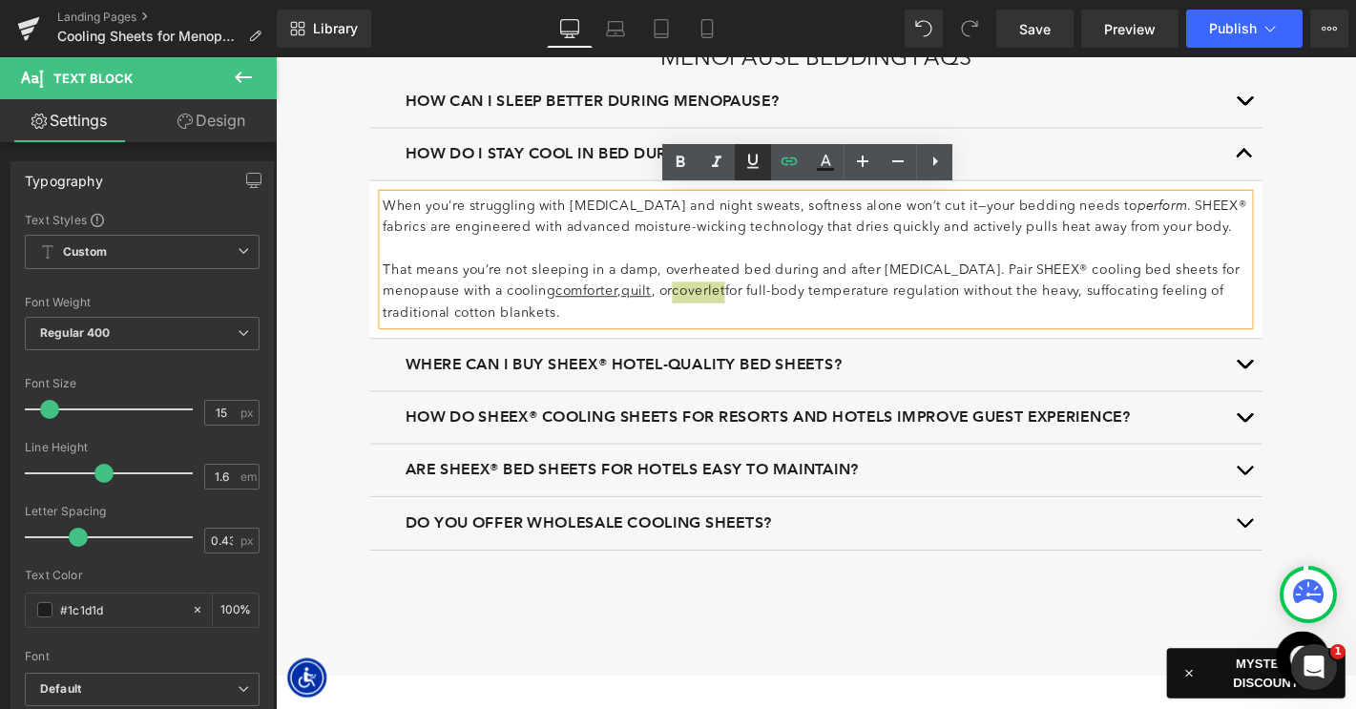
click at [752, 161] on icon at bounding box center [752, 161] width 23 height 23
click at [815, 290] on p "That means you’re not sleeping in a damp, overheated bed during and after hot f…" at bounding box center [853, 308] width 926 height 69
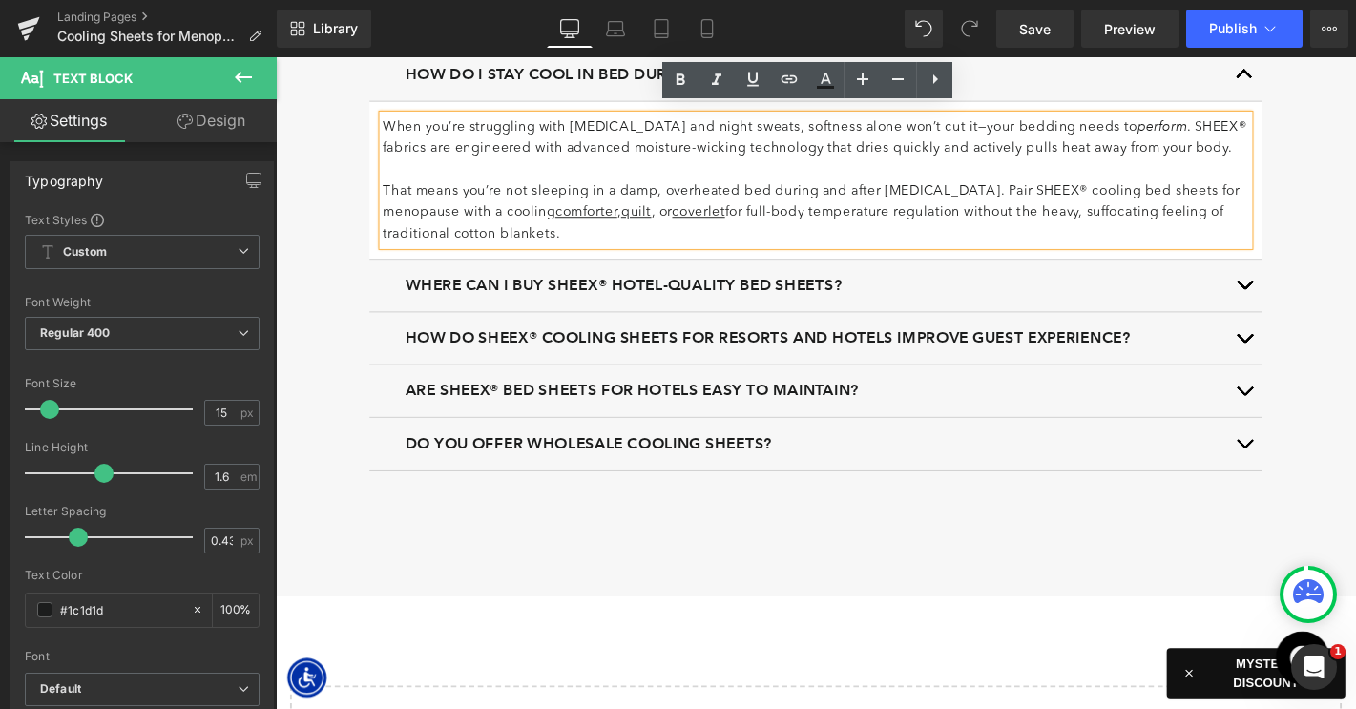
scroll to position [4624, 0]
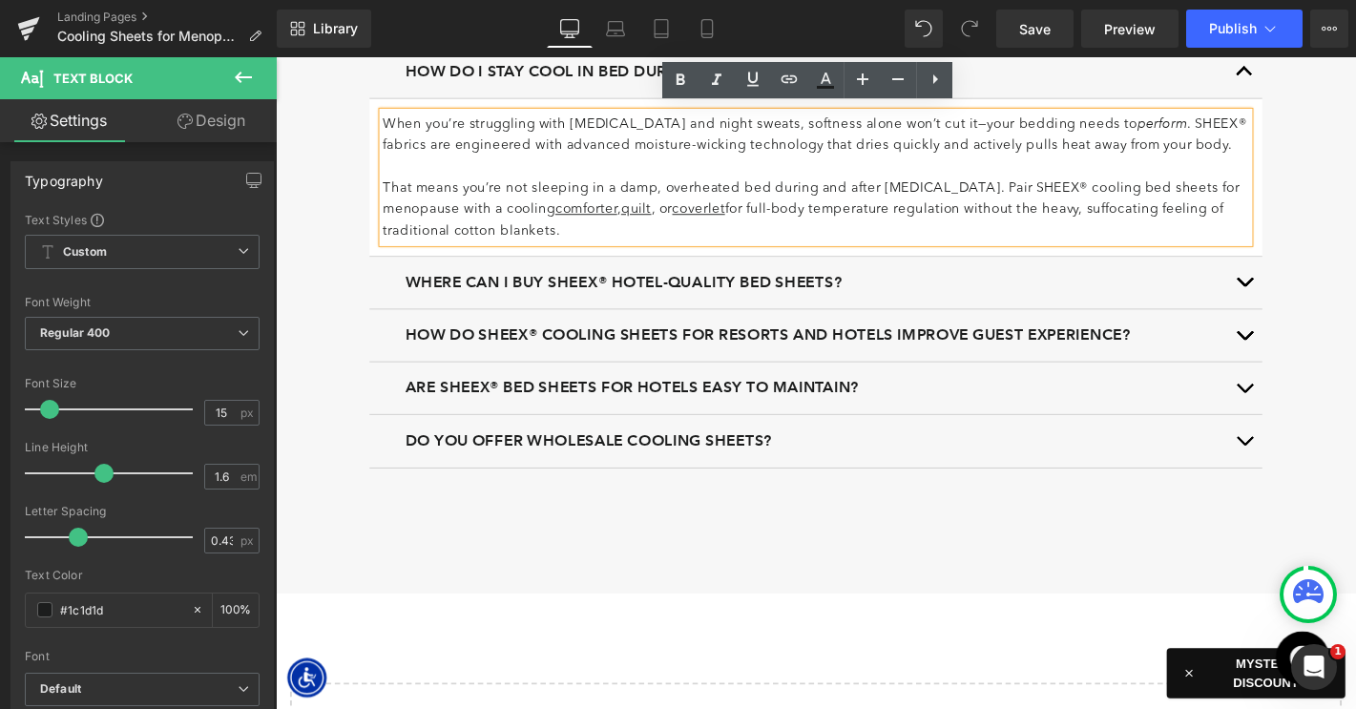
click at [1311, 302] on span "button" at bounding box center [1311, 302] width 0 height 0
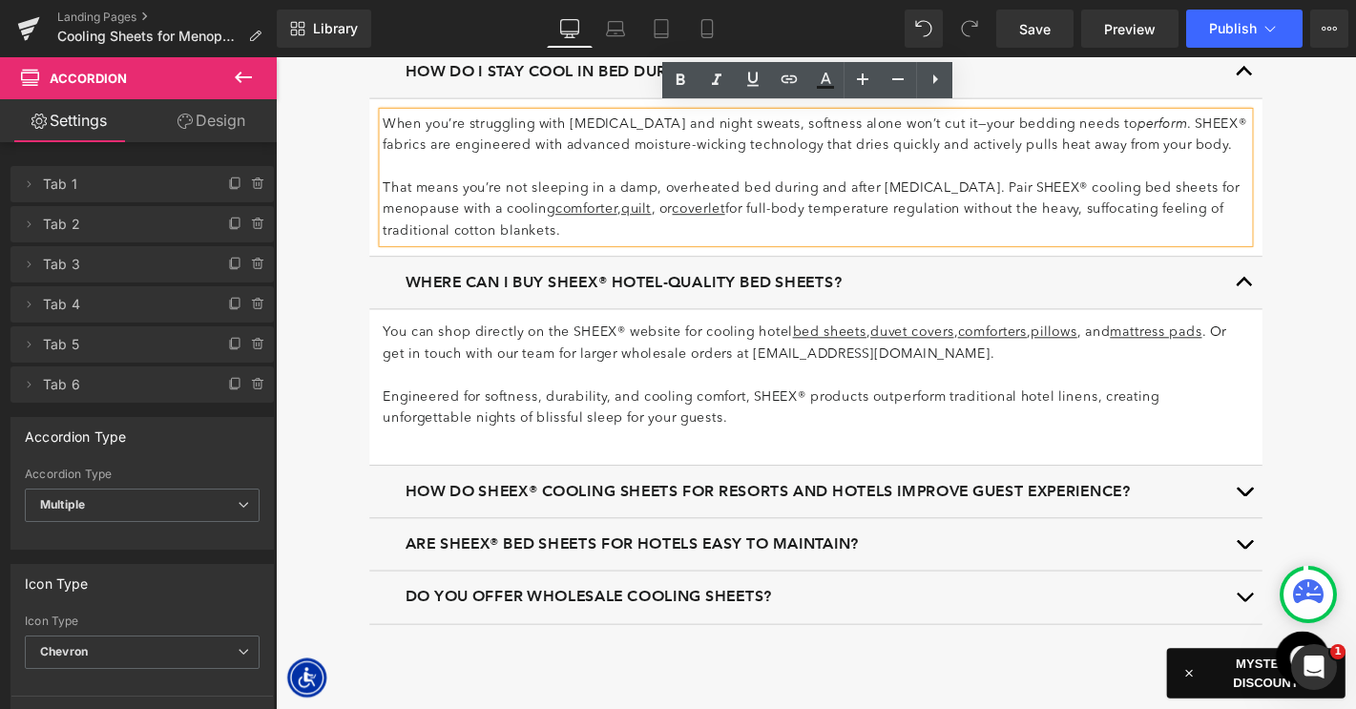
click at [1311, 70] on button "button" at bounding box center [1311, 73] width 38 height 55
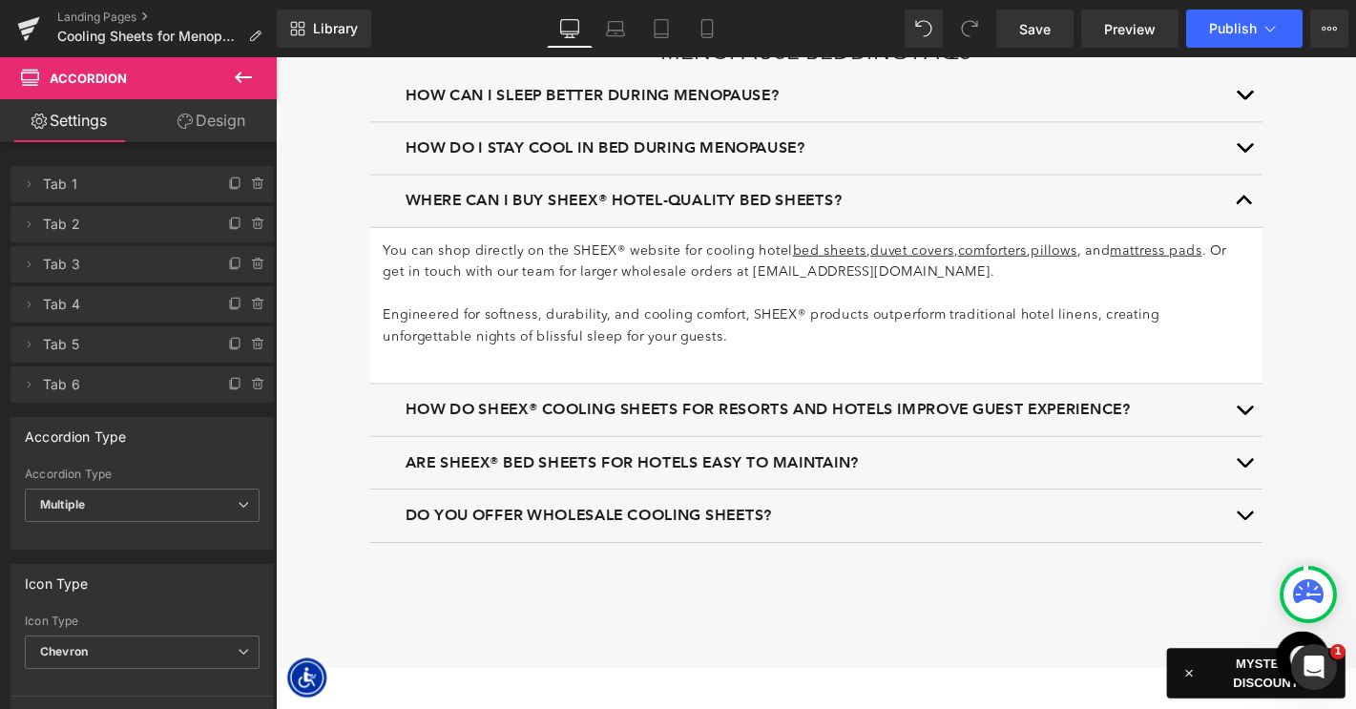
scroll to position [4450, 0]
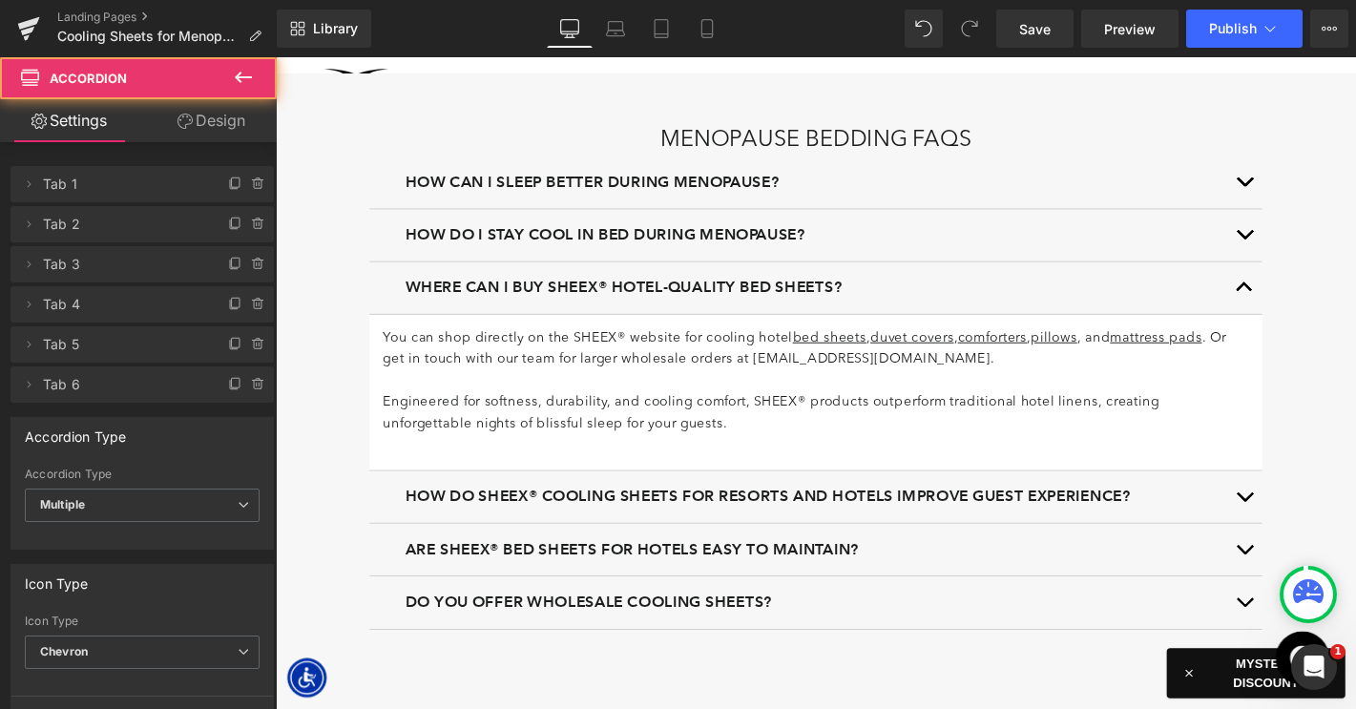
click at [1302, 240] on button "button" at bounding box center [1311, 246] width 38 height 55
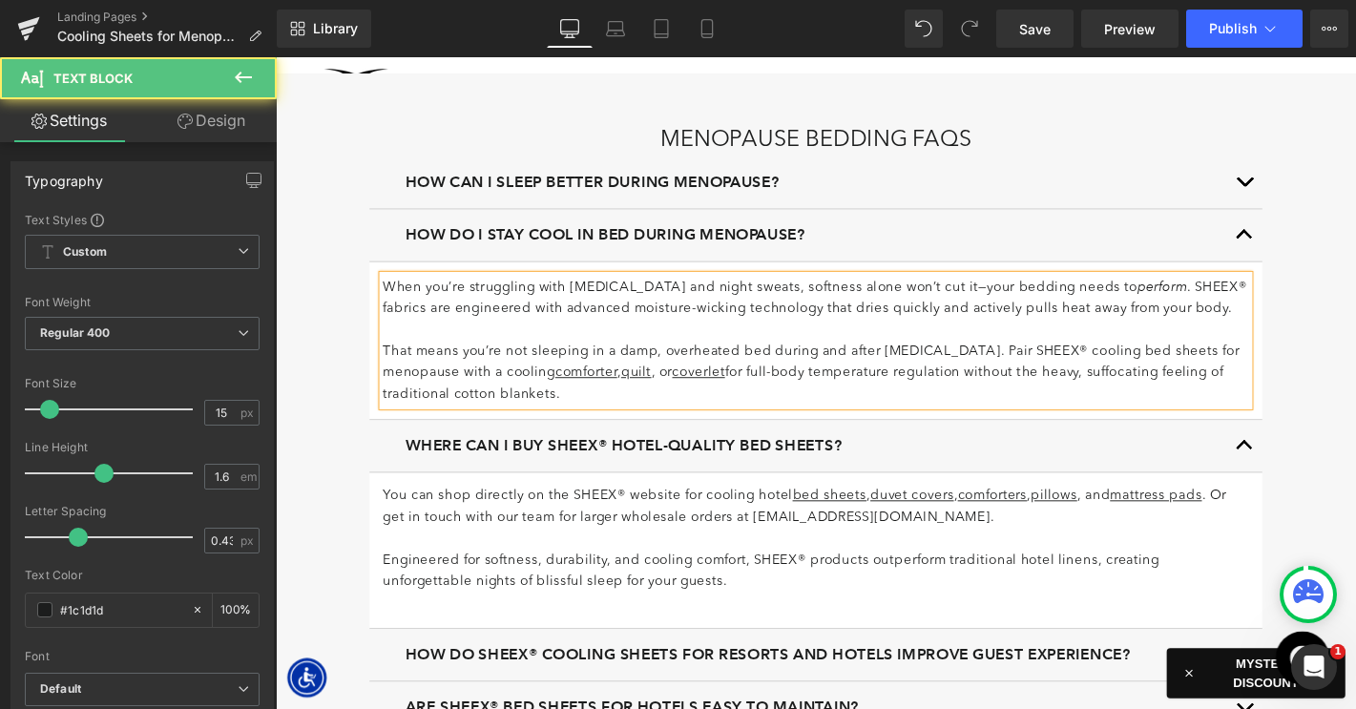
drag, startPoint x: 953, startPoint y: 319, endPoint x: 926, endPoint y: 320, distance: 27.7
click at [926, 320] on p "When you’re struggling with hot flashes and night sweats, softness alone won’t …" at bounding box center [853, 314] width 926 height 48
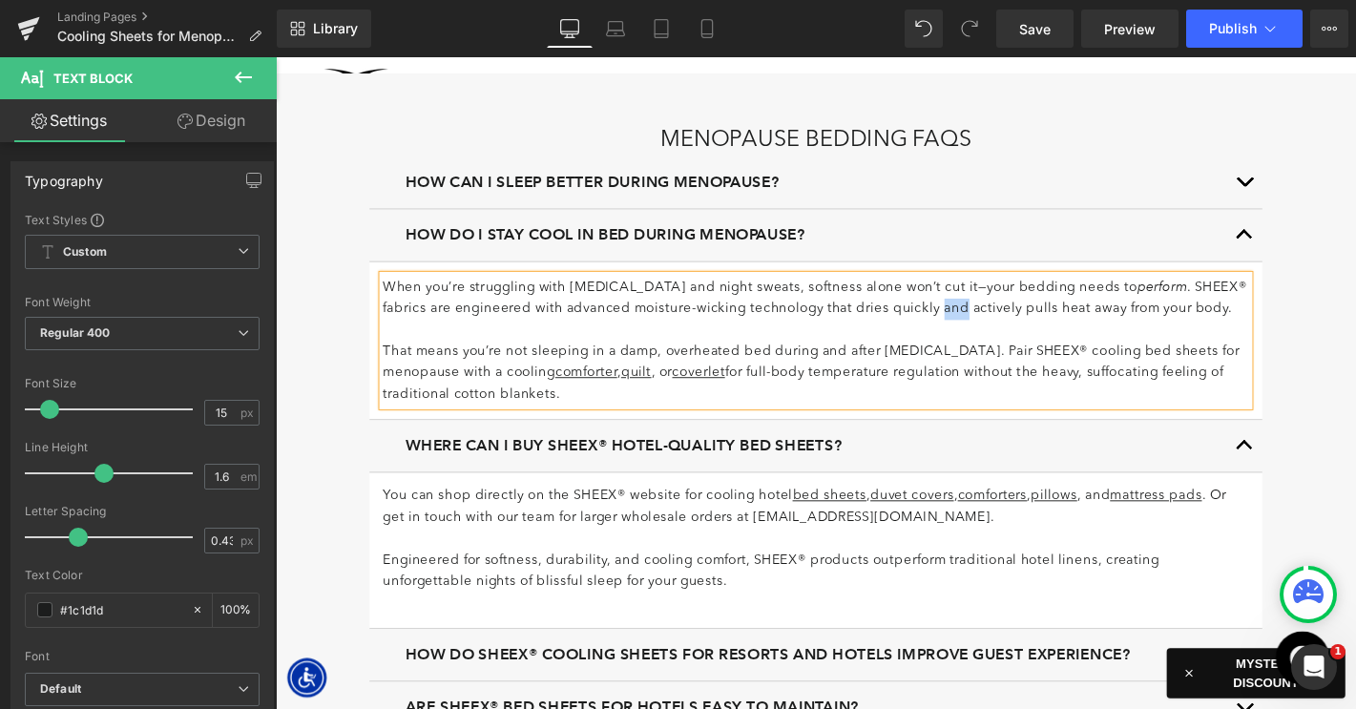
click at [1305, 234] on button "button" at bounding box center [1311, 246] width 38 height 55
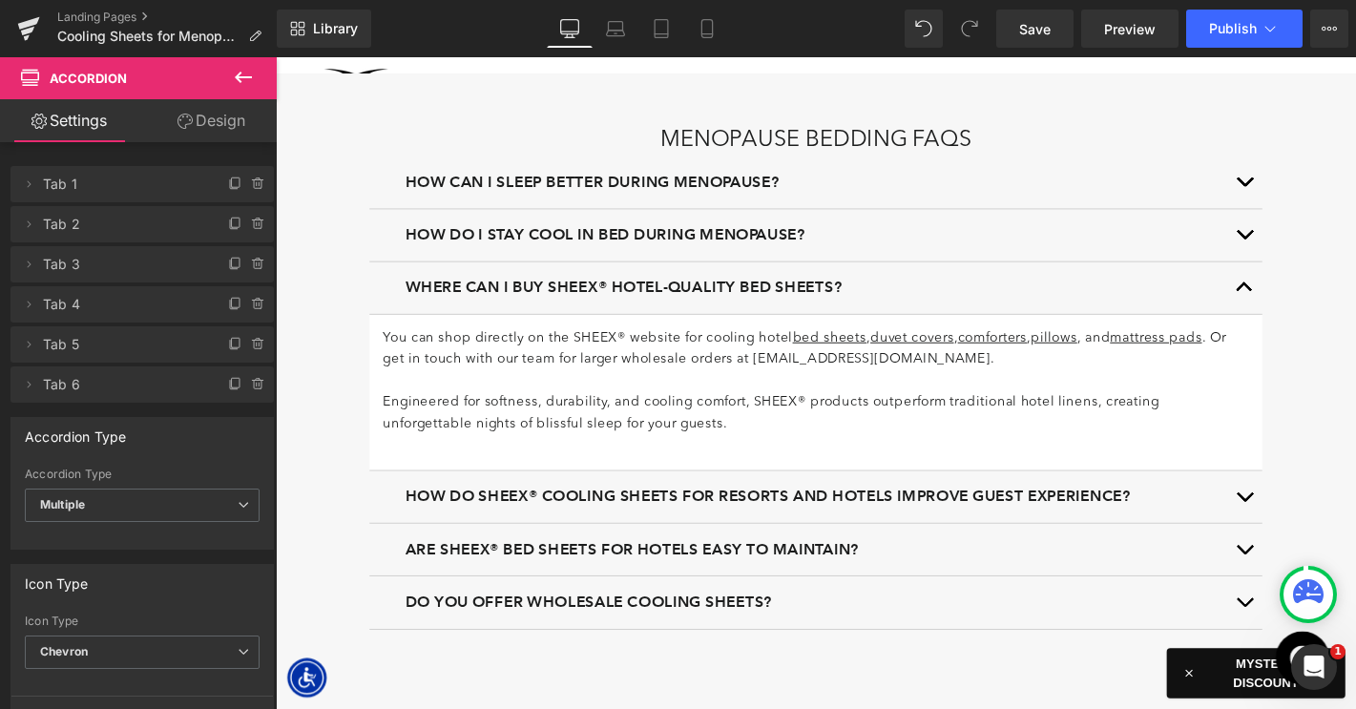
click at [766, 294] on span "Where can I buy SHEEX® hotel-quality bed sheets?" at bounding box center [647, 302] width 467 height 19
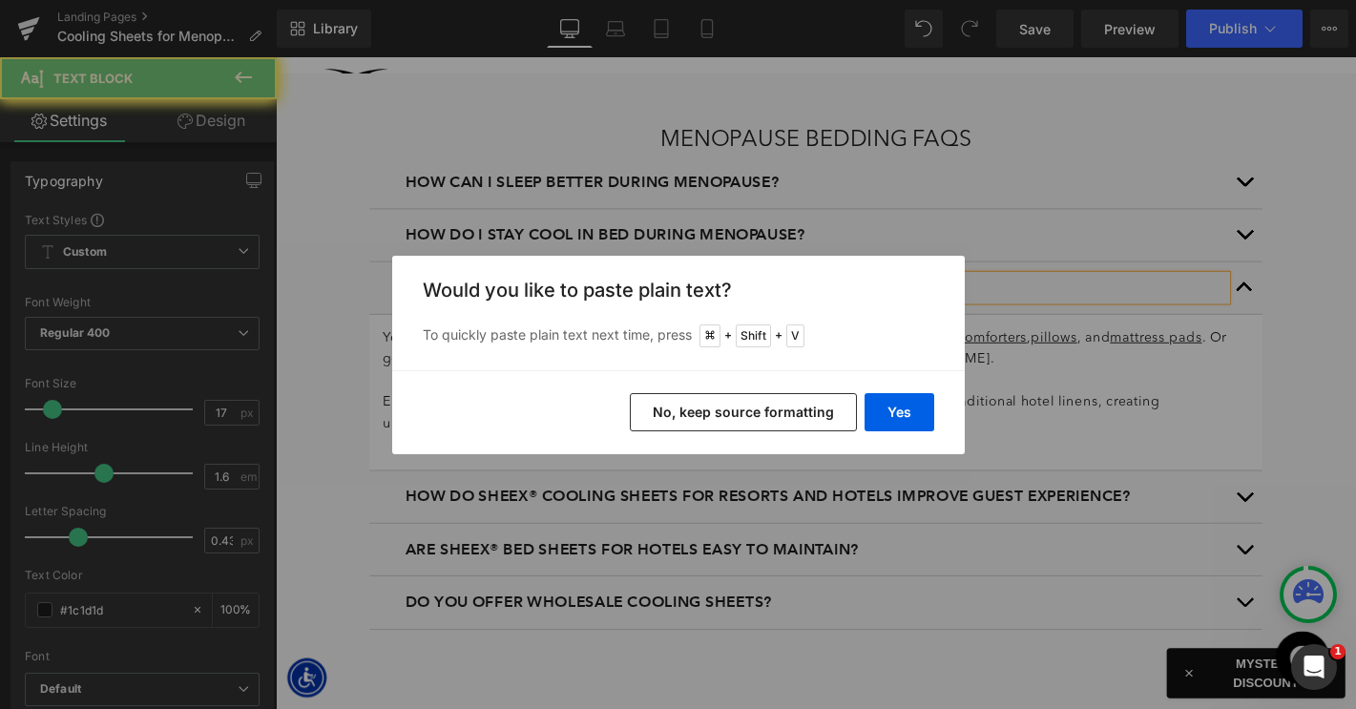
click at [897, 415] on button "Yes" at bounding box center [899, 412] width 70 height 38
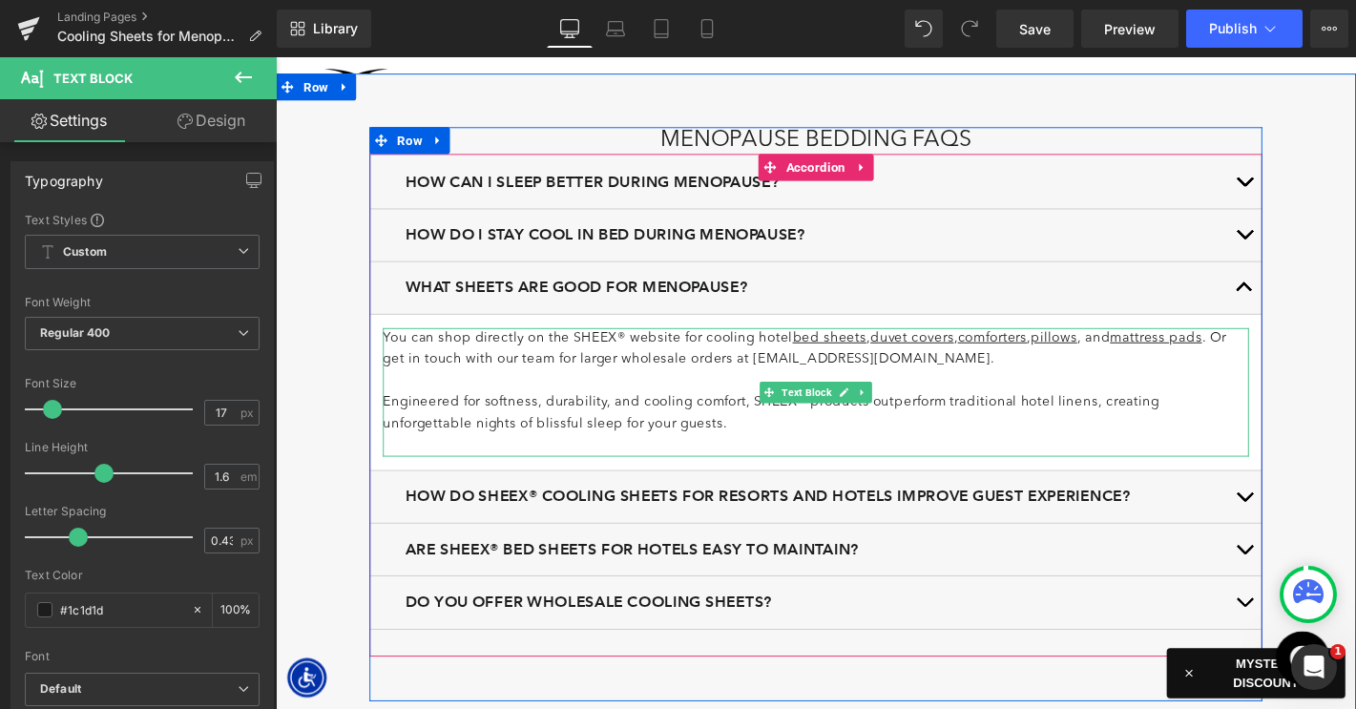
drag, startPoint x: 663, startPoint y: 364, endPoint x: 674, endPoint y: 371, distance: 13.0
click at [663, 364] on p "You can shop directly on the SHEEX® website for cooling hotel bed sheets , duve…" at bounding box center [853, 369] width 926 height 46
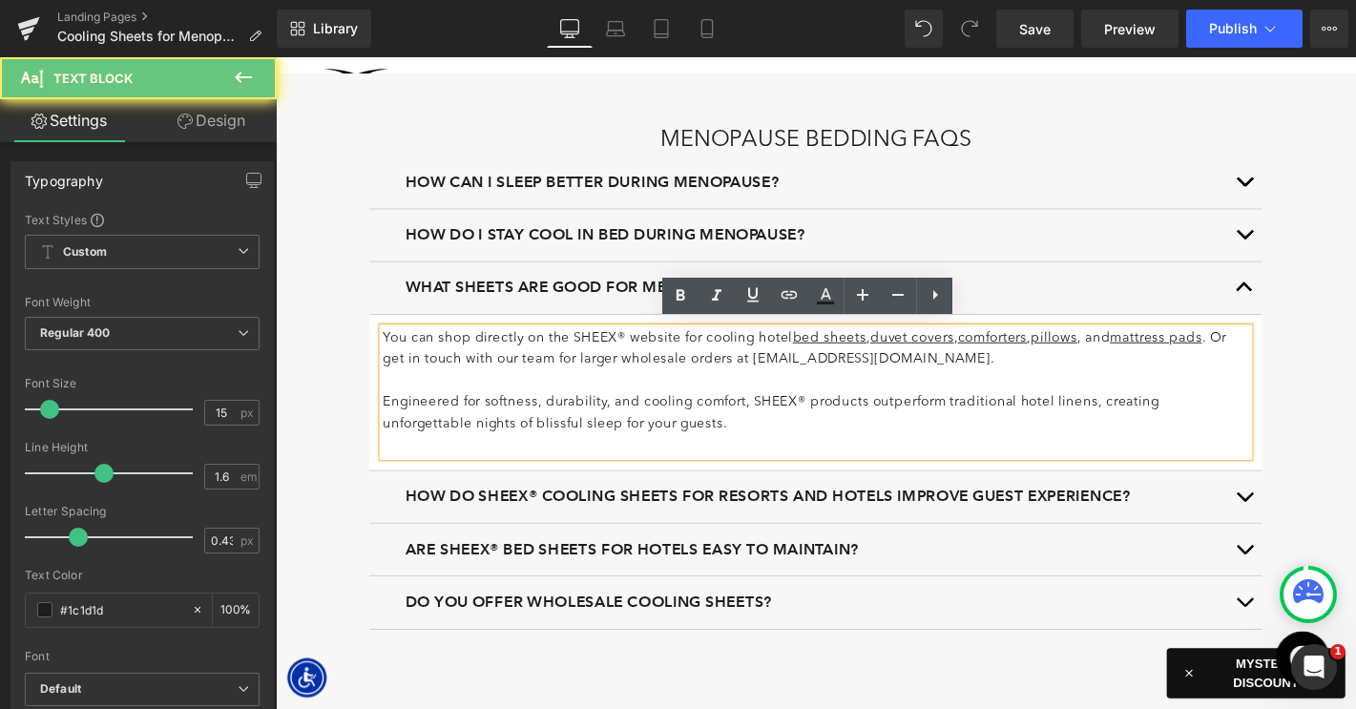
click at [674, 371] on p "You can shop directly on the SHEEX® website for cooling hotel bed sheets , duve…" at bounding box center [853, 369] width 926 height 46
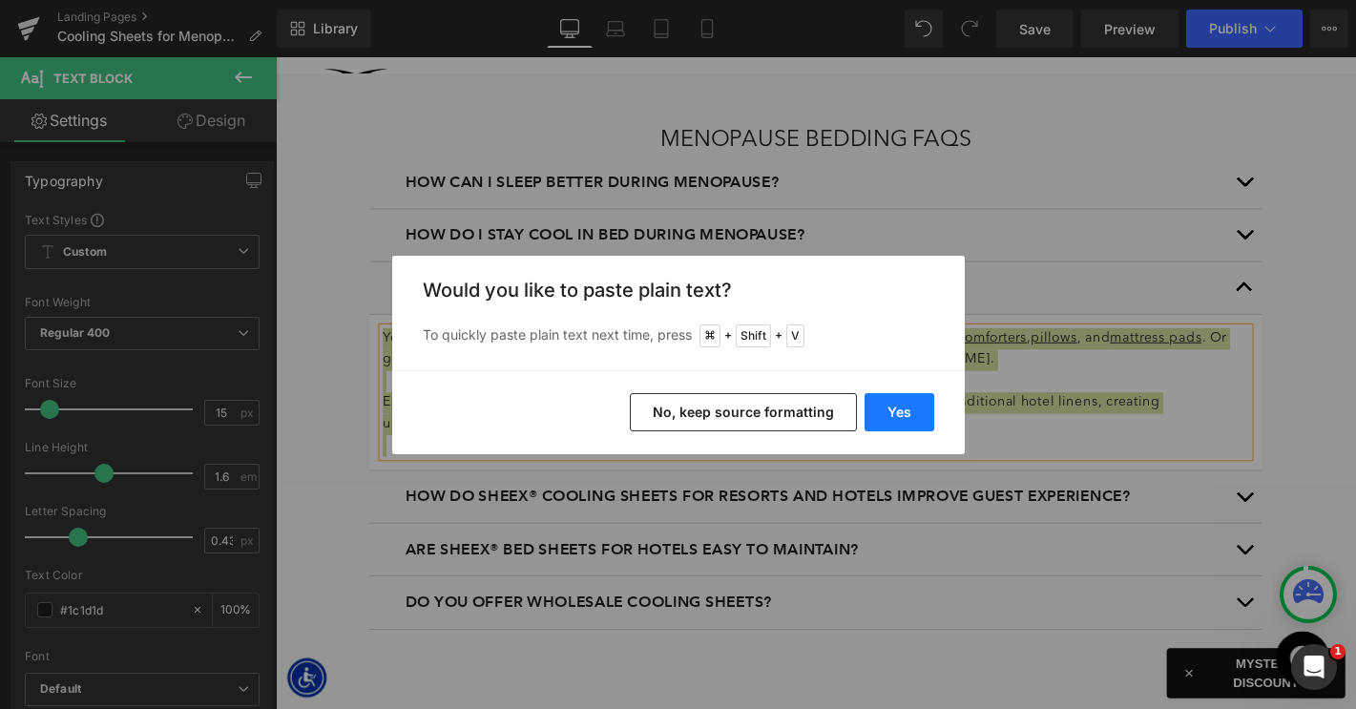
click at [918, 415] on button "Yes" at bounding box center [899, 412] width 70 height 38
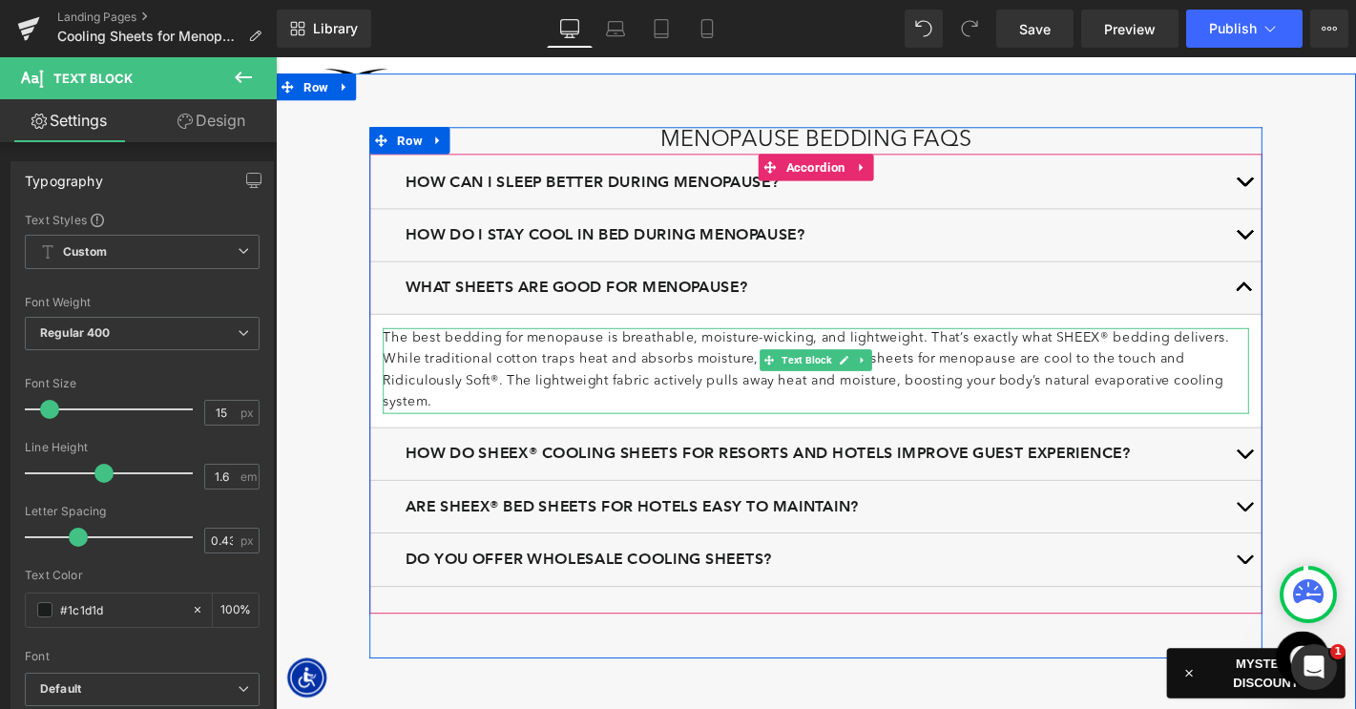
click at [1284, 352] on p "The best bedding for menopause is breathable, moisture-wicking, and lightweight…" at bounding box center [853, 357] width 926 height 23
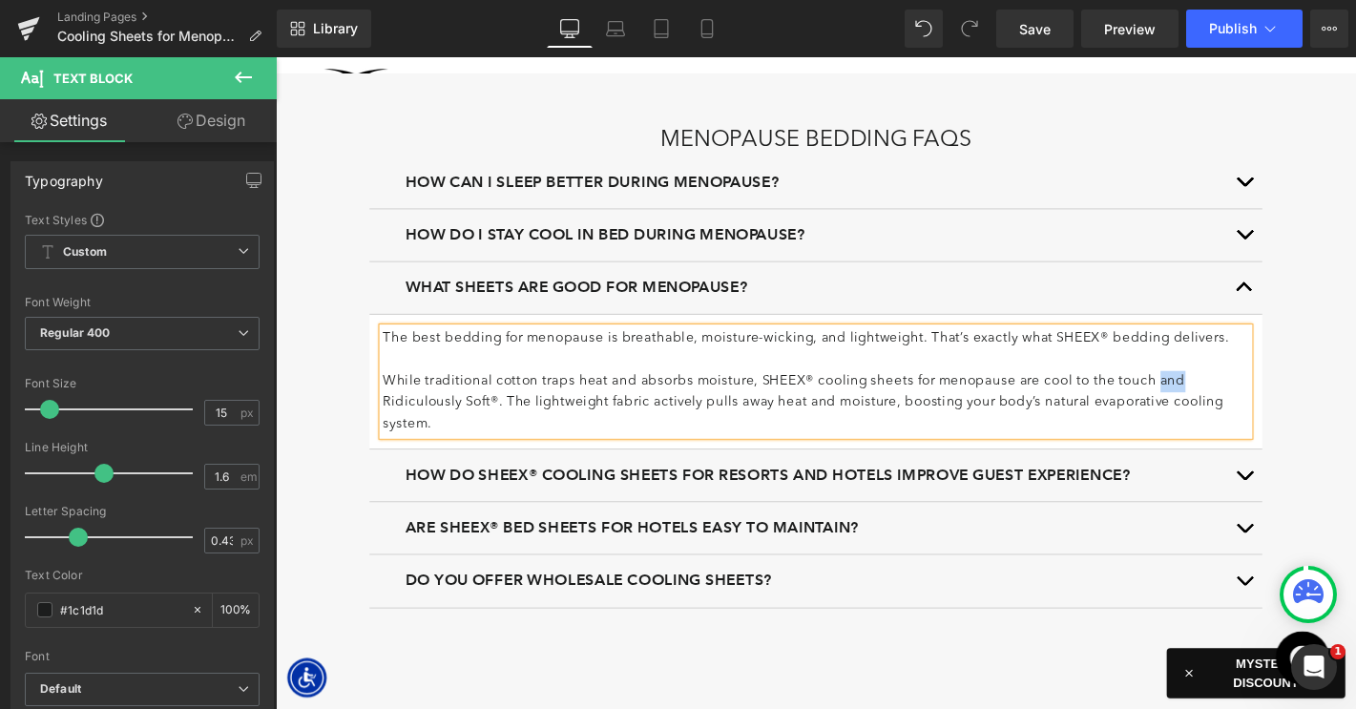
drag, startPoint x: 1225, startPoint y: 396, endPoint x: 1201, endPoint y: 397, distance: 23.9
click at [1201, 397] on p "While traditional cotton traps heat and absorbs moisture, SHEEX® cooling sheets…" at bounding box center [853, 426] width 926 height 69
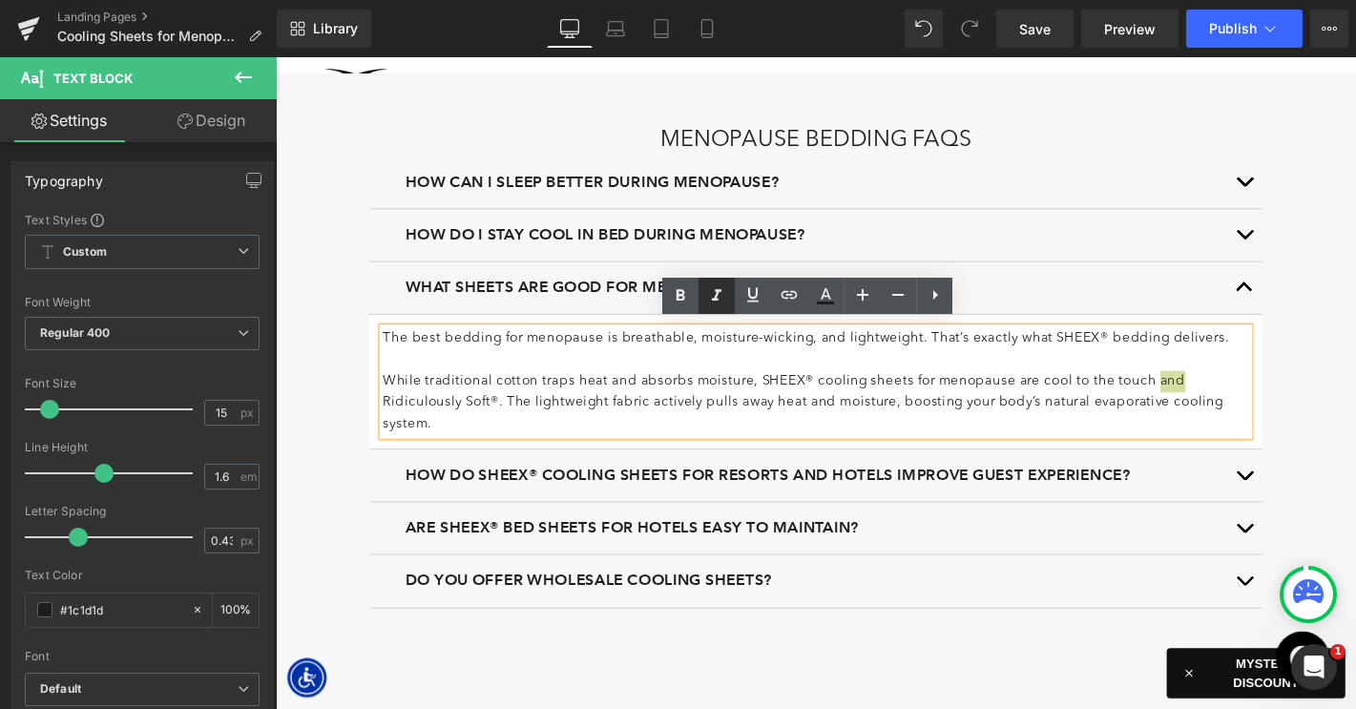
click at [710, 289] on icon at bounding box center [716, 295] width 23 height 23
click at [625, 405] on p "While traditional cotton traps heat and absorbs moisture, SHEEX® cooling sheets…" at bounding box center [853, 427] width 926 height 71
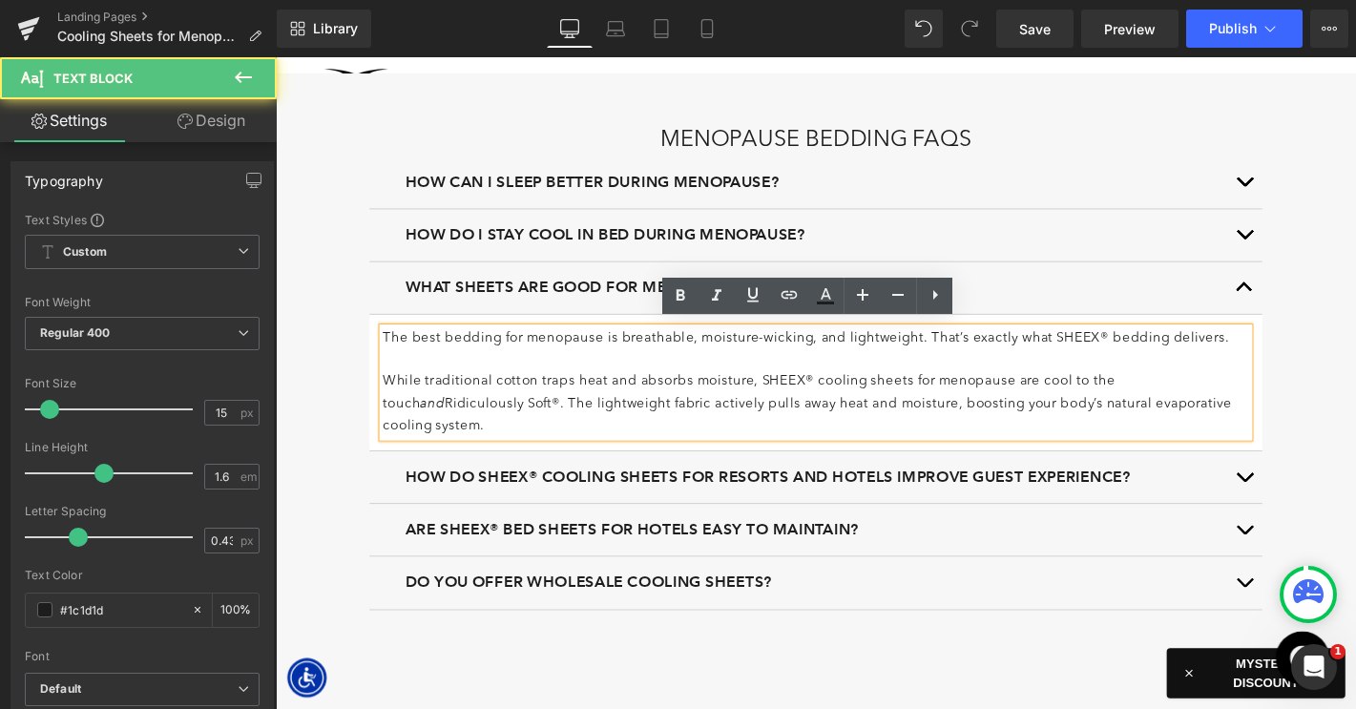
click at [621, 379] on p at bounding box center [853, 380] width 926 height 23
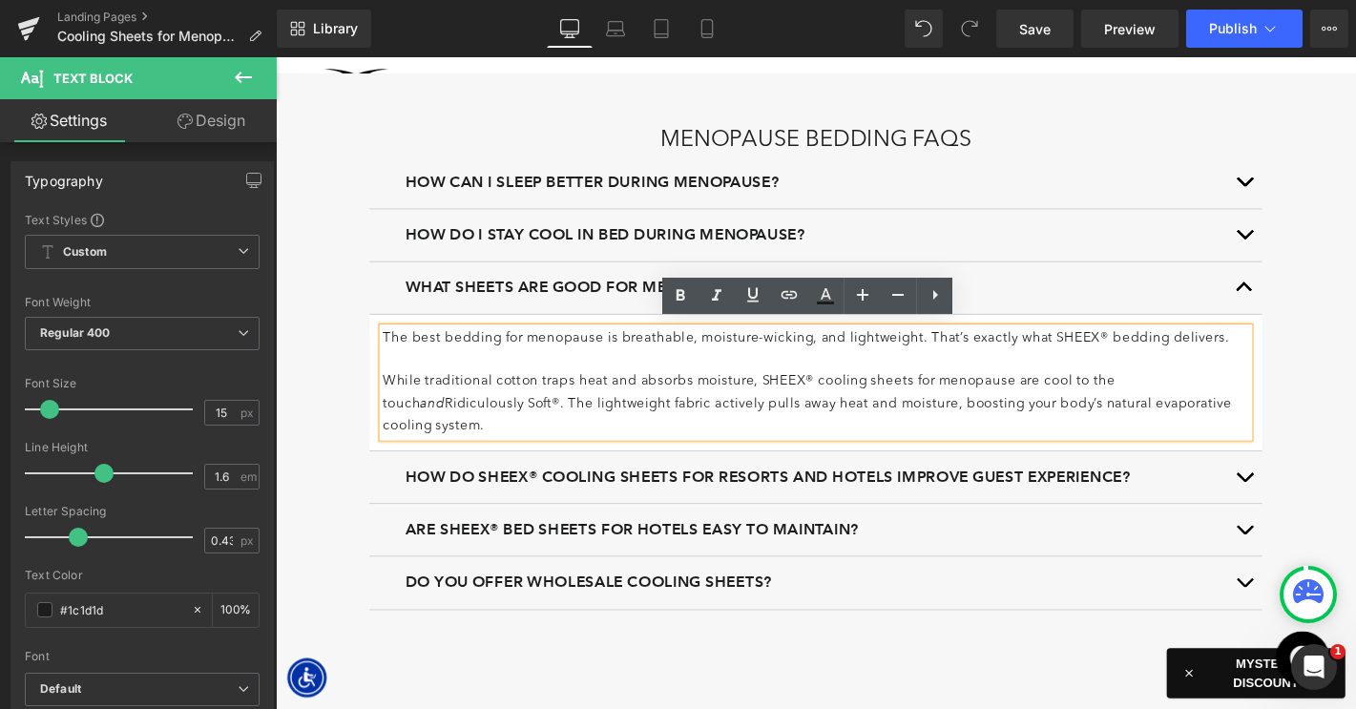
click at [1308, 290] on button "button" at bounding box center [1311, 303] width 38 height 55
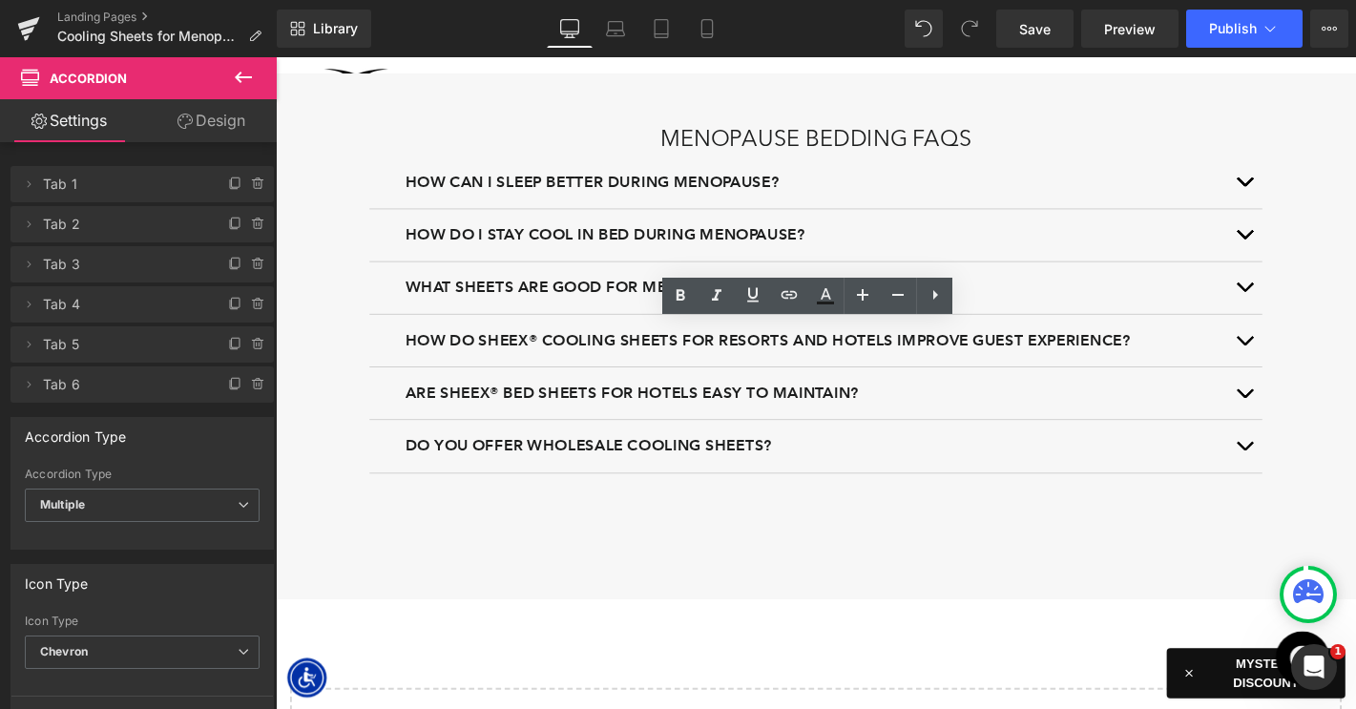
click at [1312, 349] on button "button" at bounding box center [1311, 359] width 38 height 55
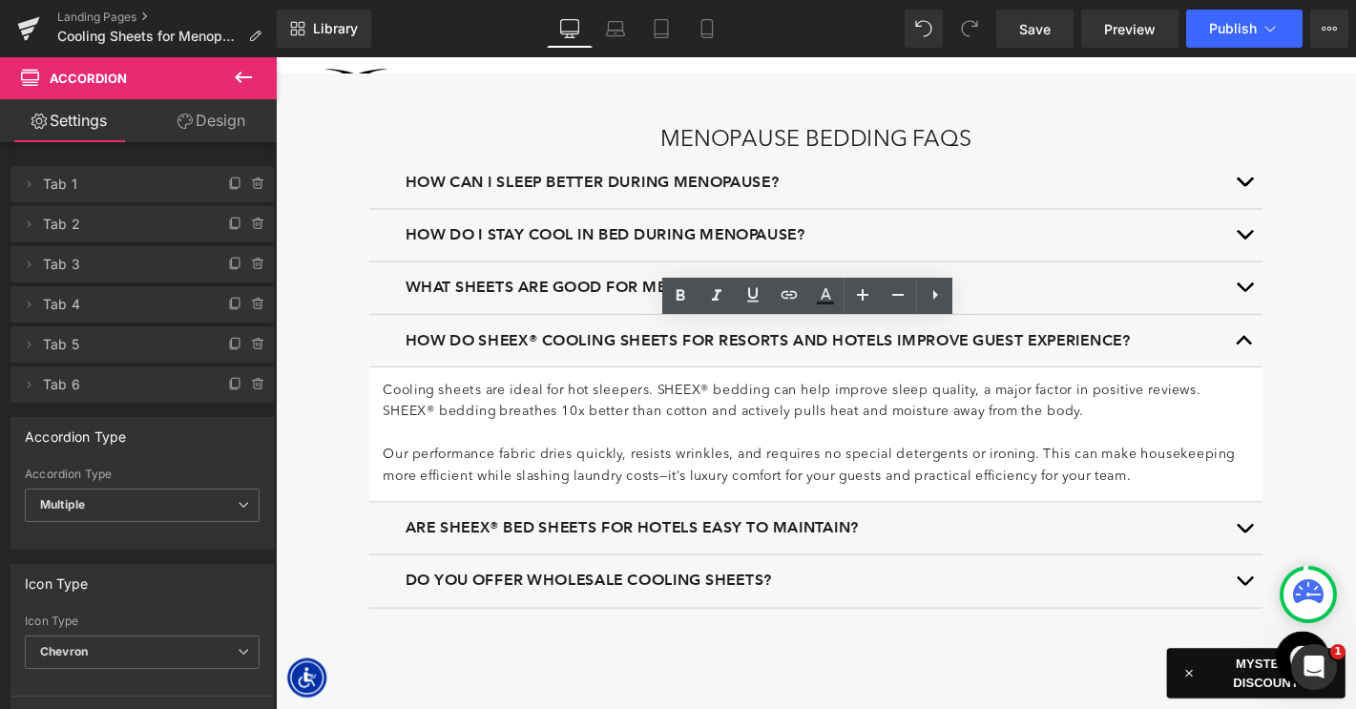
click at [578, 354] on span "How do SHEEX® cooling sheets for resorts and hotels improve guest experience?" at bounding box center [802, 358] width 776 height 19
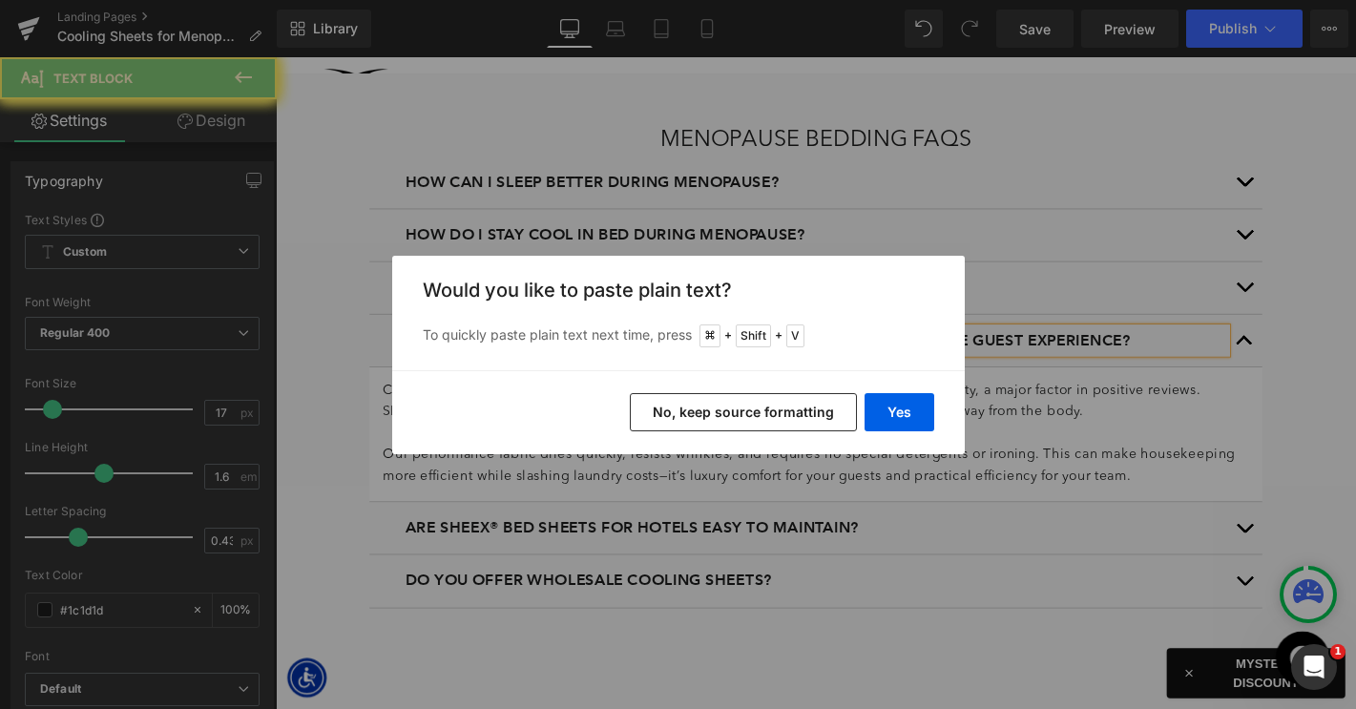
click at [882, 411] on button "Yes" at bounding box center [899, 412] width 70 height 38
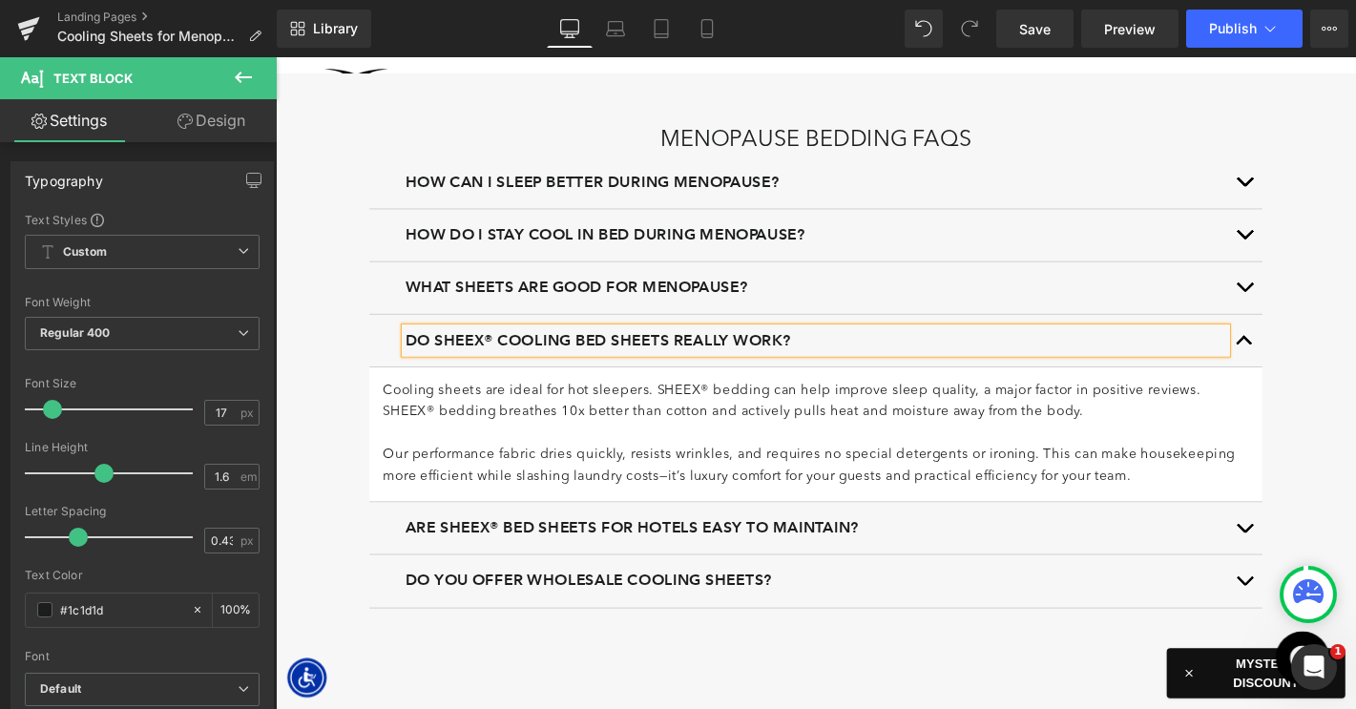
scroll to position [4549, 0]
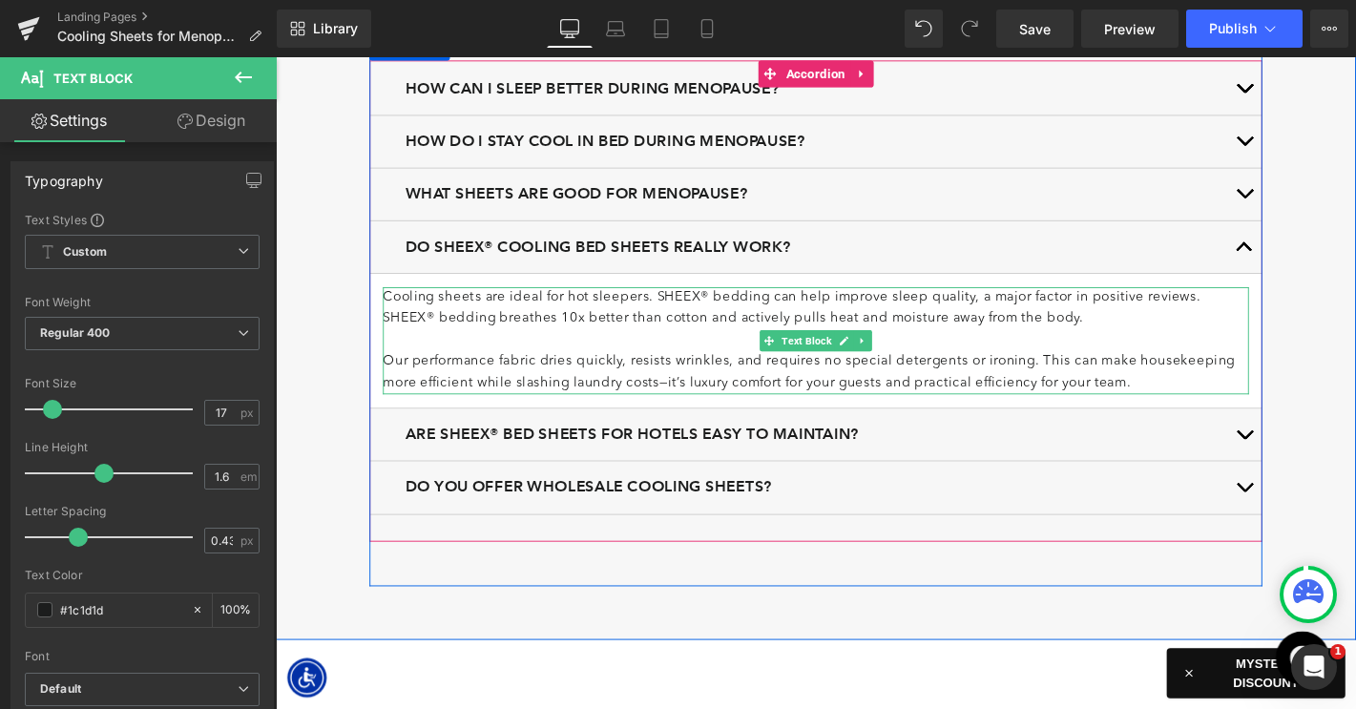
click at [682, 384] on p "Our performance fabric dries quickly, resists wrinkles, and requires no special…" at bounding box center [853, 395] width 926 height 46
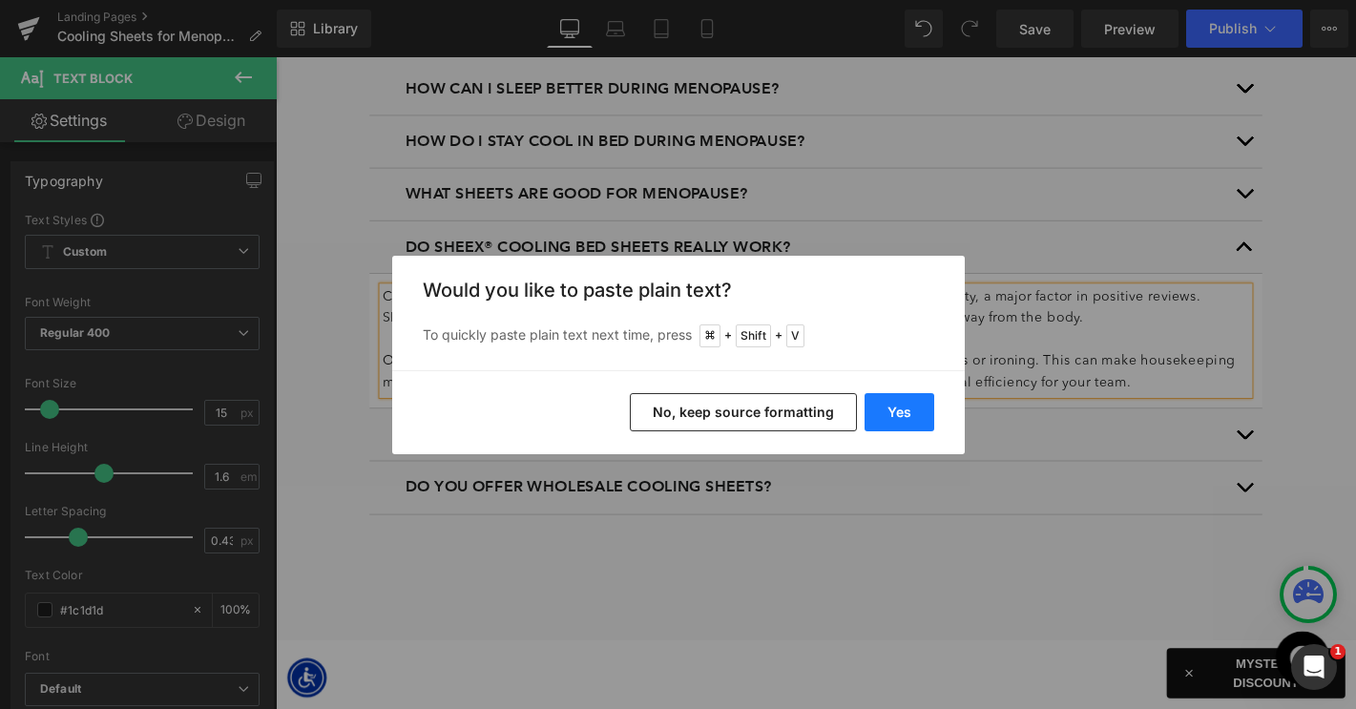
click at [906, 409] on button "Yes" at bounding box center [899, 412] width 70 height 38
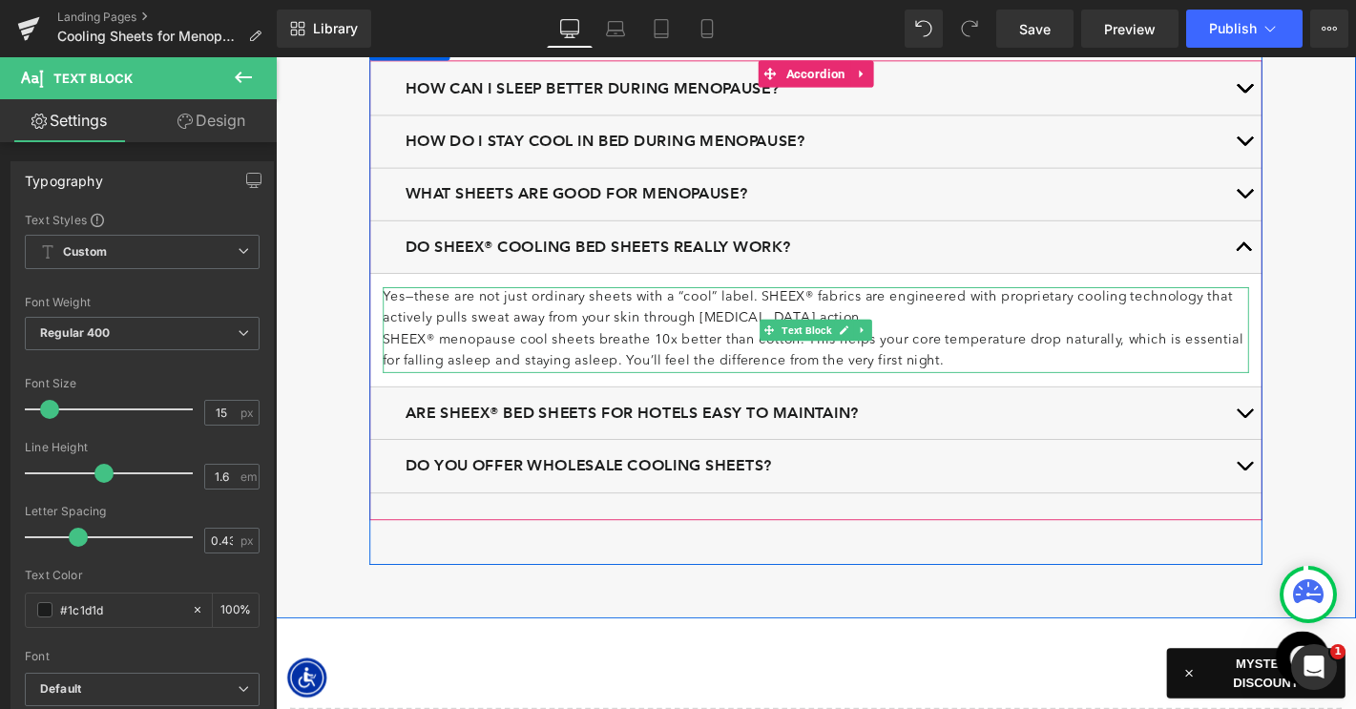
click at [892, 325] on p "Yes—these are not just ordinary sheets with a “cool” label. SHEEX® fabrics are …" at bounding box center [853, 326] width 926 height 46
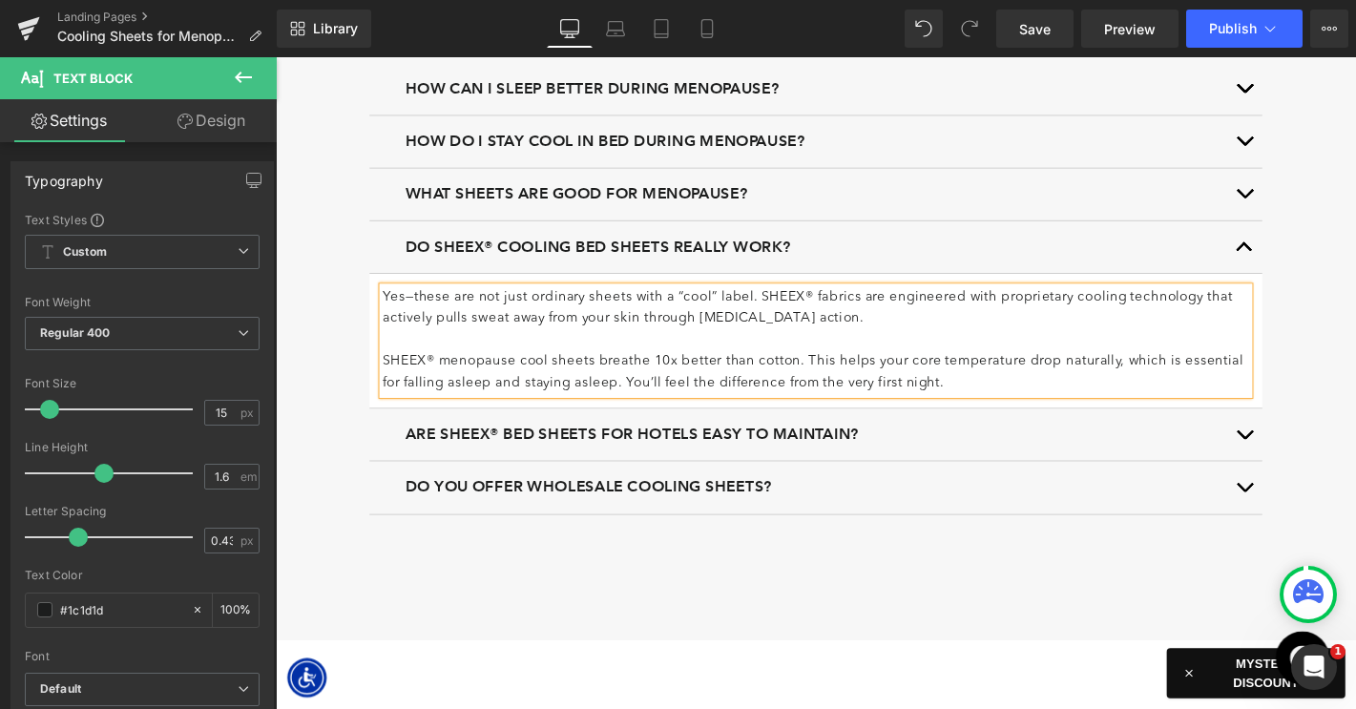
click at [1306, 257] on button "button" at bounding box center [1311, 260] width 38 height 55
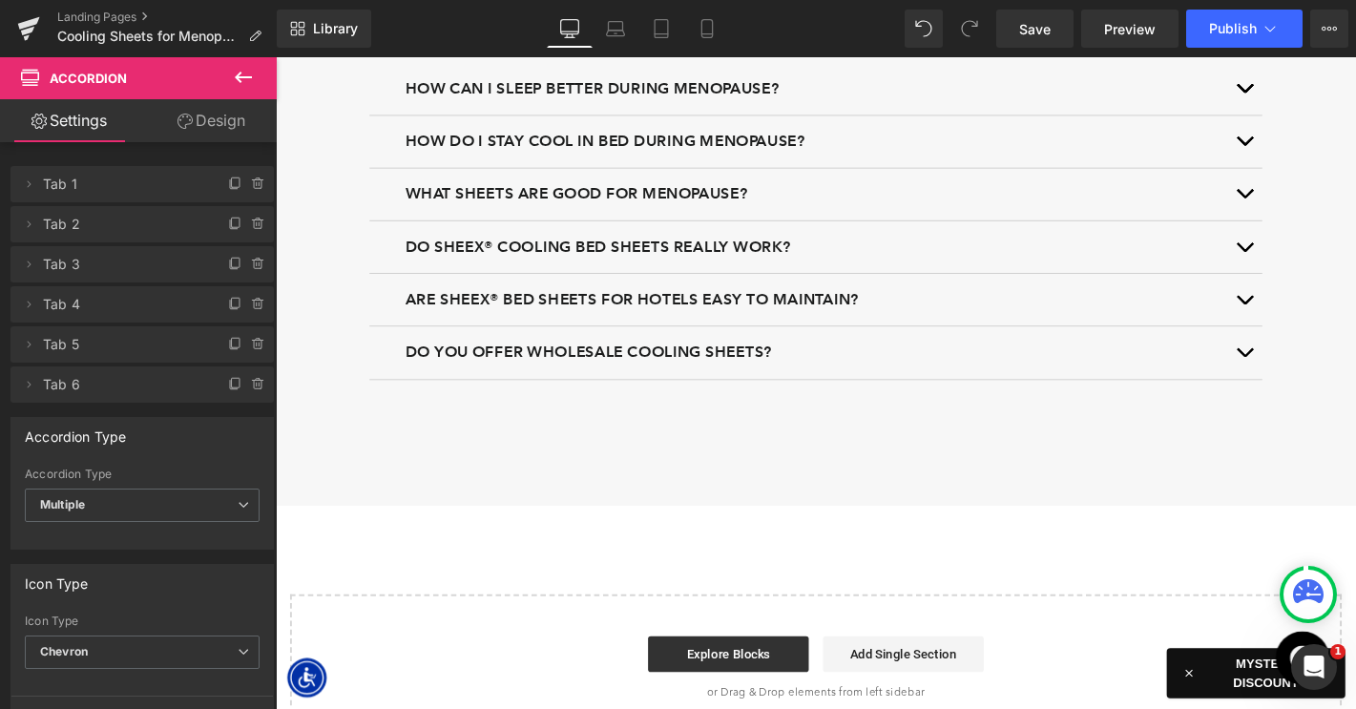
click at [1309, 305] on button "button" at bounding box center [1311, 316] width 38 height 55
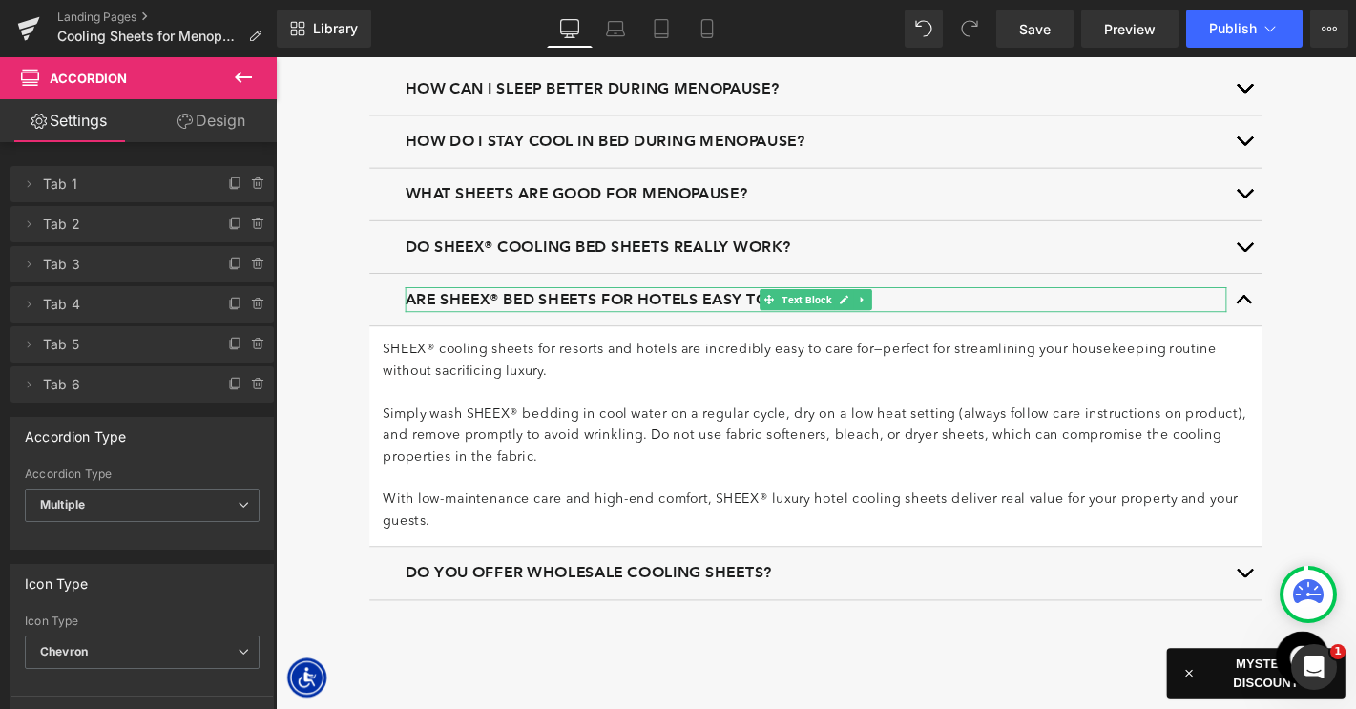
click at [781, 308] on span "Are SHEEX® bed sheets for hotels easy to maintain?" at bounding box center [656, 315] width 485 height 19
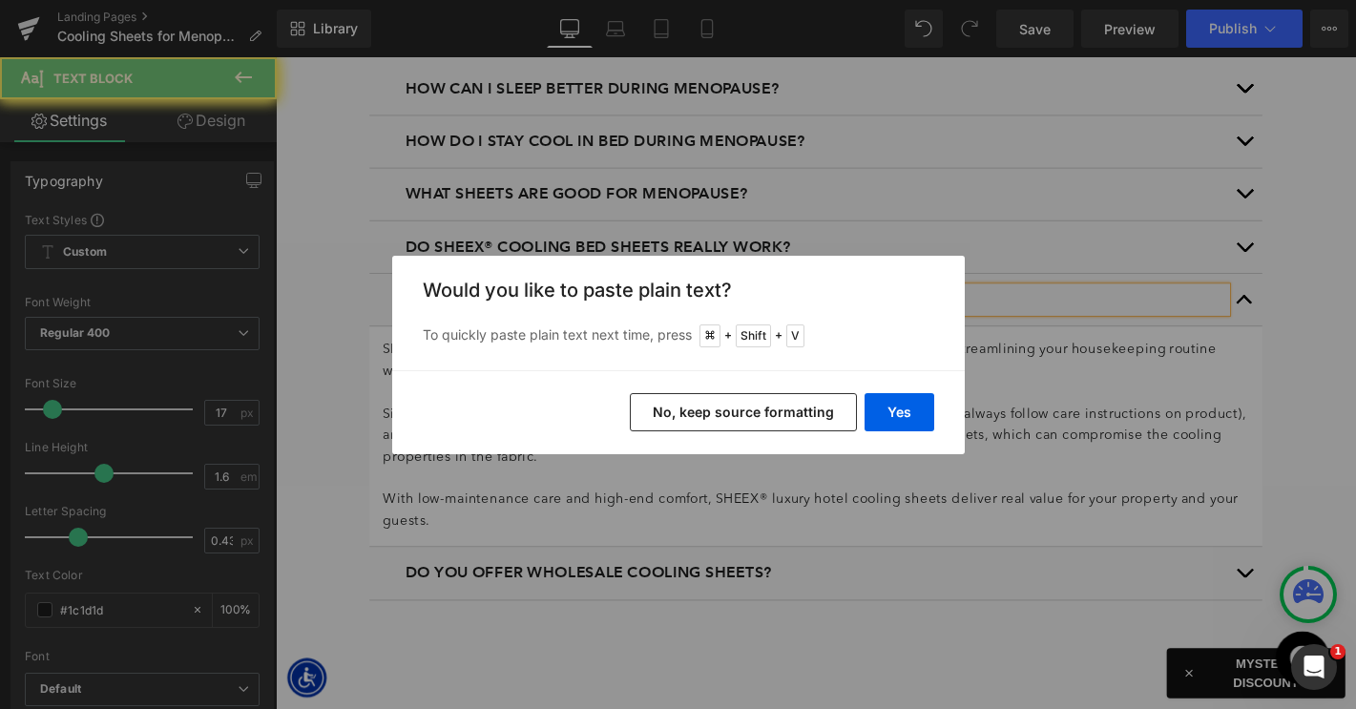
click at [890, 409] on button "Yes" at bounding box center [899, 412] width 70 height 38
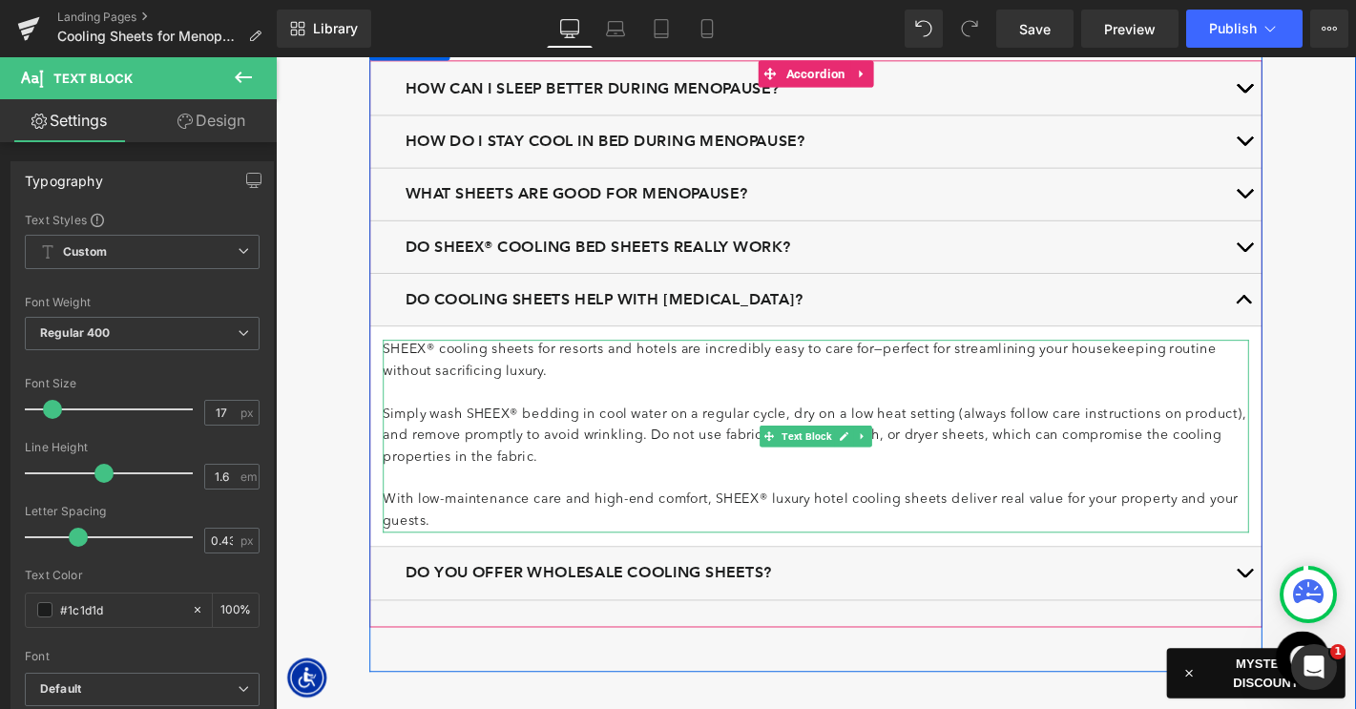
click at [485, 438] on p "Simply wash SHEEX® bedding in cool water on a regular cycle, dry on a low heat …" at bounding box center [853, 462] width 926 height 69
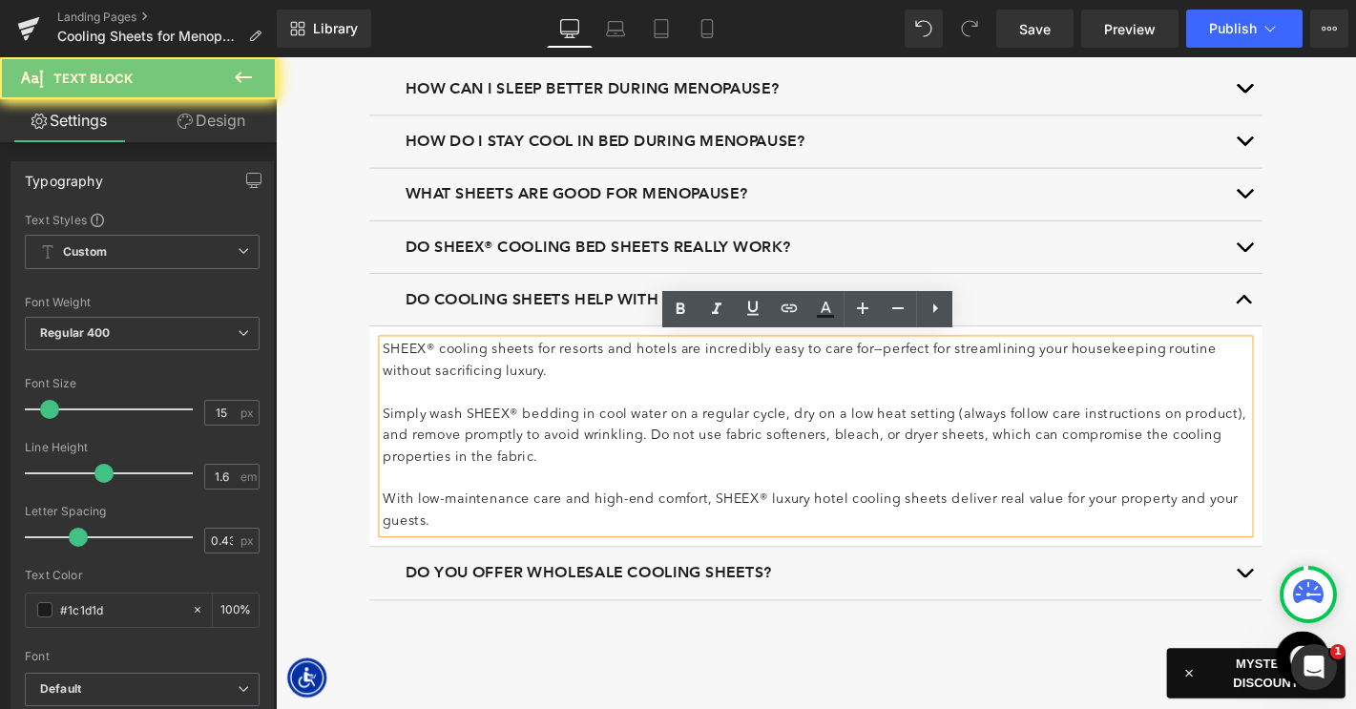
click at [481, 430] on p "Simply wash SHEEX® bedding in cool water on a regular cycle, dry on a low heat …" at bounding box center [853, 462] width 926 height 69
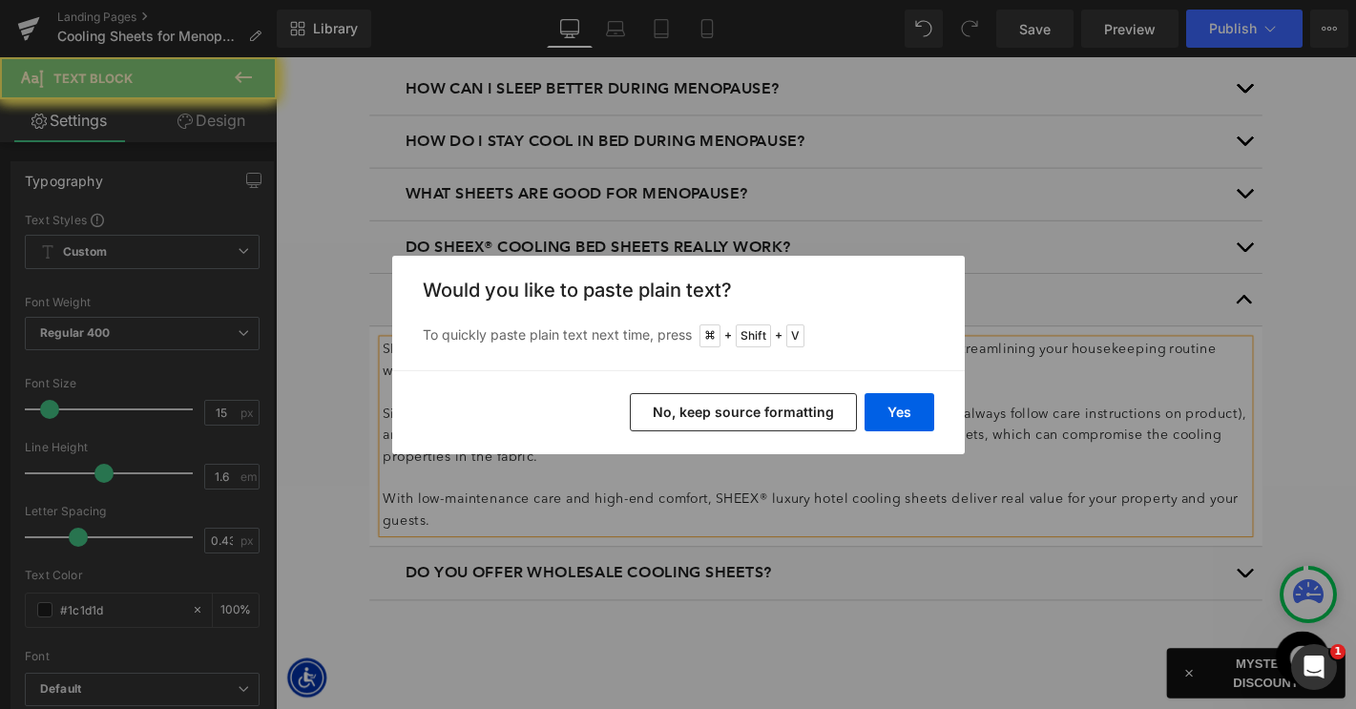
click at [904, 405] on button "Yes" at bounding box center [899, 412] width 70 height 38
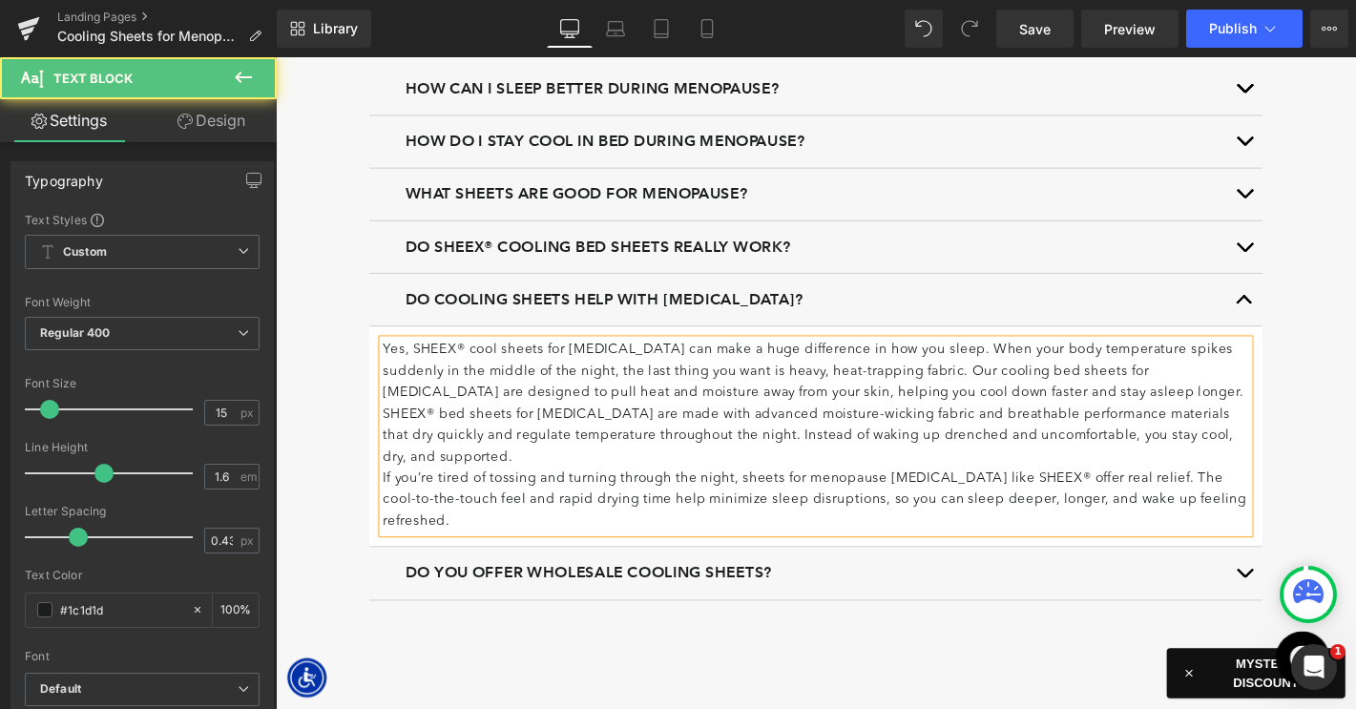
drag, startPoint x: 1083, startPoint y: 410, endPoint x: 1054, endPoint y: 420, distance: 30.2
click at [1083, 410] on p "Yes, SHEEX® cool sheets for hot flashes can make a huge difference in how you s…" at bounding box center [853, 394] width 926 height 69
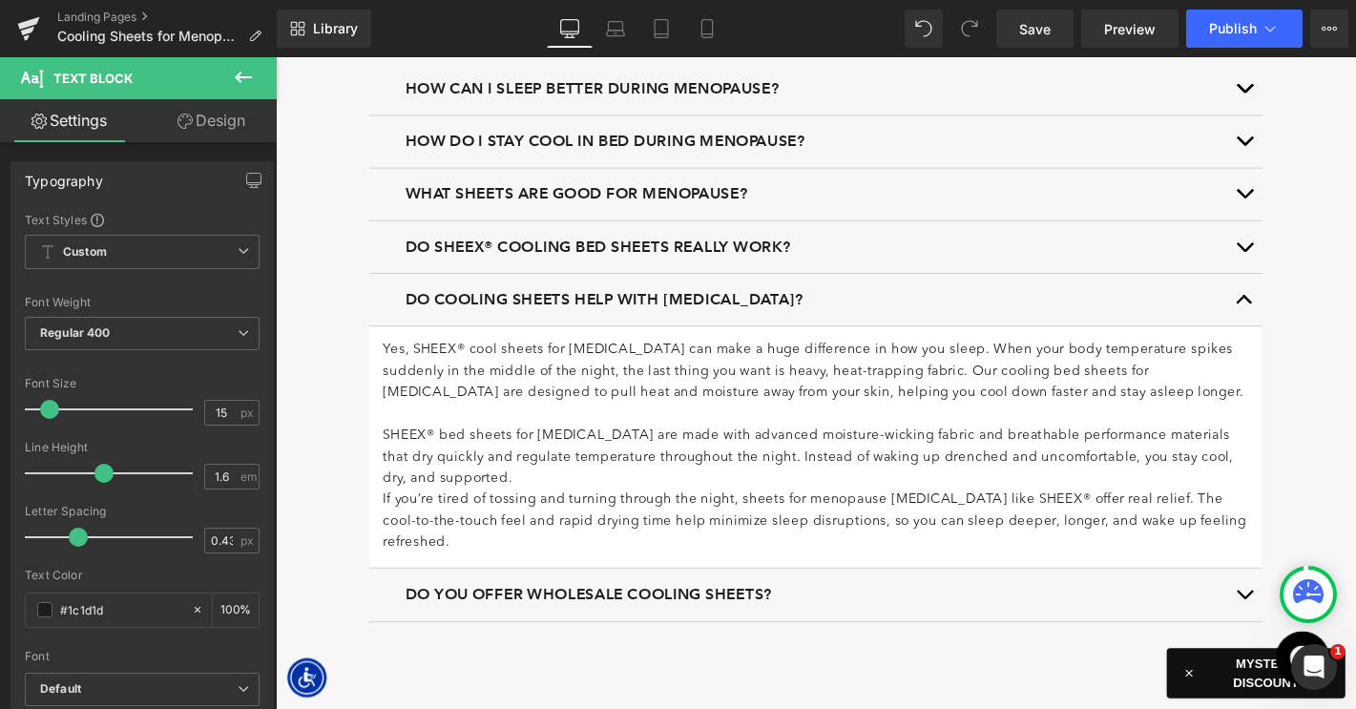
click at [737, 505] on p "SHEEX® bed sheets for hot flashes are made with advanced moisture-wicking fabri…" at bounding box center [853, 485] width 926 height 69
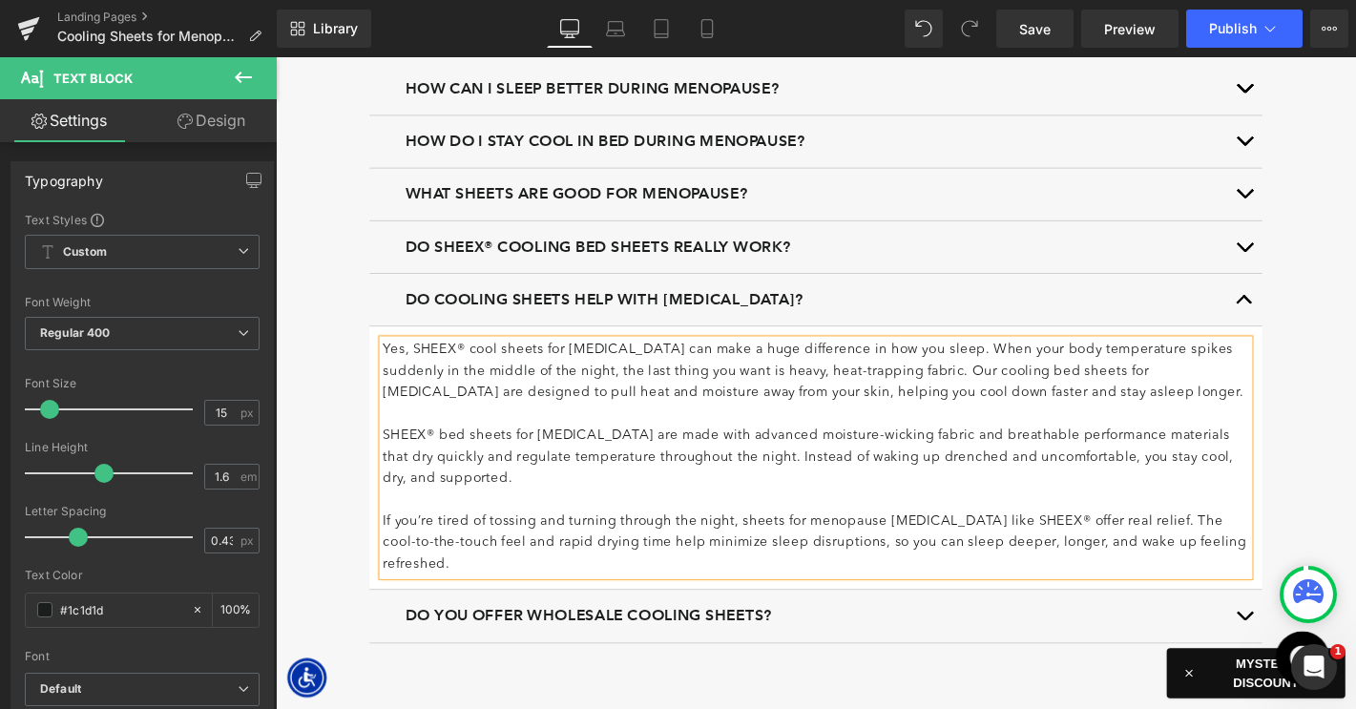
click at [1319, 316] on button "button" at bounding box center [1311, 316] width 38 height 55
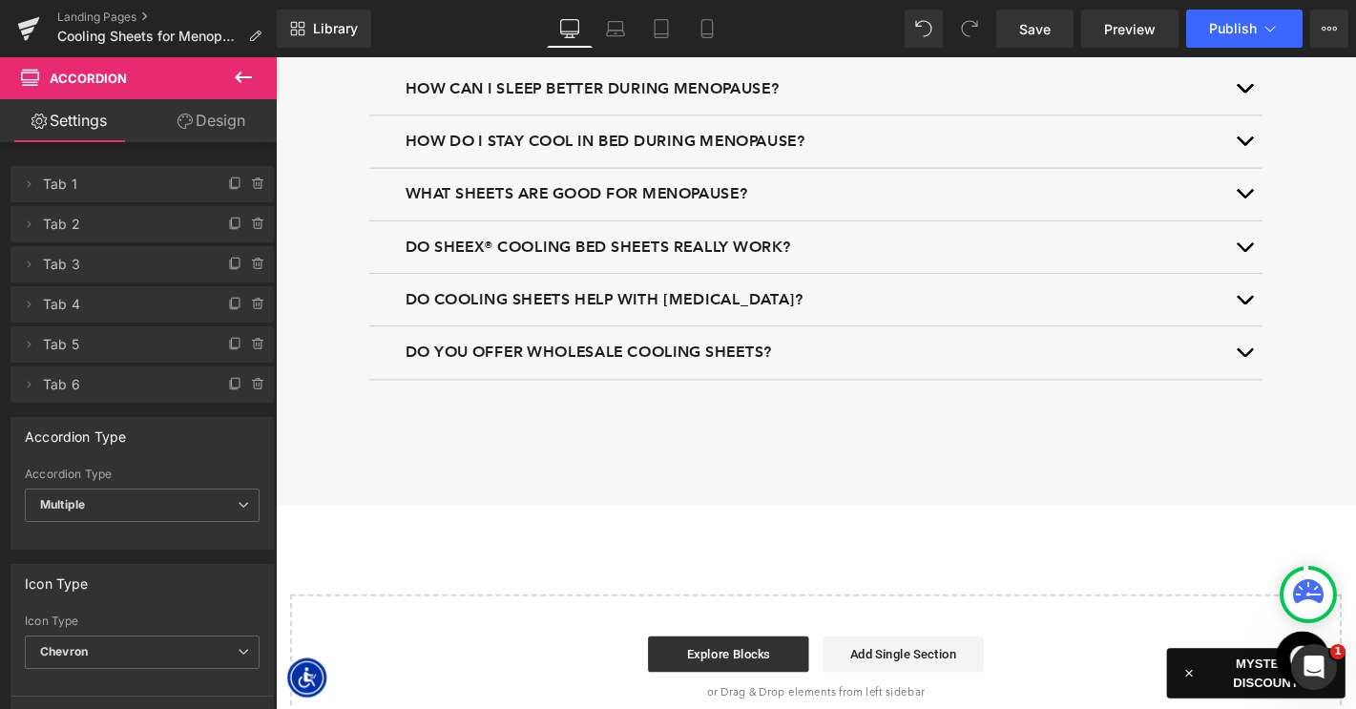
click at [1303, 361] on button "button" at bounding box center [1311, 372] width 38 height 55
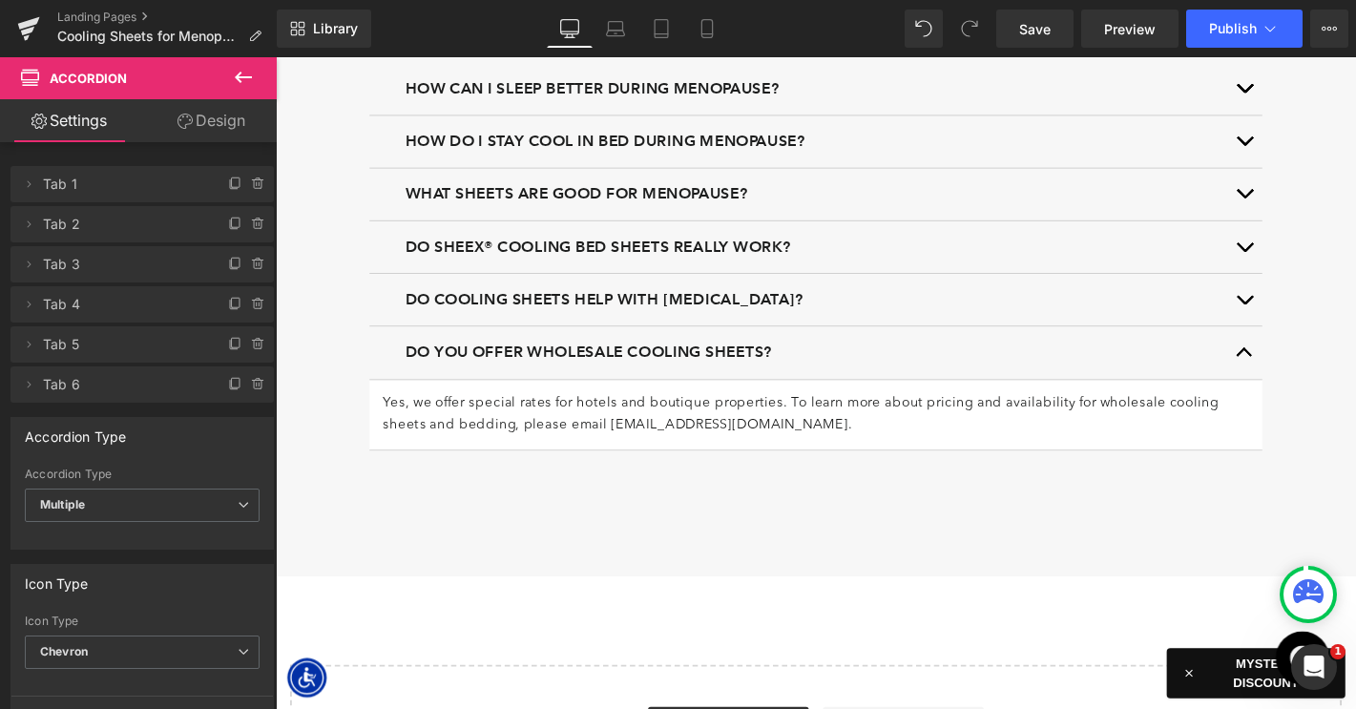
click at [630, 363] on span "Do you offer wholesale cooling sheets?" at bounding box center [610, 372] width 392 height 19
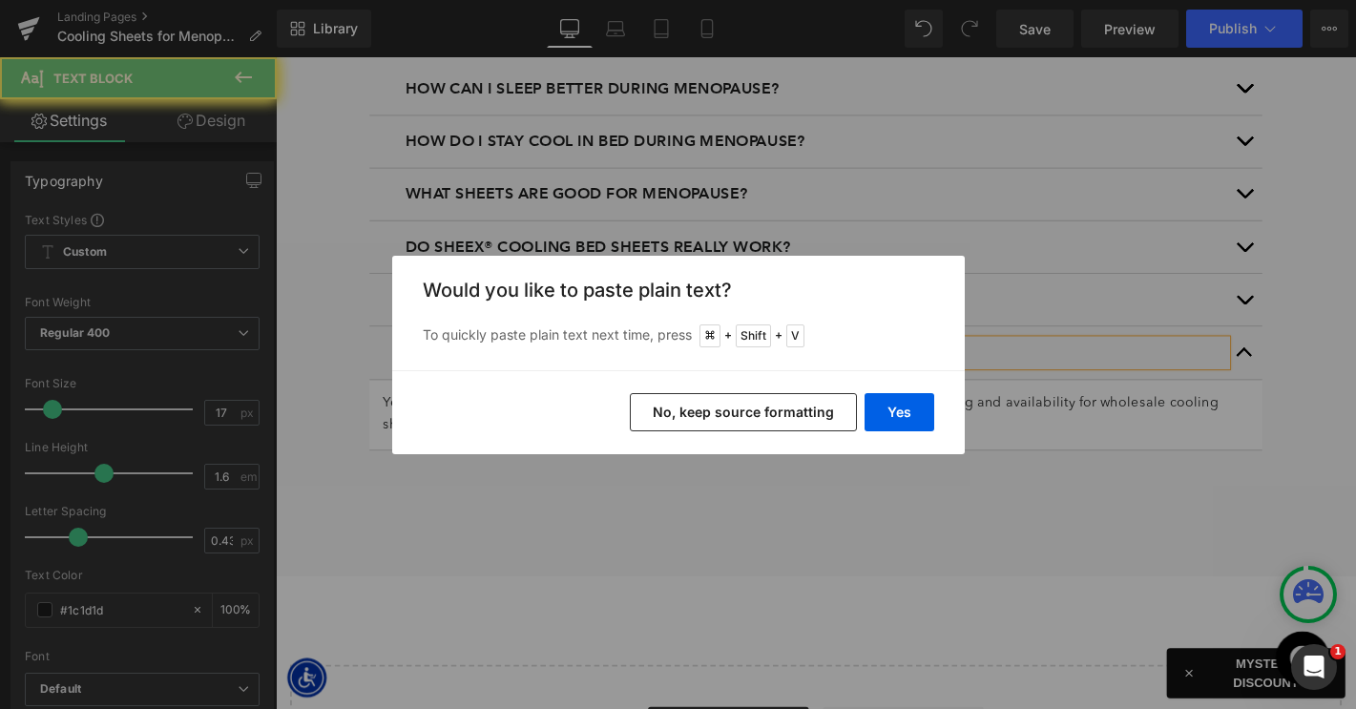
click at [899, 423] on button "Yes" at bounding box center [899, 412] width 70 height 38
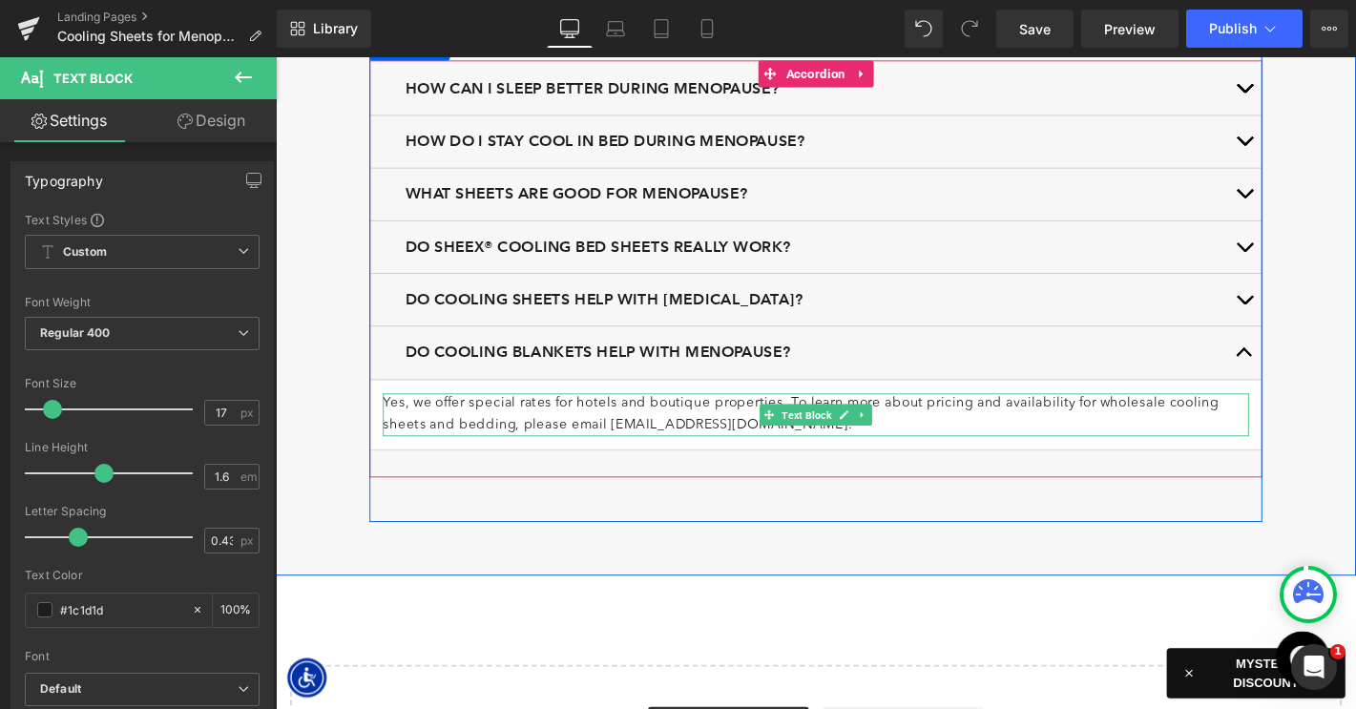
drag, startPoint x: 520, startPoint y: 435, endPoint x: 563, endPoint y: 426, distance: 44.0
click at [520, 435] on p "Yes, we offer special rates for hotels and boutique properties. To learn more a…" at bounding box center [853, 440] width 926 height 46
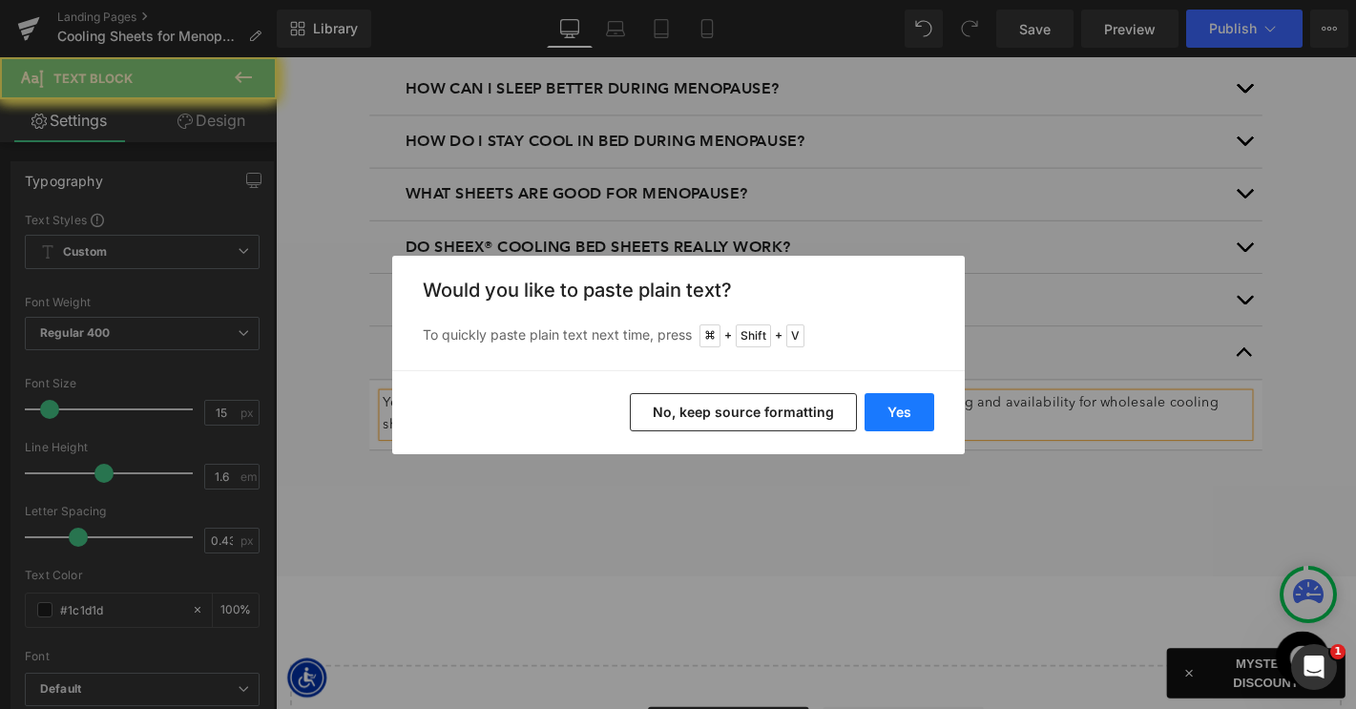
click at [888, 409] on button "Yes" at bounding box center [899, 412] width 70 height 38
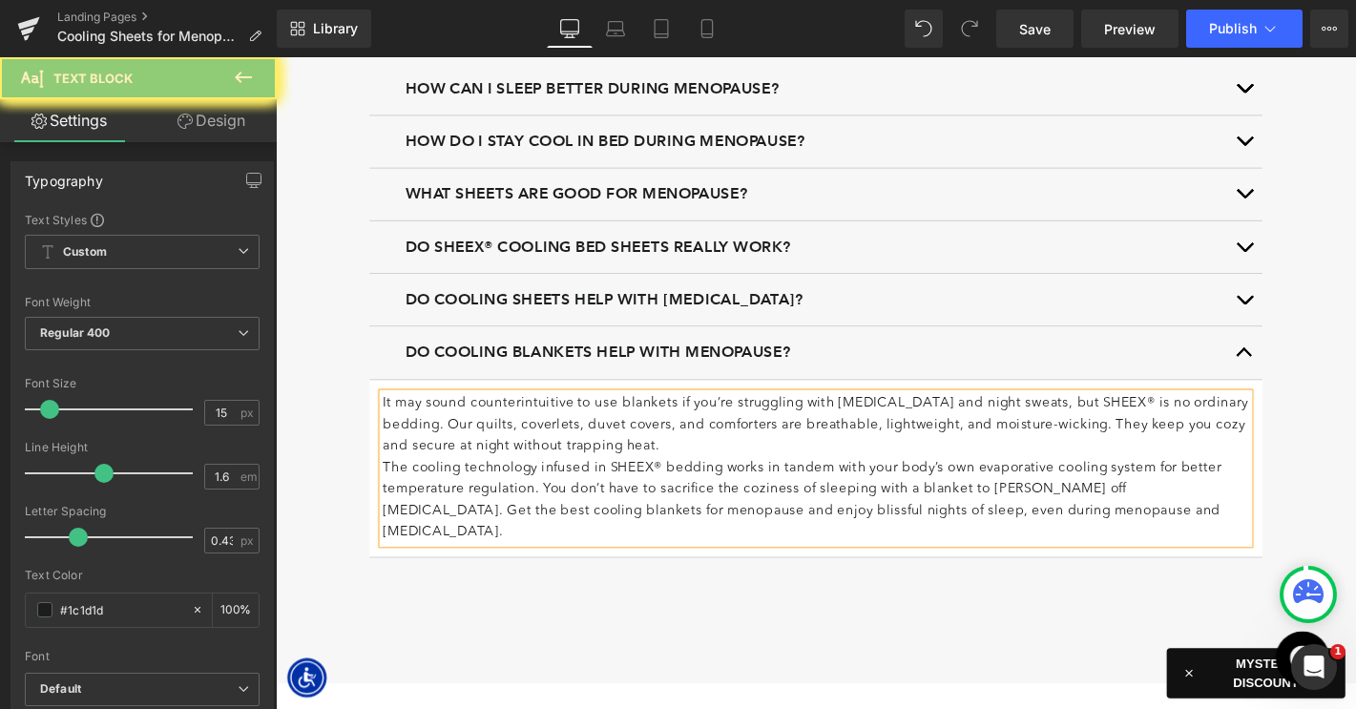
click at [796, 462] on p "It may sound counterintuitive to use blankets if you’re struggling with hot fla…" at bounding box center [853, 451] width 926 height 69
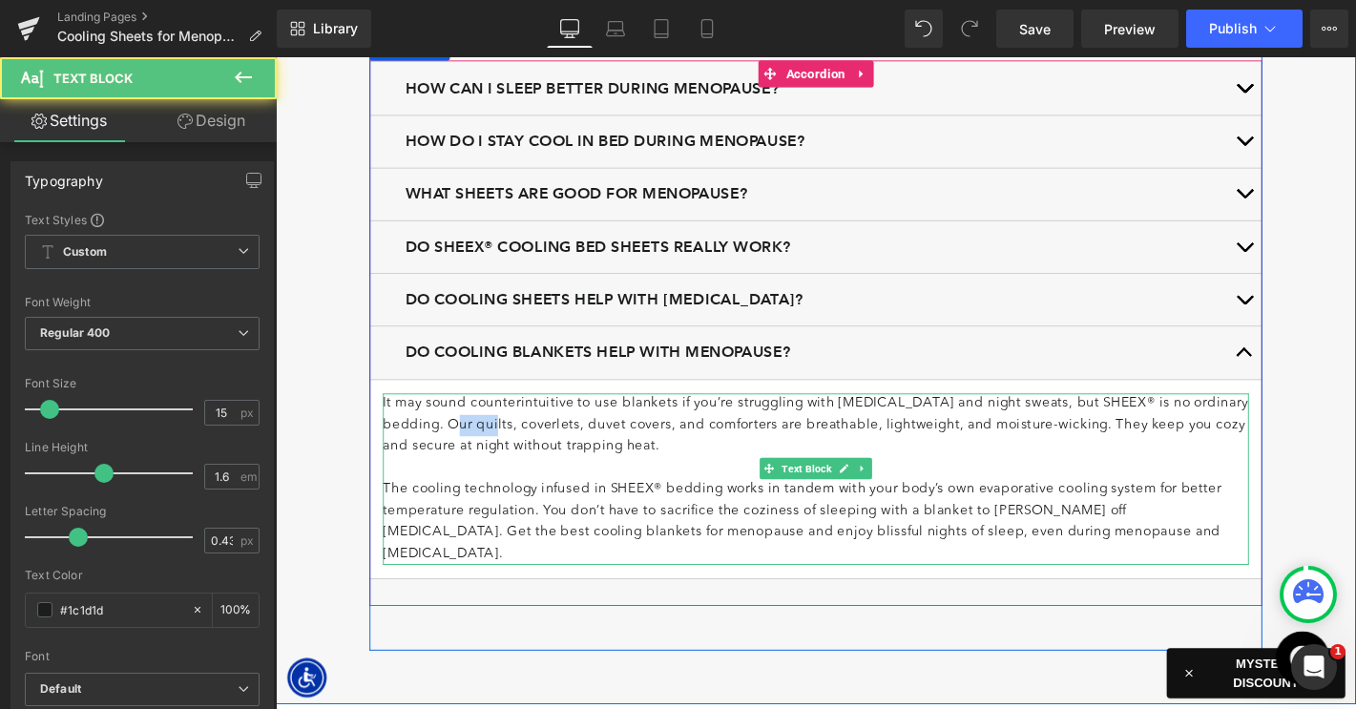
drag, startPoint x: 456, startPoint y: 445, endPoint x: 424, endPoint y: 445, distance: 32.4
click at [424, 445] on p "It may sound counterintuitive to use blankets if you’re struggling with hot fla…" at bounding box center [853, 451] width 926 height 69
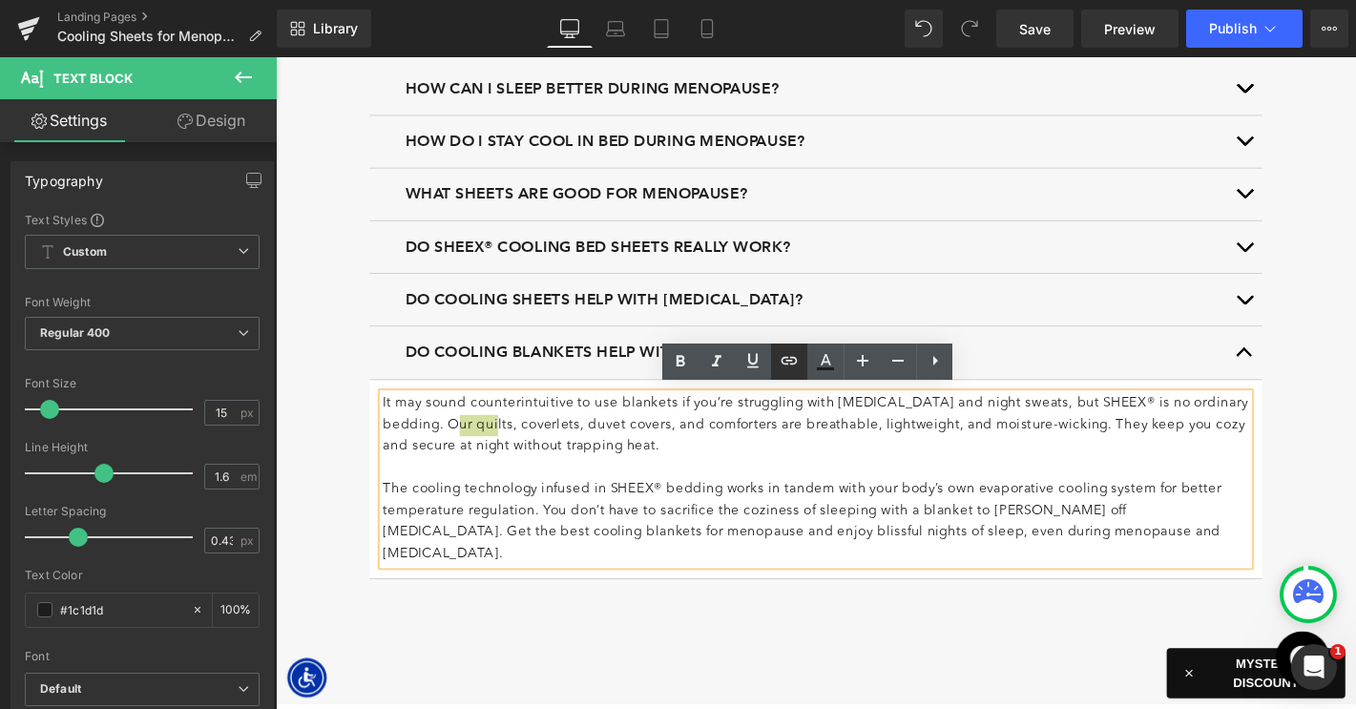
drag, startPoint x: 791, startPoint y: 361, endPoint x: 557, endPoint y: 351, distance: 234.0
click at [790, 361] on icon at bounding box center [789, 361] width 16 height 8
click at [588, 452] on input "text" at bounding box center [530, 454] width 294 height 48
paste input "https://www.sheex.com/products/arctic-aire-max-diamond-collection-quilt-and-sha…"
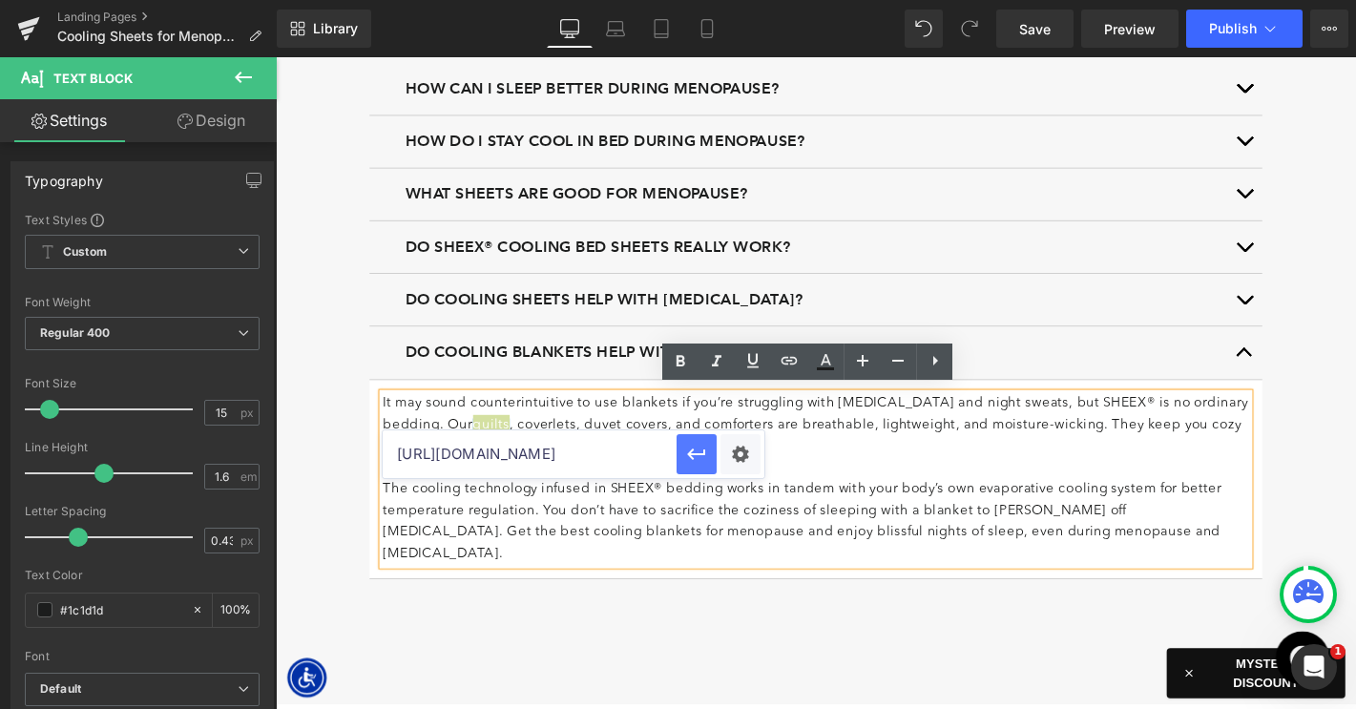
type input "https://www.sheex.com/products/arctic-aire-max-diamond-collection-quilt-and-sha…"
click at [695, 461] on icon "button" at bounding box center [696, 454] width 23 height 23
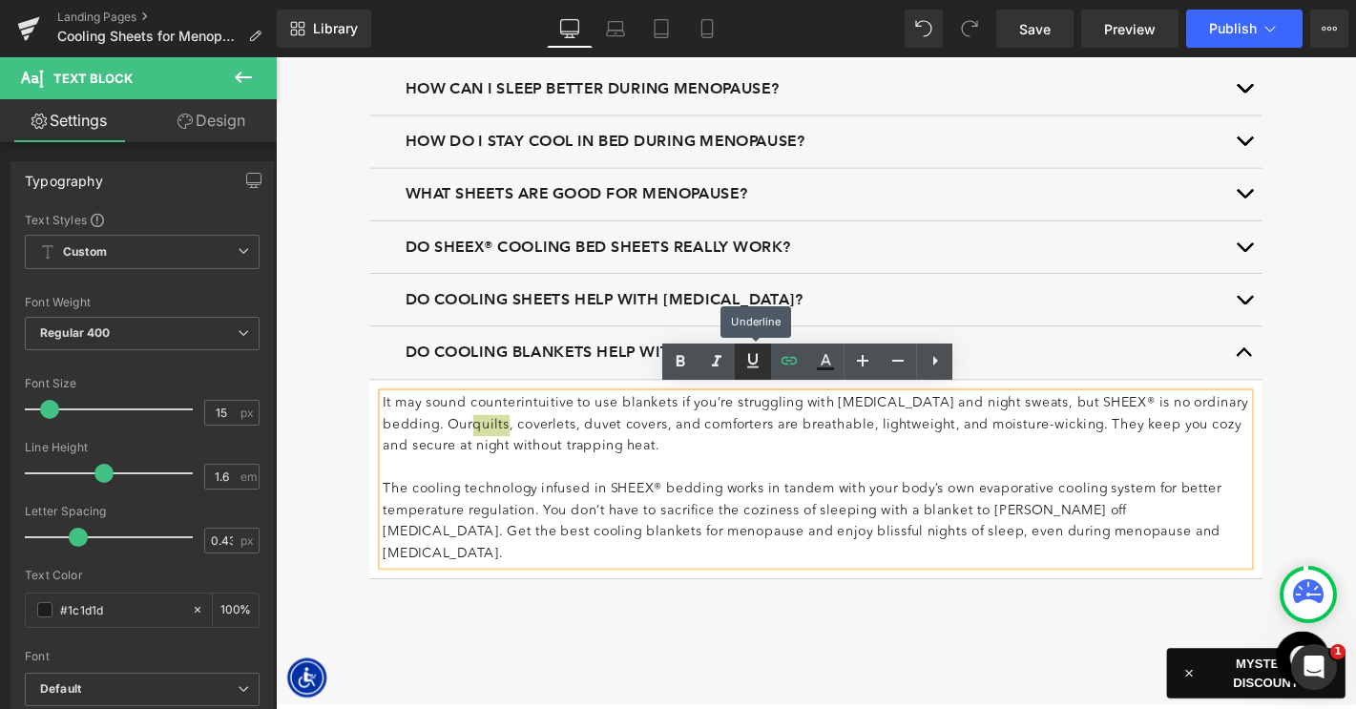
click at [755, 365] on icon at bounding box center [752, 360] width 11 height 14
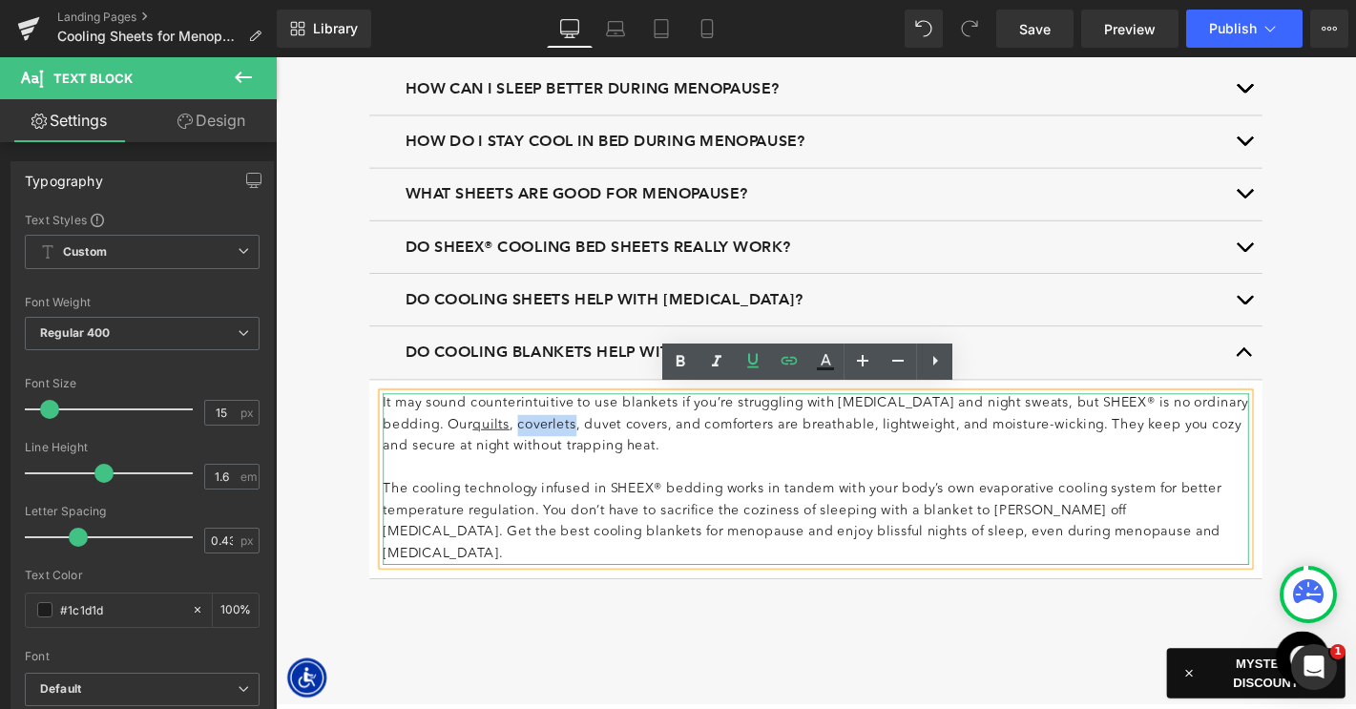
drag, startPoint x: 468, startPoint y: 444, endPoint x: 525, endPoint y: 446, distance: 56.3
click at [525, 446] on p "It may sound counterintuitive to use blankets if you’re struggling with hot fla…" at bounding box center [853, 451] width 926 height 69
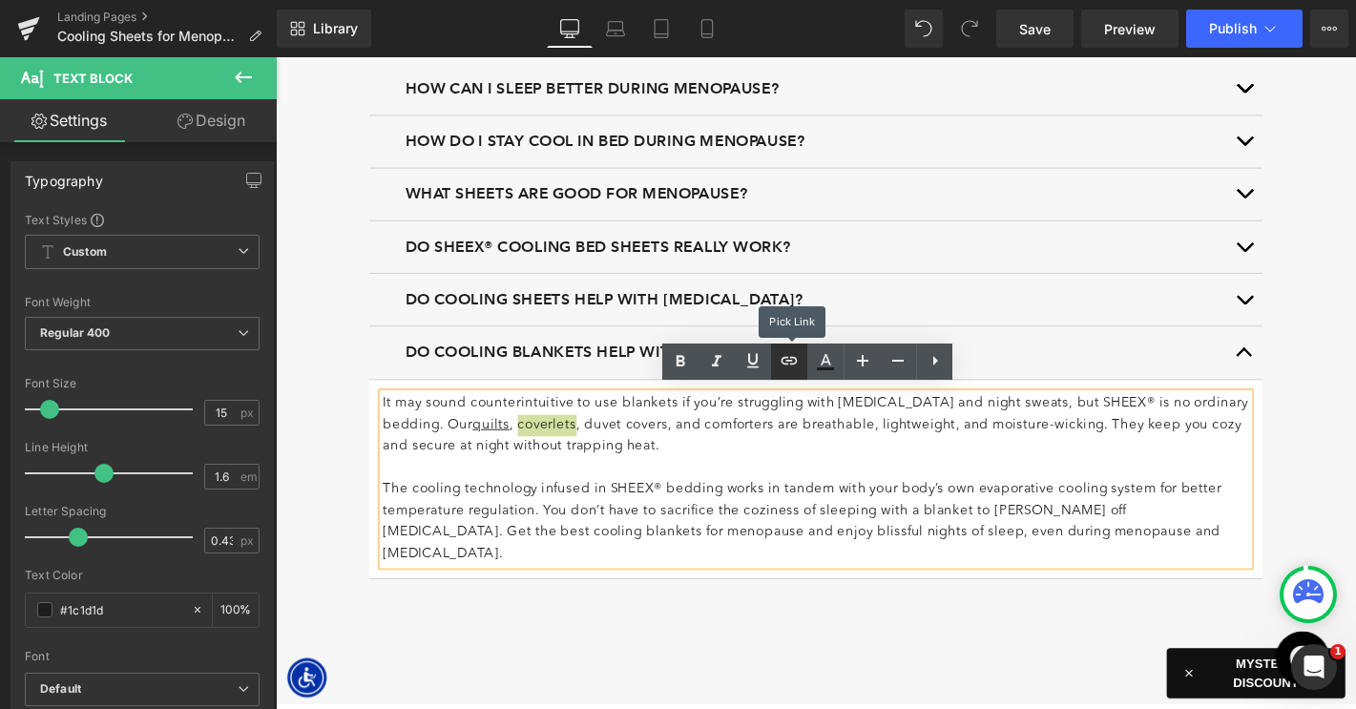
click at [791, 365] on icon at bounding box center [789, 360] width 23 height 23
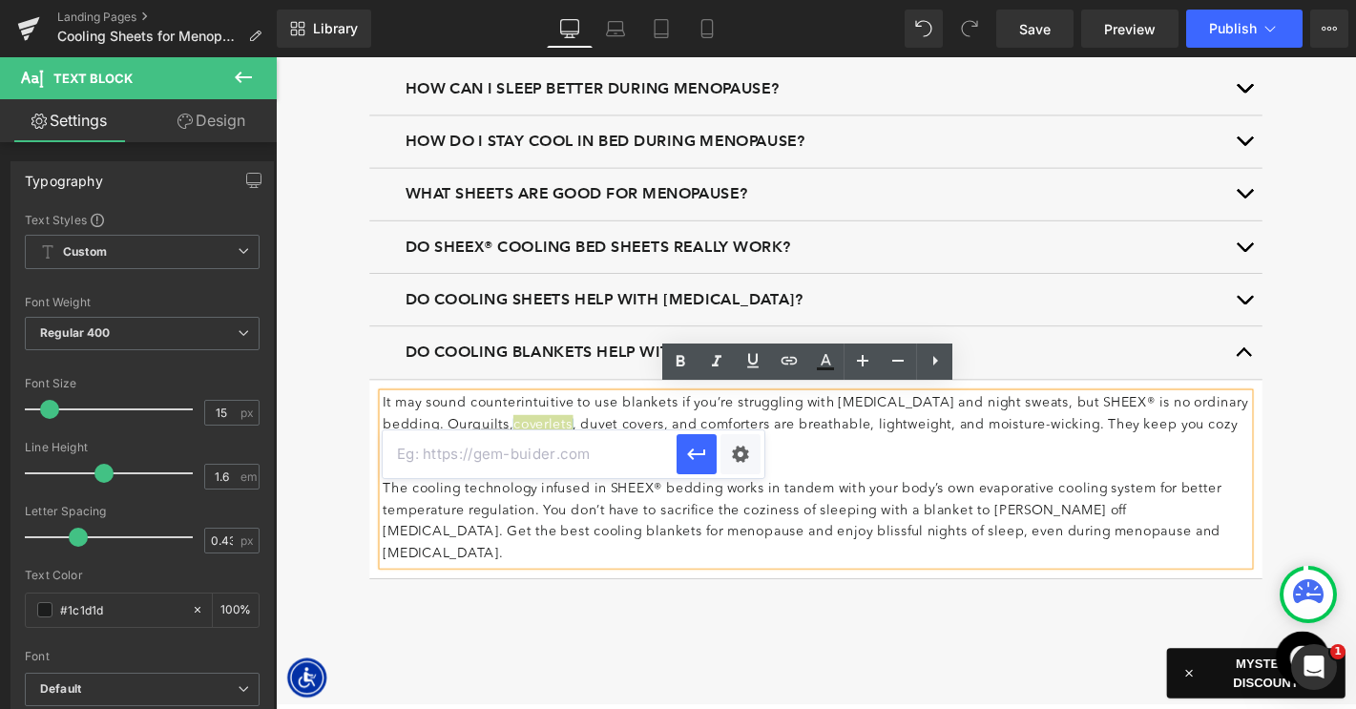
click at [594, 458] on input "text" at bounding box center [530, 454] width 294 height 48
paste input "https://www.sheex.com/products/sheex-arctic-aire-max-channel-coverlet?variant=4…"
type input "https://www.sheex.com/products/sheex-arctic-aire-max-channel-coverlet?variant=4…"
click at [682, 459] on button "button" at bounding box center [696, 454] width 40 height 40
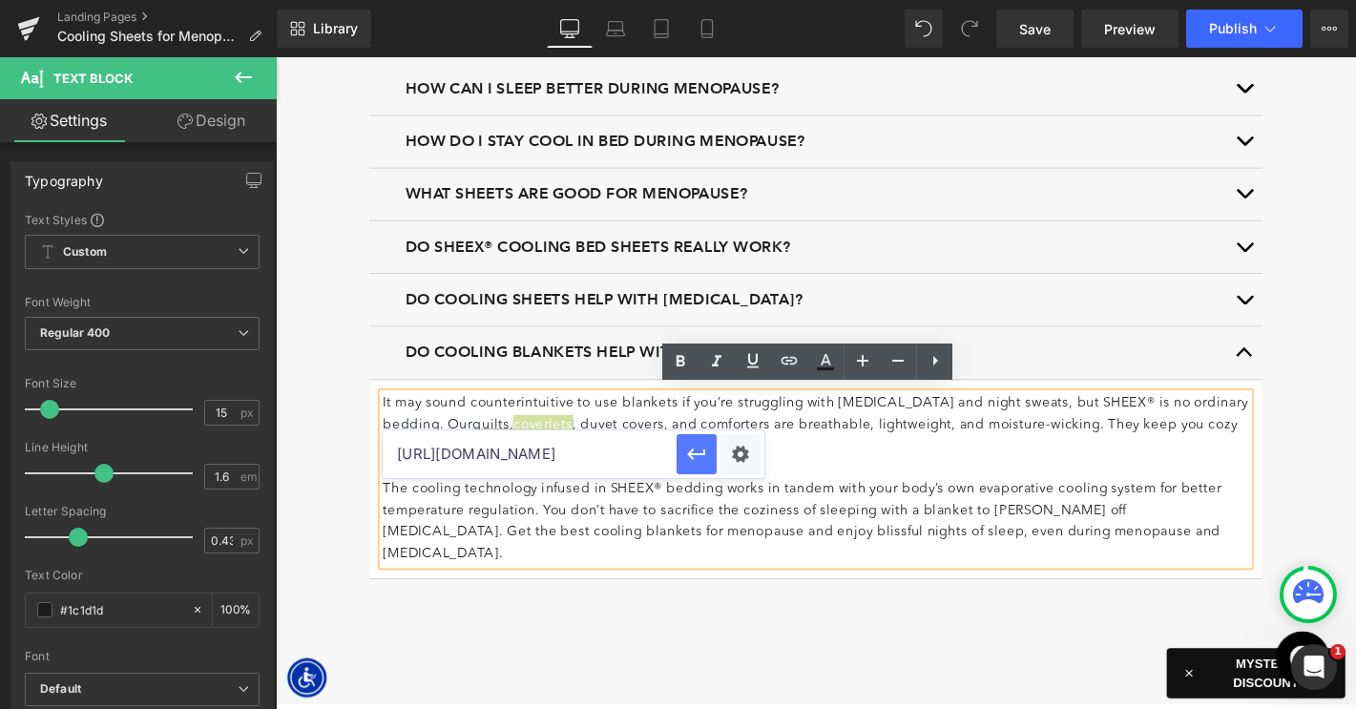
scroll to position [0, 0]
click at [754, 363] on icon at bounding box center [752, 360] width 11 height 14
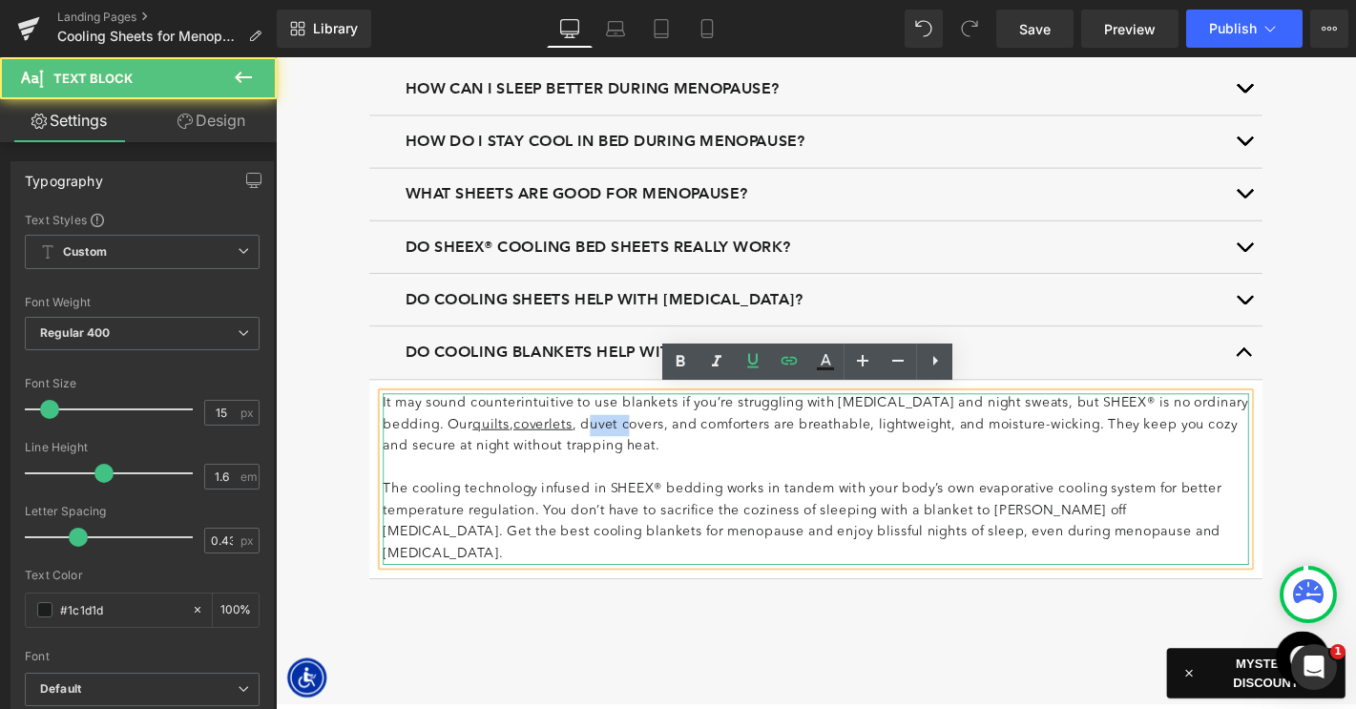
drag, startPoint x: 541, startPoint y: 443, endPoint x: 588, endPoint y: 443, distance: 46.8
click at [588, 443] on p "It may sound counterintuitive to use blankets if you’re struggling with hot fla…" at bounding box center [853, 451] width 926 height 69
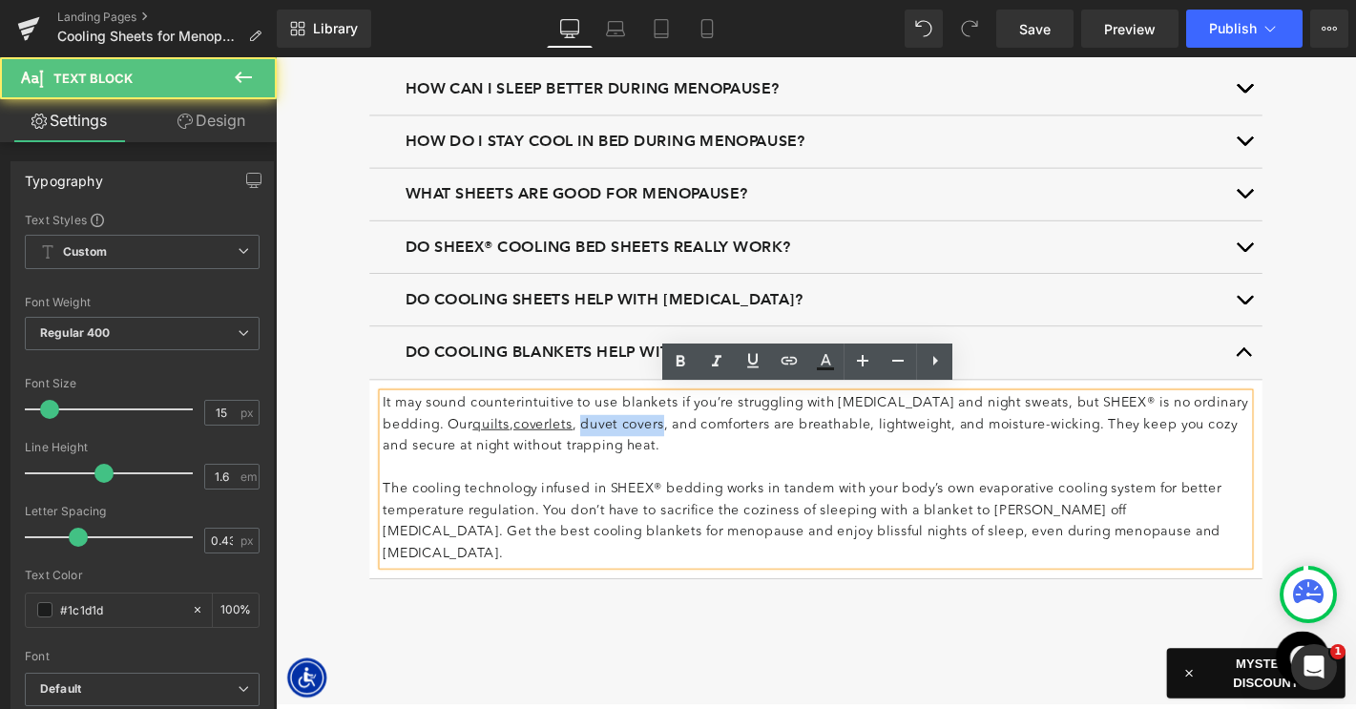
drag, startPoint x: 538, startPoint y: 447, endPoint x: 621, endPoint y: 447, distance: 83.0
click at [621, 447] on p "It may sound counterintuitive to use blankets if you’re struggling with hot fla…" at bounding box center [853, 451] width 926 height 69
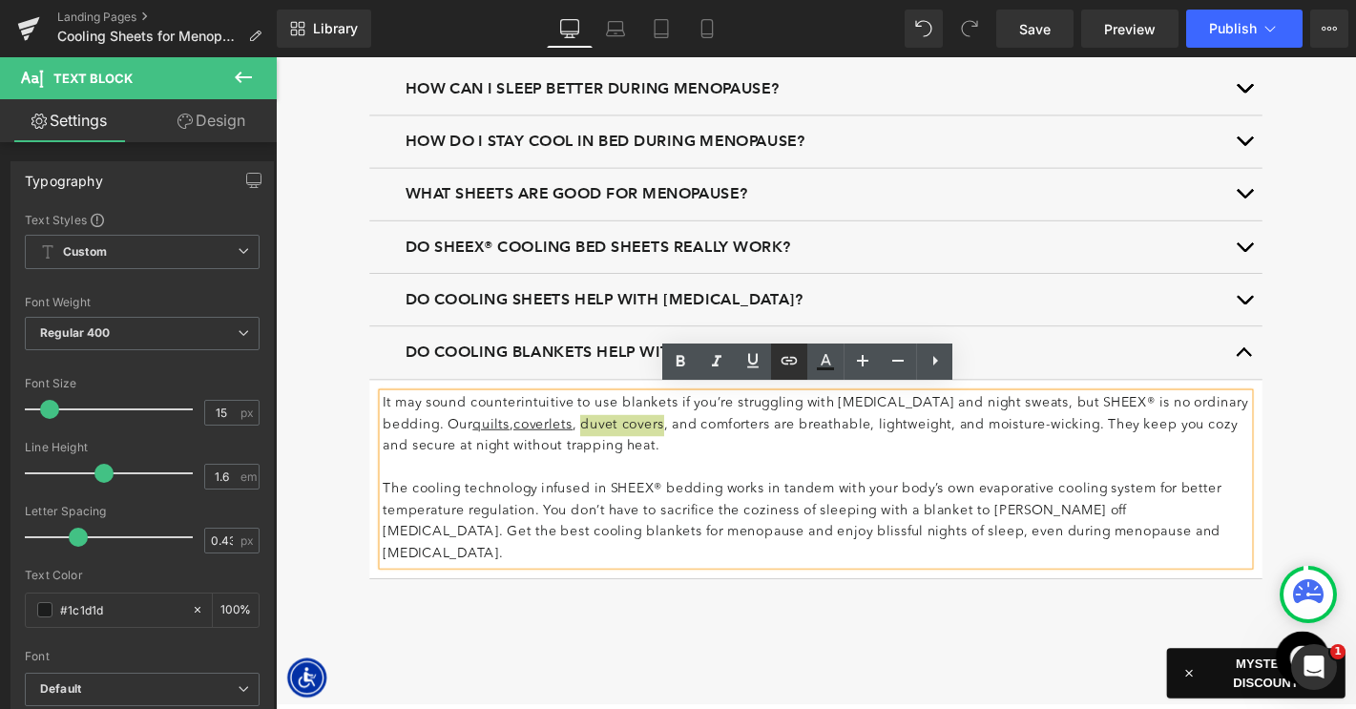
click at [784, 363] on icon at bounding box center [789, 361] width 16 height 8
click at [657, 460] on input "text" at bounding box center [600, 454] width 294 height 48
paste input "sheex.com/products/performance-cooling-duvet-cover?variant=18028582142023%5C"
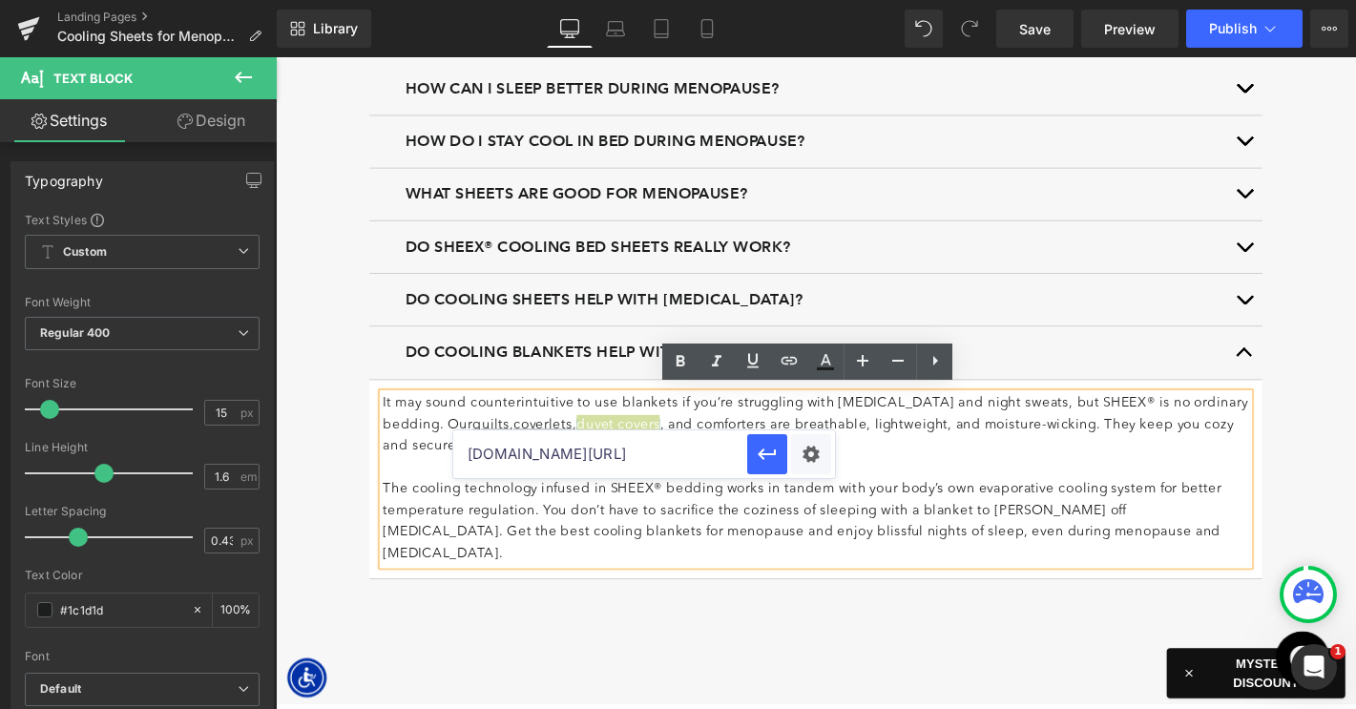
scroll to position [0, 346]
type input "sheex.com/products/performance-cooling-duvet-cover?variant=18028582142023%5C"
click at [763, 465] on icon "button" at bounding box center [767, 454] width 23 height 23
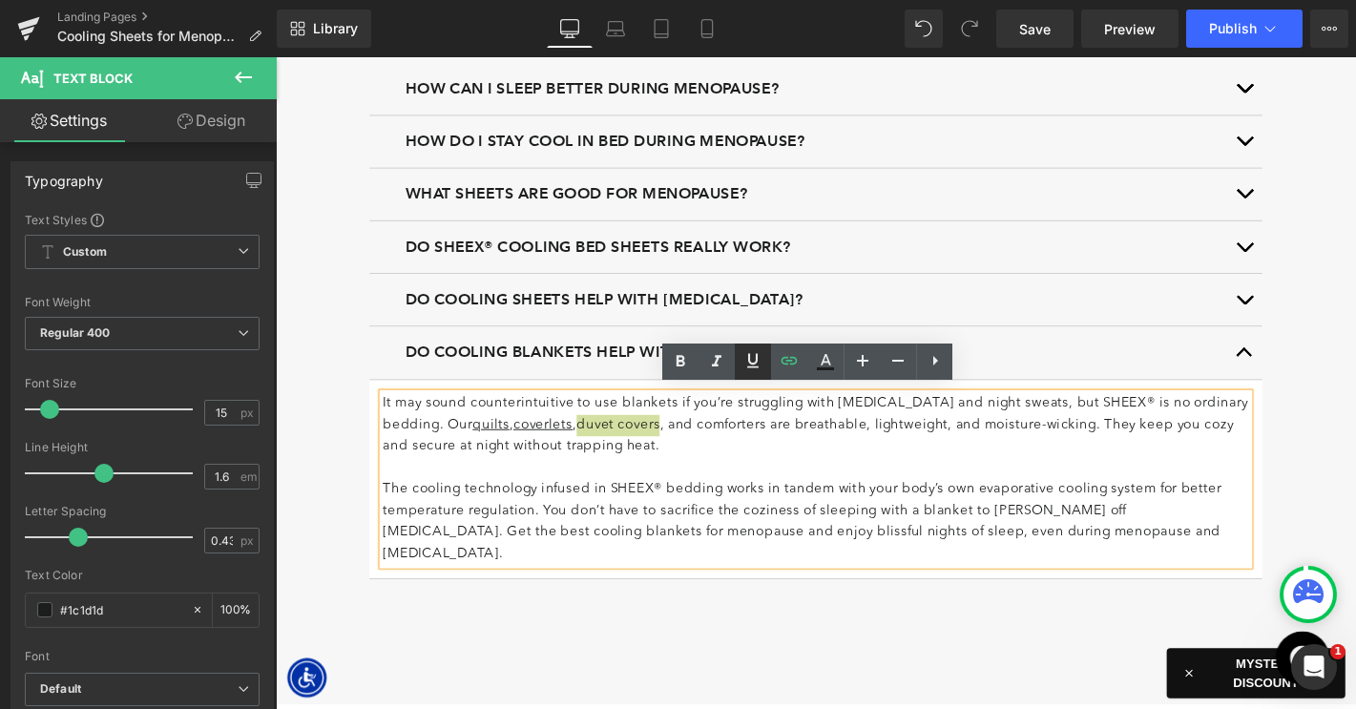
click at [750, 367] on icon at bounding box center [752, 360] width 23 height 23
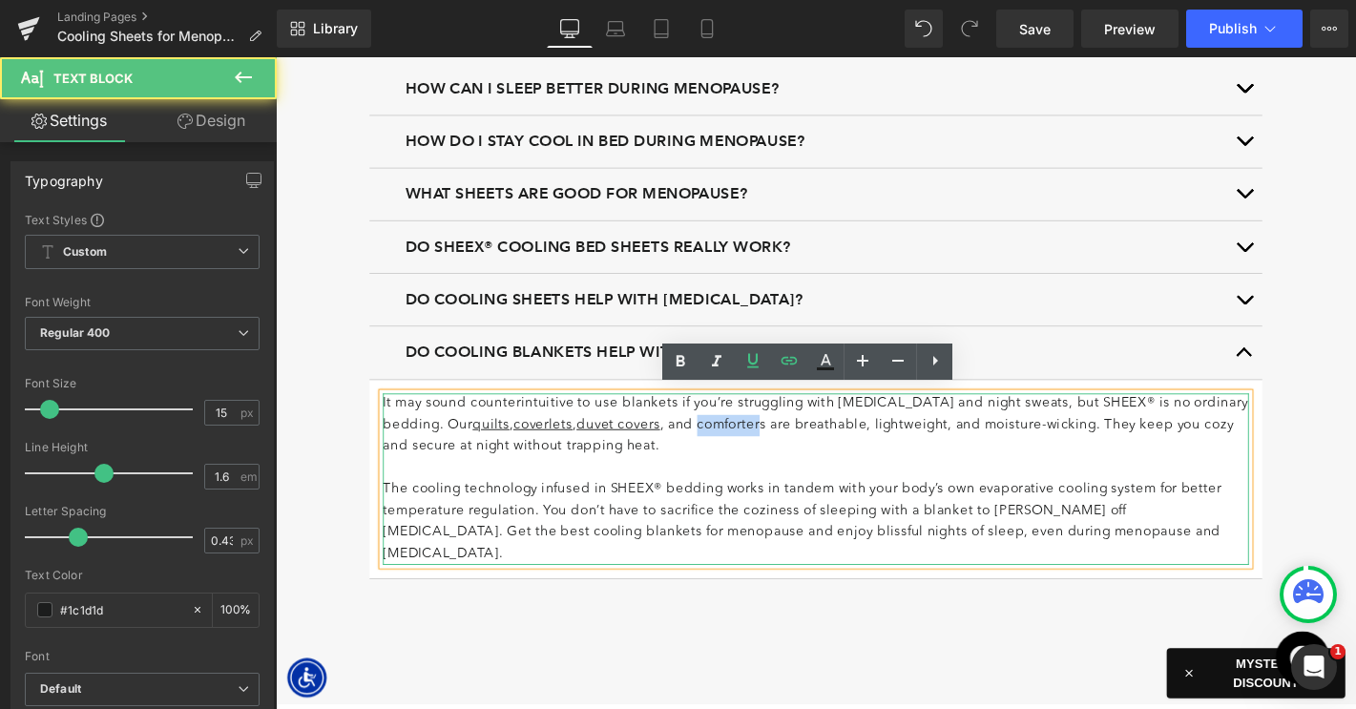
drag, startPoint x: 662, startPoint y: 445, endPoint x: 731, endPoint y: 446, distance: 68.7
click at [731, 446] on p "It may sound counterintuitive to use blankets if you’re struggling with hot fla…" at bounding box center [853, 451] width 926 height 69
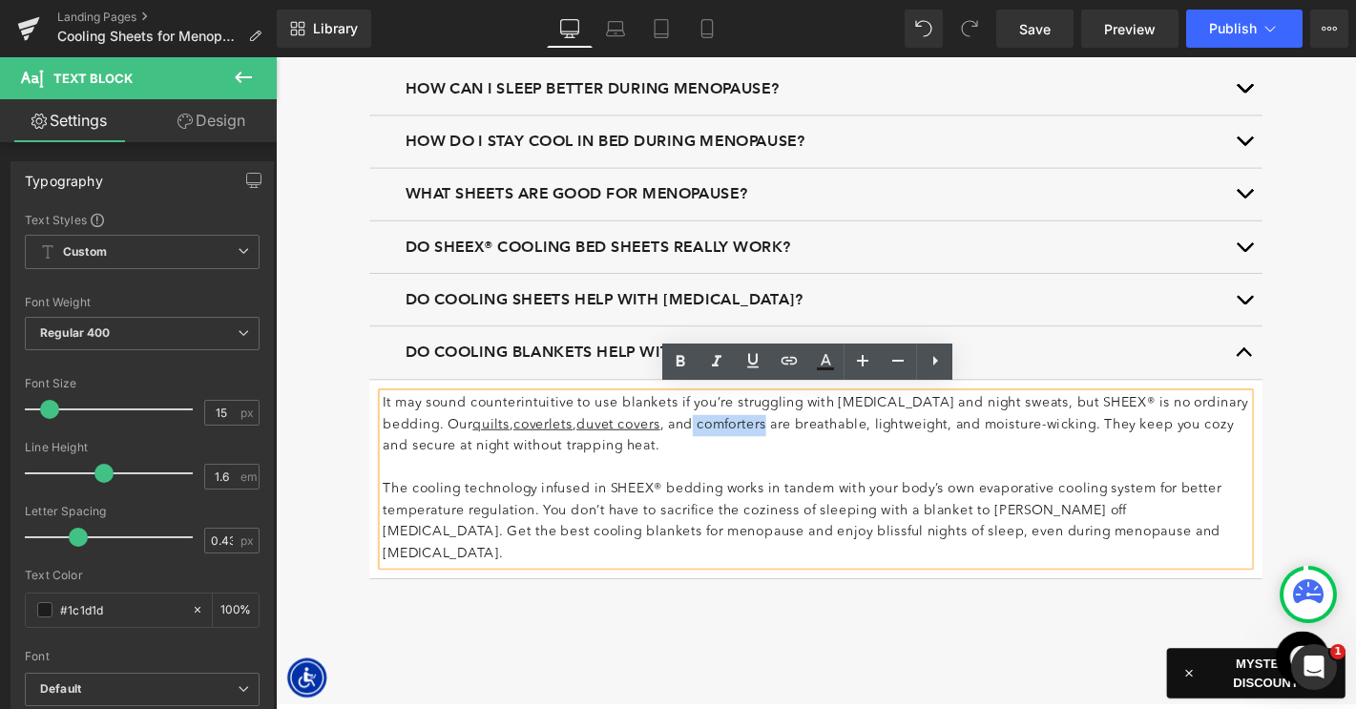
drag, startPoint x: 733, startPoint y: 446, endPoint x: 658, endPoint y: 443, distance: 74.5
click at [658, 443] on p "It may sound counterintuitive to use blankets if you’re struggling with hot fla…" at bounding box center [853, 451] width 926 height 69
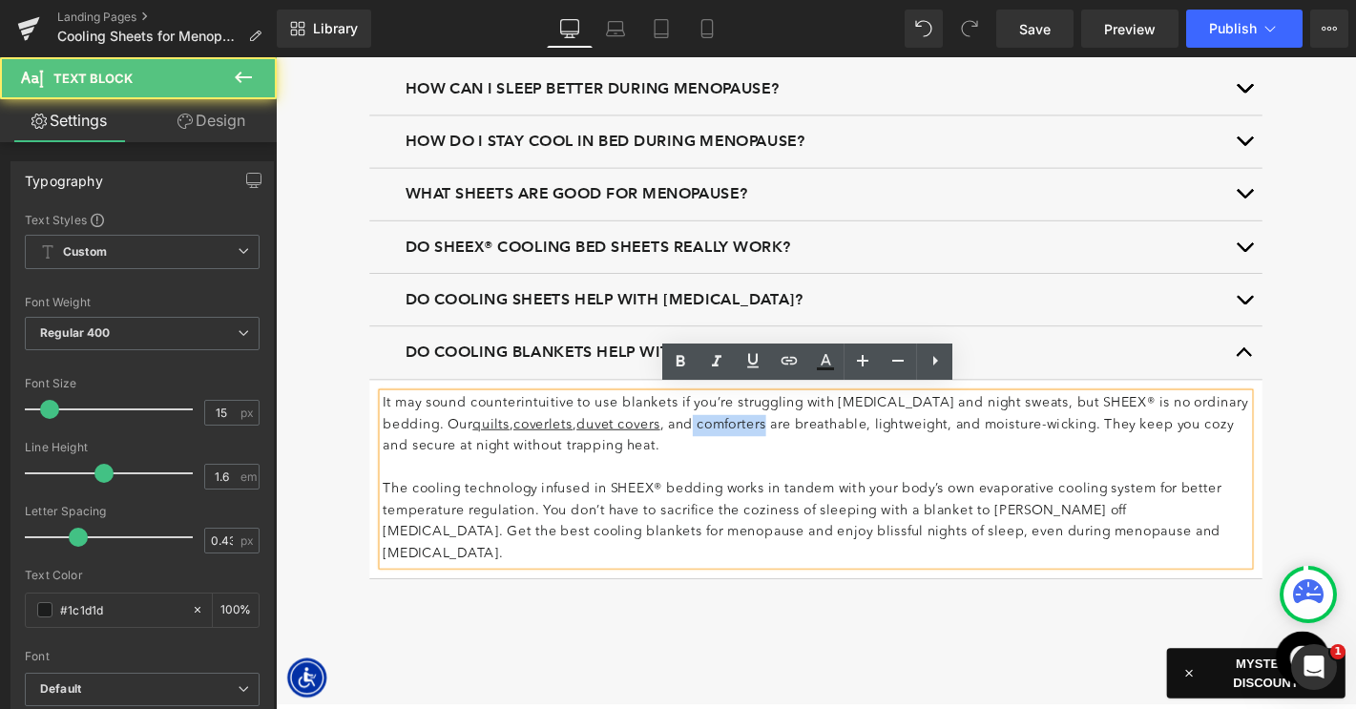
click at [718, 462] on p "It may sound counterintuitive to use blankets if you’re struggling with hot fla…" at bounding box center [853, 451] width 926 height 69
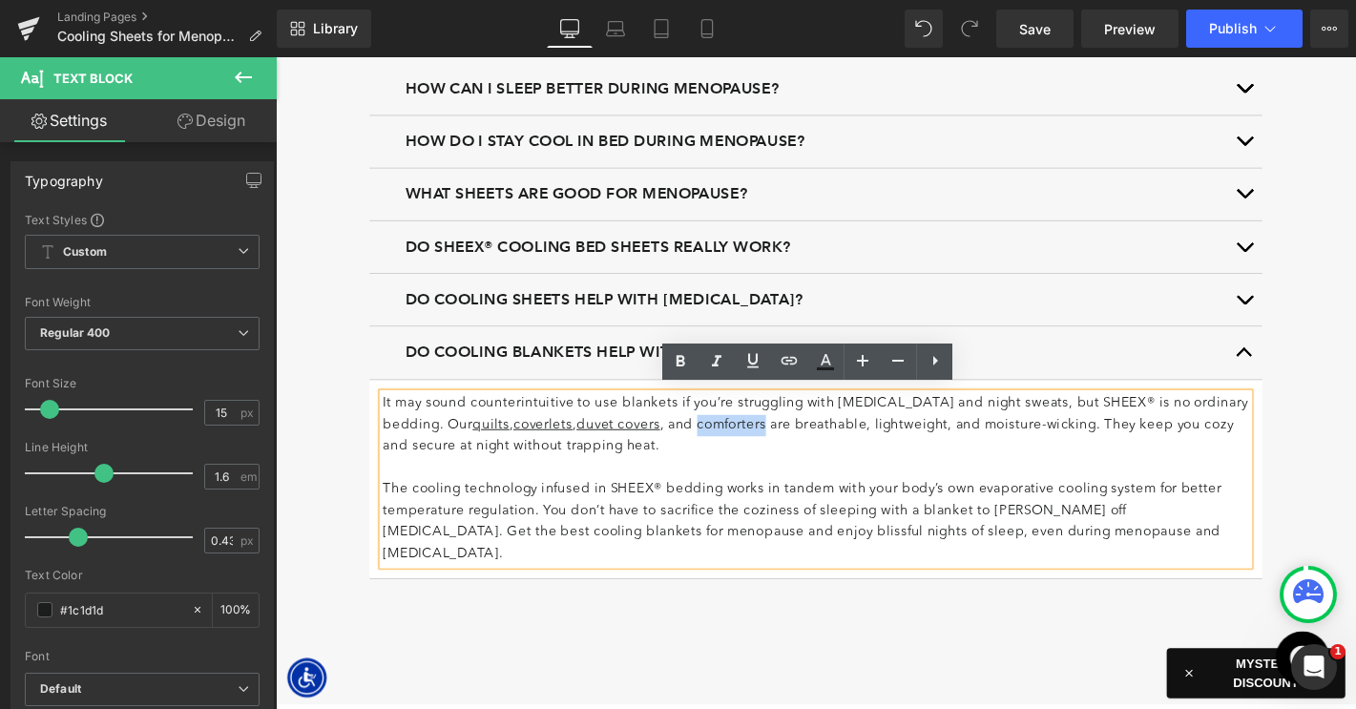
drag, startPoint x: 734, startPoint y: 446, endPoint x: 663, endPoint y: 447, distance: 70.6
click at [663, 447] on p "It may sound counterintuitive to use blankets if you’re struggling with hot fla…" at bounding box center [853, 451] width 926 height 69
click at [793, 364] on icon at bounding box center [789, 361] width 16 height 8
click at [704, 458] on input "text" at bounding box center [711, 454] width 294 height 48
paste input "https://www.sheex.com/collections/cooling-comforters"
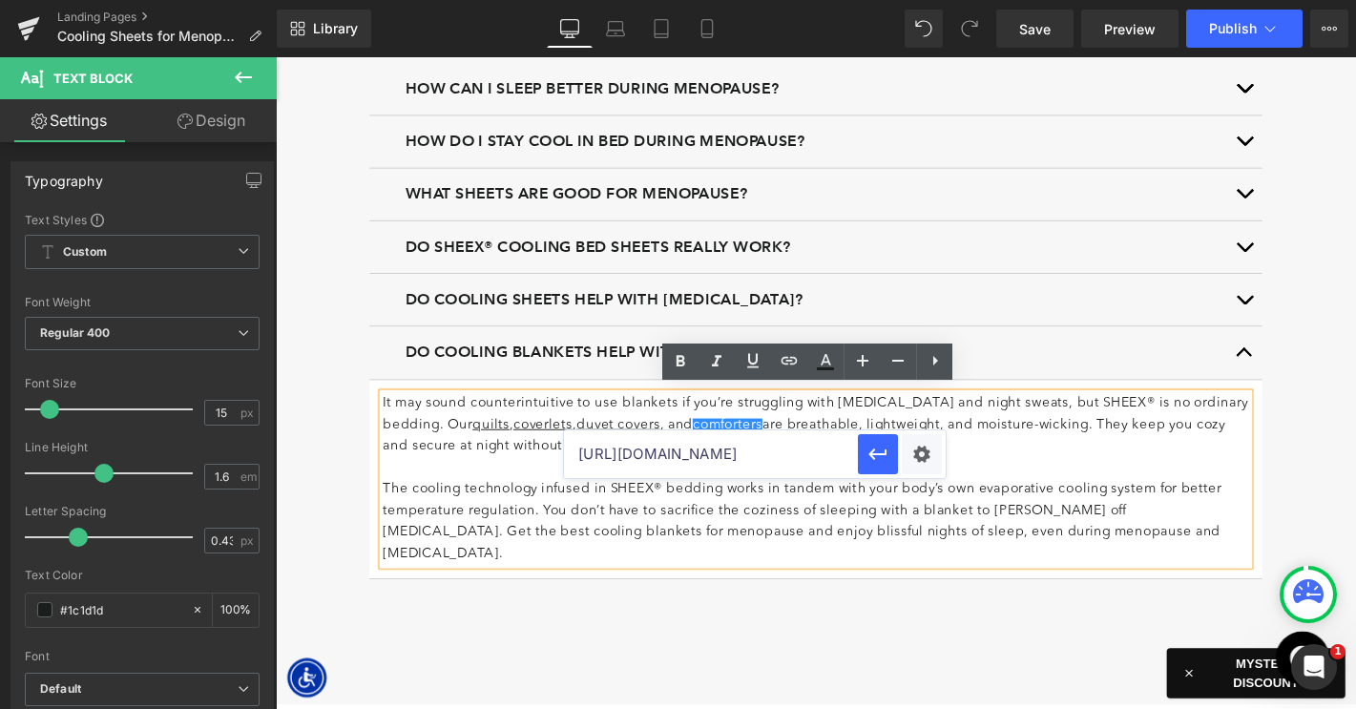
scroll to position [0, 125]
type input "https://www.sheex.com/collections/cooling-comforters"
click at [884, 457] on icon "button" at bounding box center [877, 454] width 23 height 23
click at [751, 364] on icon at bounding box center [752, 360] width 23 height 23
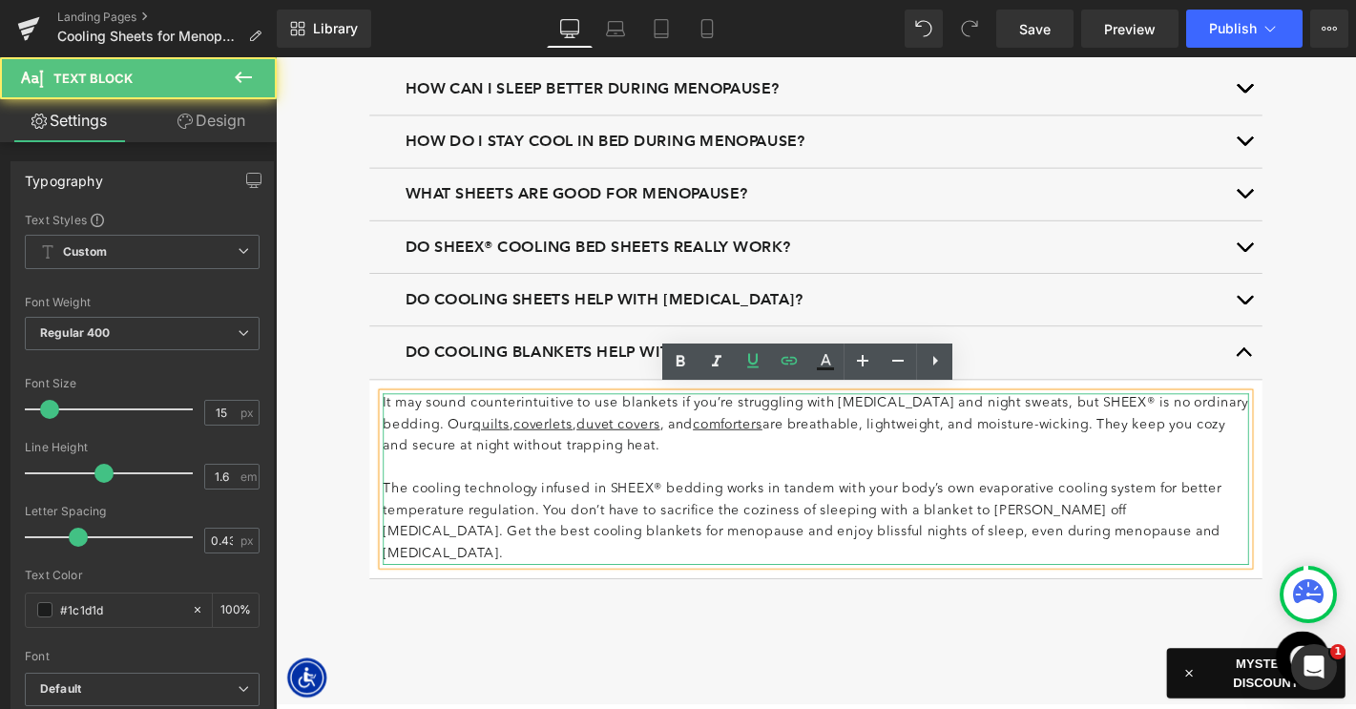
click at [805, 449] on p "It may sound counterintuitive to use blankets if you’re struggling with hot fla…" at bounding box center [853, 451] width 926 height 69
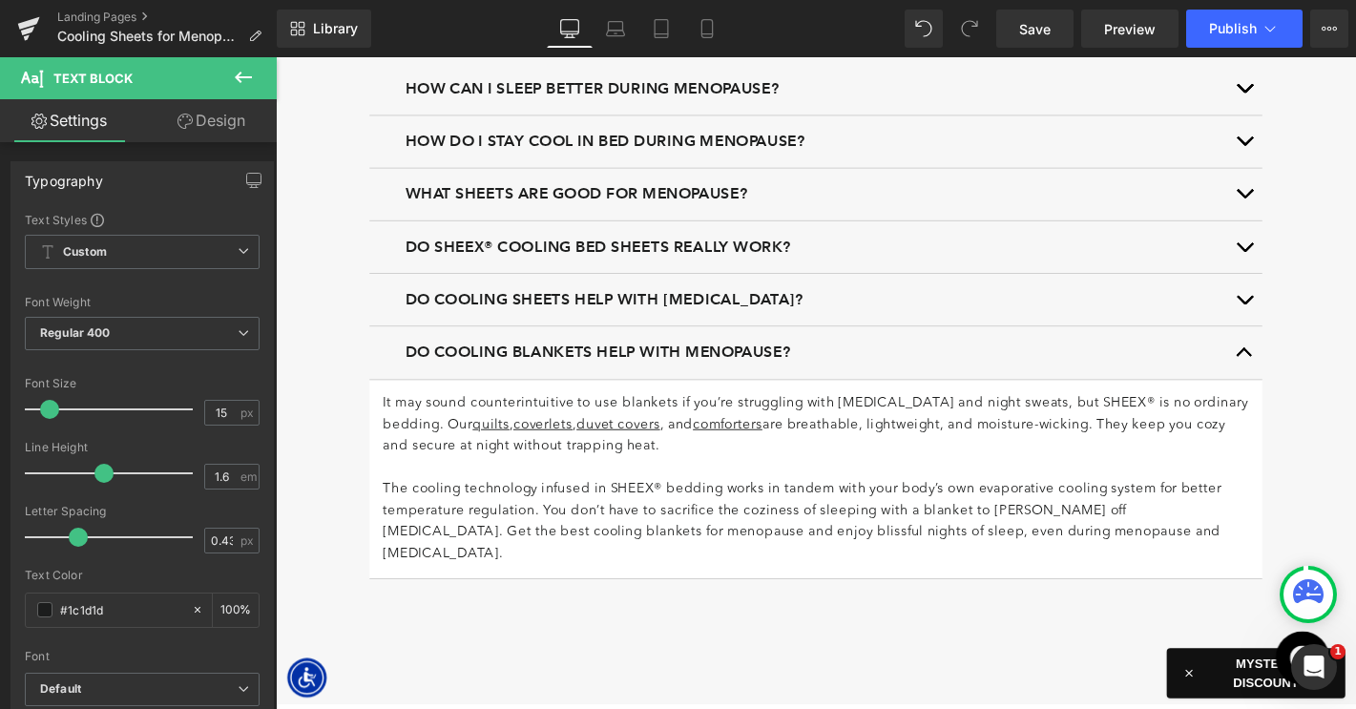
click at [245, 79] on icon at bounding box center [243, 77] width 23 height 23
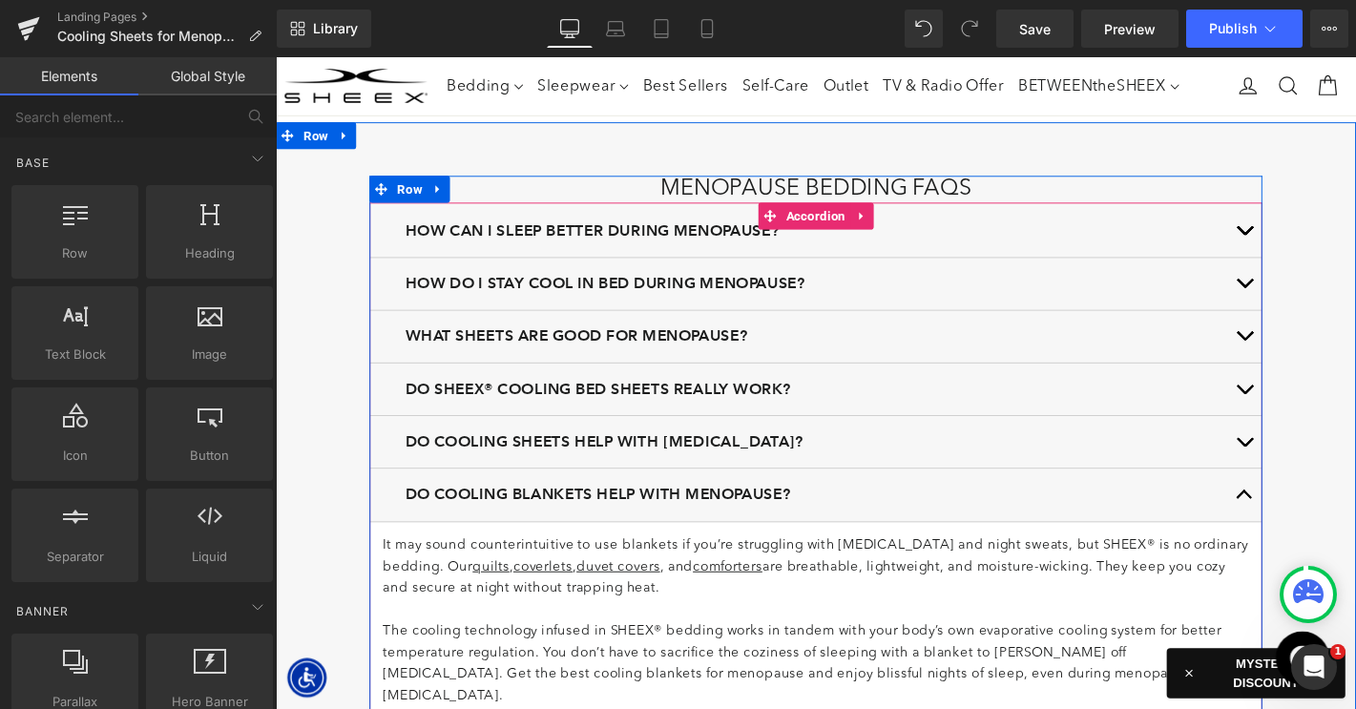
scroll to position [4272, 0]
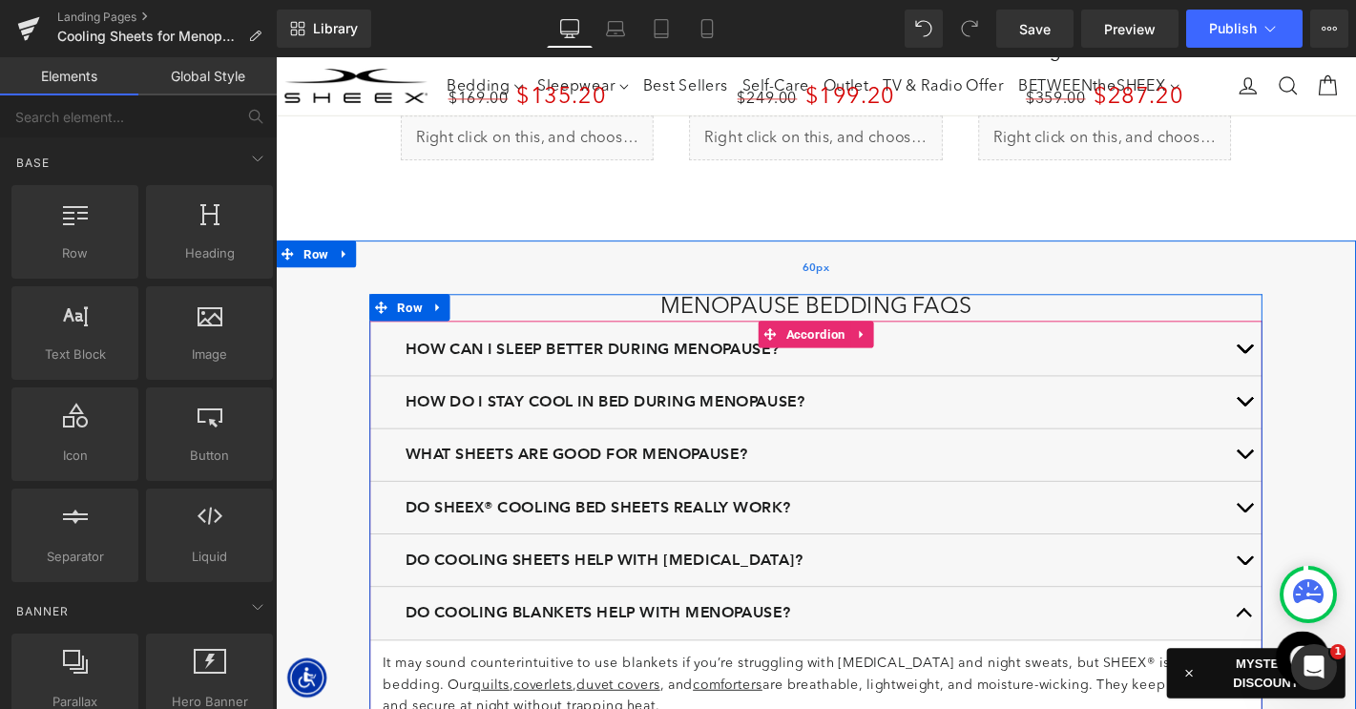
click at [837, 347] on span "Accordion" at bounding box center [853, 353] width 73 height 29
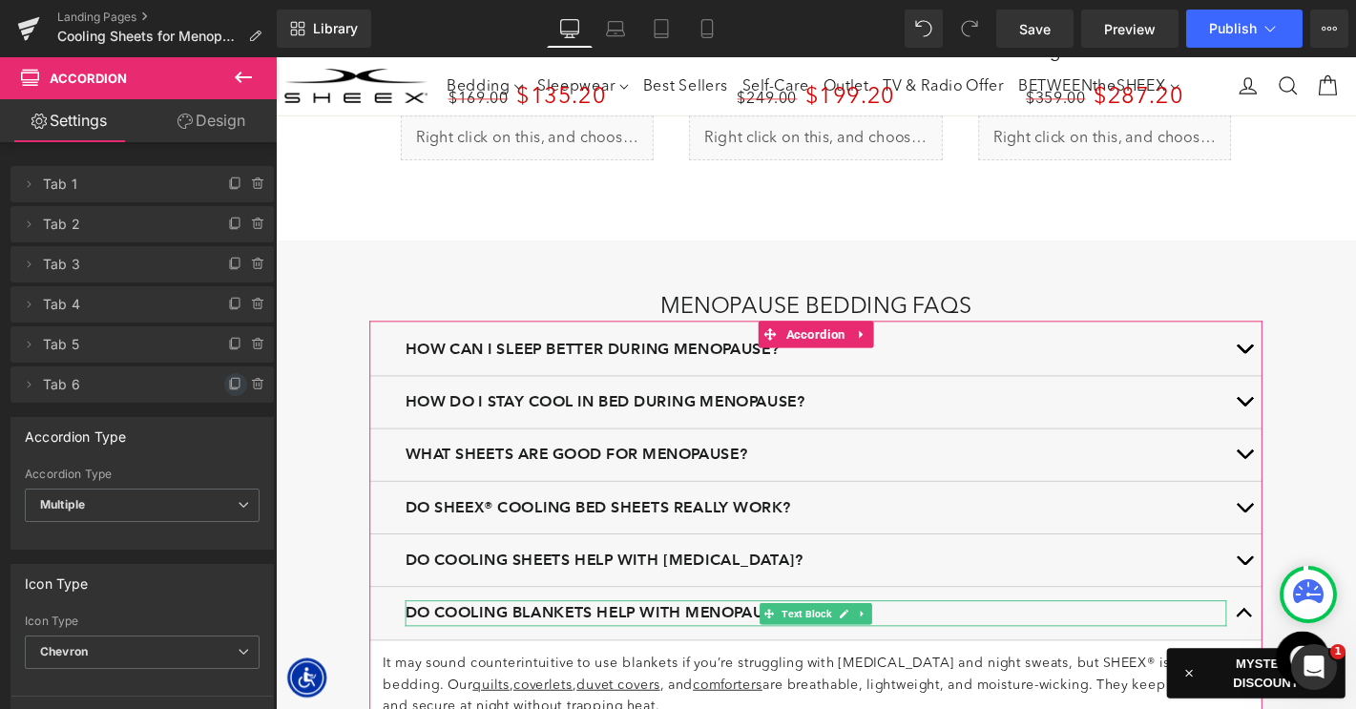
drag, startPoint x: 228, startPoint y: 384, endPoint x: 333, endPoint y: 228, distance: 187.6
click at [228, 384] on icon at bounding box center [235, 384] width 15 height 15
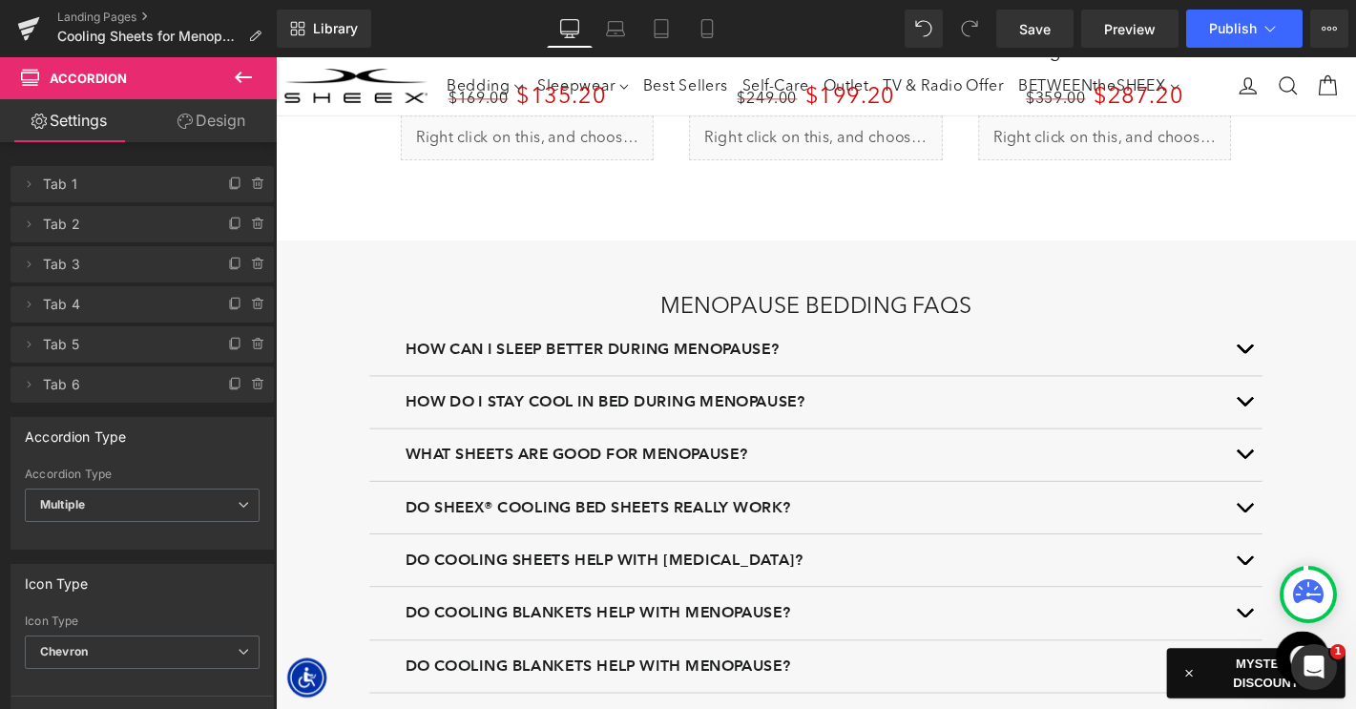
drag, startPoint x: 609, startPoint y: 285, endPoint x: 1313, endPoint y: 343, distance: 706.6
click at [608, 285] on div "Menopause Bedding FAQs Heading How can I sleep better during menopause? Text Bl…" at bounding box center [853, 561] width 1155 height 617
click at [608, 640] on b "Do cooling blankets help with menopause?" at bounding box center [620, 649] width 412 height 19
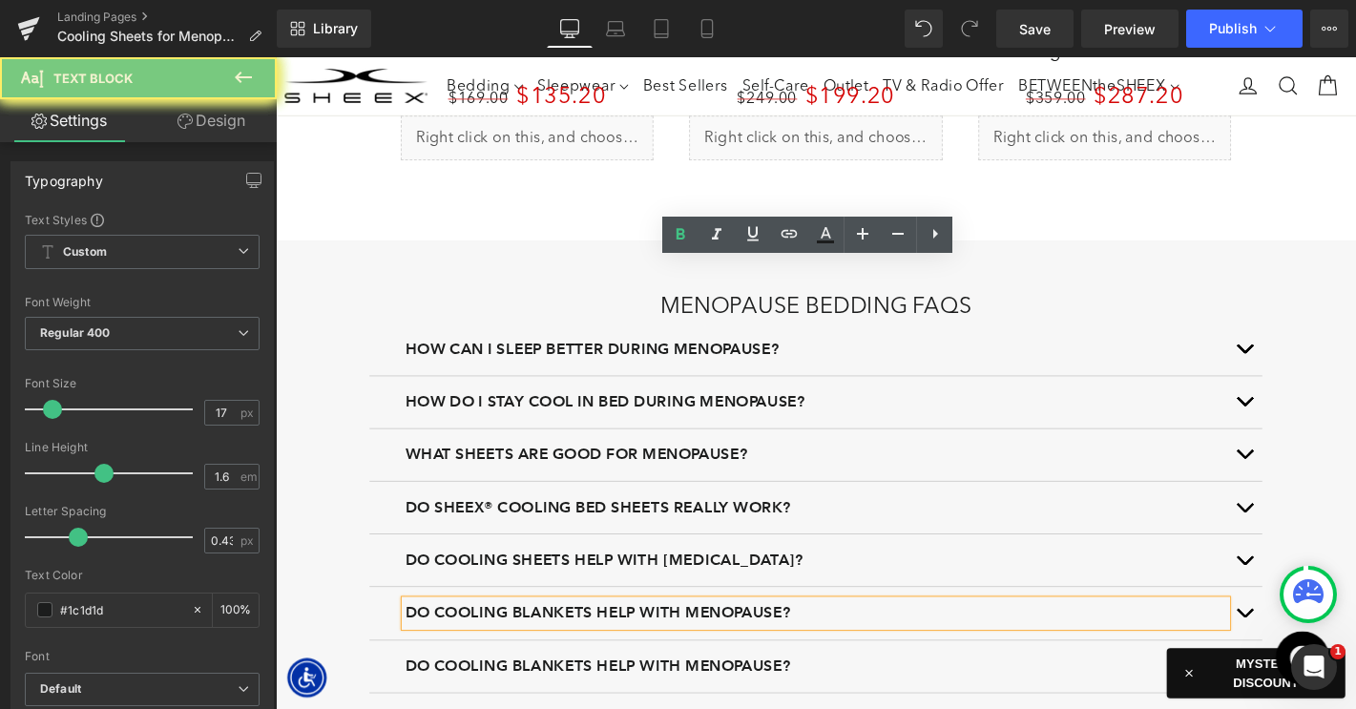
click at [1314, 680] on button "button" at bounding box center [1311, 707] width 38 height 55
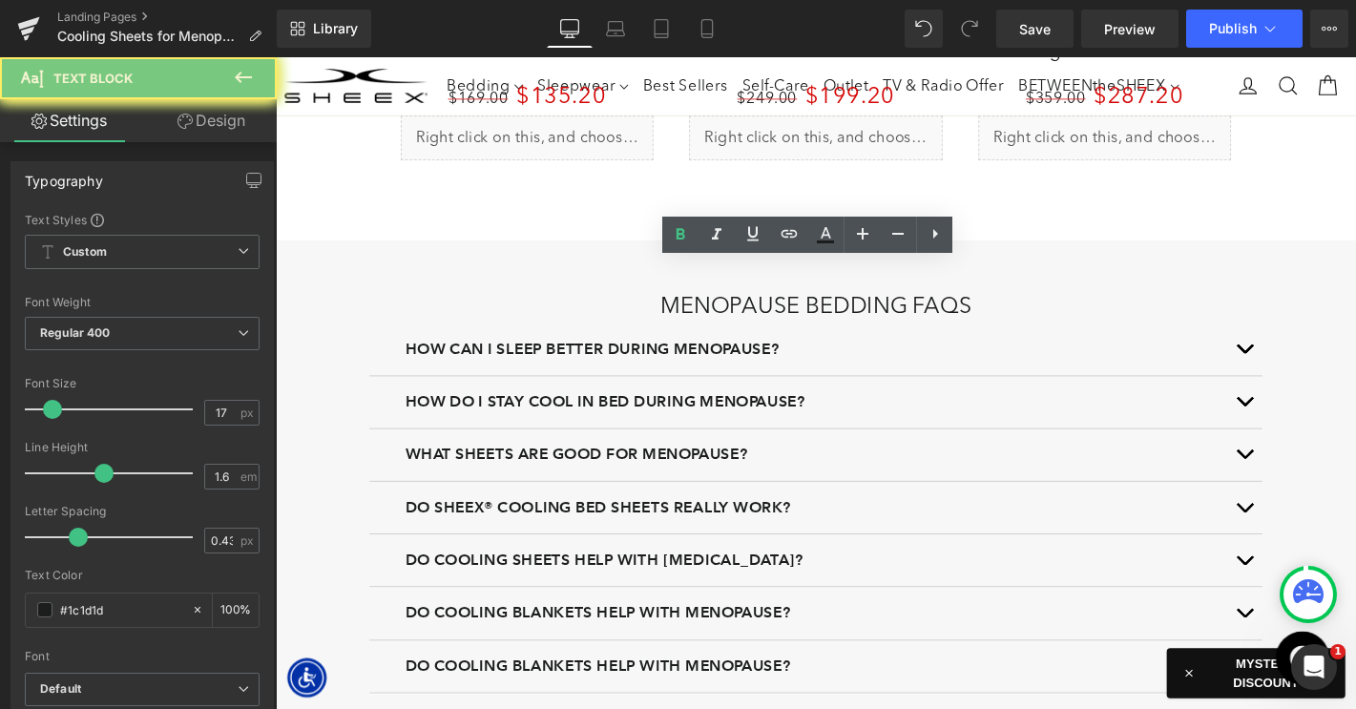
click at [559, 697] on b "Do cooling blankets help with menopause?" at bounding box center [620, 706] width 412 height 19
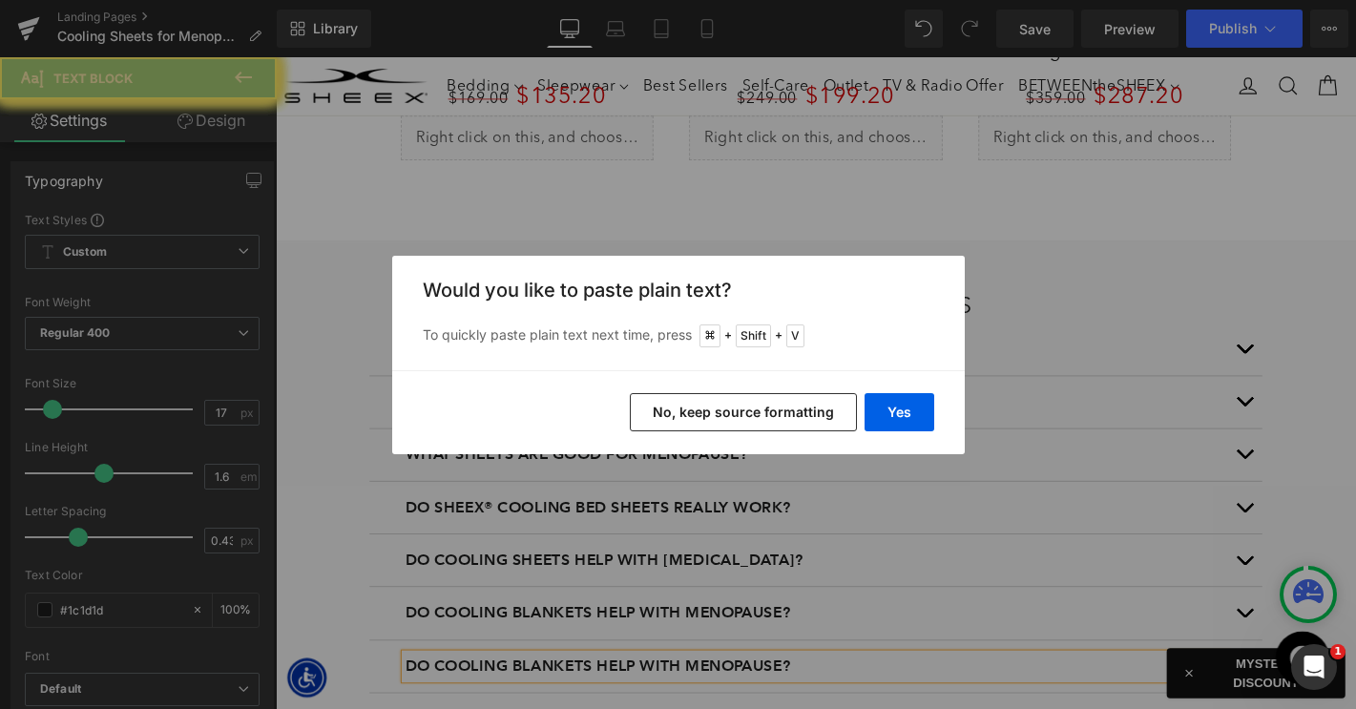
click at [905, 403] on button "Yes" at bounding box center [899, 412] width 70 height 38
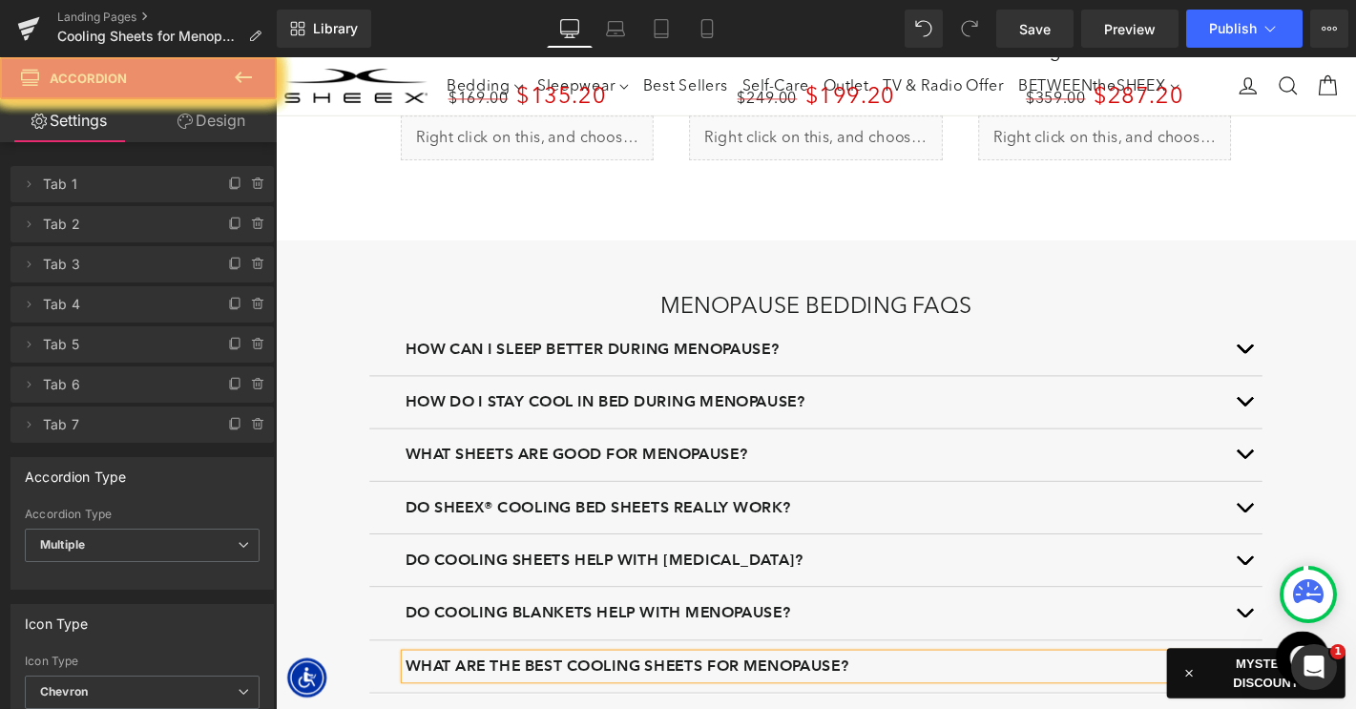
click at [1308, 680] on button "button" at bounding box center [1311, 707] width 38 height 55
click at [1313, 680] on button "button" at bounding box center [1311, 707] width 38 height 55
click at [1313, 623] on button "button" at bounding box center [1311, 650] width 38 height 55
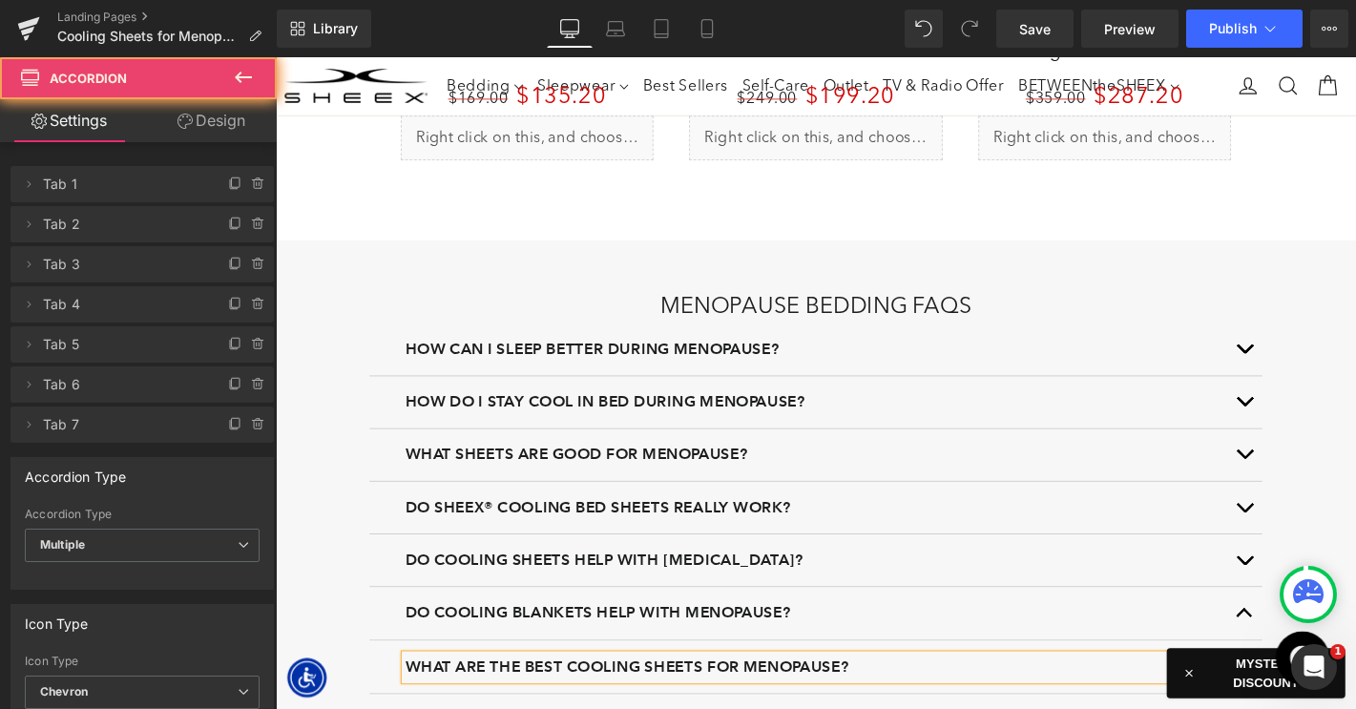
click at [1313, 623] on button "button" at bounding box center [1311, 650] width 38 height 55
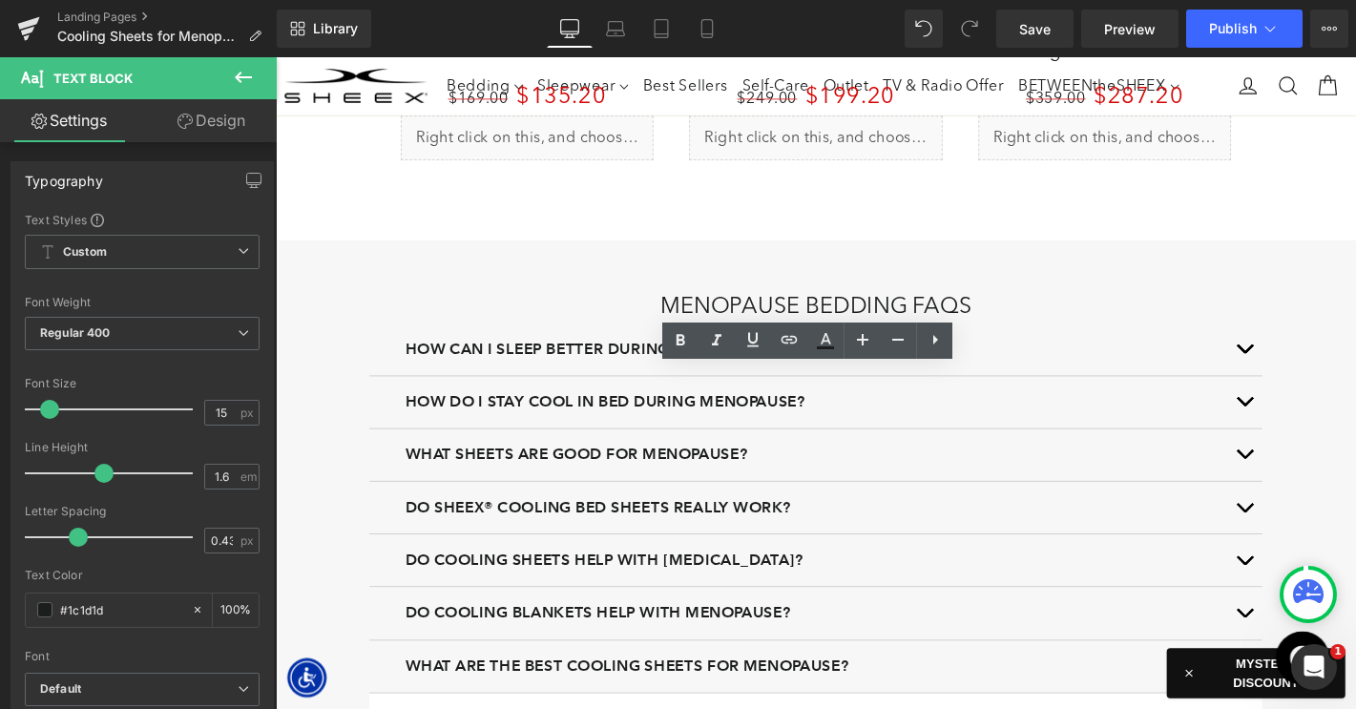
scroll to position [4629, 0]
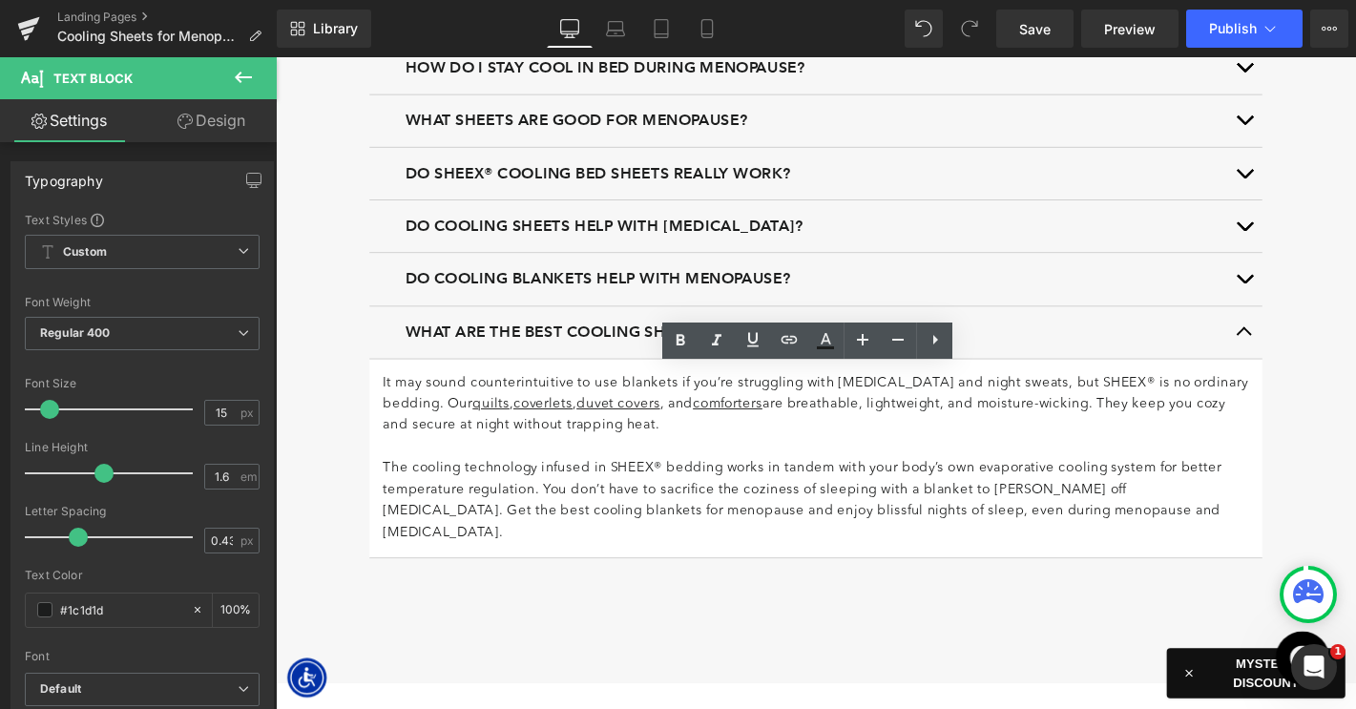
click at [482, 486] on p "The cooling technology infused in SHEEX® bedding works in tandem with your body…" at bounding box center [853, 532] width 926 height 92
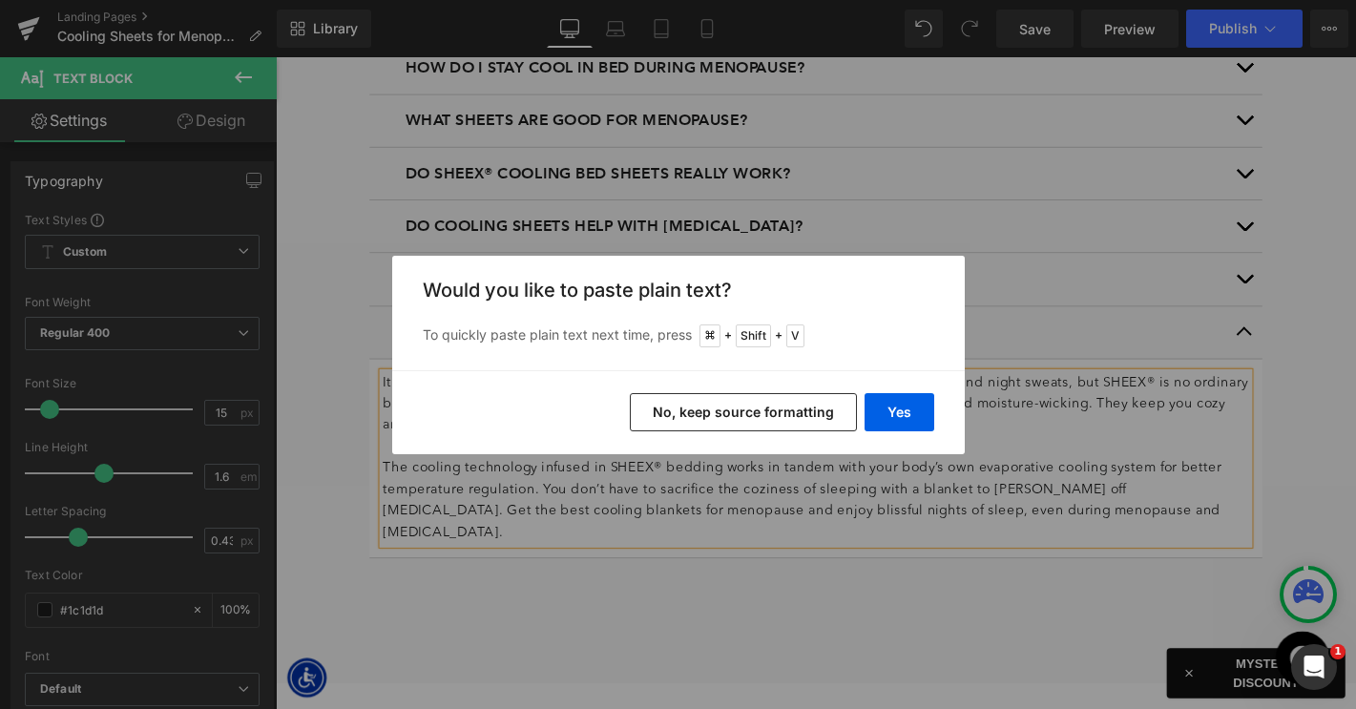
click at [893, 417] on button "Yes" at bounding box center [899, 412] width 70 height 38
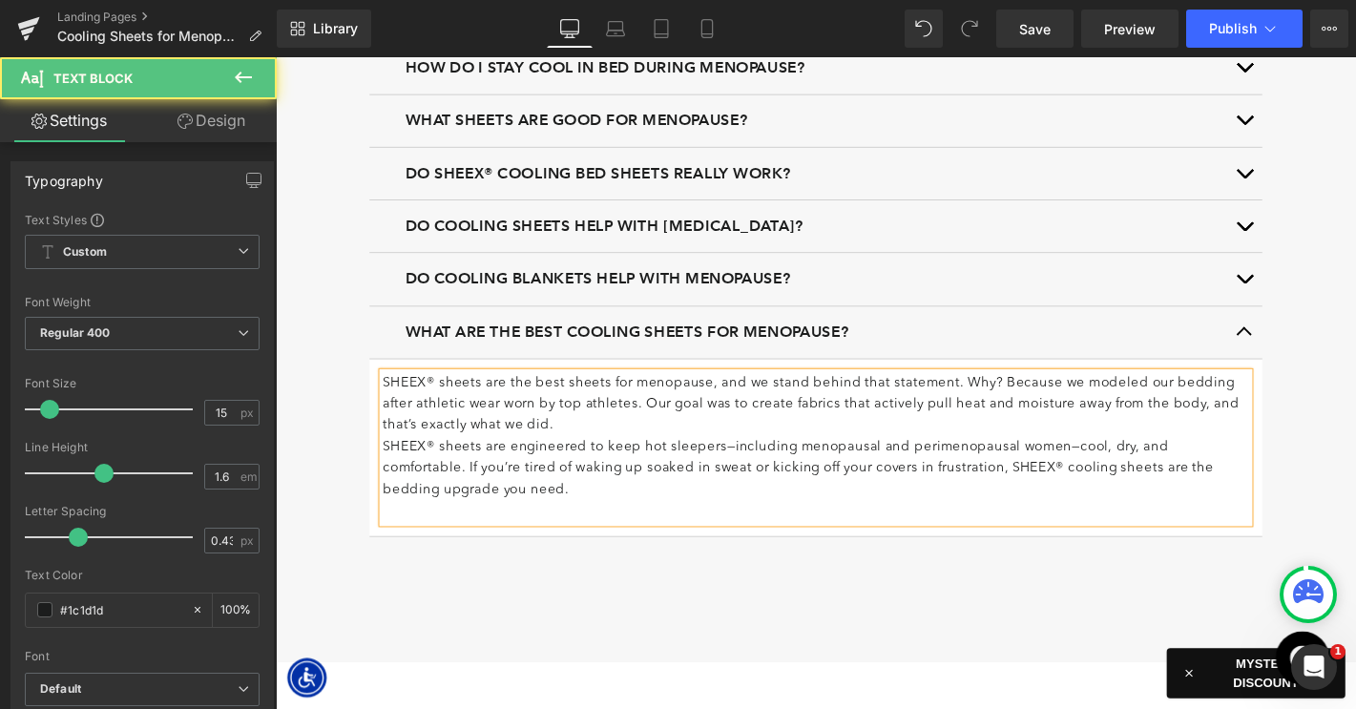
click at [777, 441] on p "SHEEX® sheets are the best sheets for menopause, and we stand behind that state…" at bounding box center [853, 428] width 926 height 69
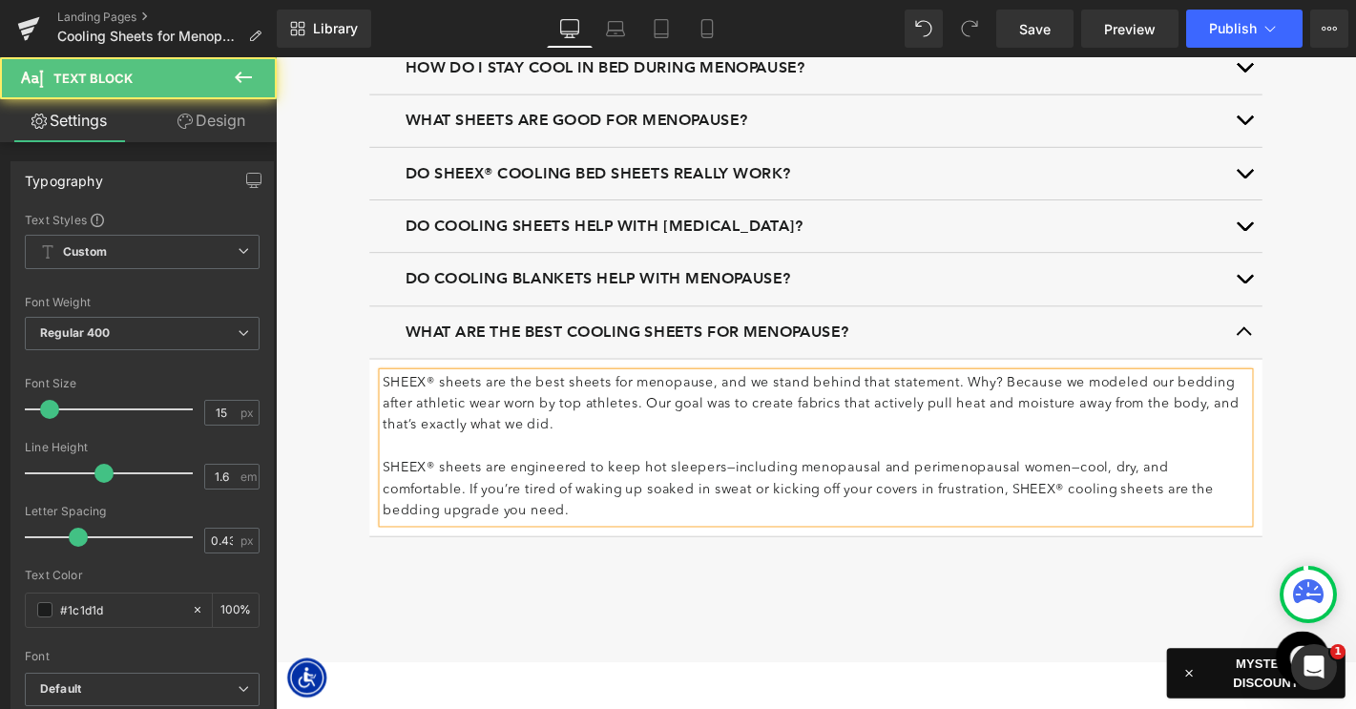
click at [1313, 349] on button "button" at bounding box center [1311, 350] width 38 height 55
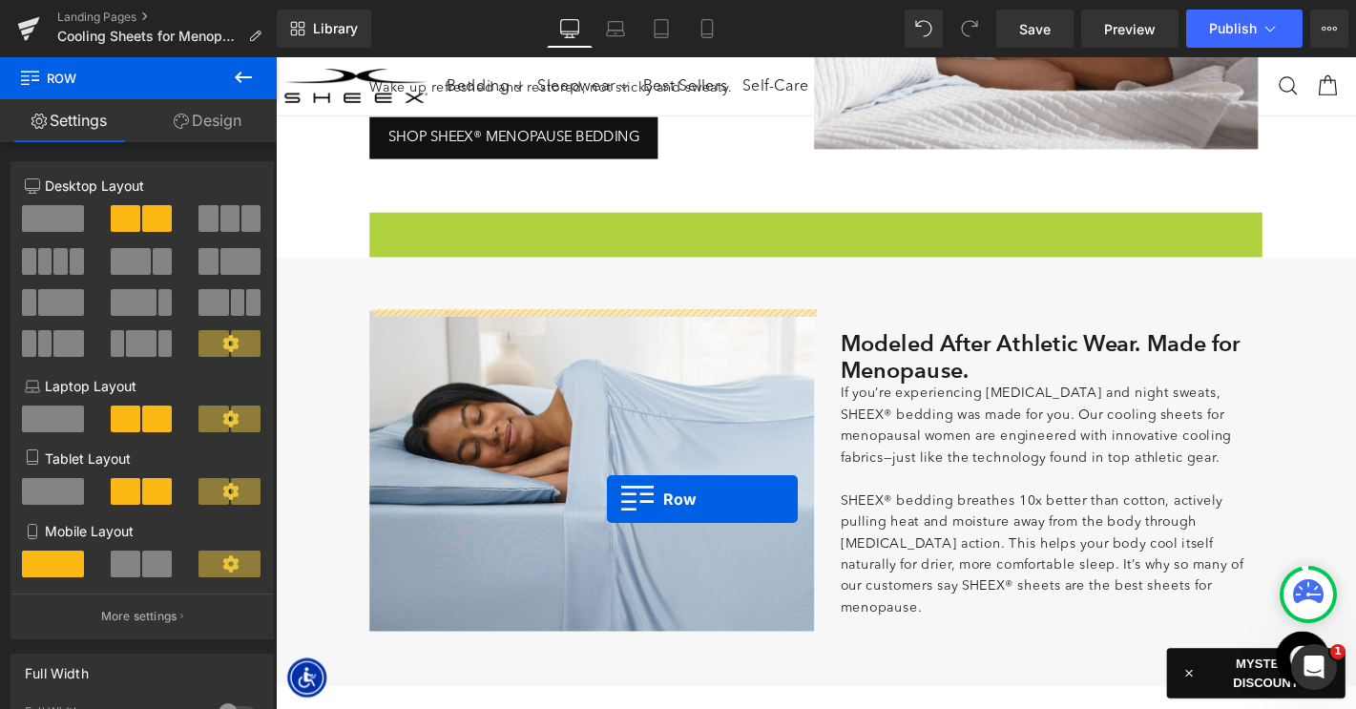
scroll to position [570, 0]
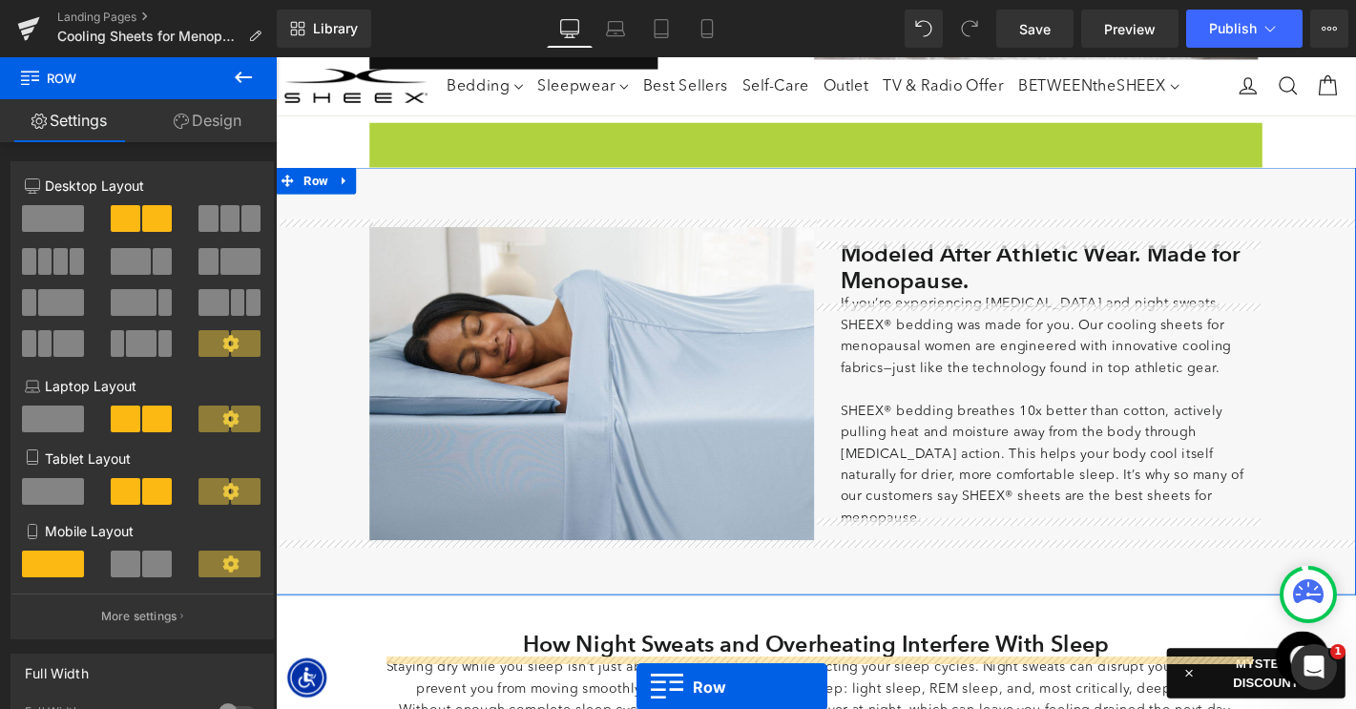
drag, startPoint x: 392, startPoint y: 233, endPoint x: 708, endPoint y: 779, distance: 630.6
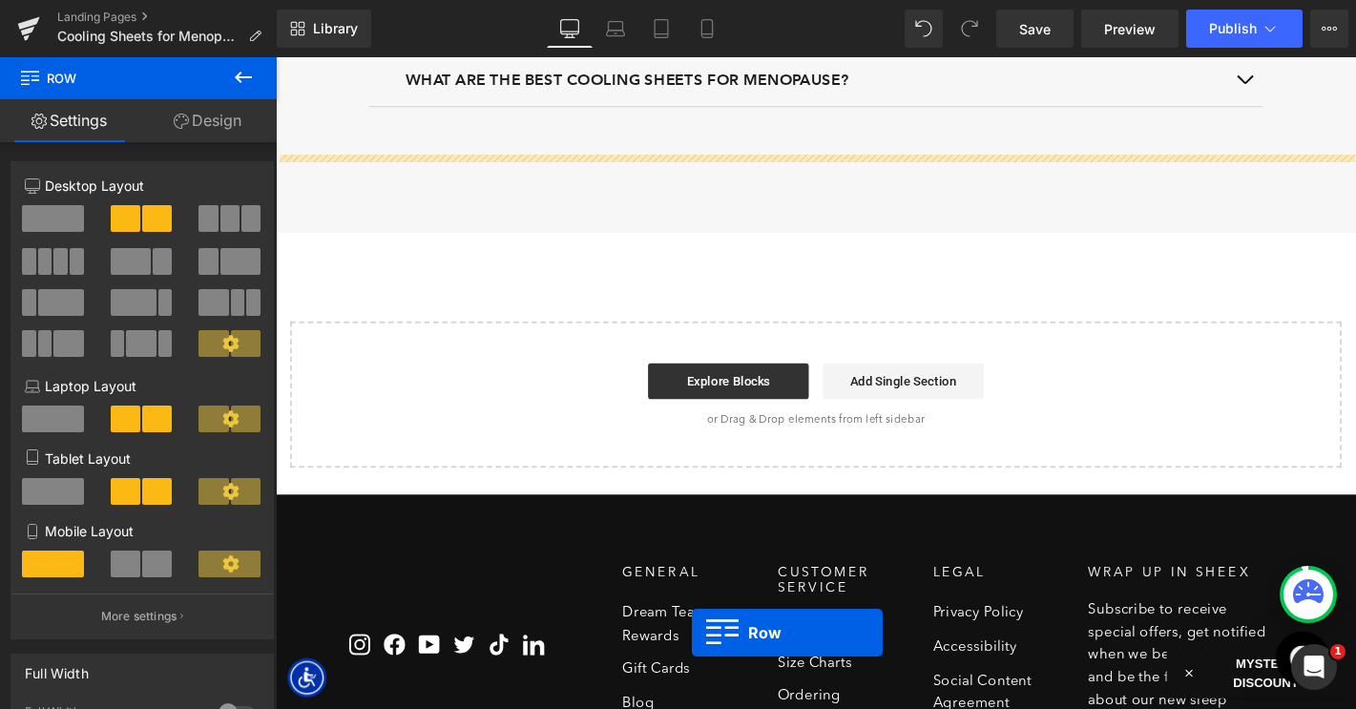
scroll to position [5022, 0]
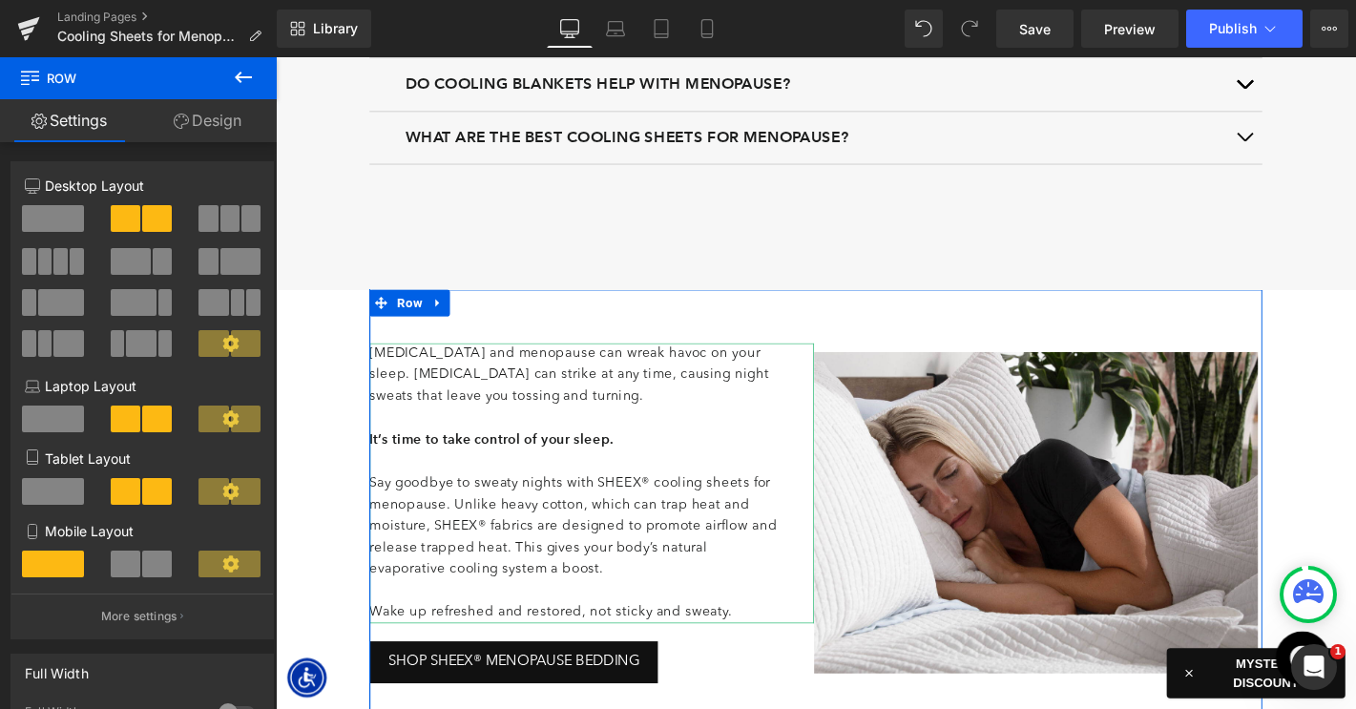
scroll to position [4770, 0]
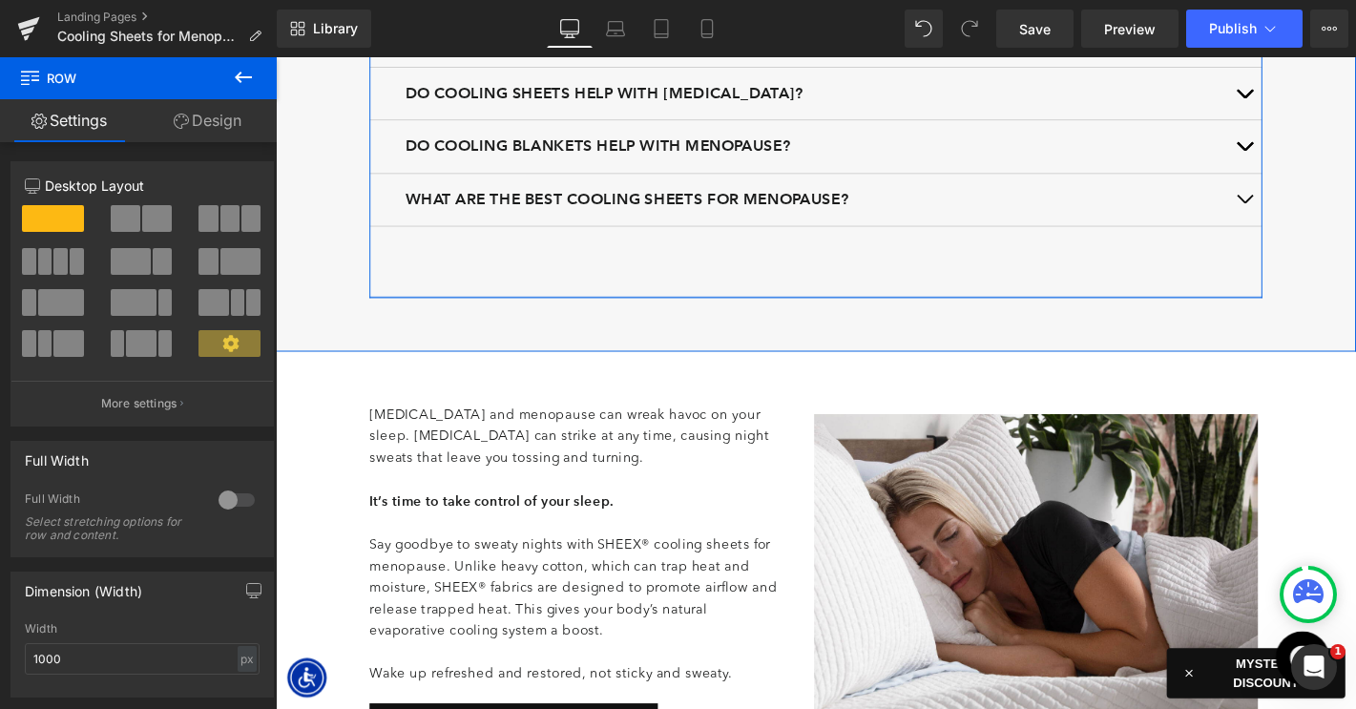
drag, startPoint x: 571, startPoint y: 293, endPoint x: 572, endPoint y: 247, distance: 45.8
click at [572, 247] on div "Menopause Bedding FAQs Heading How can I sleep better during menopause? Text Bl…" at bounding box center [853, 63] width 954 height 503
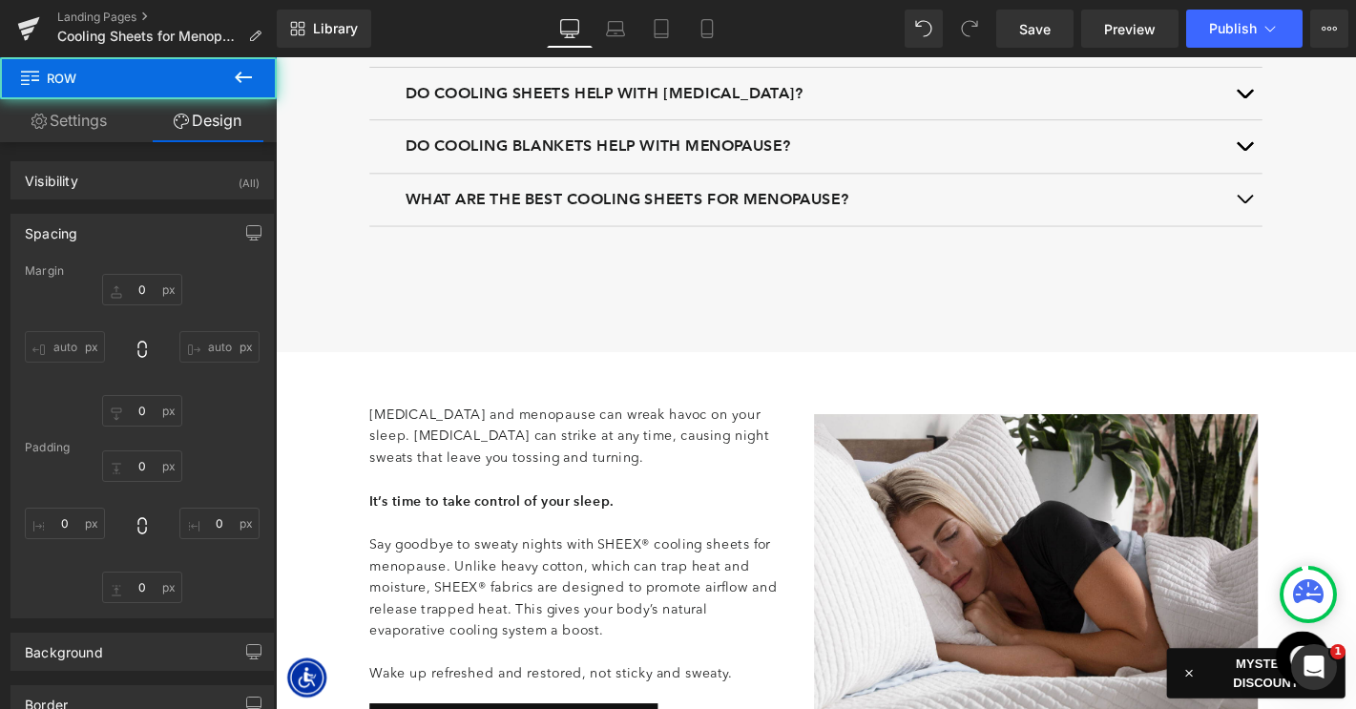
type input "0"
type input "2"
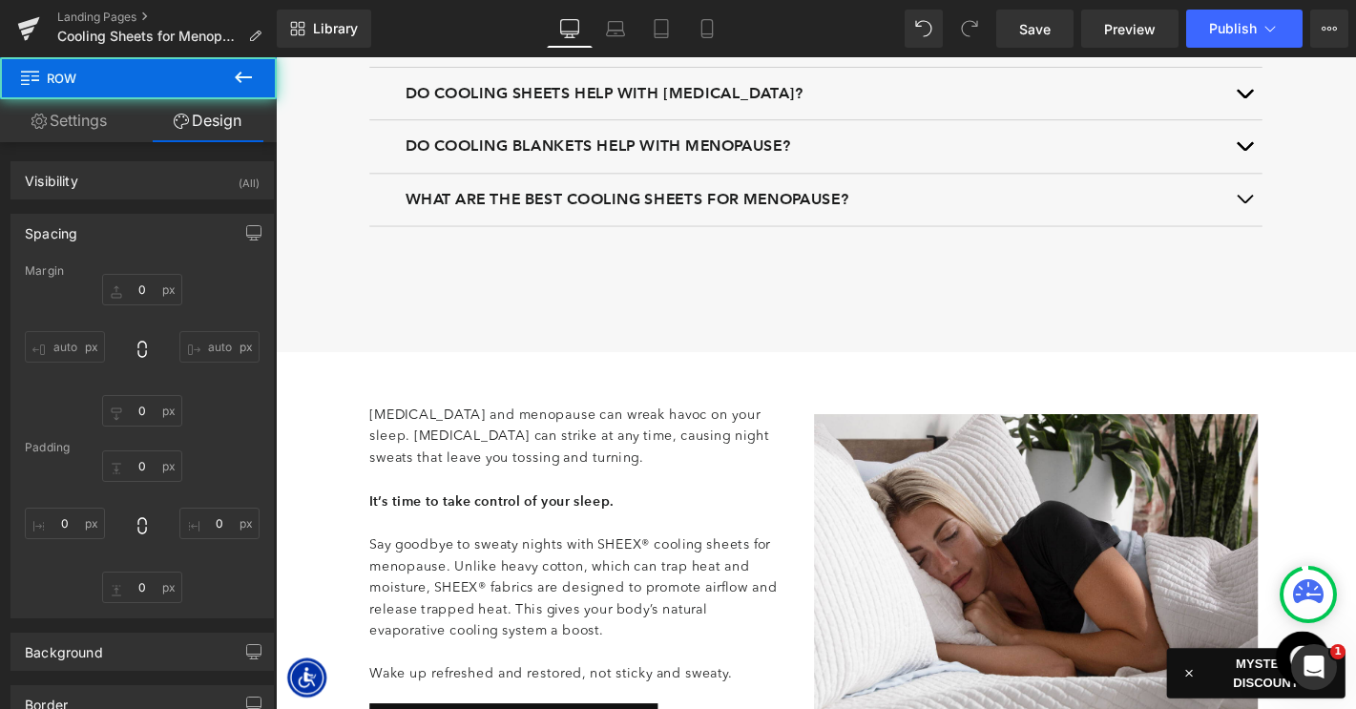
type input "0"
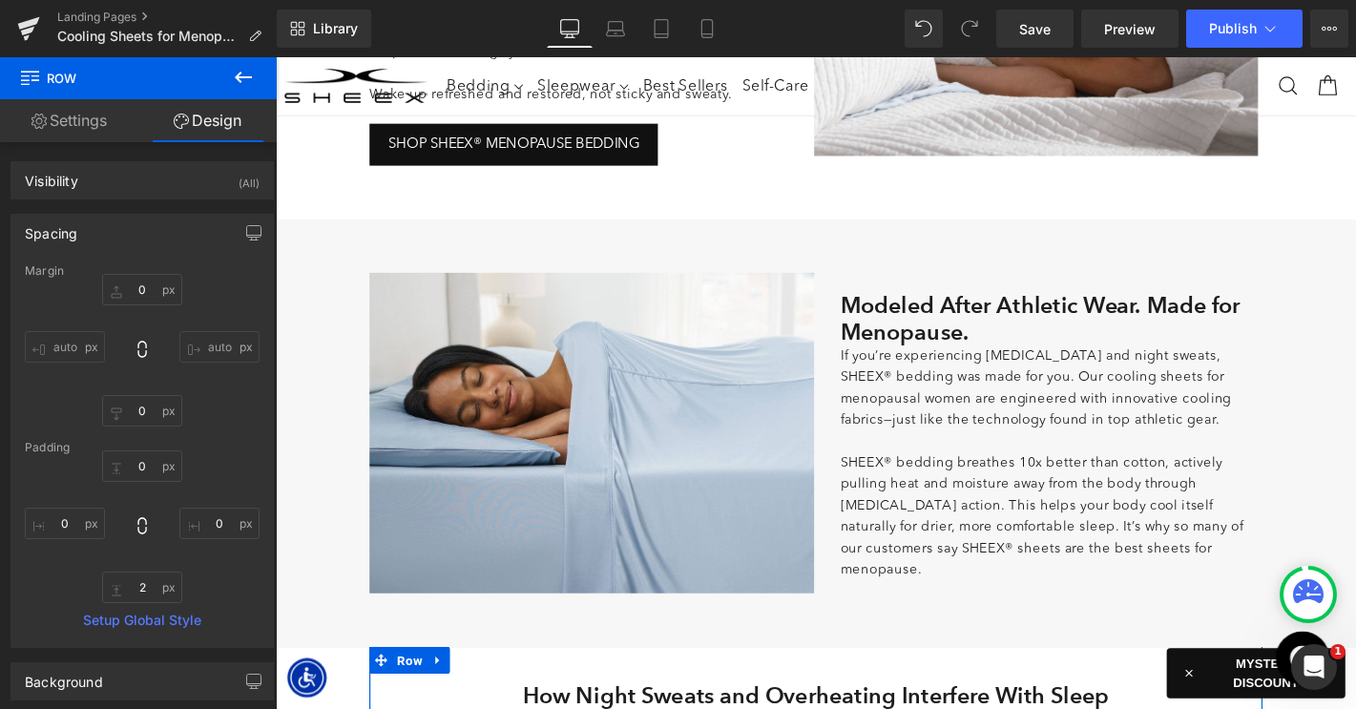
scroll to position [458, 0]
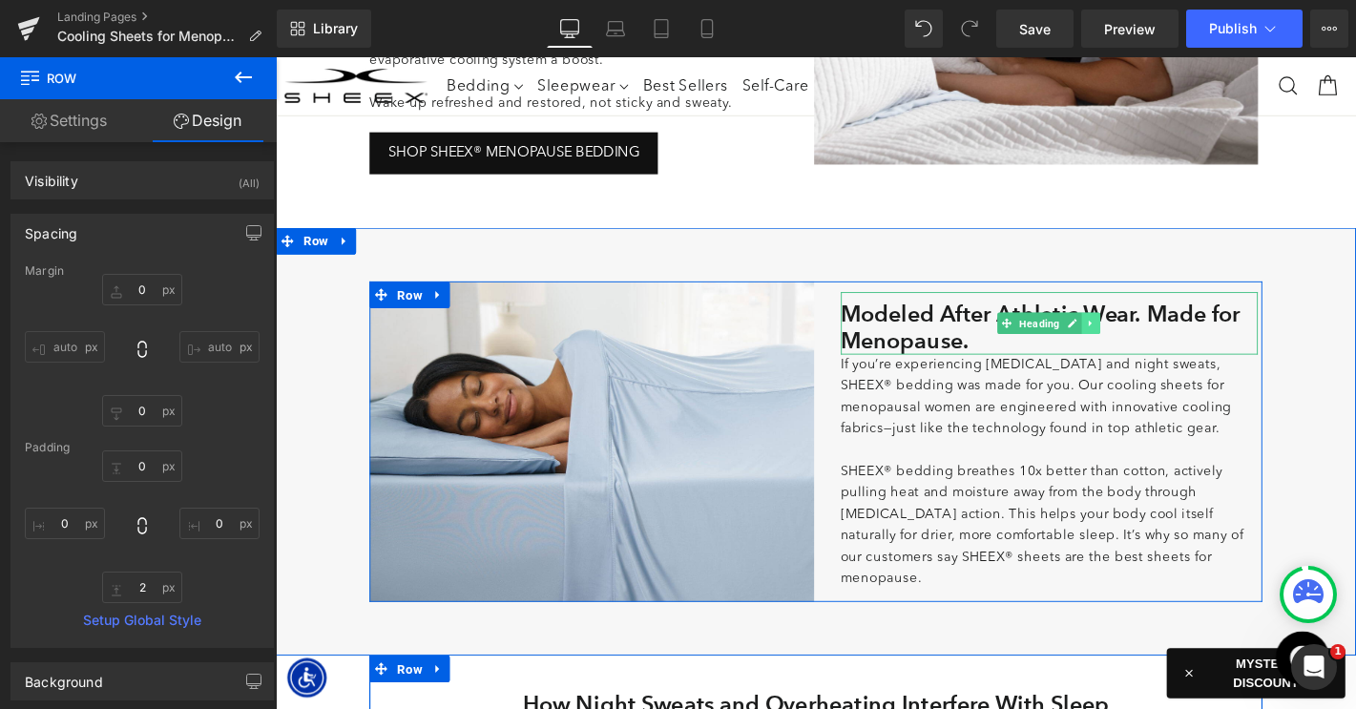
click at [1148, 347] on icon at bounding box center [1147, 341] width 10 height 11
click at [1134, 347] on icon at bounding box center [1137, 342] width 10 height 10
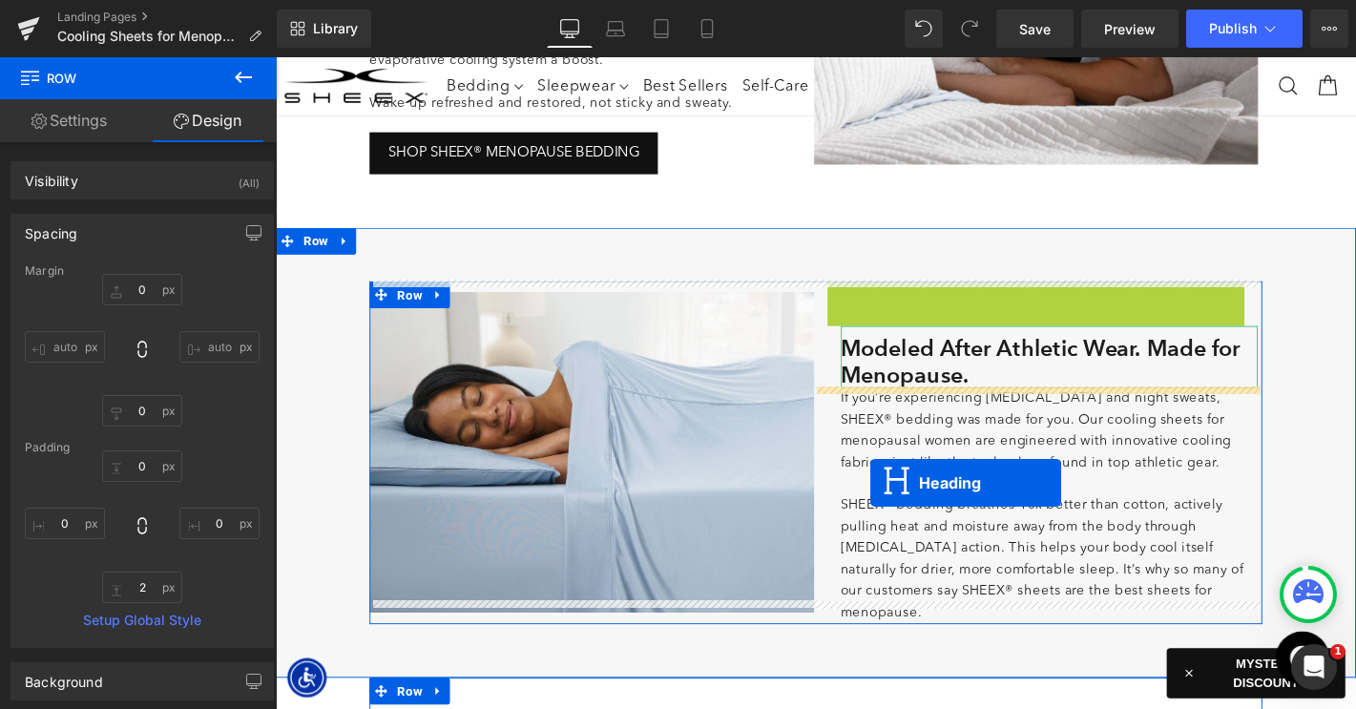
scroll to position [534, 0]
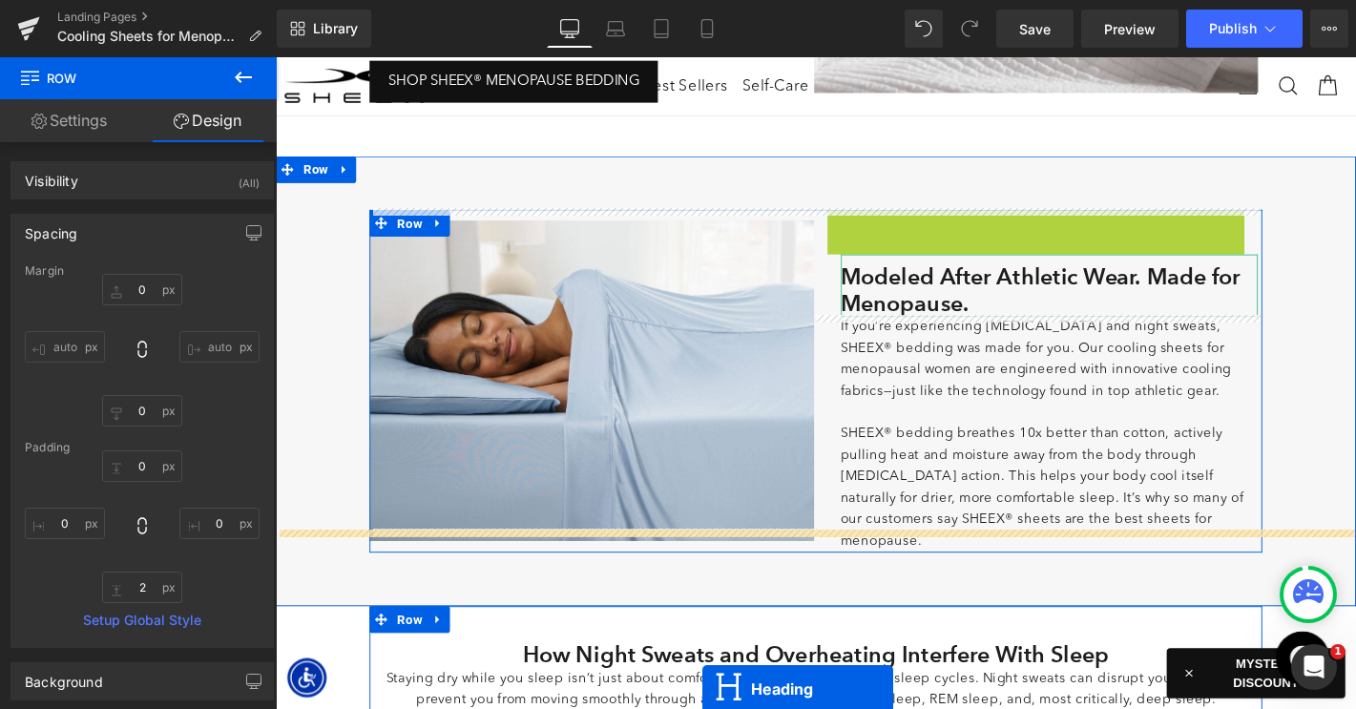
drag, startPoint x: 1030, startPoint y: 329, endPoint x: 809, endPoint y: 799, distance: 519.0
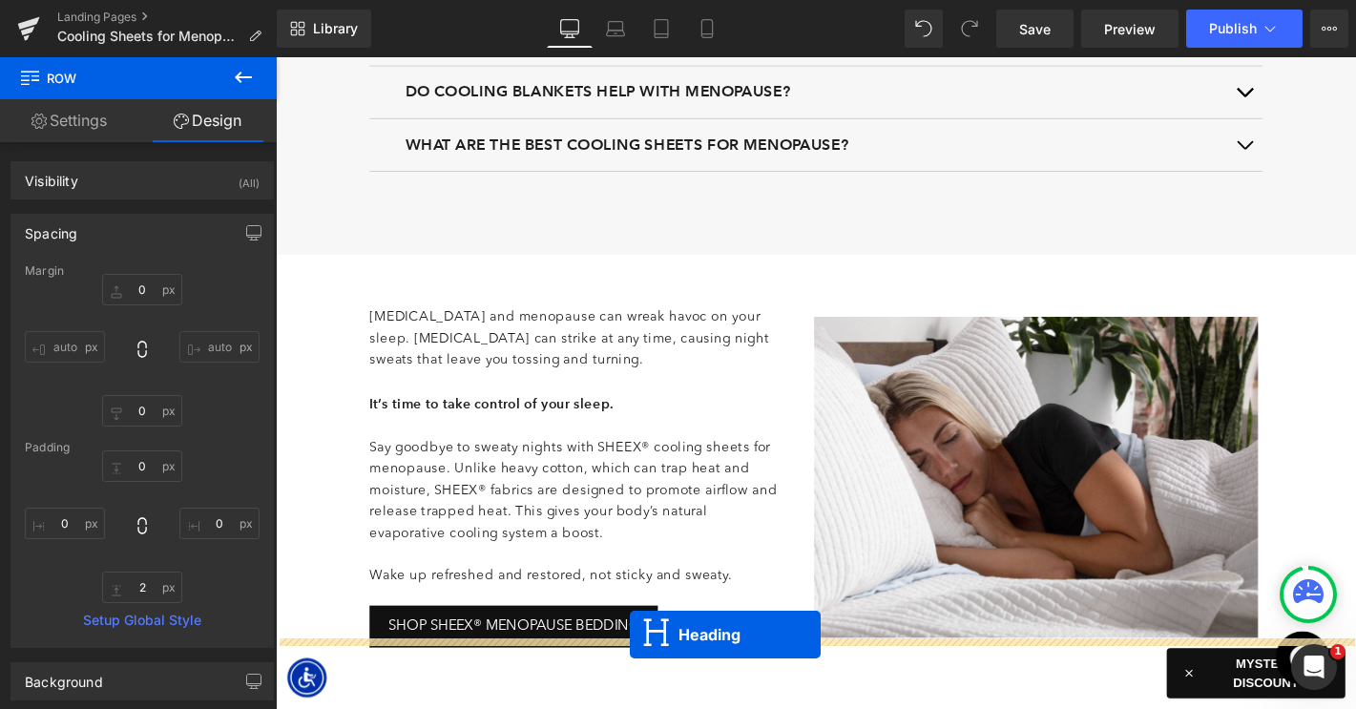
scroll to position [4797, 0]
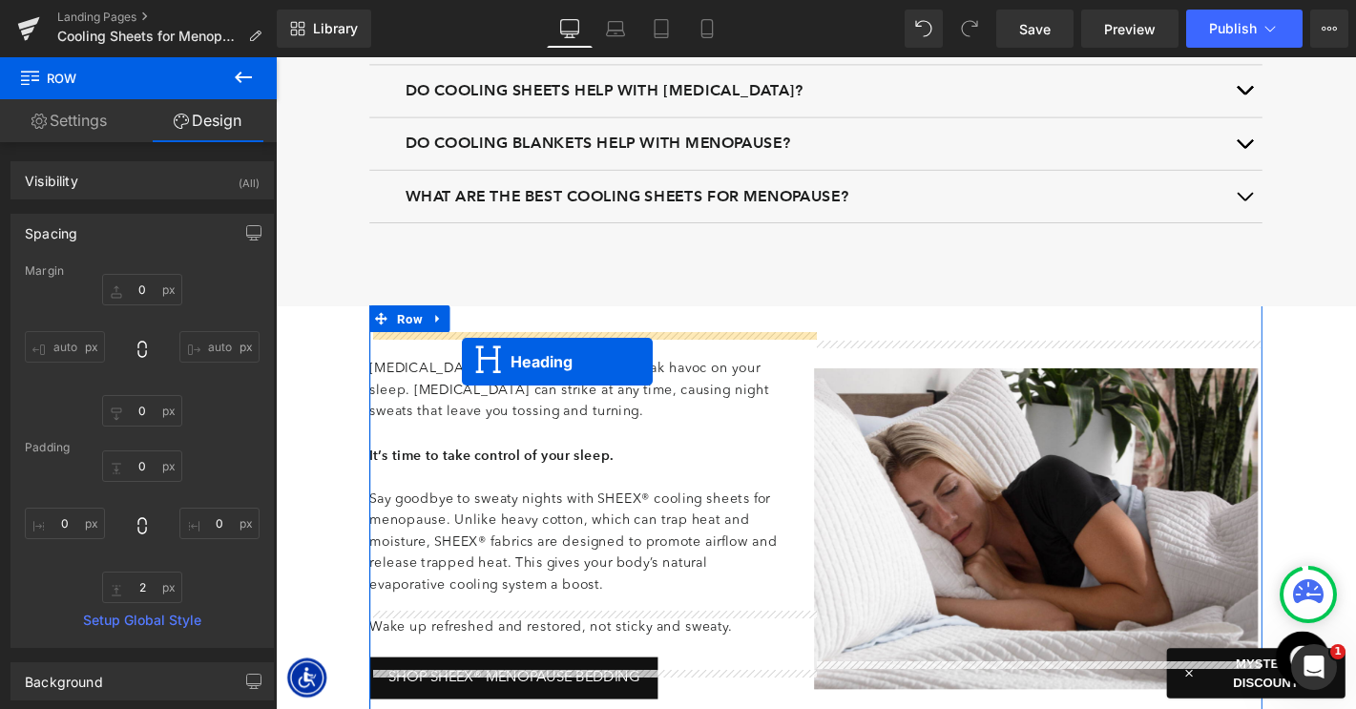
click at [473, 380] on p "[MEDICAL_DATA] and menopause can wreak havoc on your sleep. [MEDICAL_DATA] can …" at bounding box center [599, 414] width 447 height 69
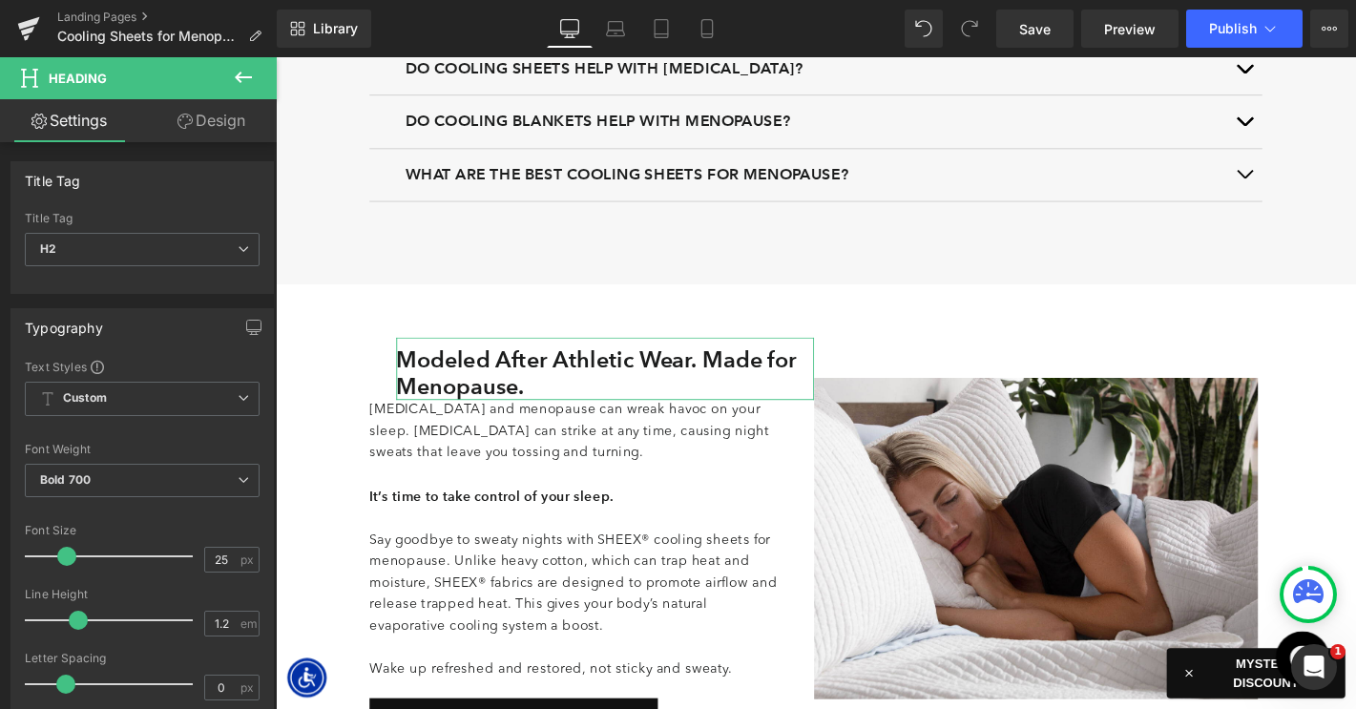
click at [211, 123] on link "Design" at bounding box center [211, 120] width 138 height 43
click at [0, 0] on div "Spacing" at bounding box center [0, 0] width 0 height 0
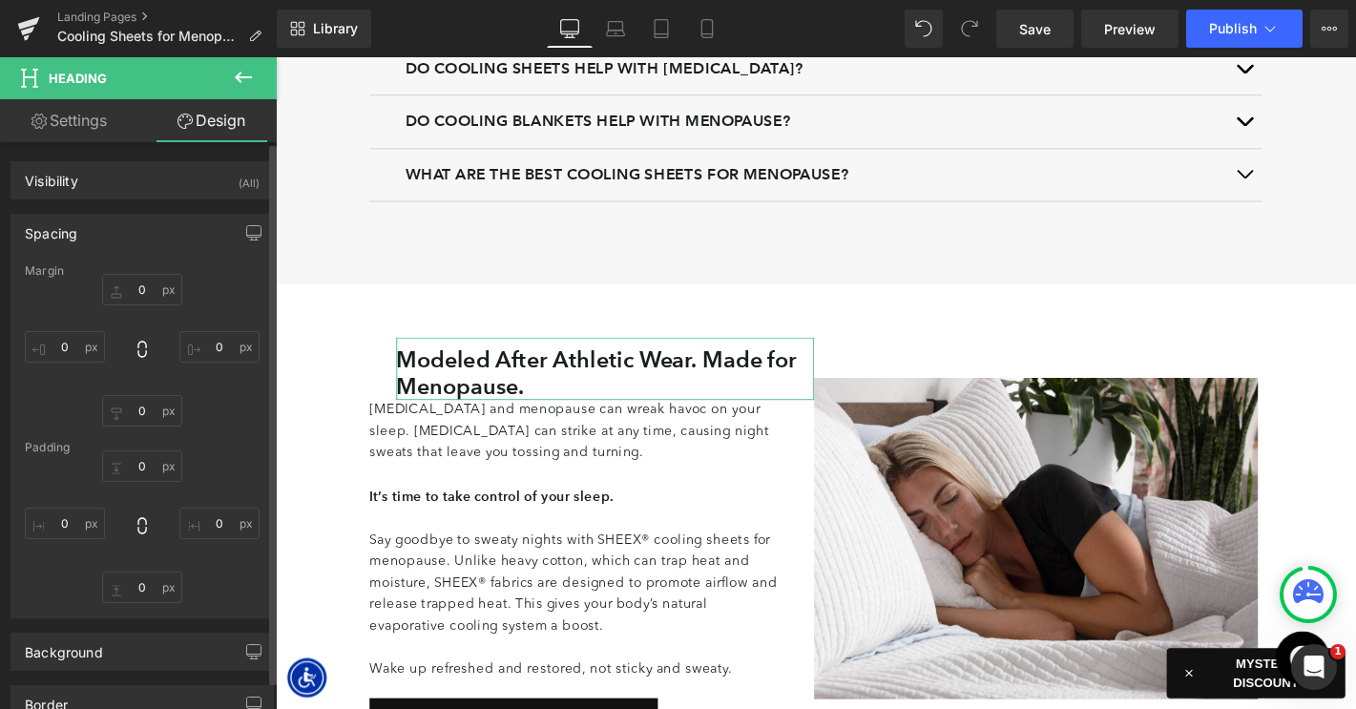
type input "0"
type input "30"
type input "10"
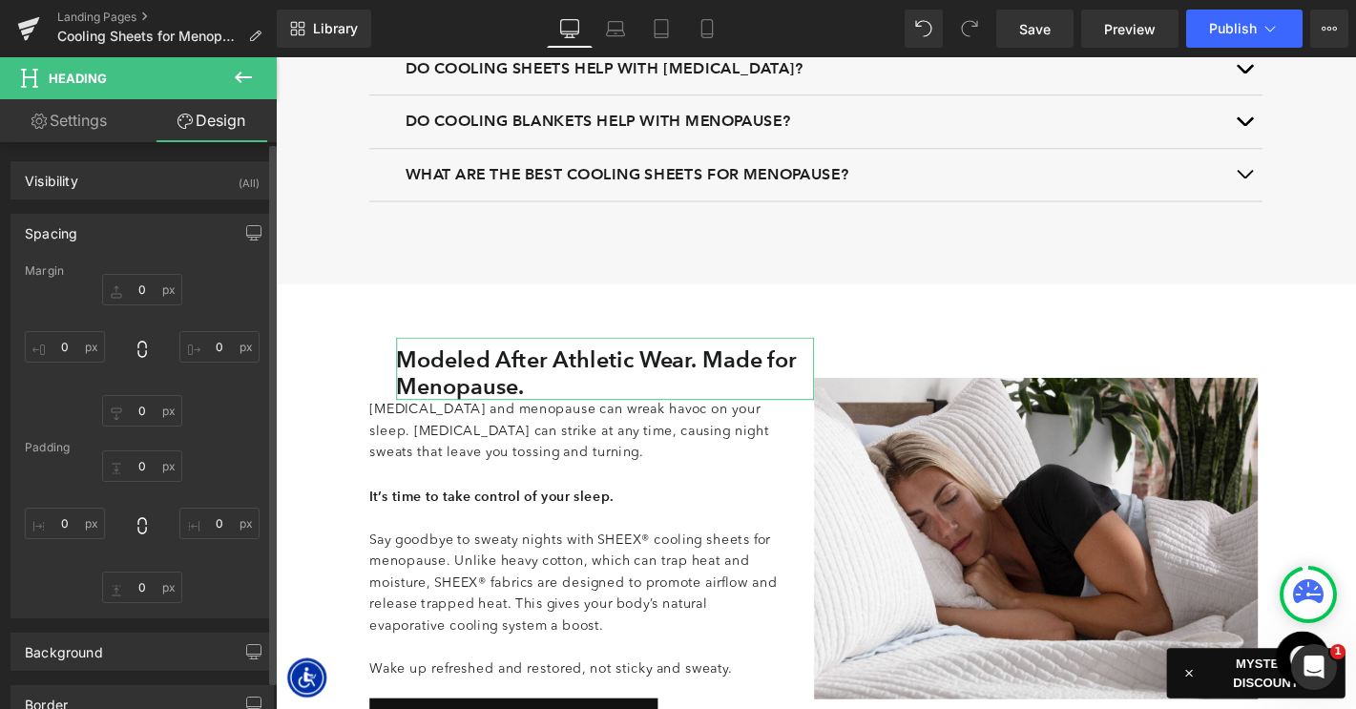
type input "0"
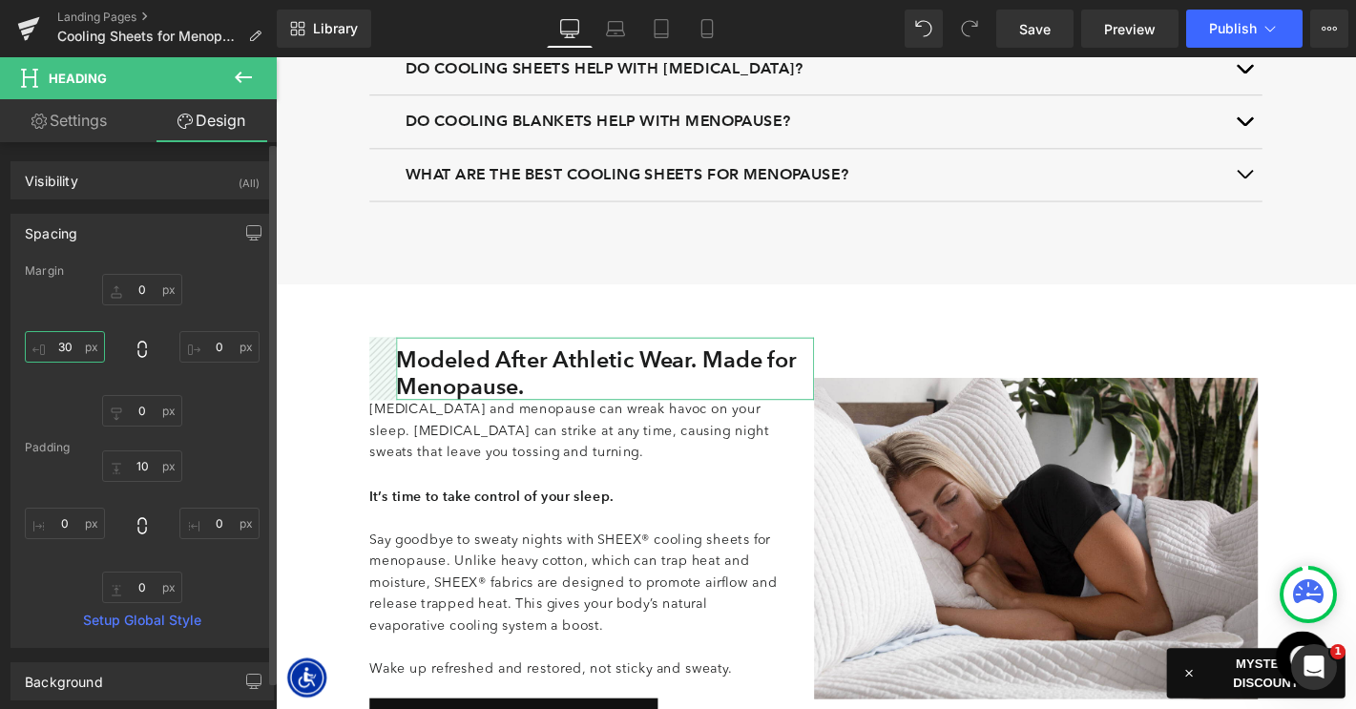
click at [62, 349] on input "30" at bounding box center [65, 346] width 80 height 31
type input "0"
click at [201, 344] on input "0" at bounding box center [219, 346] width 80 height 31
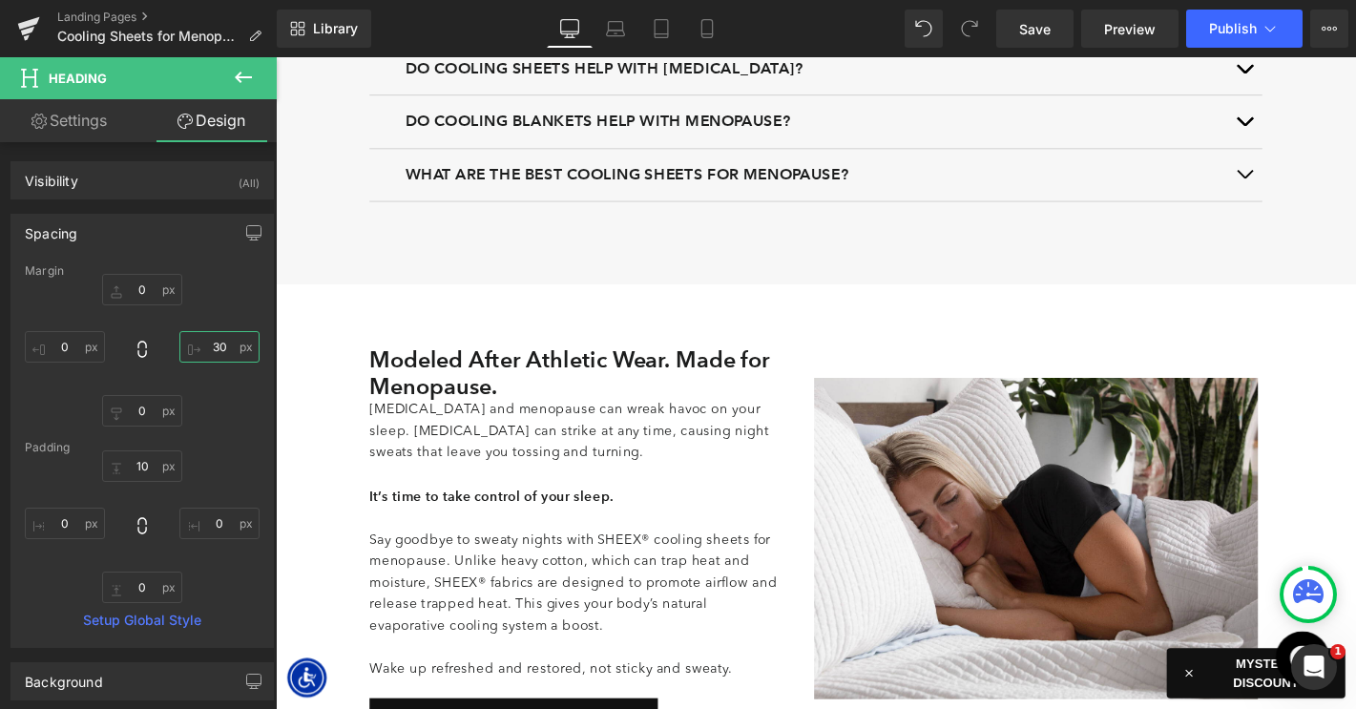
type input "30"
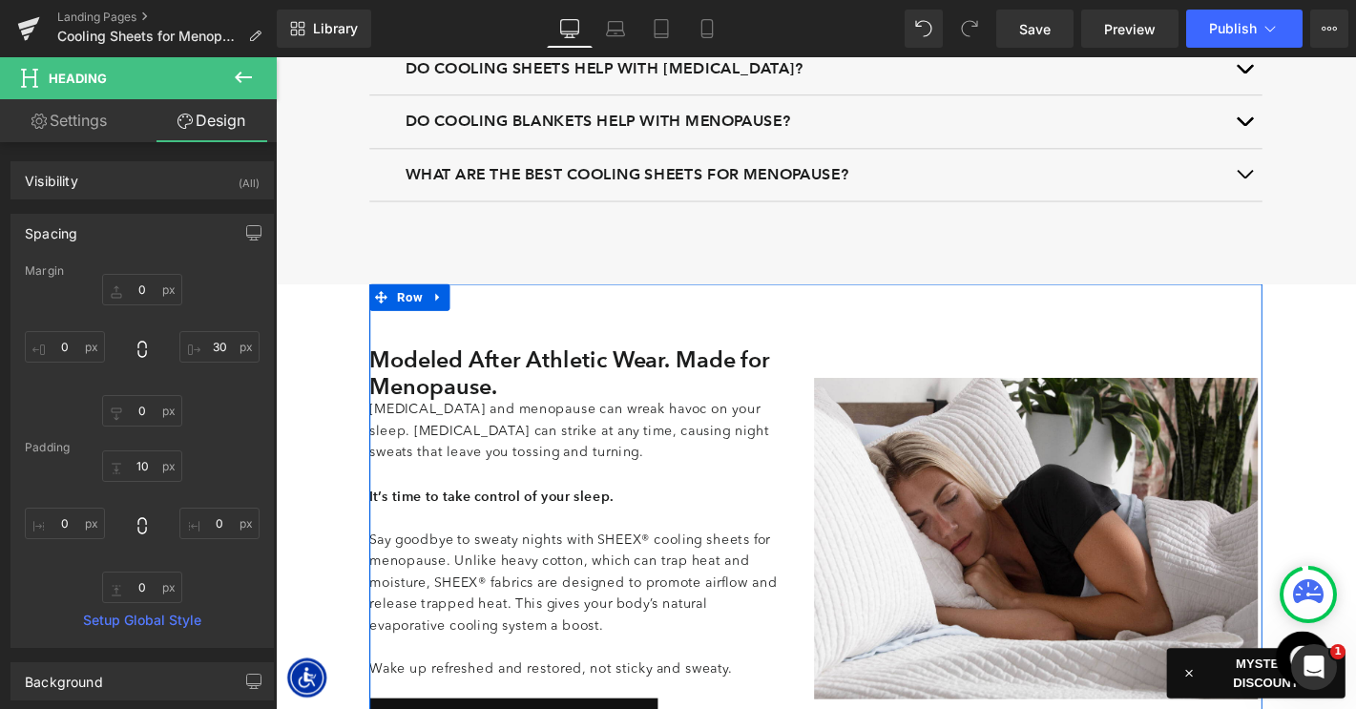
click at [506, 388] on h2 "Modeled After Athletic Wear. Made for Menopause." at bounding box center [599, 394] width 447 height 57
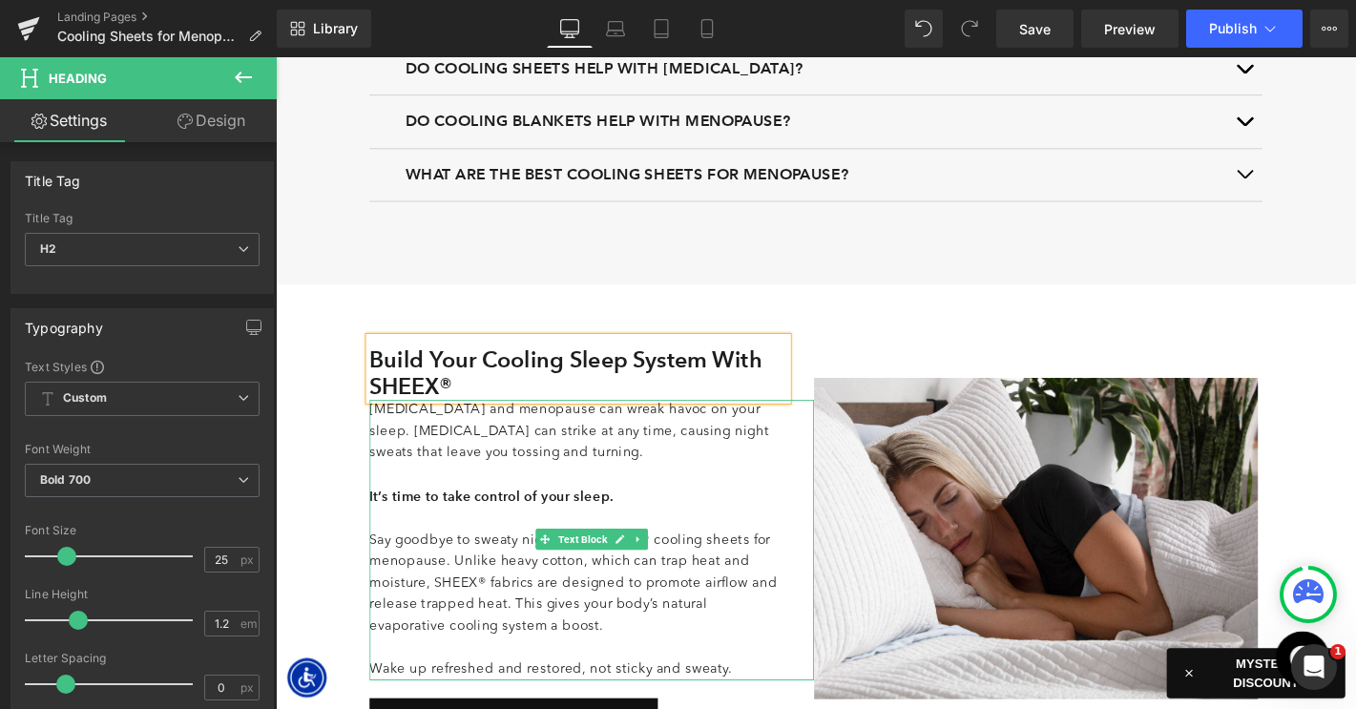
click at [458, 468] on p "[MEDICAL_DATA] and menopause can wreak havoc on your sleep. [MEDICAL_DATA] can …" at bounding box center [599, 458] width 447 height 69
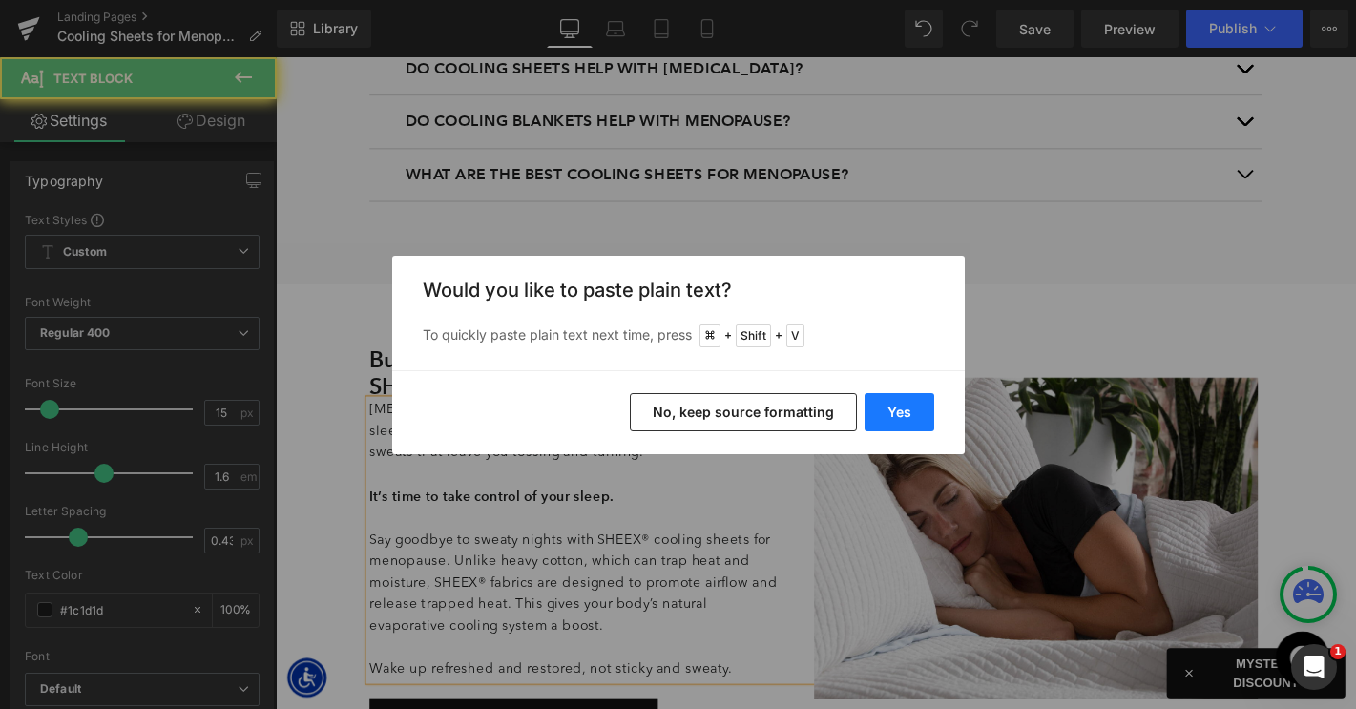
click at [902, 418] on button "Yes" at bounding box center [899, 412] width 70 height 38
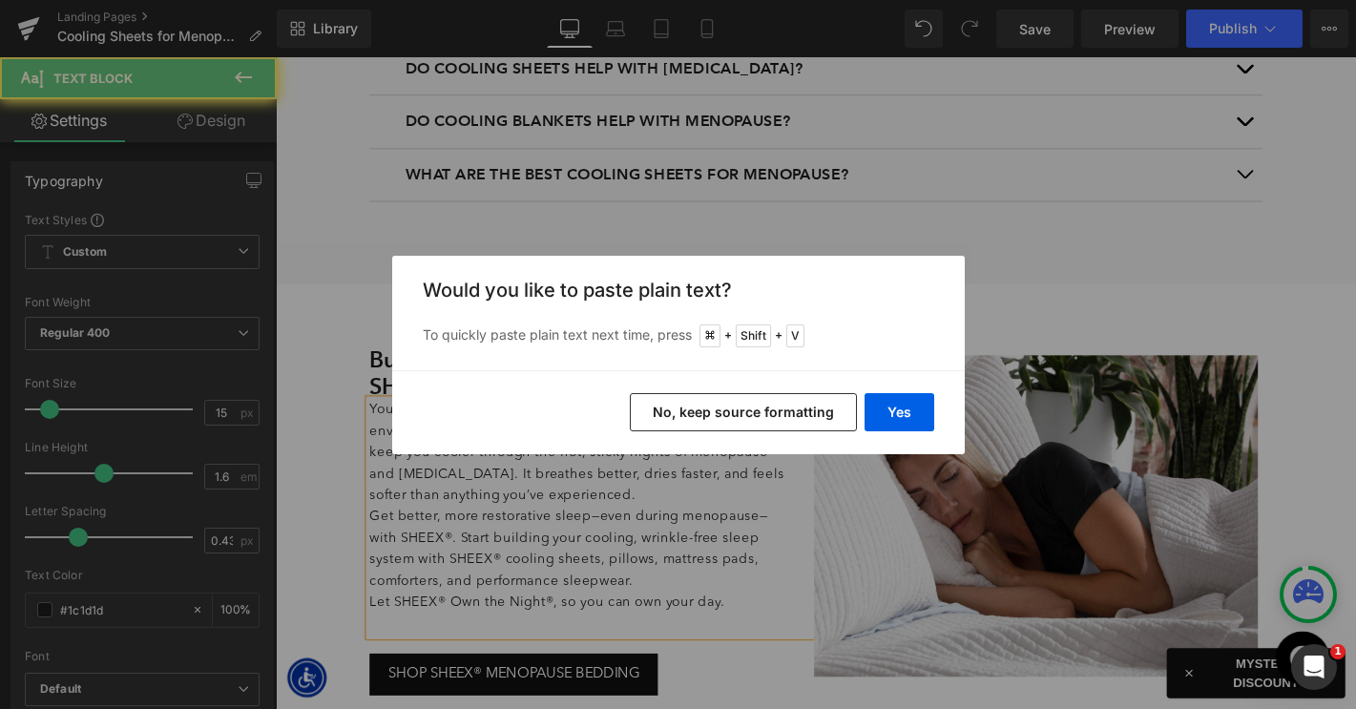
scroll to position [4826, 0]
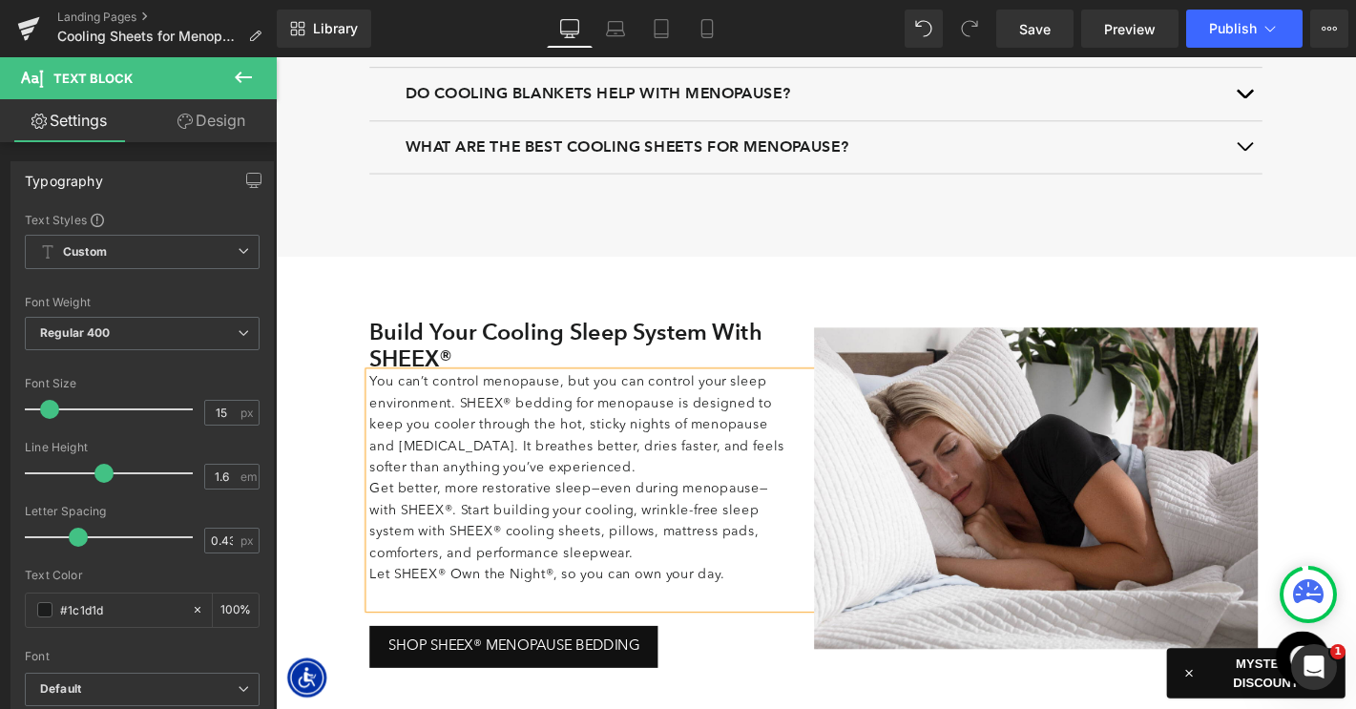
click at [593, 586] on p "Get better, more restorative sleep—even during menopause—with SHEEX®. Start bui…" at bounding box center [599, 555] width 447 height 92
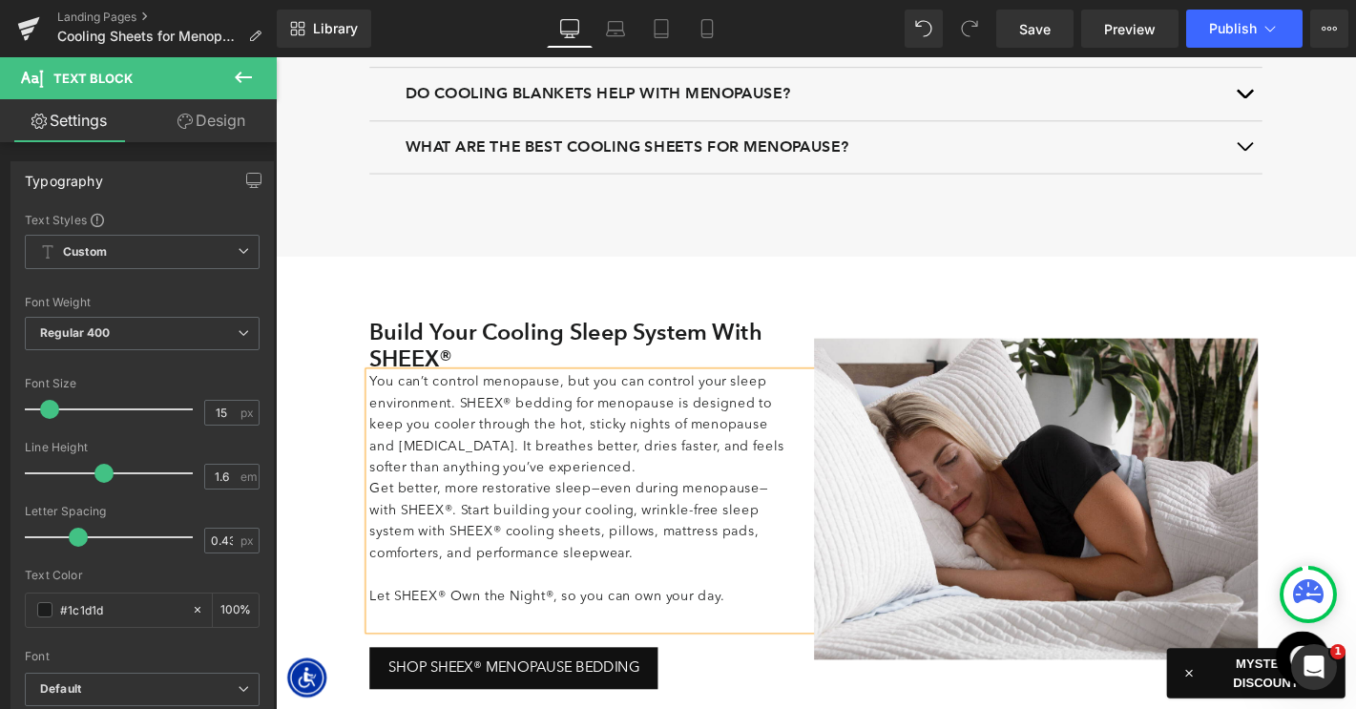
click at [692, 491] on p "You can’t control menopause, but you can control your sleep environment. SHEEX®…" at bounding box center [599, 451] width 447 height 114
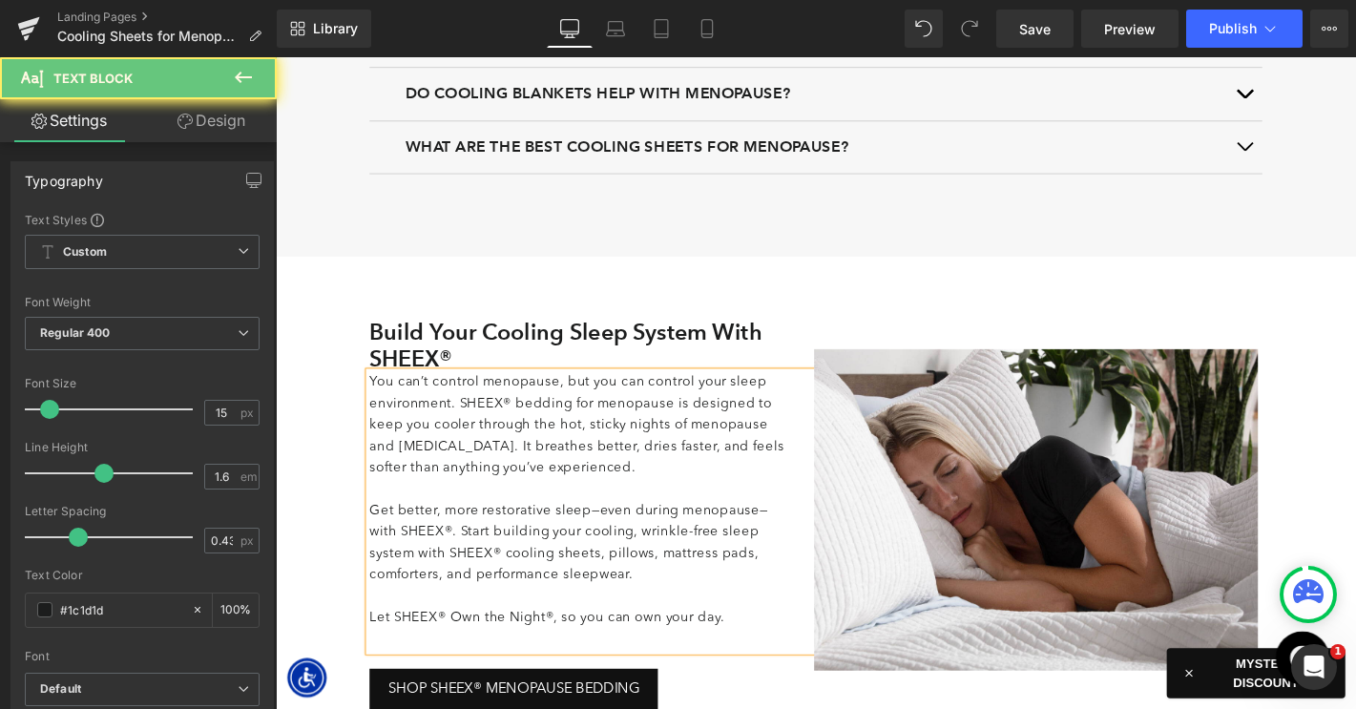
click at [629, 674] on p at bounding box center [599, 680] width 447 height 23
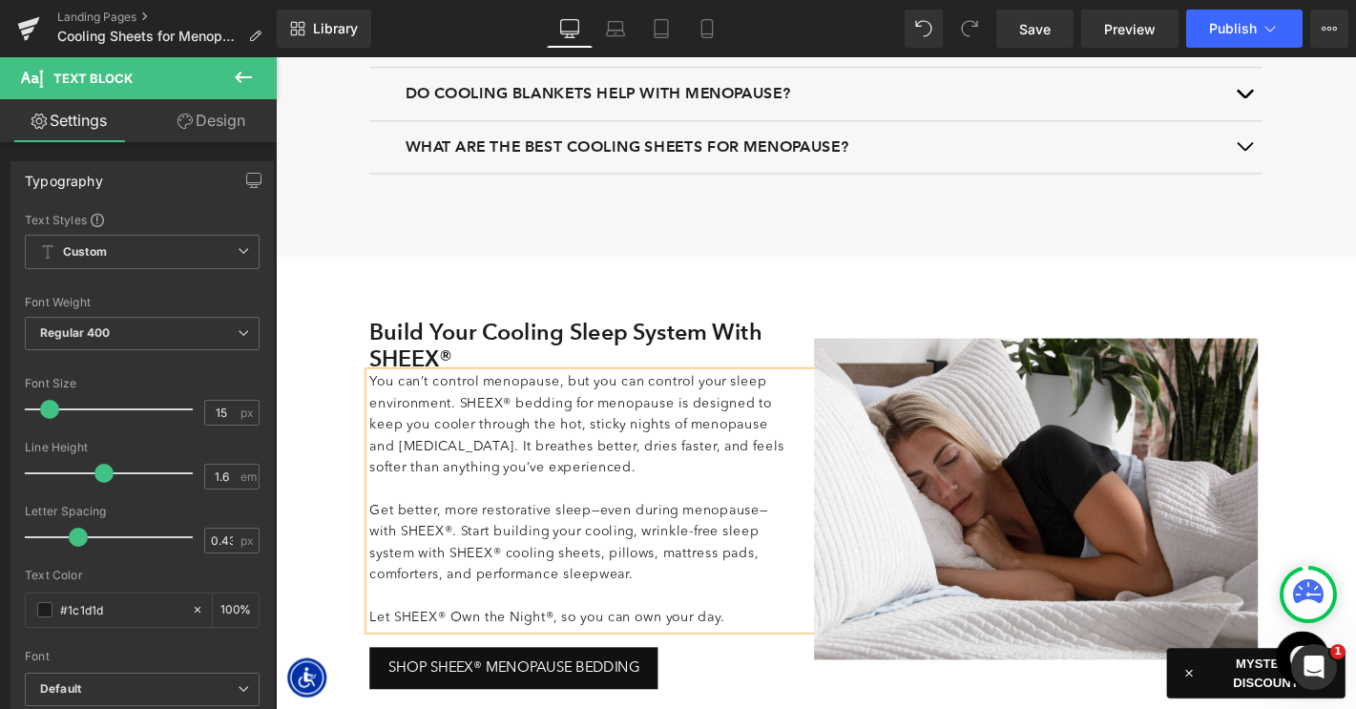
click at [494, 651] on p "Let SHEEX® Own the Night®, so you can own your day." at bounding box center [599, 657] width 447 height 23
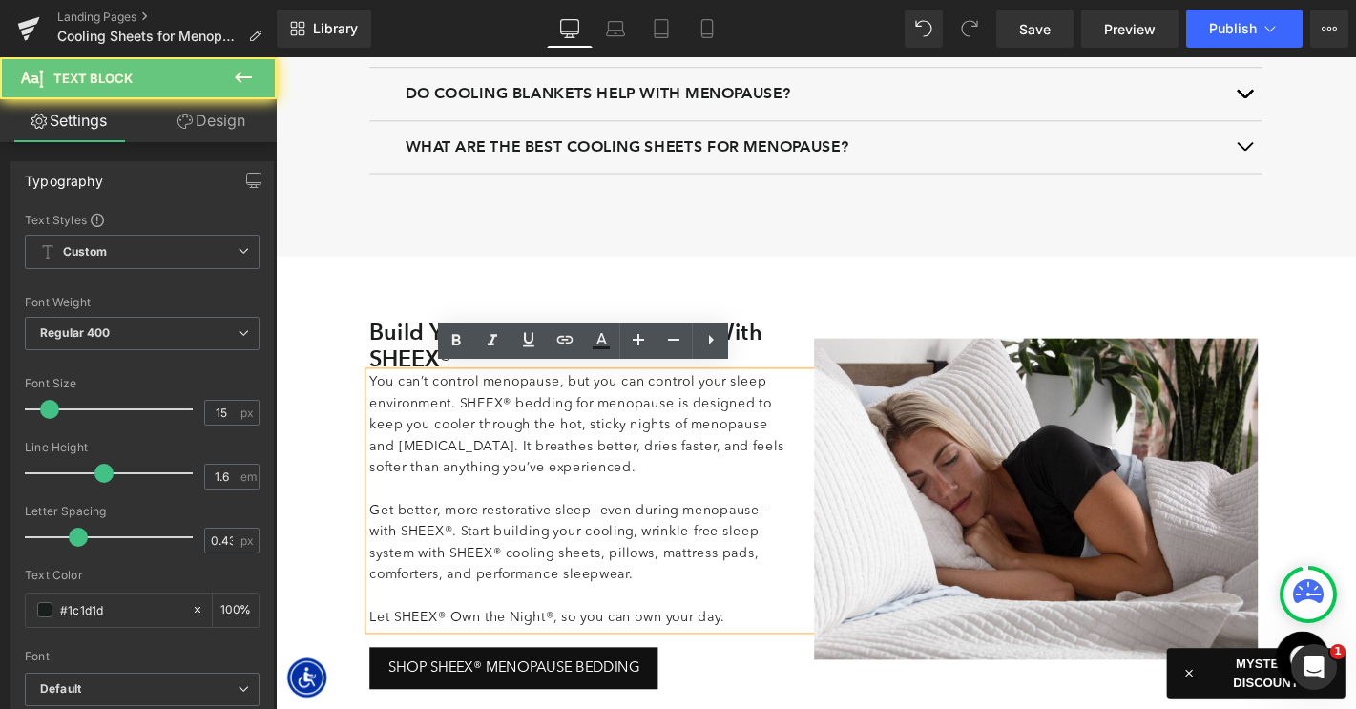
click at [494, 651] on p "Let SHEEX® Own the Night®, so you can own your day." at bounding box center [599, 657] width 447 height 23
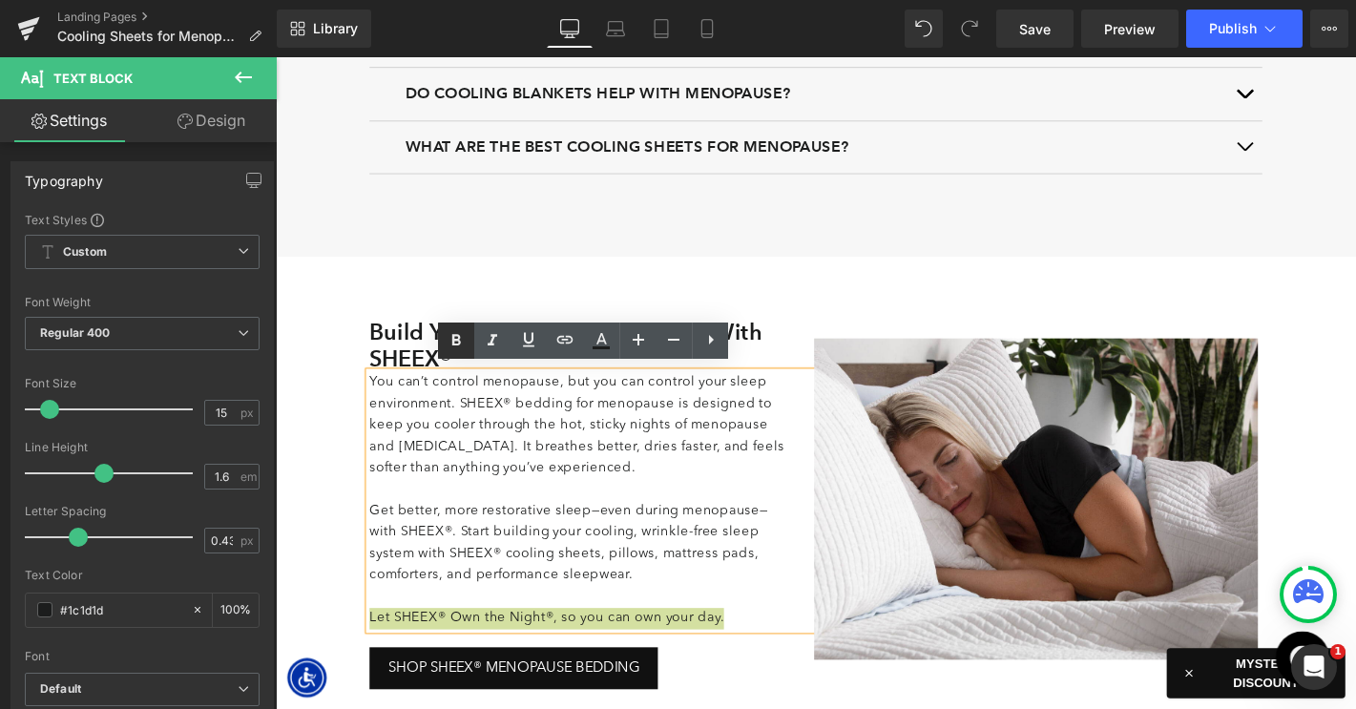
click at [456, 341] on icon at bounding box center [456, 340] width 23 height 23
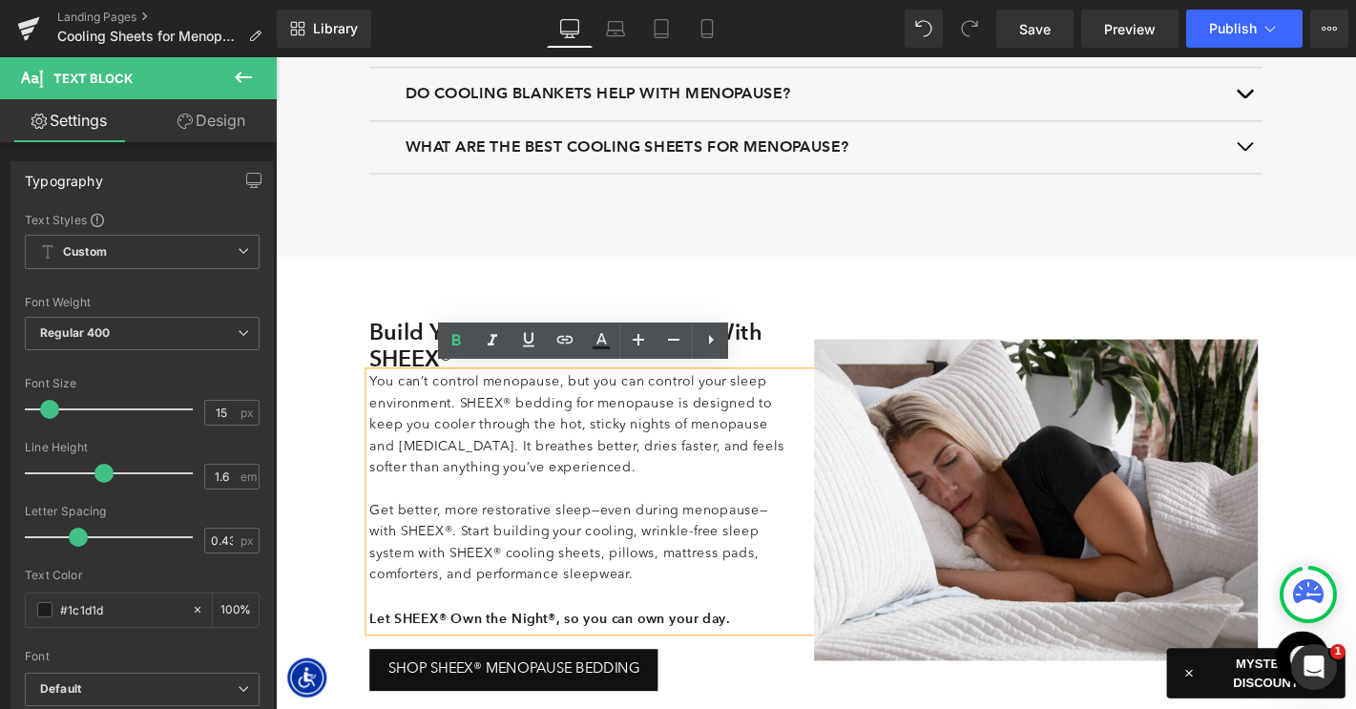
click at [471, 578] on p "Get better, more restorative sleep—even during menopause—with SHEEX®. Start bui…" at bounding box center [599, 577] width 447 height 92
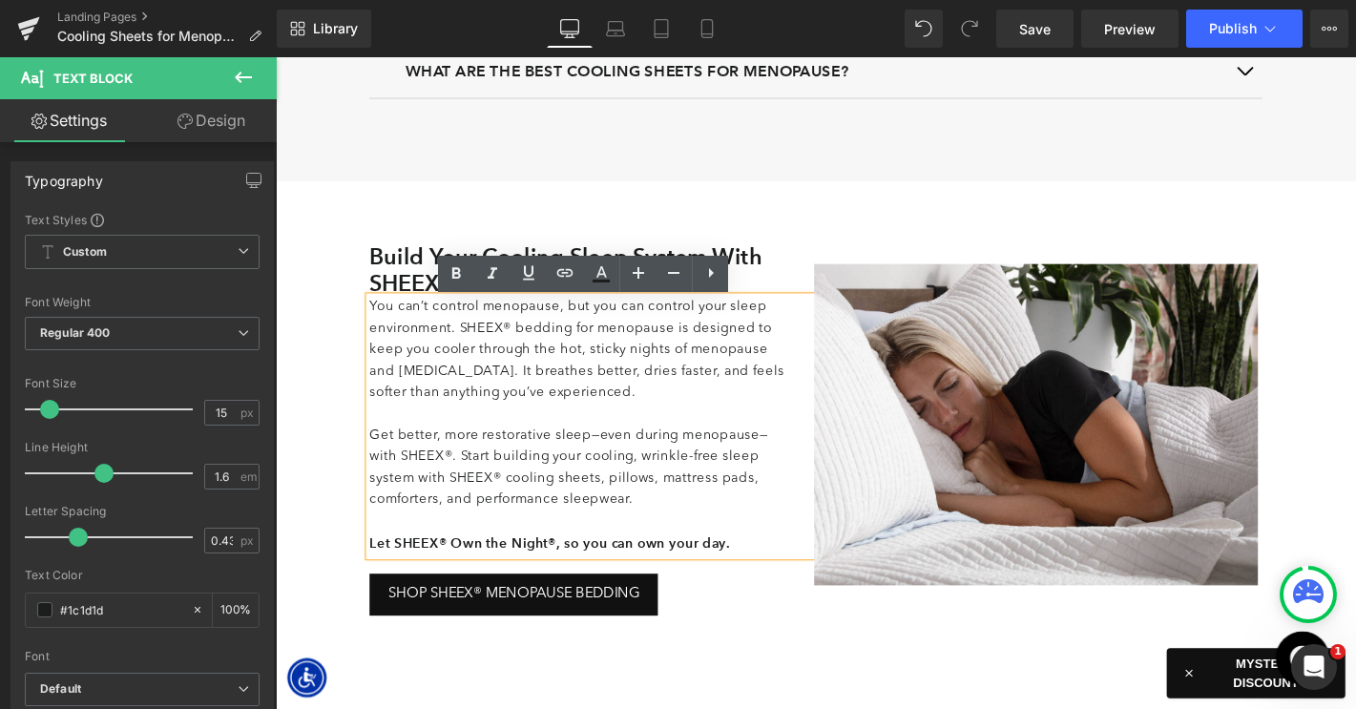
scroll to position [4908, 0]
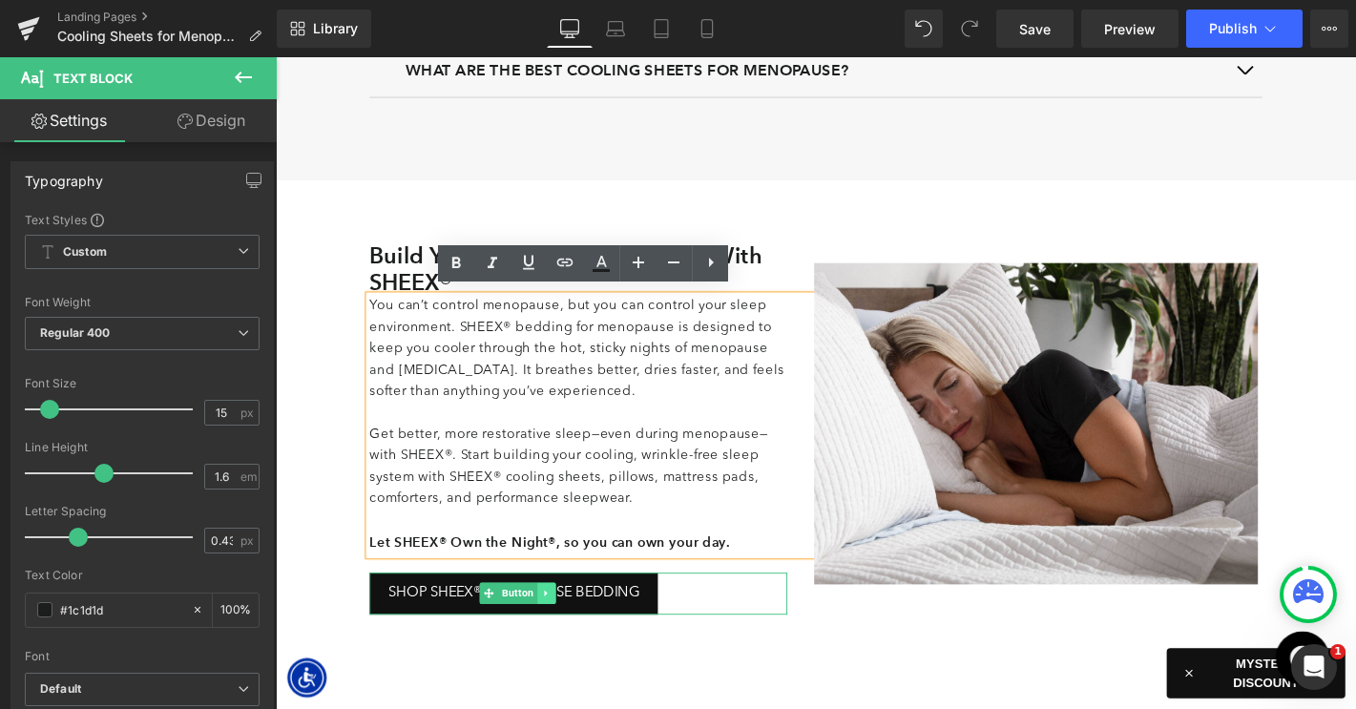
click at [568, 622] on link at bounding box center [565, 629] width 20 height 23
click at [572, 625] on icon at bounding box center [573, 630] width 10 height 10
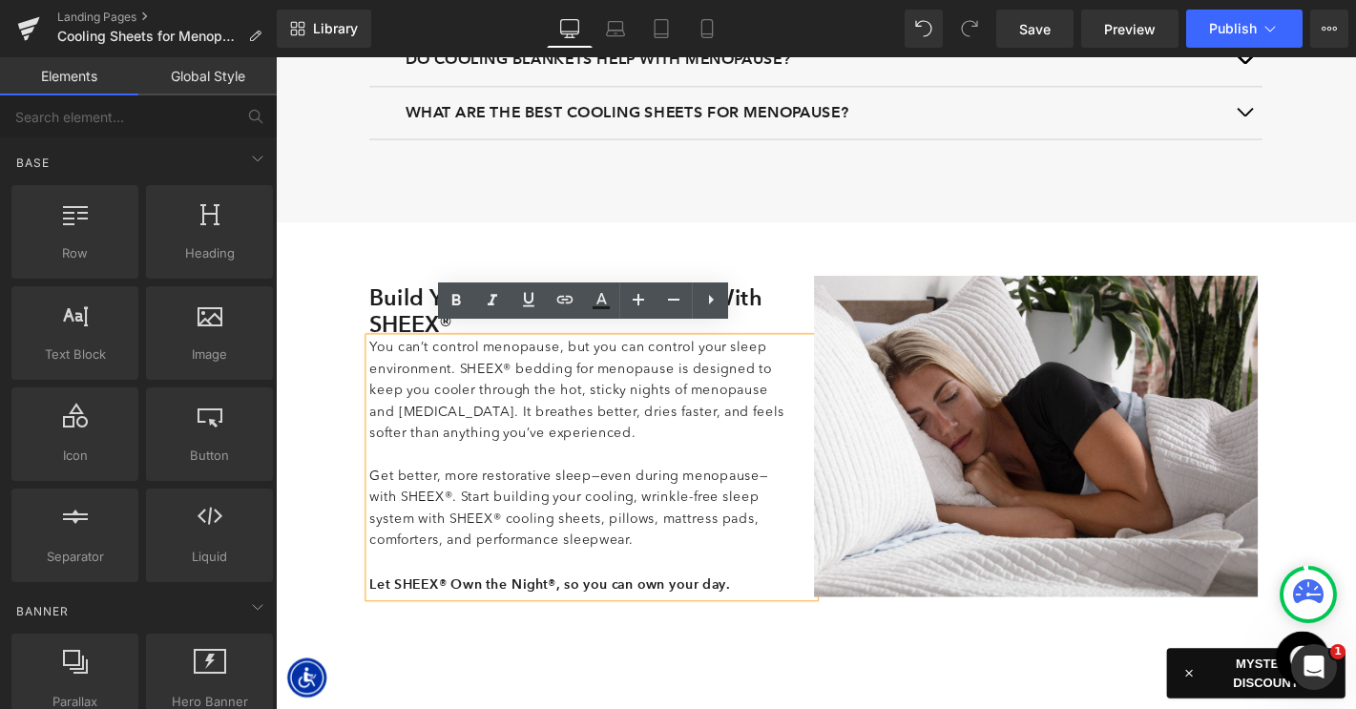
scroll to position [4847, 0]
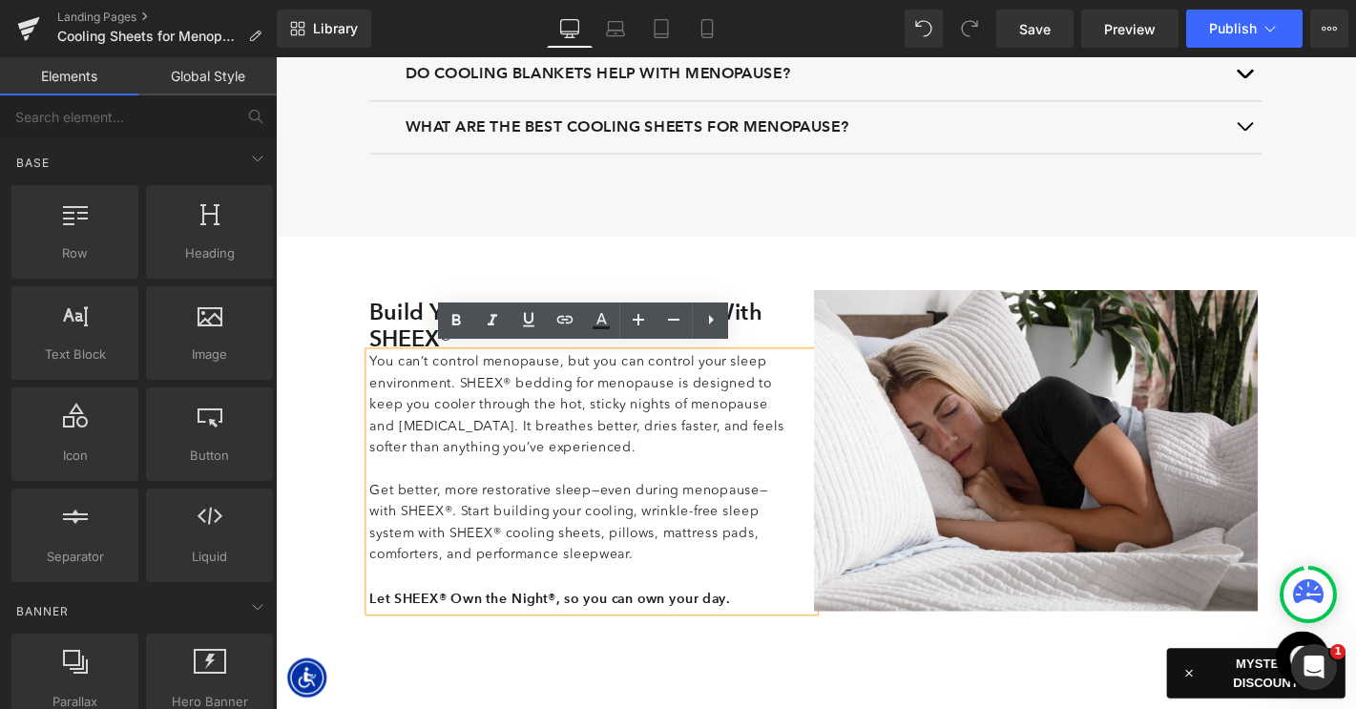
drag, startPoint x: 465, startPoint y: 563, endPoint x: 527, endPoint y: 562, distance: 62.0
click at [527, 562] on p "Get better, more restorative sleep—even during menopause—with SHEEX®. Start bui…" at bounding box center [599, 556] width 447 height 92
click at [475, 564] on p "Get better, more restorative sleep—even during menopause—with SHEEX®. Start bui…" at bounding box center [599, 556] width 447 height 92
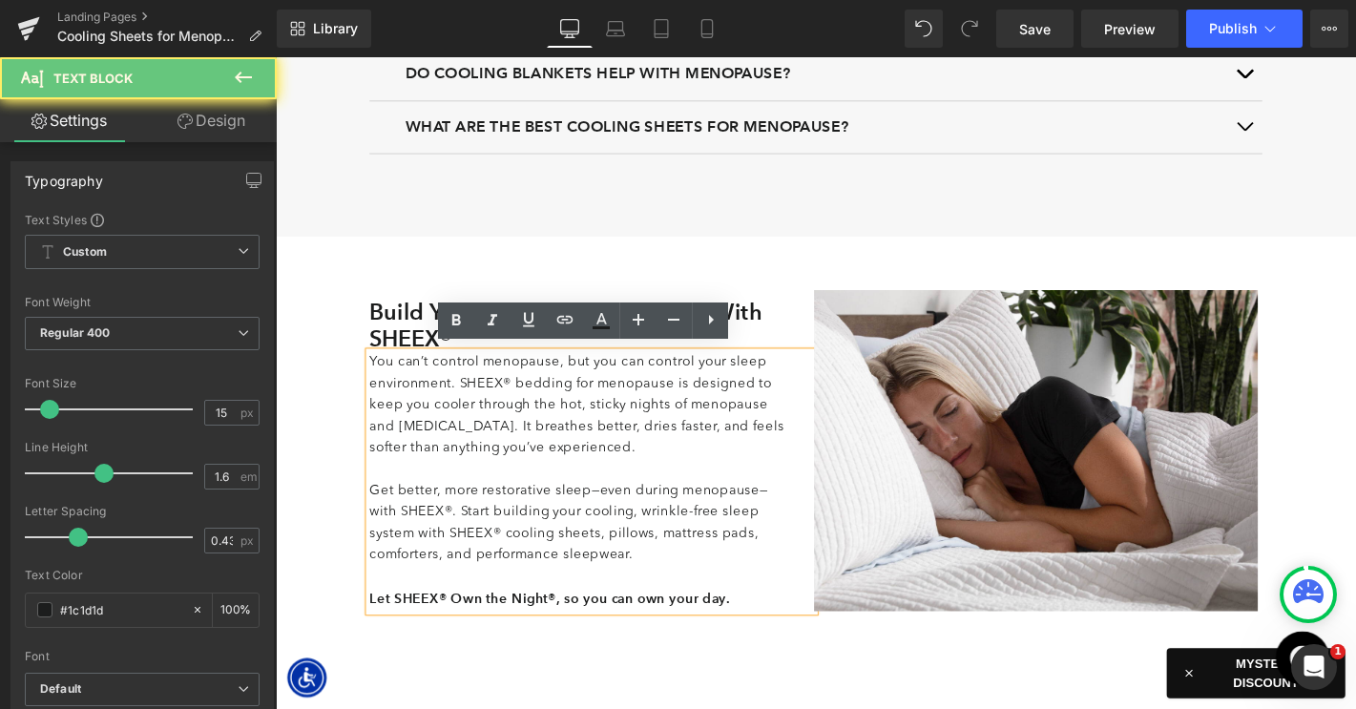
drag, startPoint x: 469, startPoint y: 564, endPoint x: 564, endPoint y: 562, distance: 94.5
click at [564, 562] on p "Get better, more restorative sleep—even during menopause—with SHEEX®. Start bui…" at bounding box center [599, 556] width 447 height 92
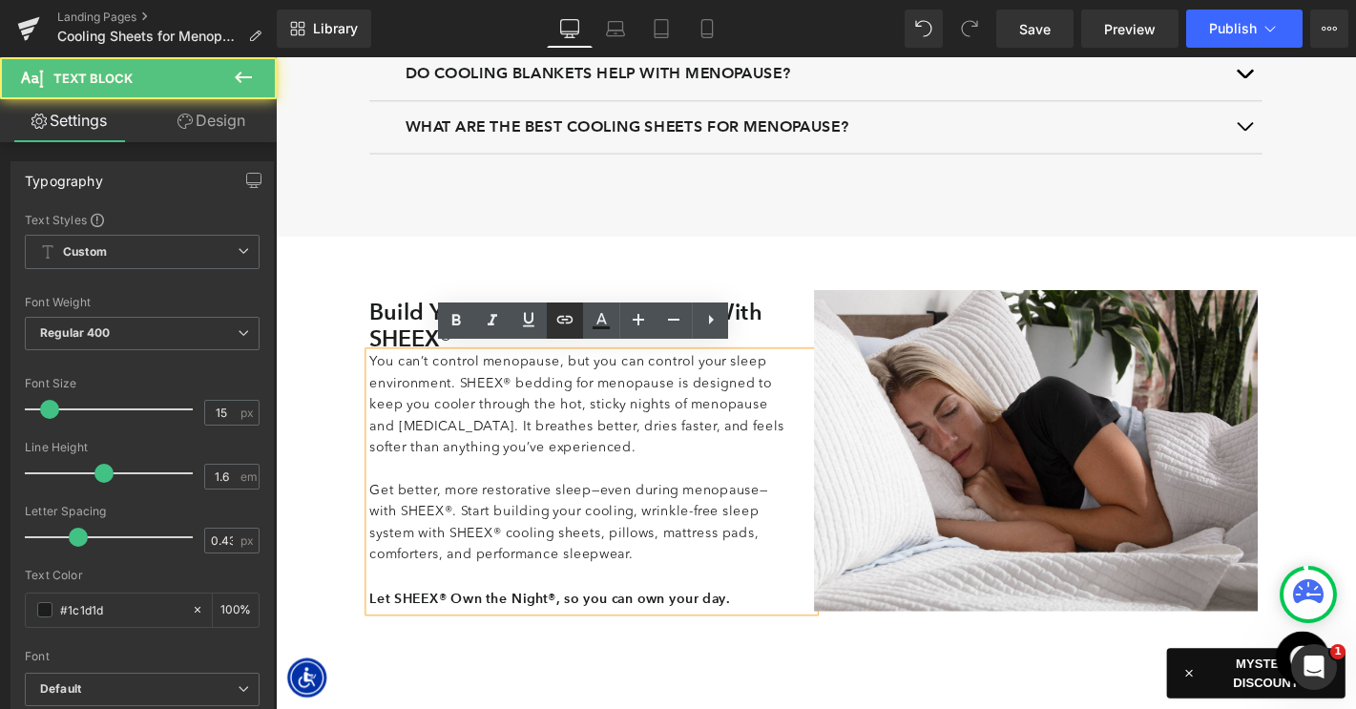
drag, startPoint x: 566, startPoint y: 323, endPoint x: 342, endPoint y: 302, distance: 225.3
click at [566, 323] on icon at bounding box center [565, 320] width 16 height 8
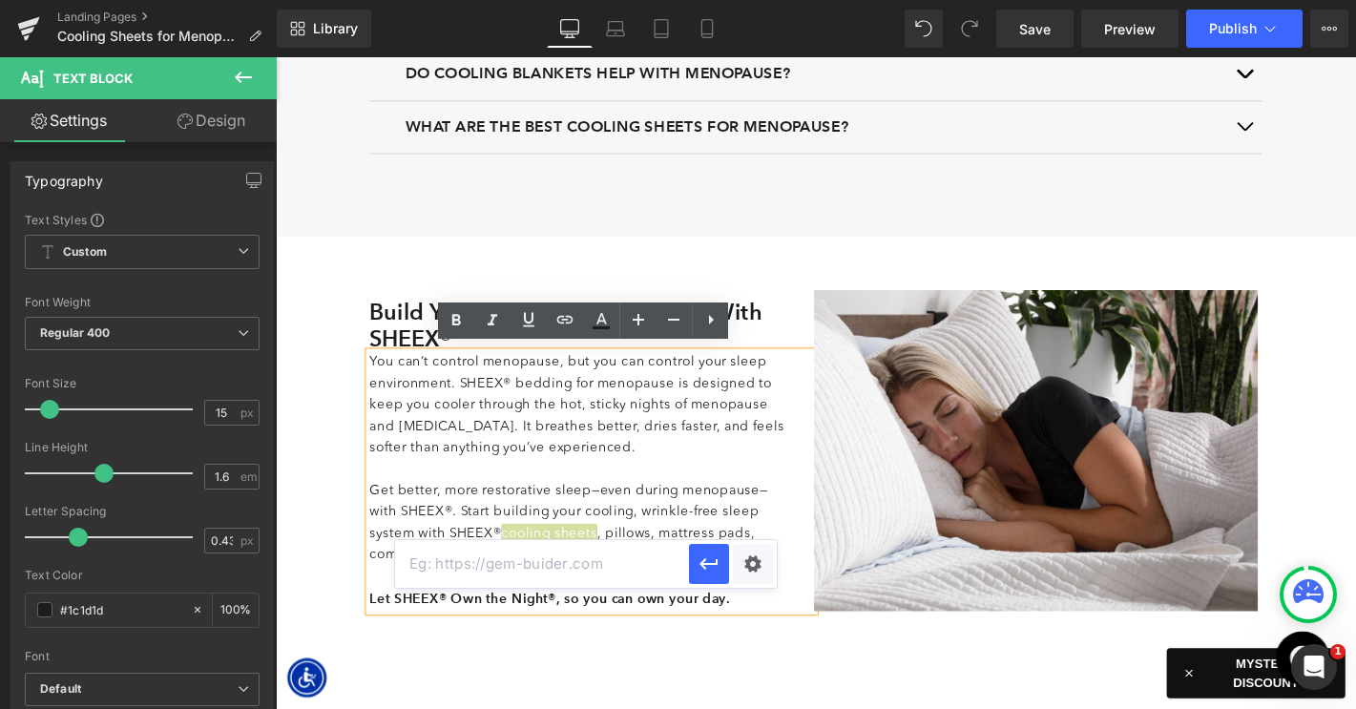
click at [558, 569] on input "text" at bounding box center [542, 564] width 294 height 48
paste input "[URL][DOMAIN_NAME]"
type input "[URL][DOMAIN_NAME]"
click at [710, 570] on icon "button" at bounding box center [708, 563] width 23 height 23
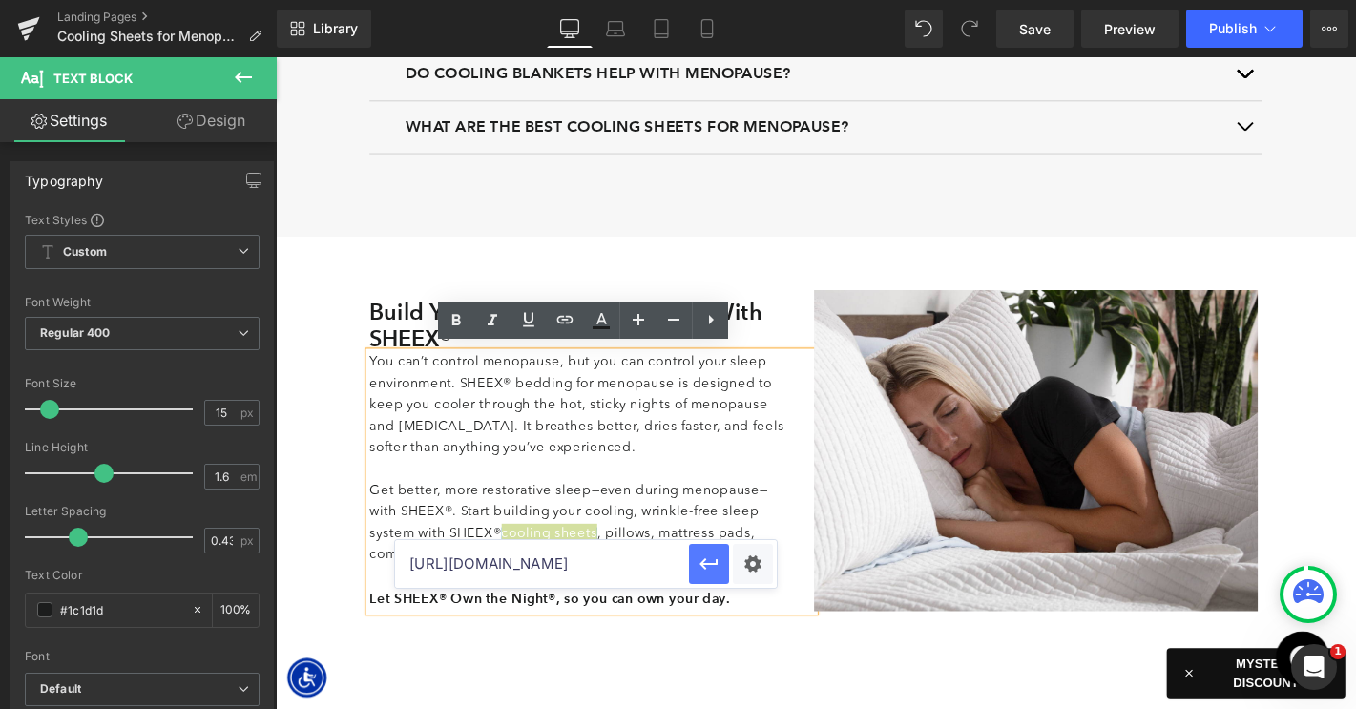
scroll to position [0, 0]
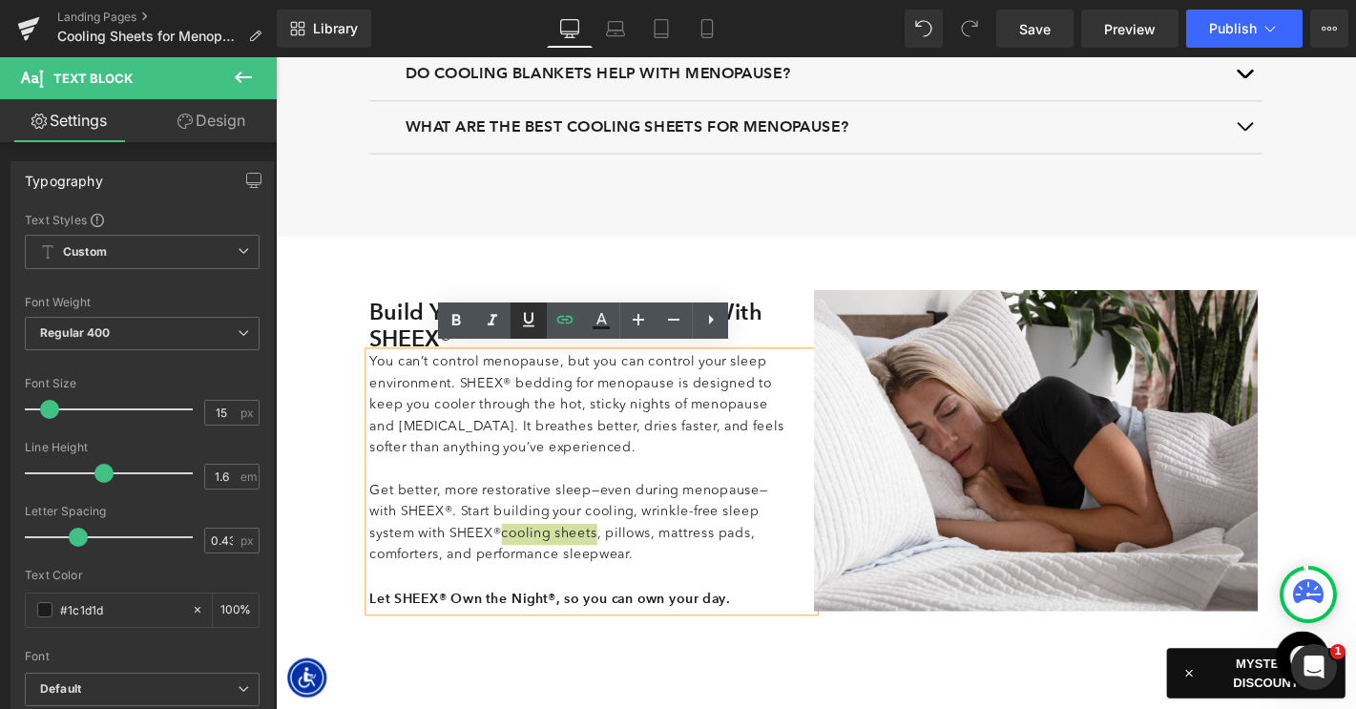
click at [523, 324] on icon at bounding box center [528, 319] width 23 height 23
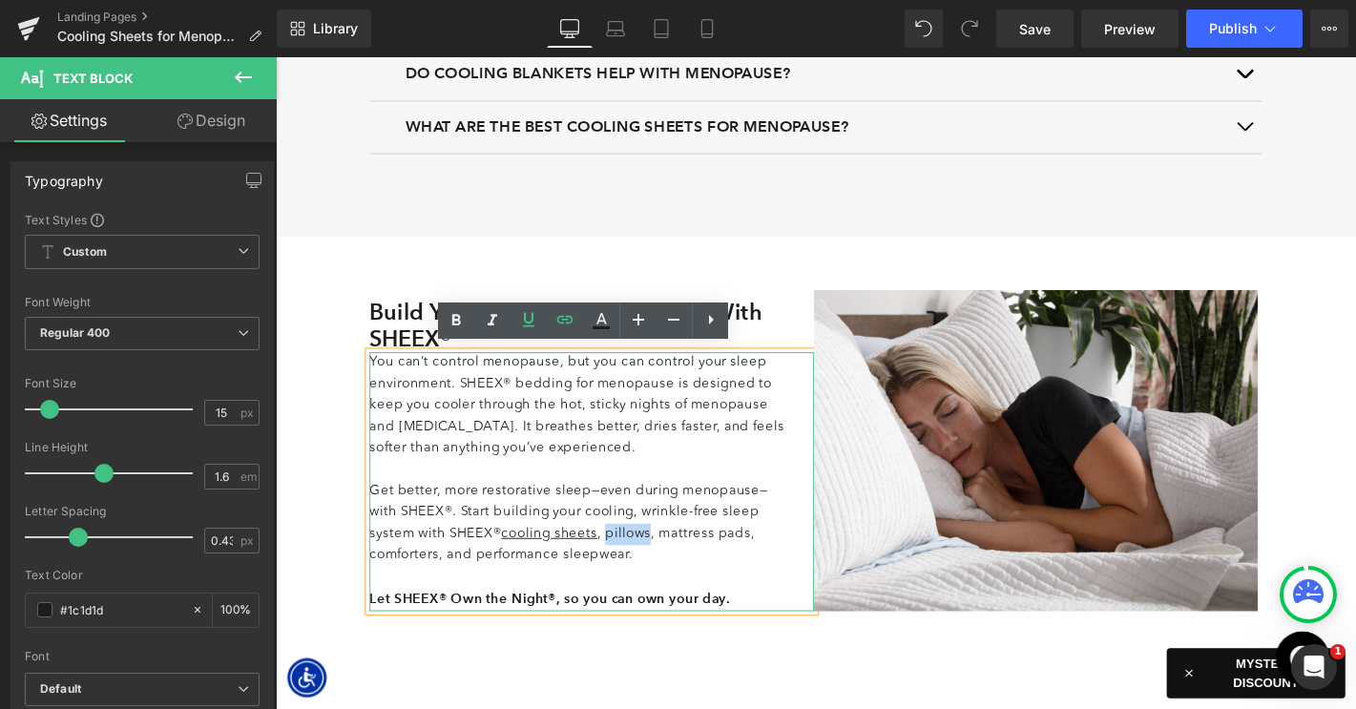
drag, startPoint x: 574, startPoint y: 562, endPoint x: 621, endPoint y: 562, distance: 46.8
click at [621, 562] on p "Get better, more restorative sleep—even during menopause—with SHEEX®. Start bui…" at bounding box center [599, 556] width 447 height 92
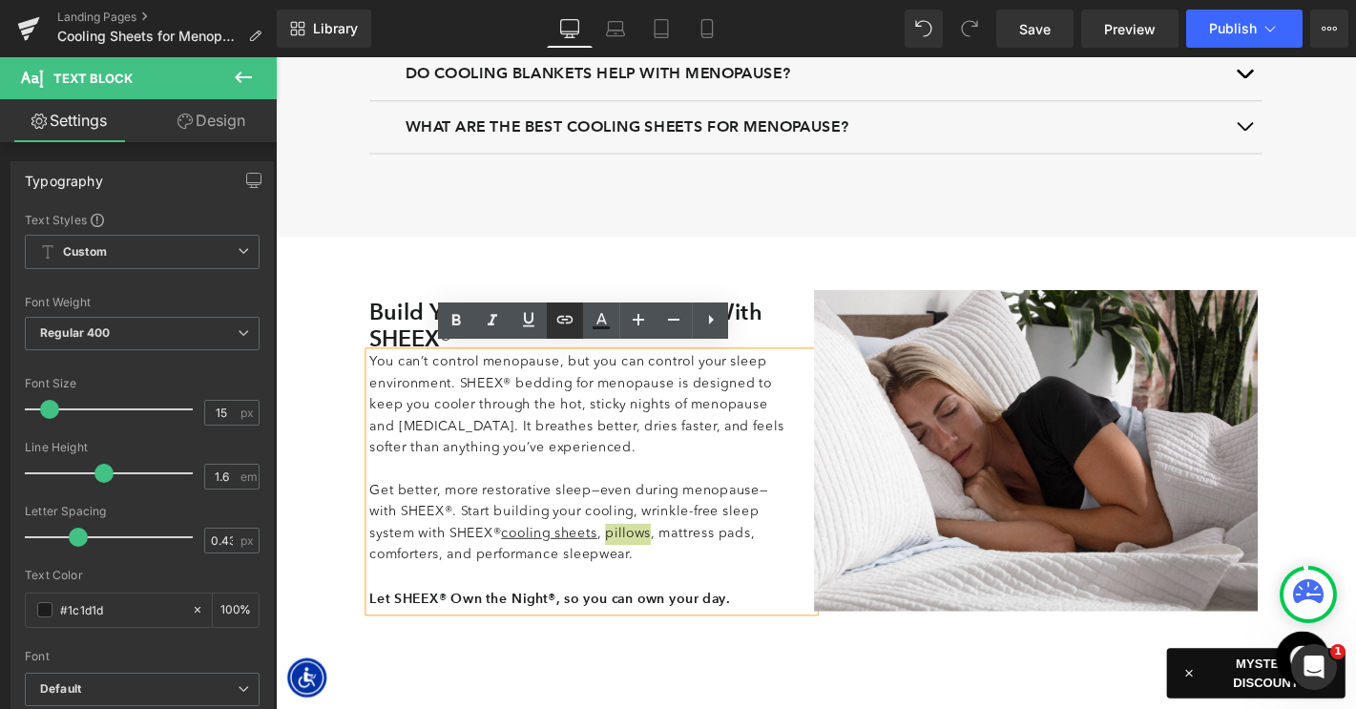
drag, startPoint x: 563, startPoint y: 324, endPoint x: 307, endPoint y: 303, distance: 256.6
click at [563, 324] on icon at bounding box center [564, 319] width 23 height 23
click at [574, 565] on input "text" at bounding box center [588, 564] width 294 height 48
paste input "https://www.sheex.com/collections/cooling-pillows"
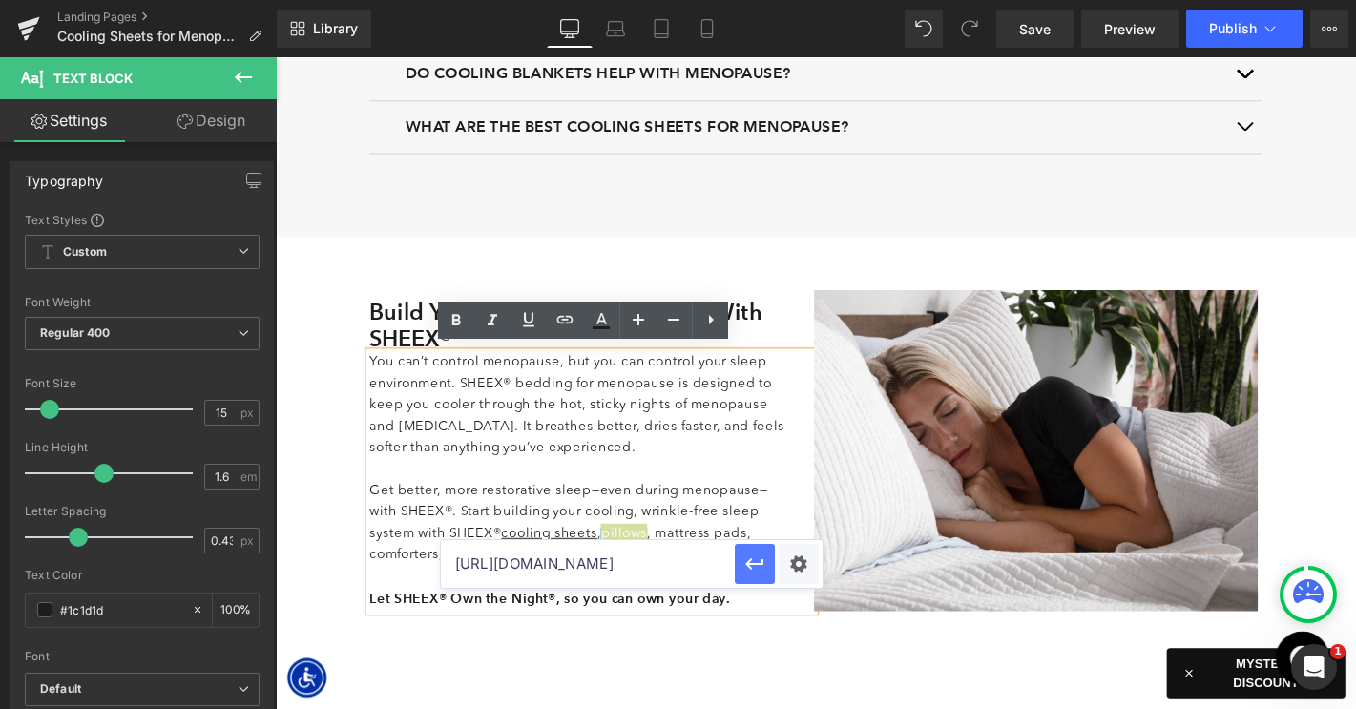
type input "https://www.sheex.com/collections/cooling-pillows"
click at [745, 568] on icon "button" at bounding box center [754, 563] width 23 height 23
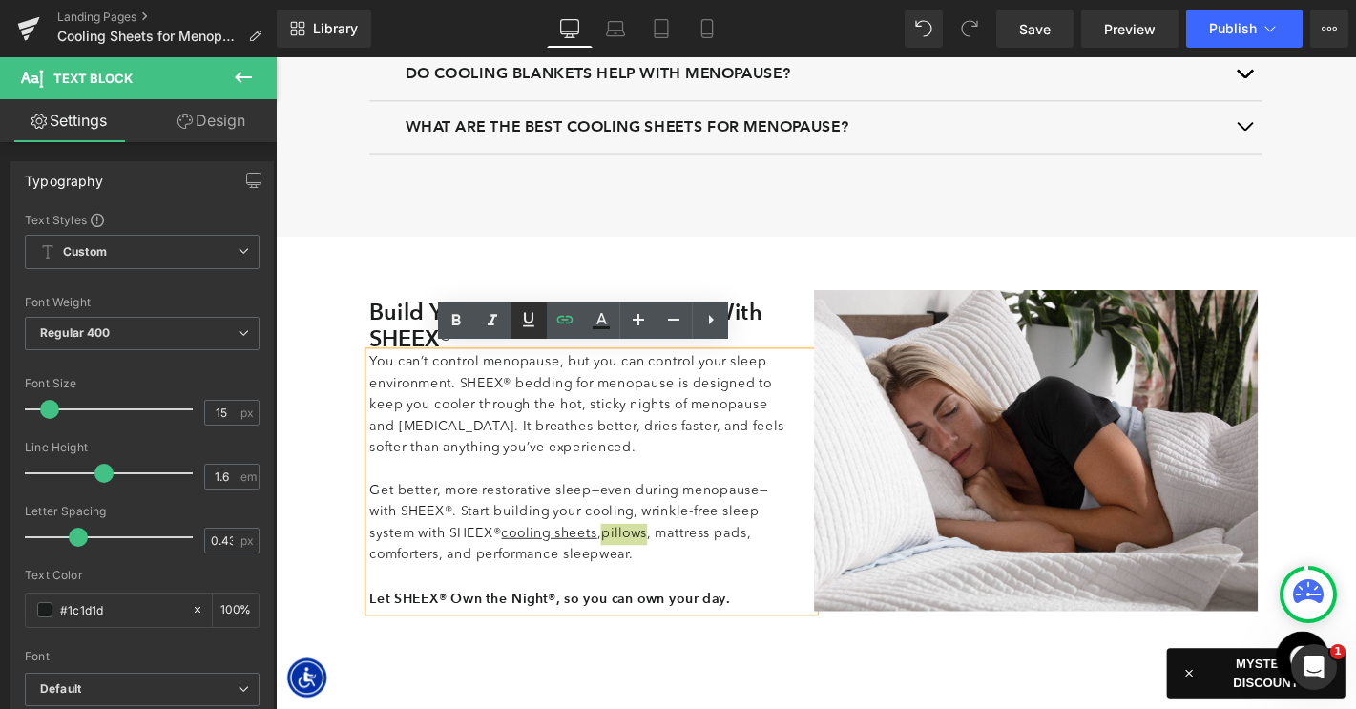
click at [533, 314] on icon at bounding box center [528, 320] width 11 height 14
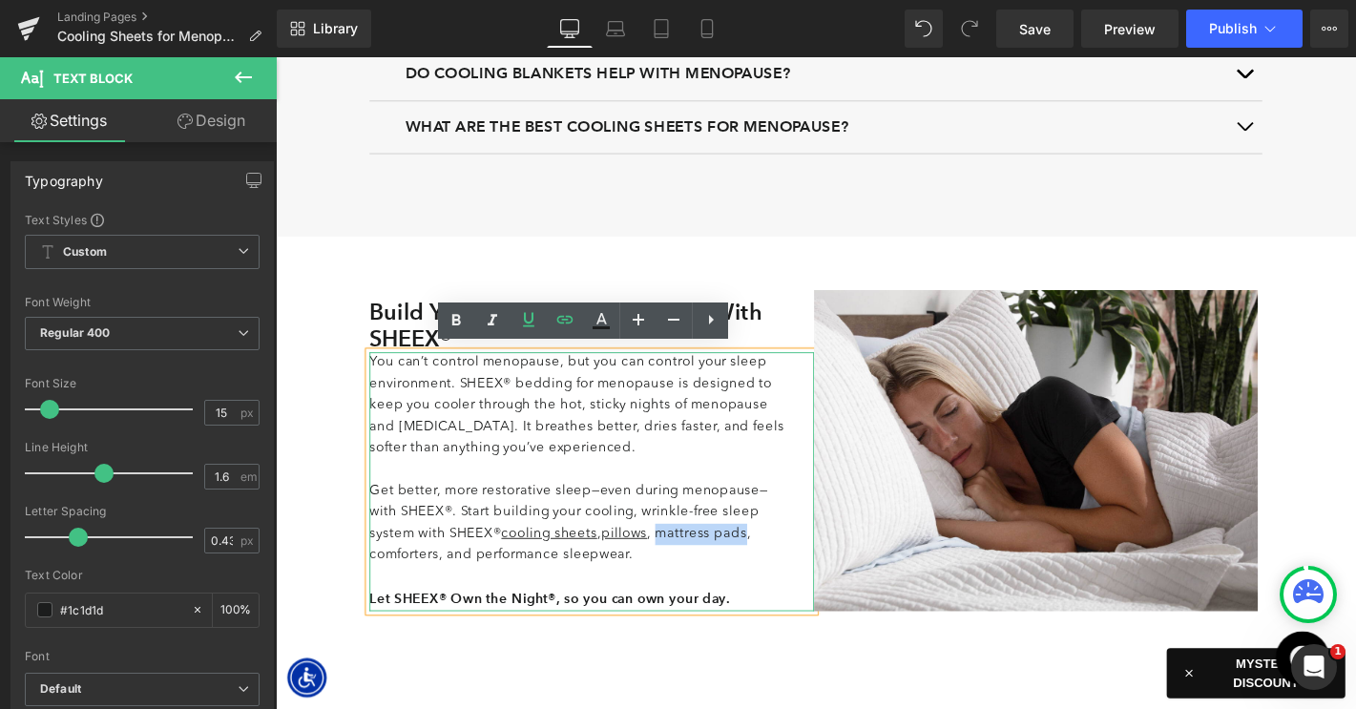
drag, startPoint x: 632, startPoint y: 564, endPoint x: 723, endPoint y: 565, distance: 91.6
click at [723, 565] on p "Get better, more restorative sleep—even during menopause—with SHEEX®. Start bui…" at bounding box center [599, 556] width 447 height 92
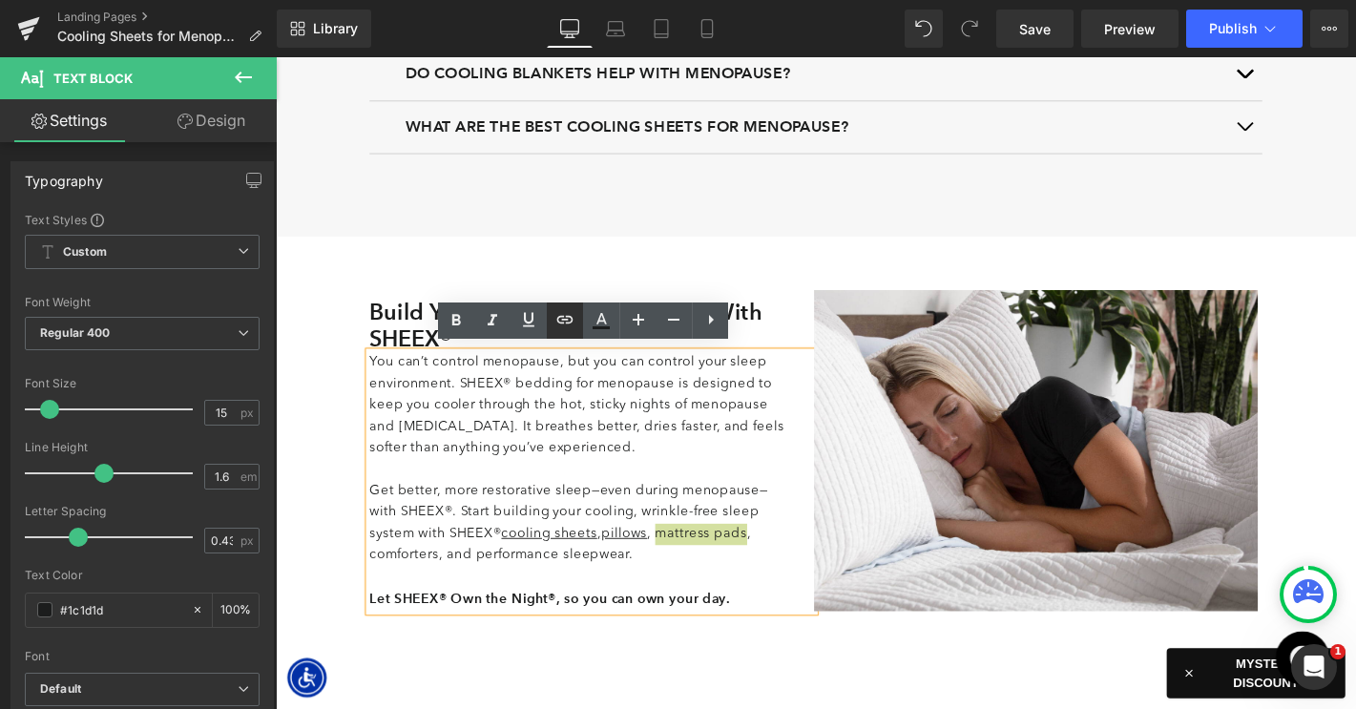
click at [570, 322] on icon at bounding box center [564, 319] width 23 height 23
click at [563, 574] on input "text" at bounding box center [588, 564] width 294 height 48
paste input "https://www.sheex.com/collections/cooling-mattress-pads"
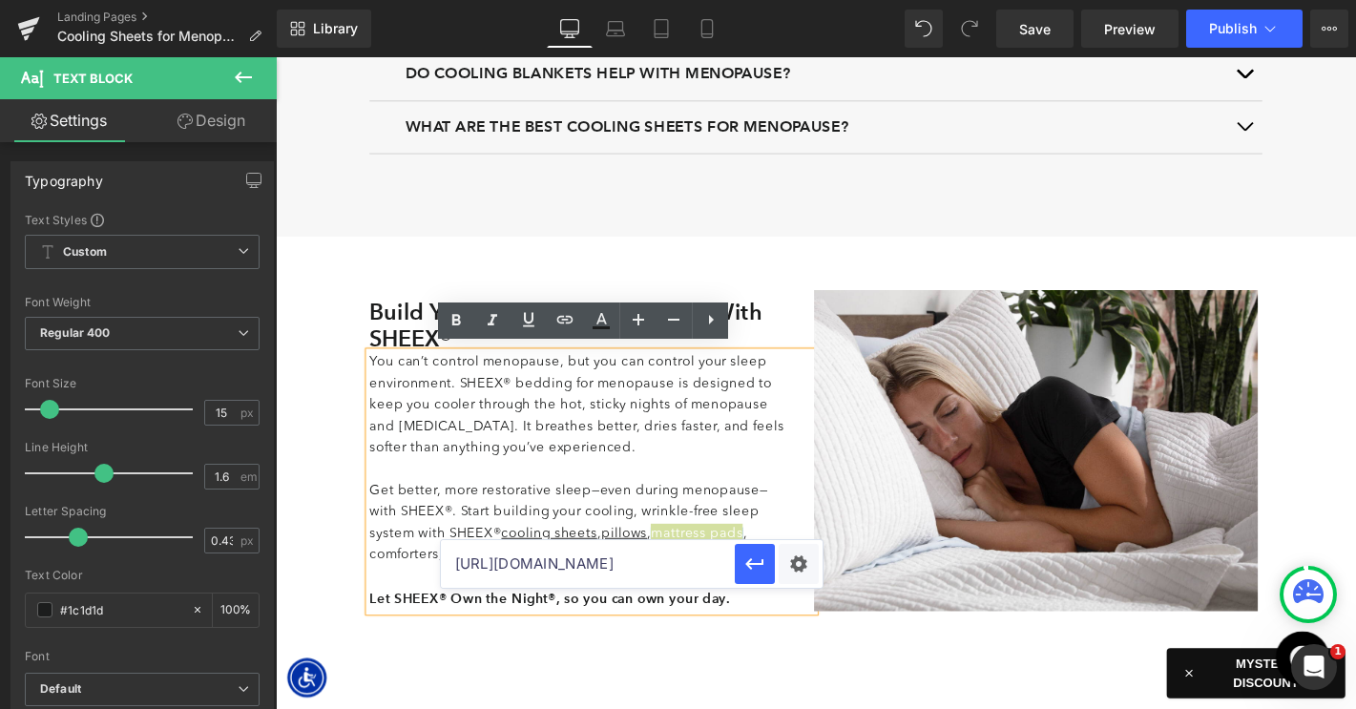
scroll to position [0, 150]
type input "https://www.sheex.com/collections/cooling-mattress-pads"
click at [752, 573] on icon "button" at bounding box center [754, 563] width 23 height 23
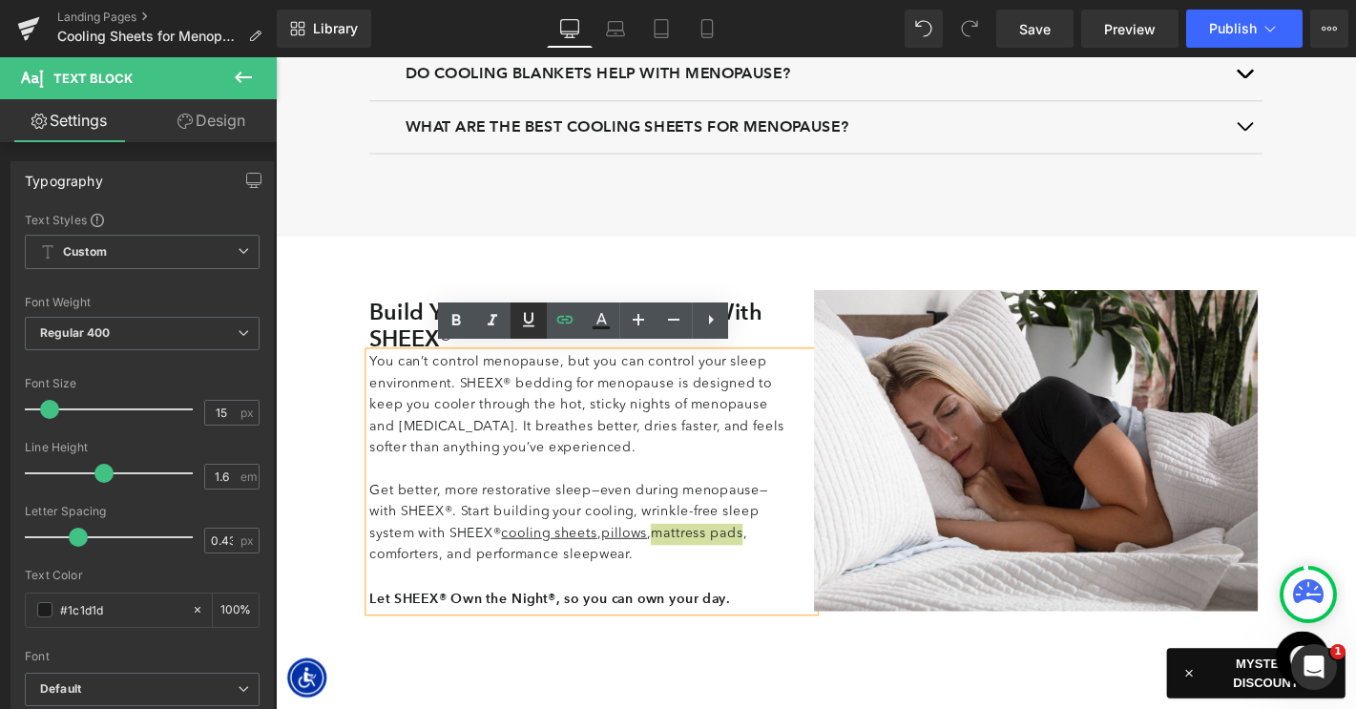
click at [525, 321] on icon at bounding box center [528, 320] width 11 height 14
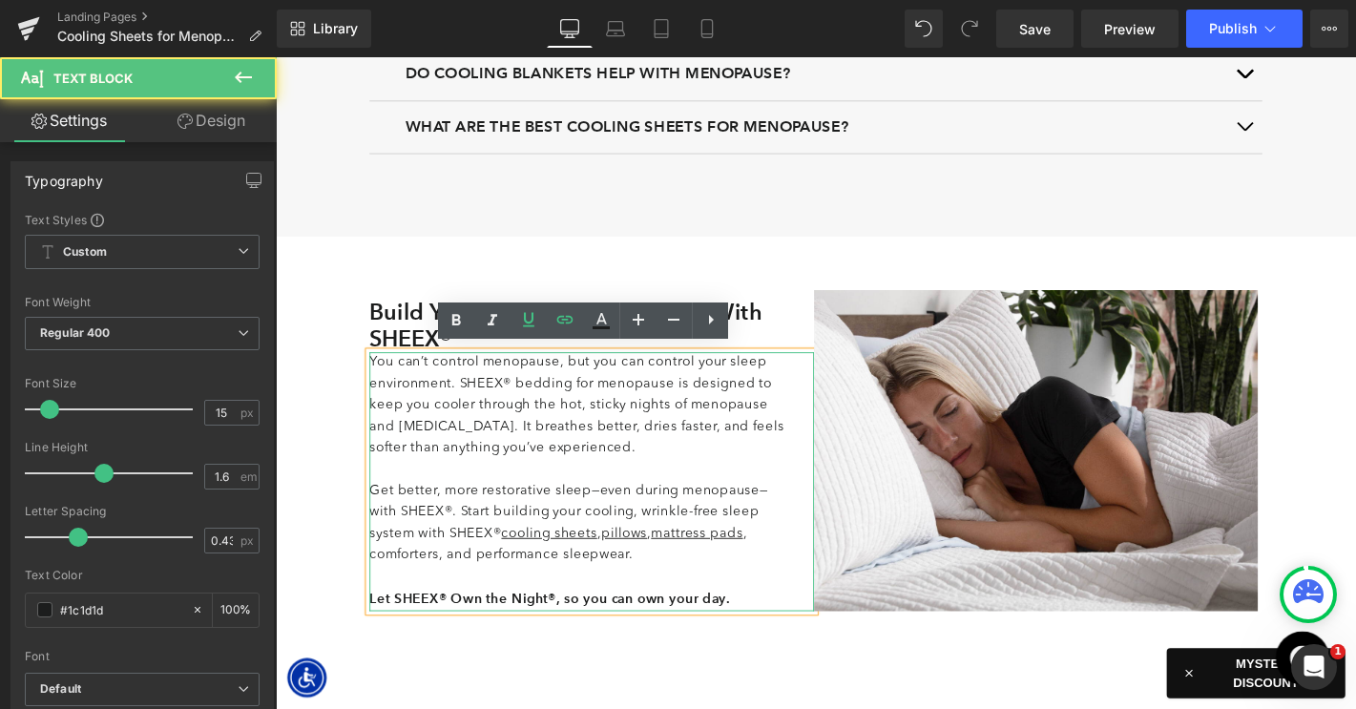
drag, startPoint x: 738, startPoint y: 563, endPoint x: 779, endPoint y: 562, distance: 41.0
click at [779, 562] on p "Get better, more restorative sleep—even during menopause—with SHEEX®. Start bui…" at bounding box center [599, 556] width 447 height 92
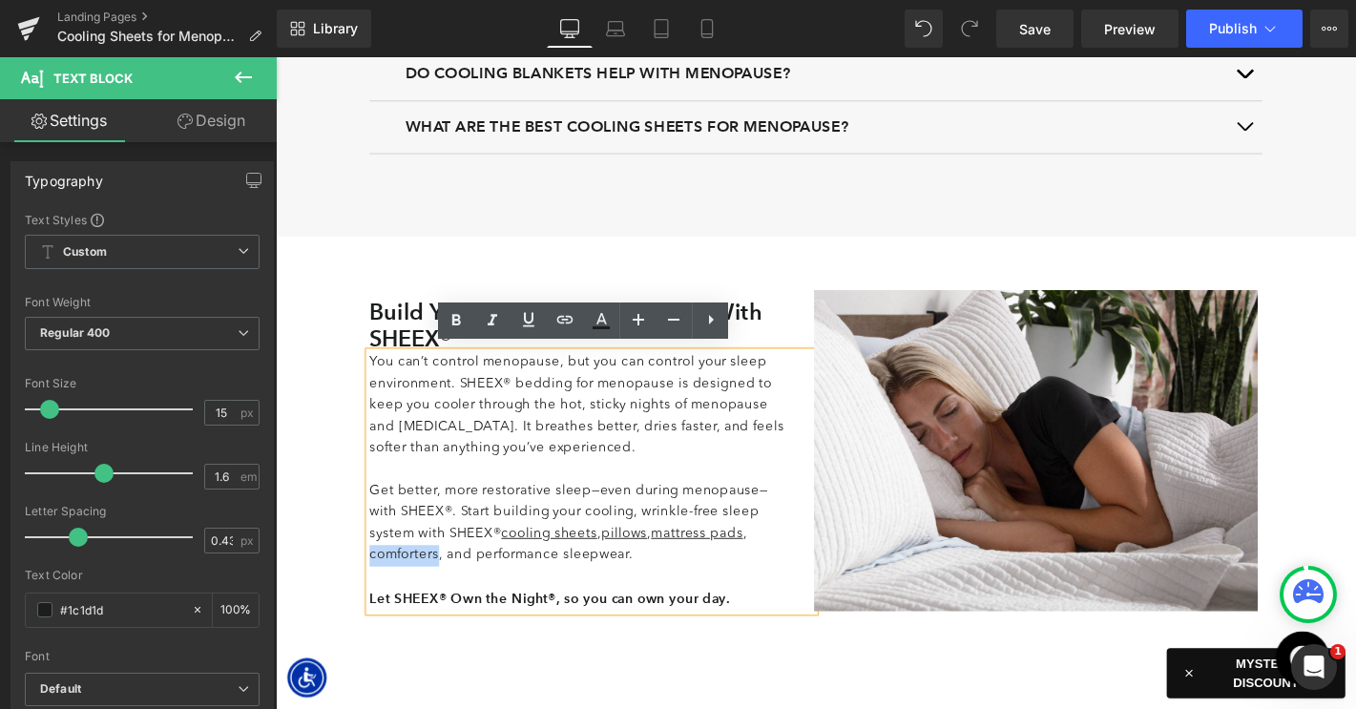
drag, startPoint x: 734, startPoint y: 564, endPoint x: 806, endPoint y: 563, distance: 72.5
click at [806, 563] on p "Get better, more restorative sleep—even during menopause—with SHEEX®. Start bui…" at bounding box center [599, 556] width 447 height 92
click at [559, 323] on icon at bounding box center [565, 320] width 16 height 8
click at [564, 320] on icon at bounding box center [565, 320] width 16 height 8
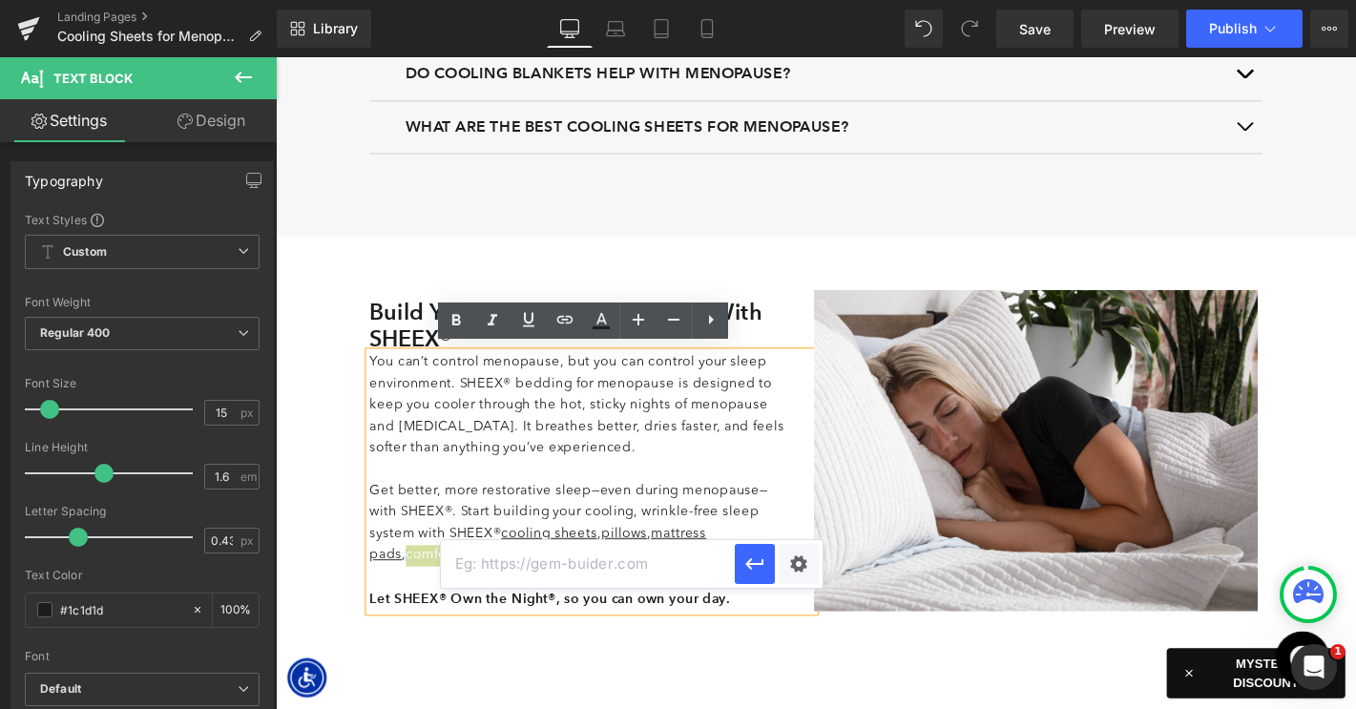
click at [612, 561] on input "text" at bounding box center [588, 564] width 294 height 48
paste input "https://www.sheex.com/collections/cooling-comforters"
type input "https://www.sheex.com/collections/cooling-comforters"
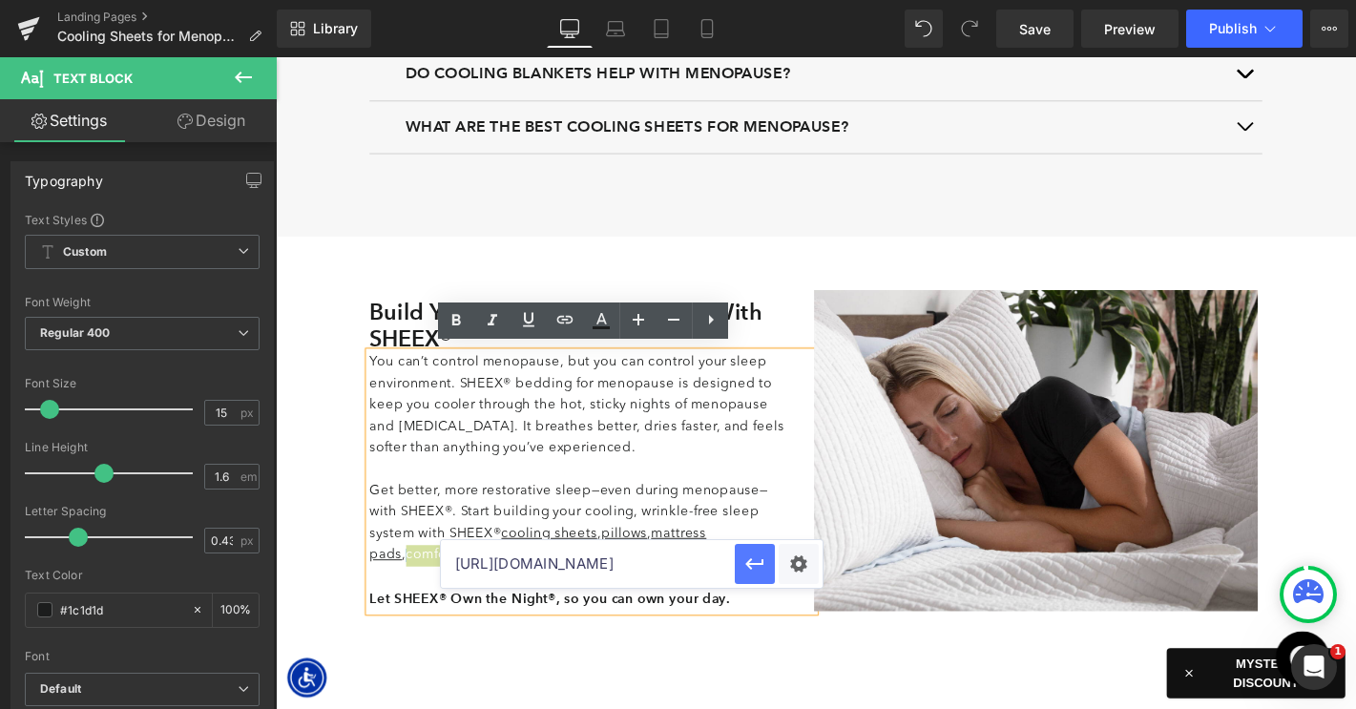
click at [749, 566] on icon "button" at bounding box center [754, 563] width 23 height 23
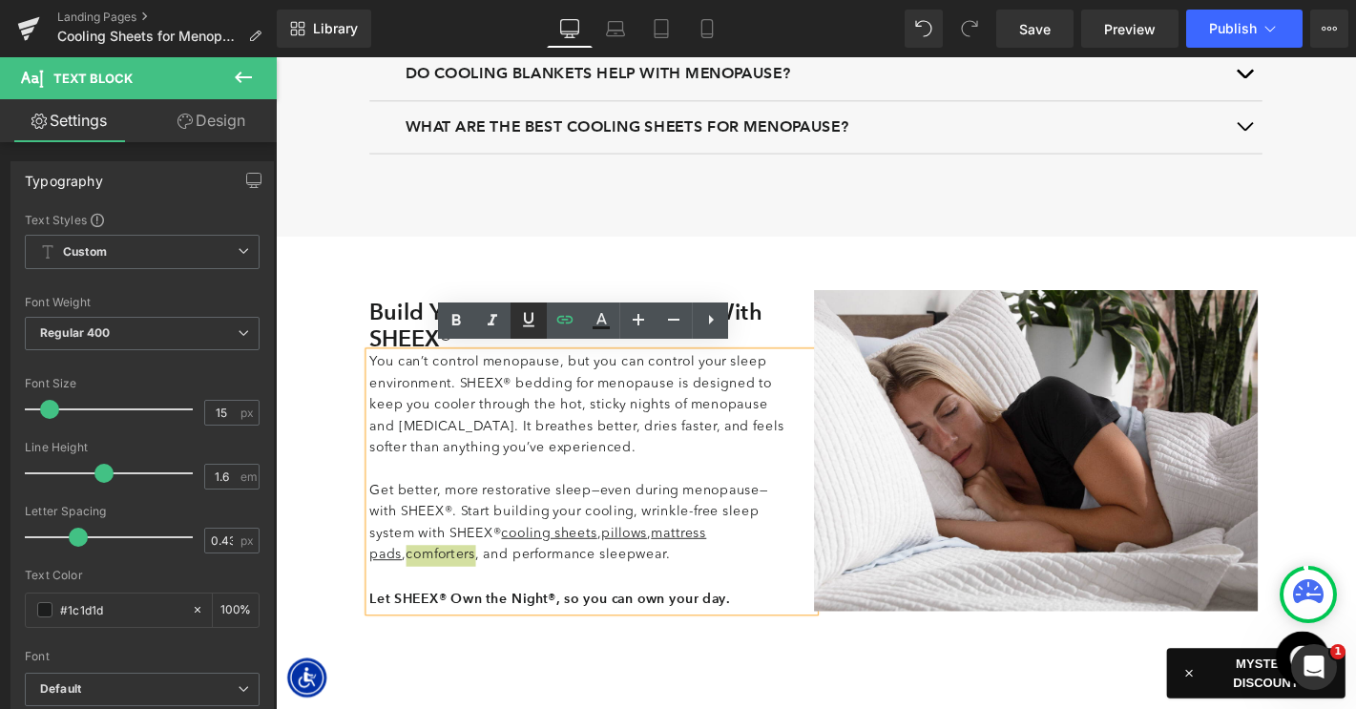
click at [531, 319] on icon at bounding box center [528, 319] width 23 height 23
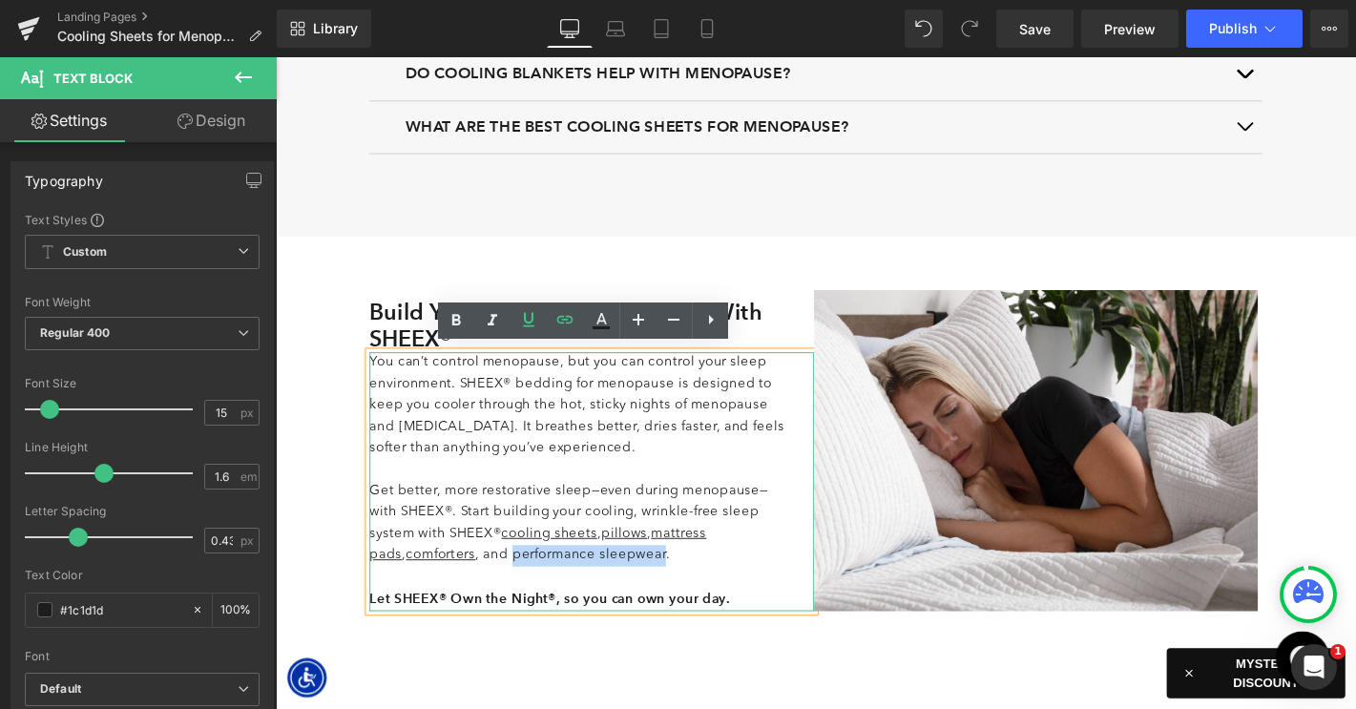
drag, startPoint x: 405, startPoint y: 589, endPoint x: 566, endPoint y: 584, distance: 161.3
click at [566, 584] on p "Get better, more restorative sleep—even during menopause—with SHEEX®. Start bui…" at bounding box center [599, 556] width 447 height 92
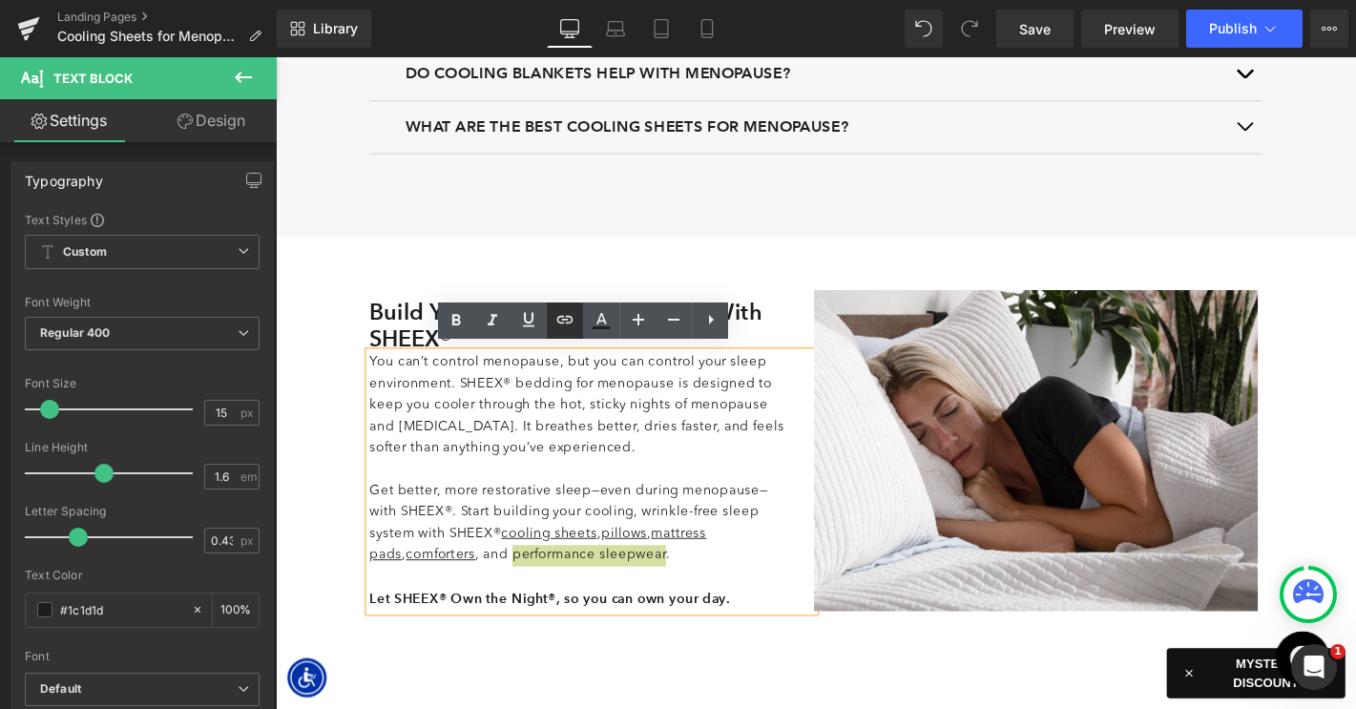
drag, startPoint x: 562, startPoint y: 323, endPoint x: 313, endPoint y: 315, distance: 249.2
click at [562, 323] on icon at bounding box center [565, 320] width 16 height 8
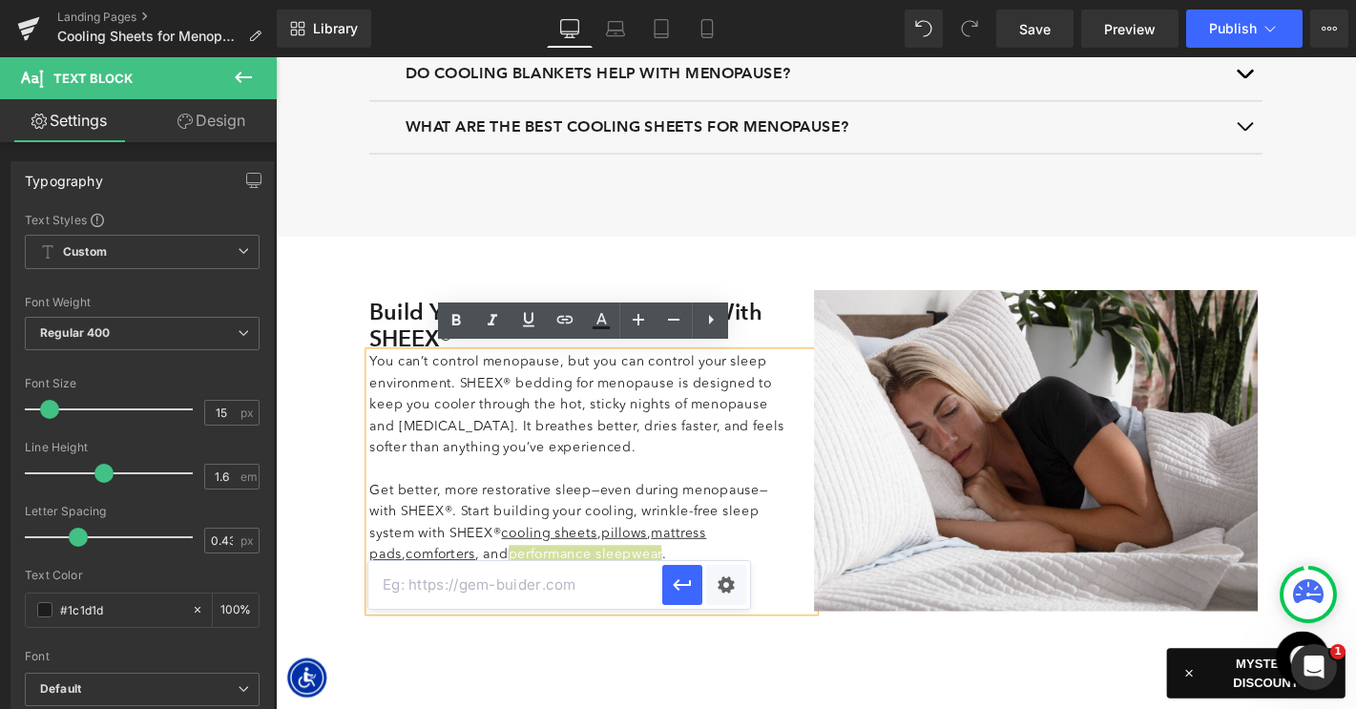
click at [600, 586] on input "text" at bounding box center [515, 585] width 294 height 48
paste input "https://www.sheex.com/collections/performance-sleepwear"
type input "https://www.sheex.com/collections/performance-sleepwear"
click at [682, 584] on icon "button" at bounding box center [682, 585] width 18 height 11
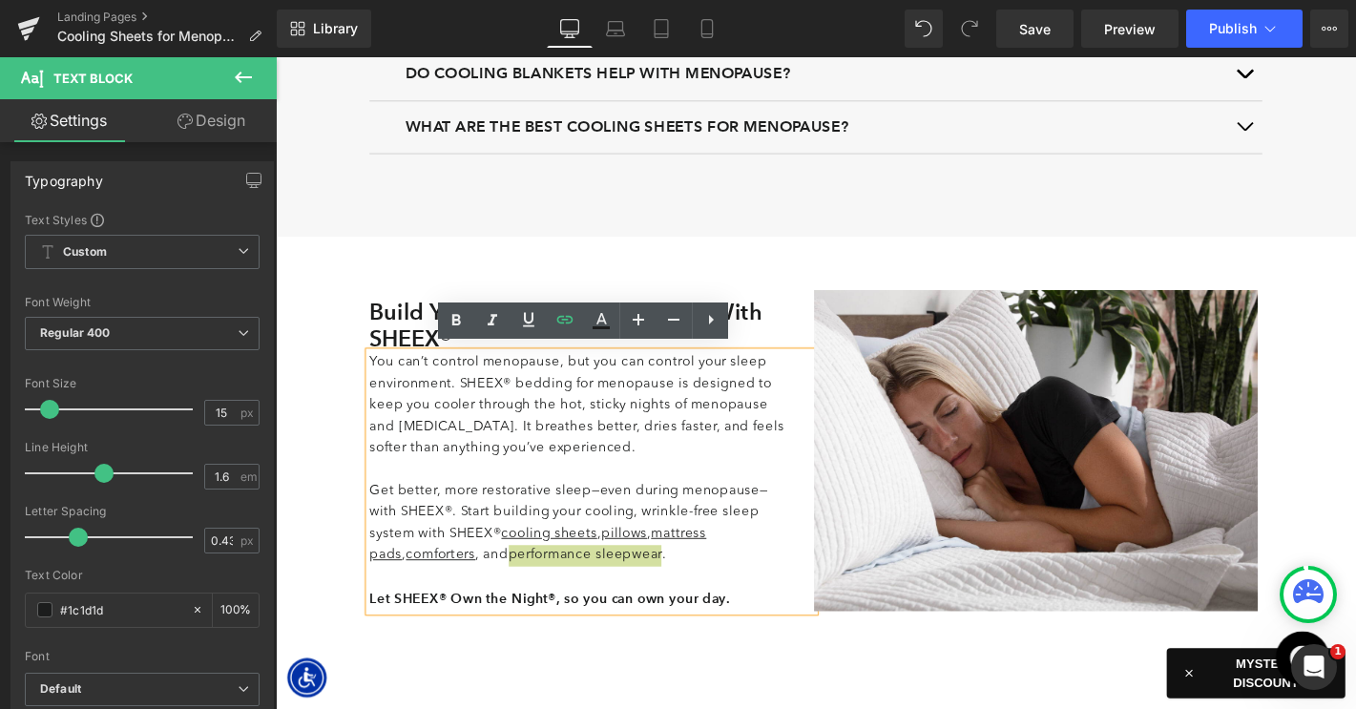
scroll to position [0, 0]
drag, startPoint x: 534, startPoint y: 319, endPoint x: 276, endPoint y: 329, distance: 258.8
click at [534, 319] on icon at bounding box center [528, 319] width 23 height 23
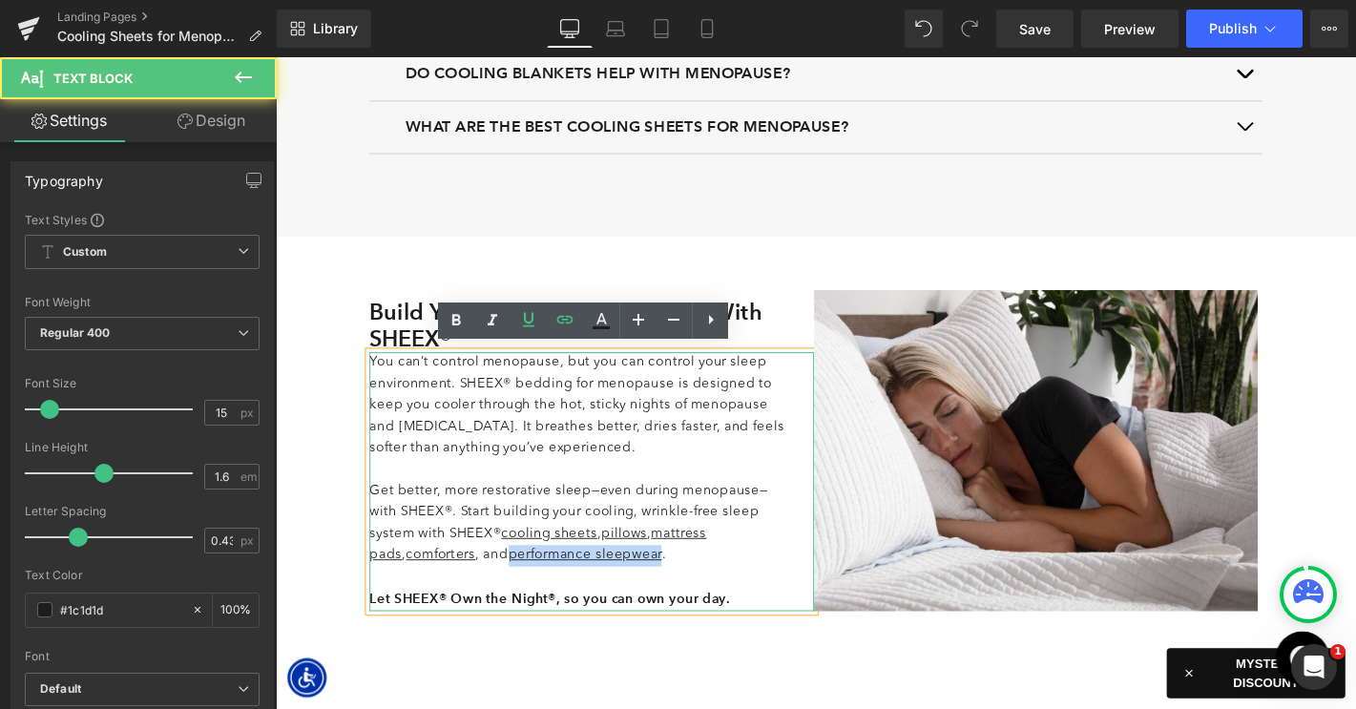
click at [543, 476] on p "You can’t control menopause, but you can control your sleep environment. SHEEX®…" at bounding box center [599, 430] width 447 height 114
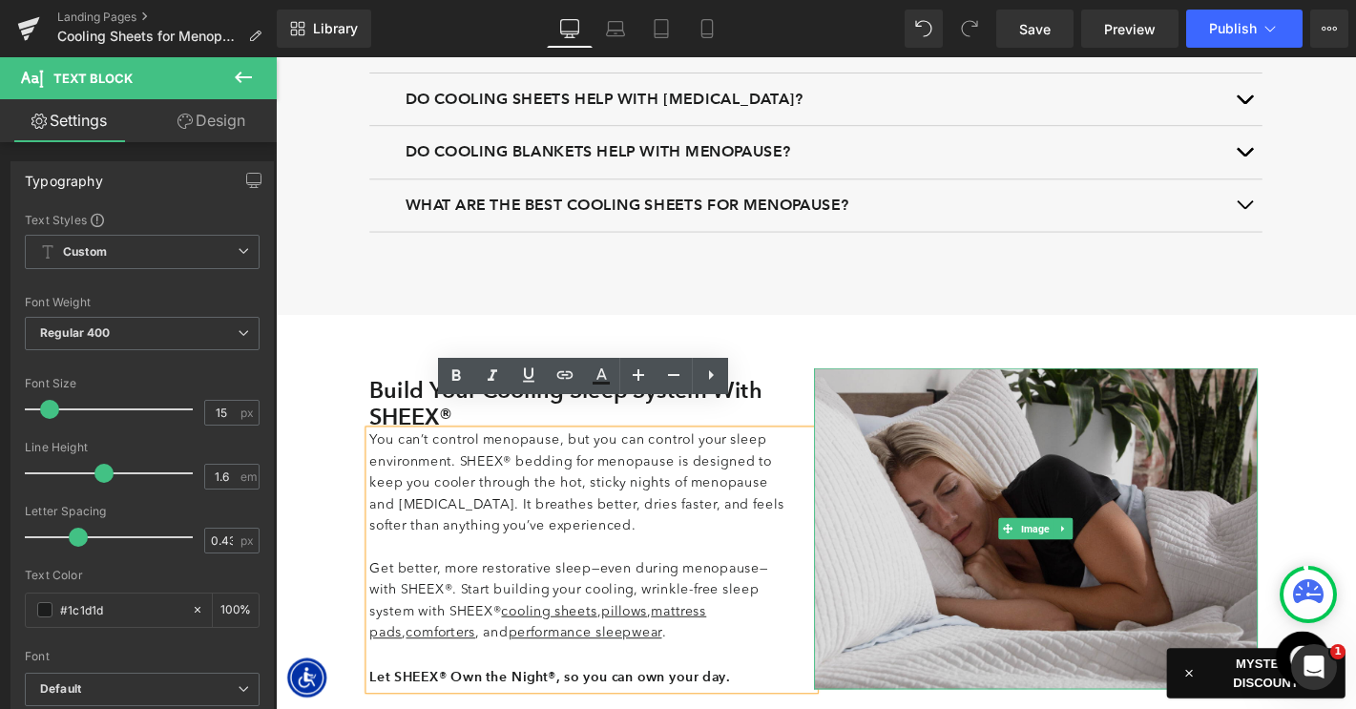
scroll to position [4735, 0]
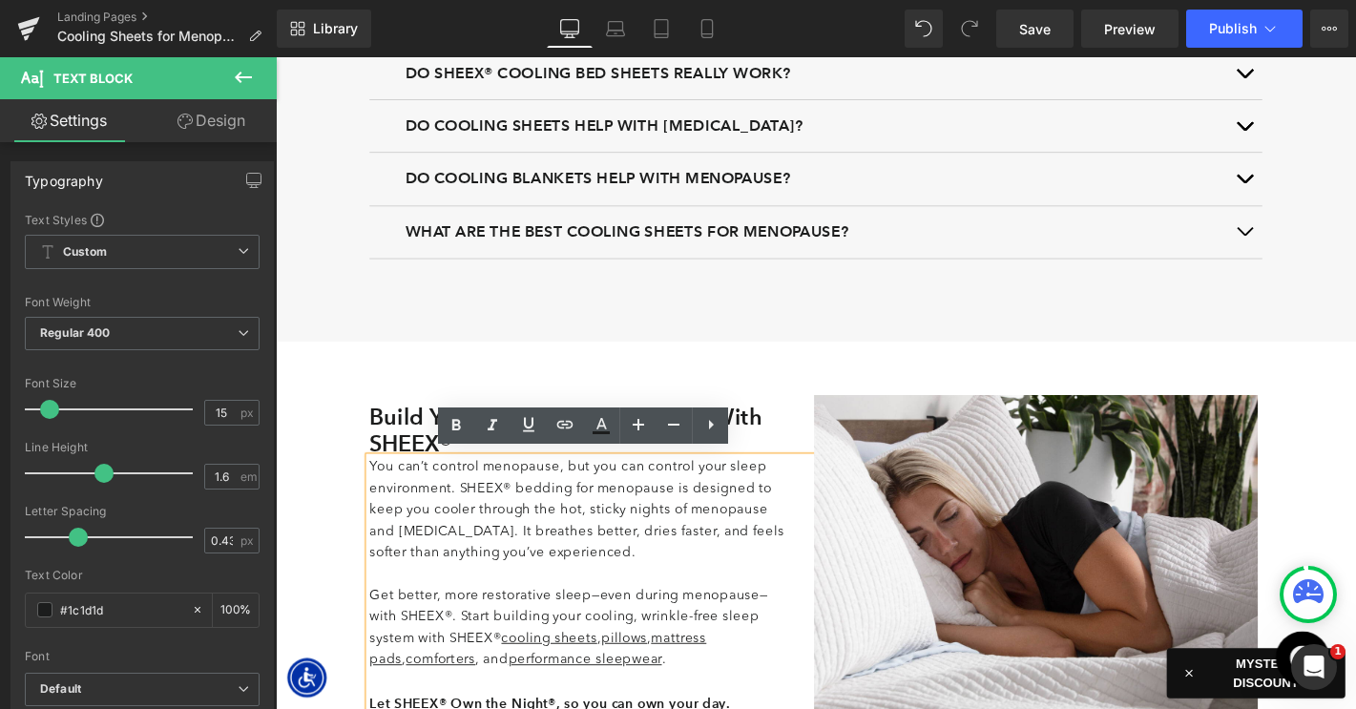
drag, startPoint x: 804, startPoint y: 391, endPoint x: 795, endPoint y: 419, distance: 29.3
click at [804, 392] on div "Build Your Cooling Sleep System With SHEEX® Heading You can’t control menopause…" at bounding box center [853, 590] width 954 height 458
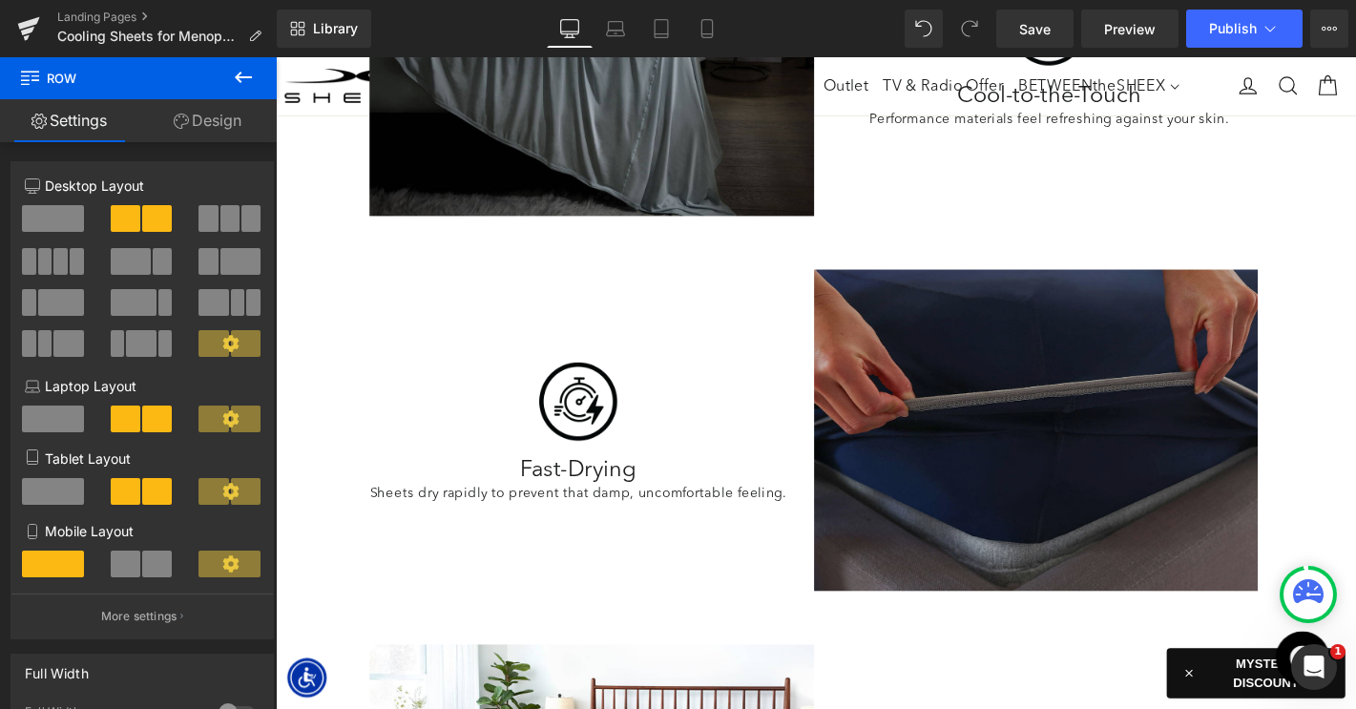
scroll to position [2319, 0]
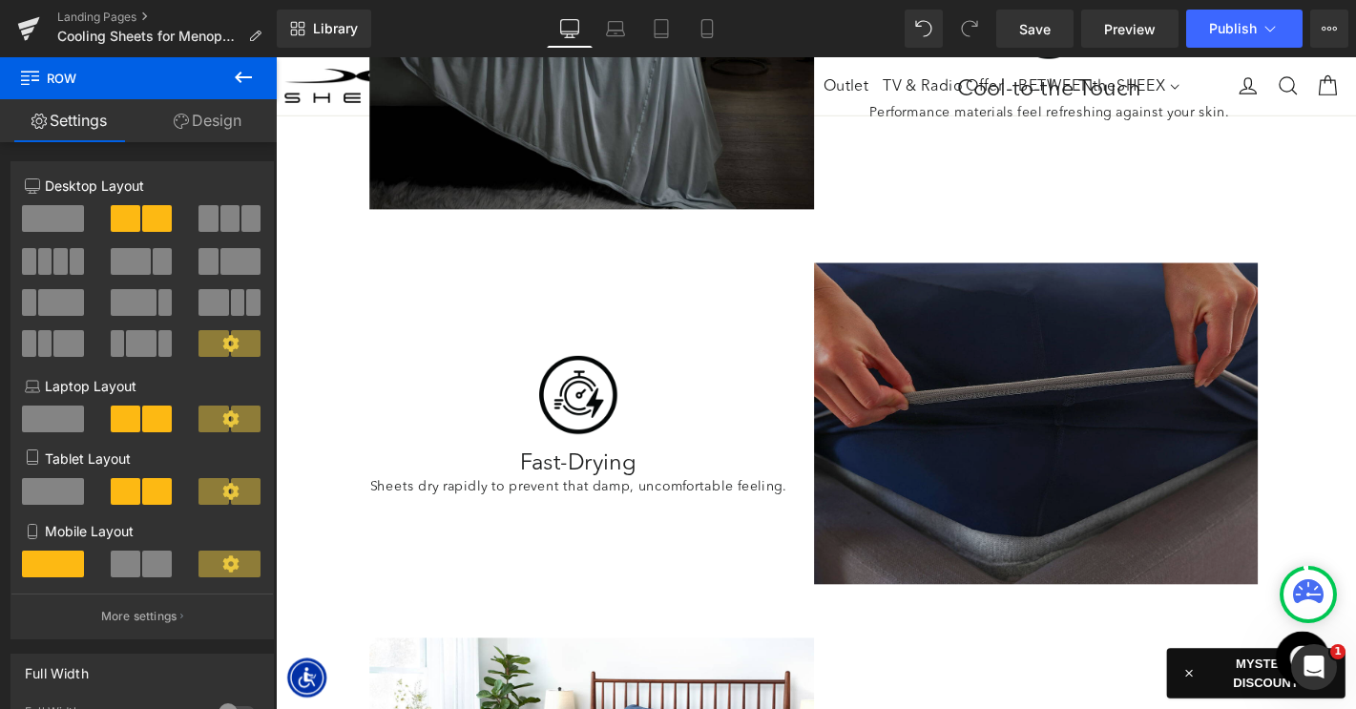
click at [1023, 441] on img at bounding box center [1088, 448] width 475 height 343
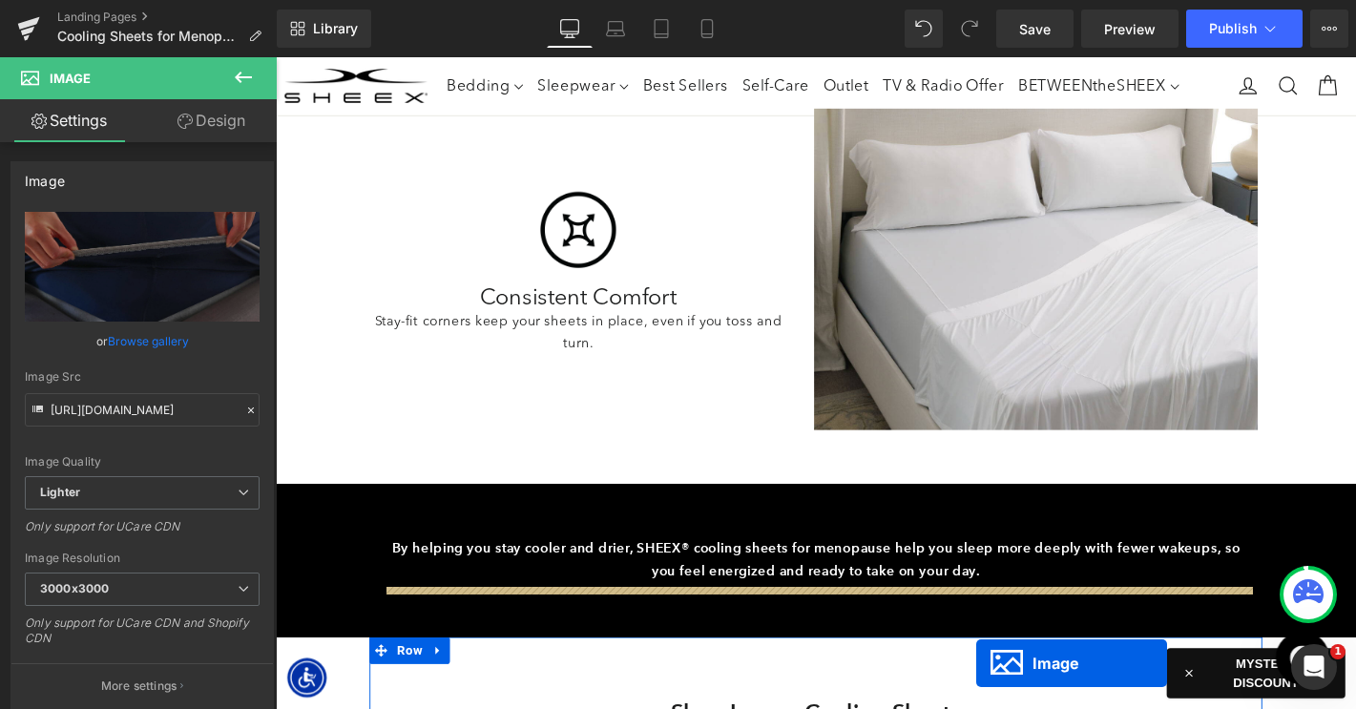
scroll to position [3139, 0]
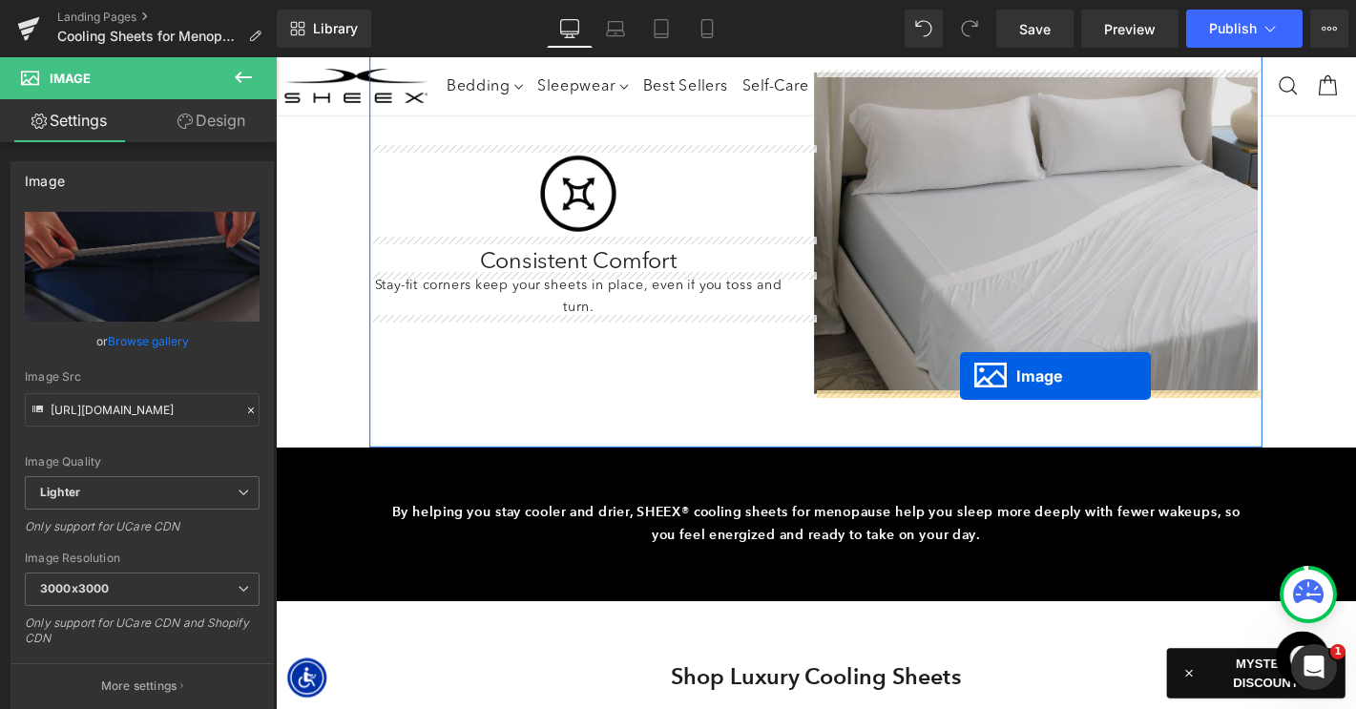
drag, startPoint x: 1056, startPoint y: 443, endPoint x: 1005, endPoint y: 395, distance: 70.2
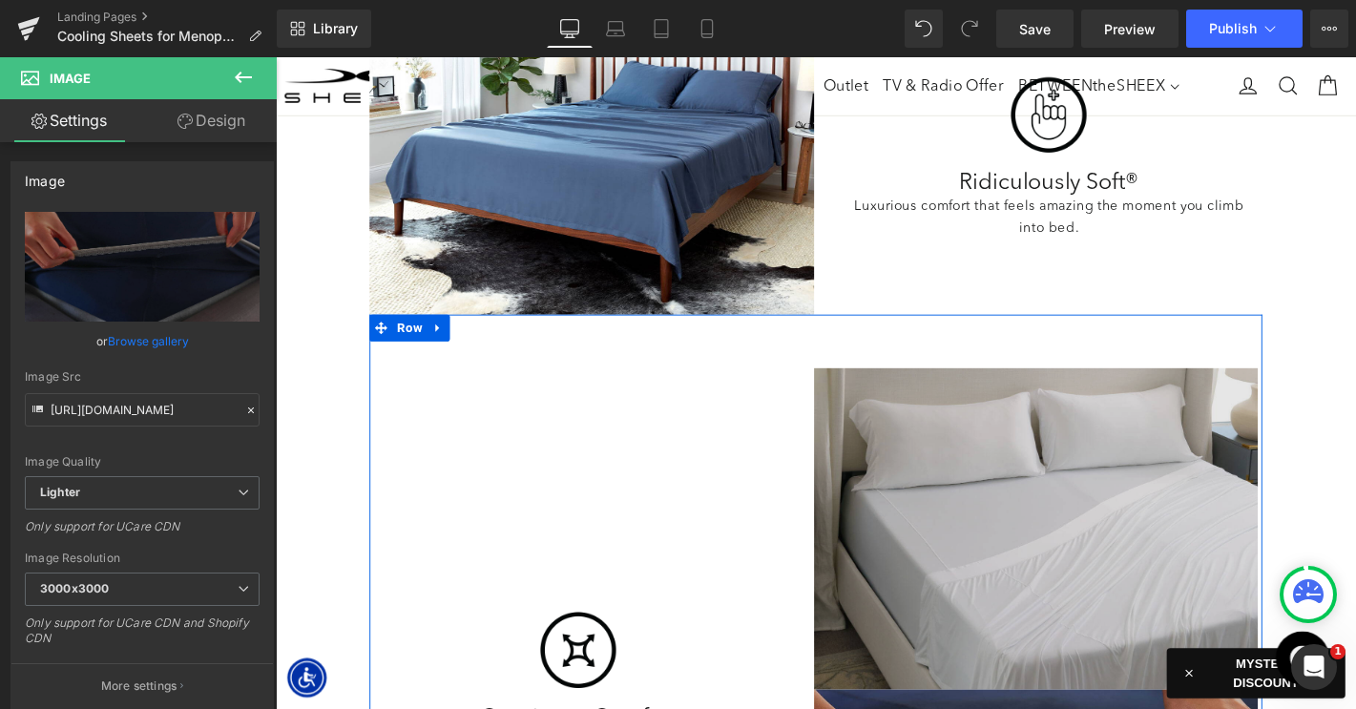
scroll to position [2787, 0]
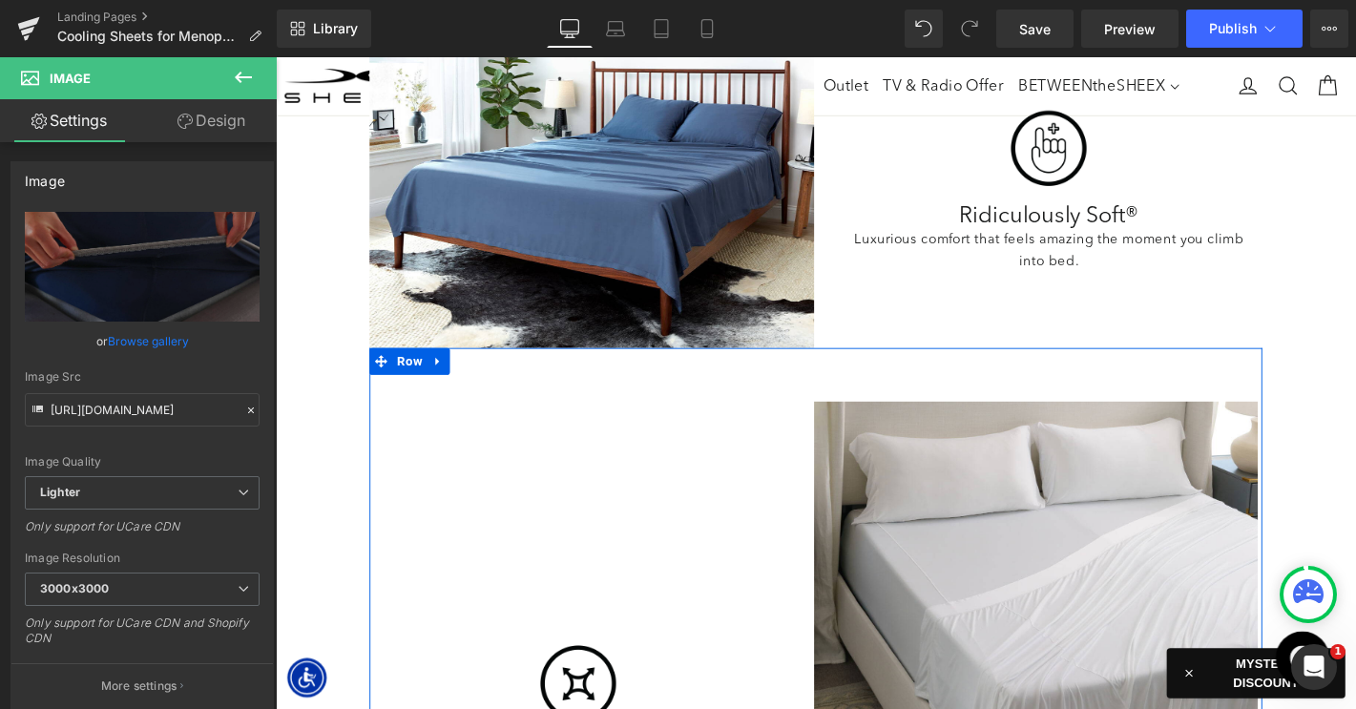
click at [1029, 566] on img at bounding box center [1088, 597] width 475 height 343
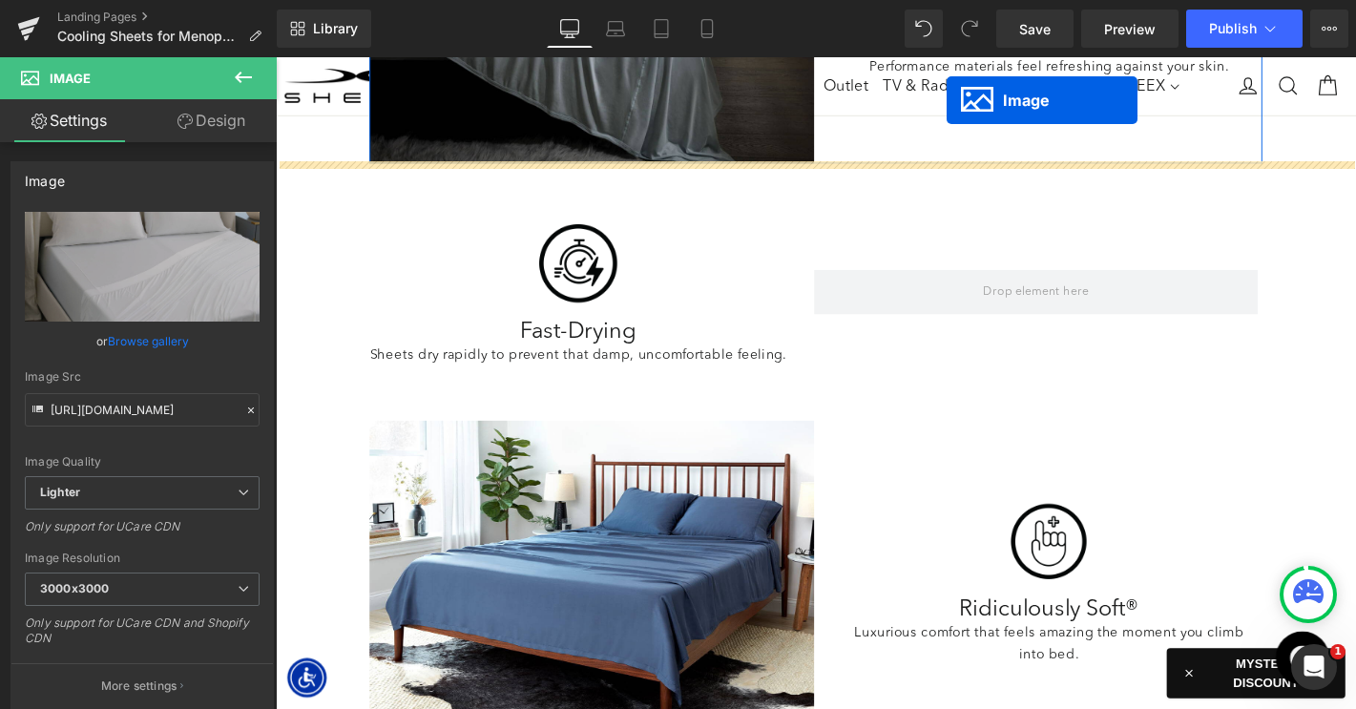
scroll to position [2138, 0]
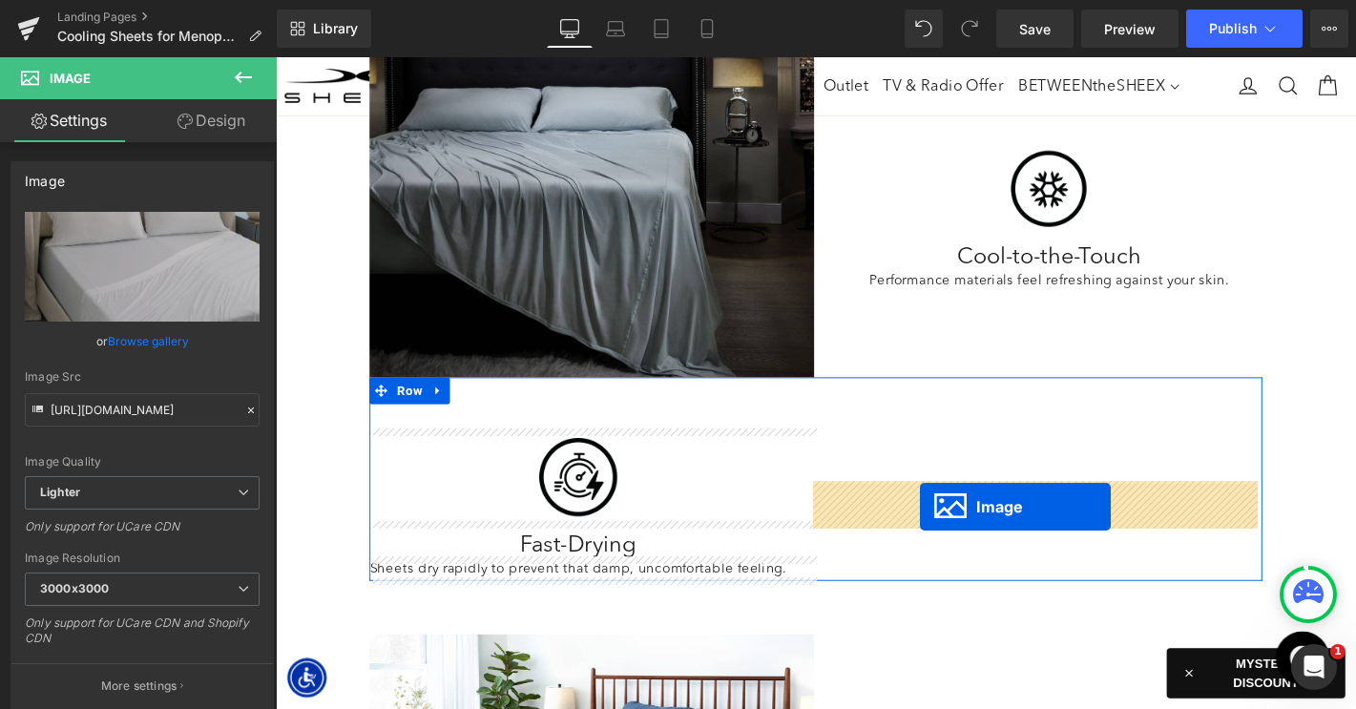
drag, startPoint x: 1062, startPoint y: 600, endPoint x: 965, endPoint y: 537, distance: 115.9
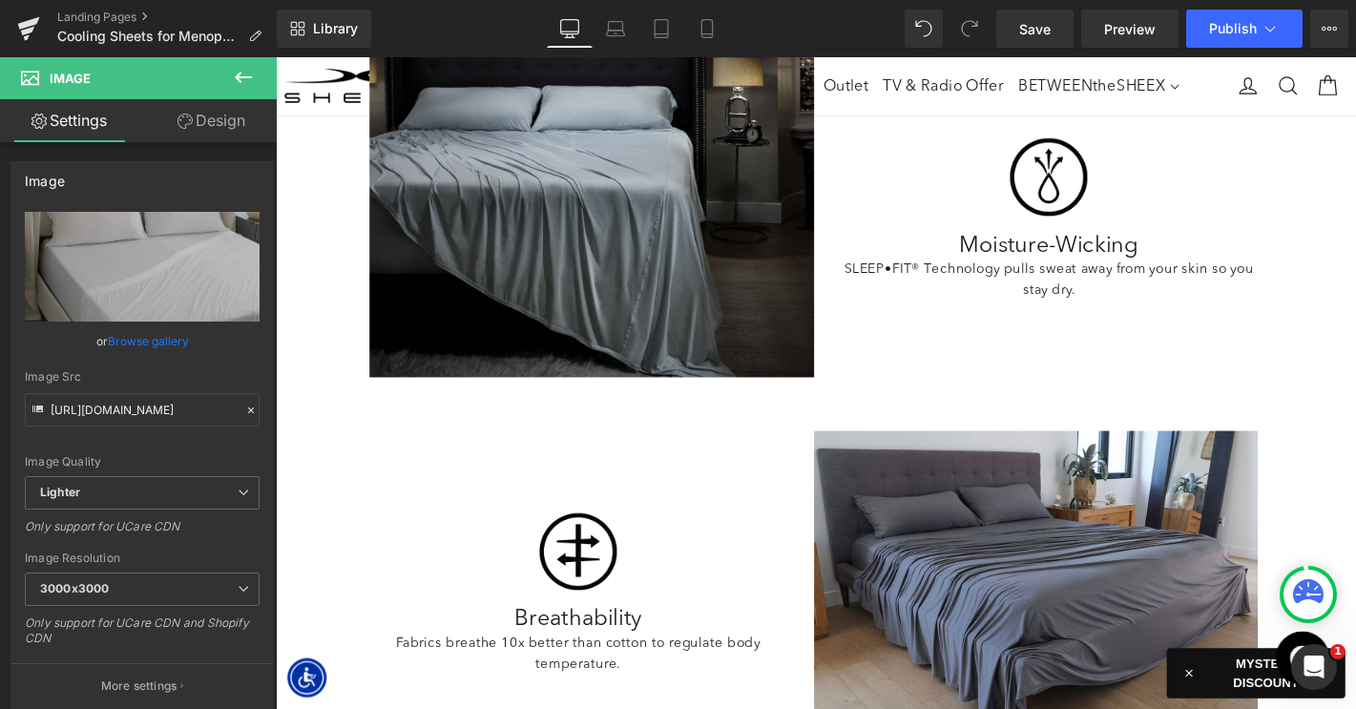
scroll to position [1302, 0]
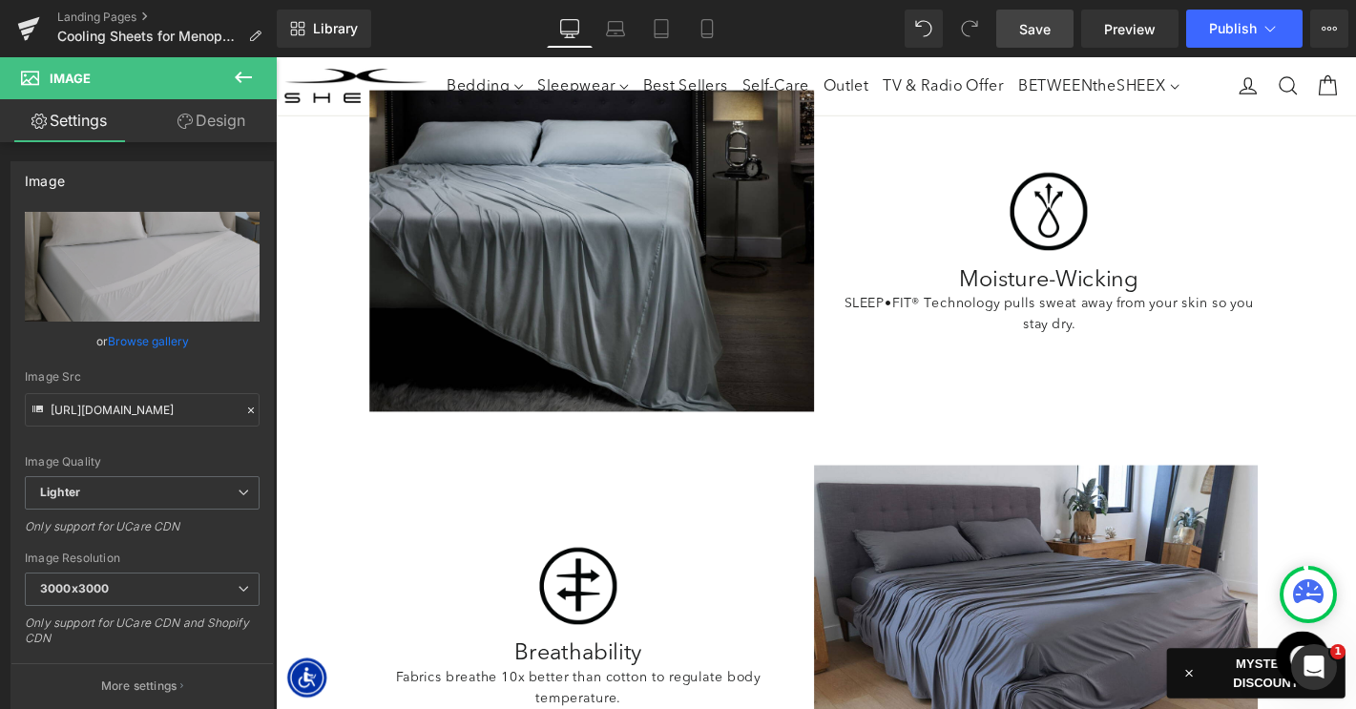
click at [1023, 39] on link "Save" at bounding box center [1034, 29] width 77 height 38
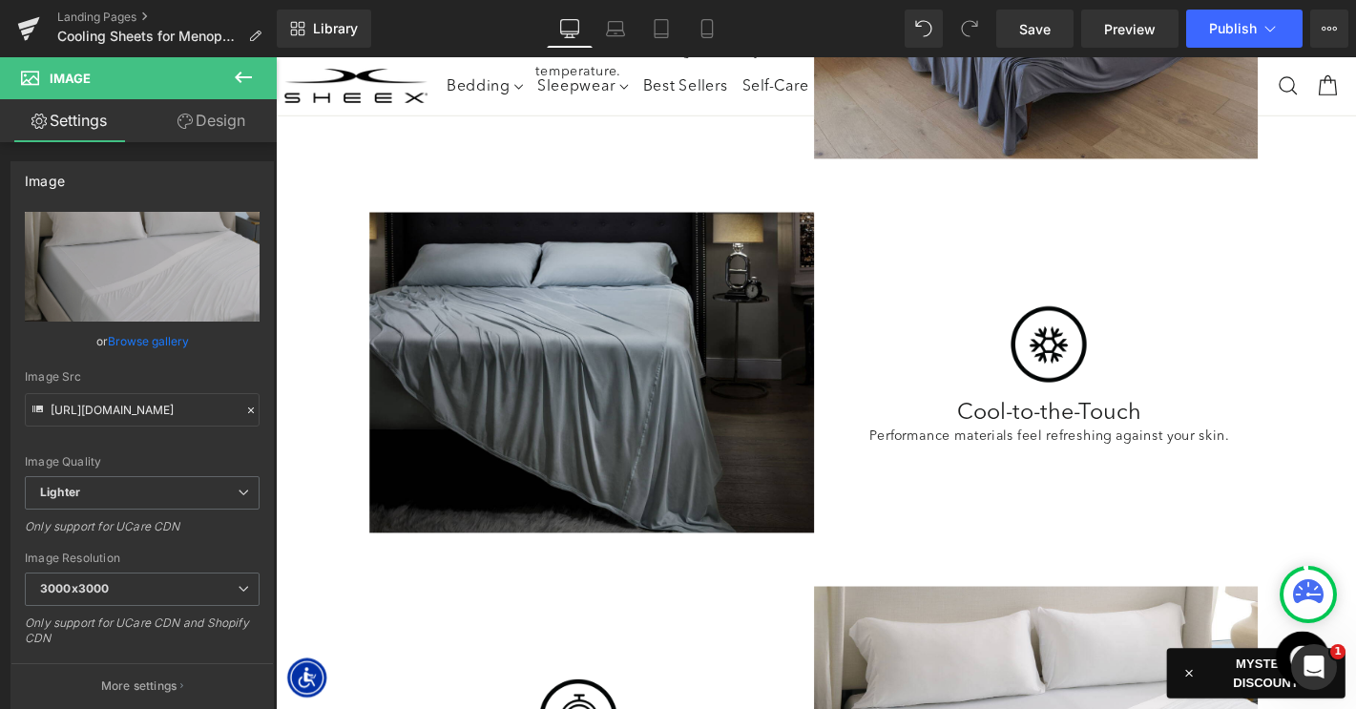
scroll to position [2031, 0]
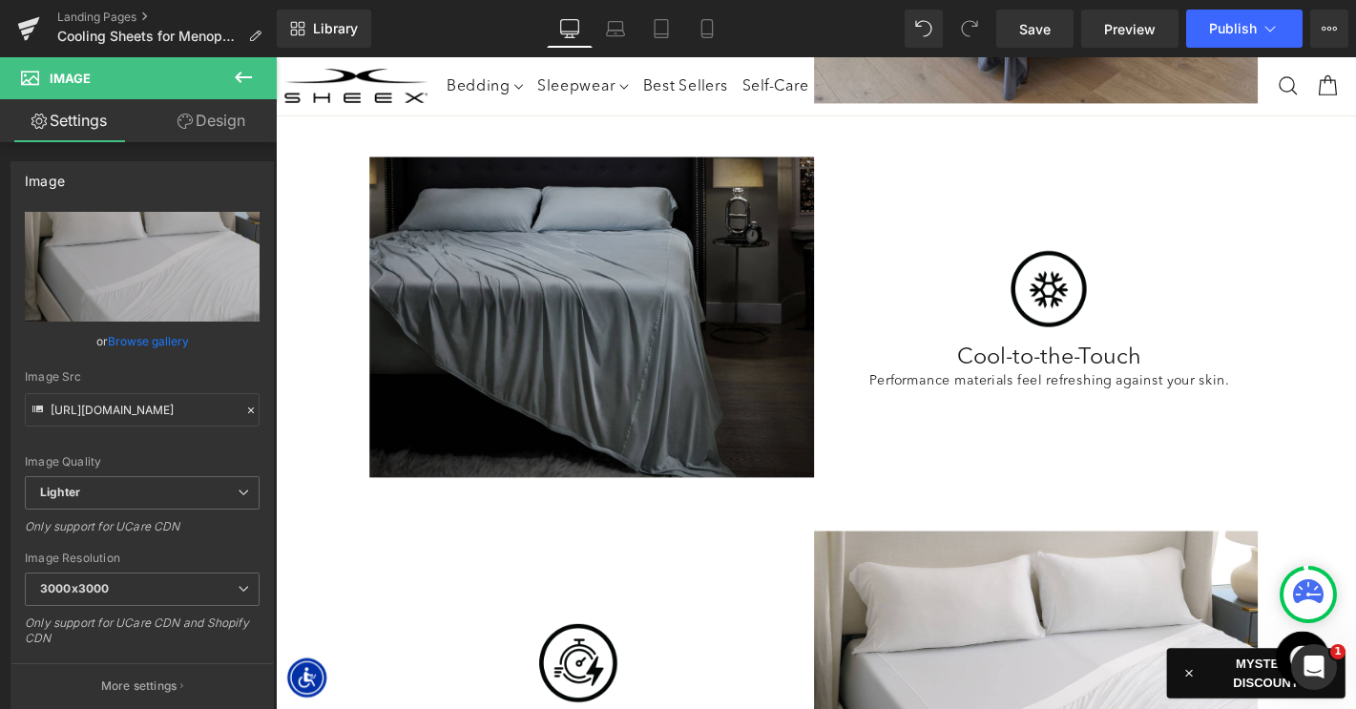
click at [646, 348] on img at bounding box center [613, 335] width 475 height 343
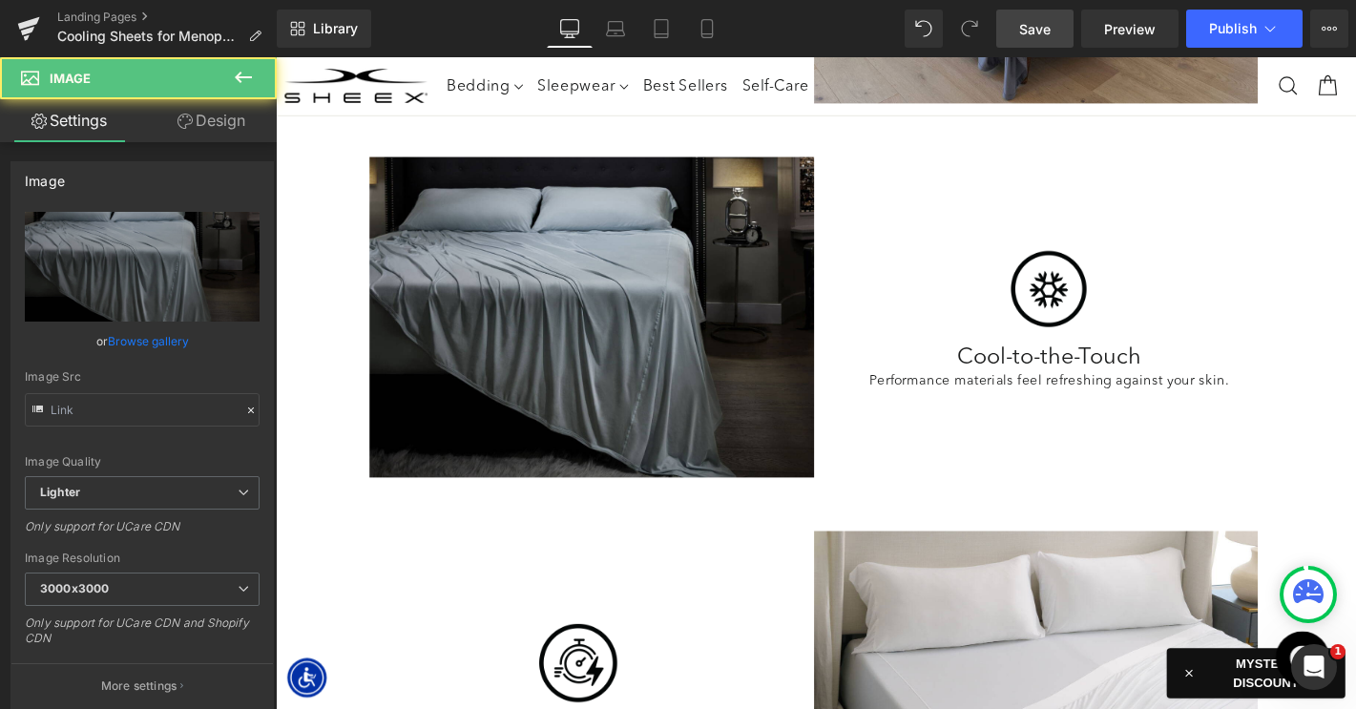
type input "https://ucarecdn.com/8bac1623-a9da-43b1-8f52-ec524f780f0d/-/format/auto/-/previ…"
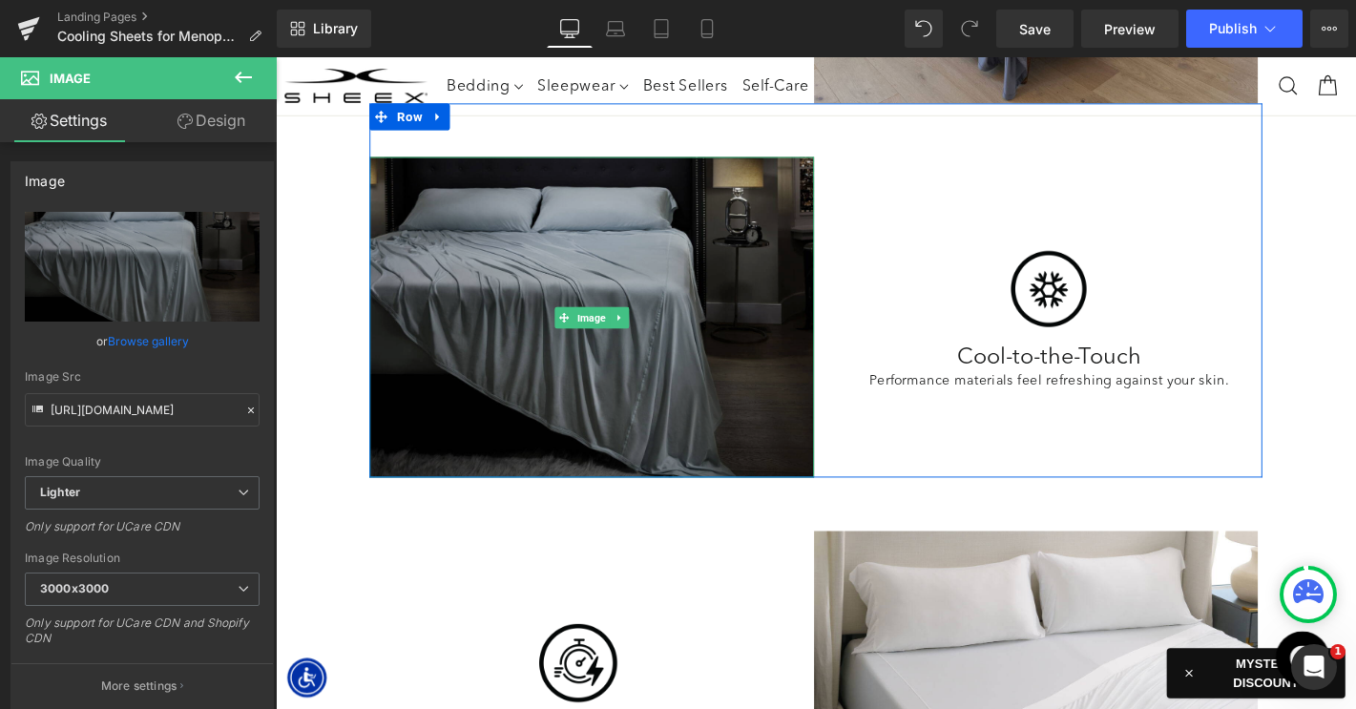
click at [674, 342] on img at bounding box center [613, 335] width 475 height 343
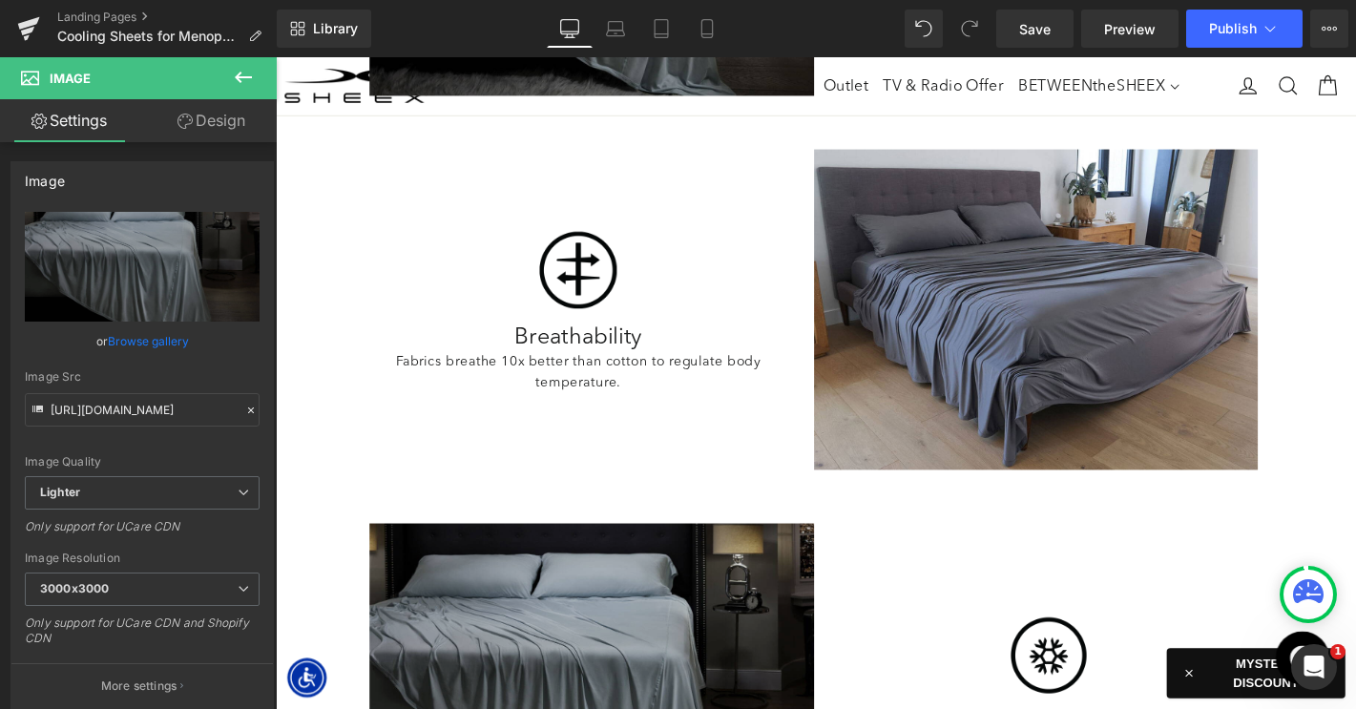
scroll to position [1838, 0]
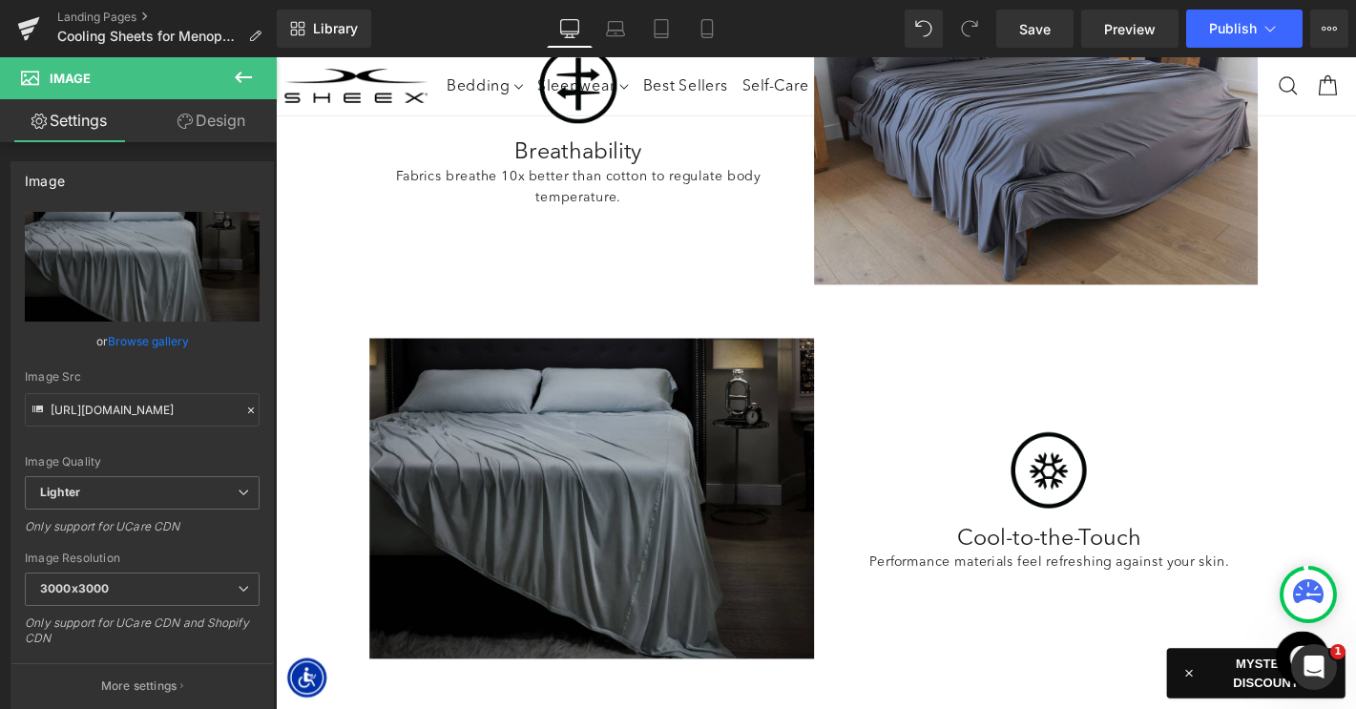
click at [599, 474] on img at bounding box center [613, 529] width 475 height 343
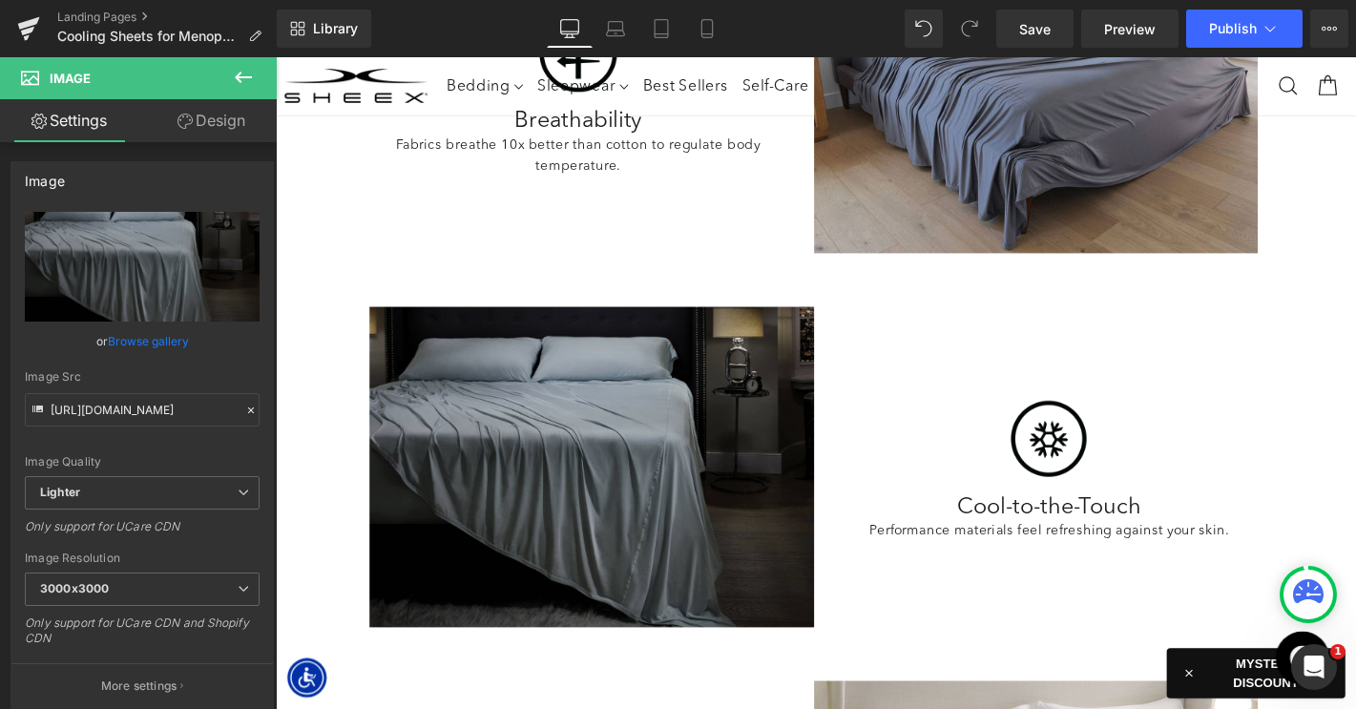
scroll to position [1893, 0]
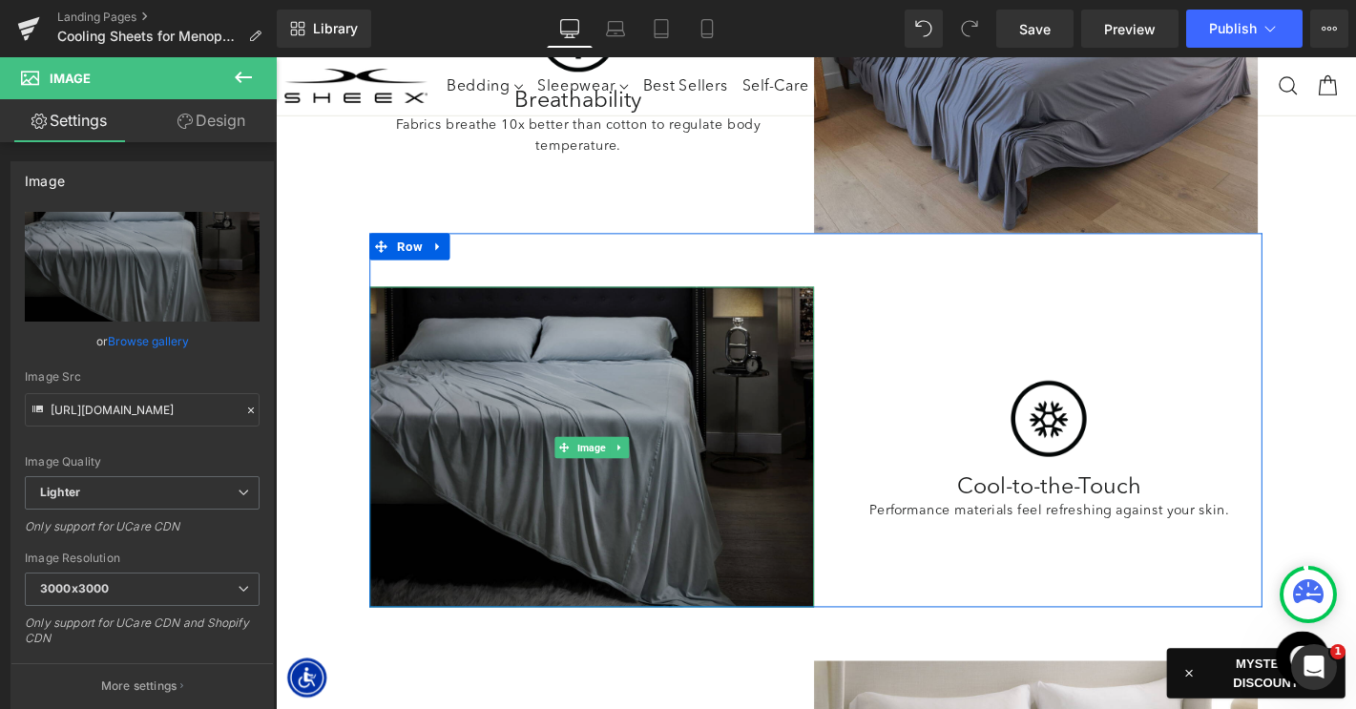
click at [588, 494] on img at bounding box center [613, 473] width 475 height 343
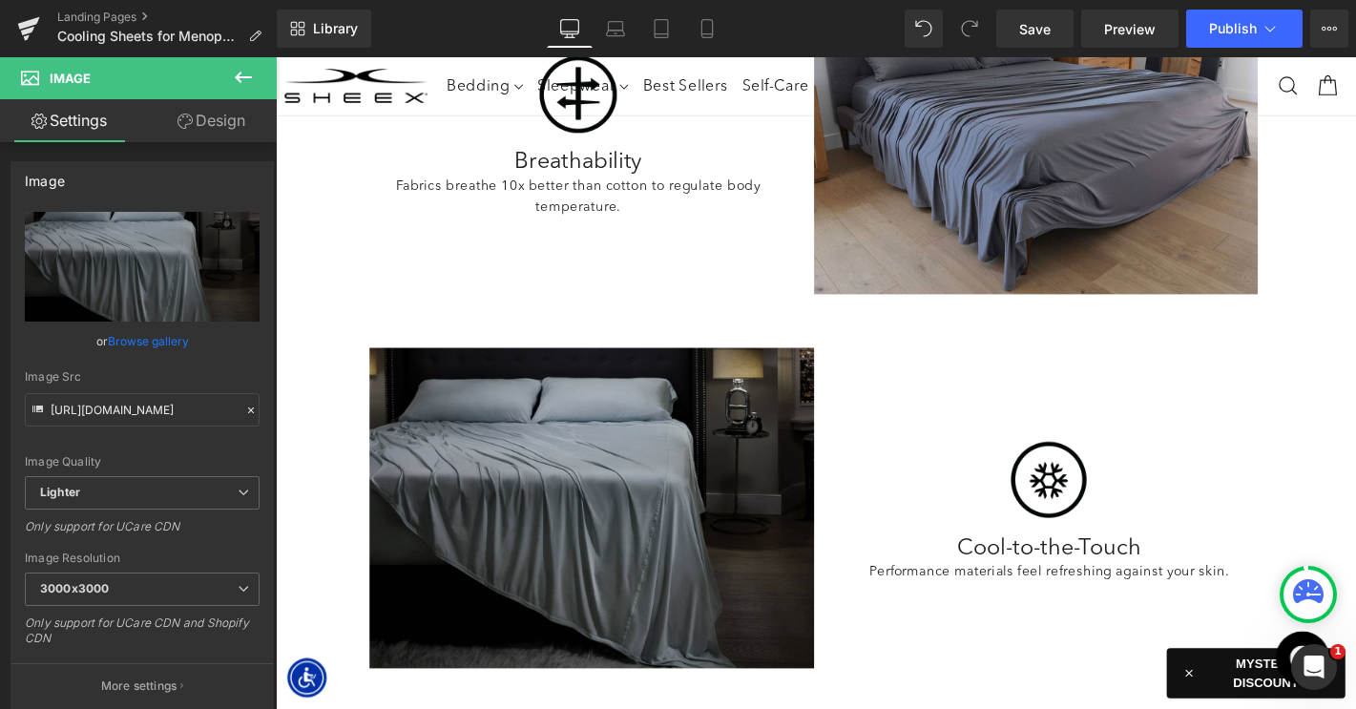
scroll to position [1835, 0]
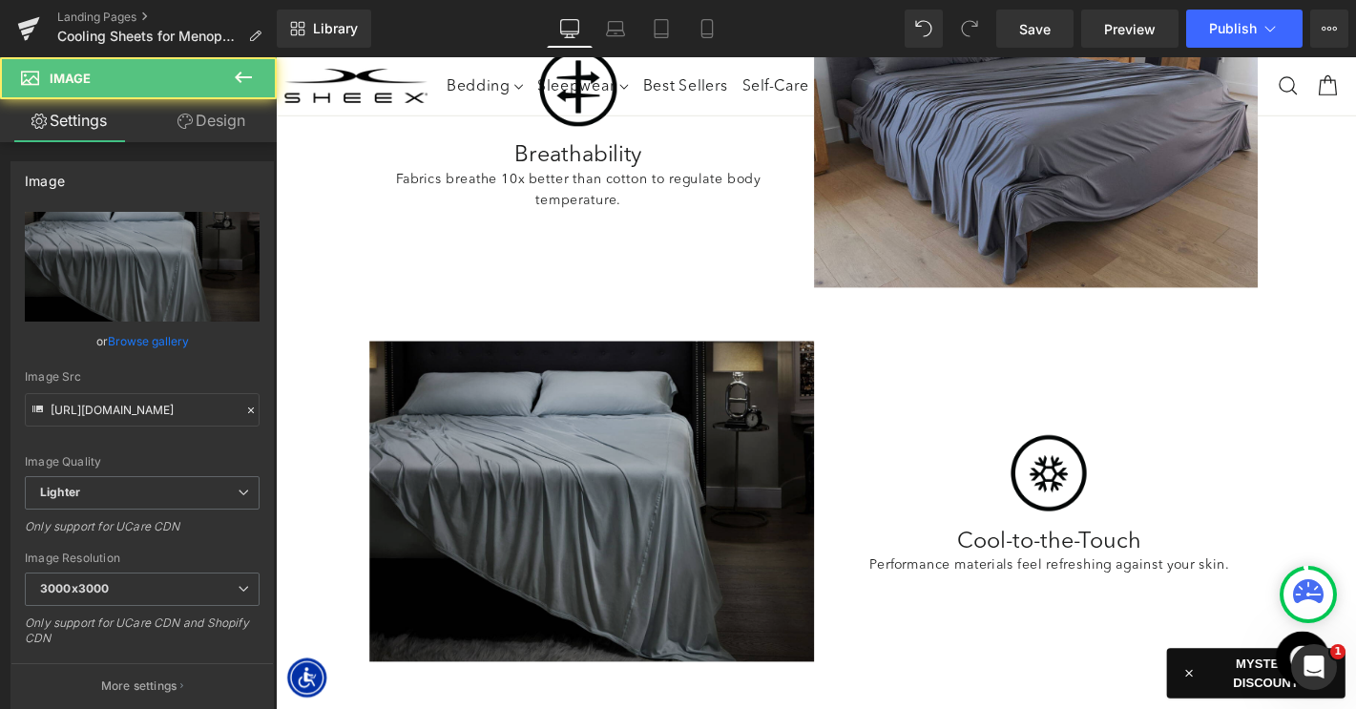
click at [592, 474] on img at bounding box center [613, 532] width 475 height 343
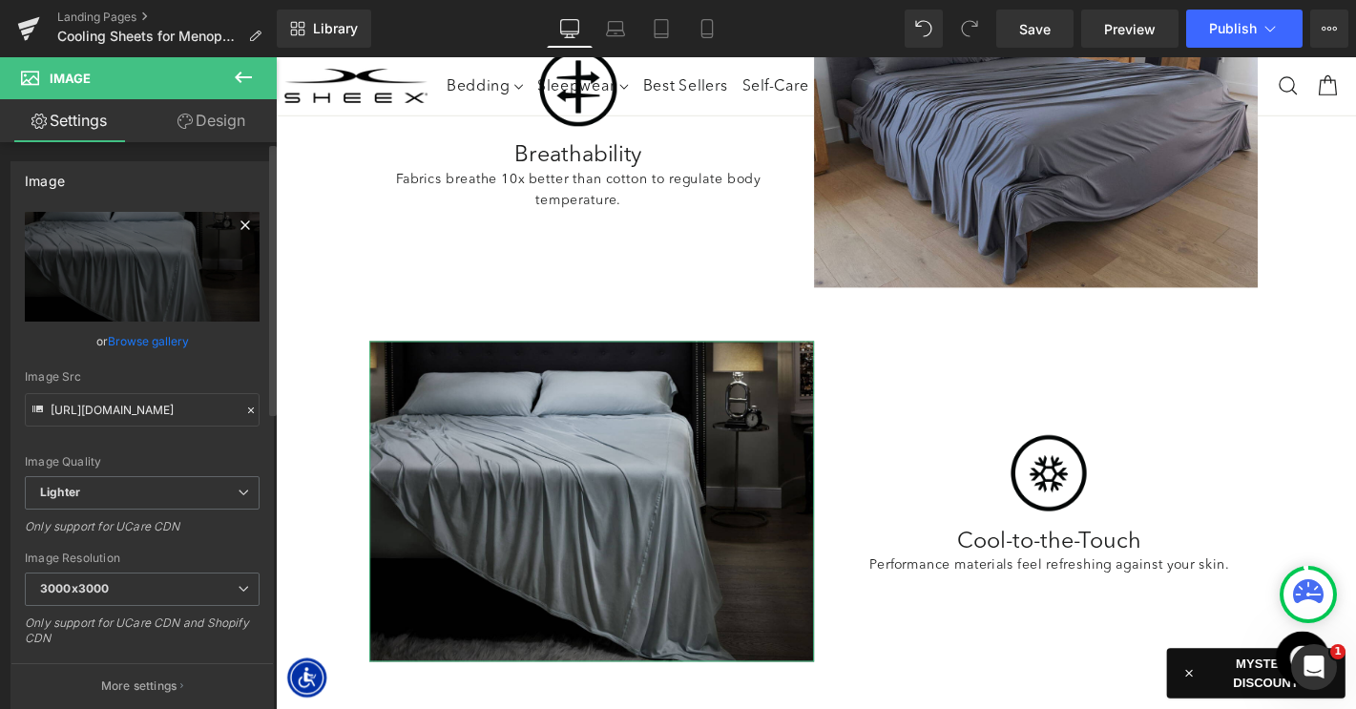
click at [239, 227] on icon at bounding box center [245, 225] width 23 height 23
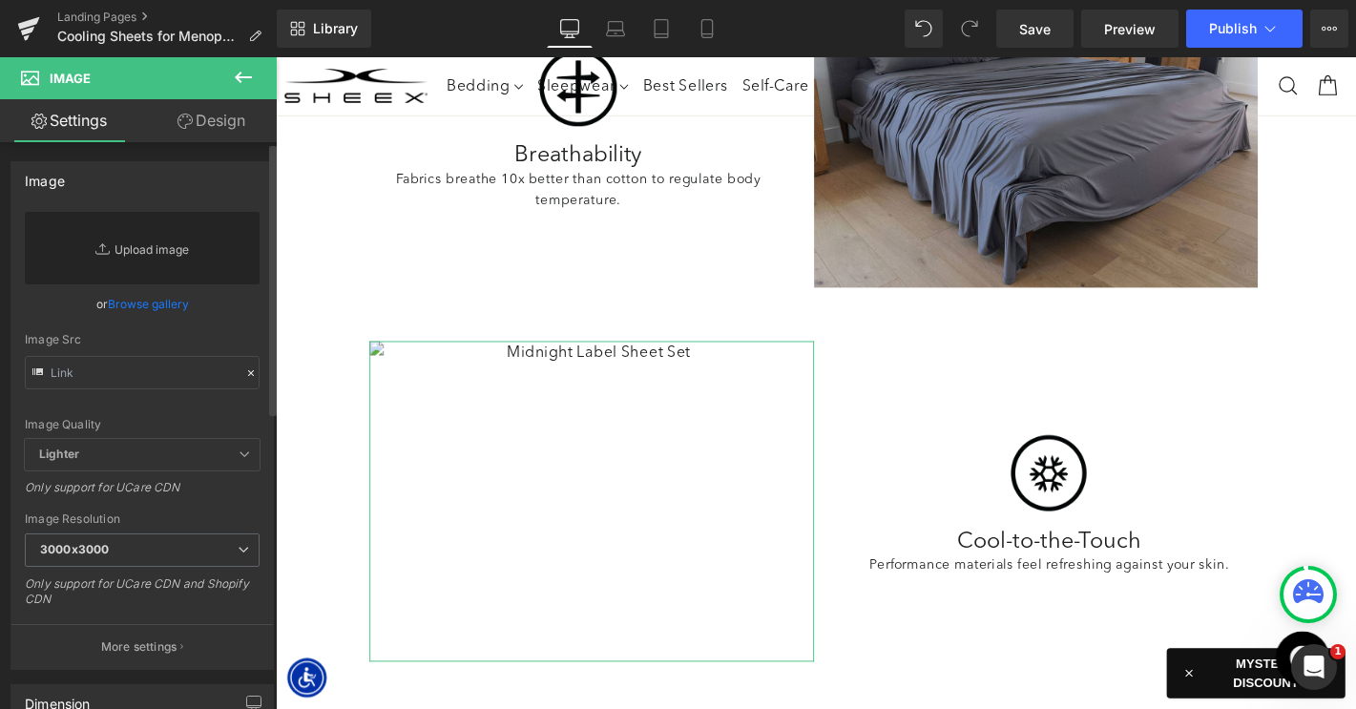
click at [154, 251] on link "Replace Image" at bounding box center [142, 248] width 235 height 73
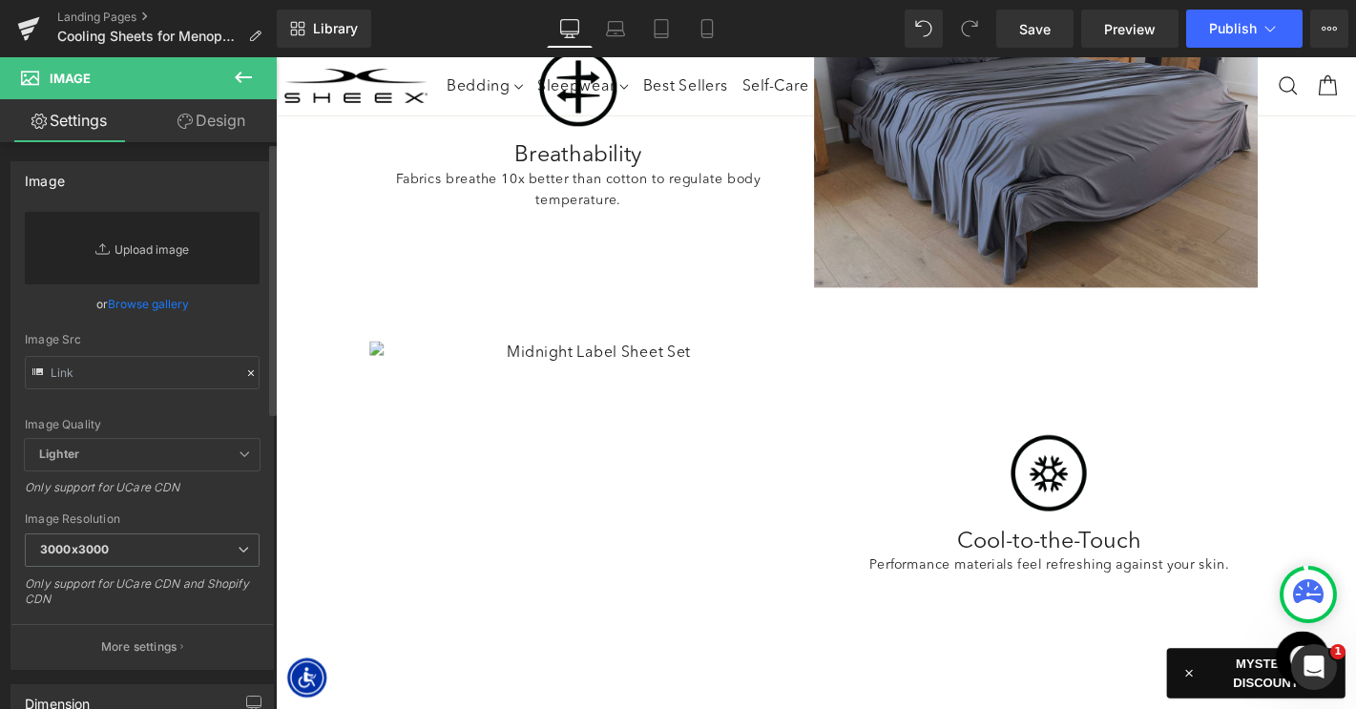
type input "C:\fakepath\LP-CoolingSheetsMenopause-Images-3.jpg"
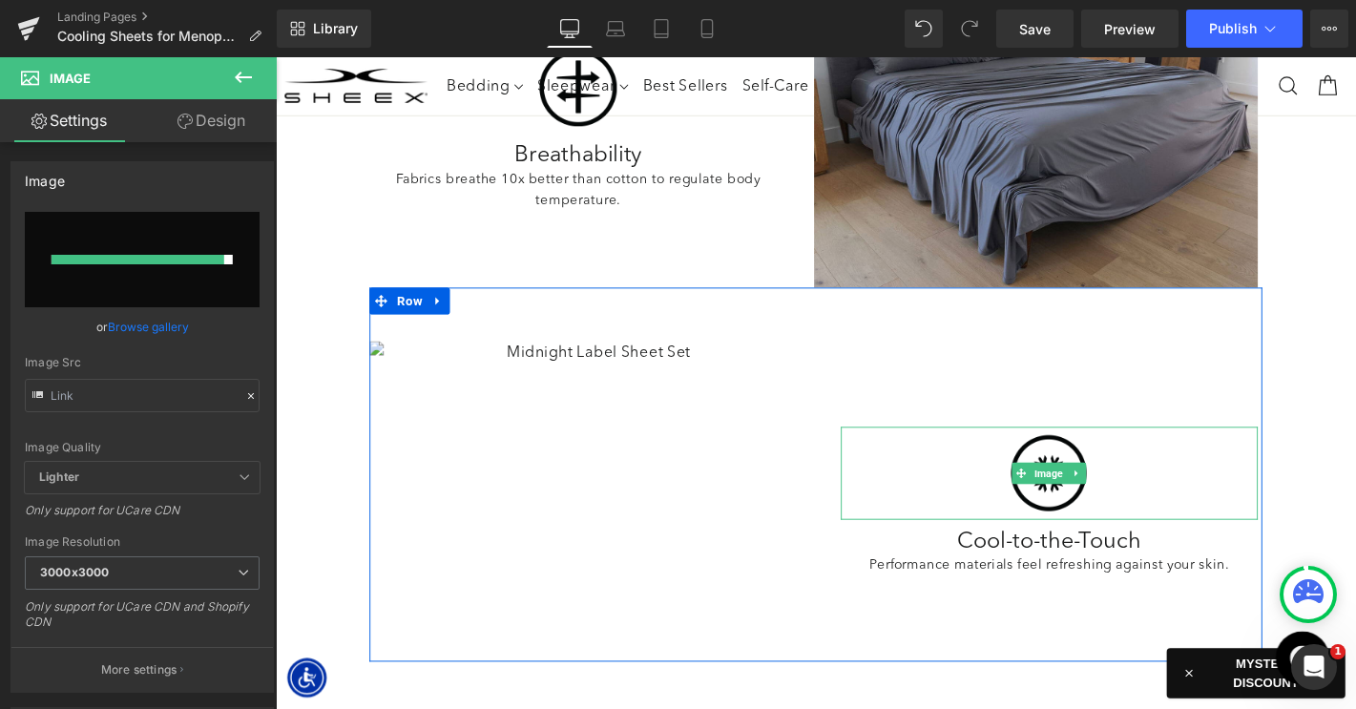
click at [1032, 482] on div at bounding box center [1103, 501] width 447 height 99
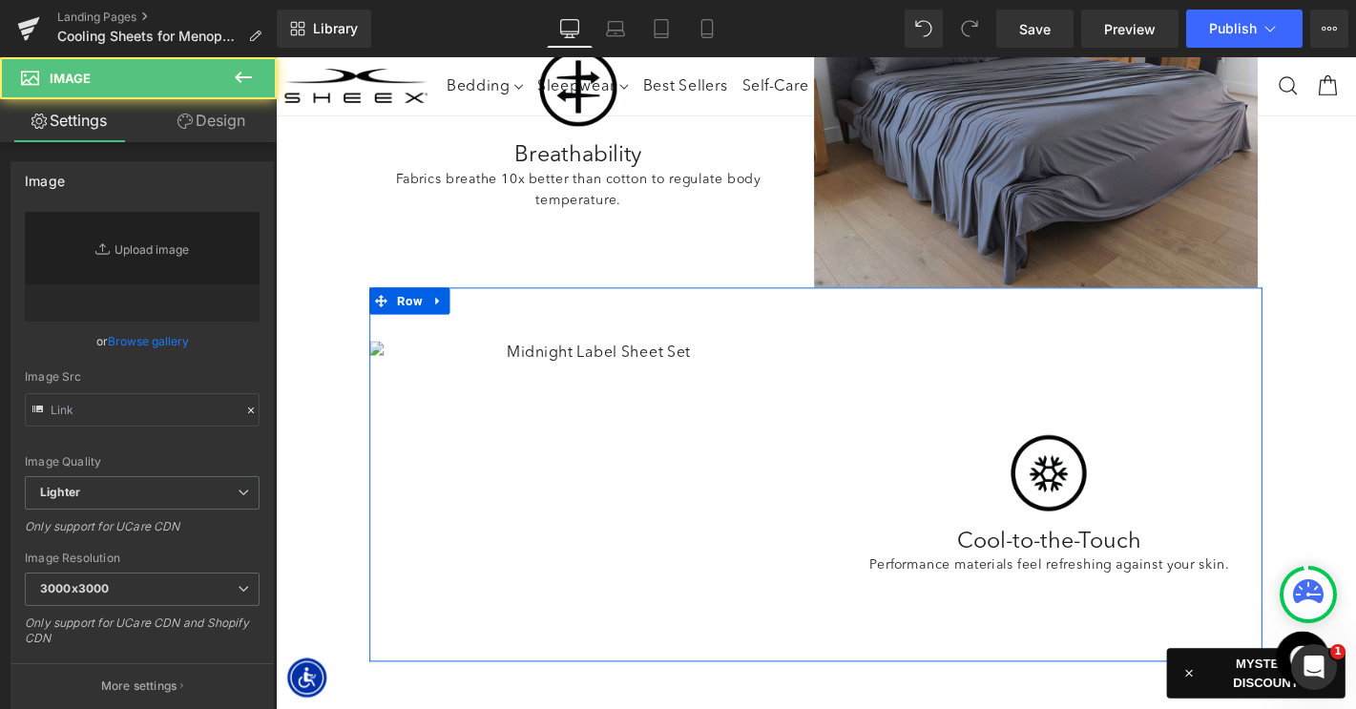
click at [586, 365] on img at bounding box center [613, 532] width 475 height 343
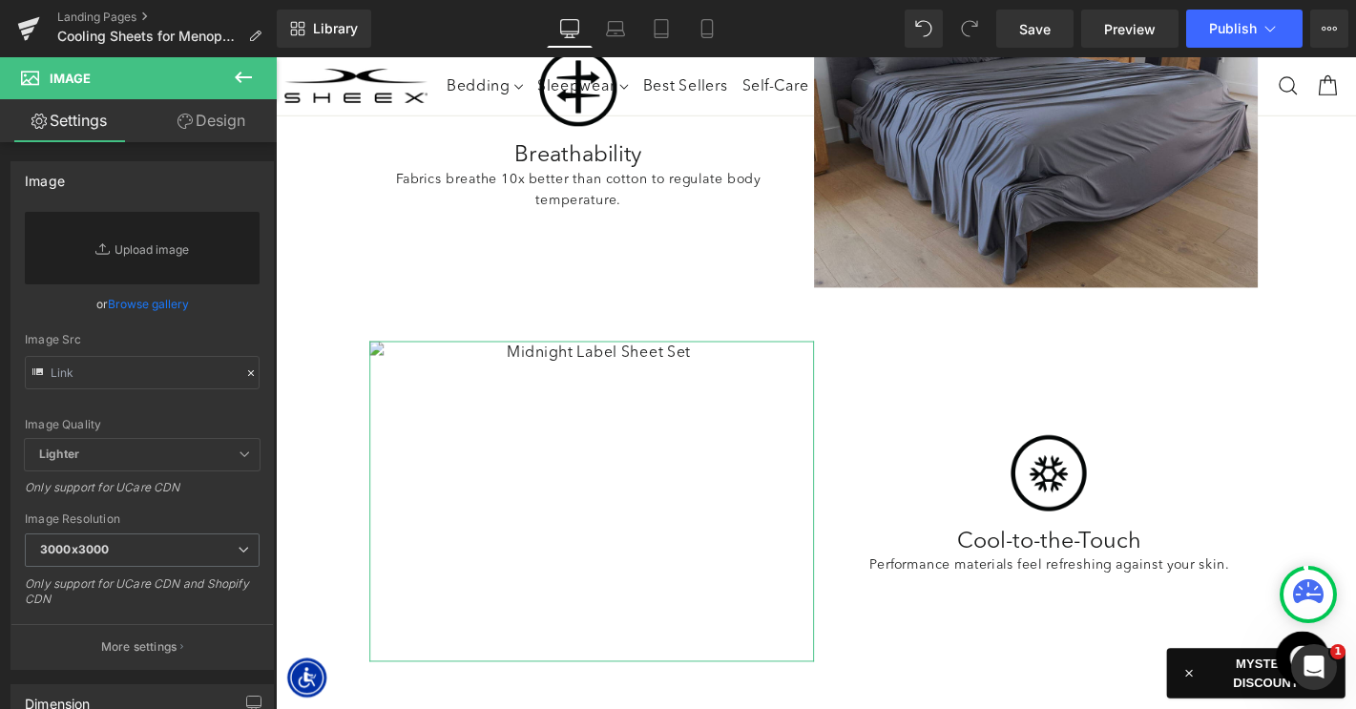
click at [161, 301] on link "Browse gallery" at bounding box center [148, 303] width 81 height 33
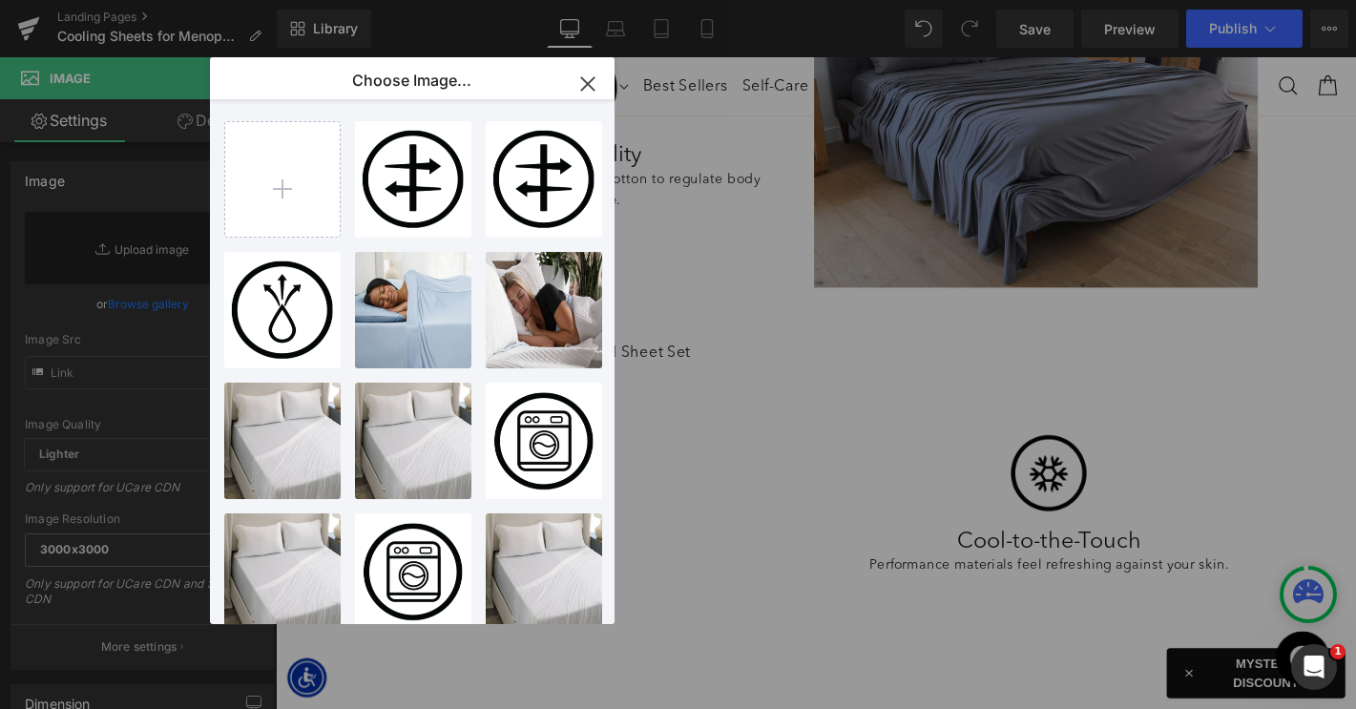
click at [586, 79] on icon "button" at bounding box center [587, 84] width 31 height 31
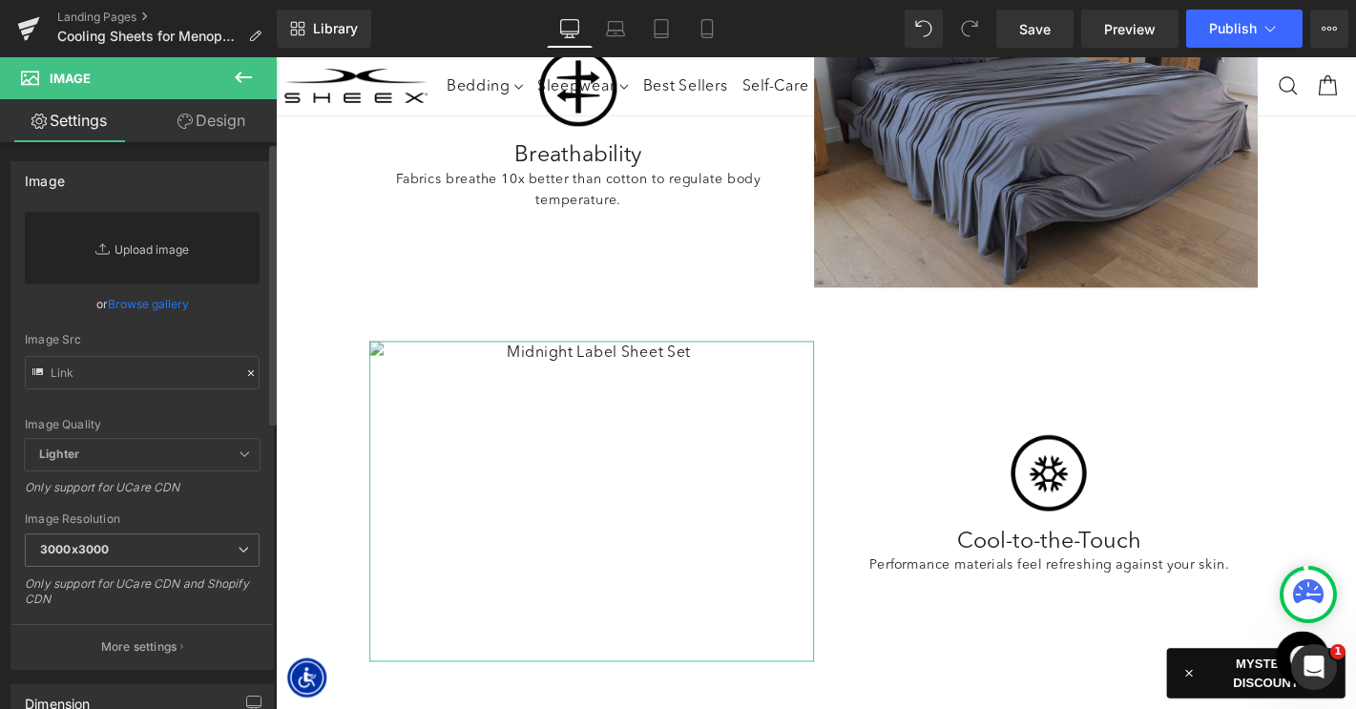
click at [162, 243] on link "Replace Image" at bounding box center [142, 248] width 235 height 73
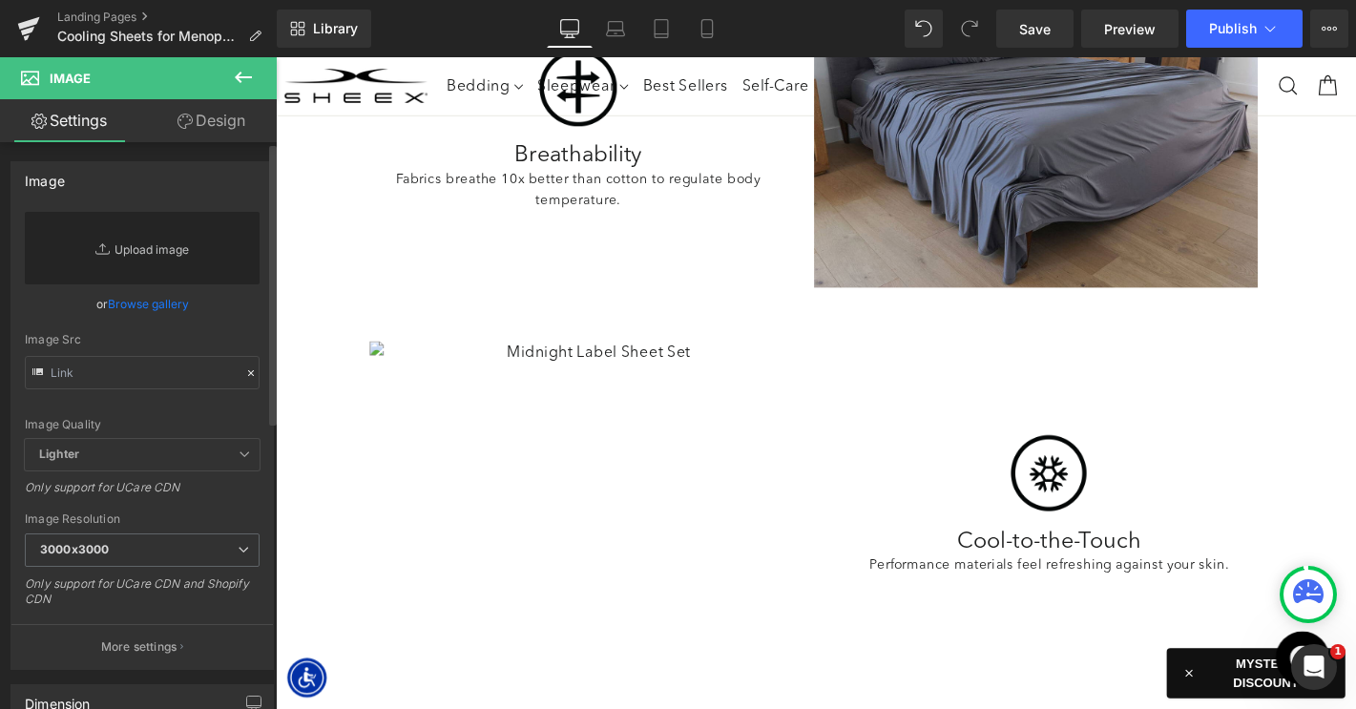
type input "C:\fakepath\LP-CoolingSheetsMenopause-Images-3.jpg"
